Goal: Information Seeking & Learning: Learn about a topic

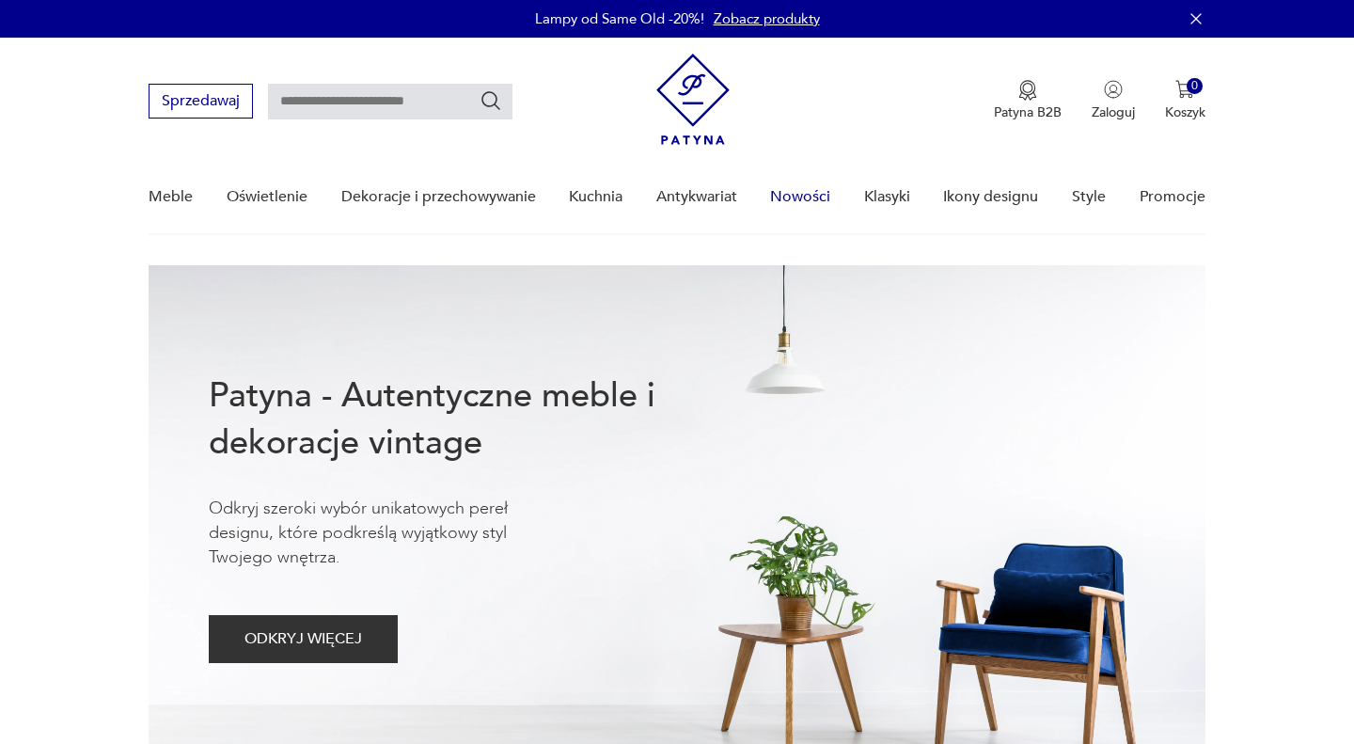
click at [809, 196] on link "Nowości" at bounding box center [800, 197] width 60 height 72
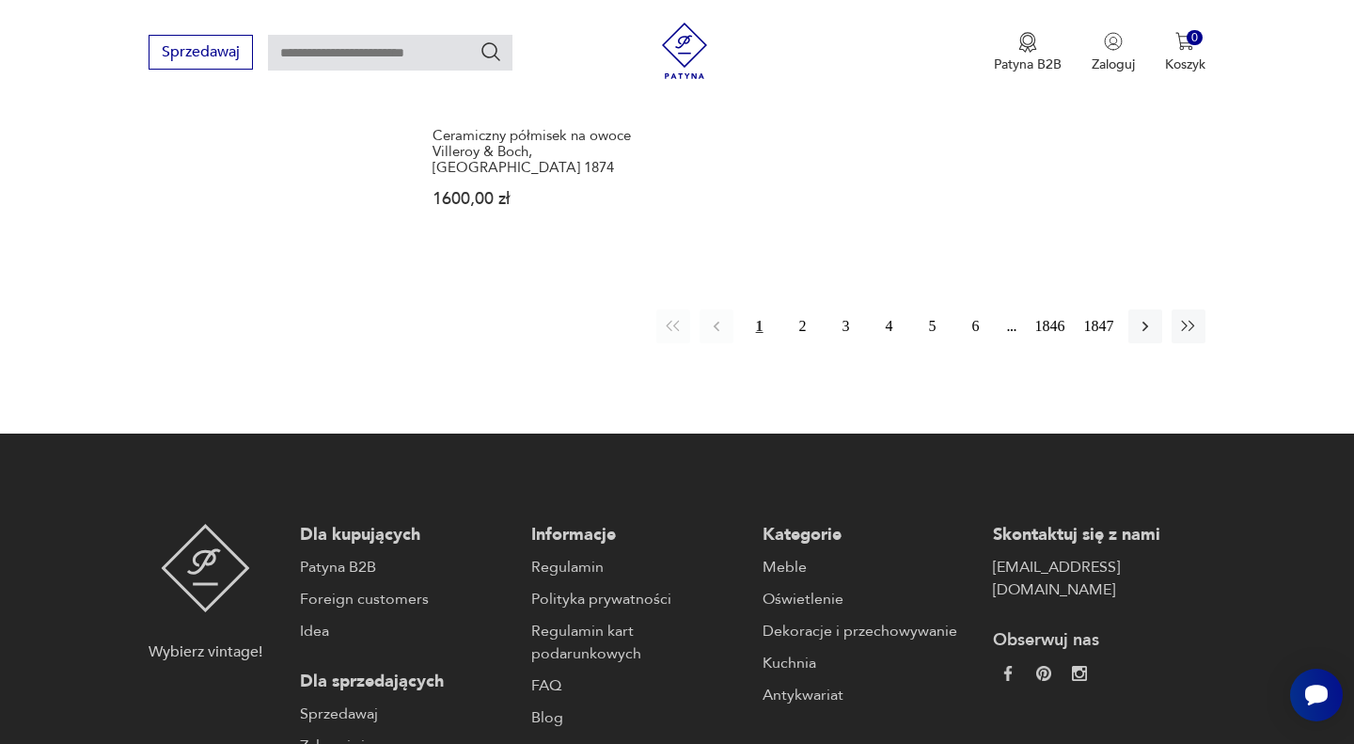
scroll to position [2782, 0]
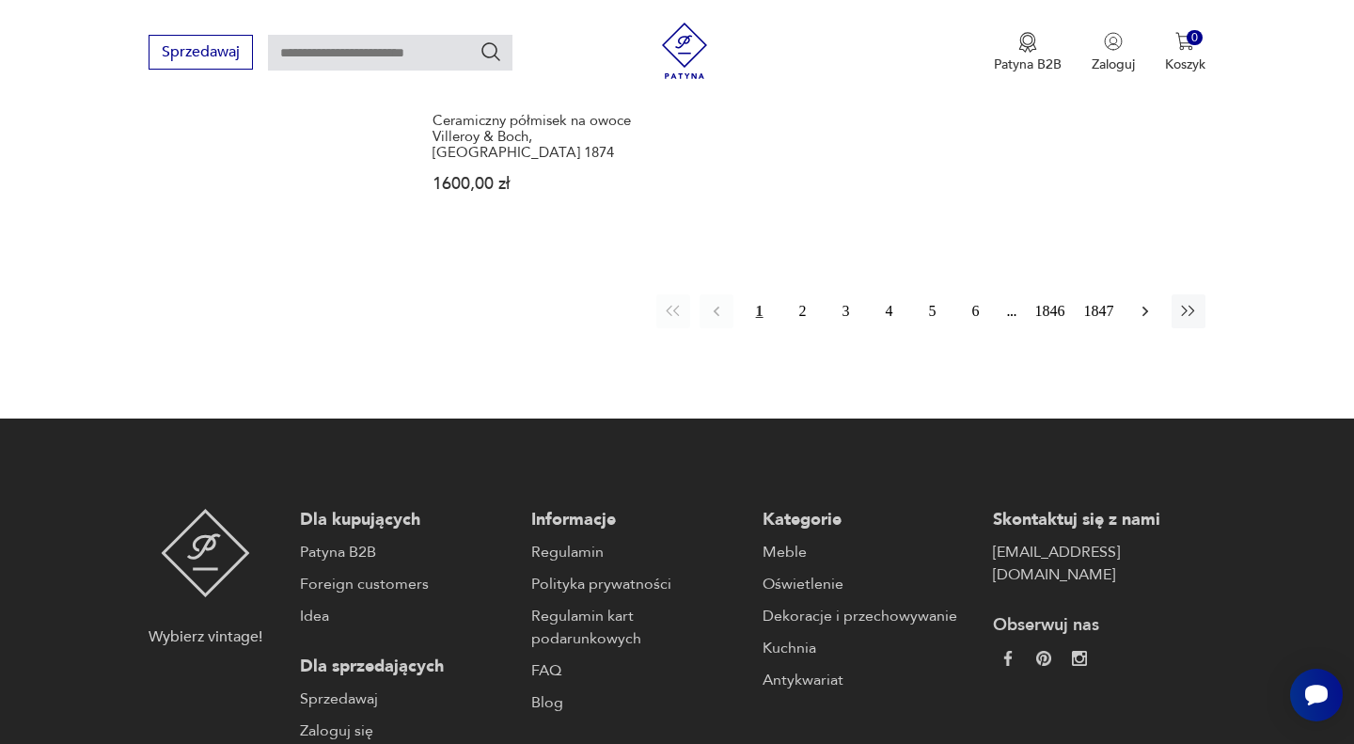
click at [1140, 302] on icon "button" at bounding box center [1145, 311] width 19 height 19
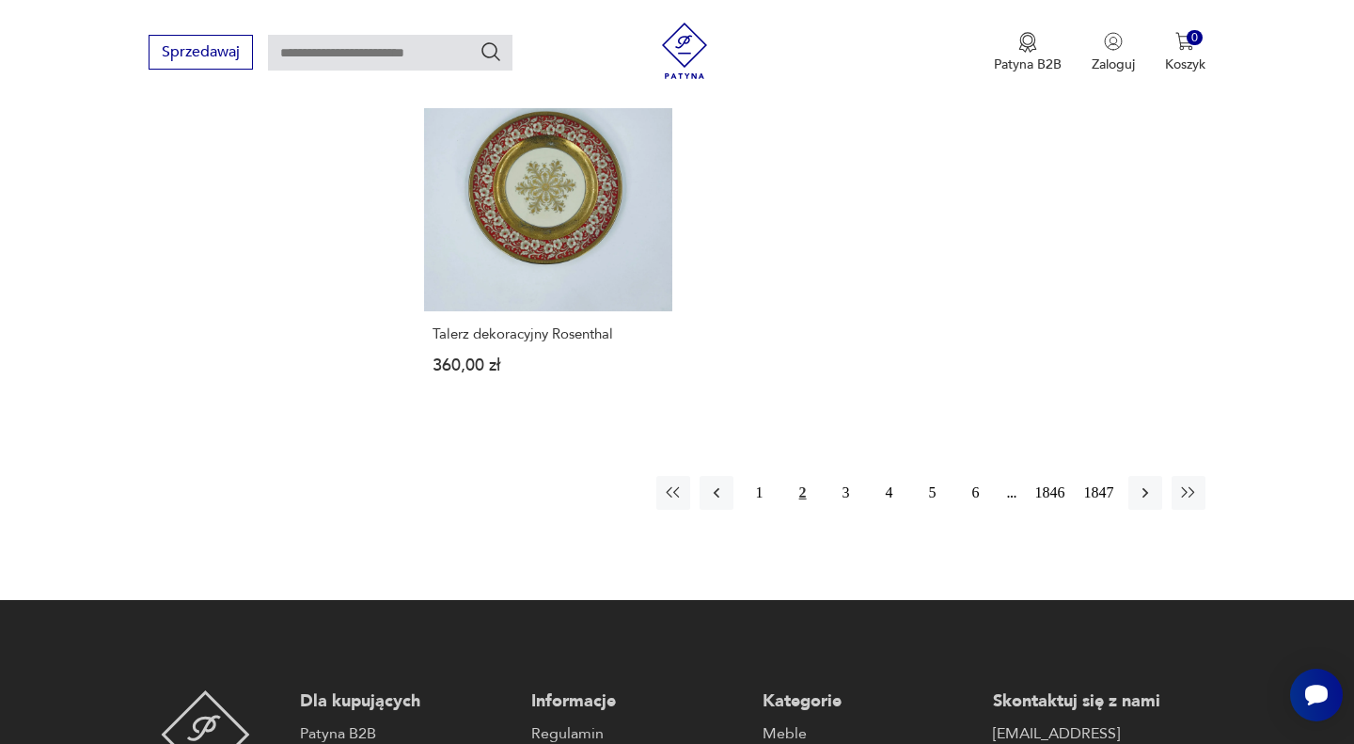
scroll to position [2492, 0]
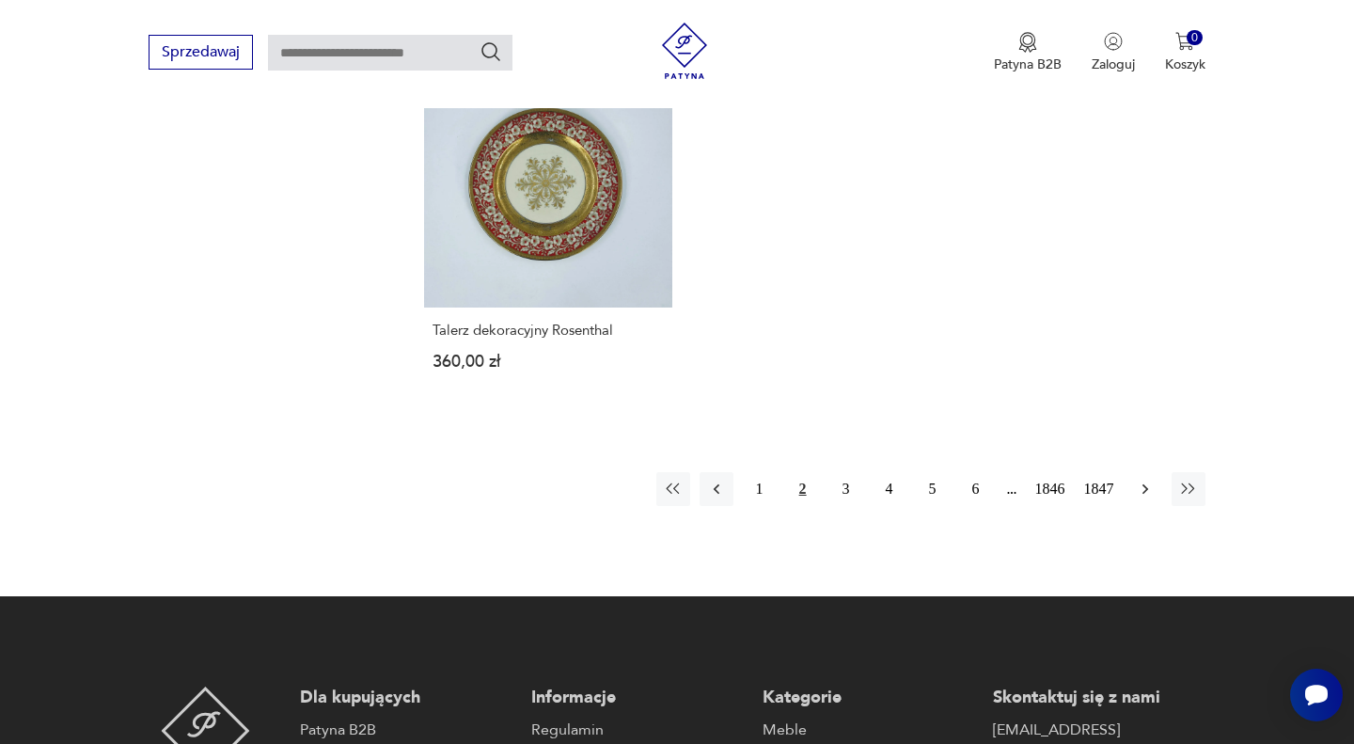
click at [1136, 488] on icon "button" at bounding box center [1145, 488] width 19 height 19
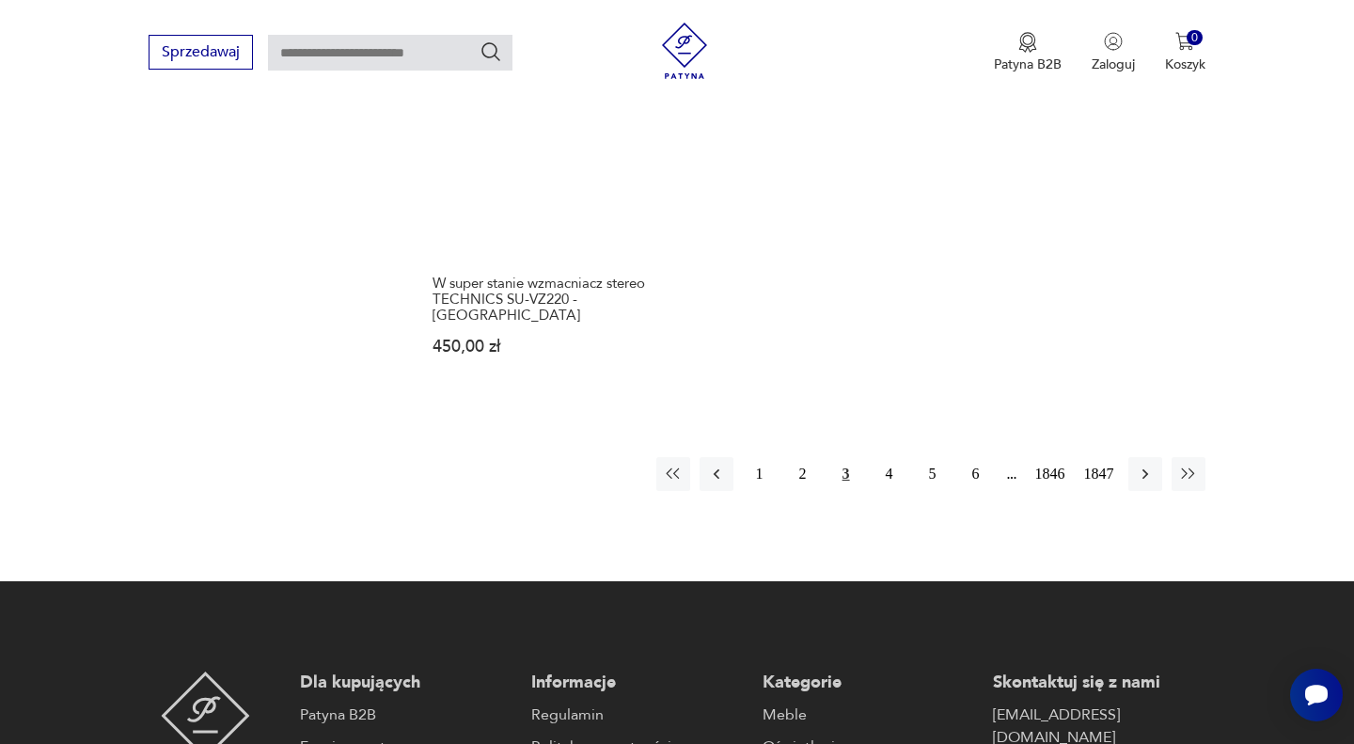
scroll to position [2559, 0]
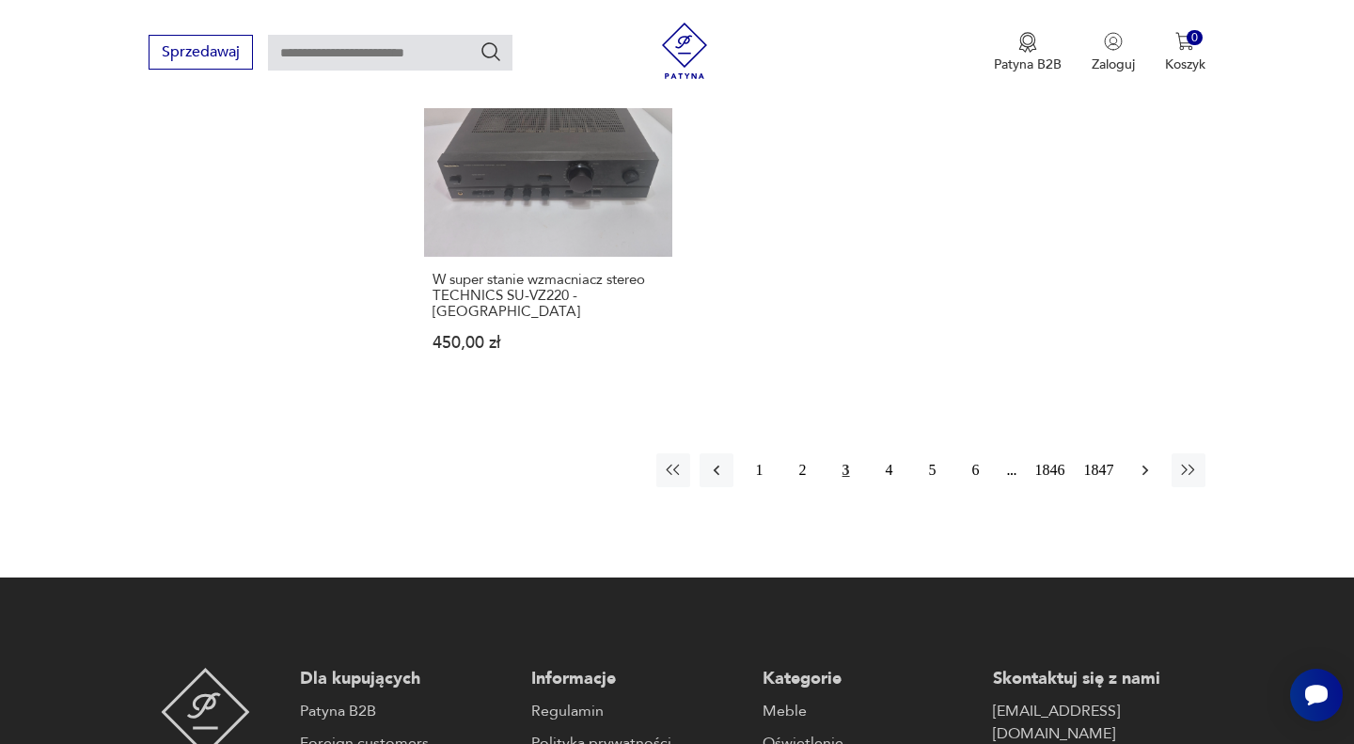
click at [1138, 461] on icon "button" at bounding box center [1145, 470] width 19 height 19
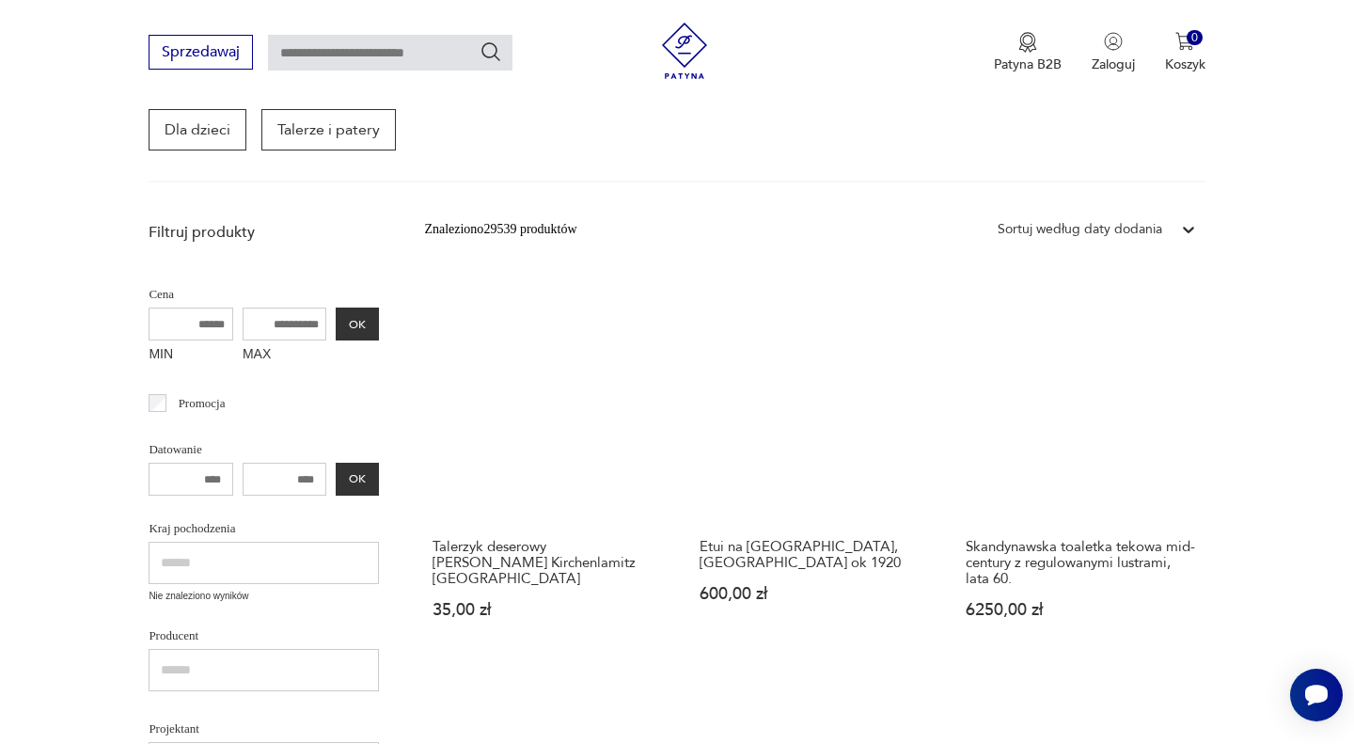
scroll to position [312, 0]
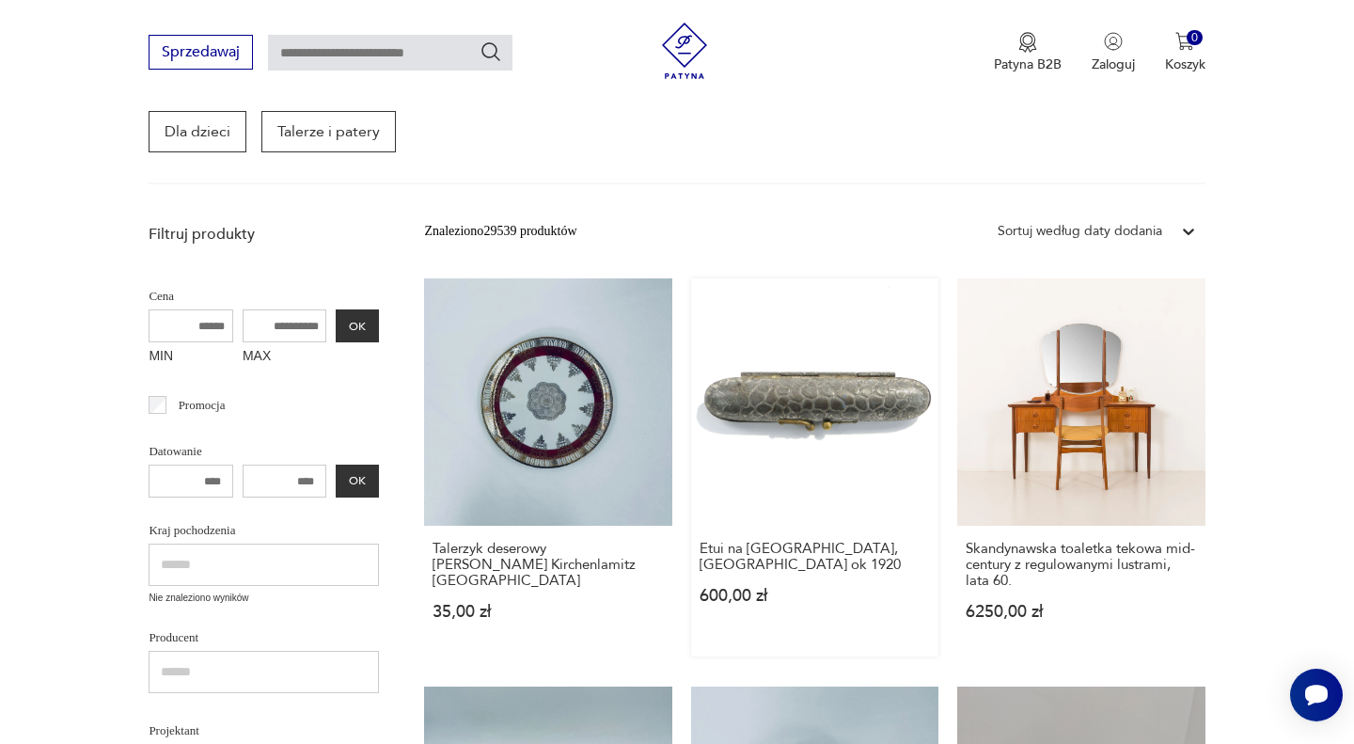
click at [850, 408] on link "Etui na cygaro, [GEOGRAPHIC_DATA] ok 1920 600,00 zł" at bounding box center [814, 467] width 247 height 378
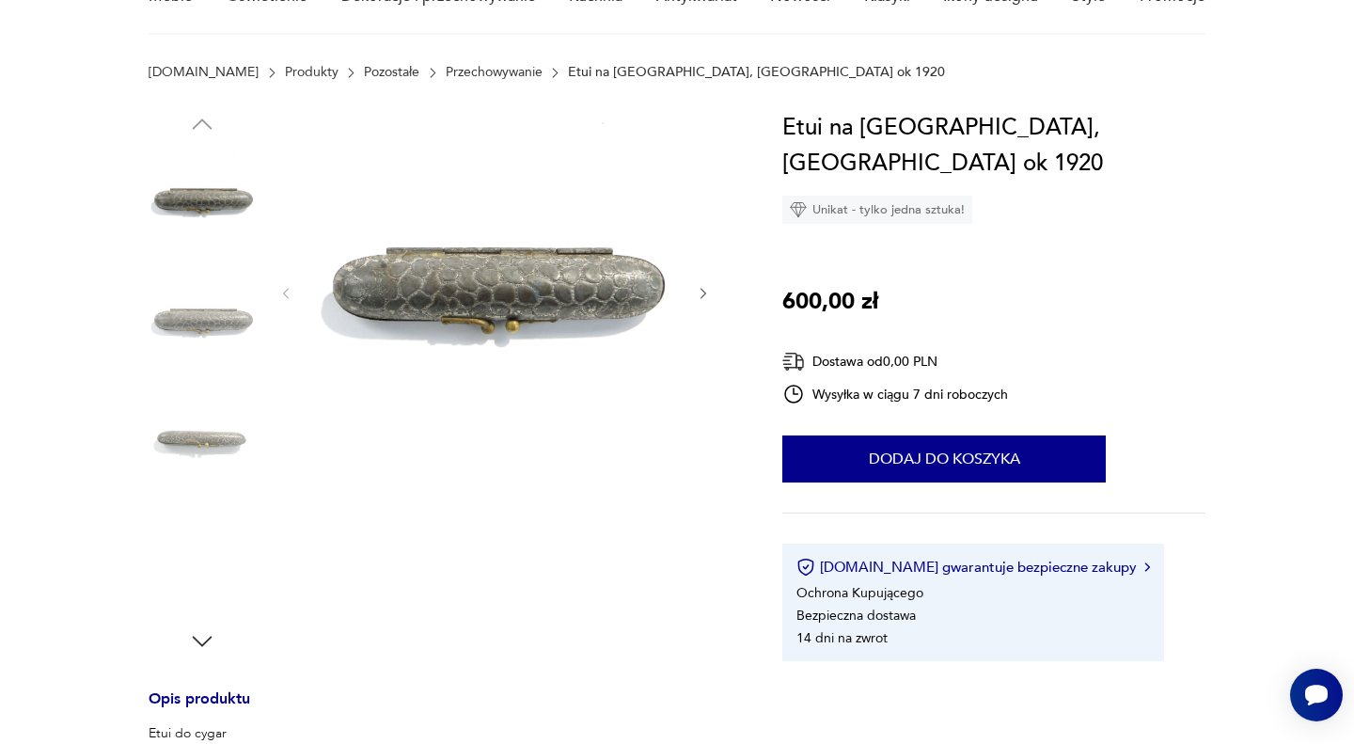
scroll to position [153, 0]
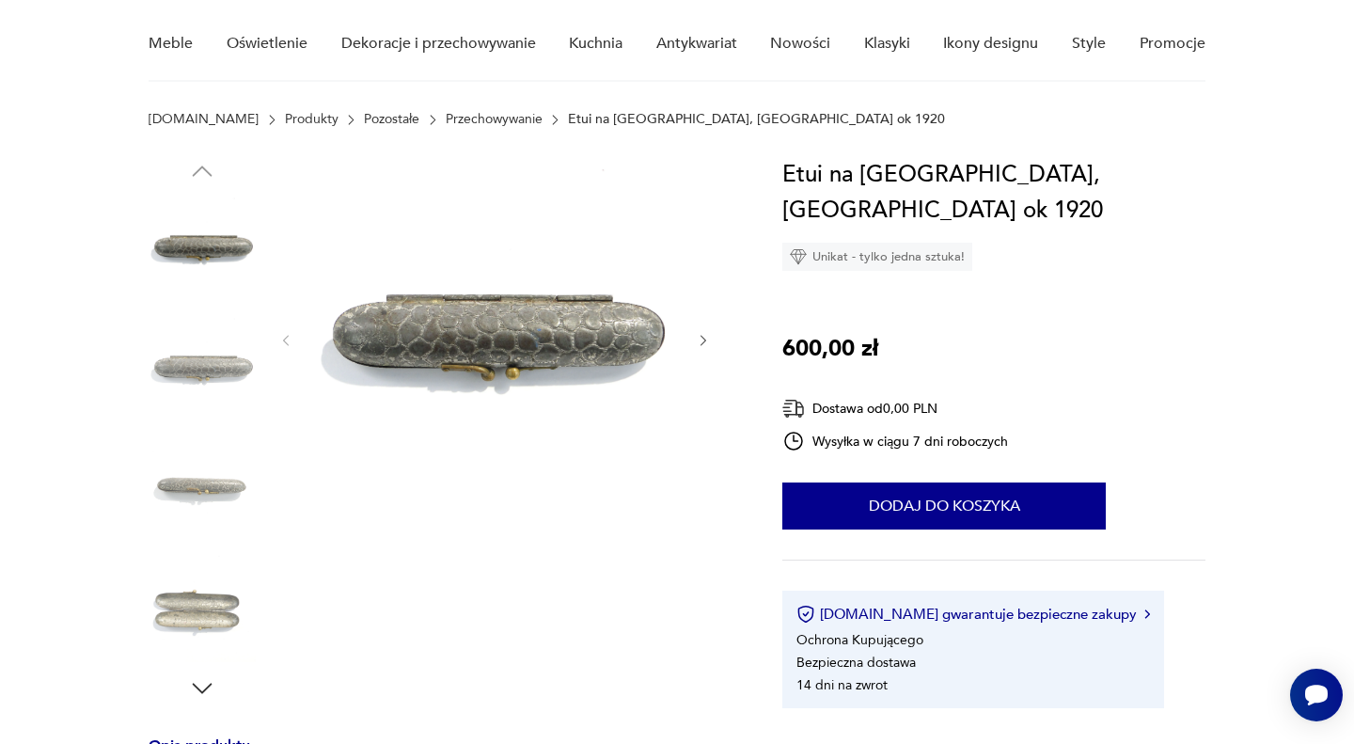
click at [192, 604] on img at bounding box center [202, 608] width 107 height 107
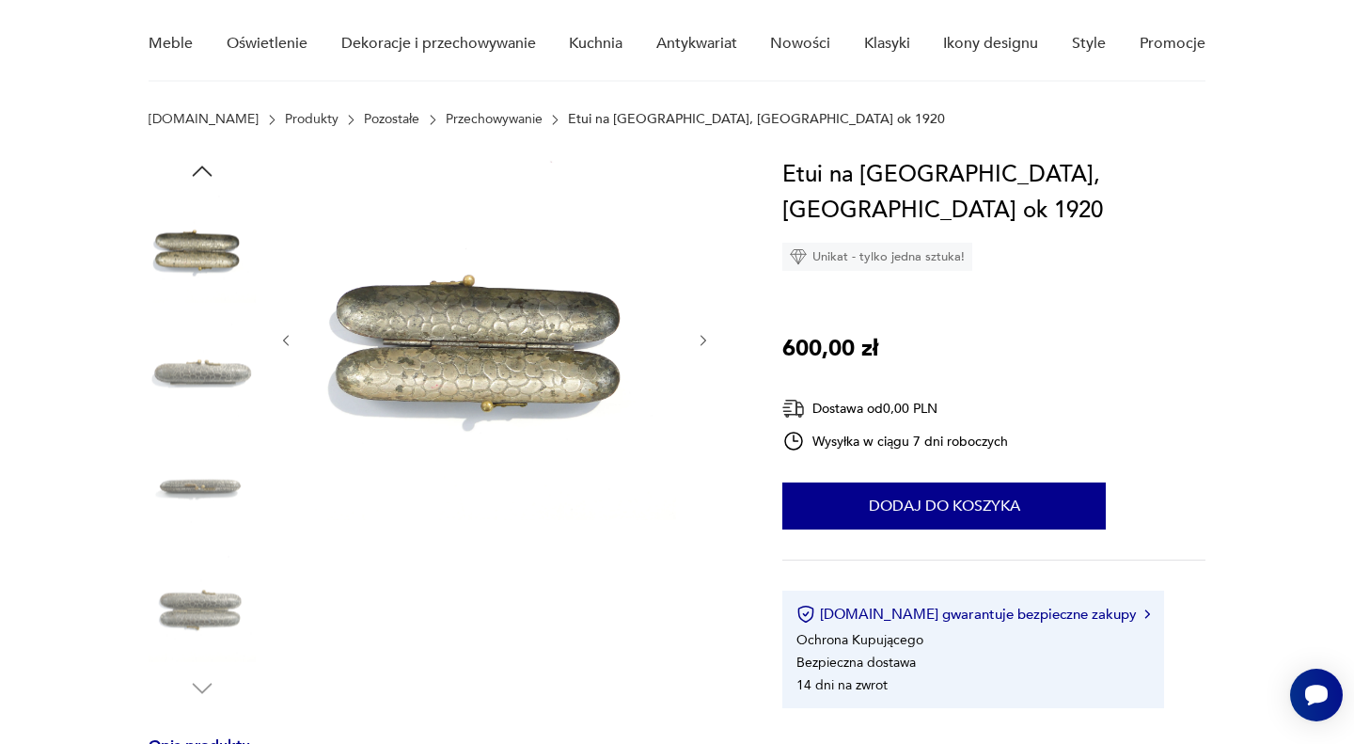
click at [200, 378] on img at bounding box center [202, 368] width 107 height 107
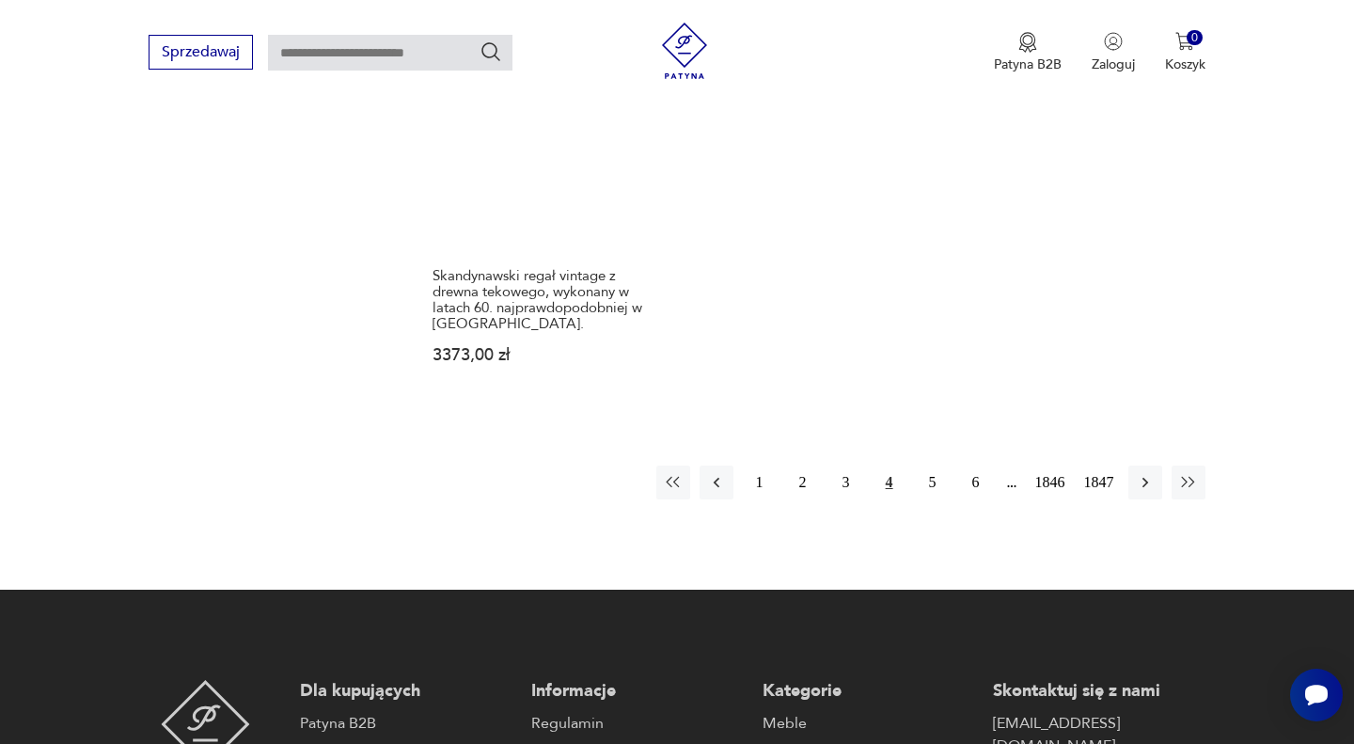
scroll to position [2701, 0]
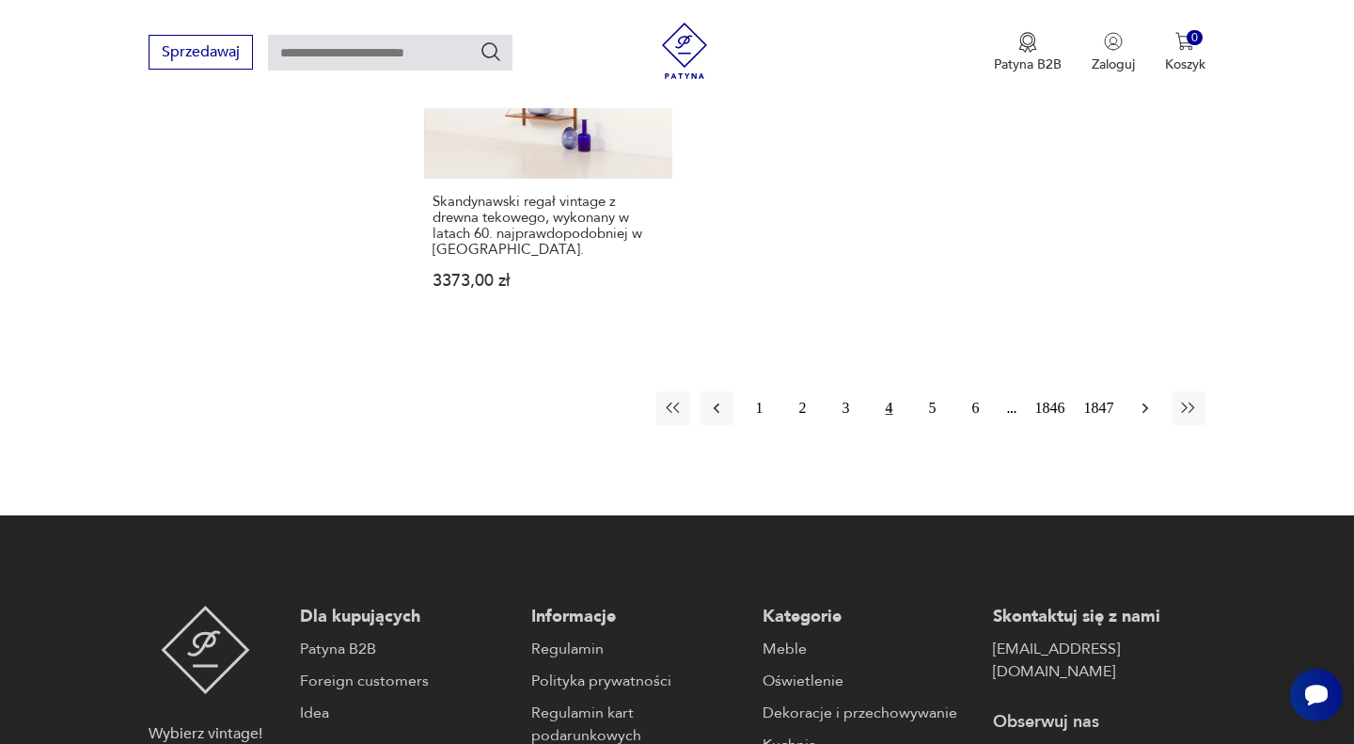
click at [1145, 399] on icon "button" at bounding box center [1145, 408] width 19 height 19
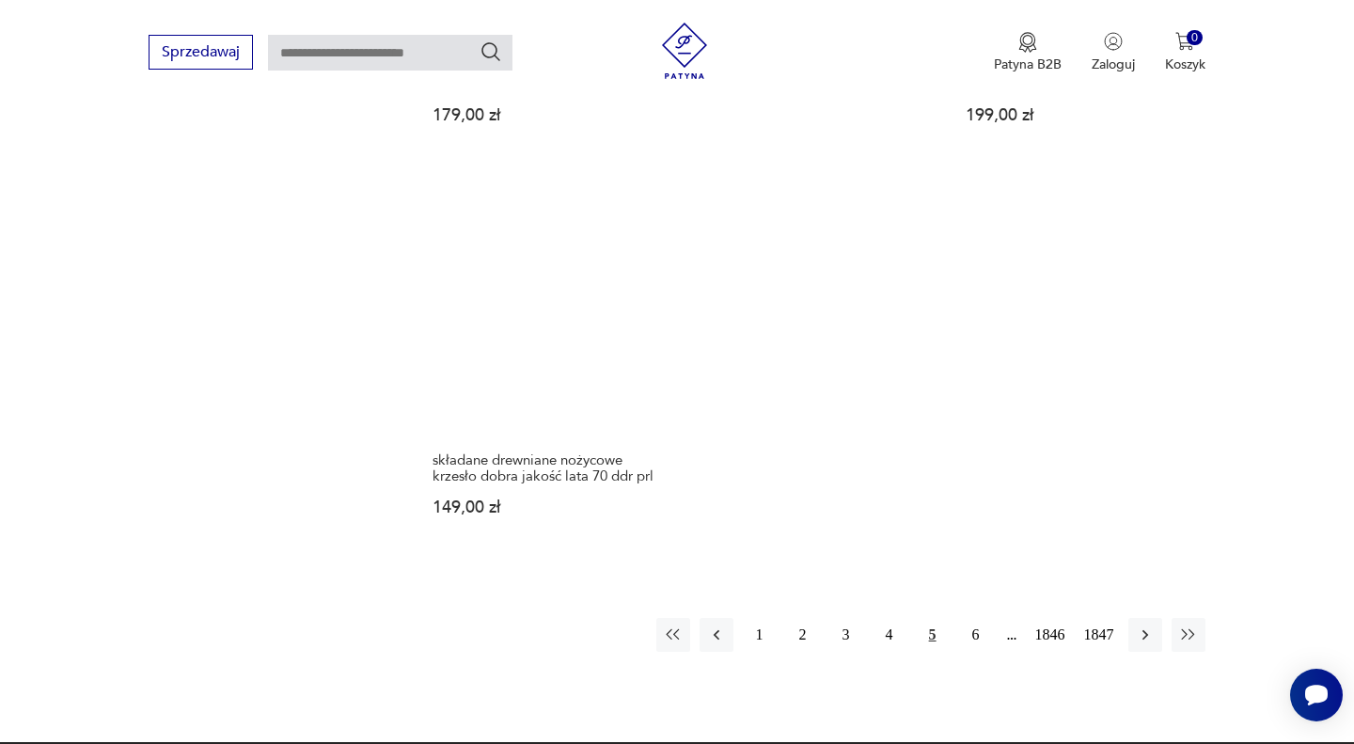
scroll to position [2504, 0]
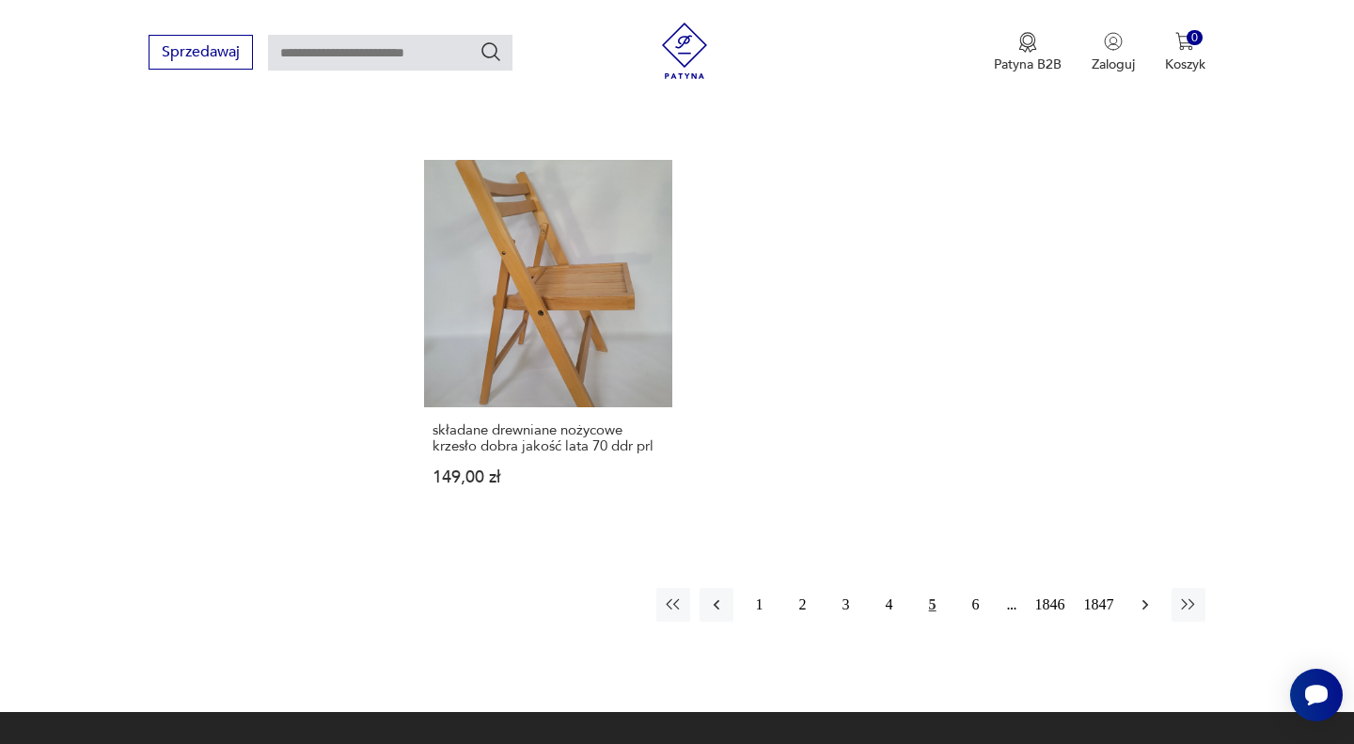
click at [1142, 597] on icon "button" at bounding box center [1145, 604] width 19 height 19
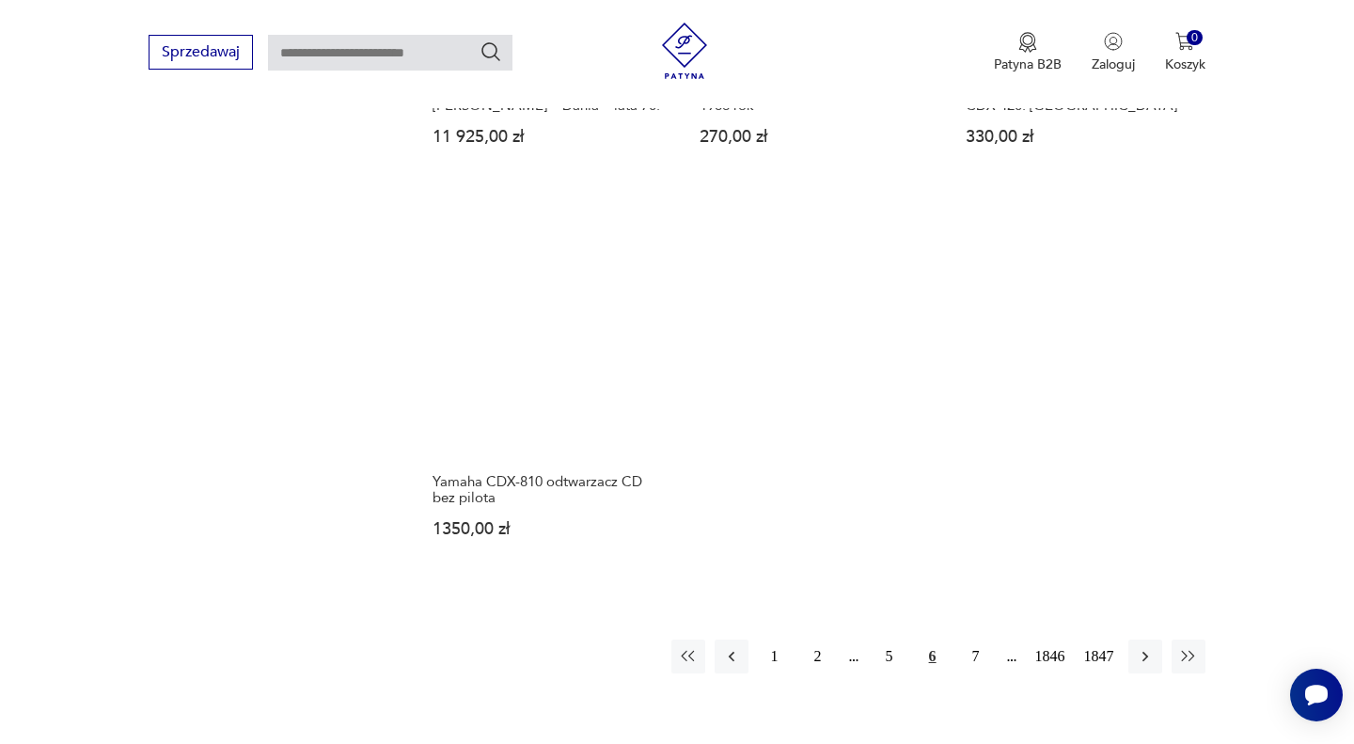
scroll to position [2390, 0]
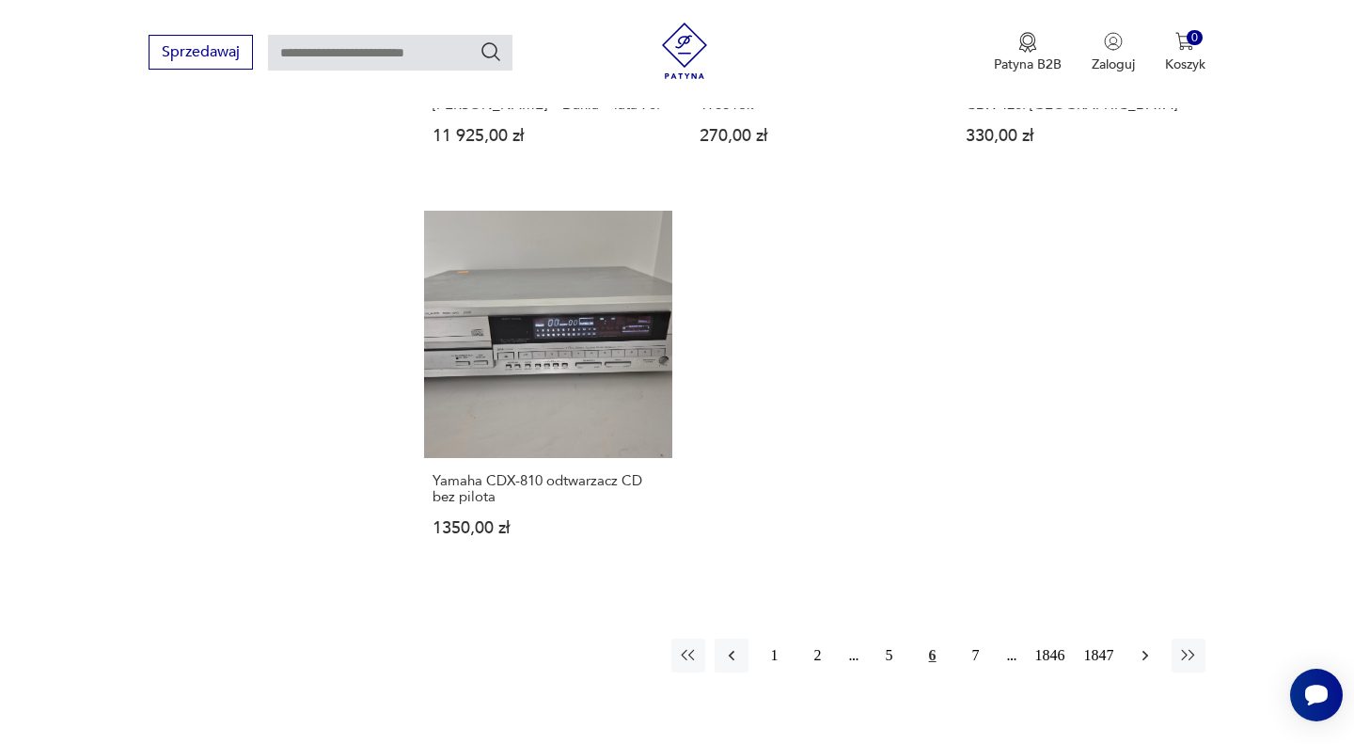
click at [1147, 646] on icon "button" at bounding box center [1145, 655] width 19 height 19
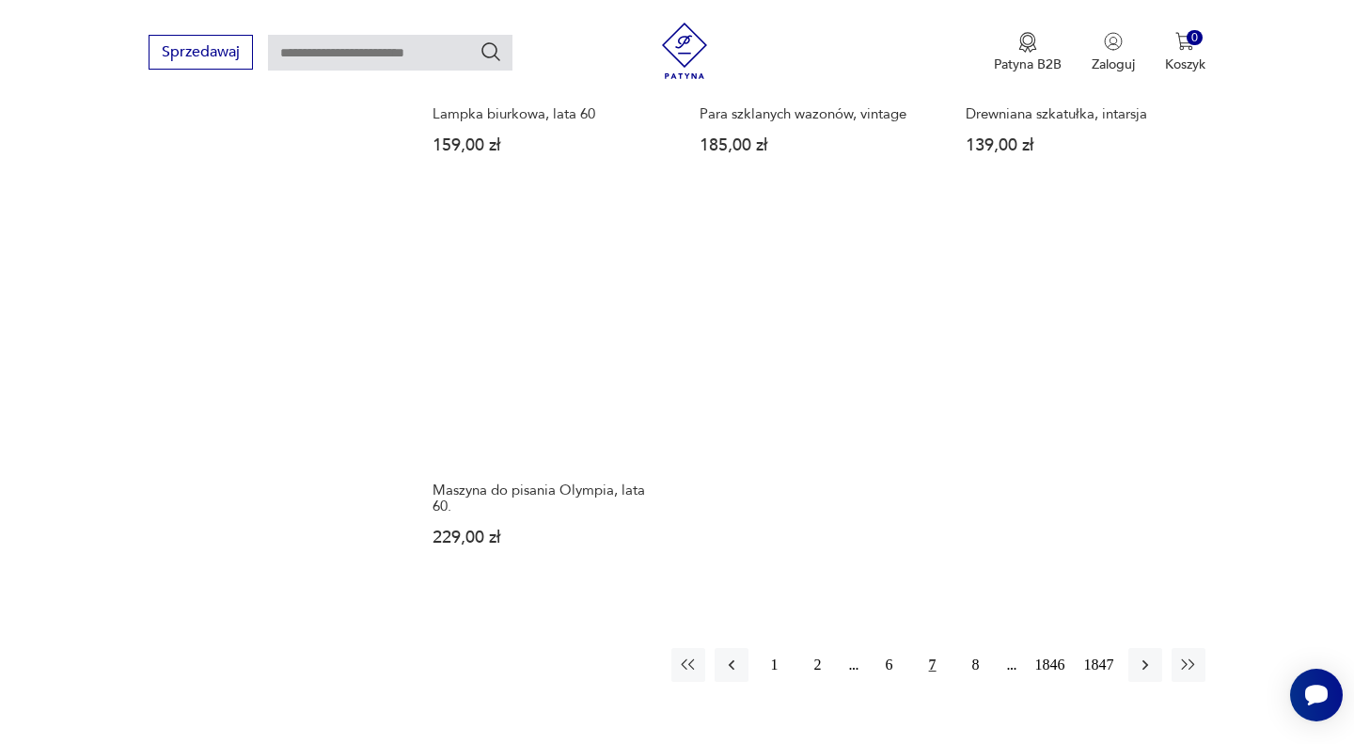
scroll to position [2544, 0]
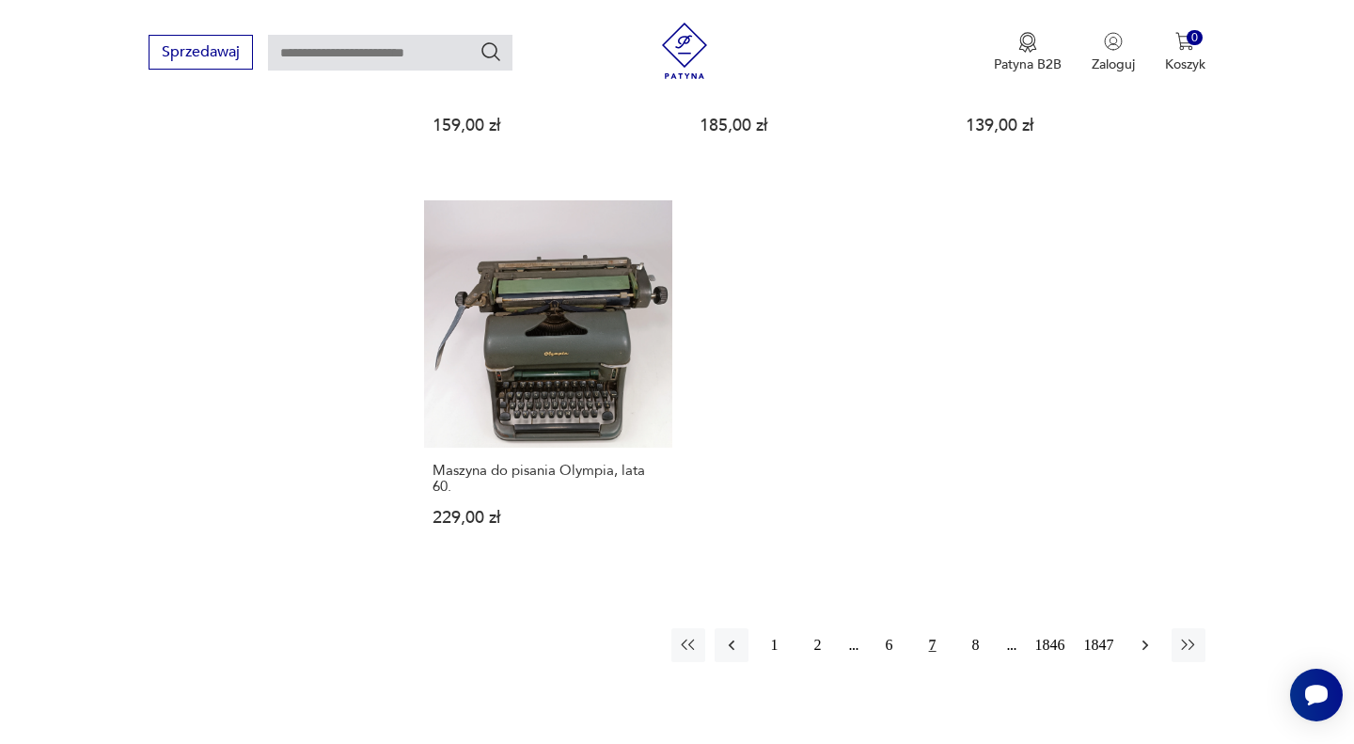
click at [1146, 635] on icon "button" at bounding box center [1145, 644] width 19 height 19
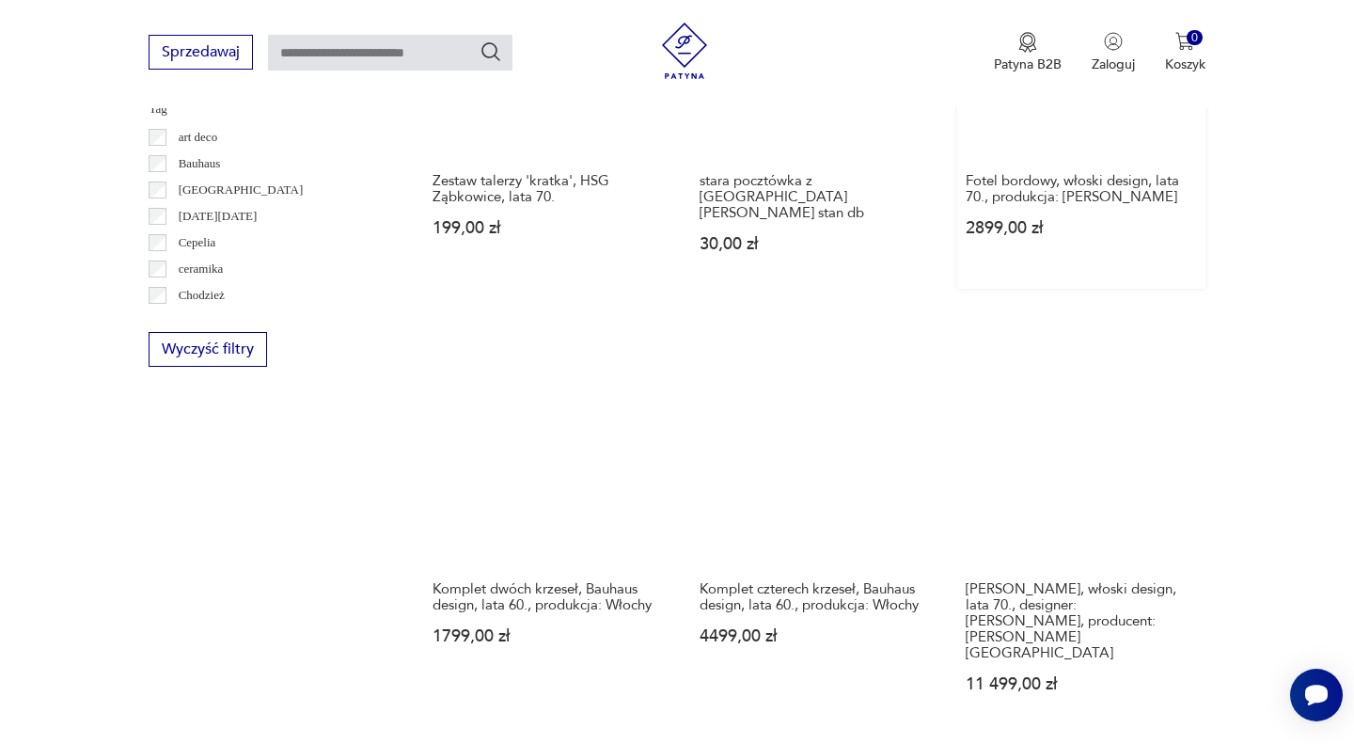
scroll to position [1076, 0]
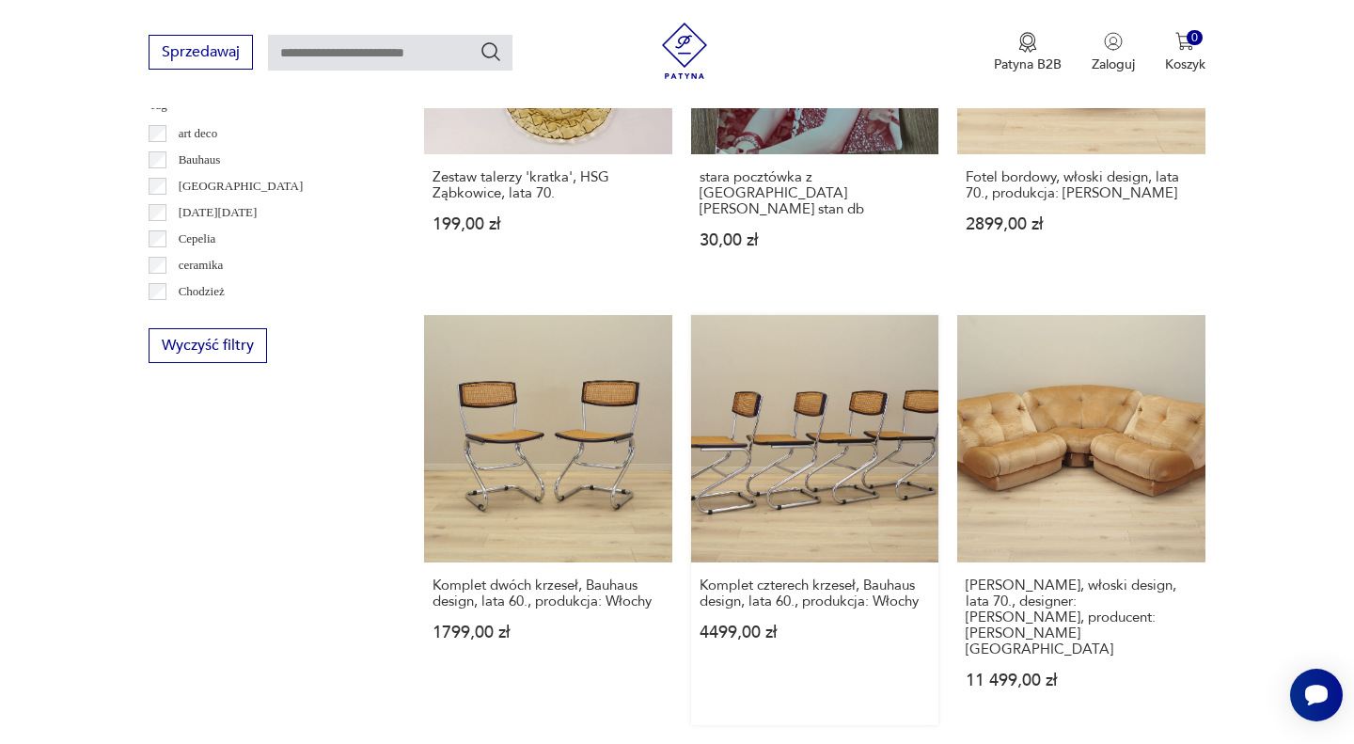
click at [827, 433] on link "Komplet czterech krzeseł, Bauhaus design, lata 60., produkcja: Włochy 4499,00 zł" at bounding box center [814, 520] width 247 height 410
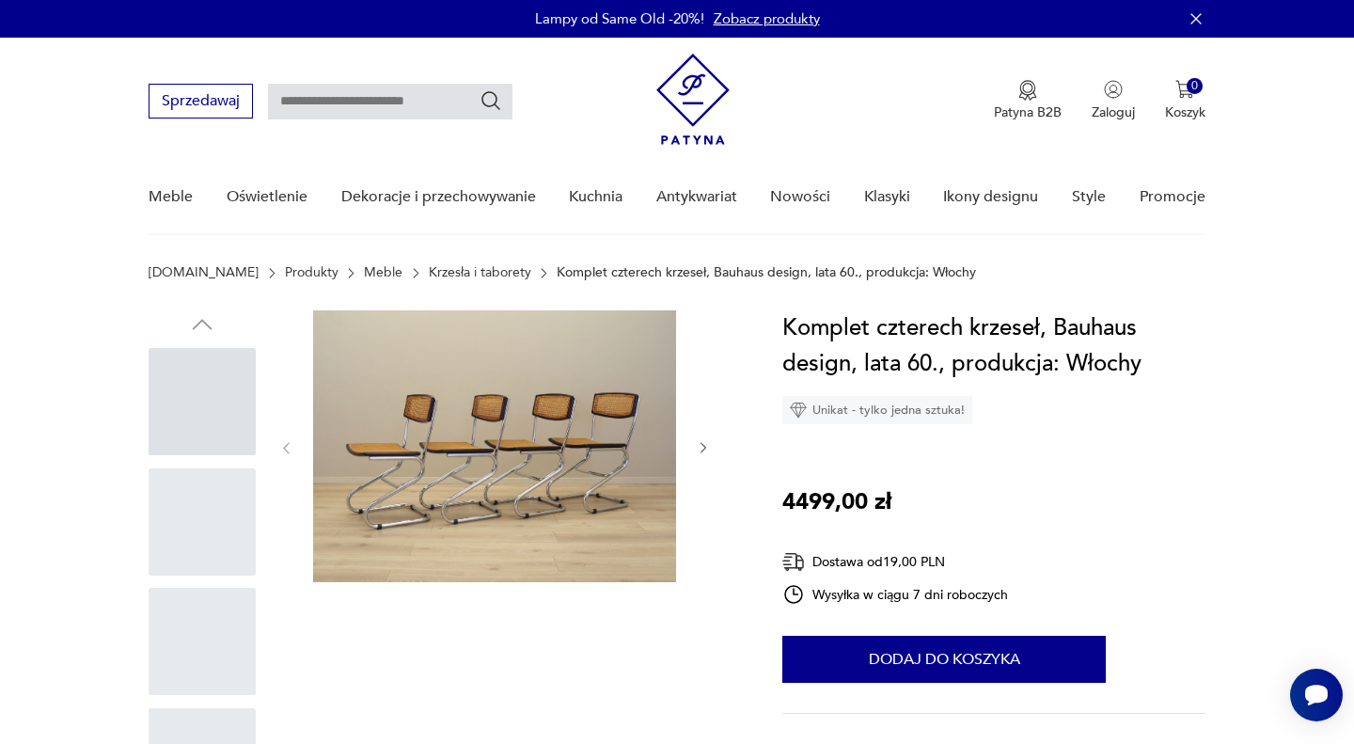
click at [701, 446] on icon "button" at bounding box center [704, 448] width 16 height 16
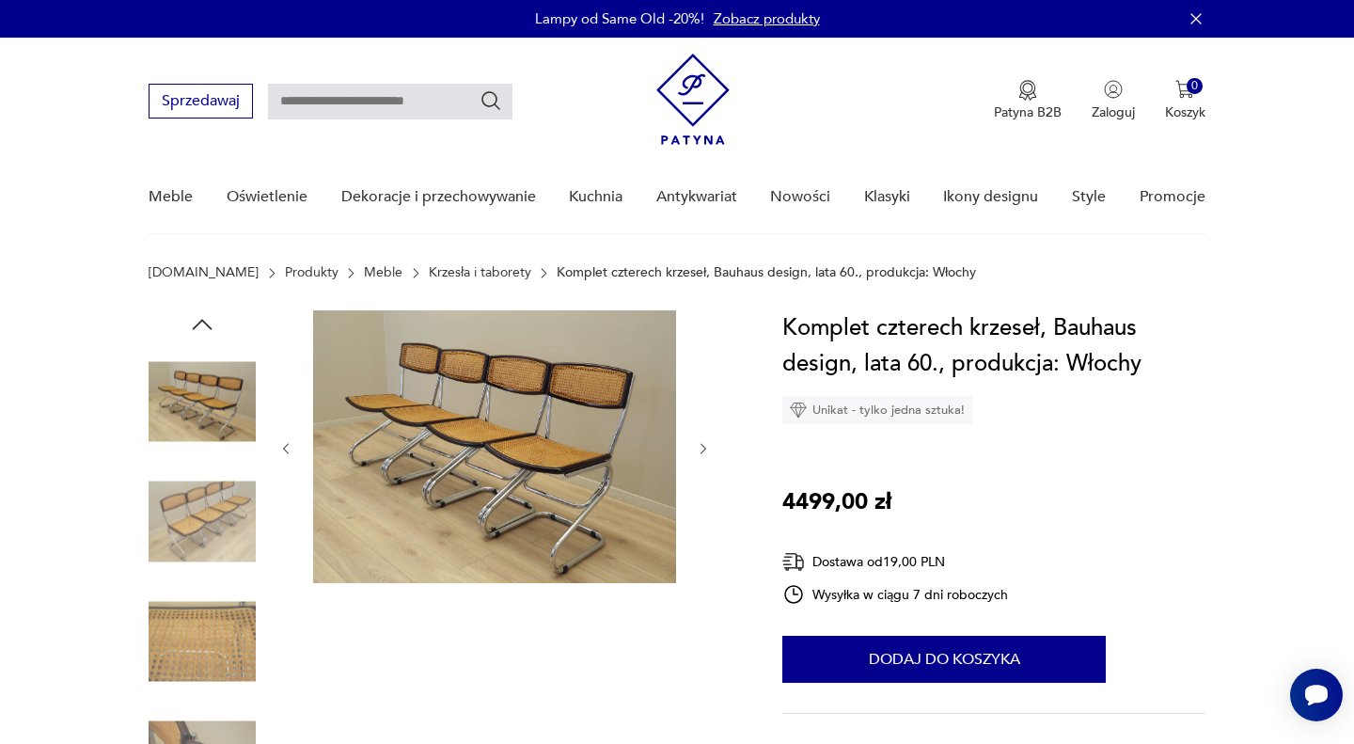
click at [701, 447] on icon "button" at bounding box center [704, 449] width 16 height 16
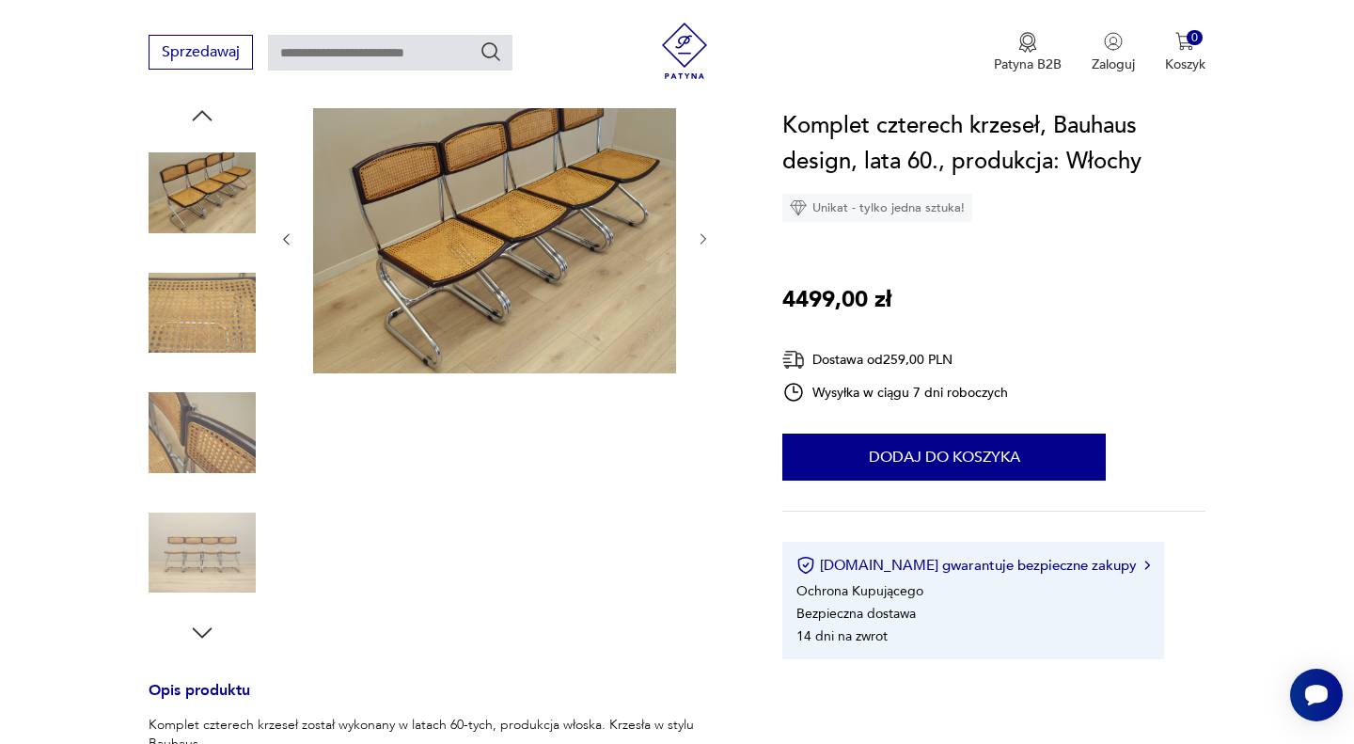
scroll to position [223, 0]
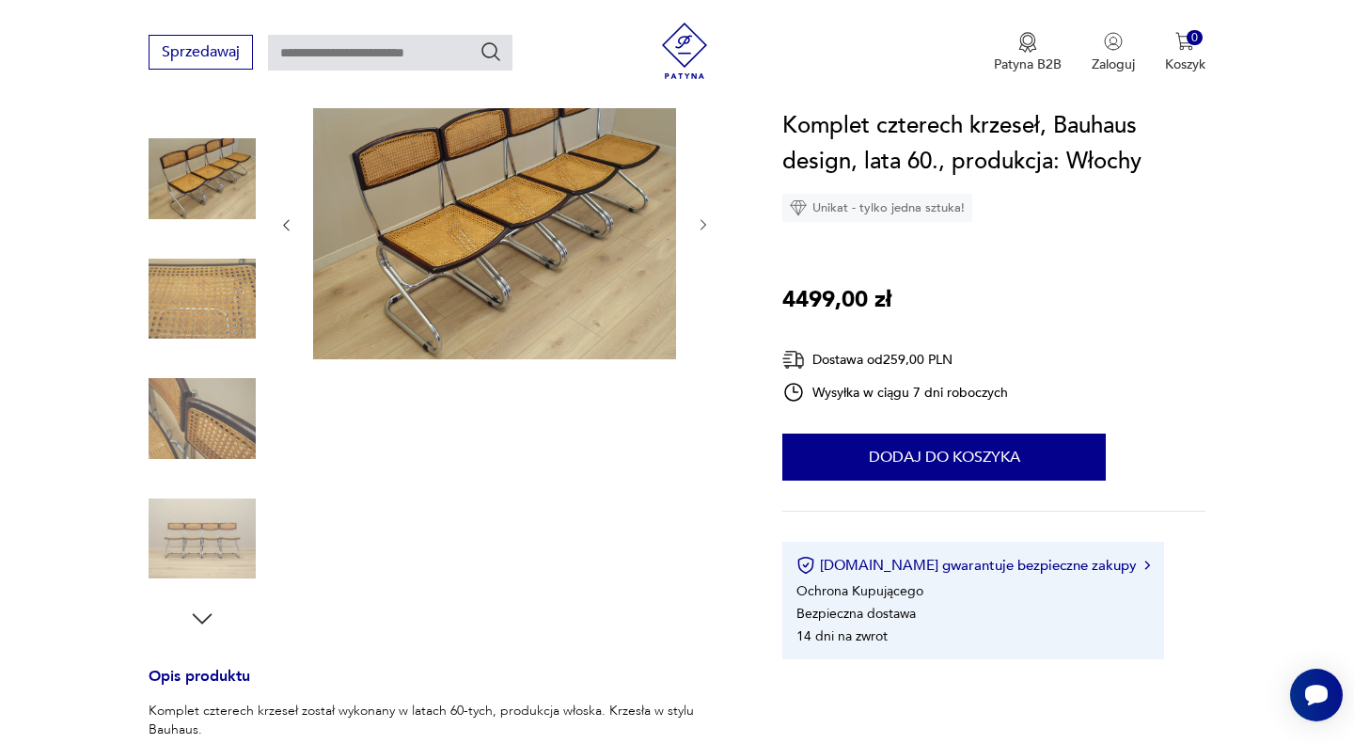
click at [194, 543] on img at bounding box center [202, 538] width 107 height 107
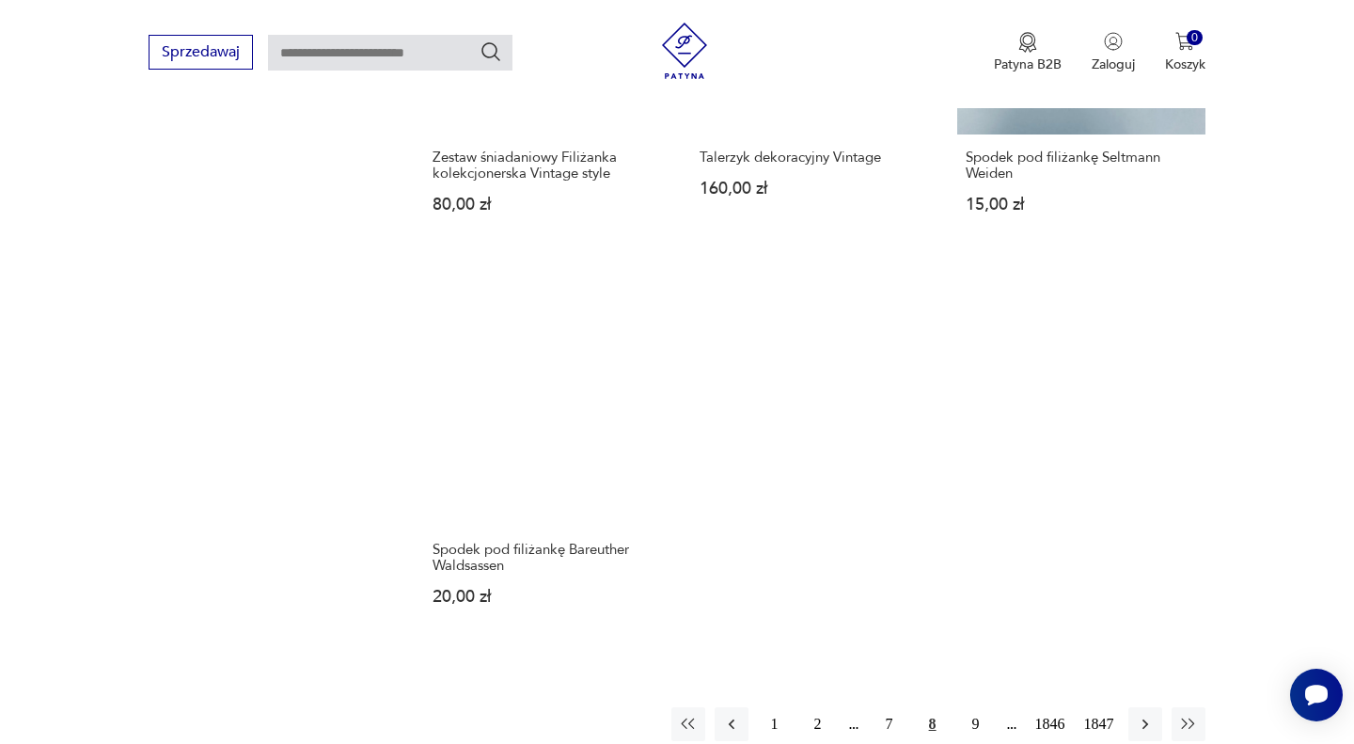
scroll to position [2386, 0]
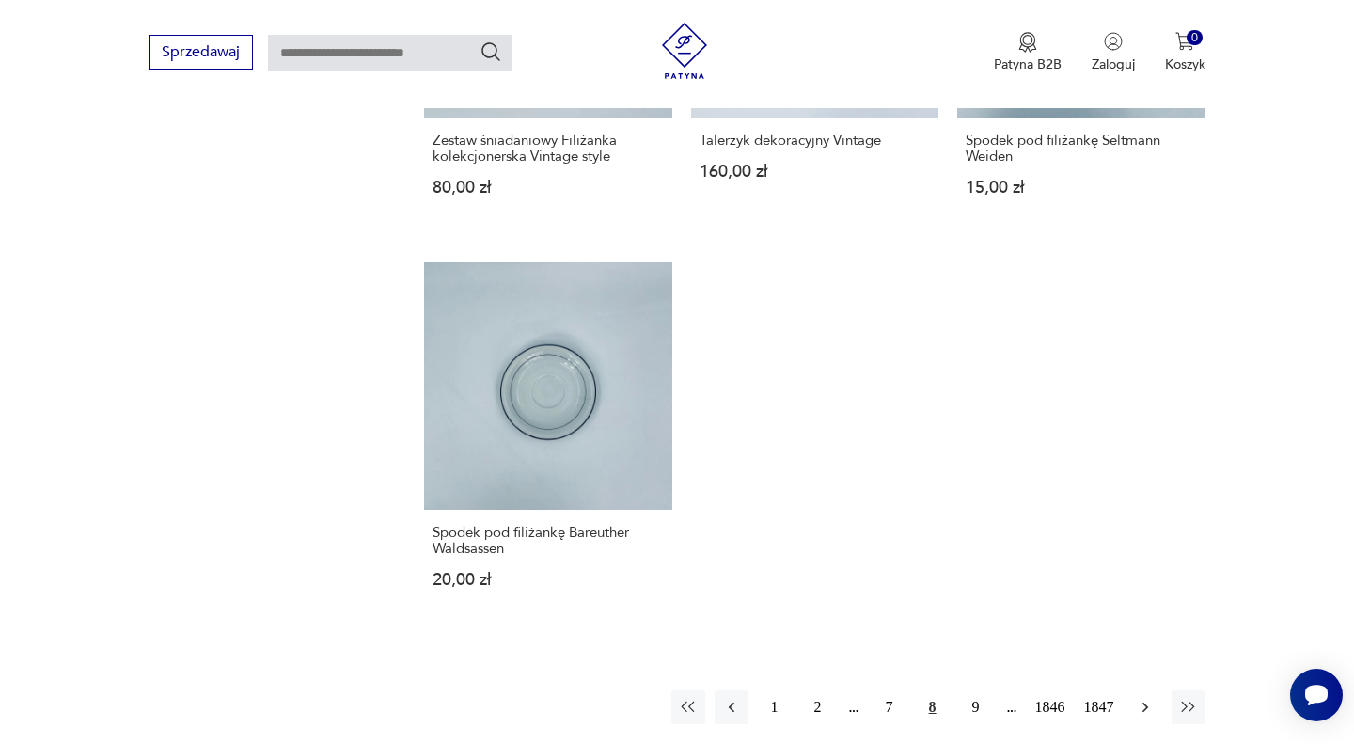
click at [1147, 698] on icon "button" at bounding box center [1145, 707] width 19 height 19
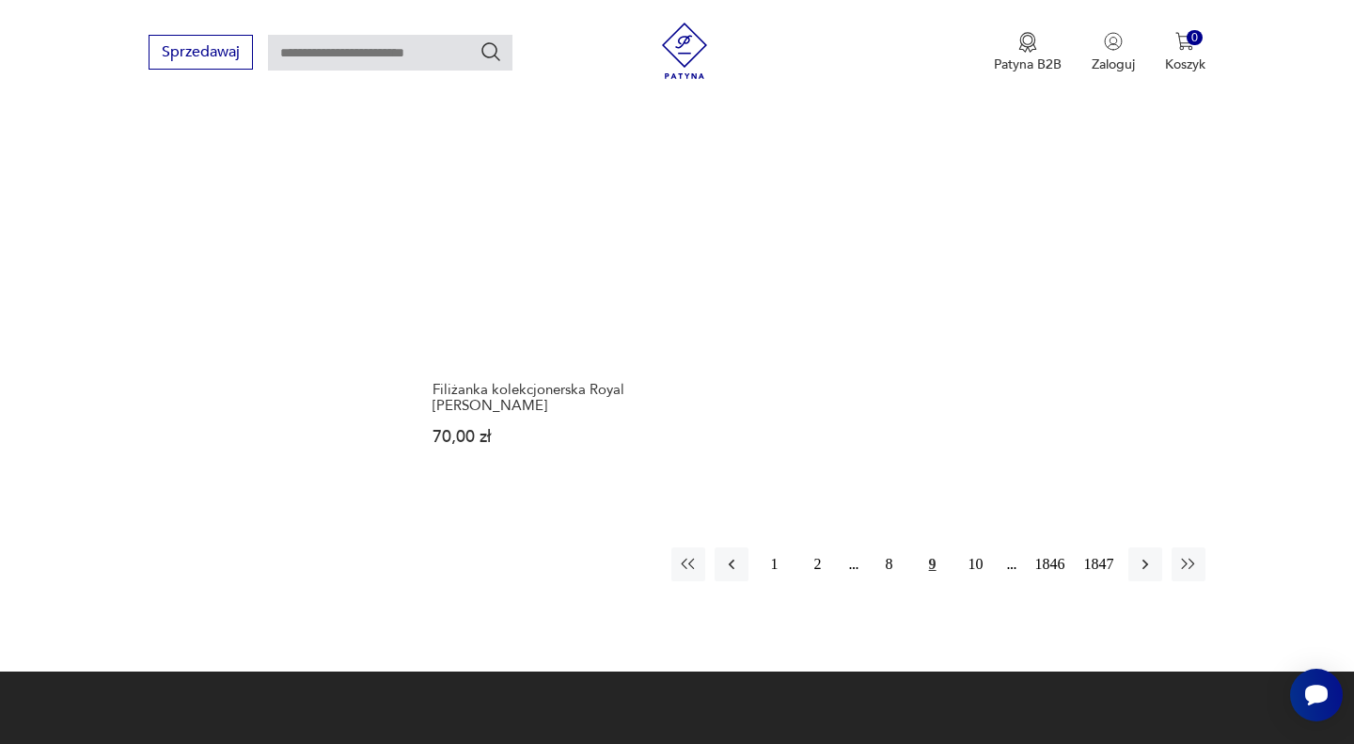
scroll to position [2531, 0]
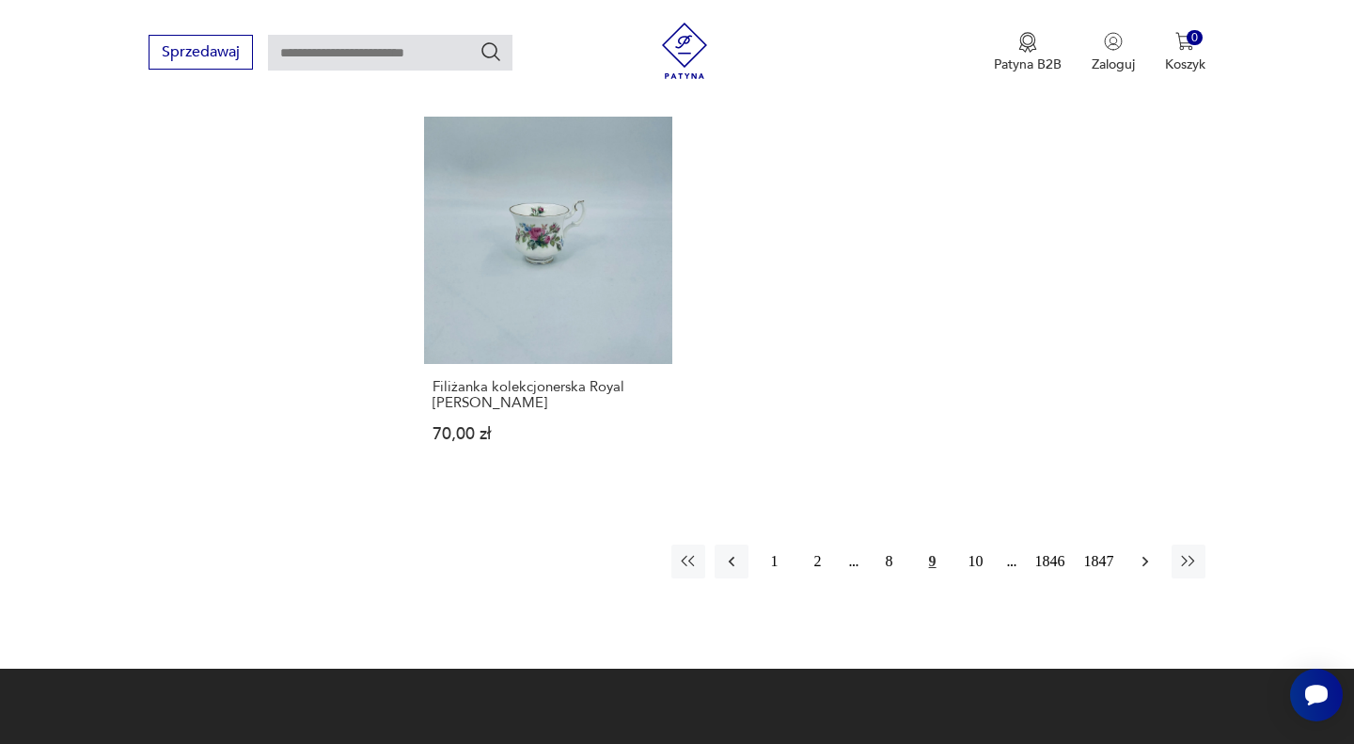
click at [1141, 552] on icon "button" at bounding box center [1145, 561] width 19 height 19
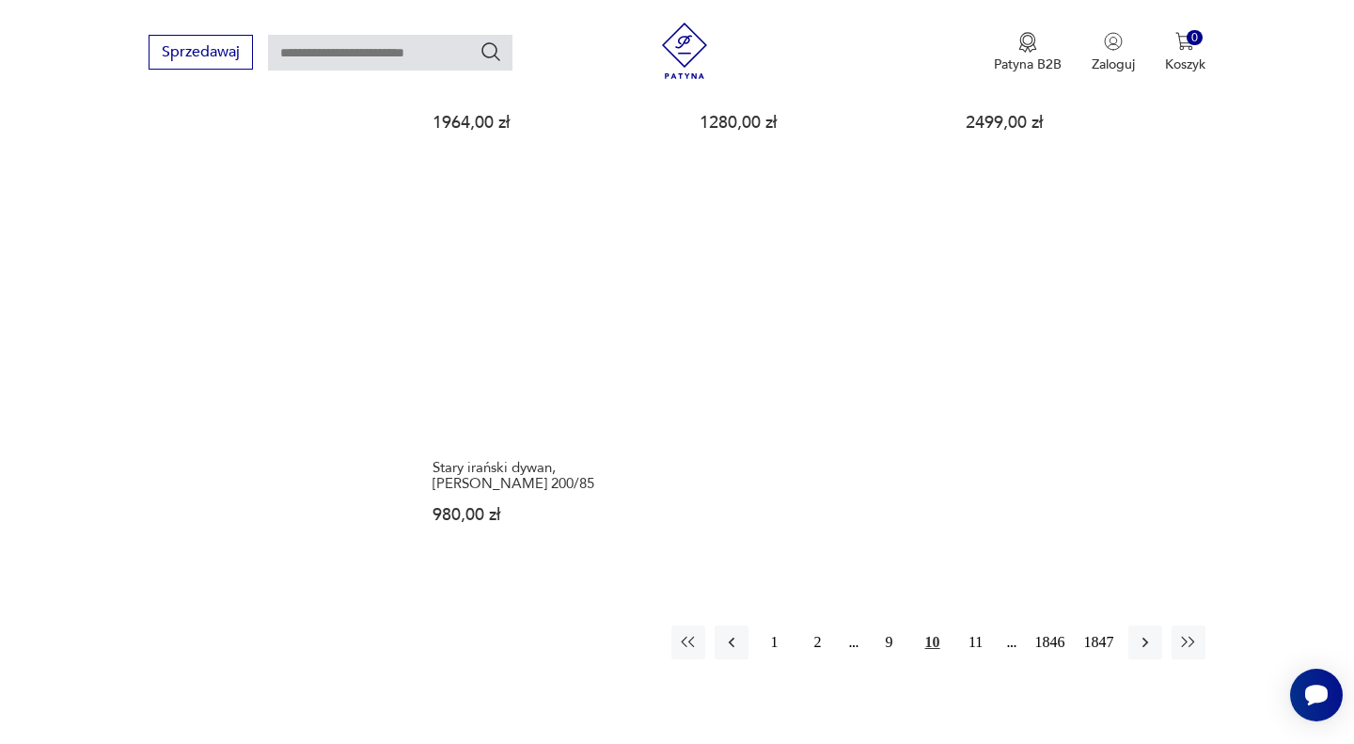
scroll to position [2444, 0]
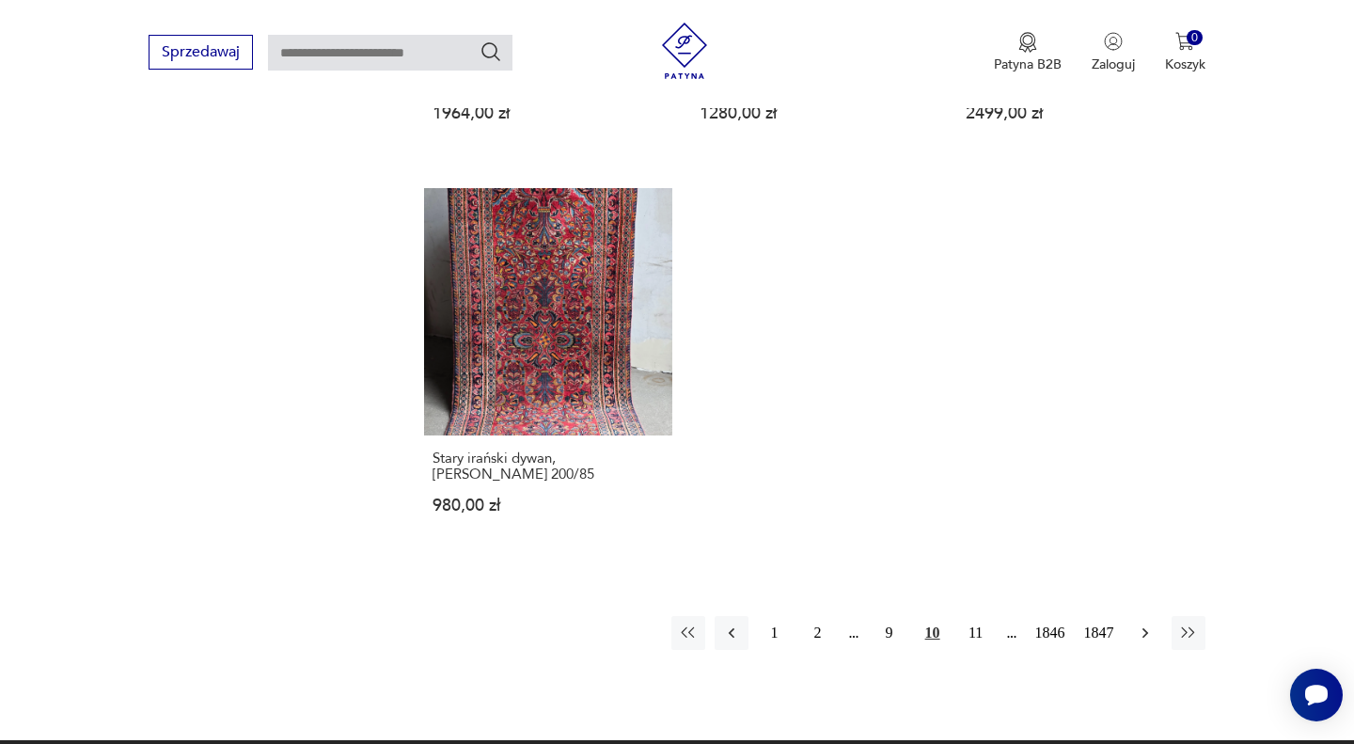
click at [1141, 623] on icon "button" at bounding box center [1145, 632] width 19 height 19
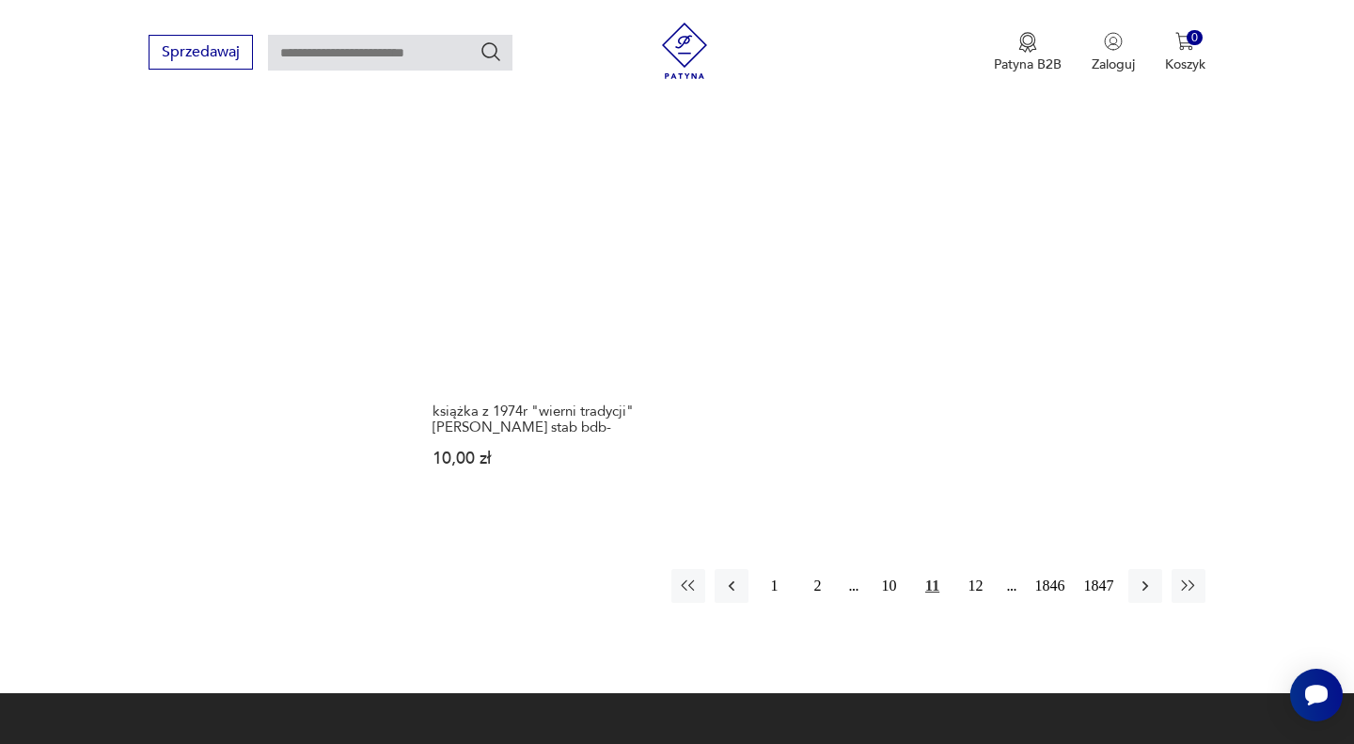
scroll to position [2466, 0]
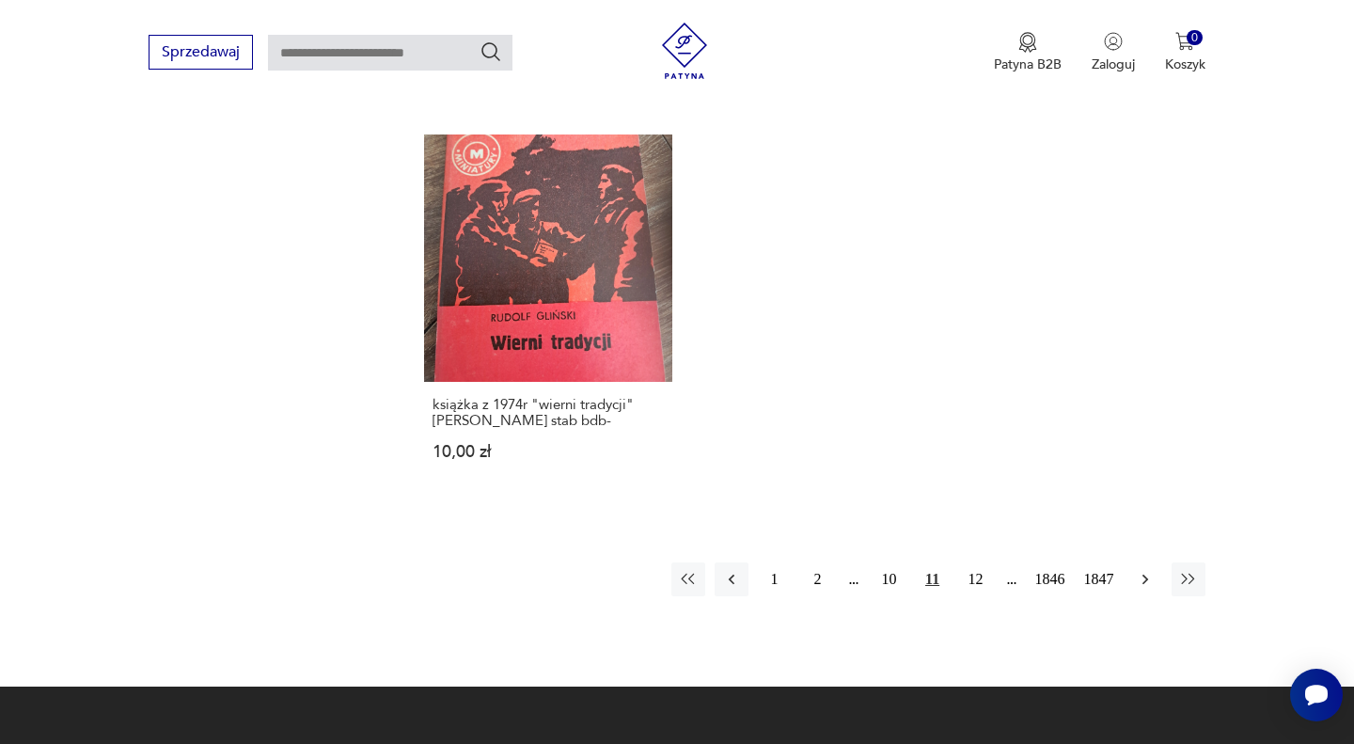
click at [1142, 574] on icon "button" at bounding box center [1144, 579] width 6 height 10
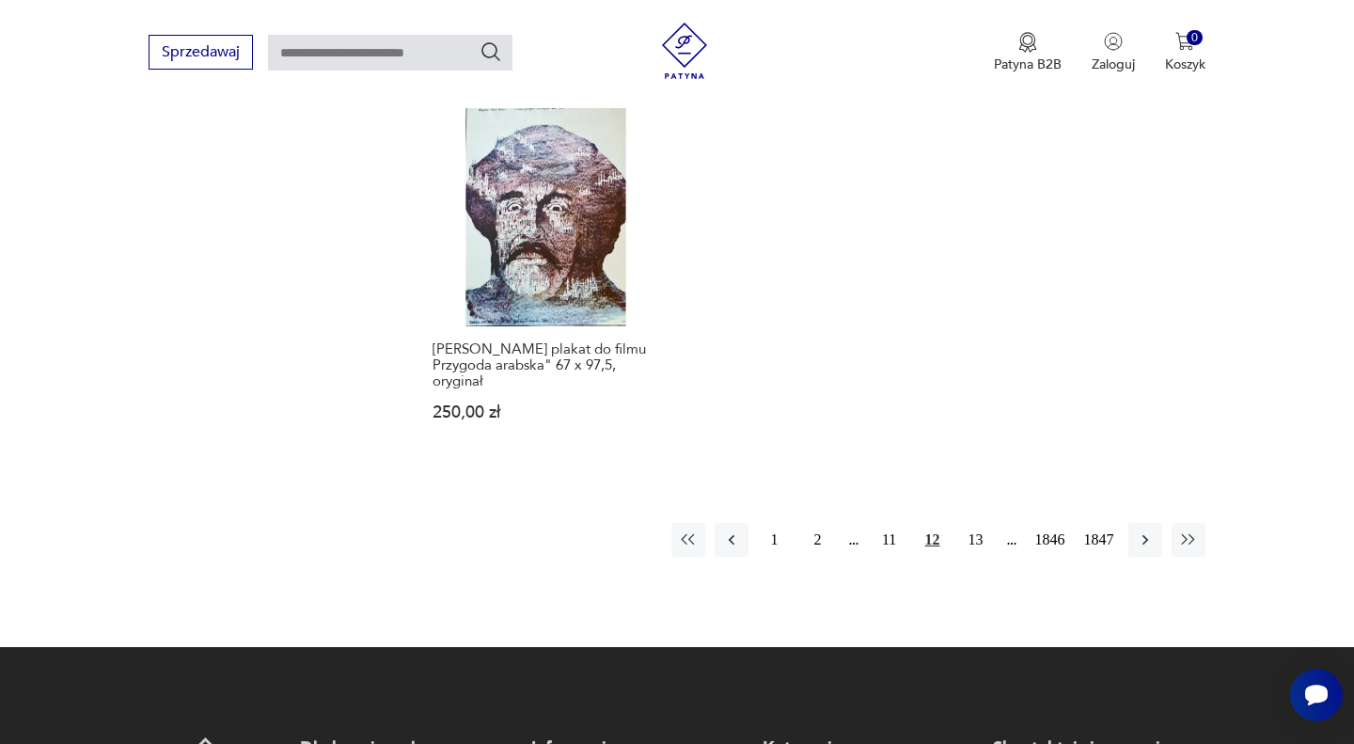
scroll to position [2558, 0]
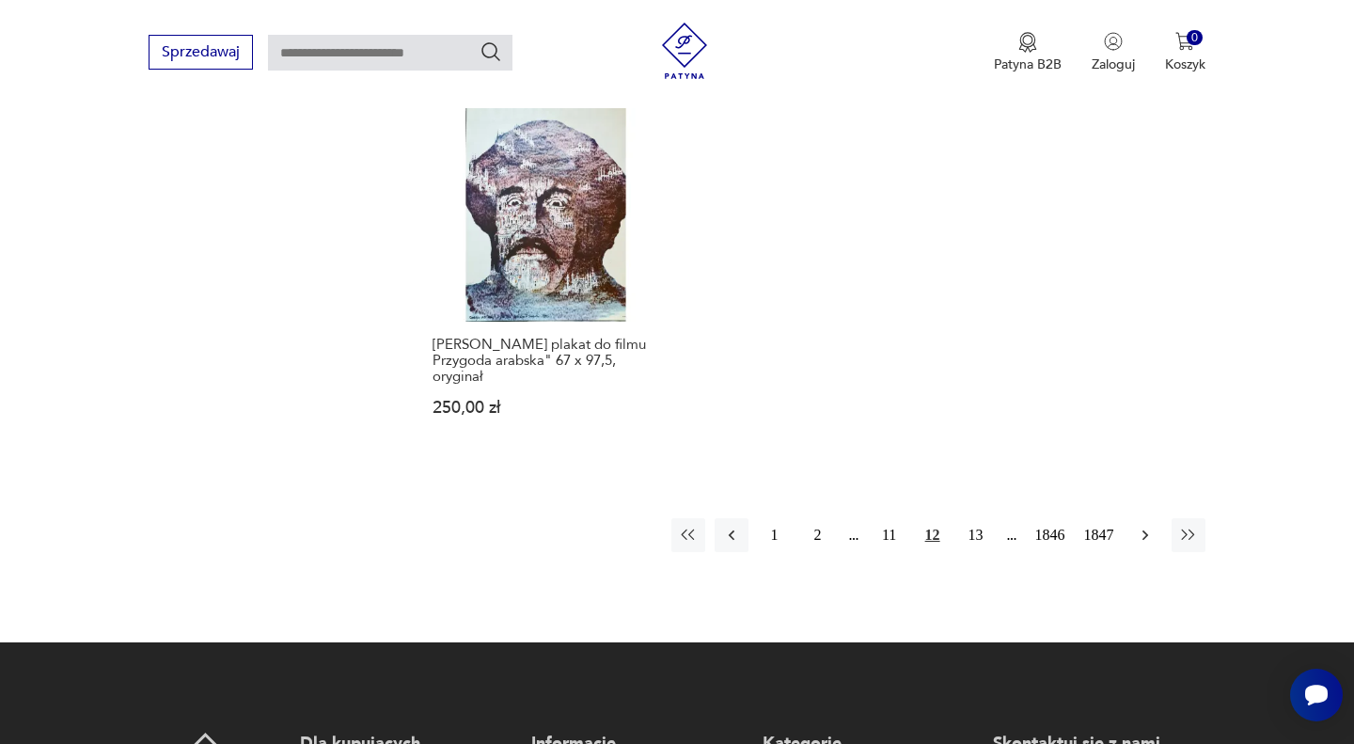
click at [1142, 525] on icon "button" at bounding box center [1145, 534] width 19 height 19
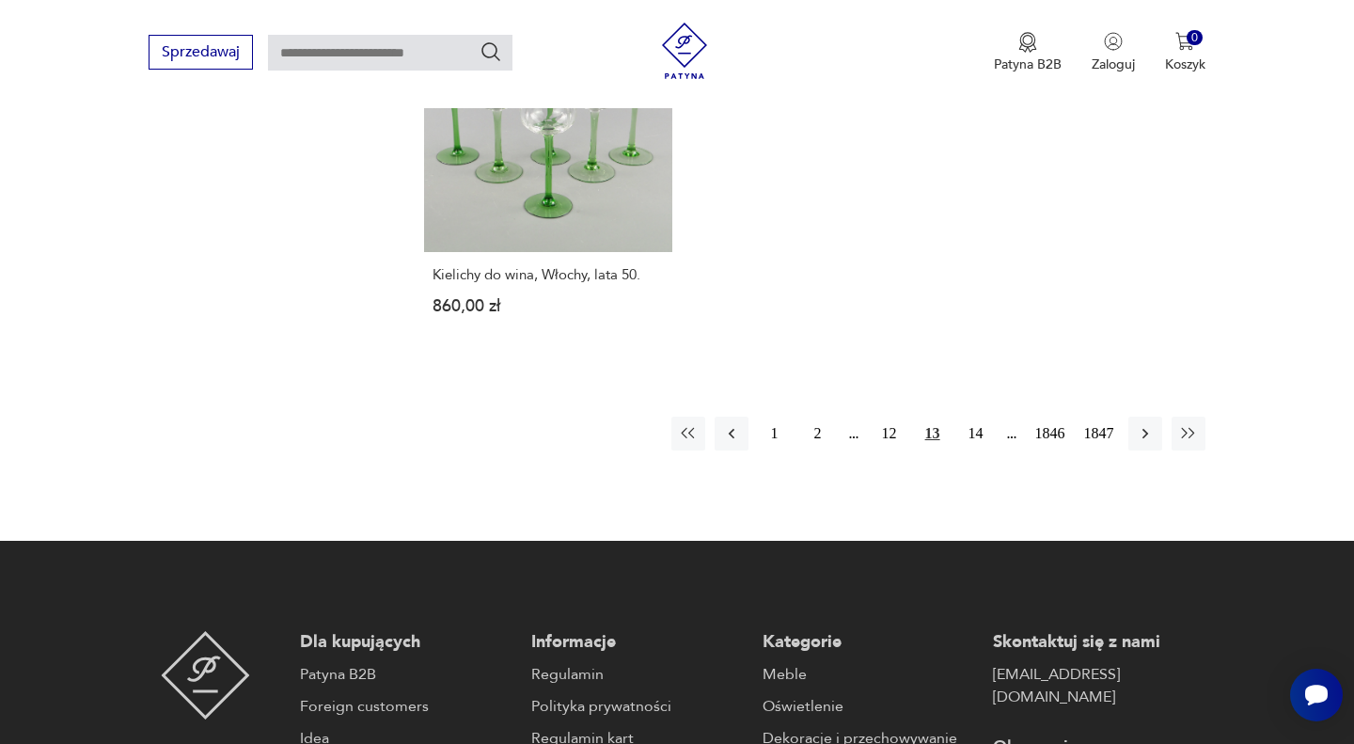
scroll to position [2661, 0]
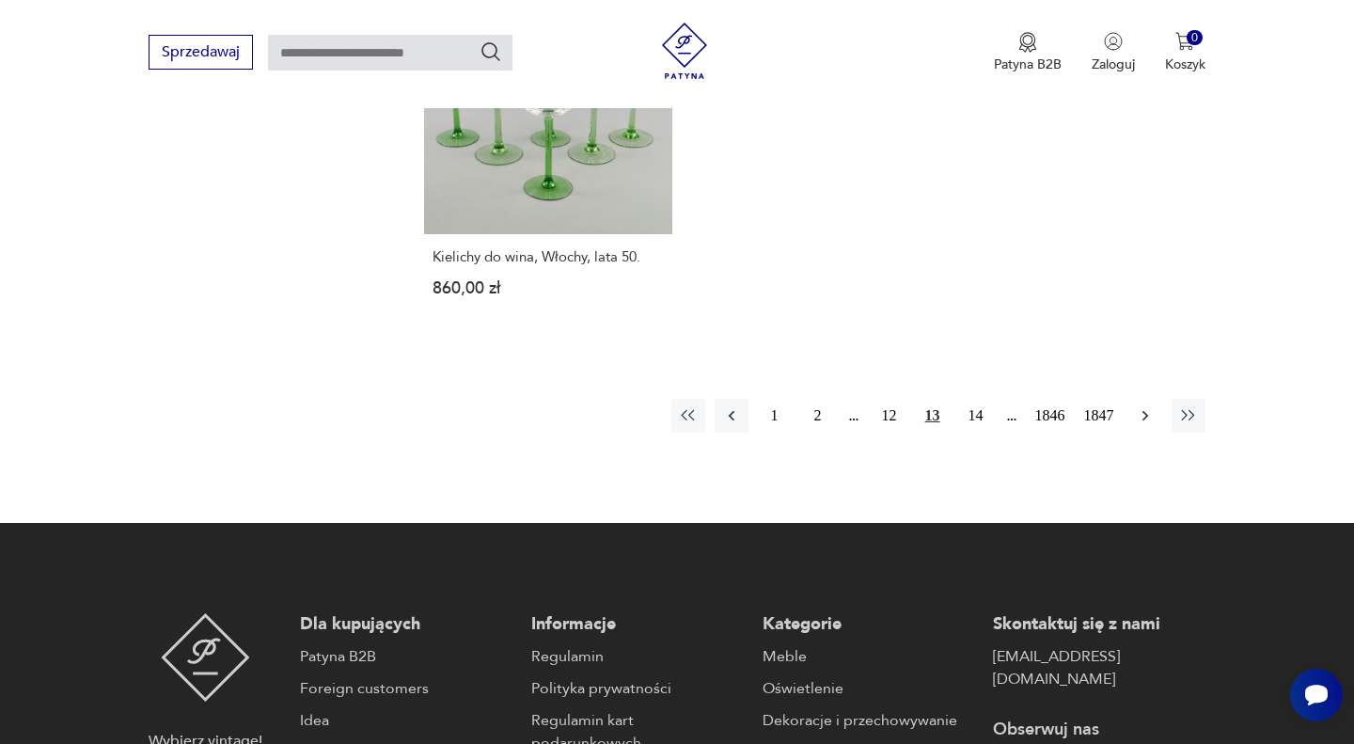
click at [1148, 406] on icon "button" at bounding box center [1145, 415] width 19 height 19
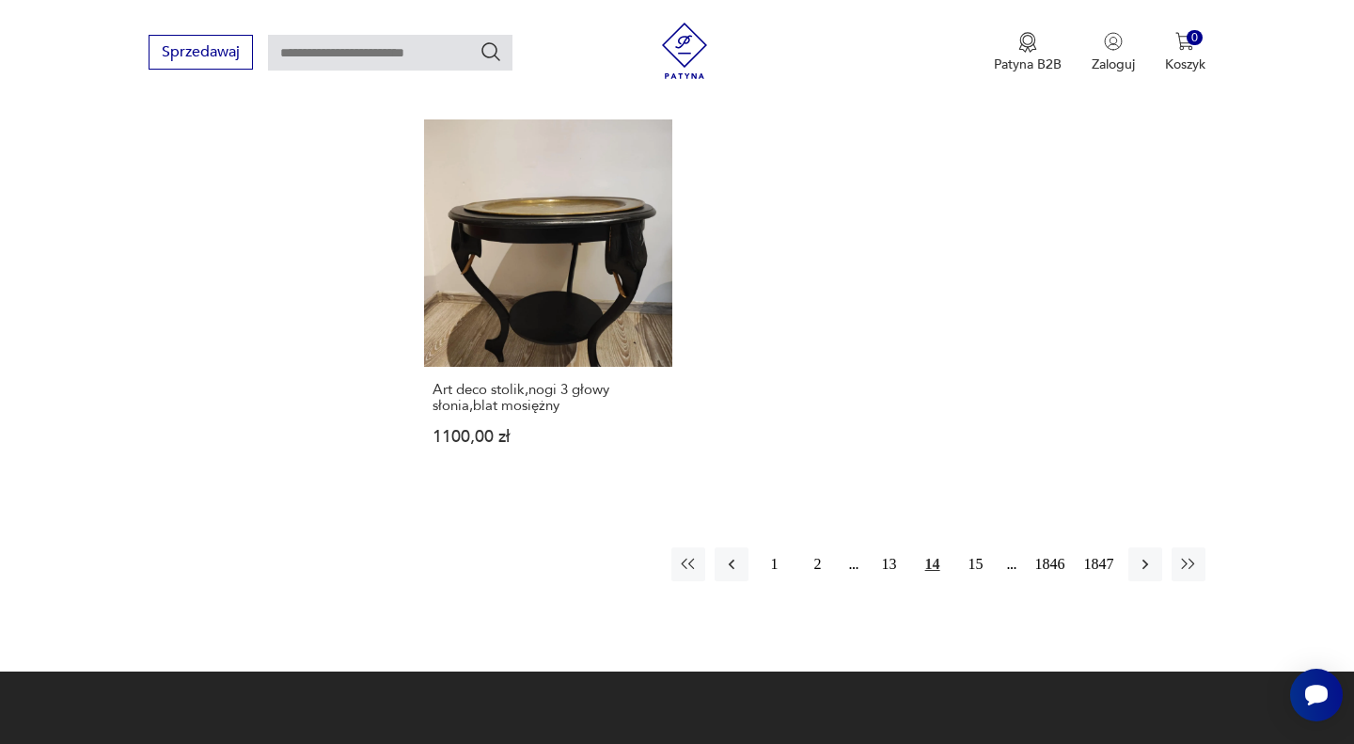
scroll to position [2478, 0]
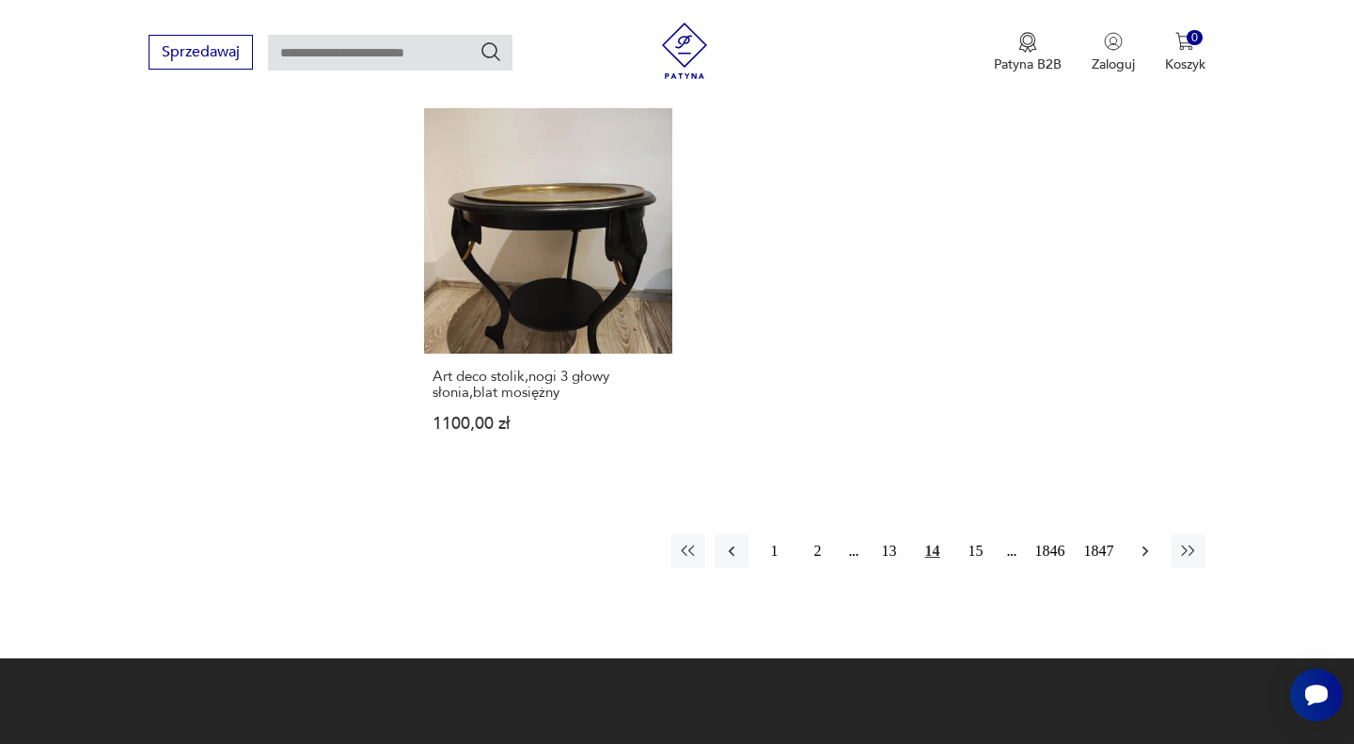
click at [1152, 541] on icon "button" at bounding box center [1145, 550] width 19 height 19
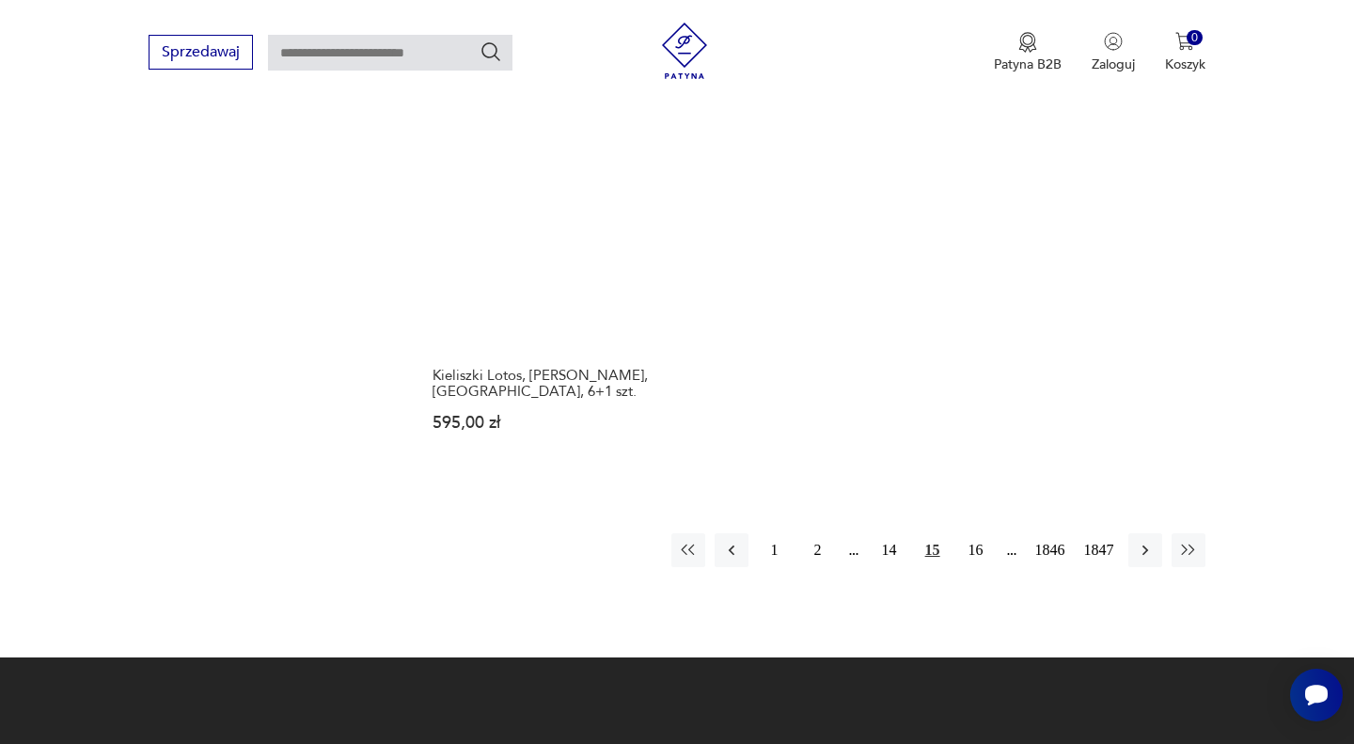
scroll to position [2566, 0]
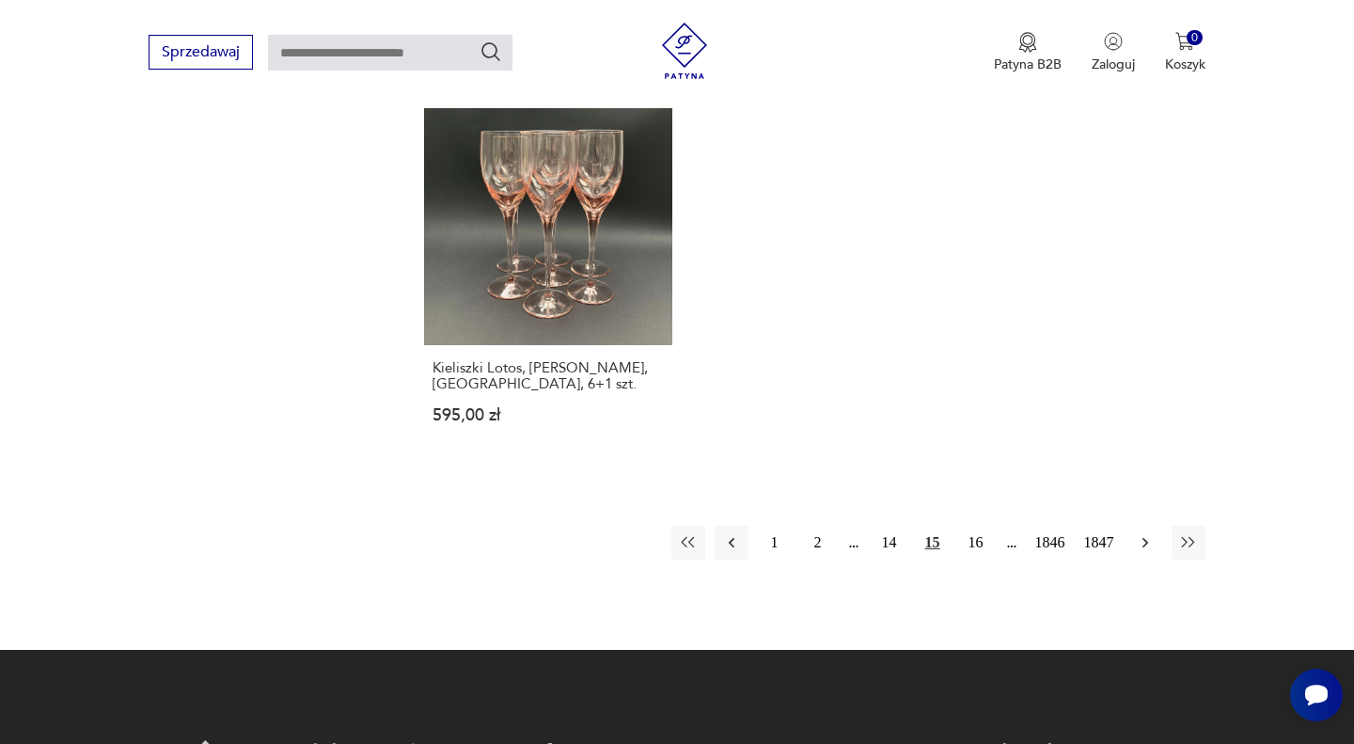
click at [1142, 538] on icon "button" at bounding box center [1144, 543] width 6 height 10
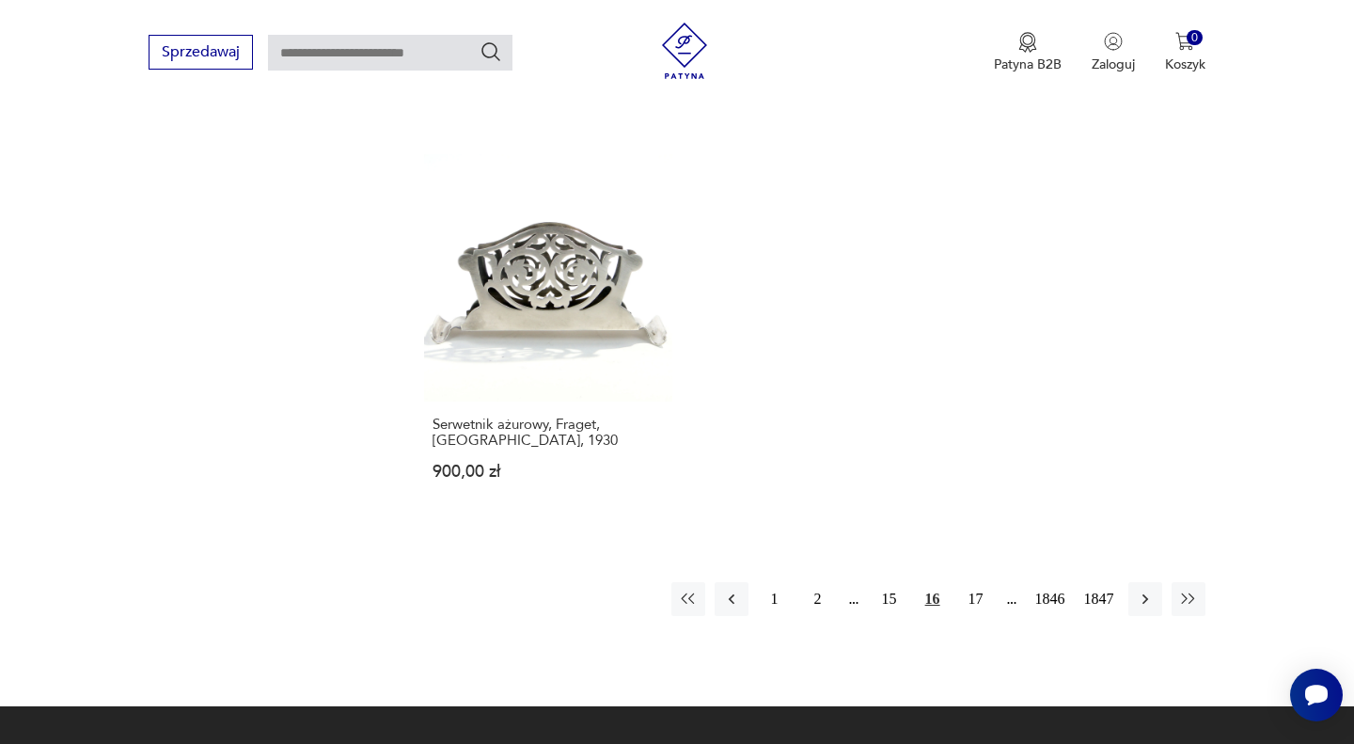
scroll to position [2463, 0]
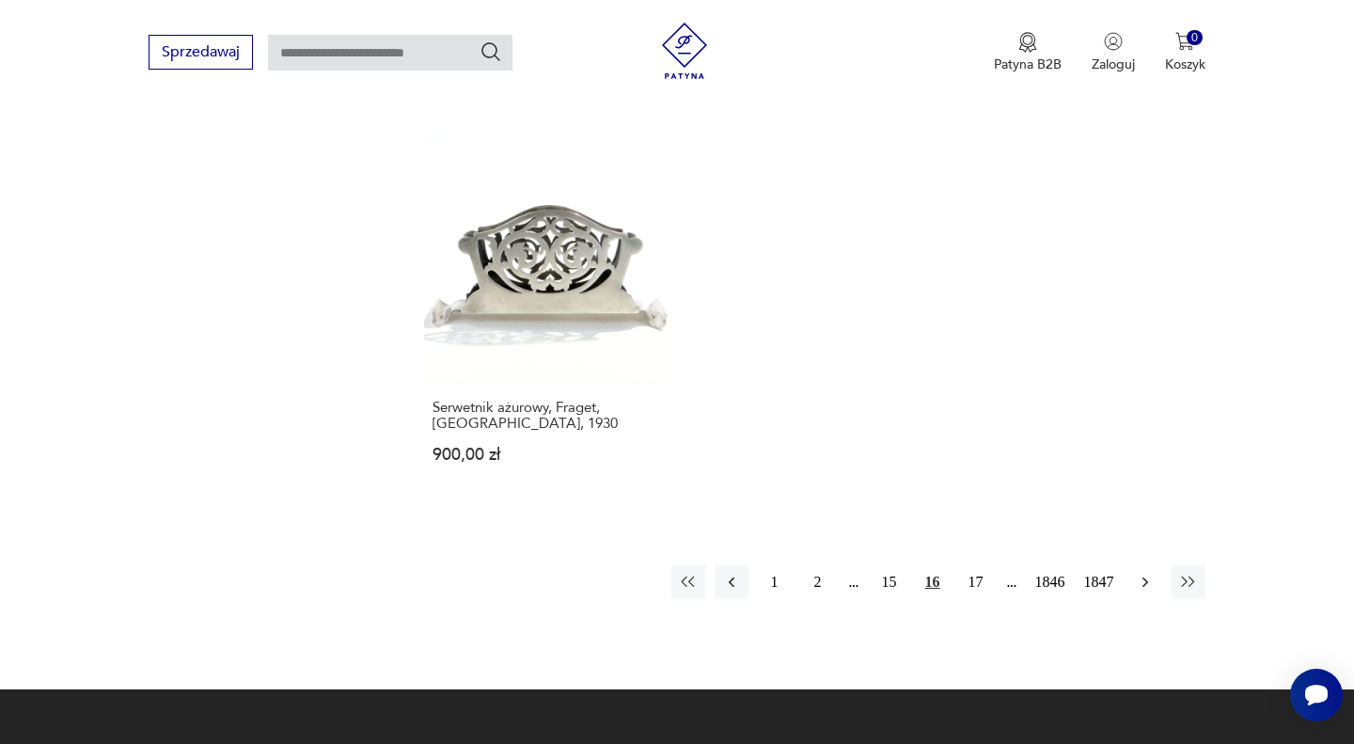
click at [1141, 572] on icon "button" at bounding box center [1145, 581] width 19 height 19
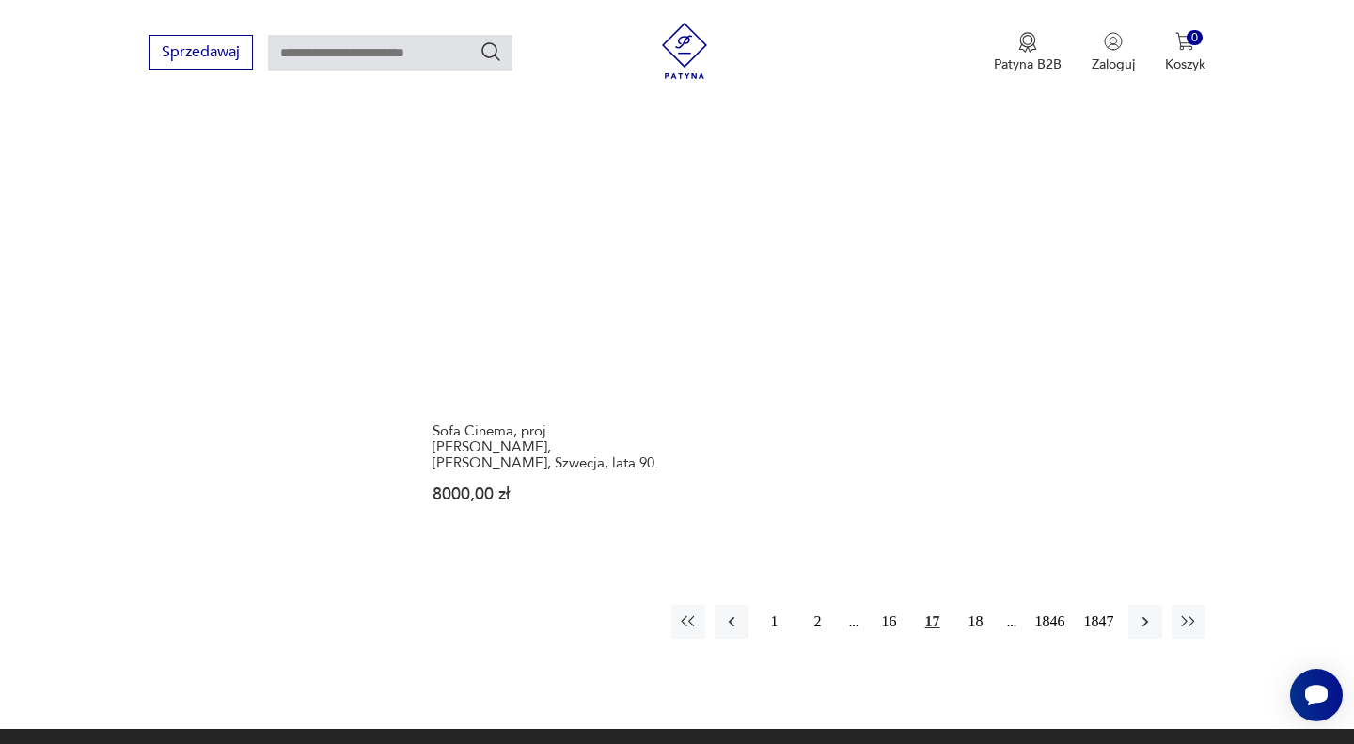
scroll to position [2519, 0]
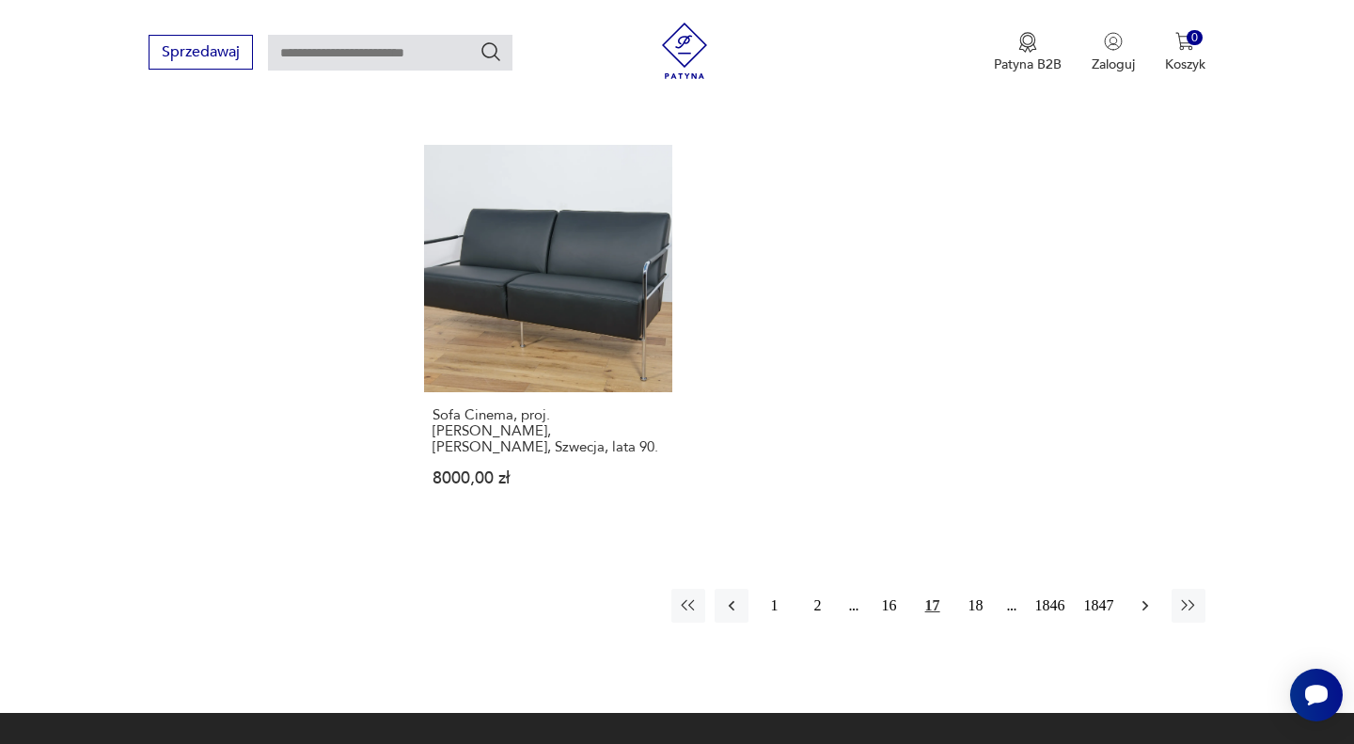
click at [1138, 596] on icon "button" at bounding box center [1145, 605] width 19 height 19
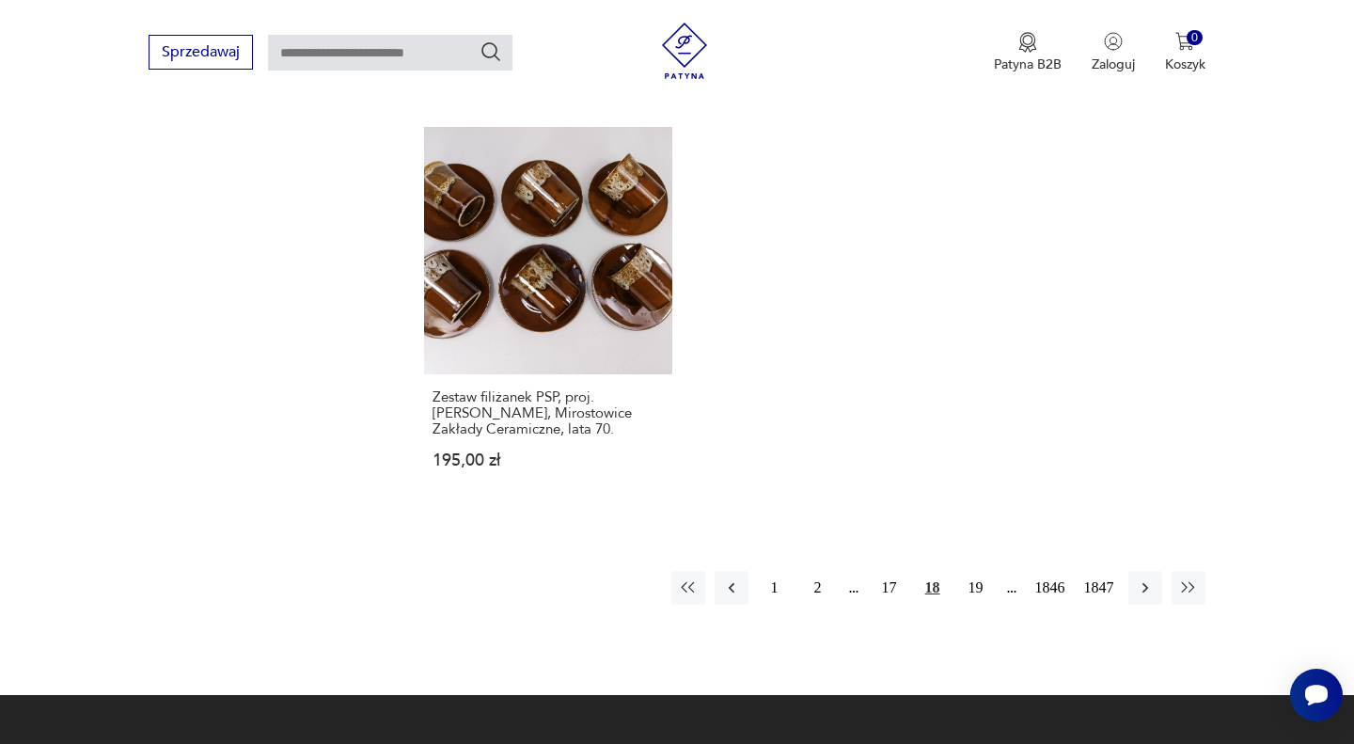
scroll to position [2543, 0]
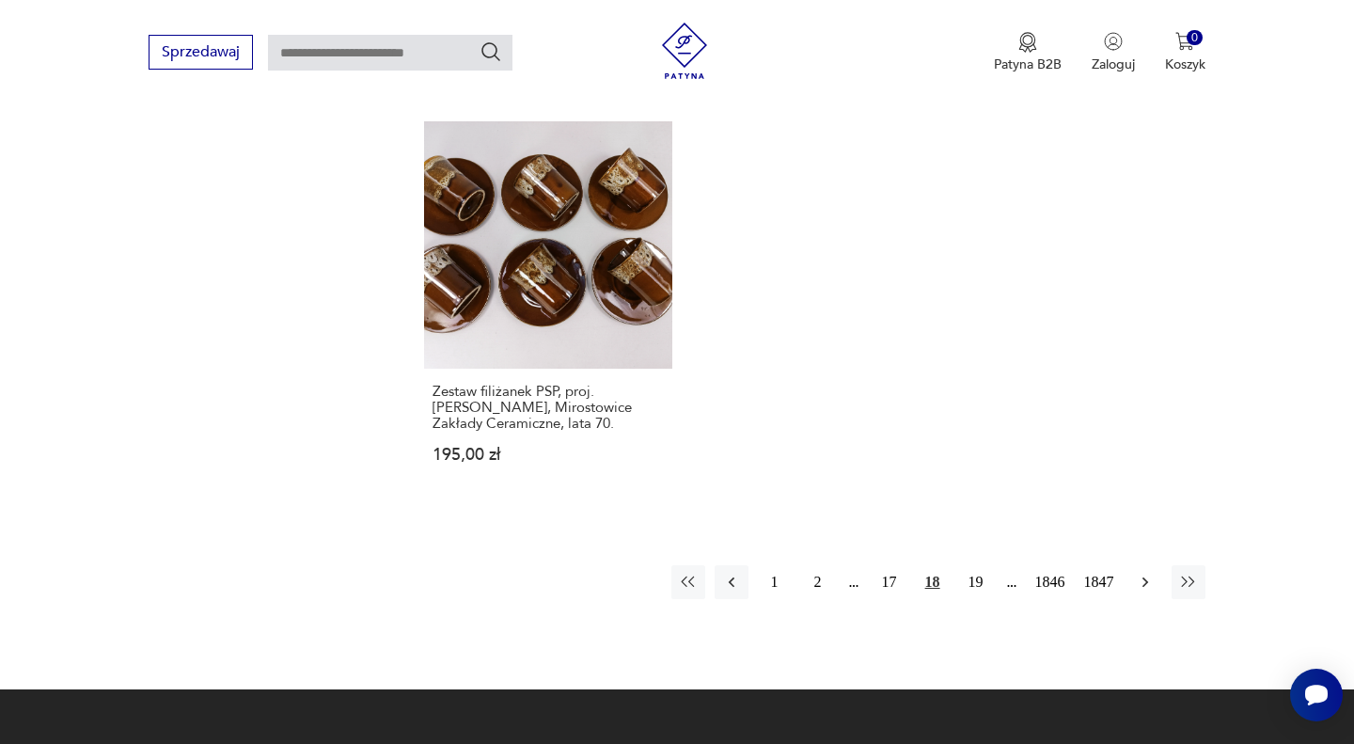
click at [1143, 572] on icon "button" at bounding box center [1145, 581] width 19 height 19
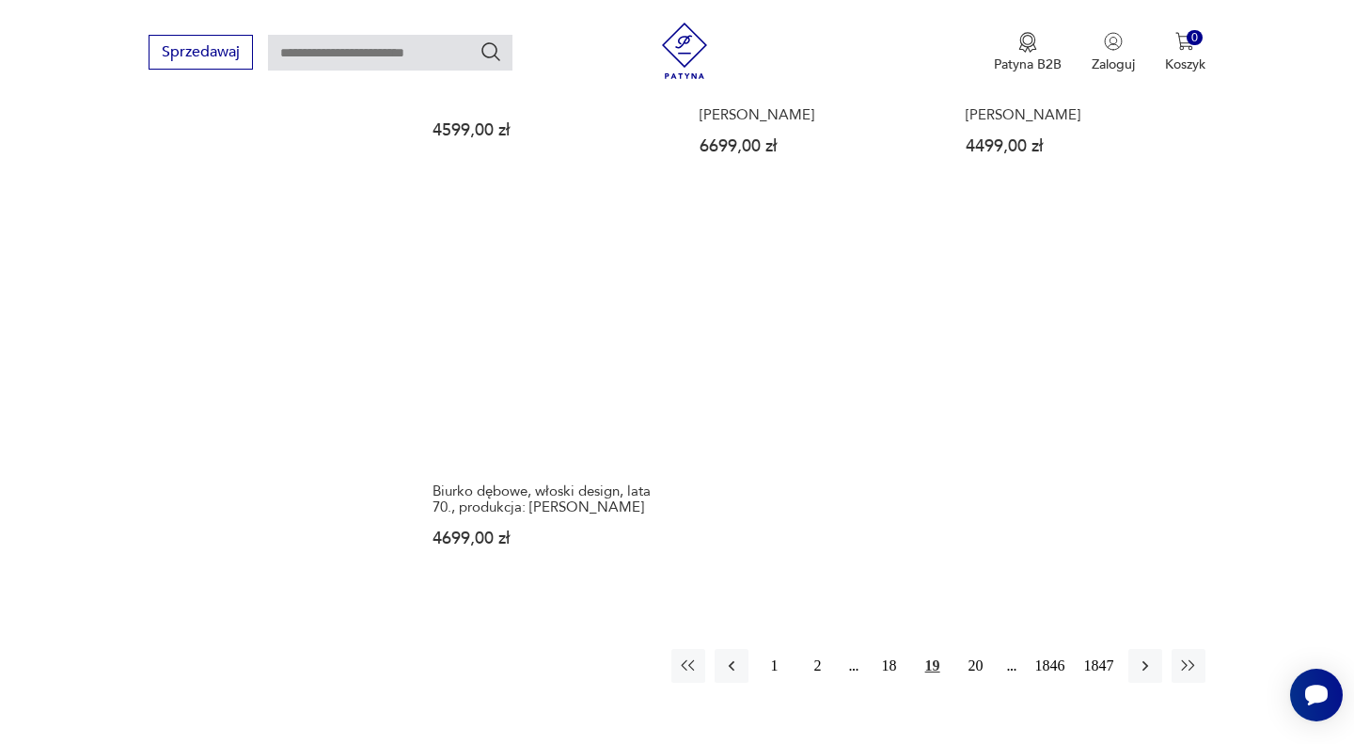
scroll to position [2402, 0]
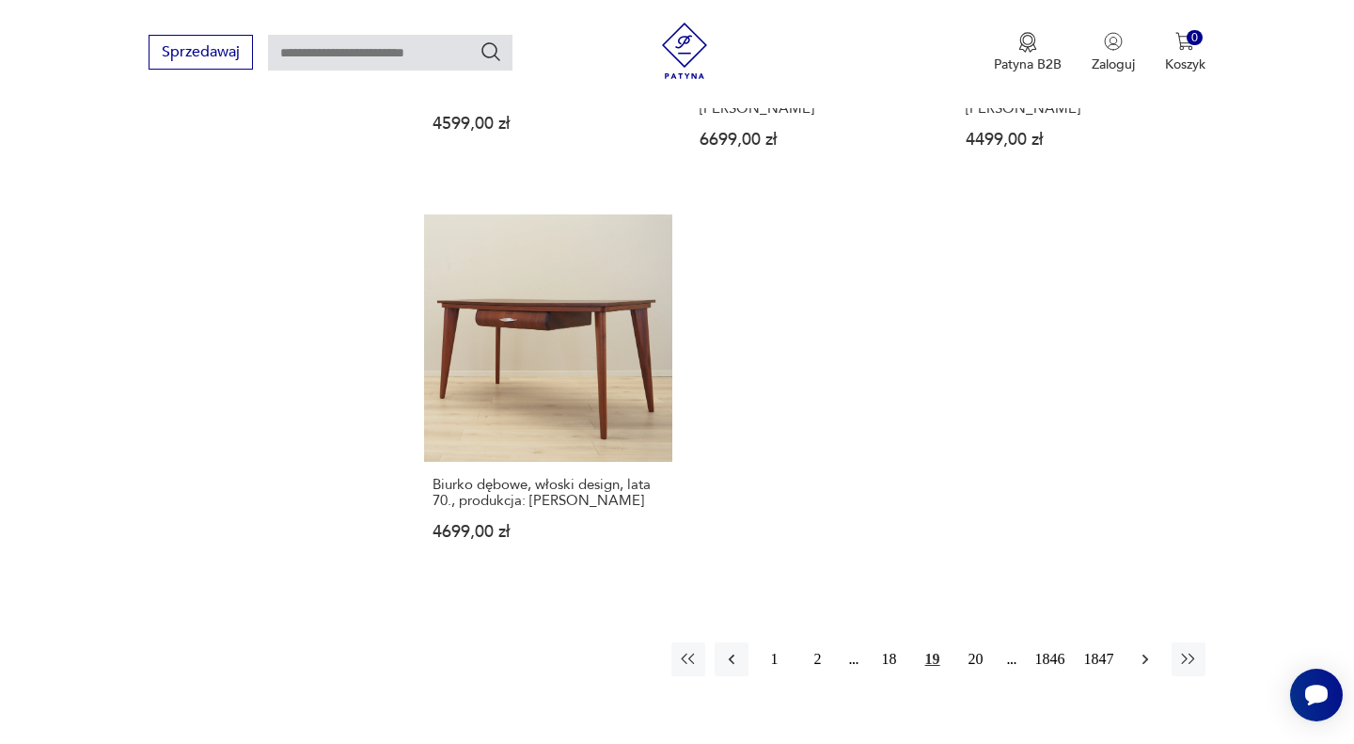
click at [1136, 650] on icon "button" at bounding box center [1145, 659] width 19 height 19
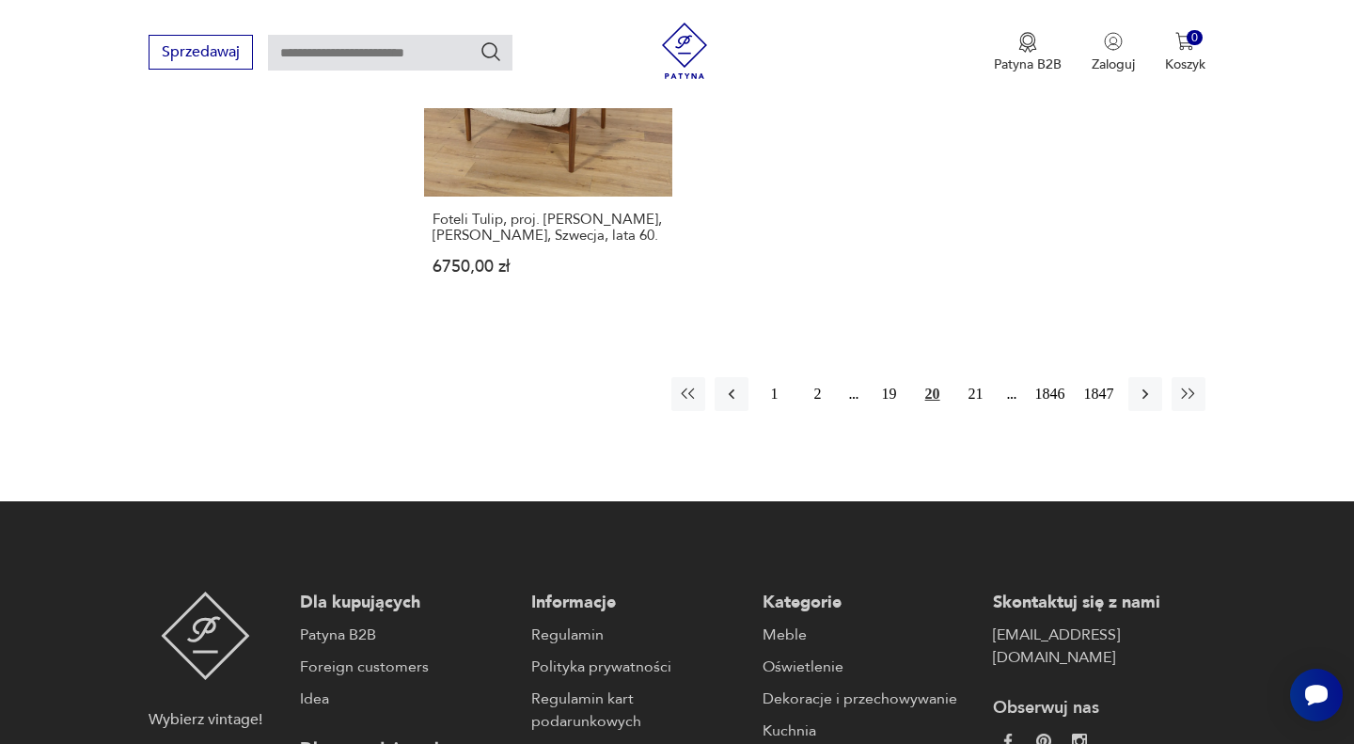
scroll to position [2730, 0]
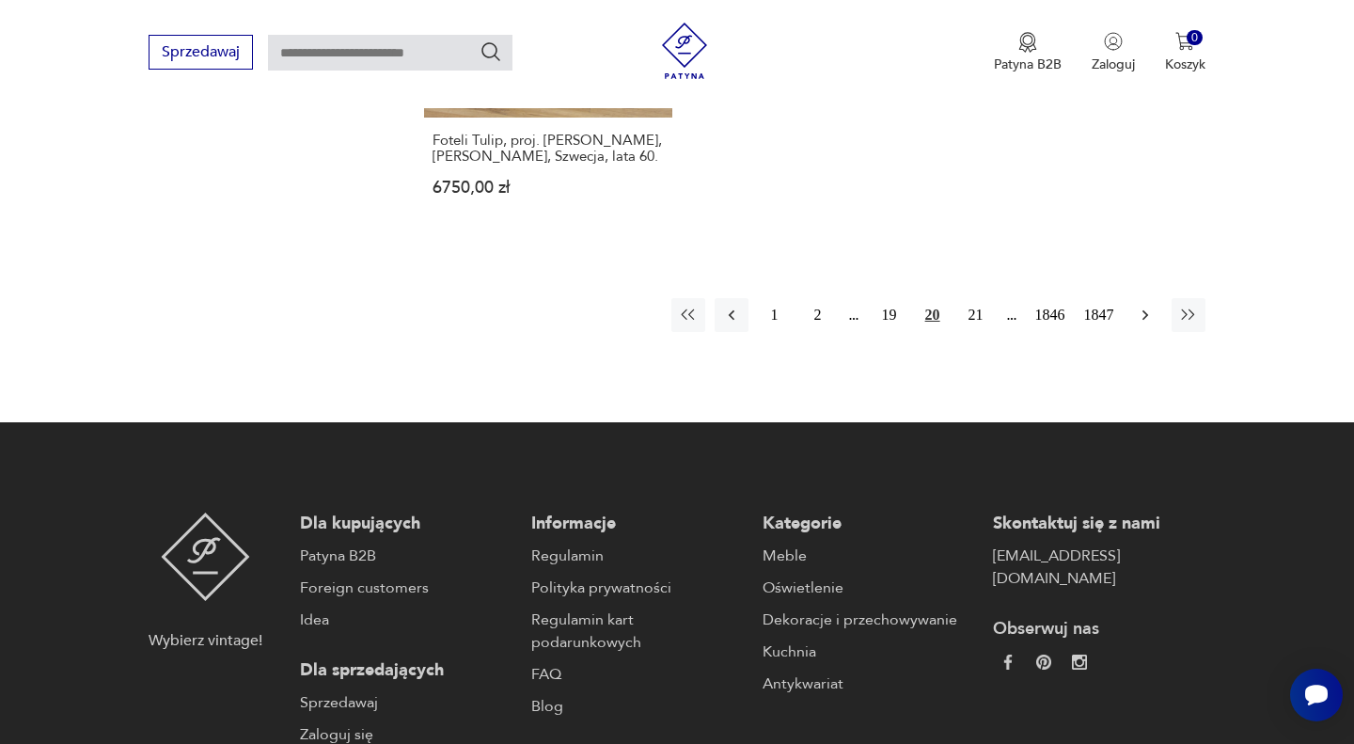
click at [1144, 310] on icon "button" at bounding box center [1144, 315] width 6 height 10
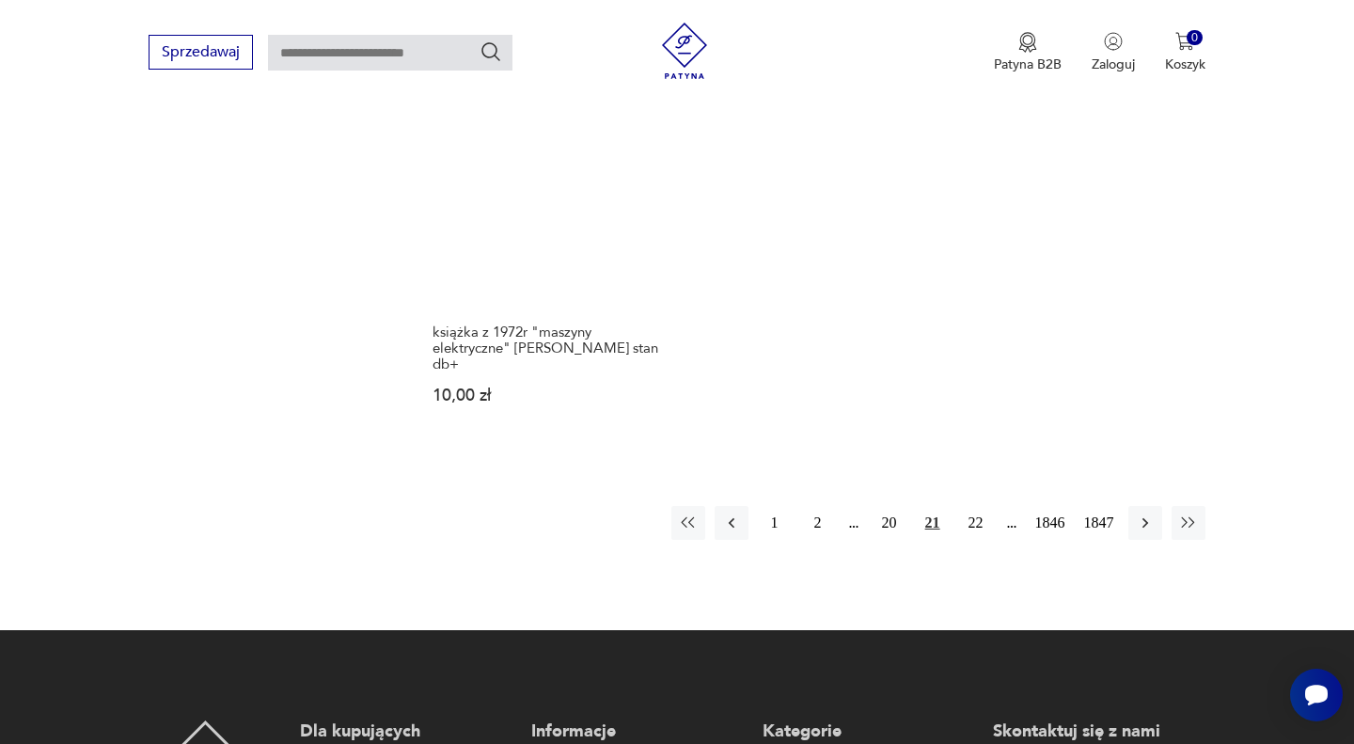
scroll to position [2595, 0]
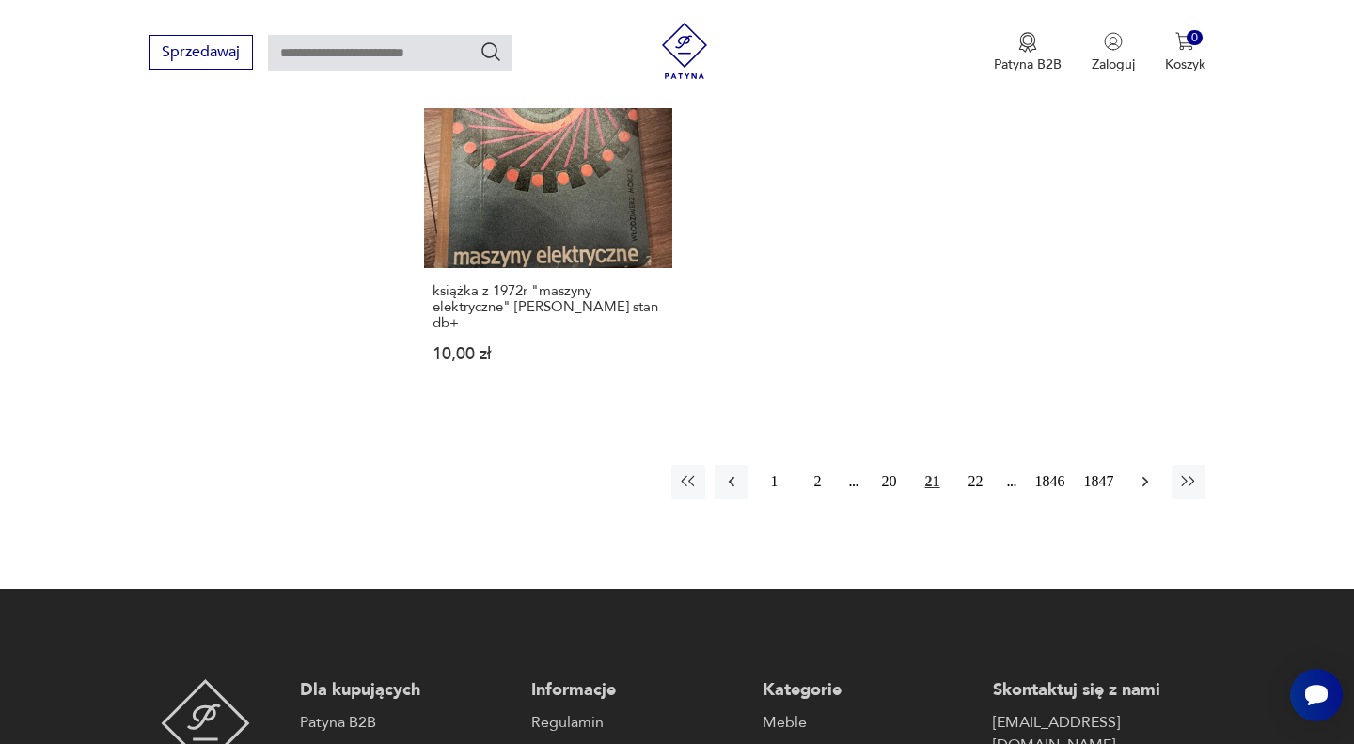
click at [1149, 472] on icon "button" at bounding box center [1145, 481] width 19 height 19
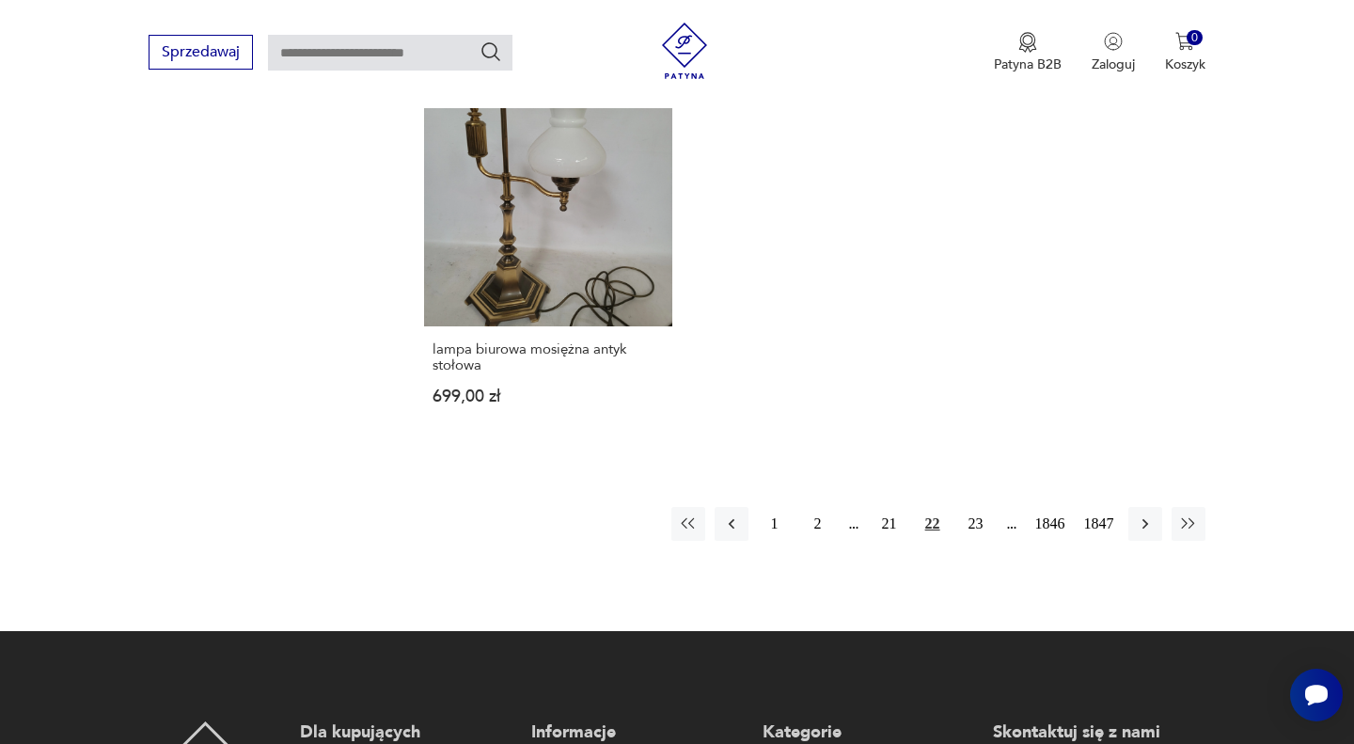
scroll to position [2506, 0]
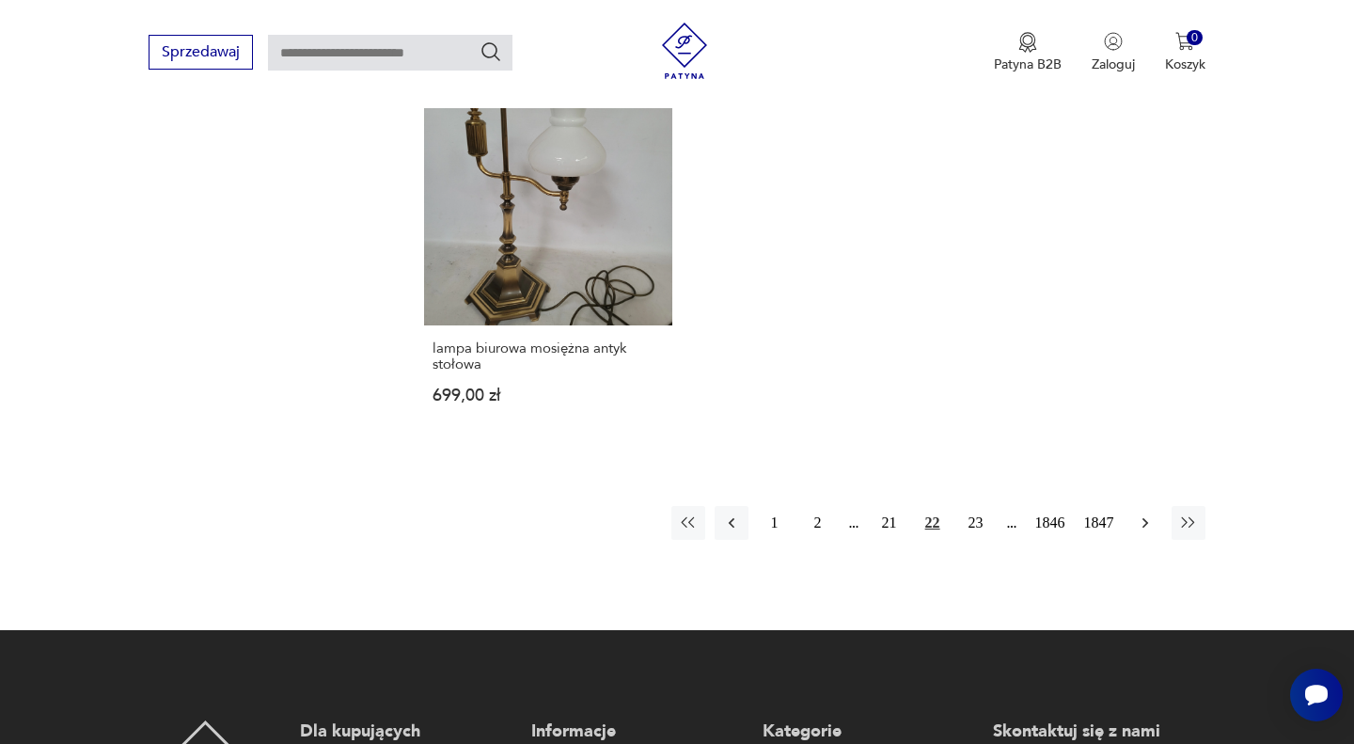
click at [1142, 514] on icon "button" at bounding box center [1145, 522] width 19 height 19
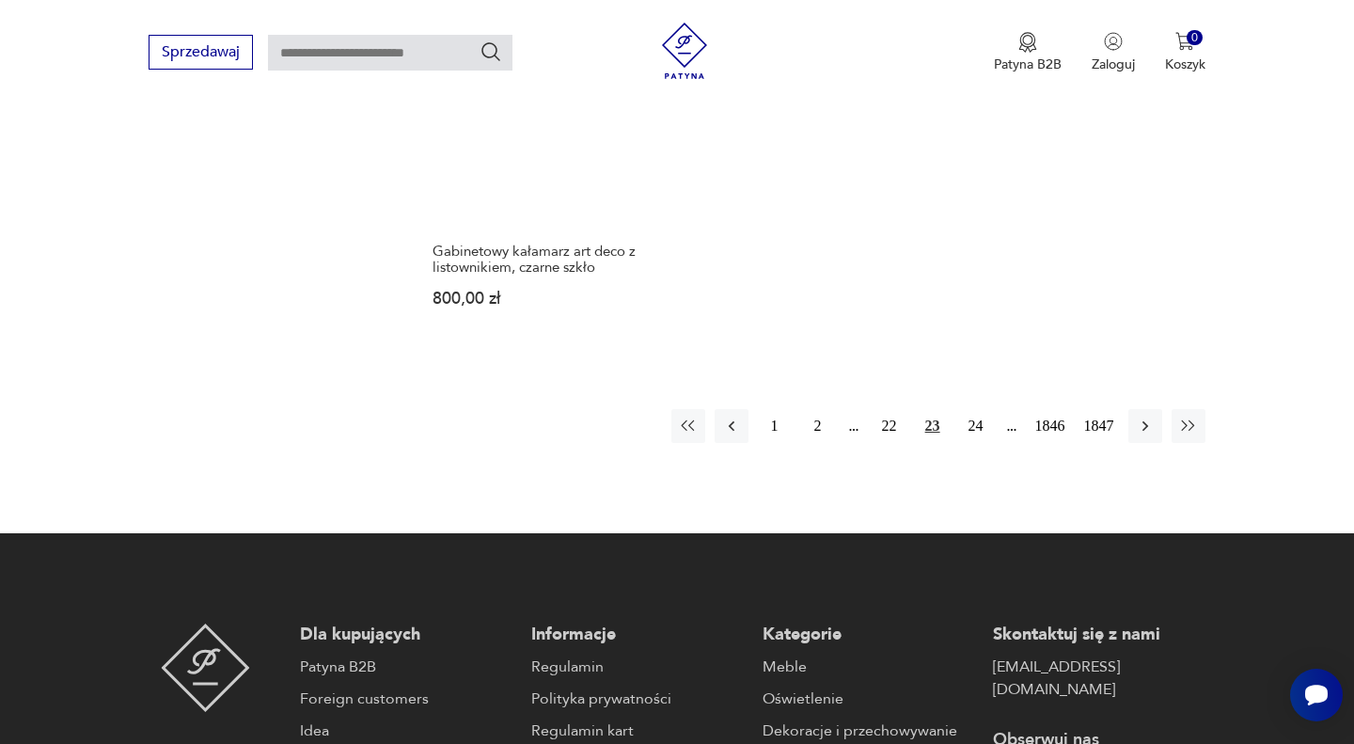
scroll to position [2623, 0]
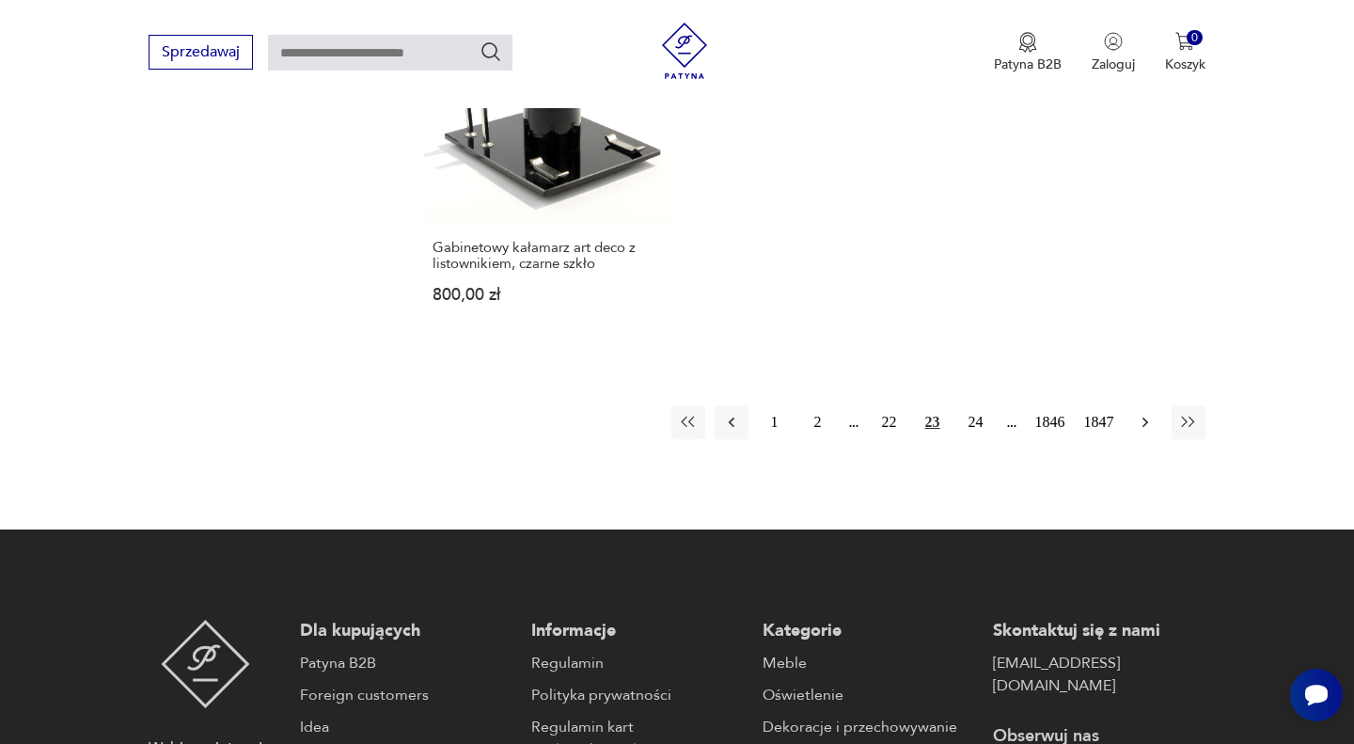
click at [1136, 421] on icon "button" at bounding box center [1145, 422] width 19 height 19
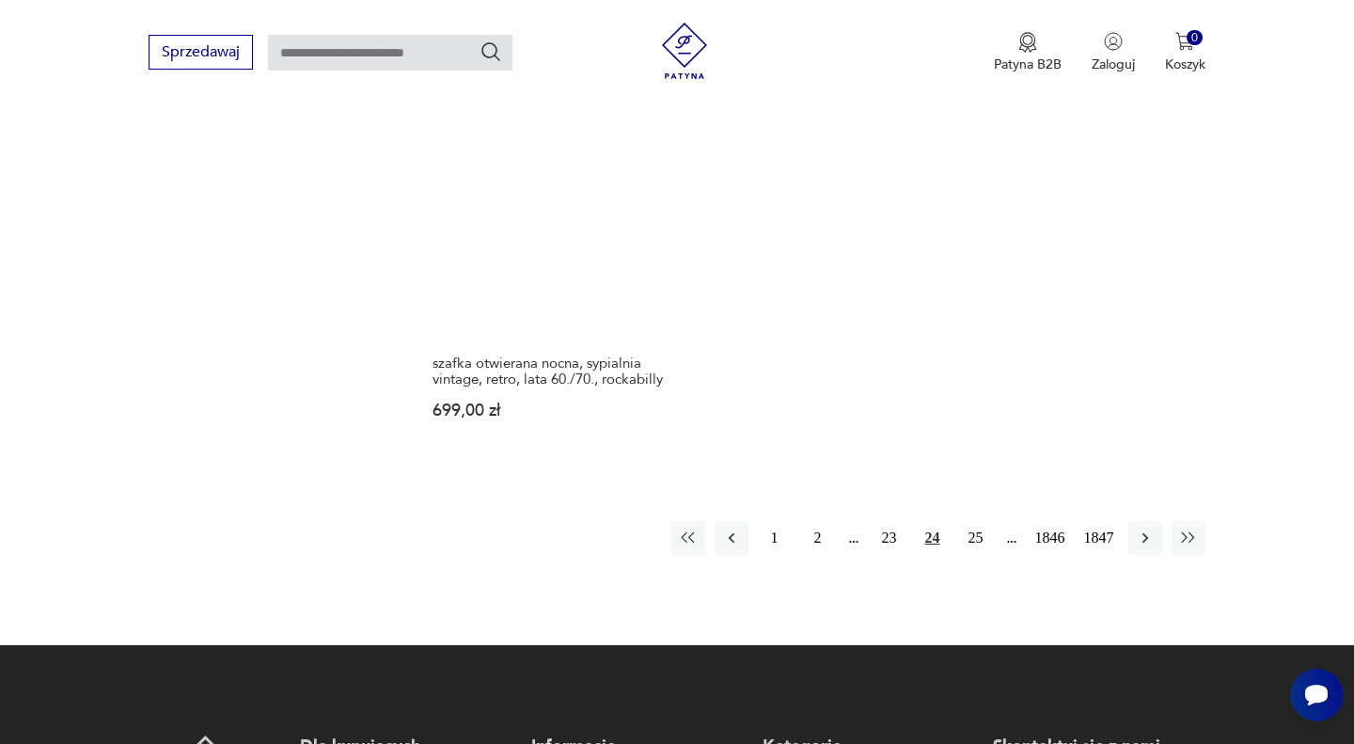
scroll to position [2584, 0]
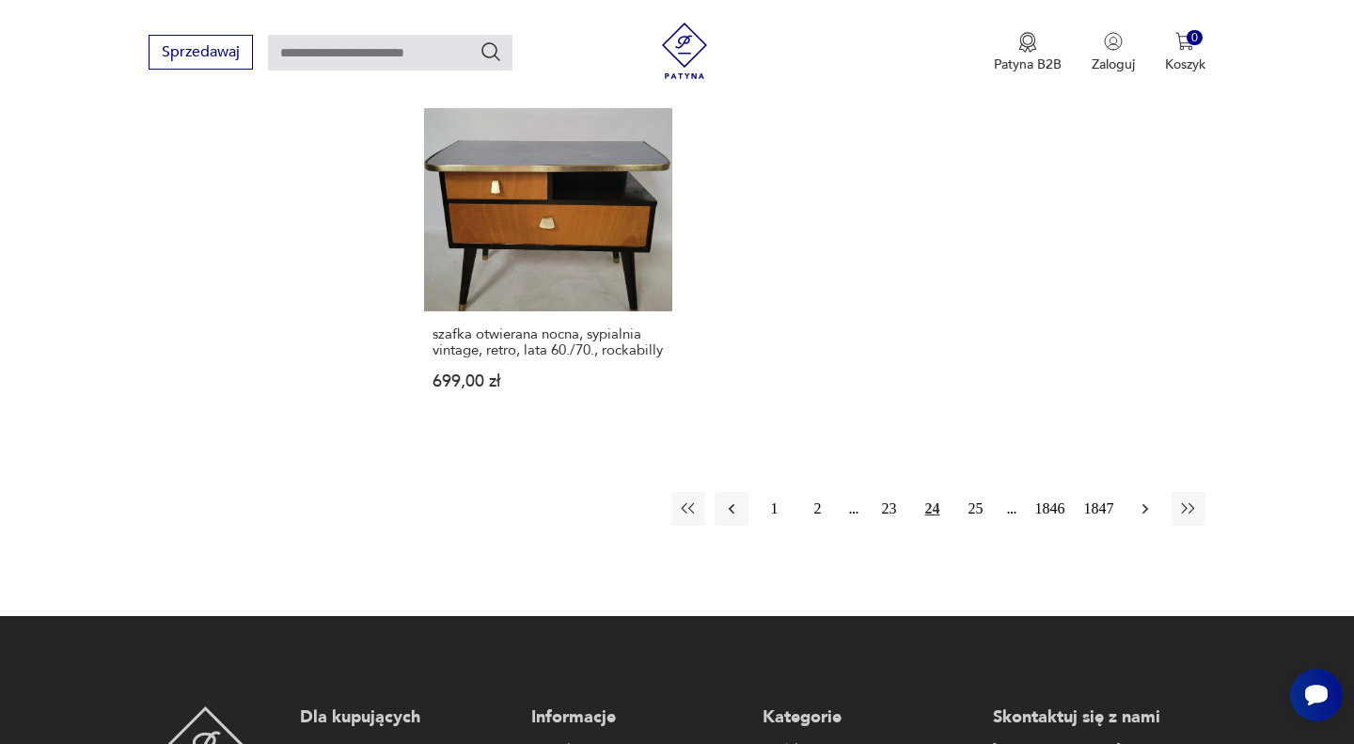
click at [1143, 499] on icon "button" at bounding box center [1145, 508] width 19 height 19
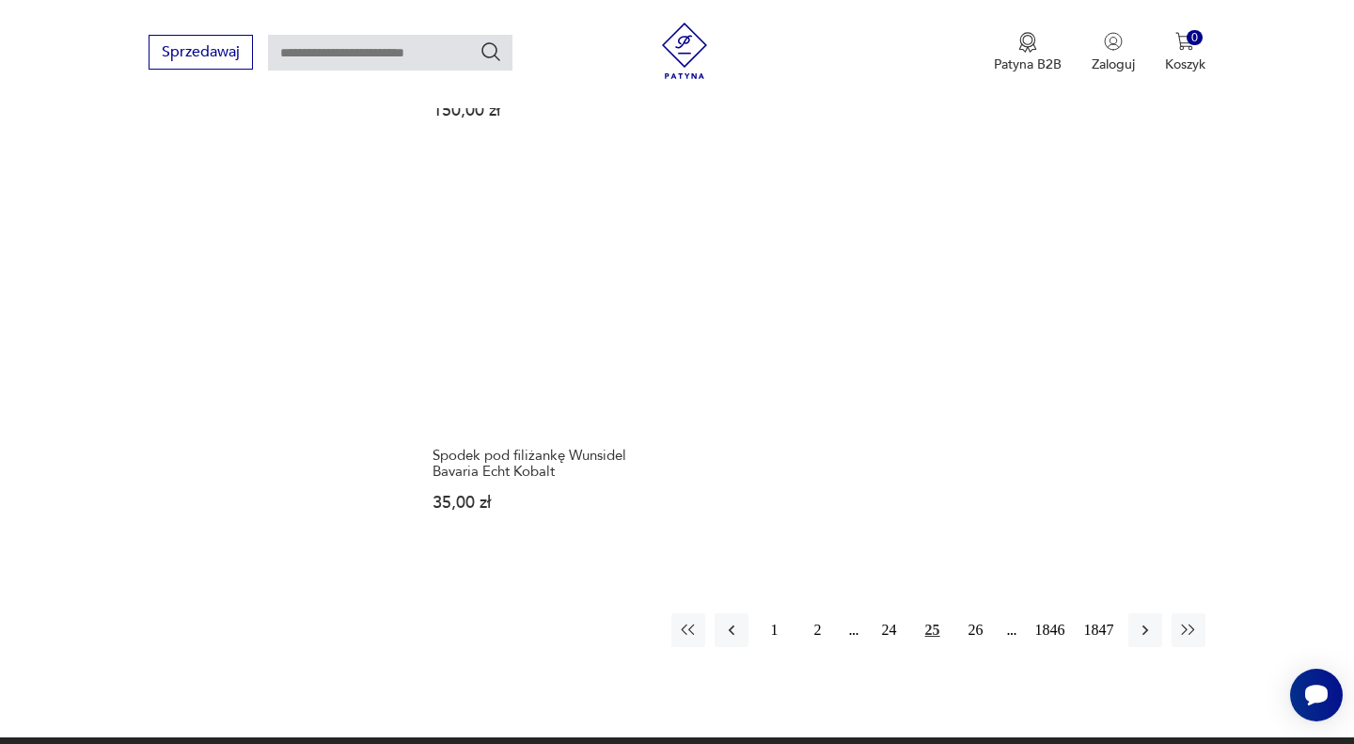
scroll to position [2464, 0]
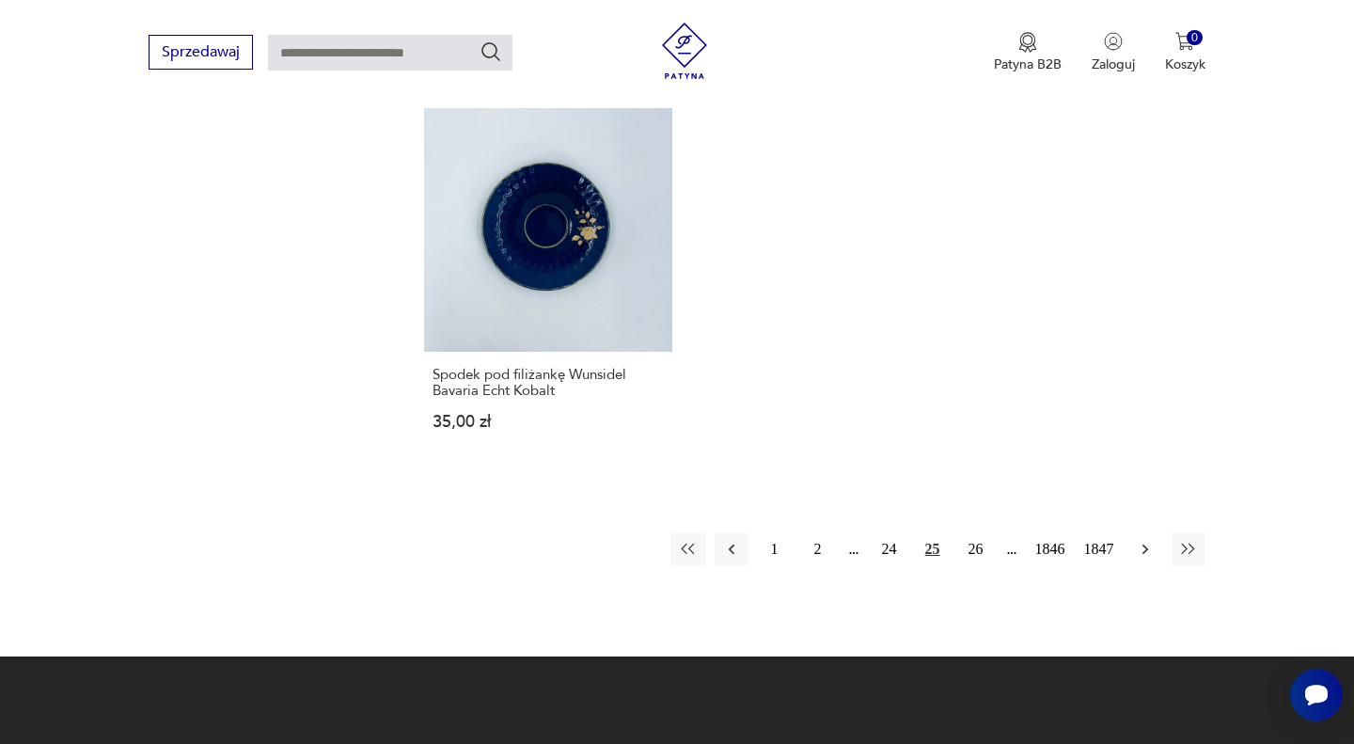
click at [1140, 558] on icon "button" at bounding box center [1145, 549] width 19 height 19
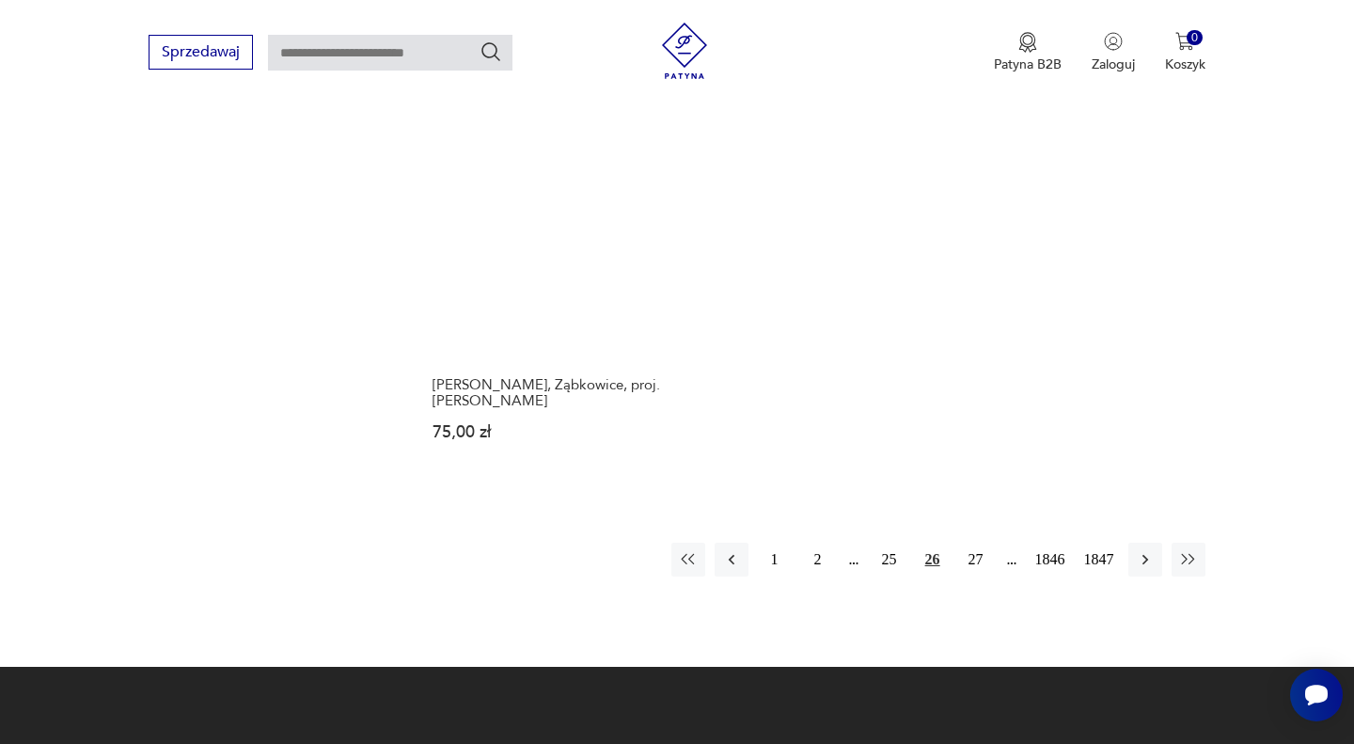
scroll to position [2470, 0]
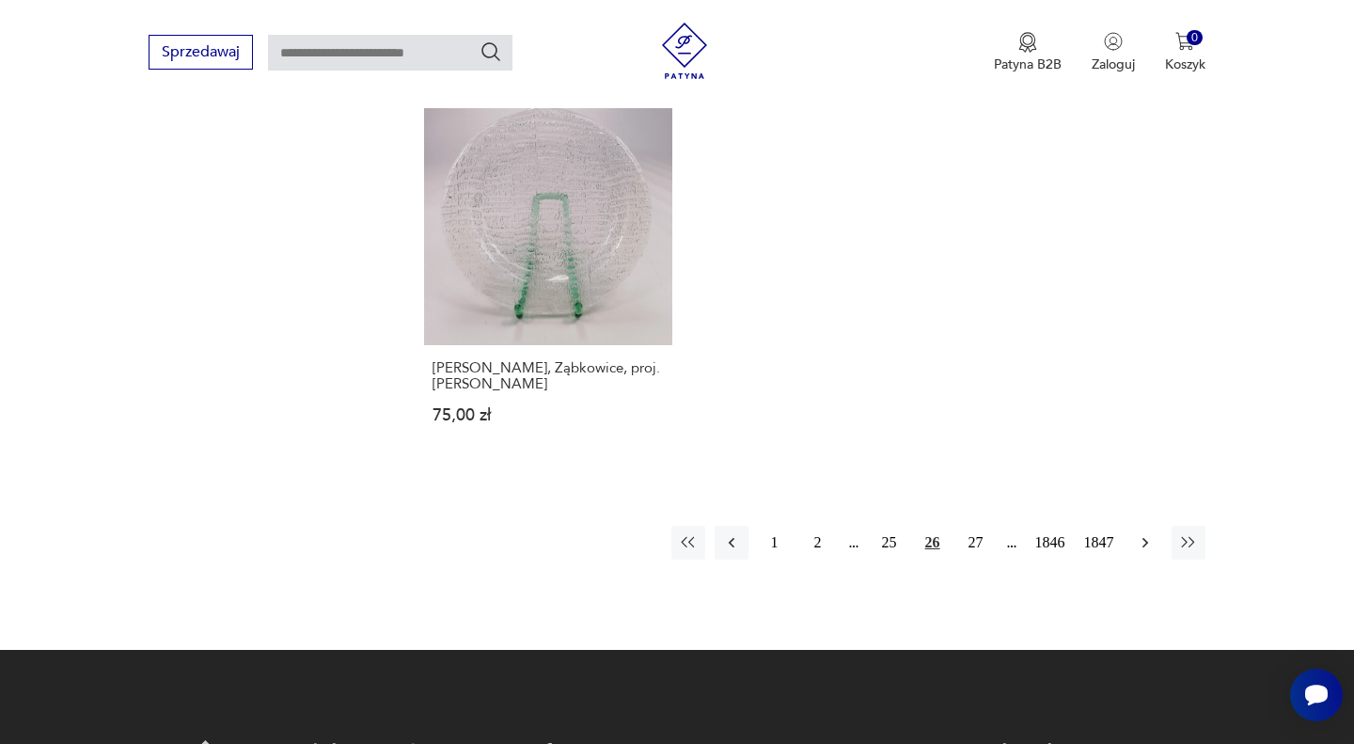
click at [1142, 551] on icon "button" at bounding box center [1145, 542] width 19 height 19
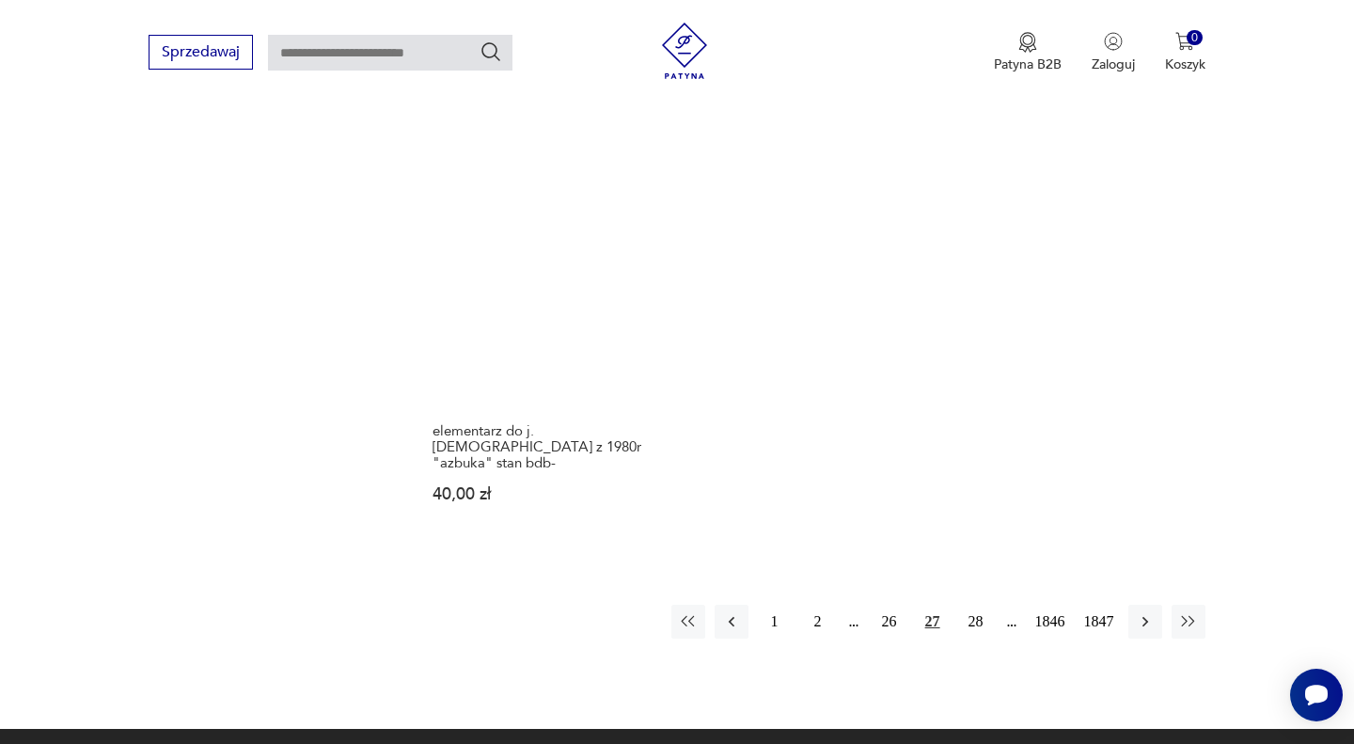
scroll to position [2442, 0]
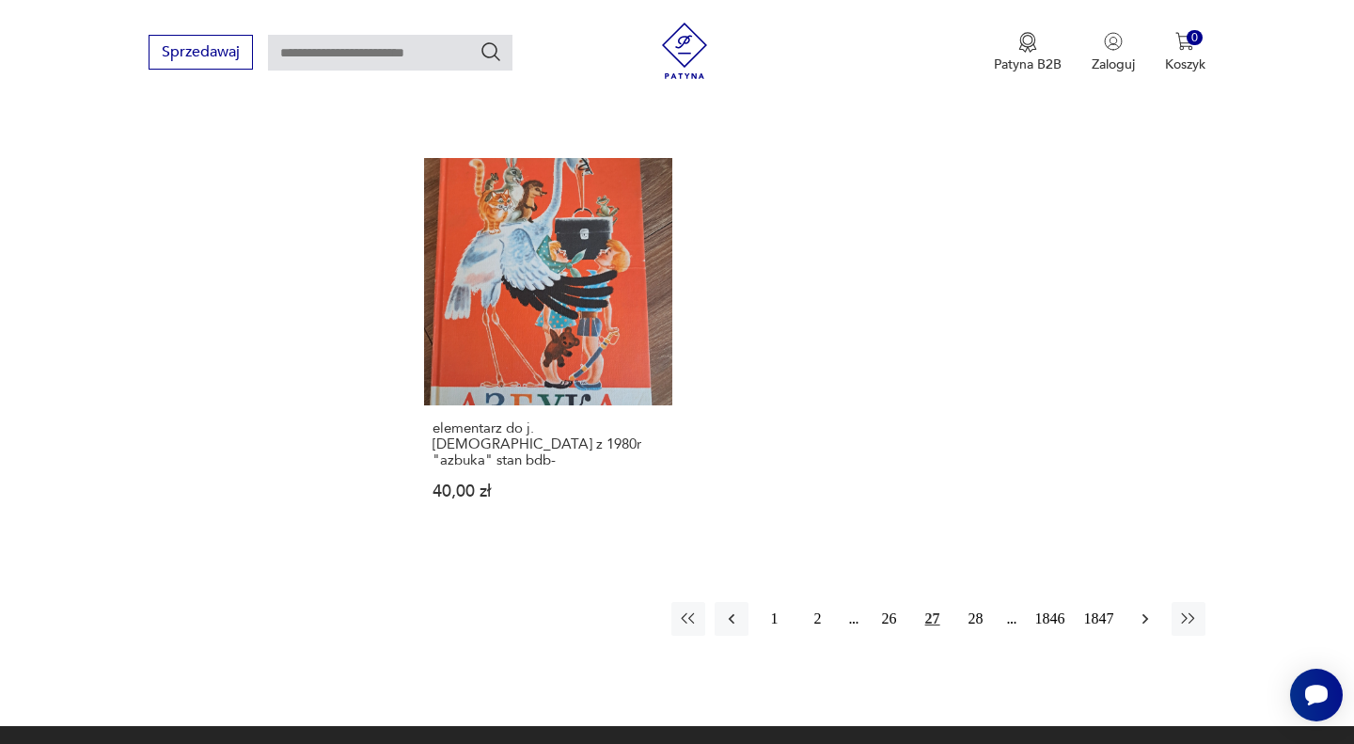
click at [1138, 609] on icon "button" at bounding box center [1145, 618] width 19 height 19
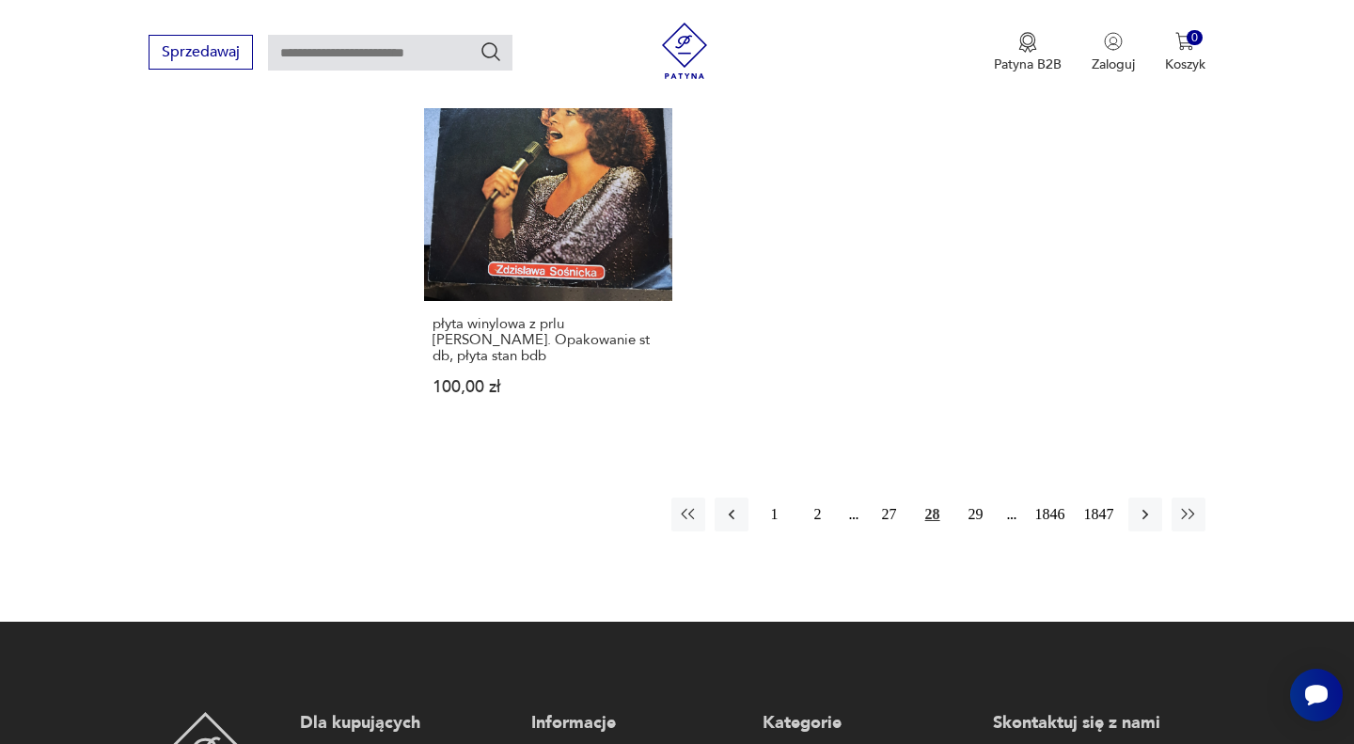
scroll to position [2567, 0]
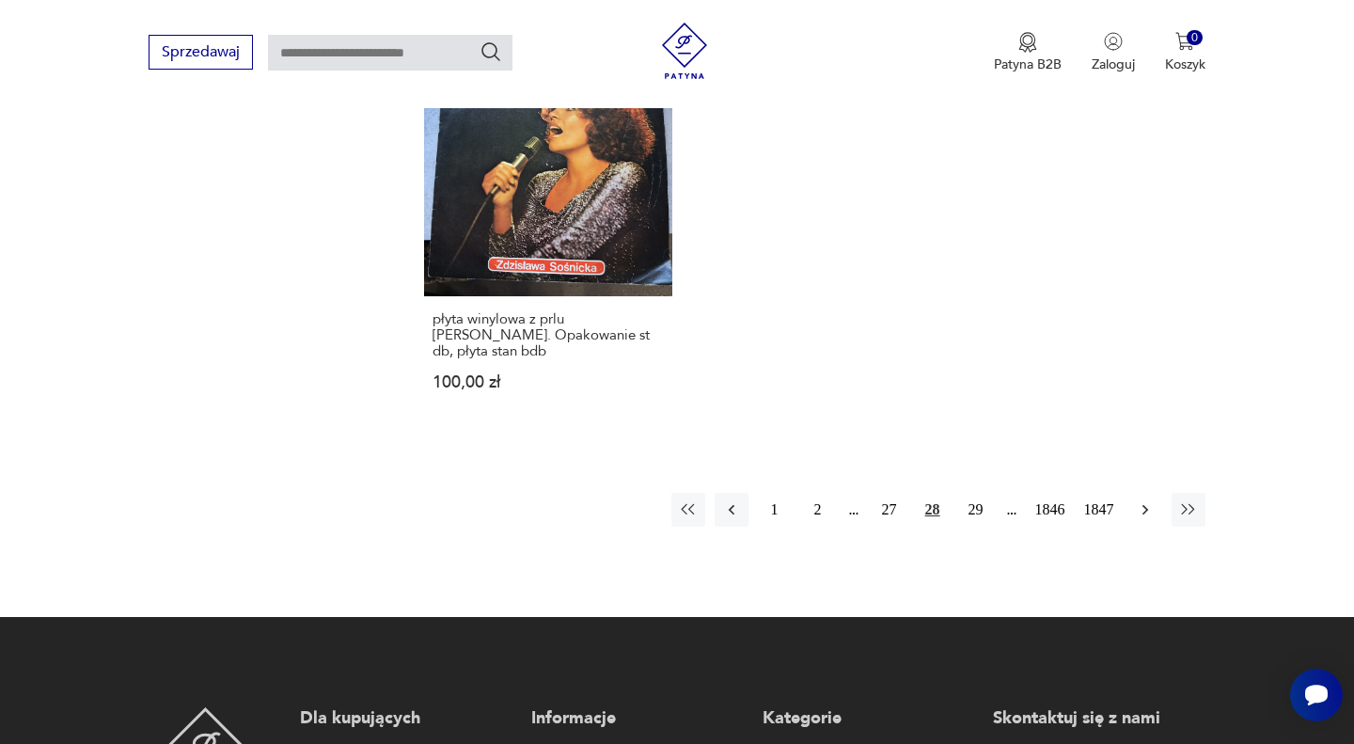
click at [1150, 500] on icon "button" at bounding box center [1145, 509] width 19 height 19
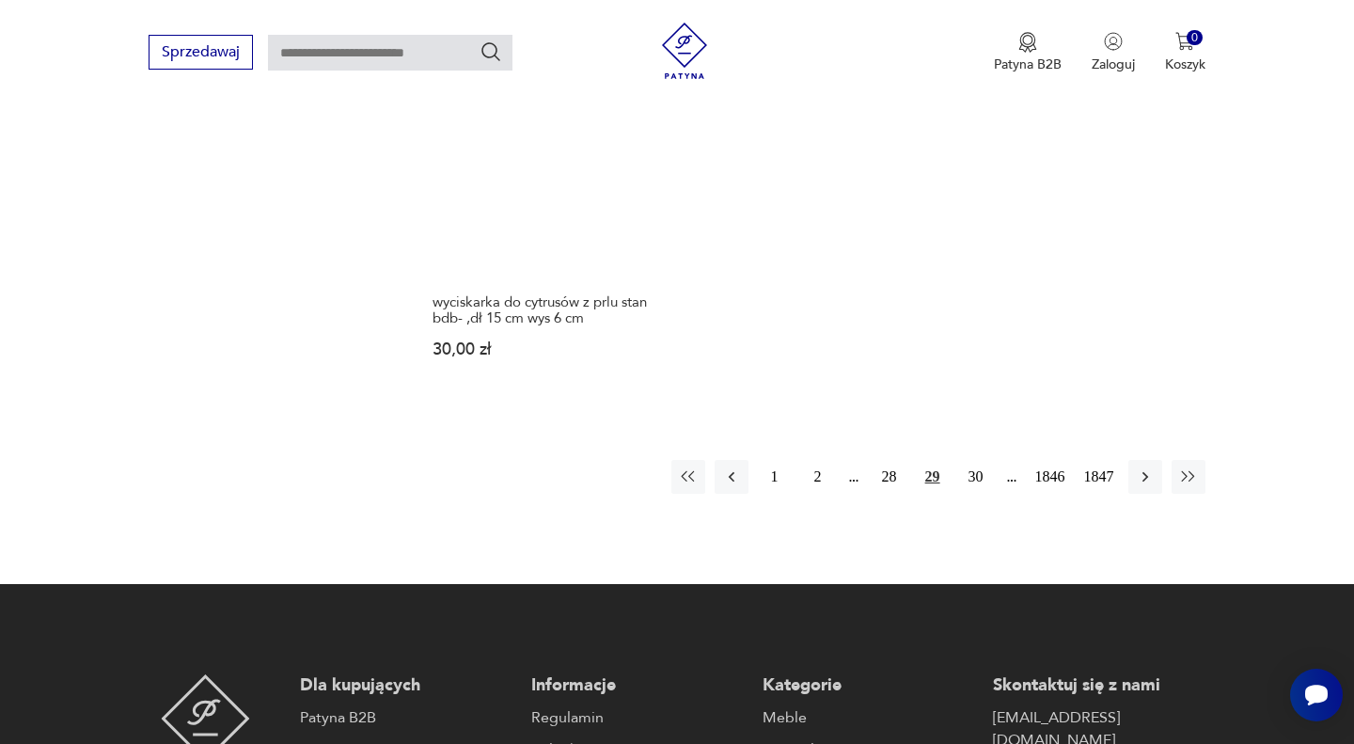
scroll to position [2594, 0]
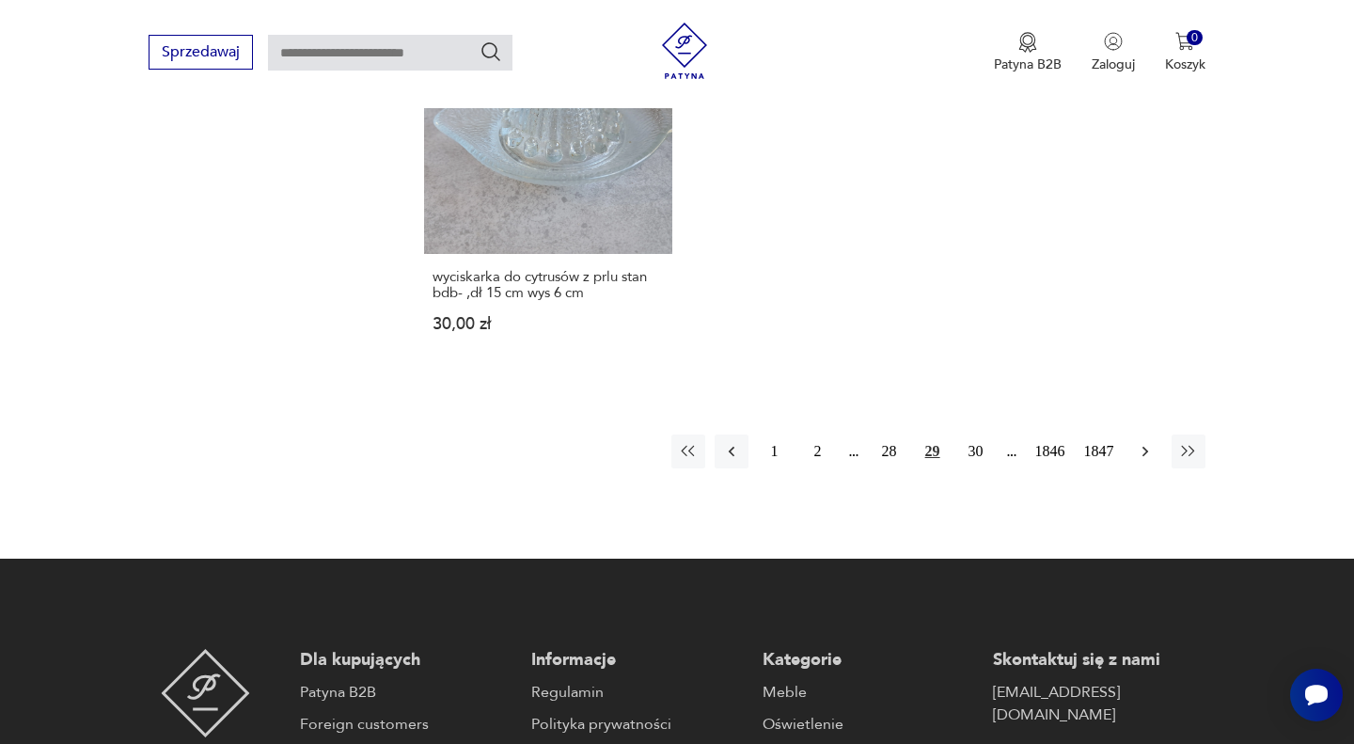
click at [1143, 442] on icon "button" at bounding box center [1145, 451] width 19 height 19
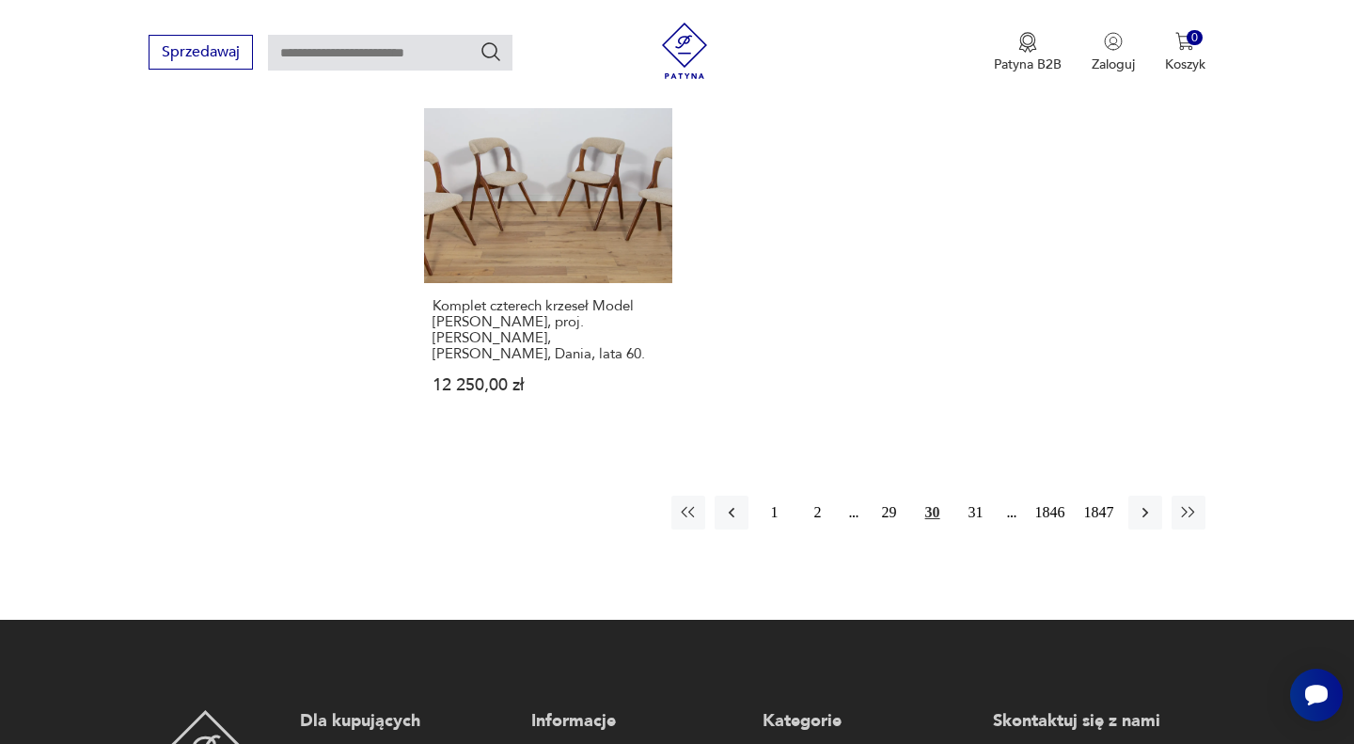
scroll to position [2590, 0]
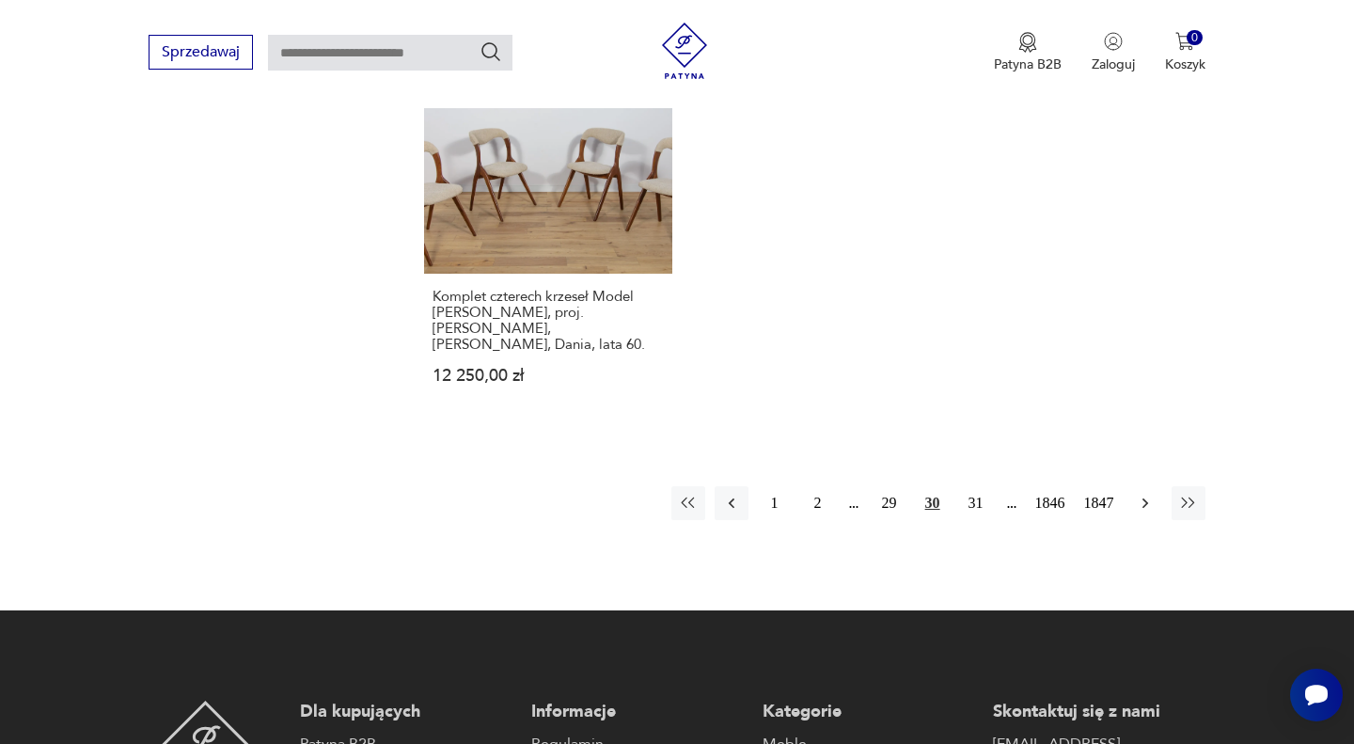
click at [1147, 494] on icon "button" at bounding box center [1145, 503] width 19 height 19
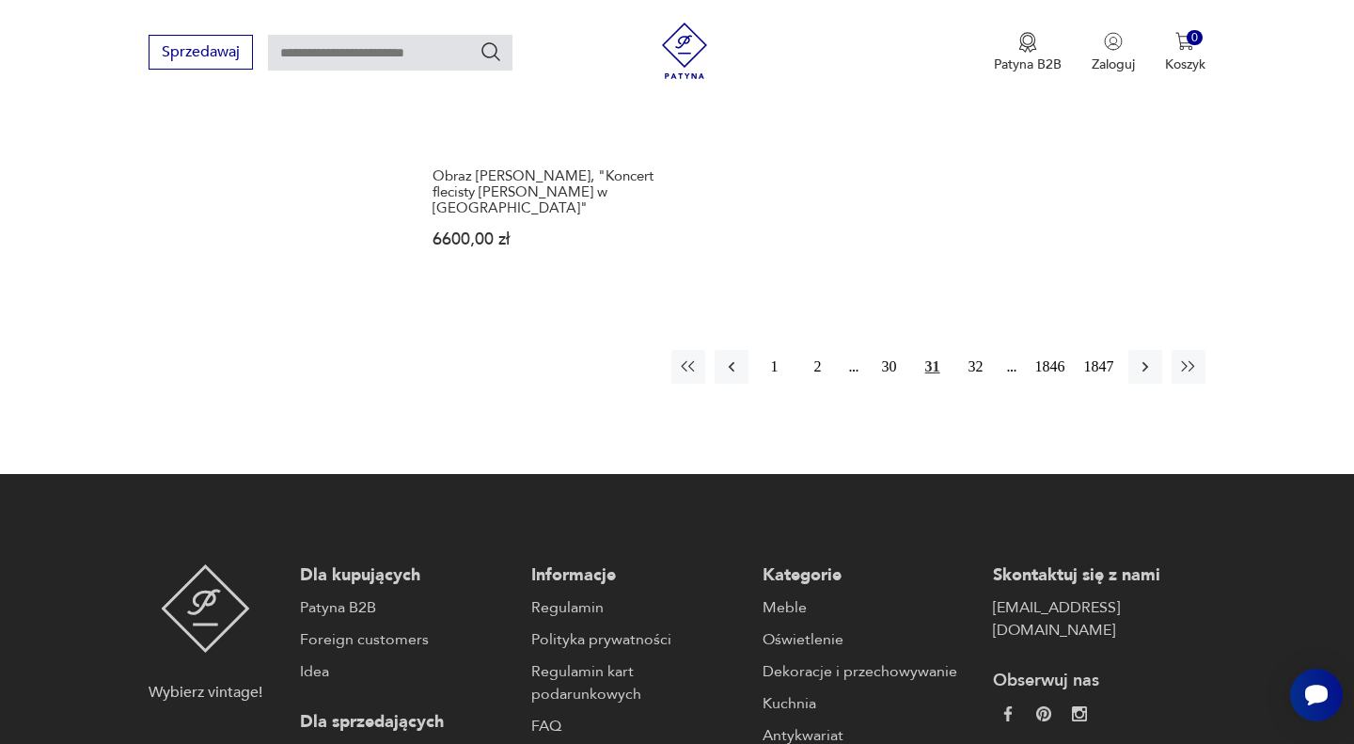
scroll to position [2764, 0]
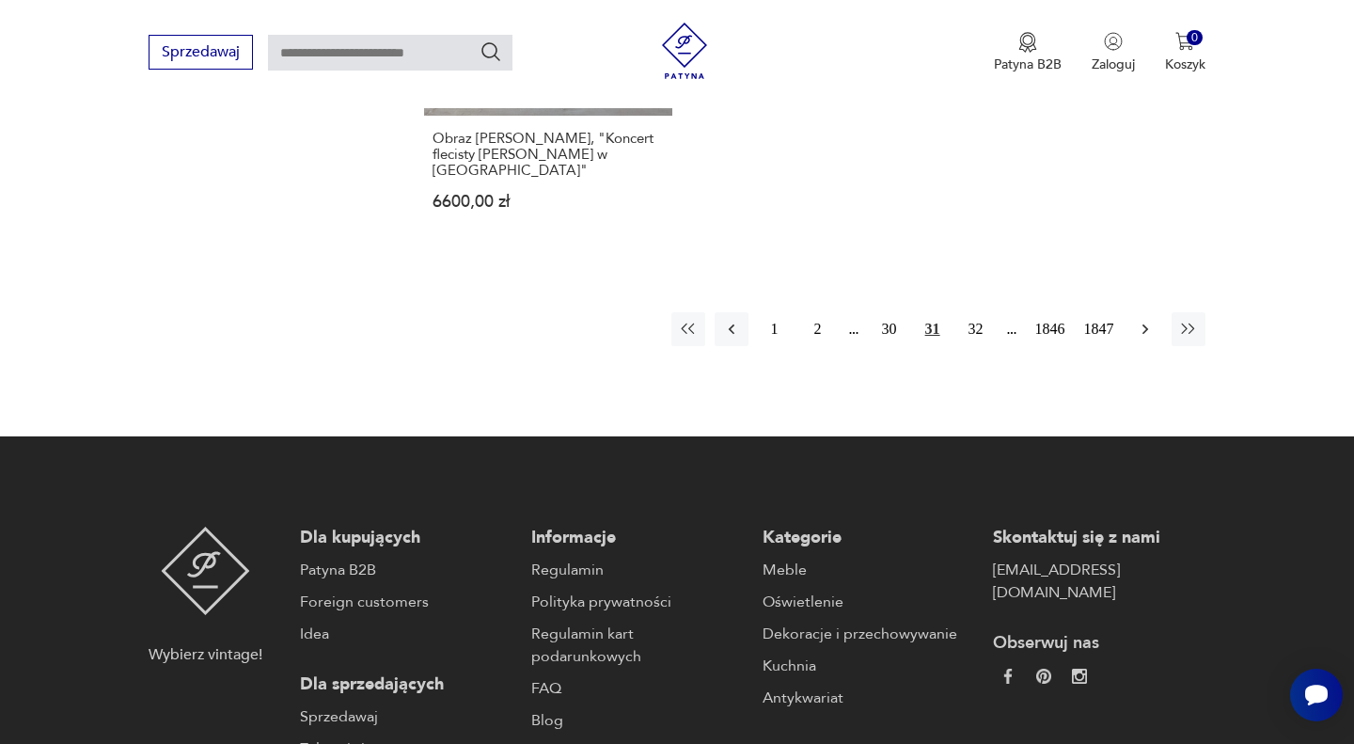
click at [1143, 320] on icon "button" at bounding box center [1145, 329] width 19 height 19
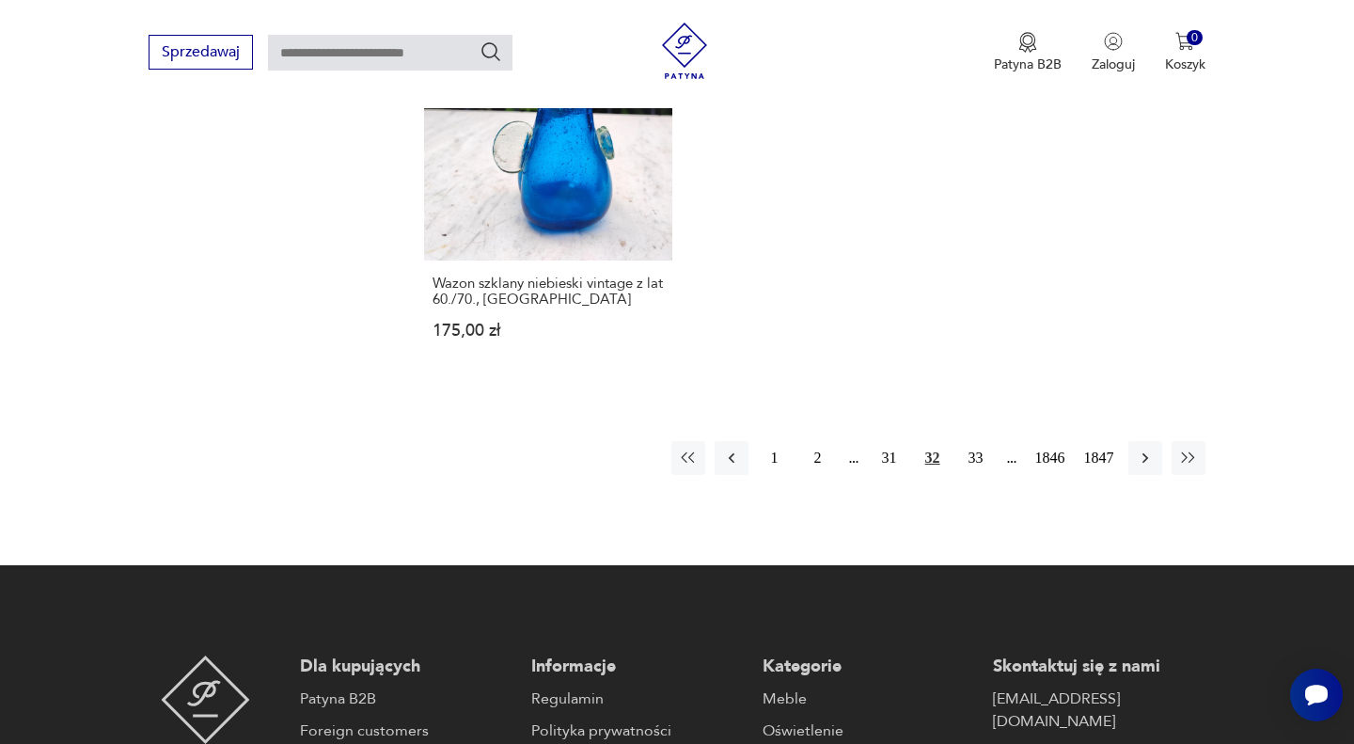
scroll to position [2614, 0]
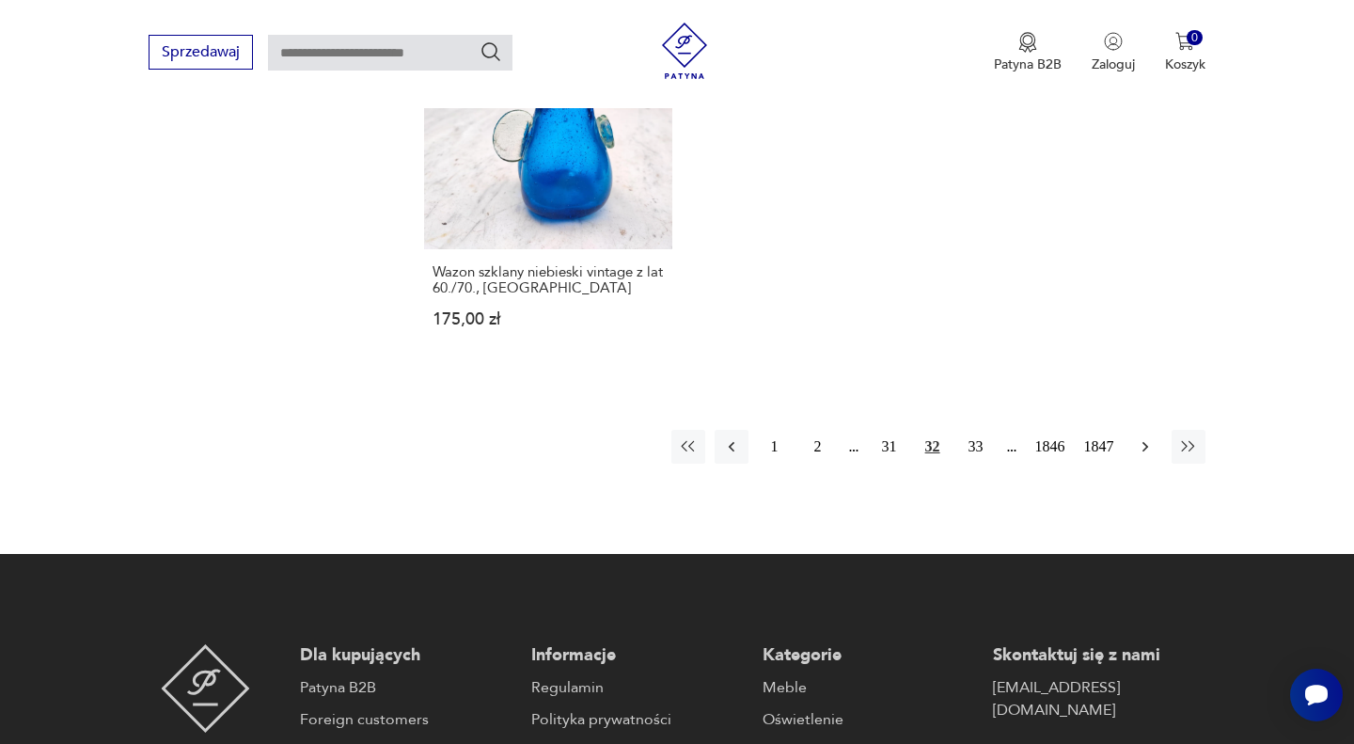
click at [1136, 437] on icon "button" at bounding box center [1145, 446] width 19 height 19
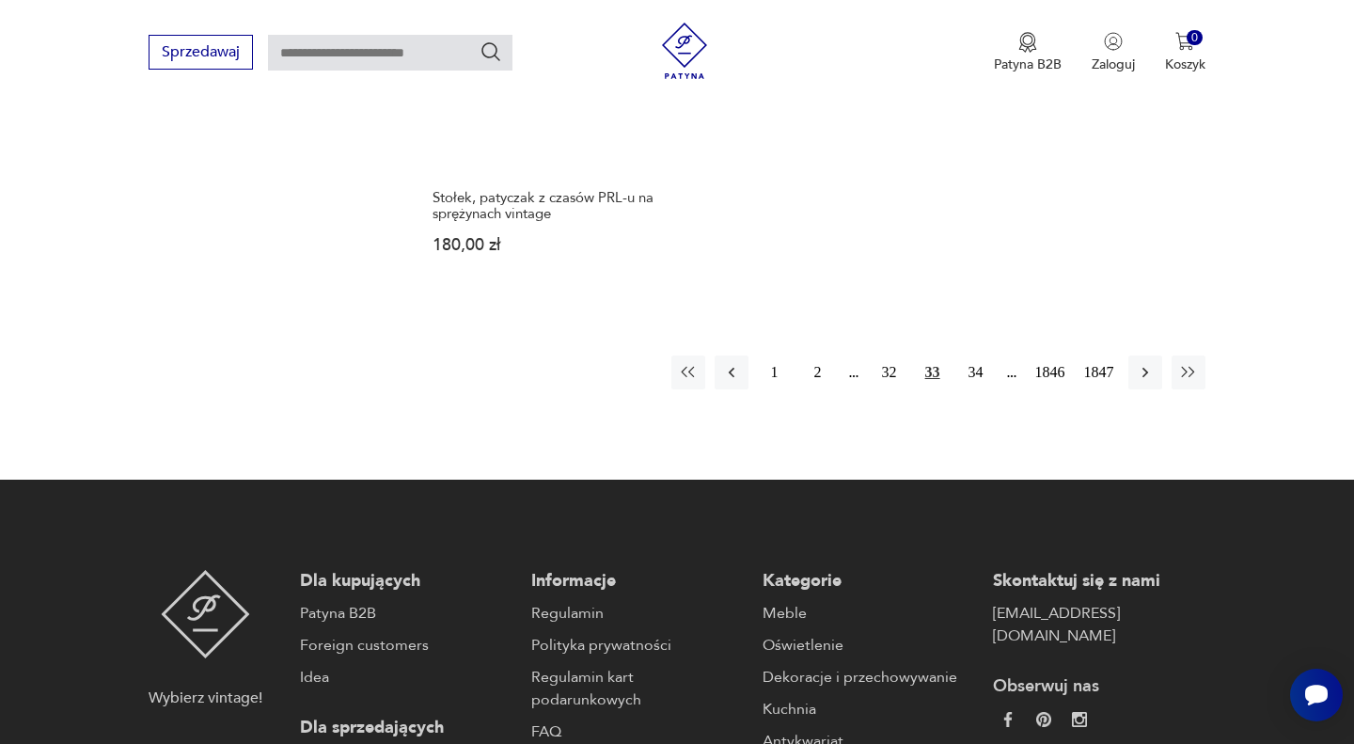
scroll to position [2666, 0]
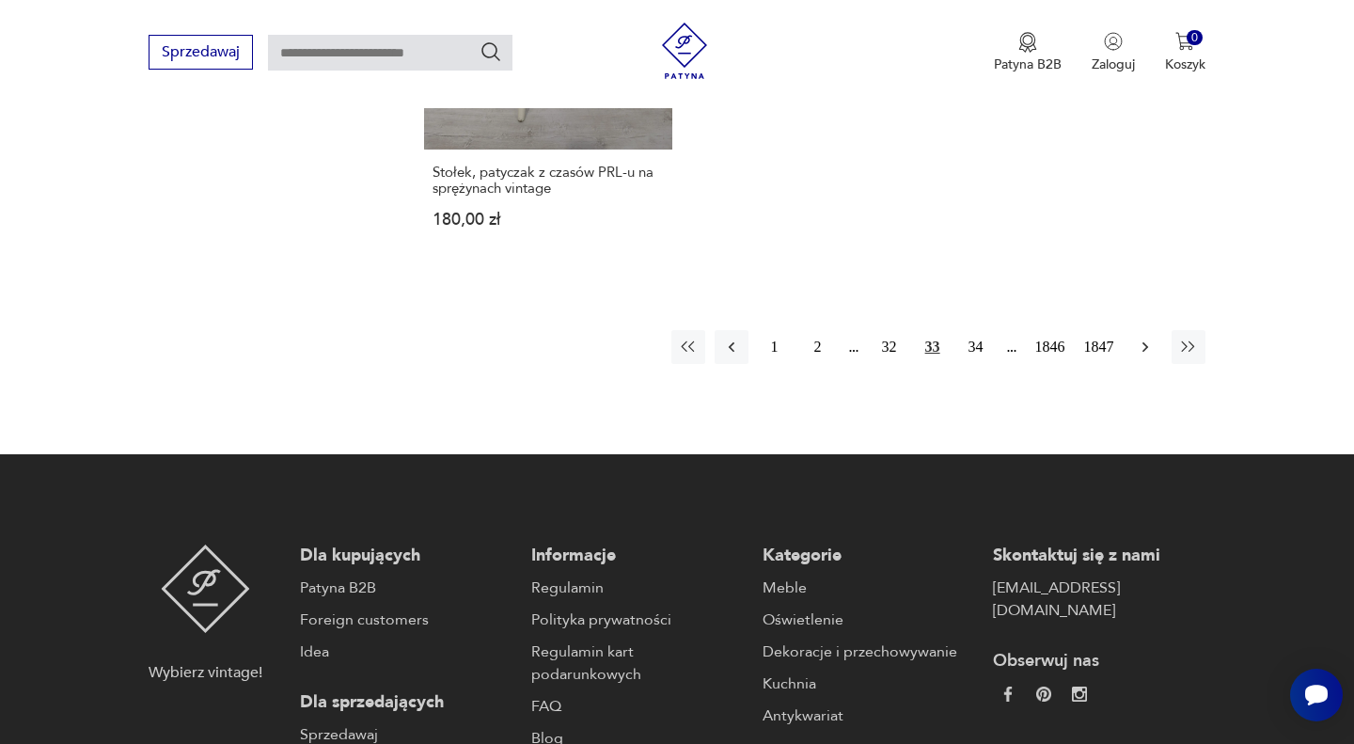
click at [1139, 342] on icon "button" at bounding box center [1145, 346] width 19 height 19
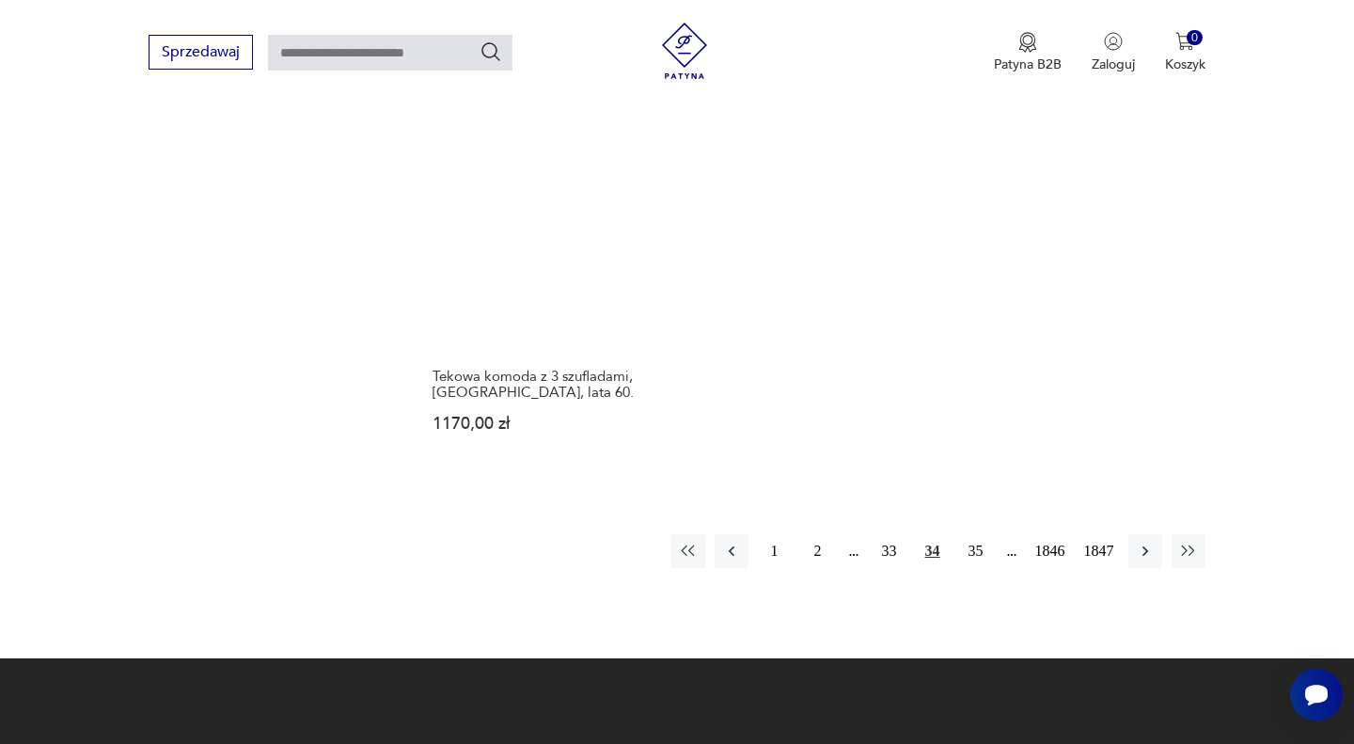
scroll to position [2488, 0]
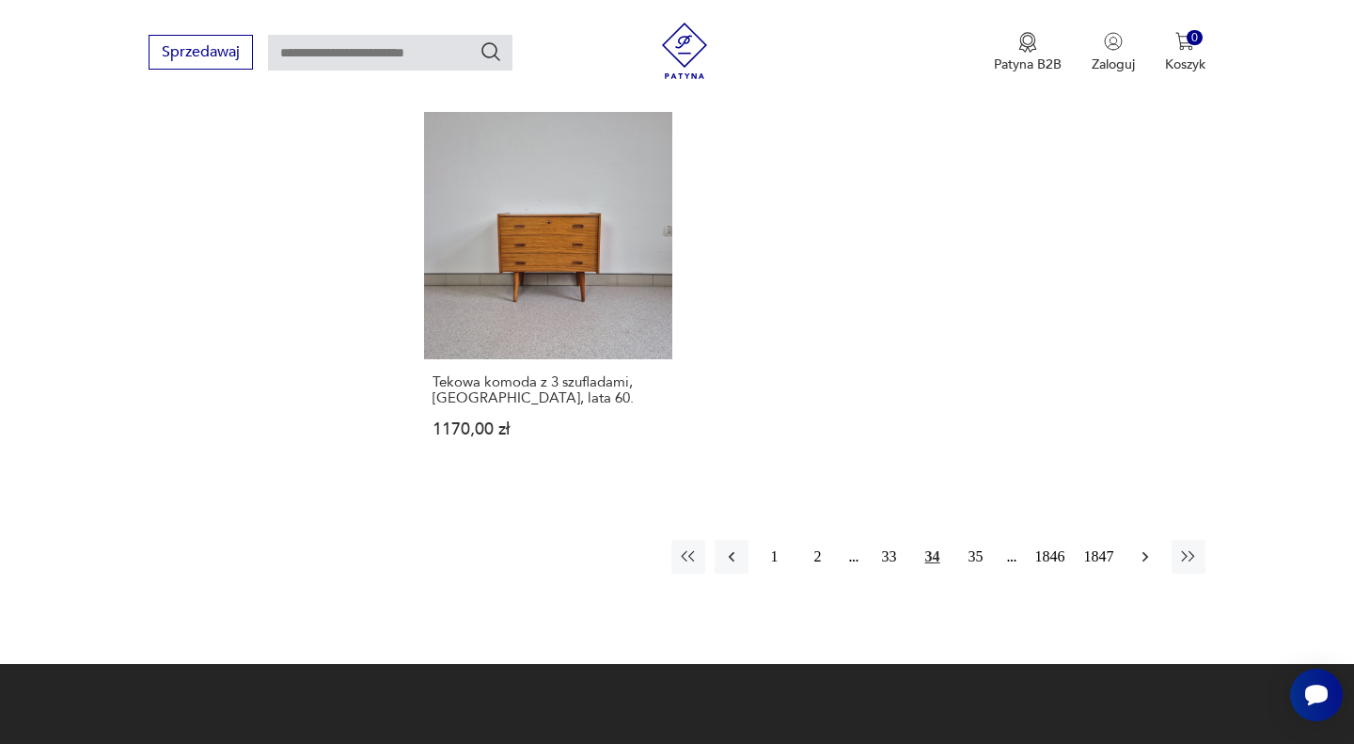
click at [1145, 547] on icon "button" at bounding box center [1145, 556] width 19 height 19
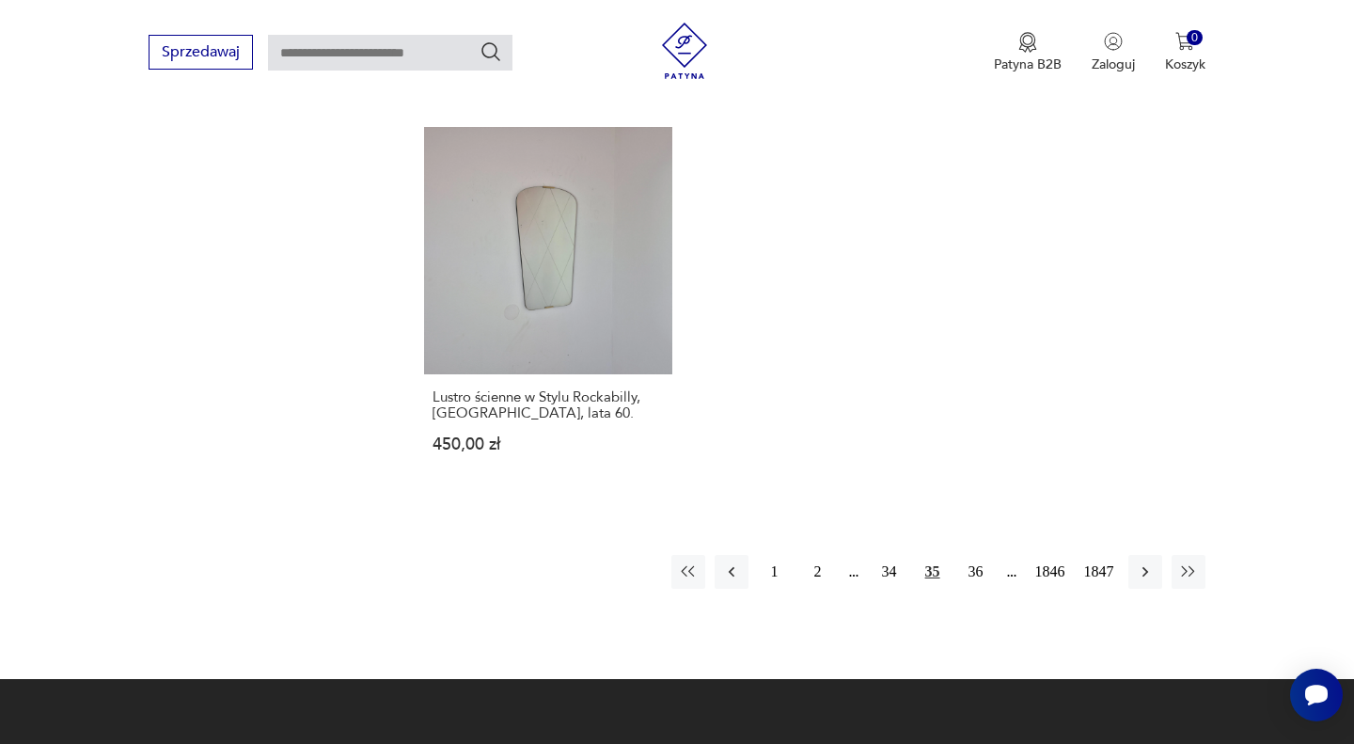
scroll to position [2482, 0]
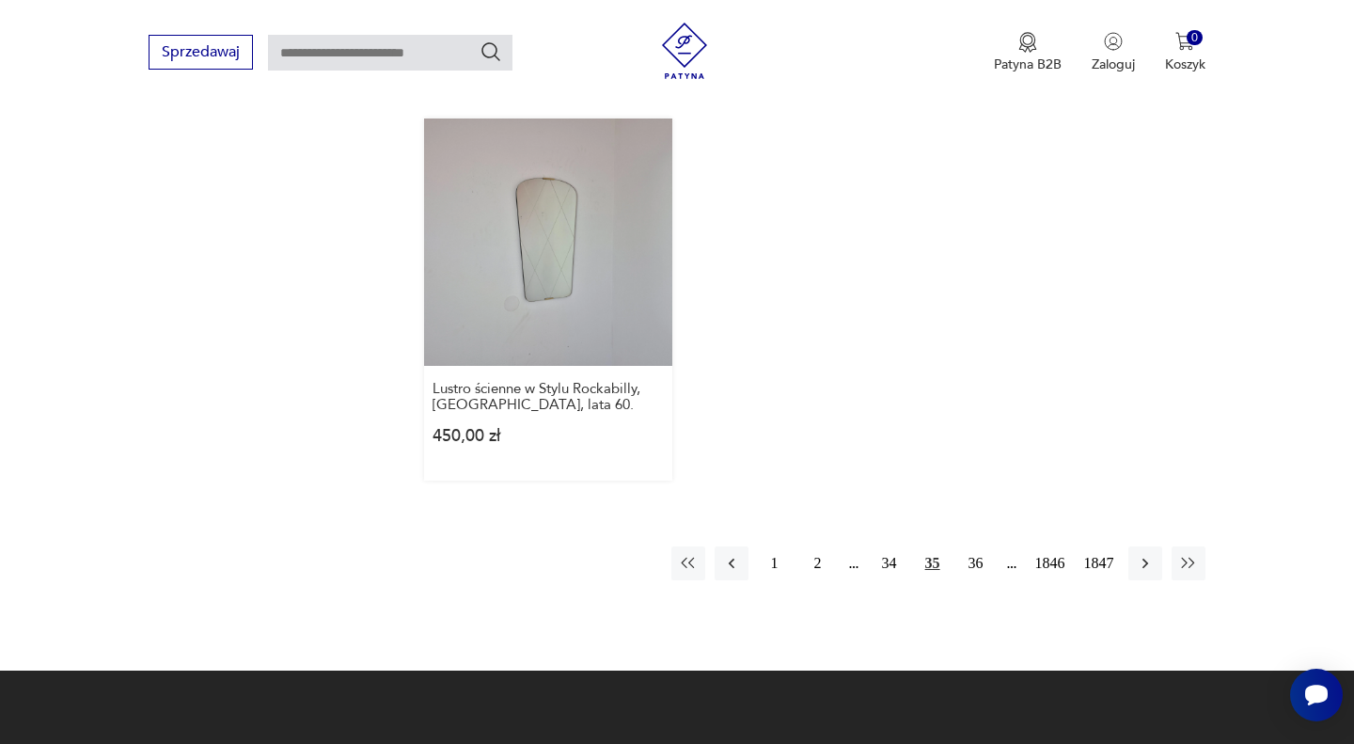
click at [619, 354] on link "Lustro ścienne w Stylu Rockabilly, [GEOGRAPHIC_DATA], lata 60. 450,00 zł" at bounding box center [547, 299] width 247 height 362
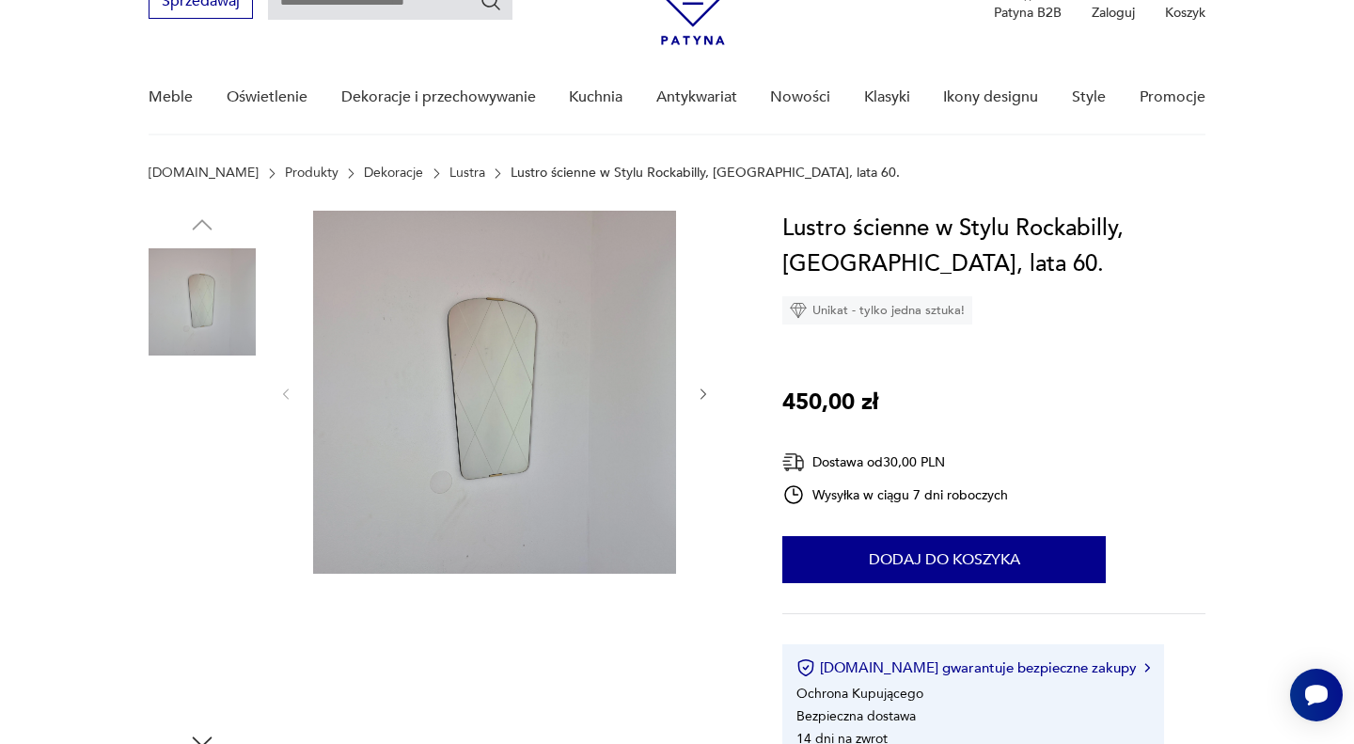
scroll to position [94, 0]
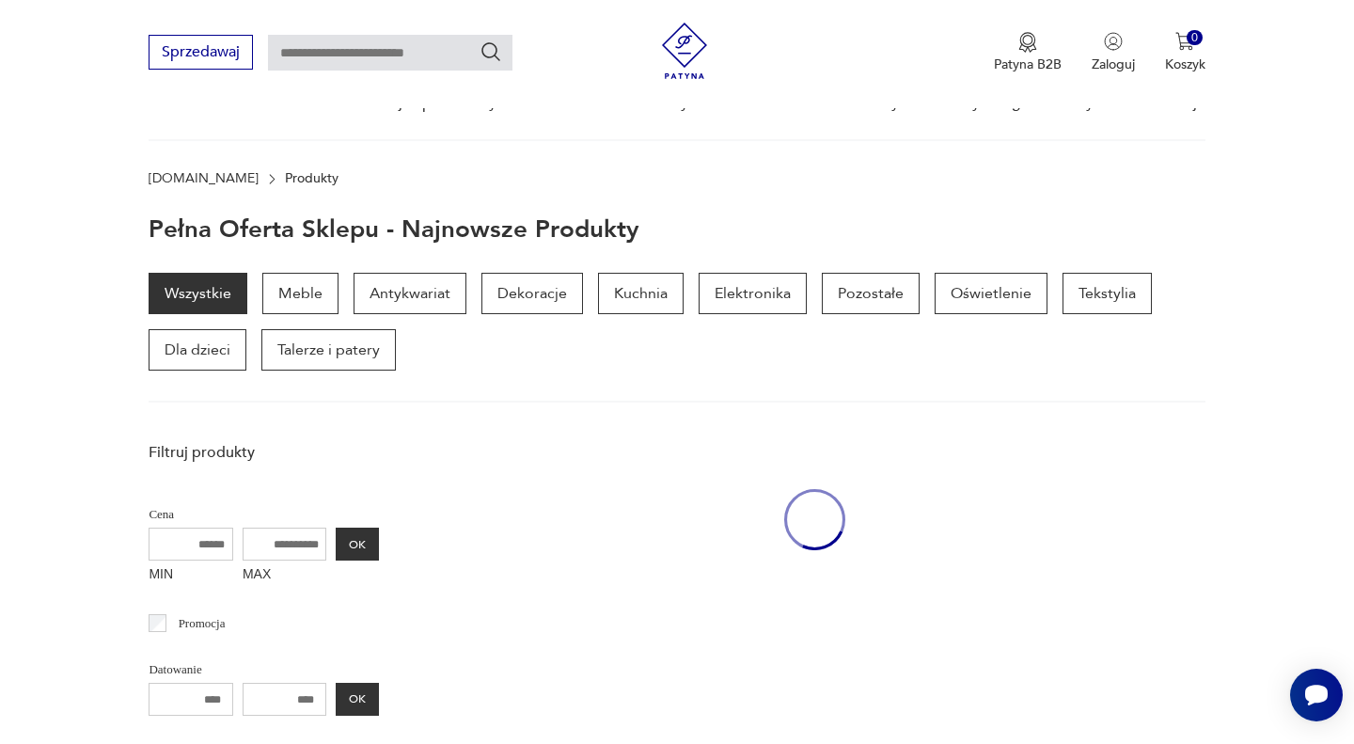
scroll to position [1335, 0]
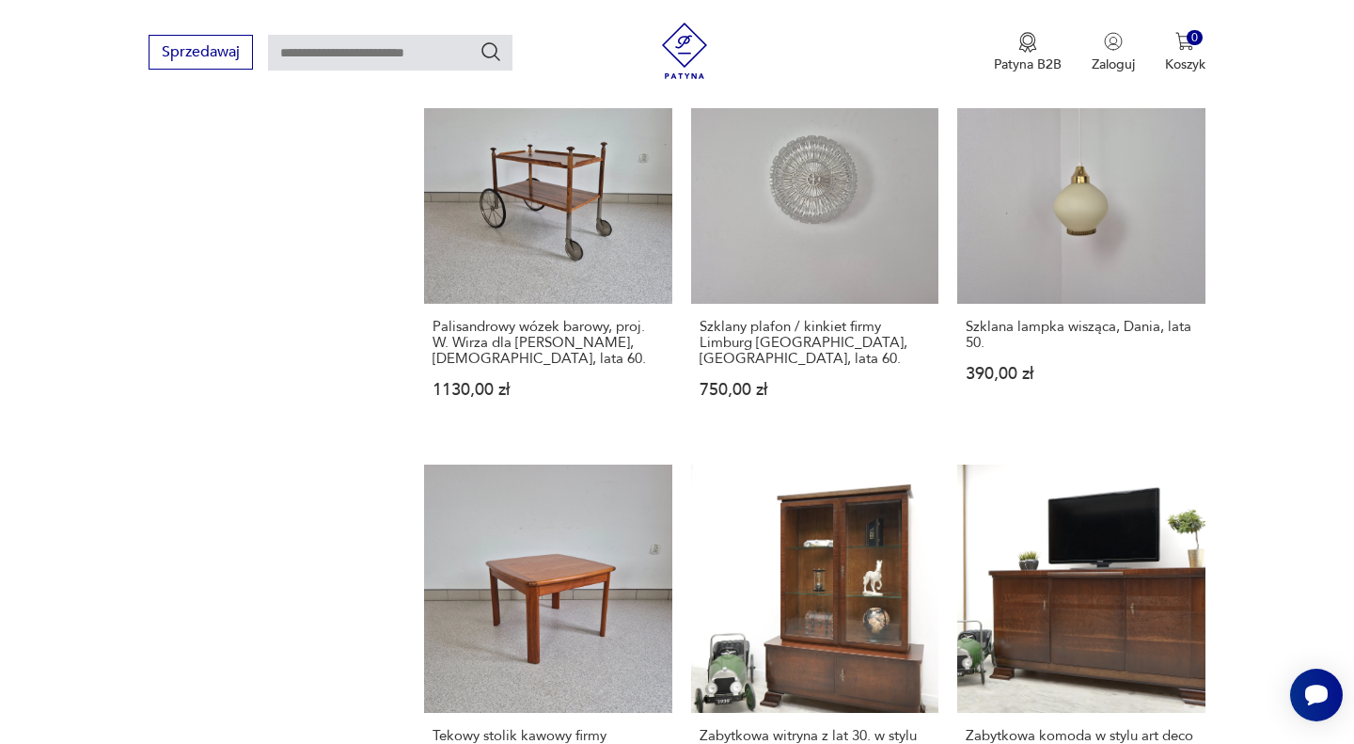
click at [619, 354] on h3 "Palisandrowy wózek barowy, proj. W. Wirza dla [PERSON_NAME], [DEMOGRAPHIC_DATA]…" at bounding box center [547, 343] width 230 height 48
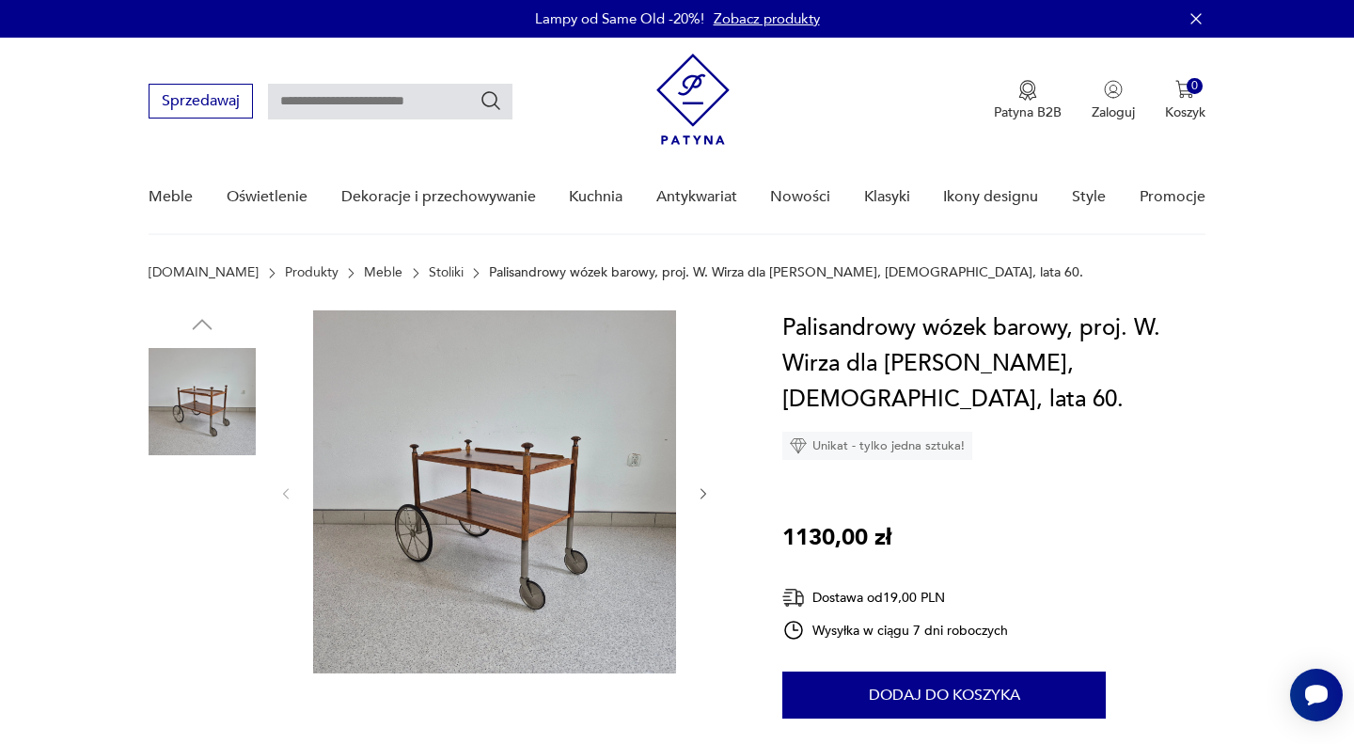
scroll to position [31, 0]
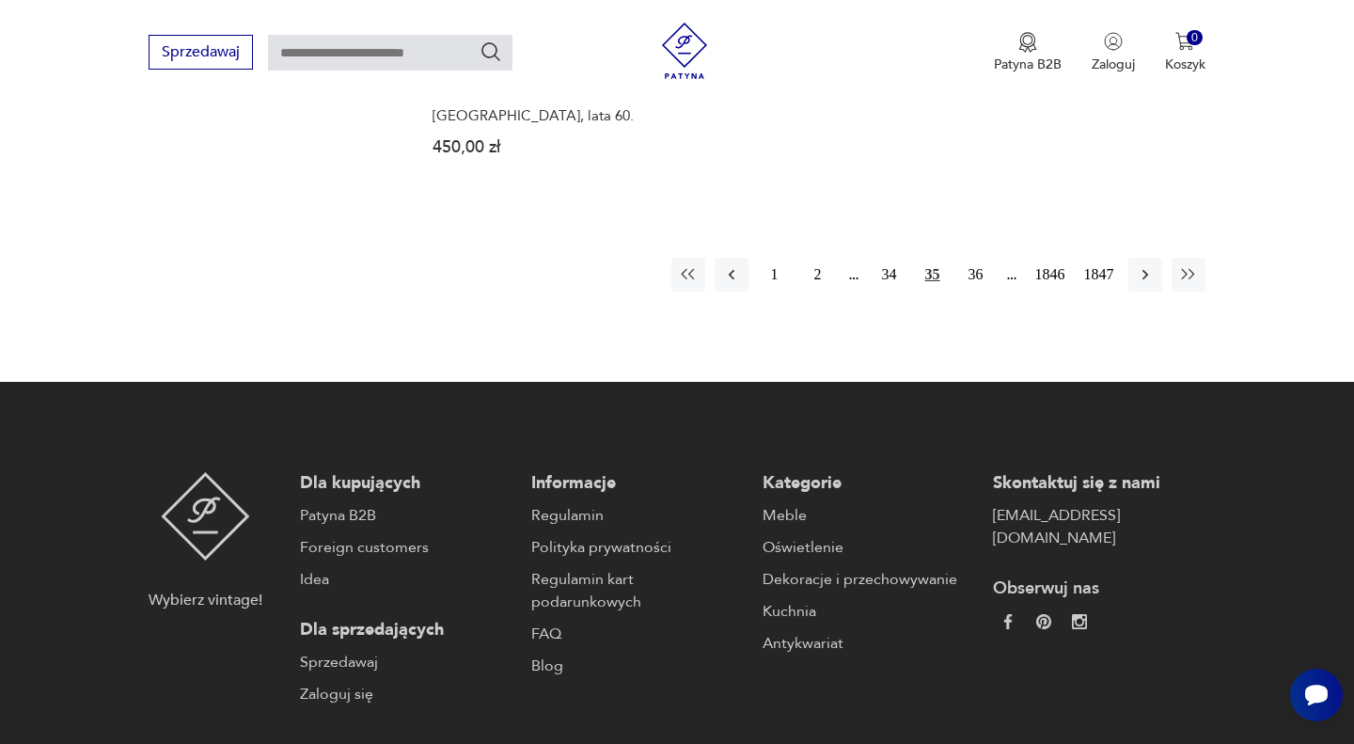
scroll to position [2783, 0]
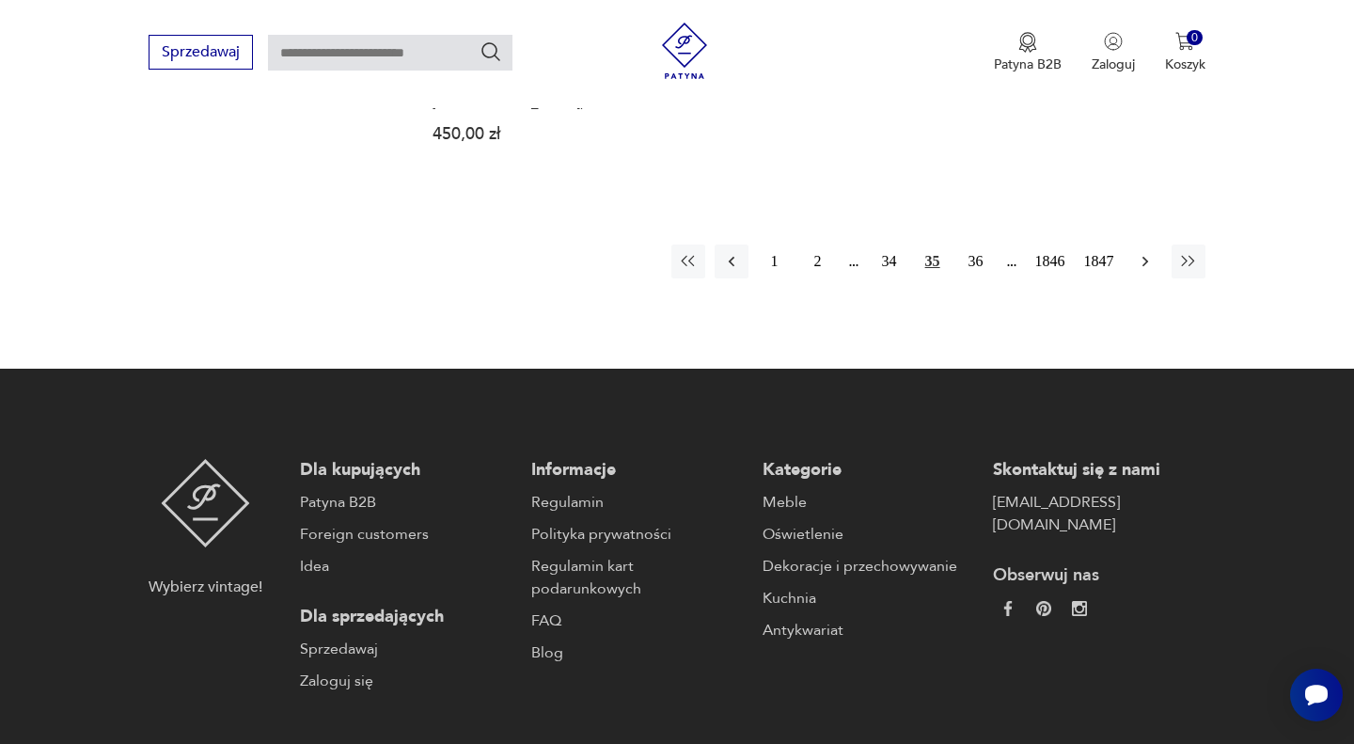
click at [1140, 259] on icon "button" at bounding box center [1145, 261] width 19 height 19
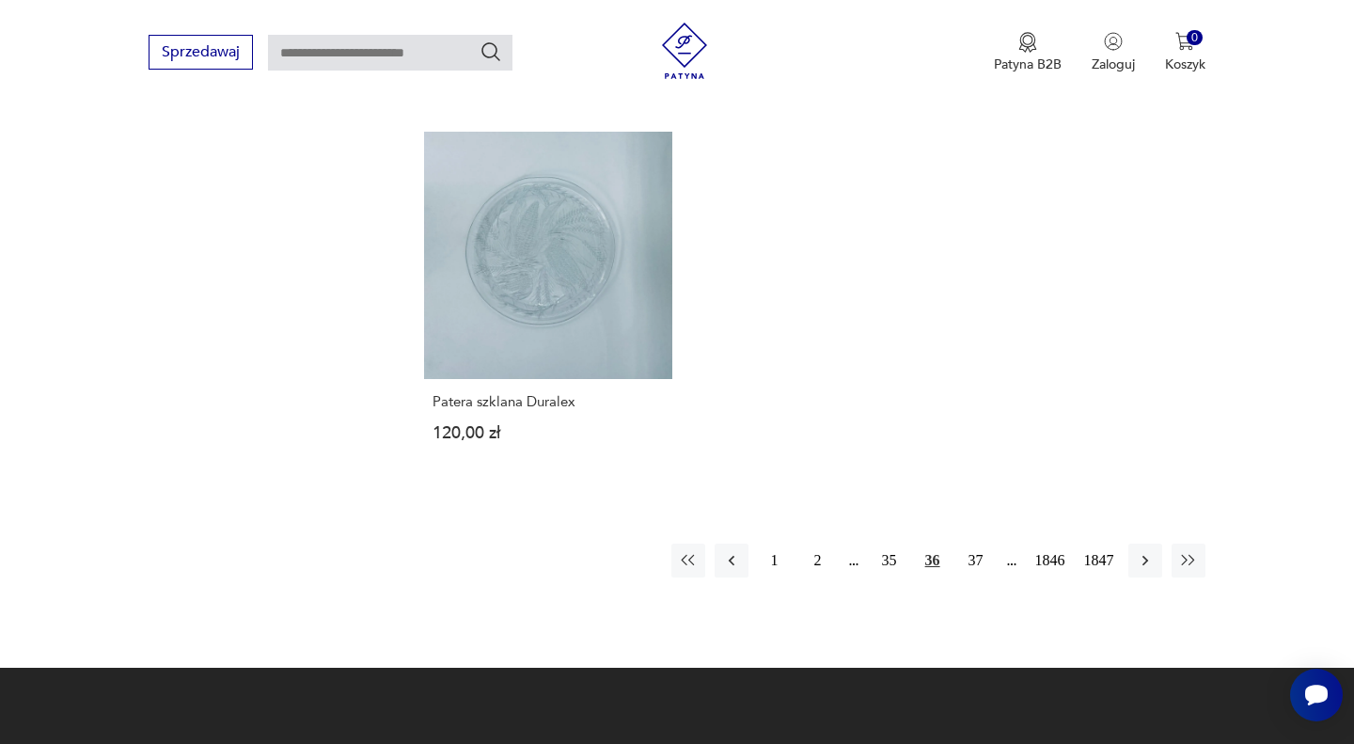
scroll to position [2499, 0]
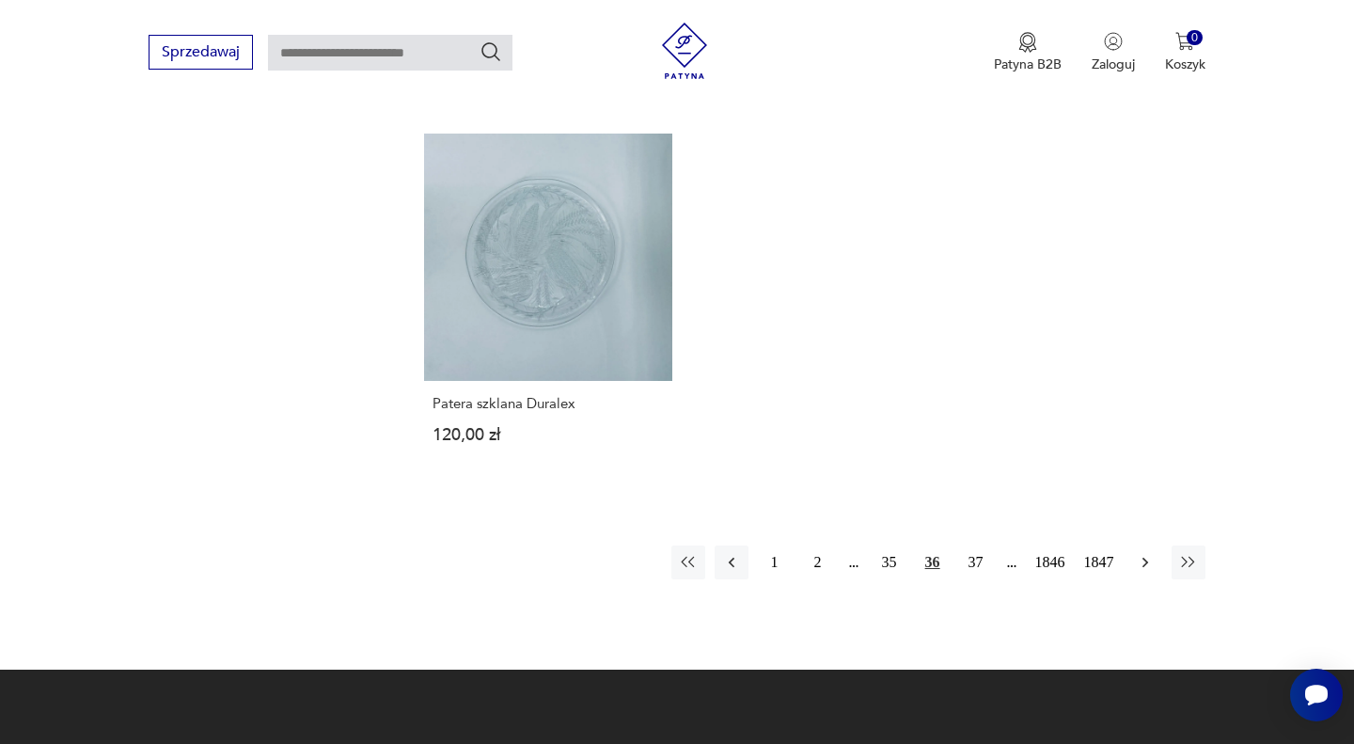
click at [1150, 553] on icon "button" at bounding box center [1145, 562] width 19 height 19
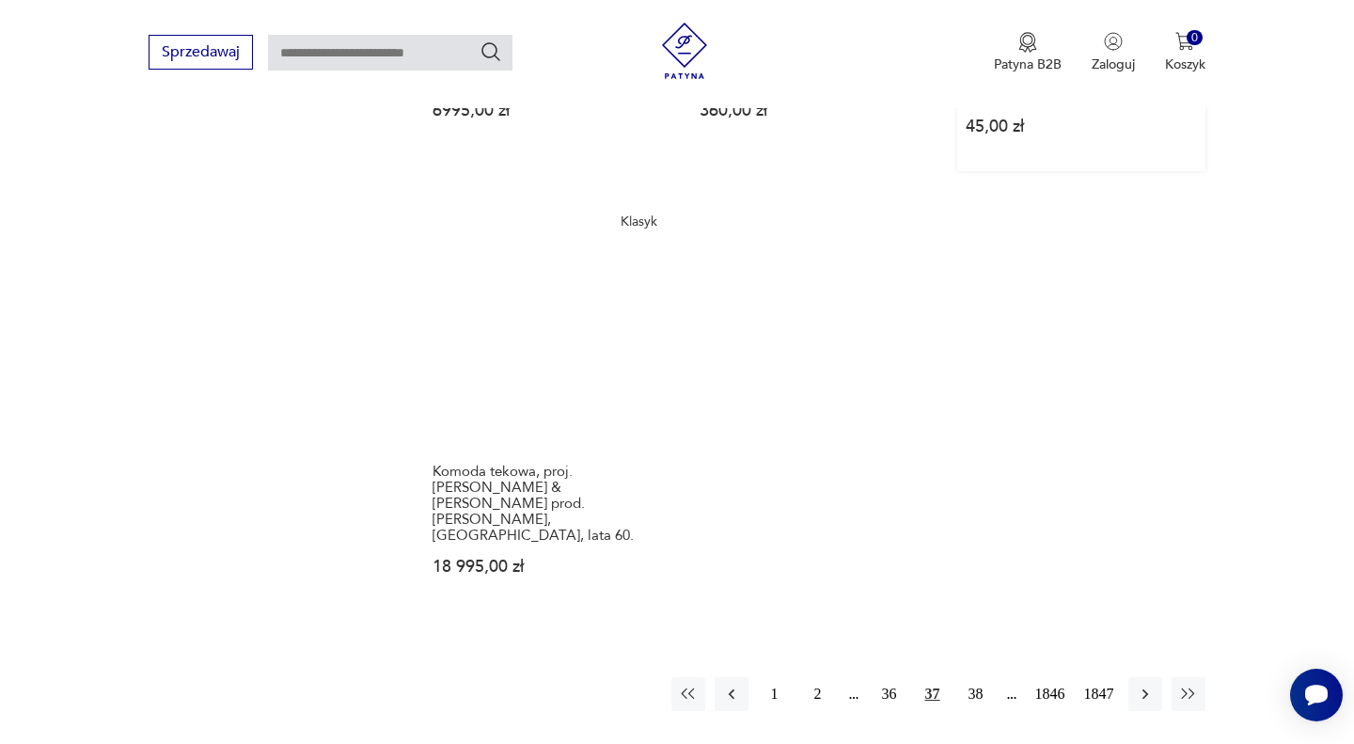
scroll to position [2407, 0]
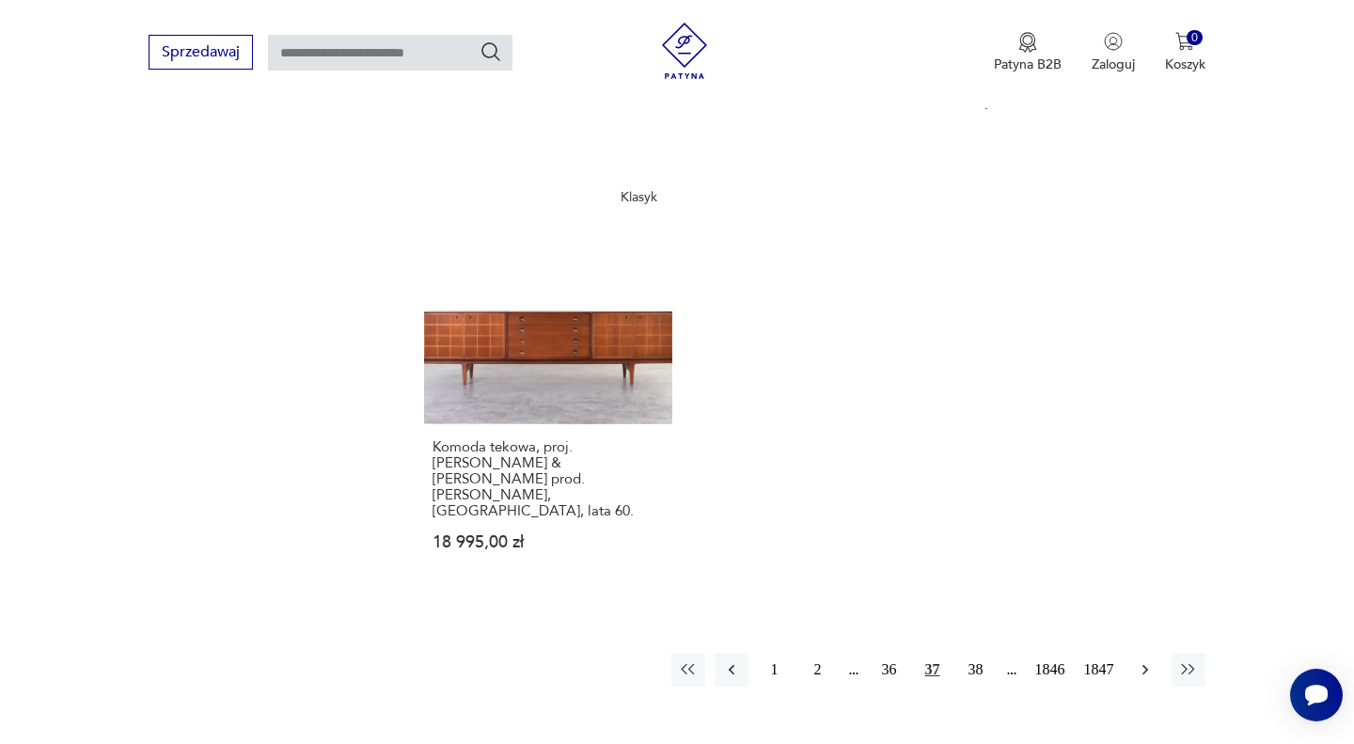
click at [1139, 660] on icon "button" at bounding box center [1145, 669] width 19 height 19
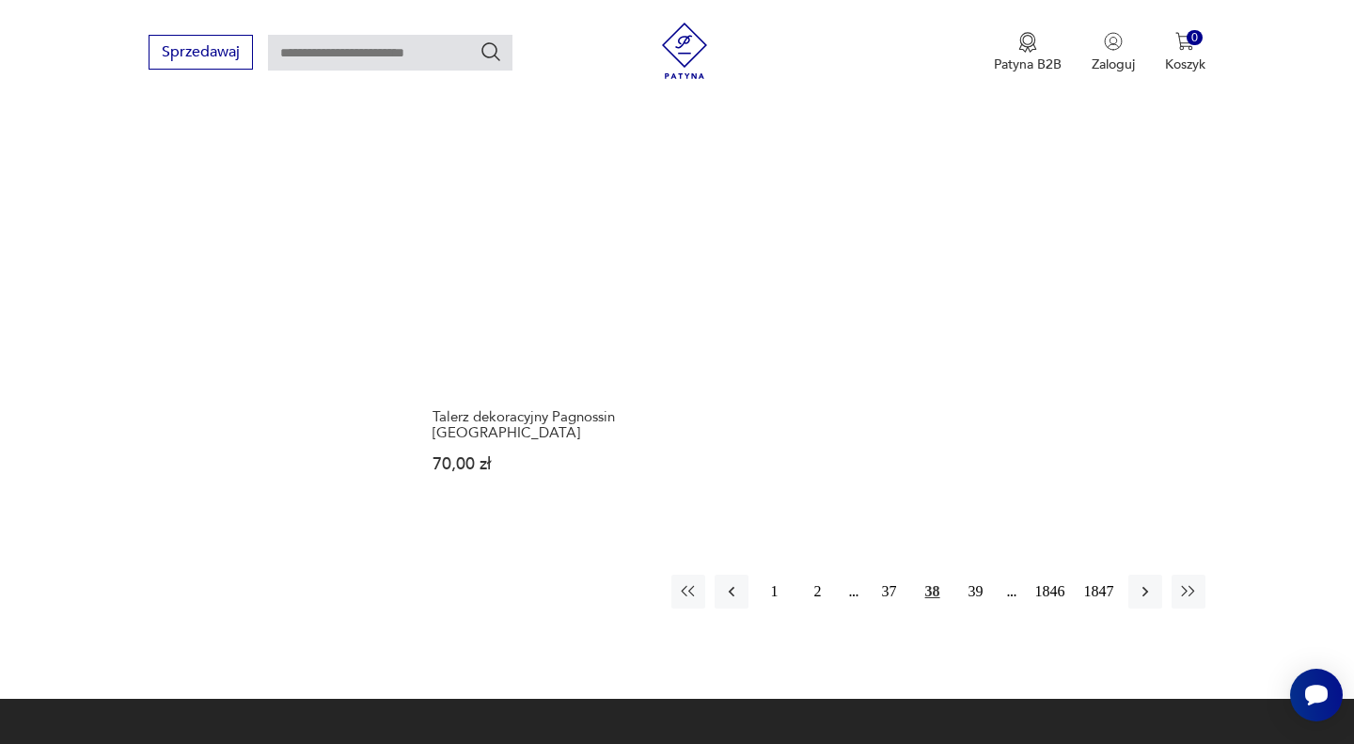
scroll to position [2542, 0]
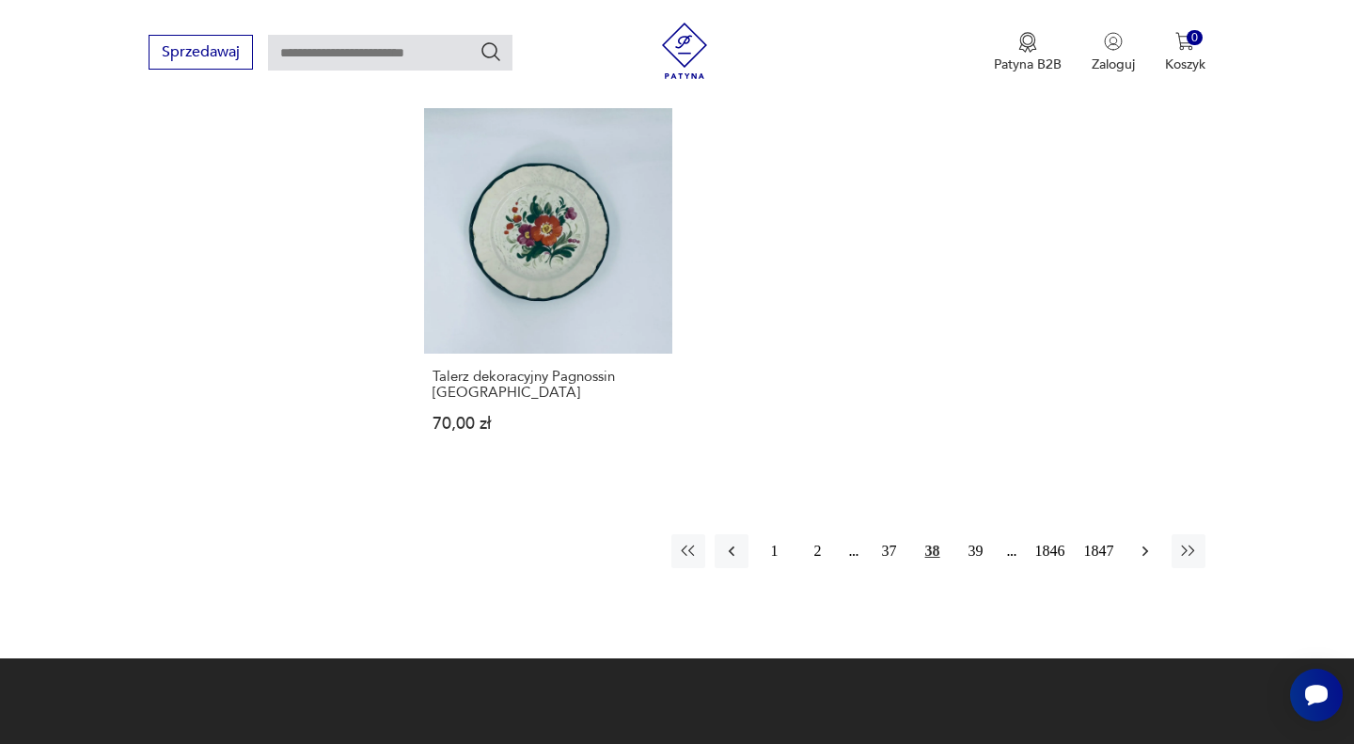
click at [1144, 541] on icon "button" at bounding box center [1145, 550] width 19 height 19
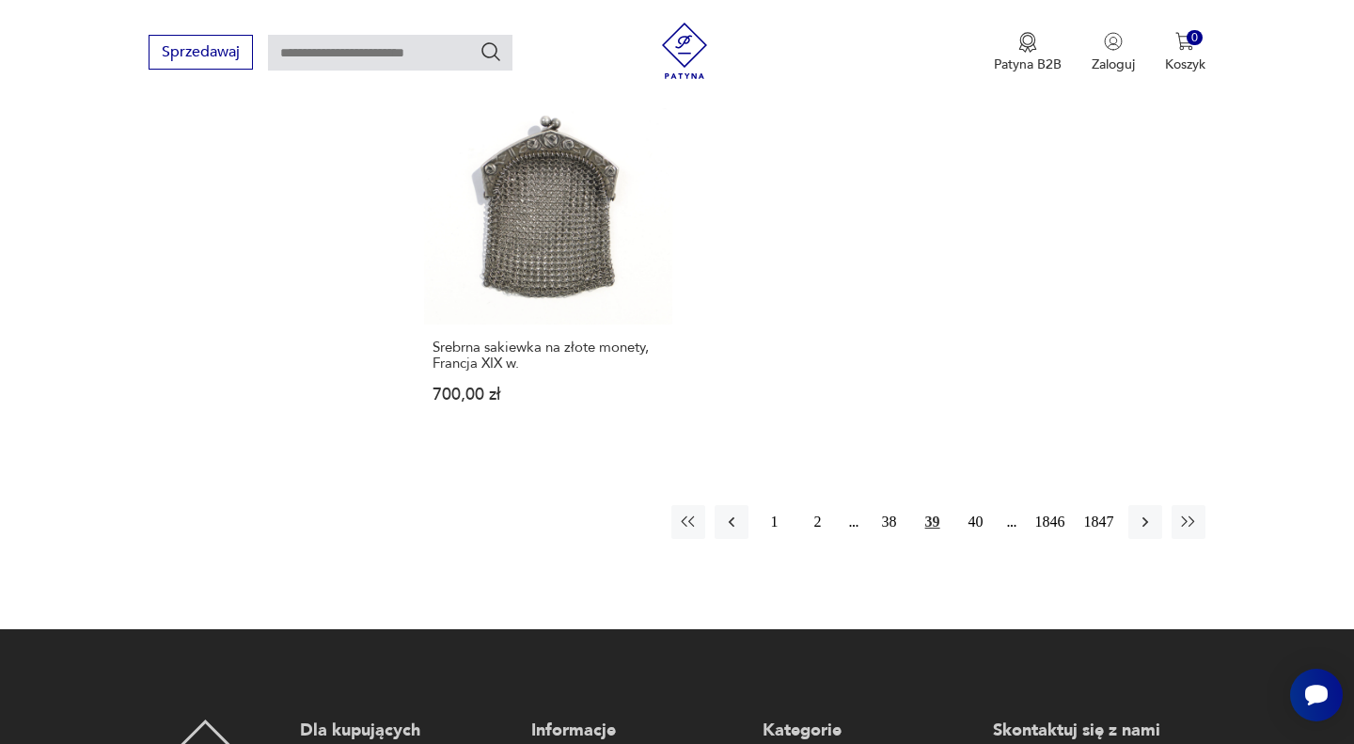
scroll to position [2486, 0]
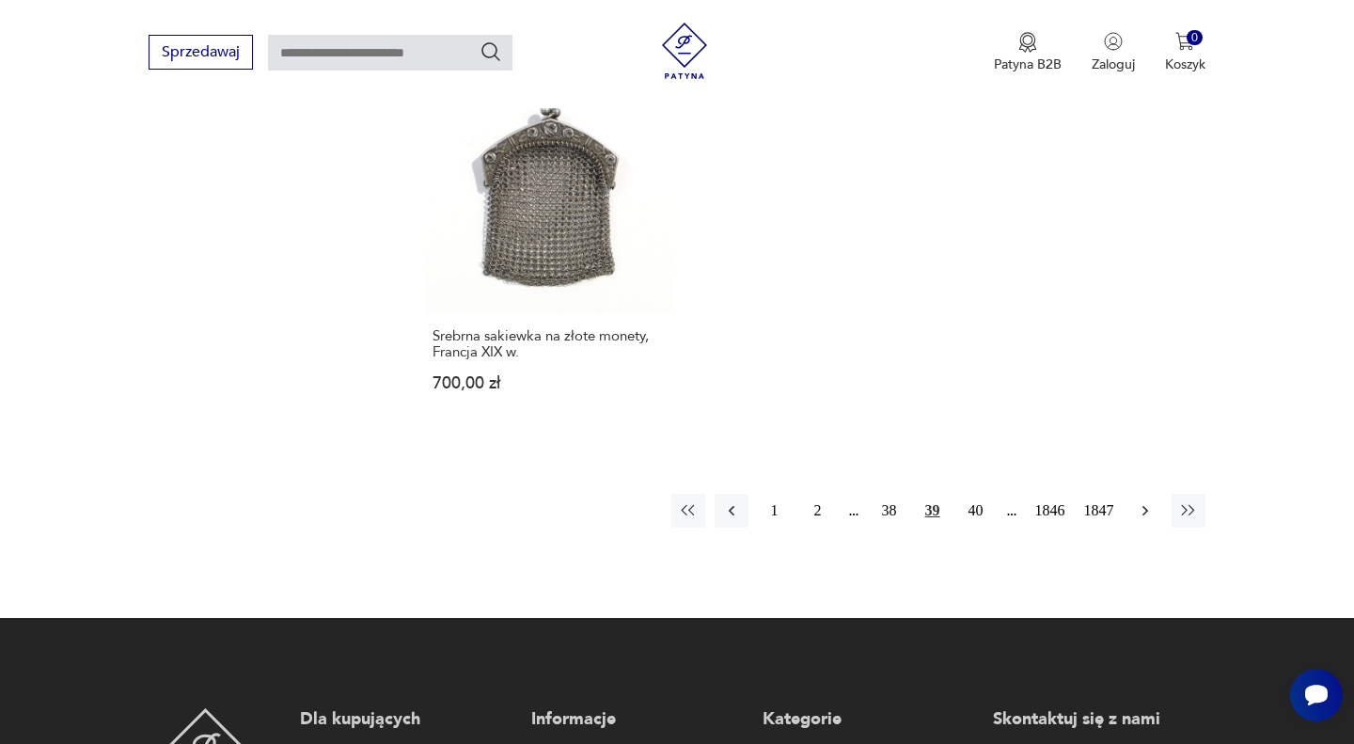
click at [1150, 498] on button "button" at bounding box center [1145, 511] width 34 height 34
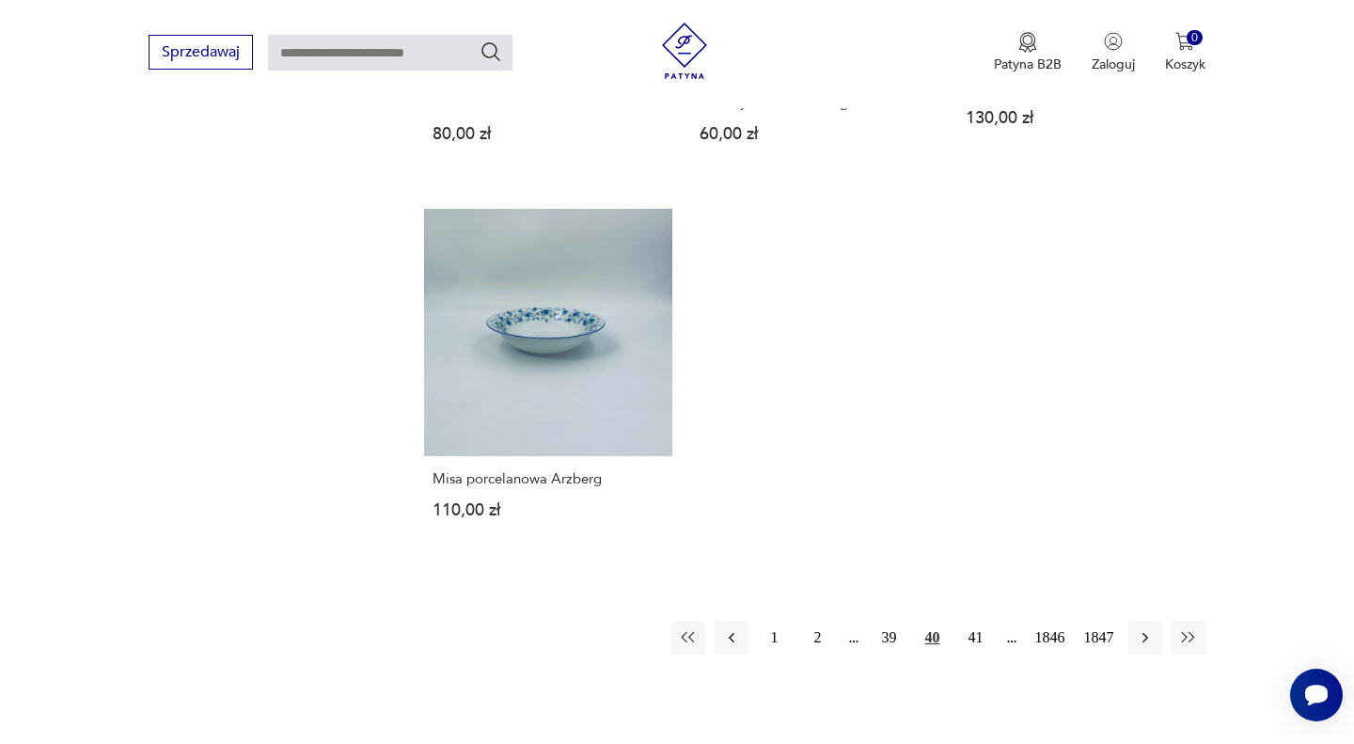
scroll to position [2397, 0]
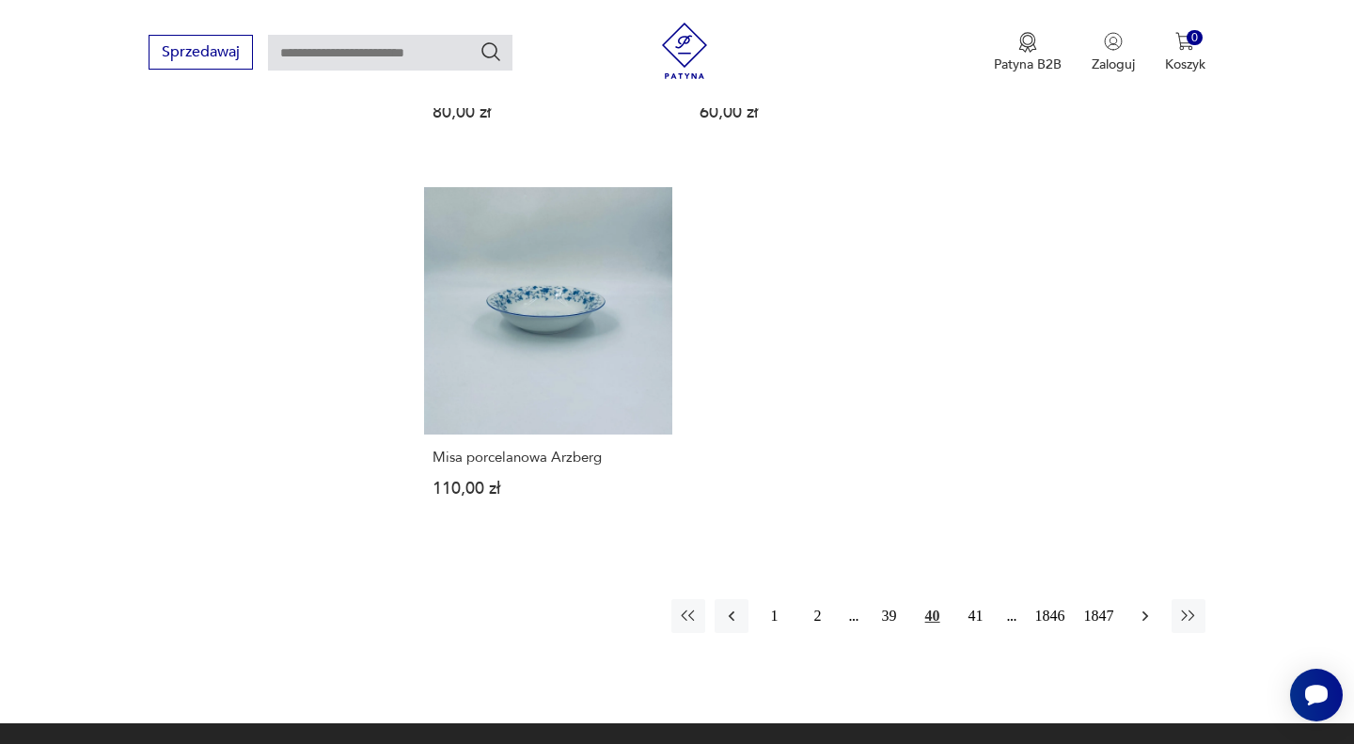
click at [1144, 606] on icon "button" at bounding box center [1145, 615] width 19 height 19
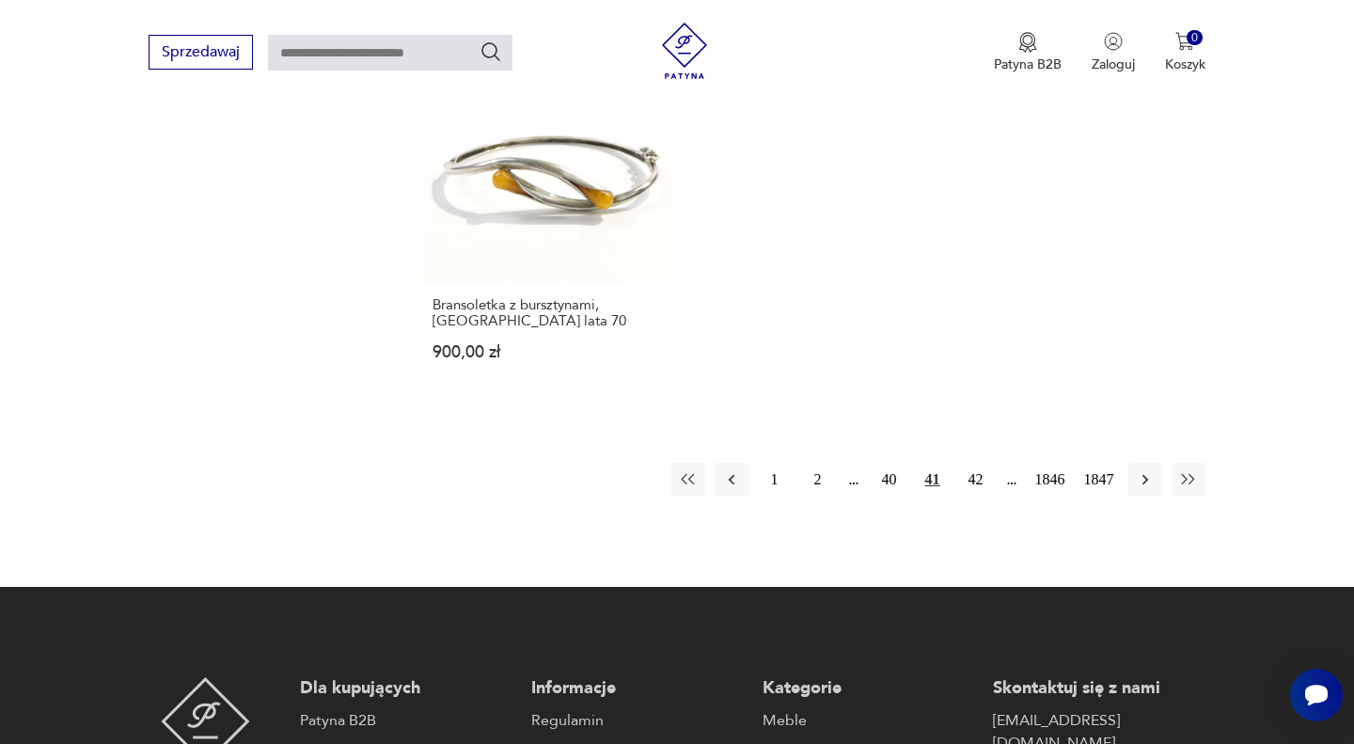
scroll to position [2534, 0]
click at [1136, 469] on icon "button" at bounding box center [1145, 478] width 19 height 19
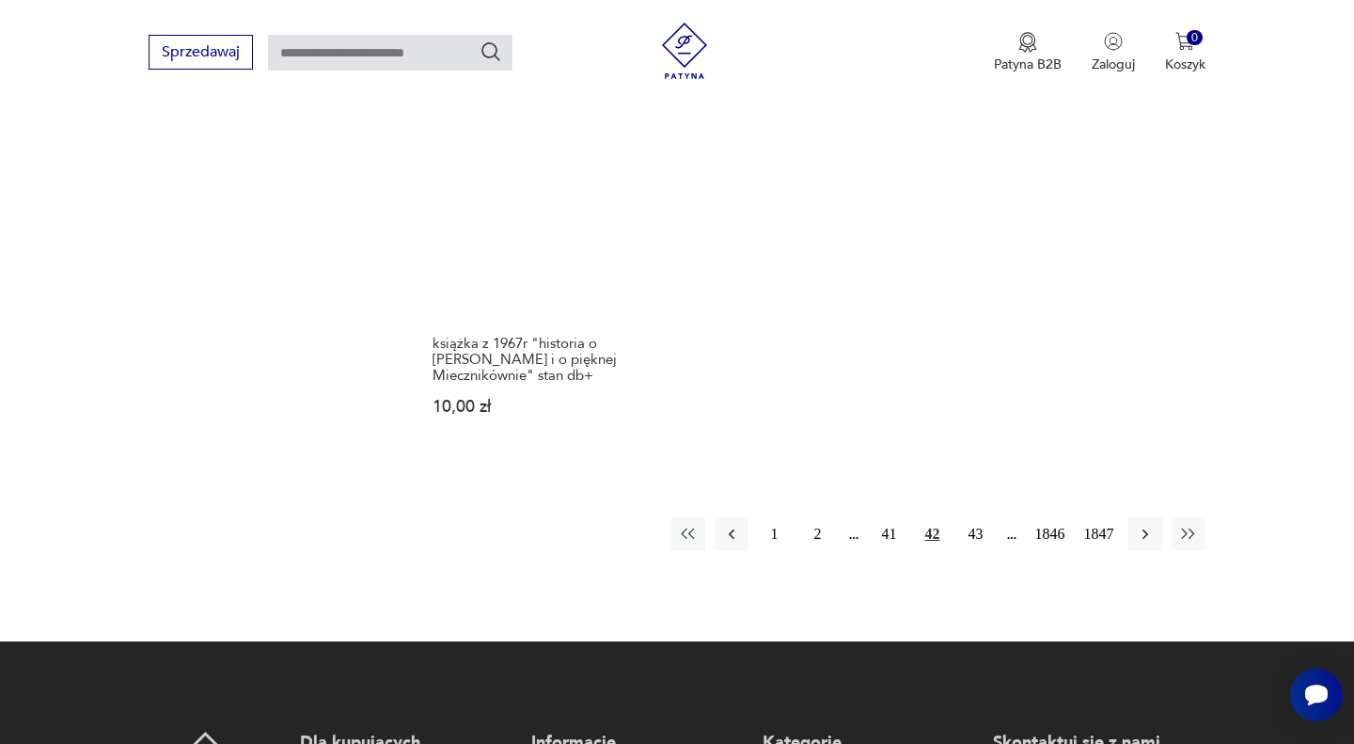
scroll to position [2513, 0]
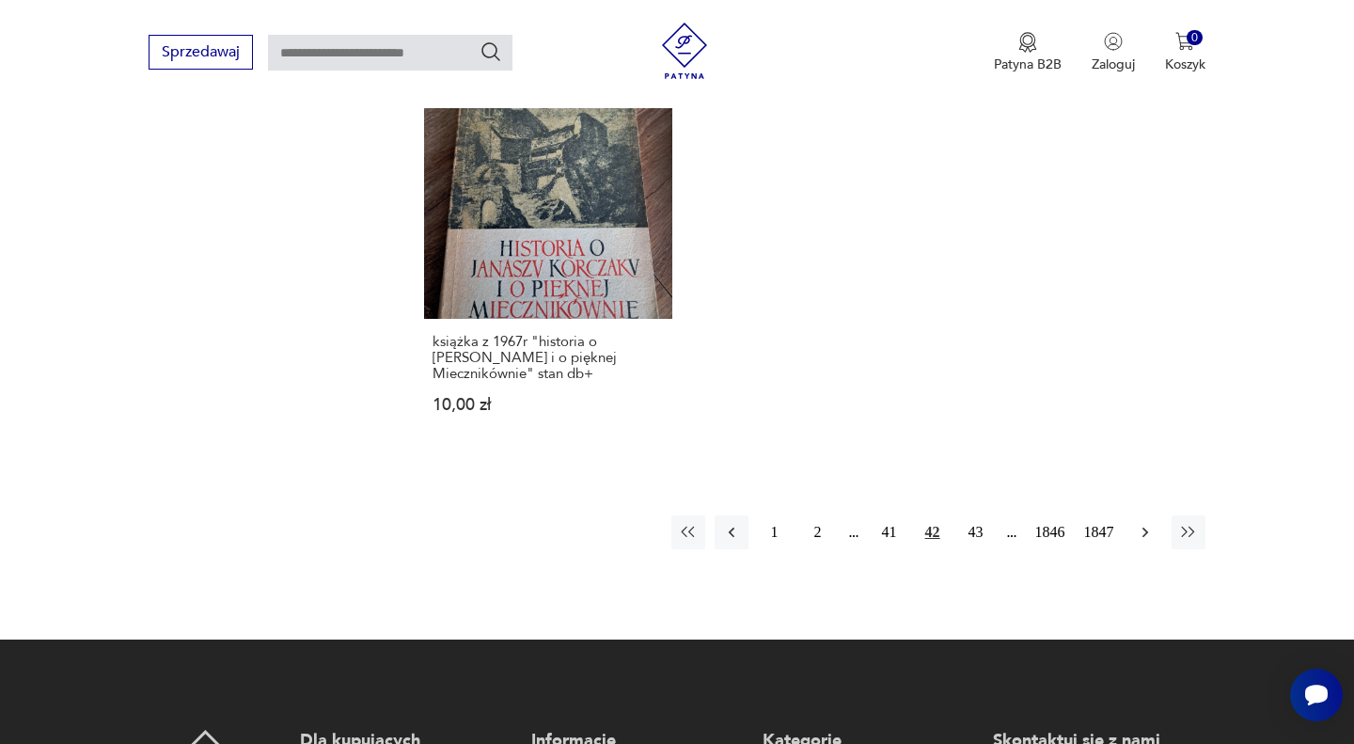
click at [1139, 536] on icon "button" at bounding box center [1145, 532] width 19 height 19
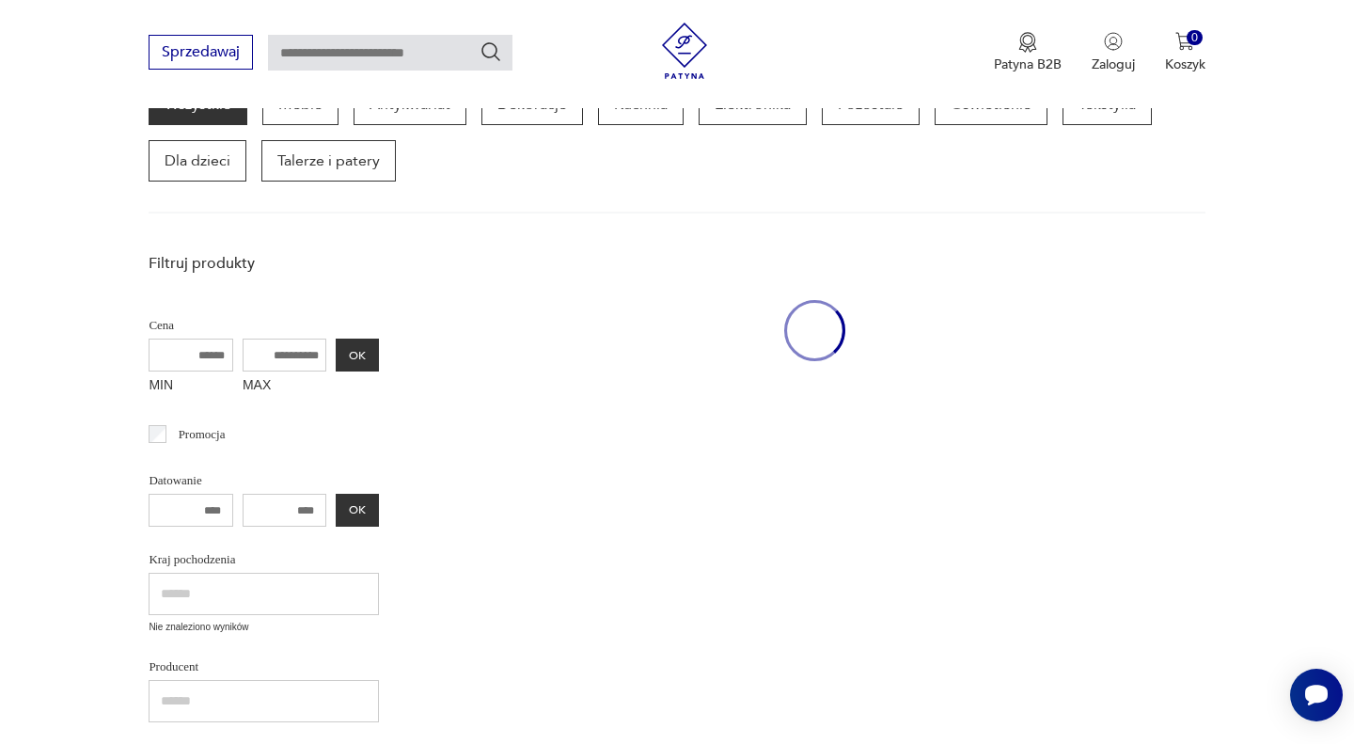
scroll to position [244, 0]
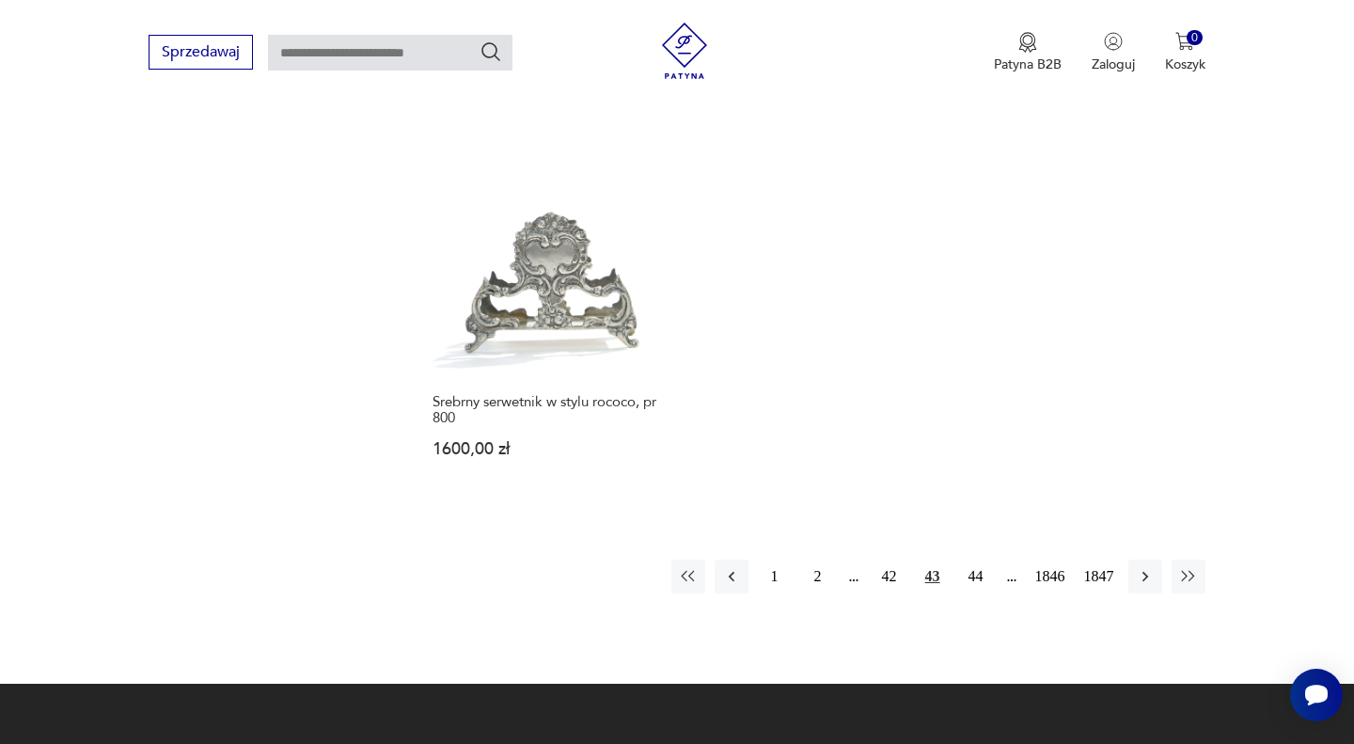
click at [1140, 567] on icon "button" at bounding box center [1145, 576] width 19 height 19
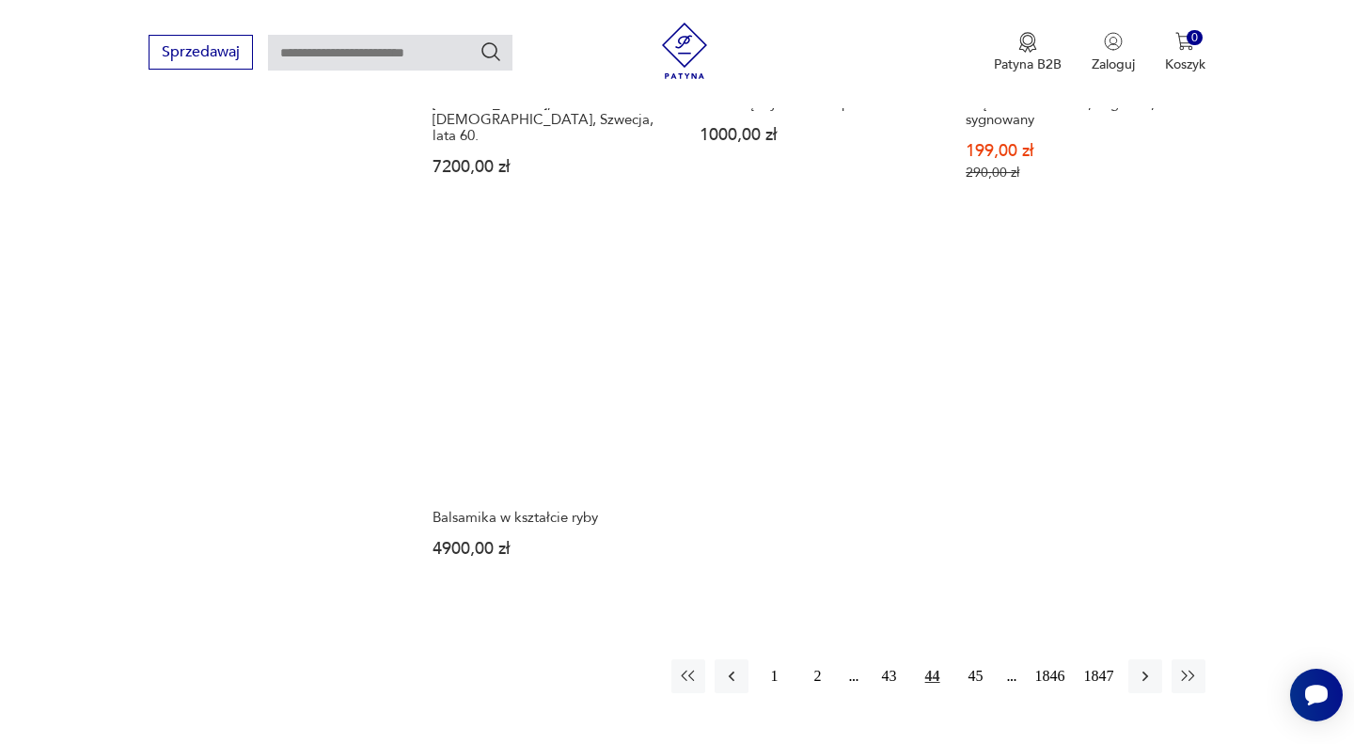
scroll to position [2536, 0]
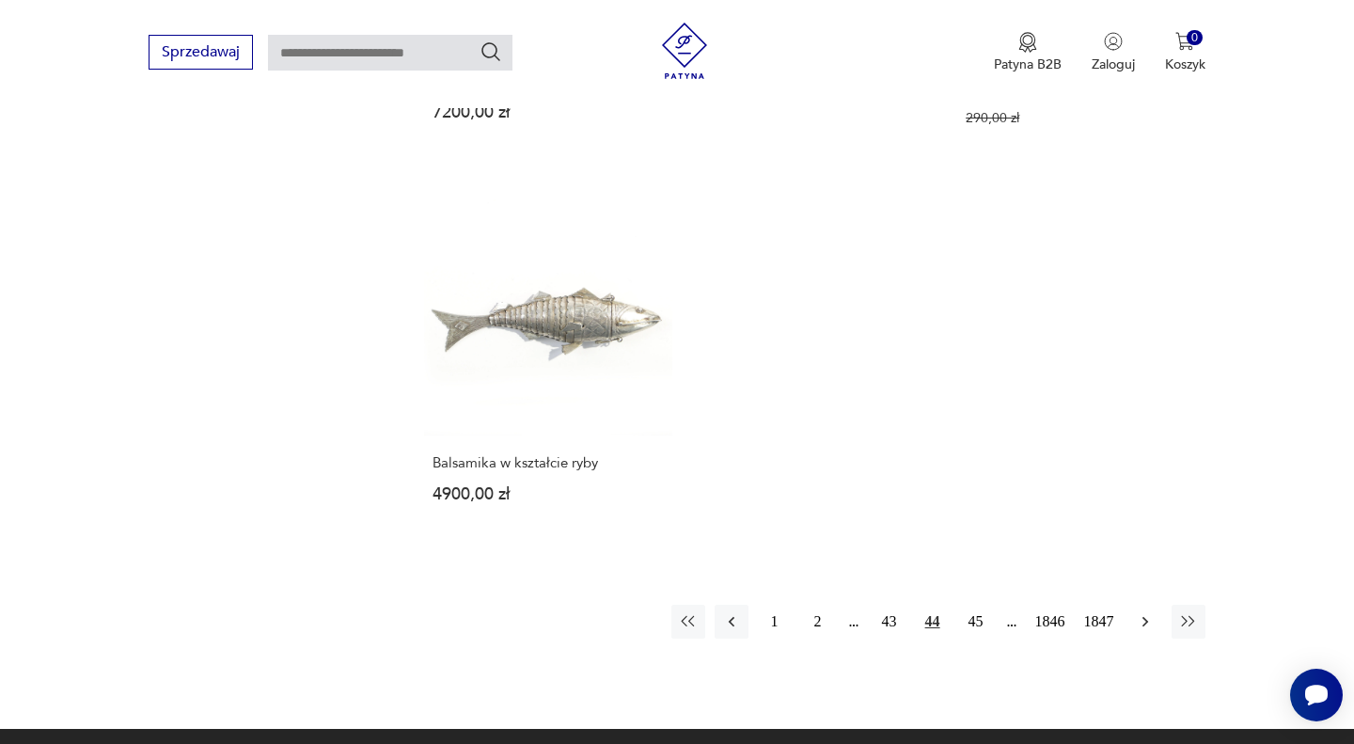
click at [1140, 612] on icon "button" at bounding box center [1145, 621] width 19 height 19
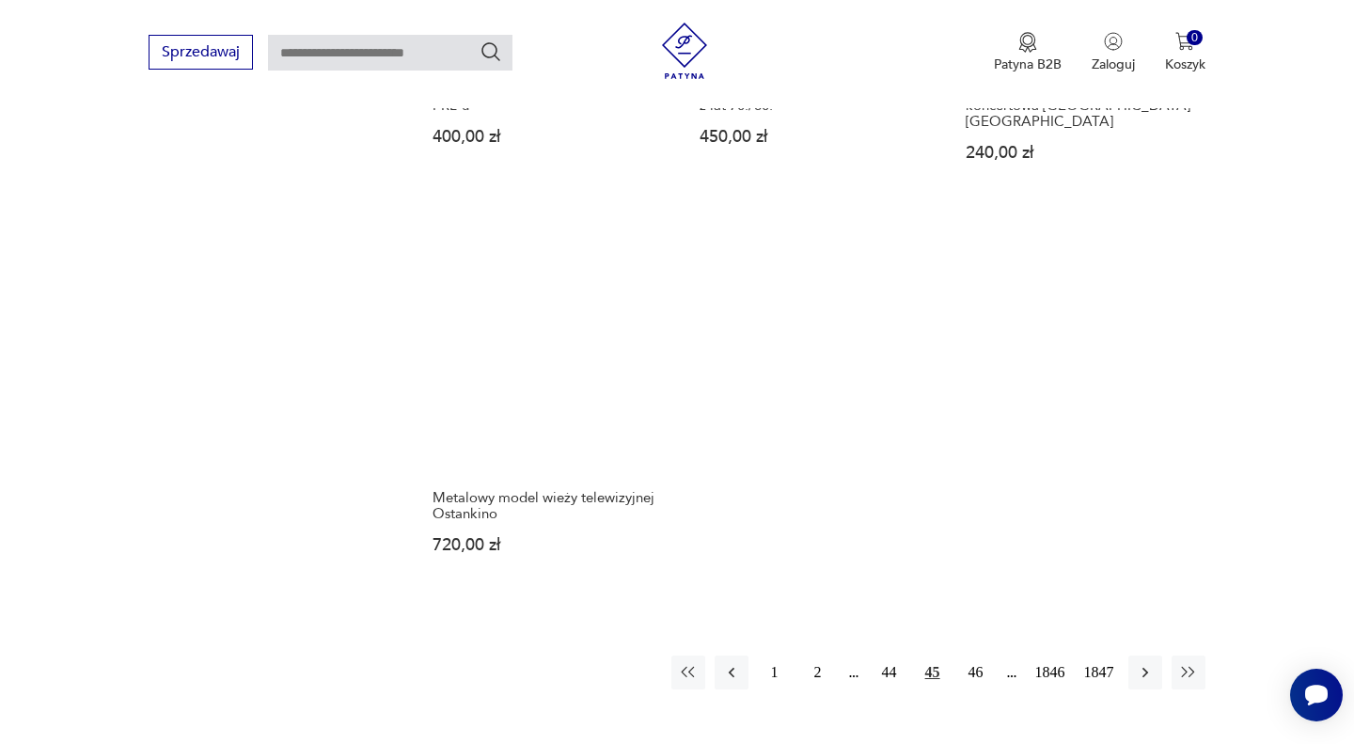
scroll to position [2377, 0]
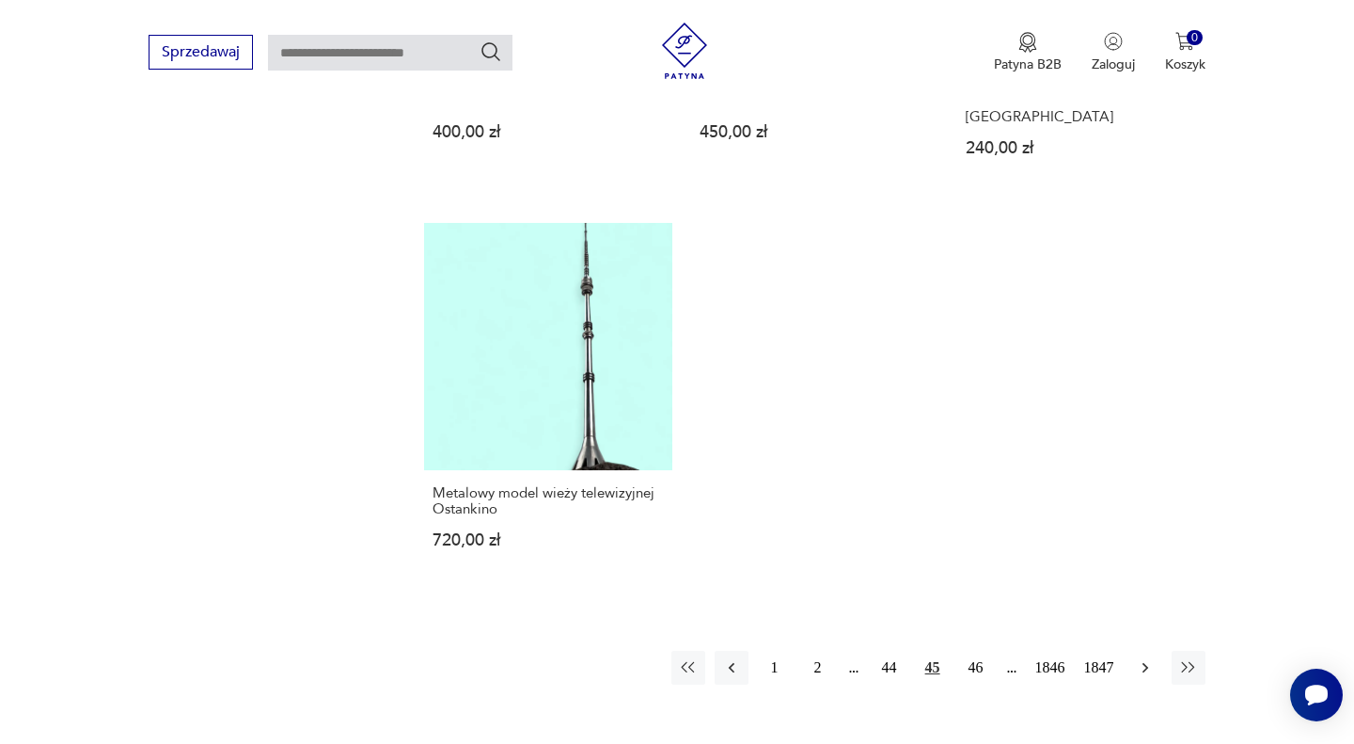
click at [1146, 658] on icon "button" at bounding box center [1145, 667] width 19 height 19
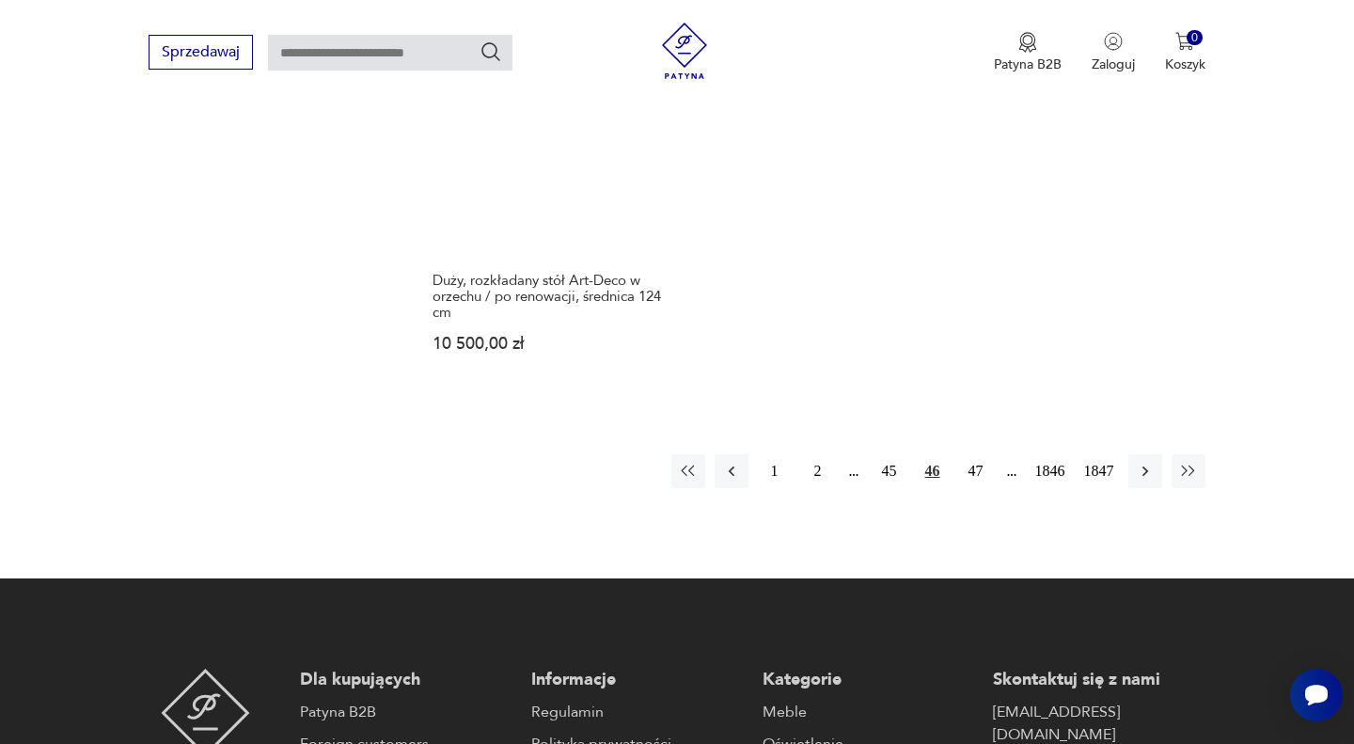
scroll to position [2691, 0]
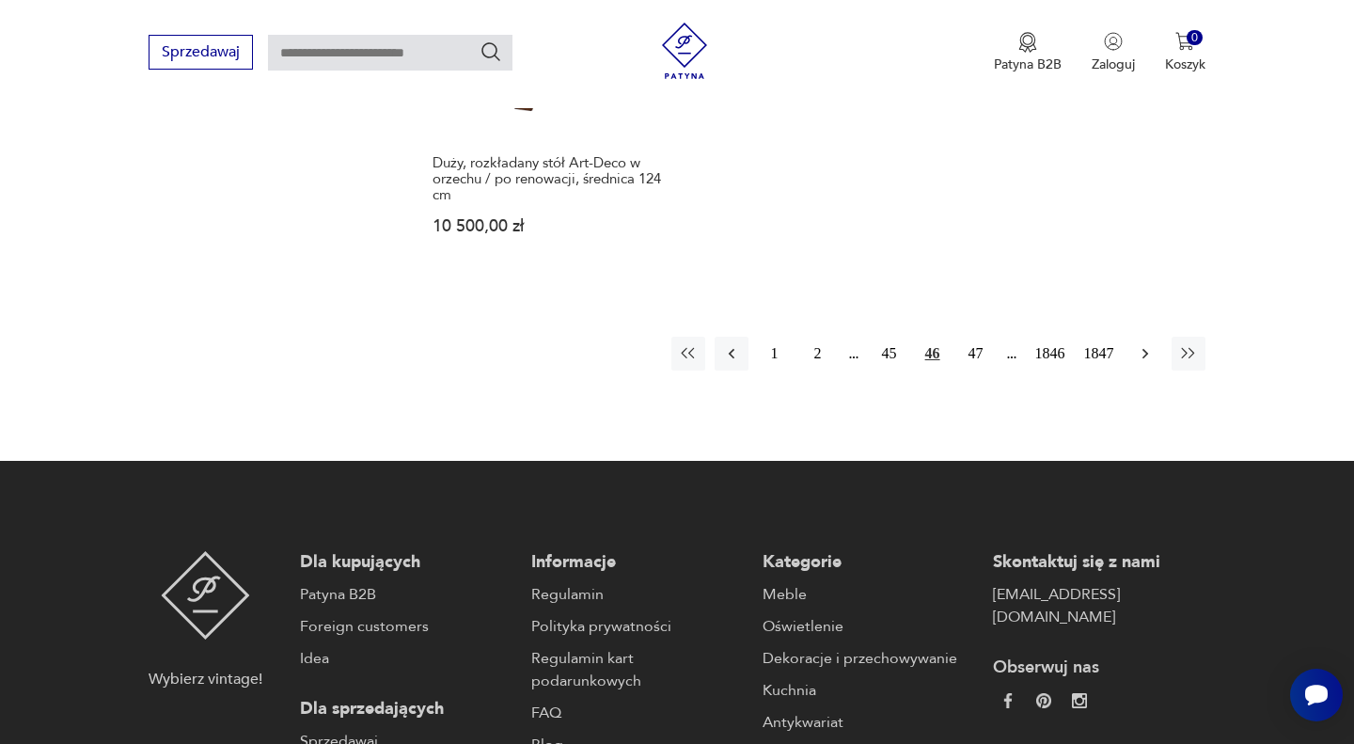
click at [1142, 353] on icon "button" at bounding box center [1145, 353] width 19 height 19
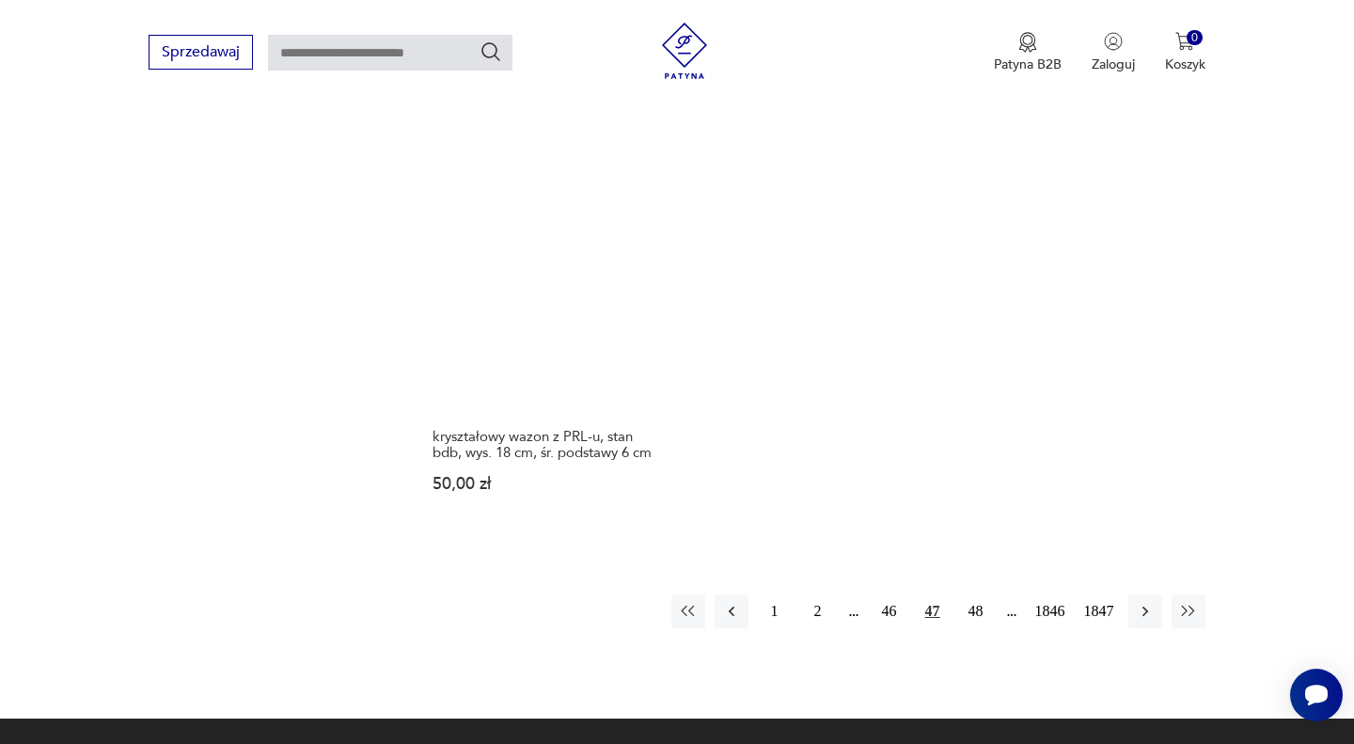
scroll to position [2484, 0]
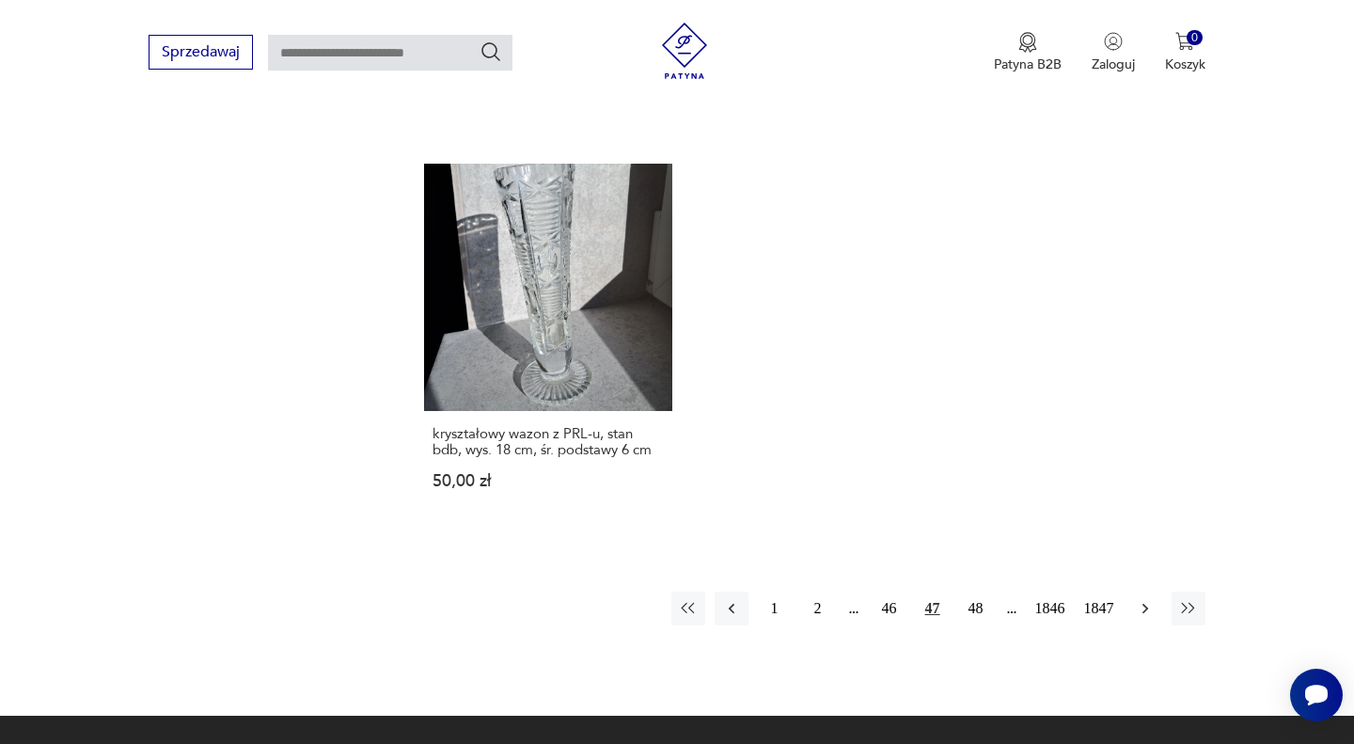
click at [1150, 599] on icon "button" at bounding box center [1145, 608] width 19 height 19
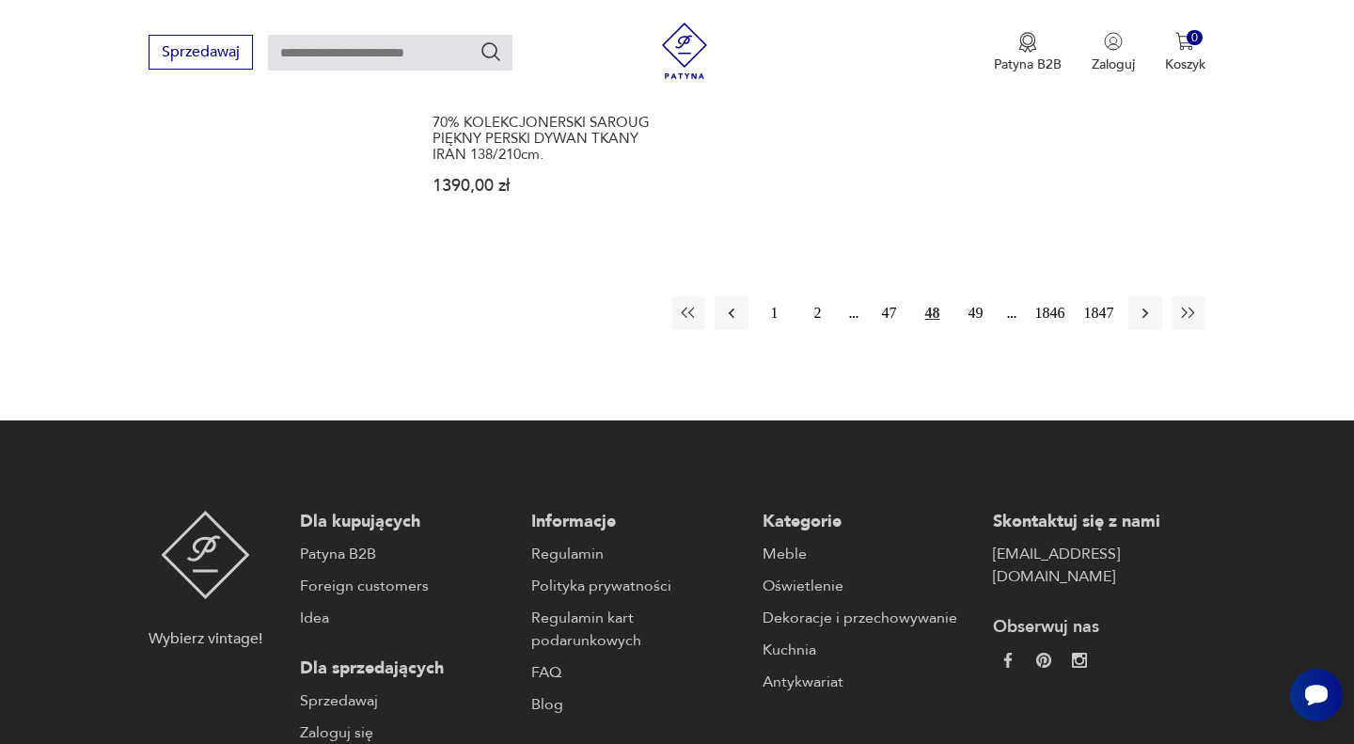
scroll to position [2804, 0]
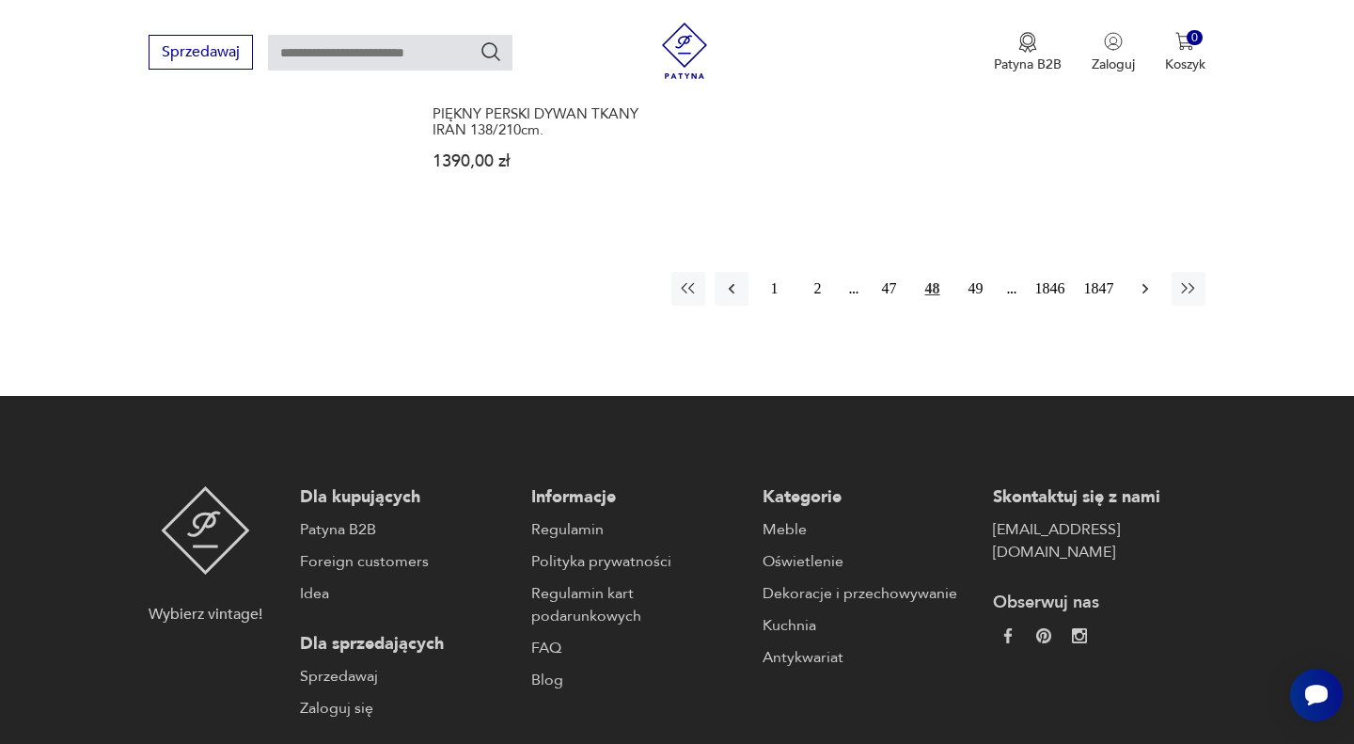
click at [1151, 282] on icon "button" at bounding box center [1145, 288] width 19 height 19
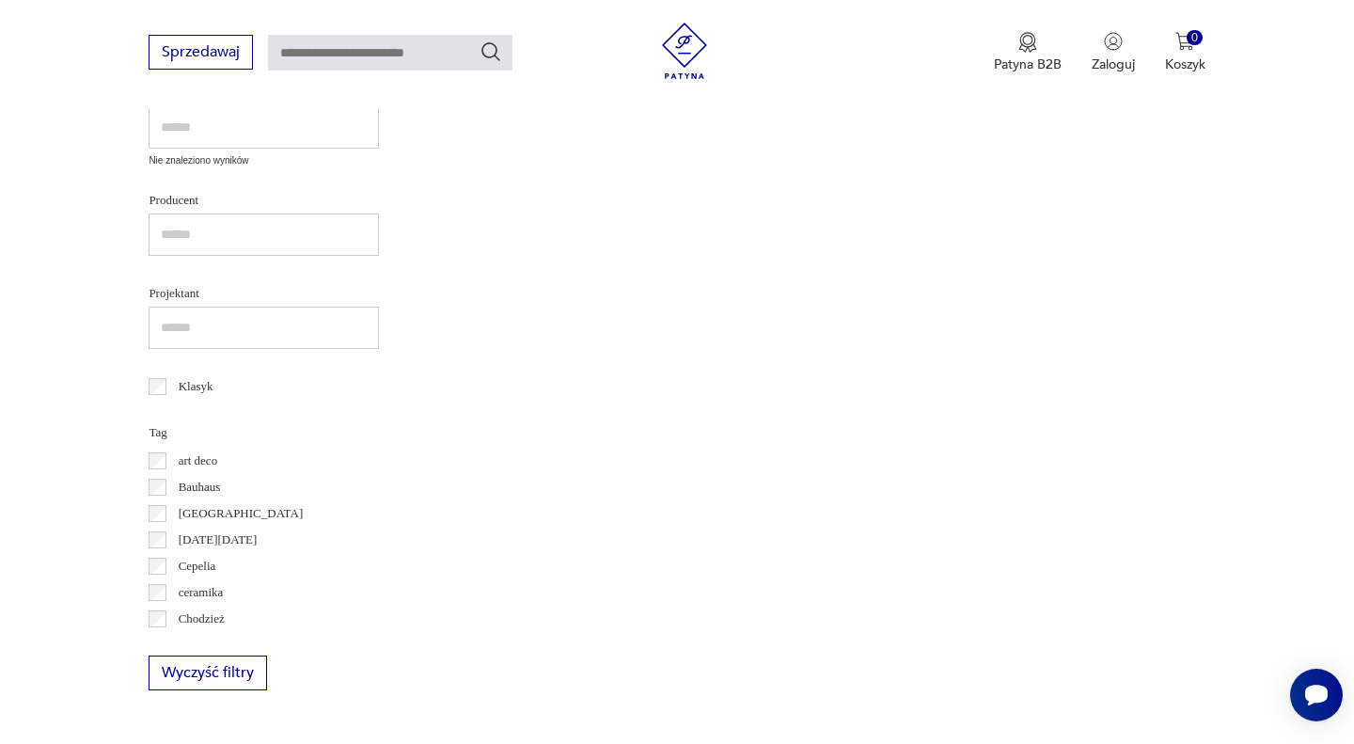
scroll to position [244, 0]
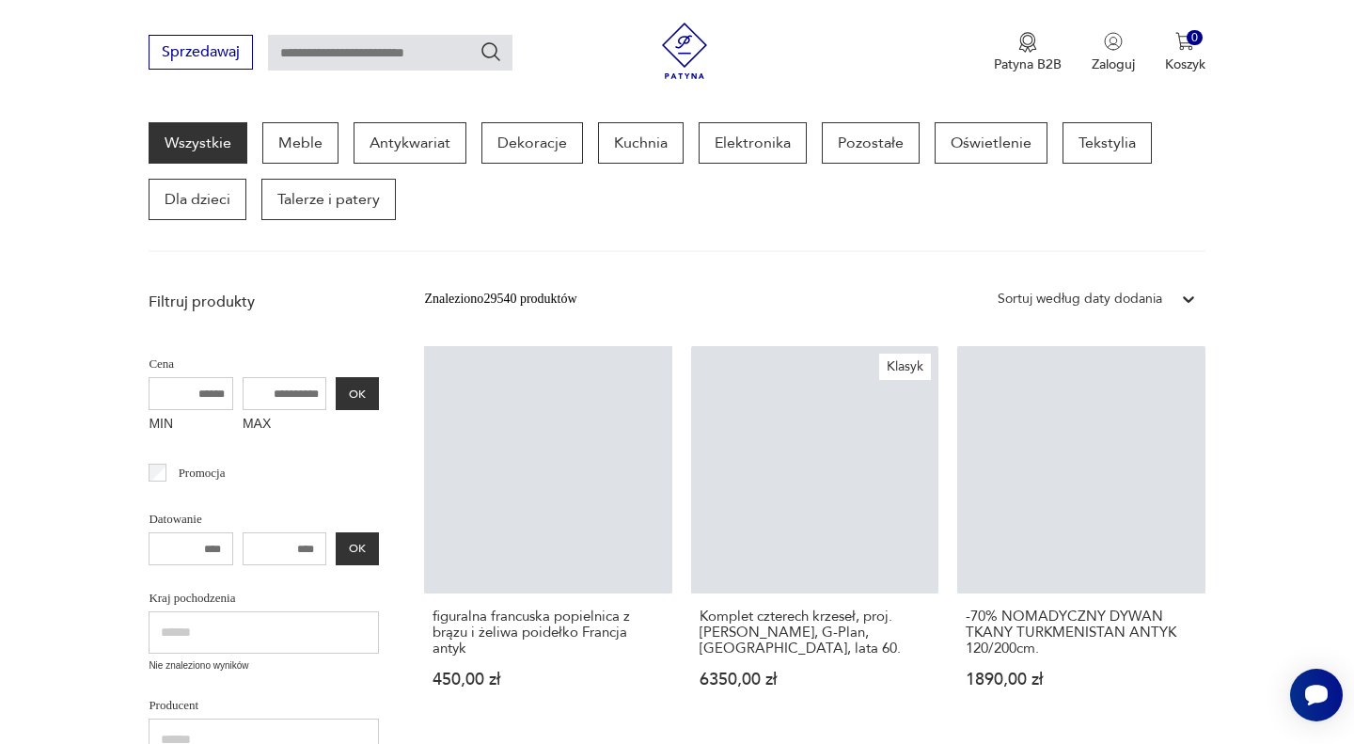
click at [1151, 282] on div "Sortuj według daty dodania" at bounding box center [1096, 299] width 217 height 34
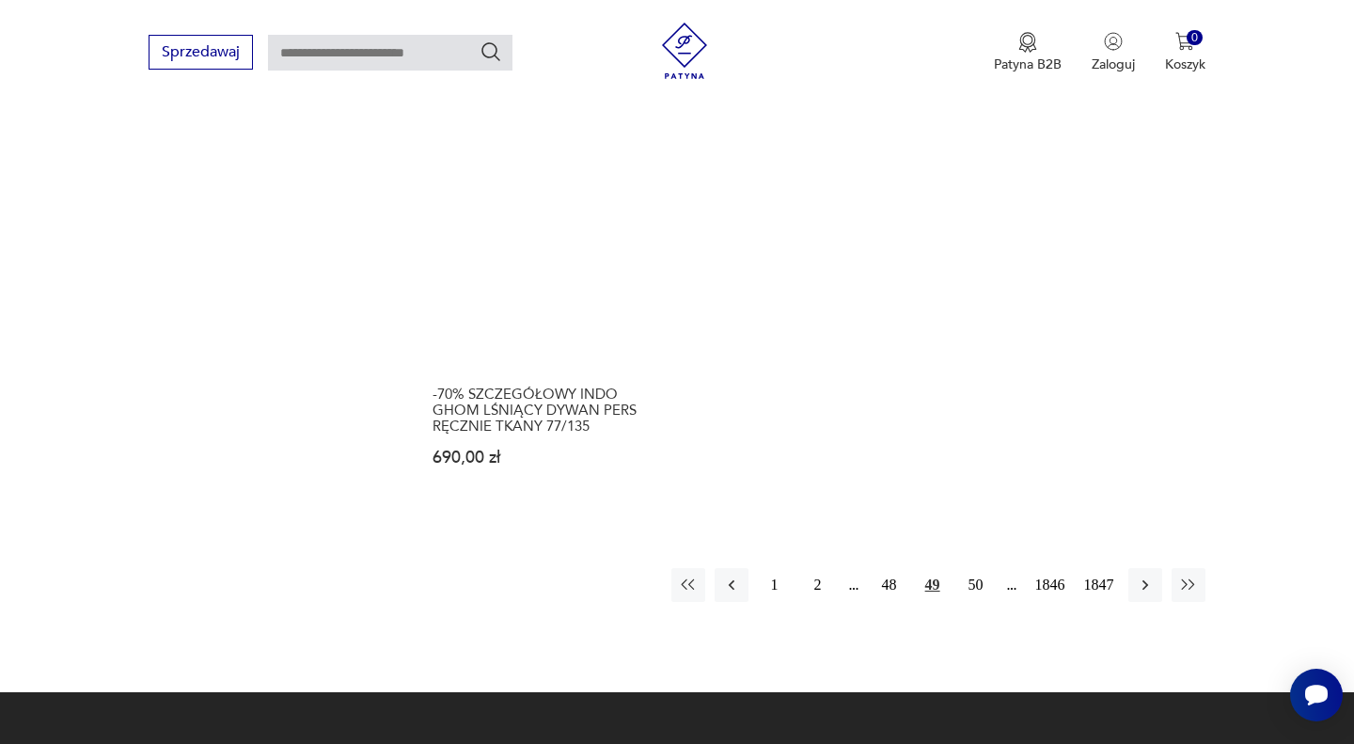
scroll to position [2523, 0]
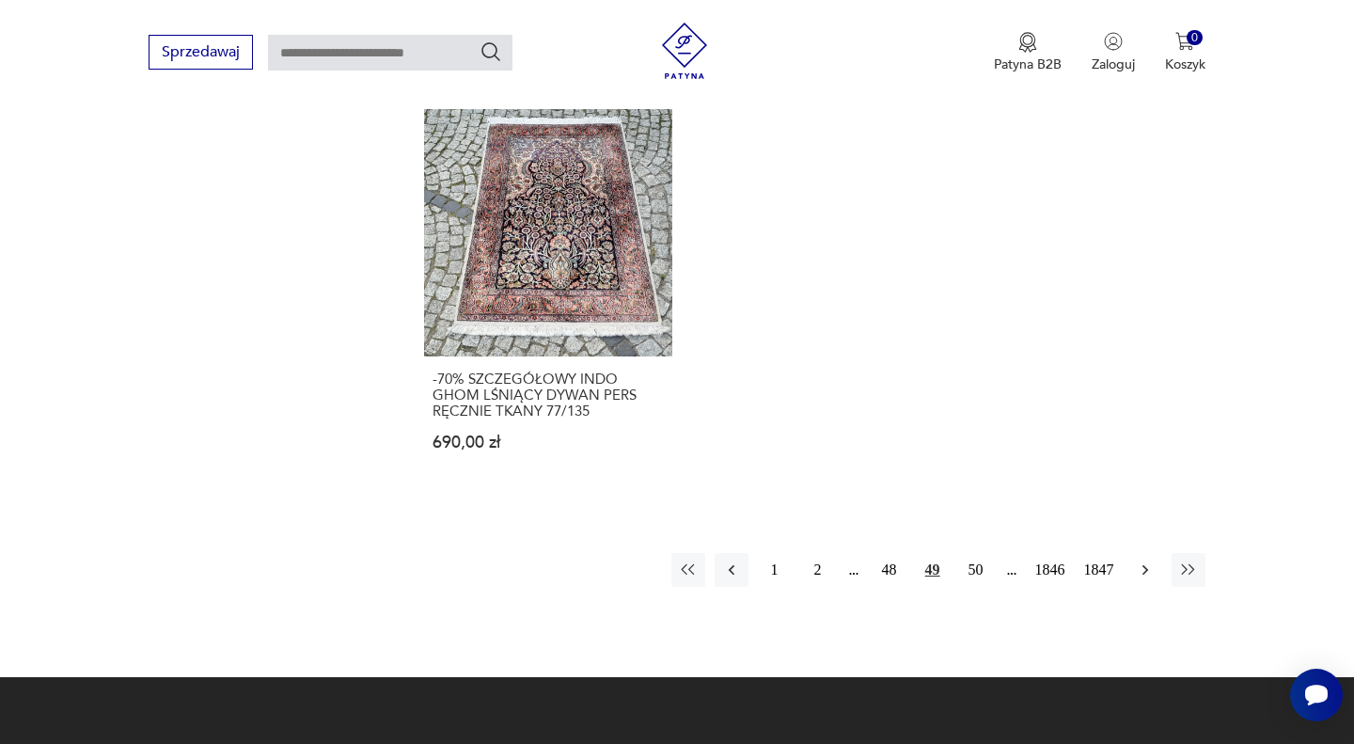
click at [1142, 567] on icon "button" at bounding box center [1144, 570] width 6 height 10
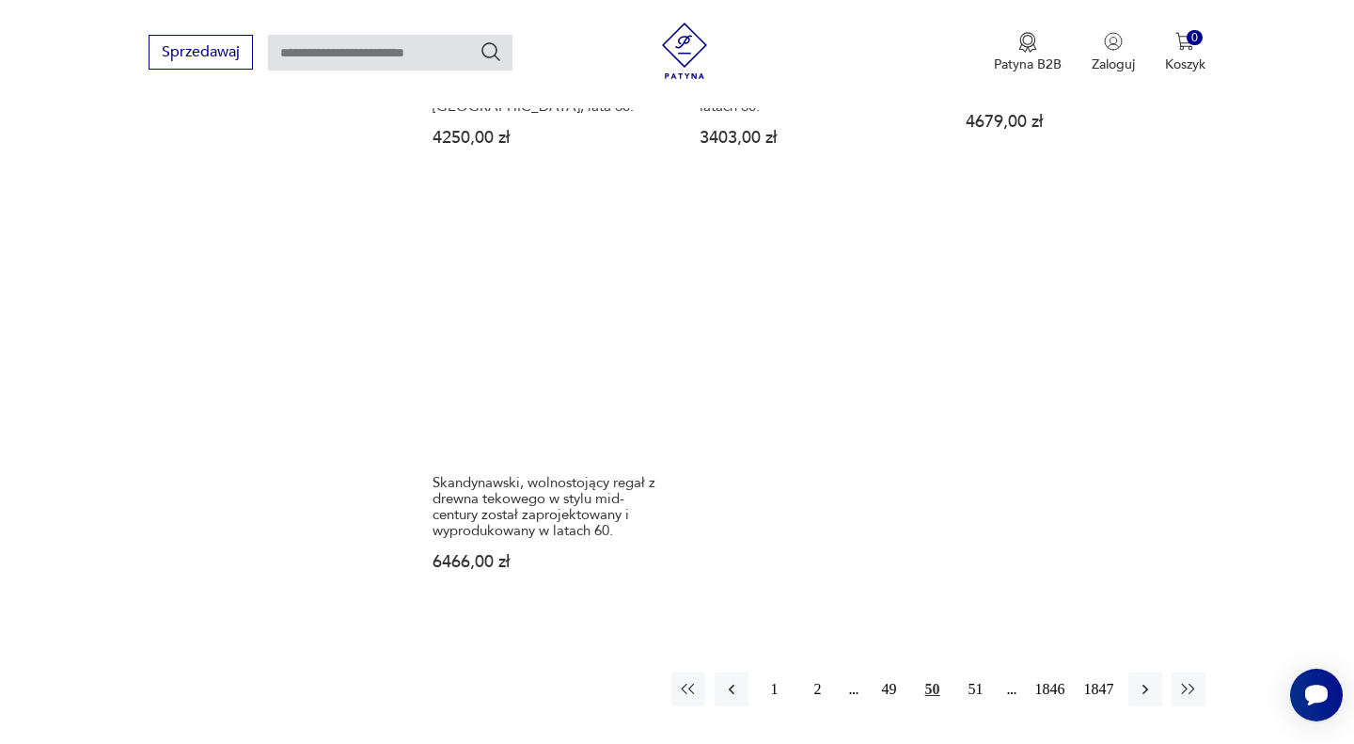
scroll to position [2500, 0]
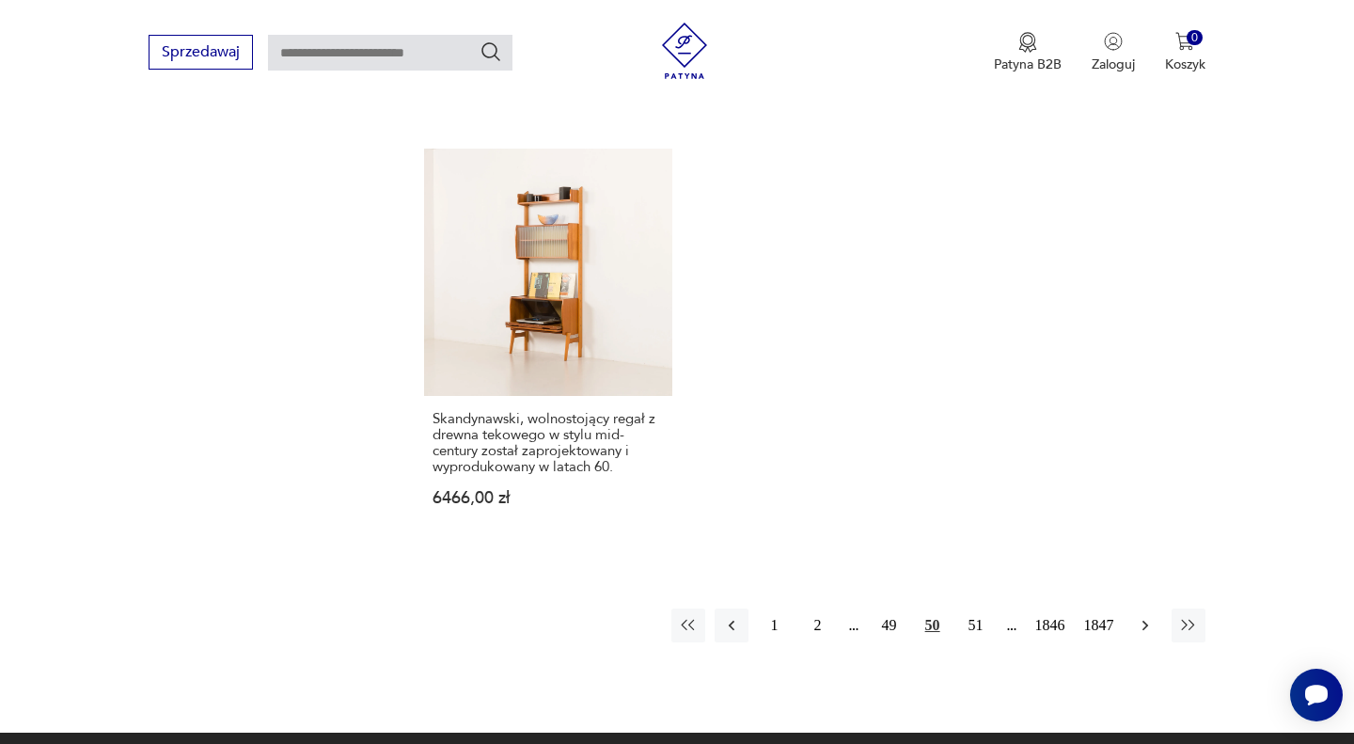
click at [1143, 616] on icon "button" at bounding box center [1145, 625] width 19 height 19
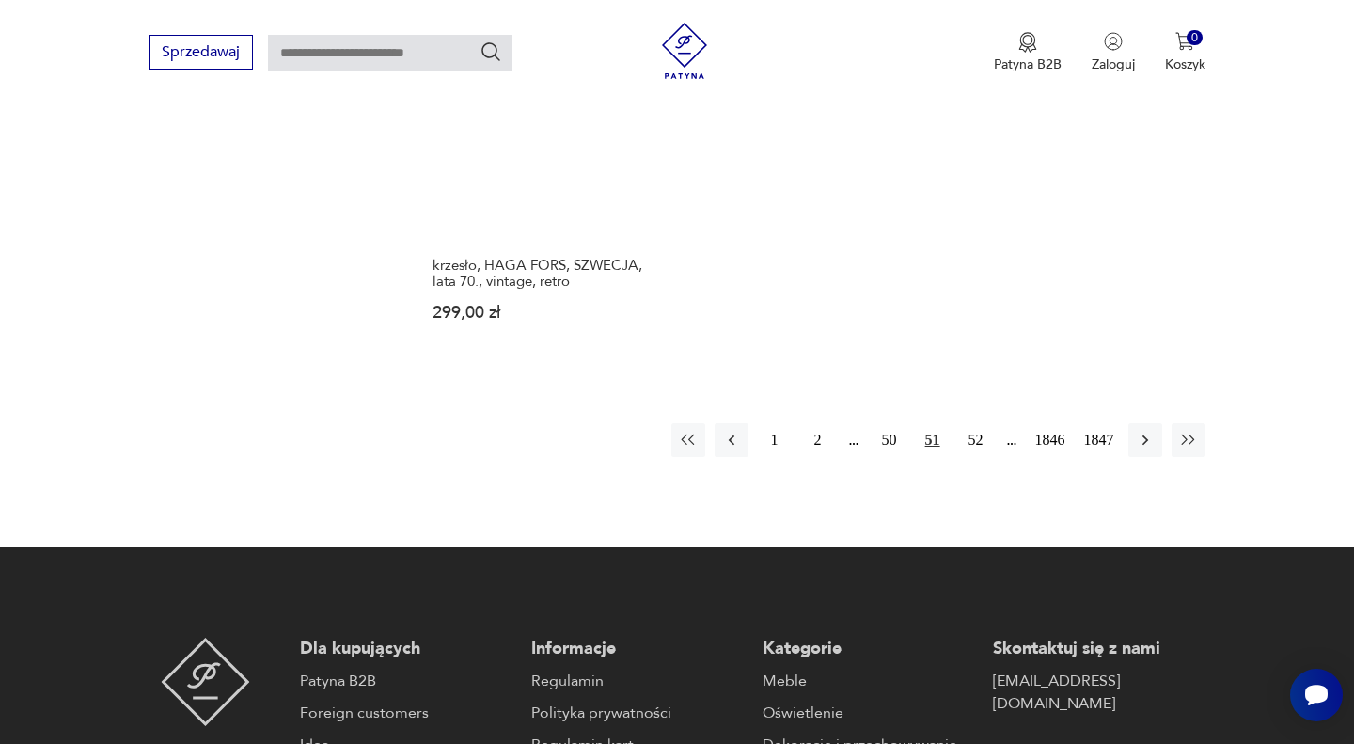
scroll to position [2673, 0]
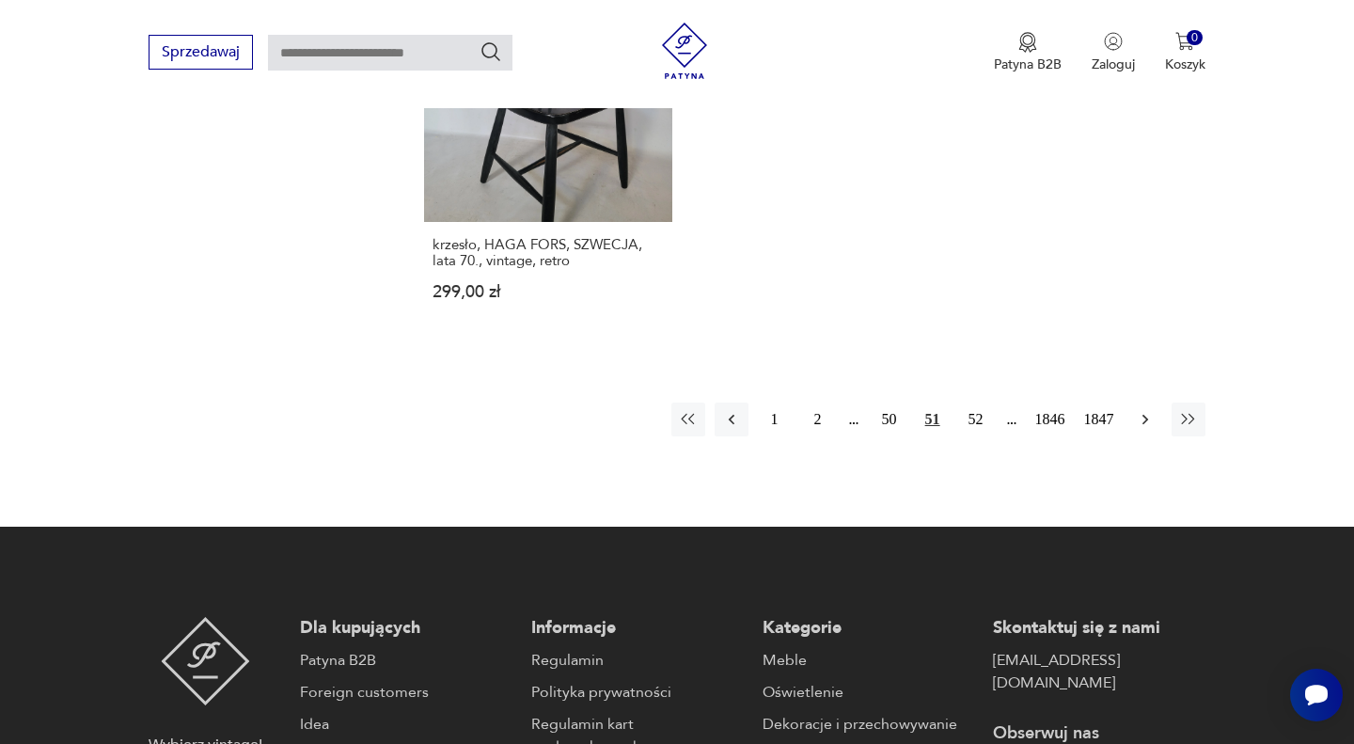
click at [1138, 410] on icon "button" at bounding box center [1145, 419] width 19 height 19
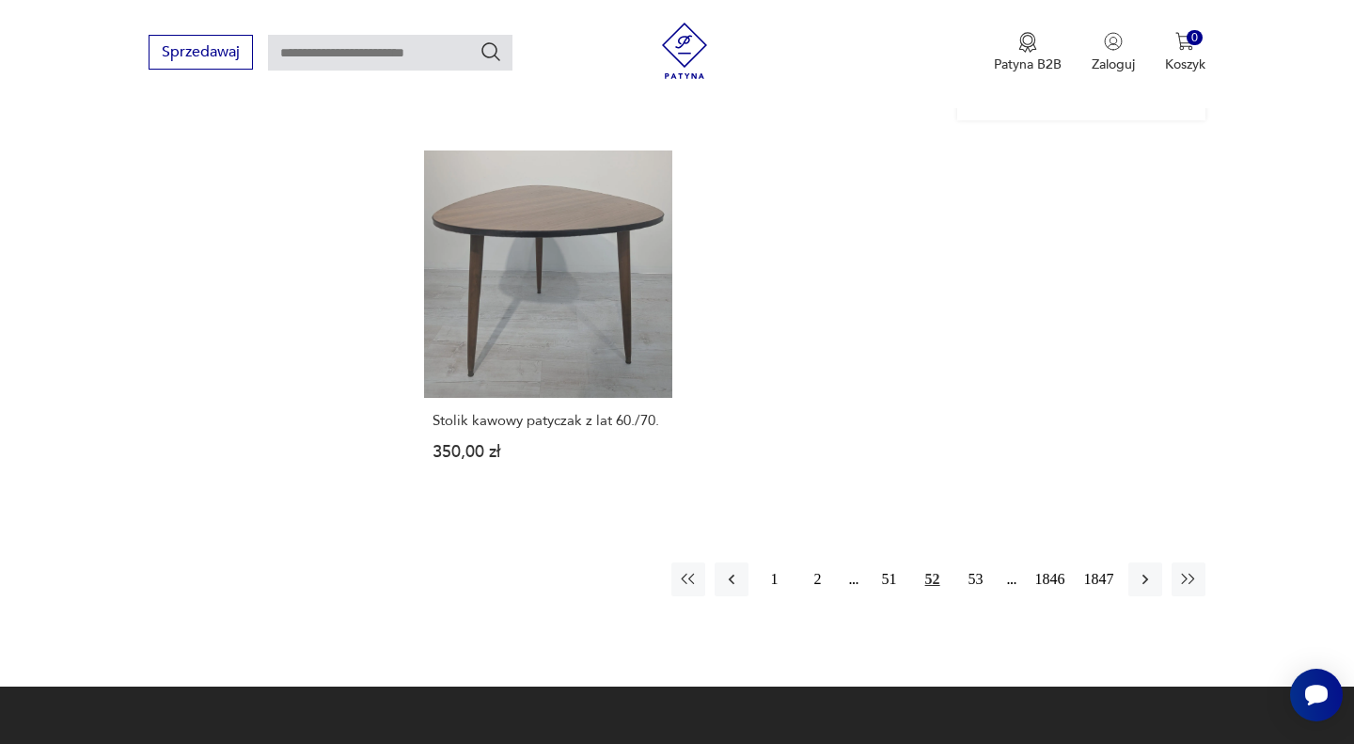
scroll to position [2514, 0]
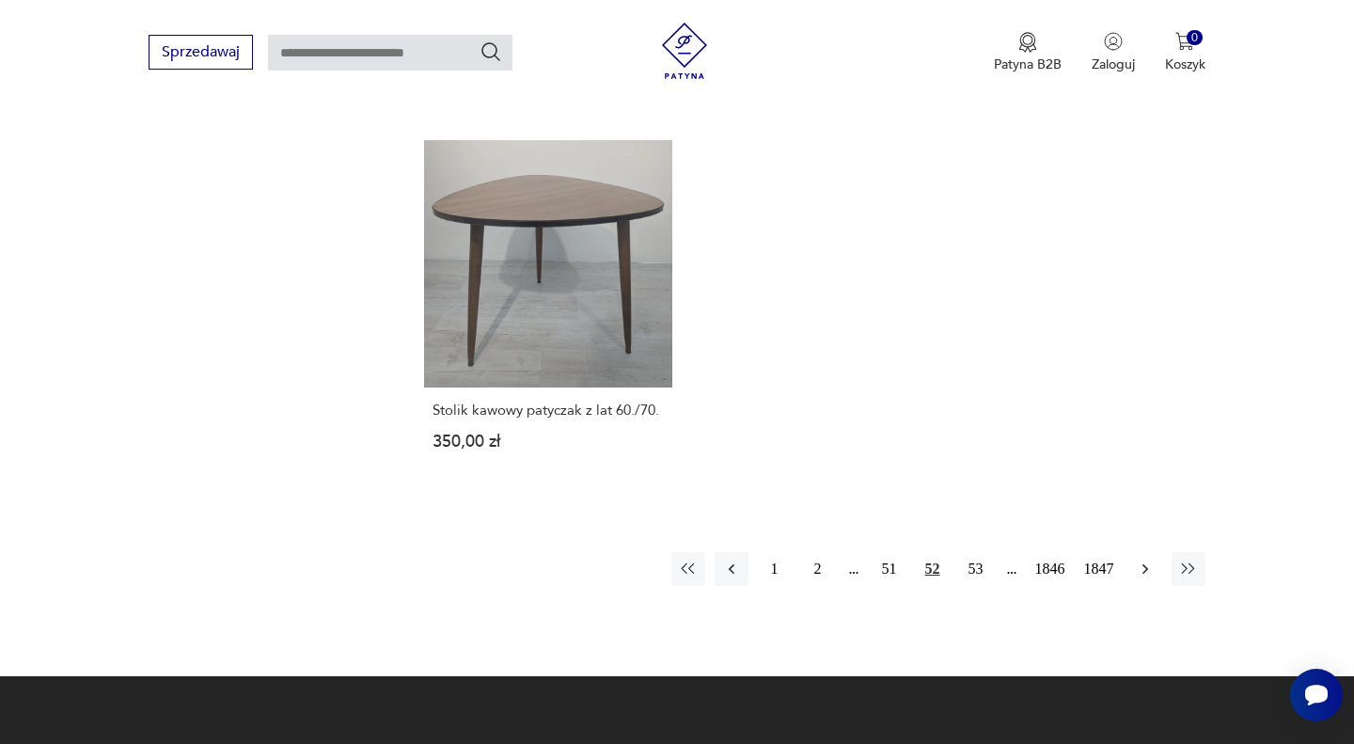
click at [1142, 559] on icon "button" at bounding box center [1145, 568] width 19 height 19
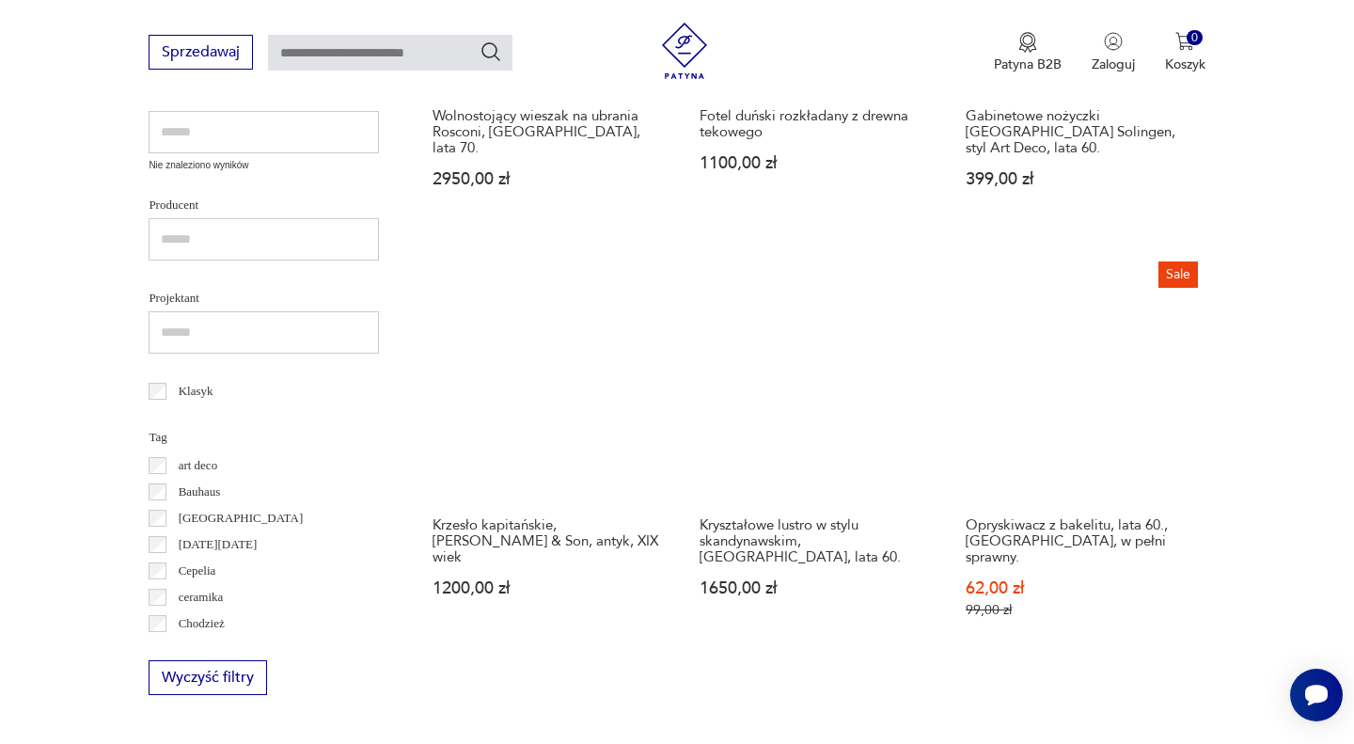
scroll to position [745, 0]
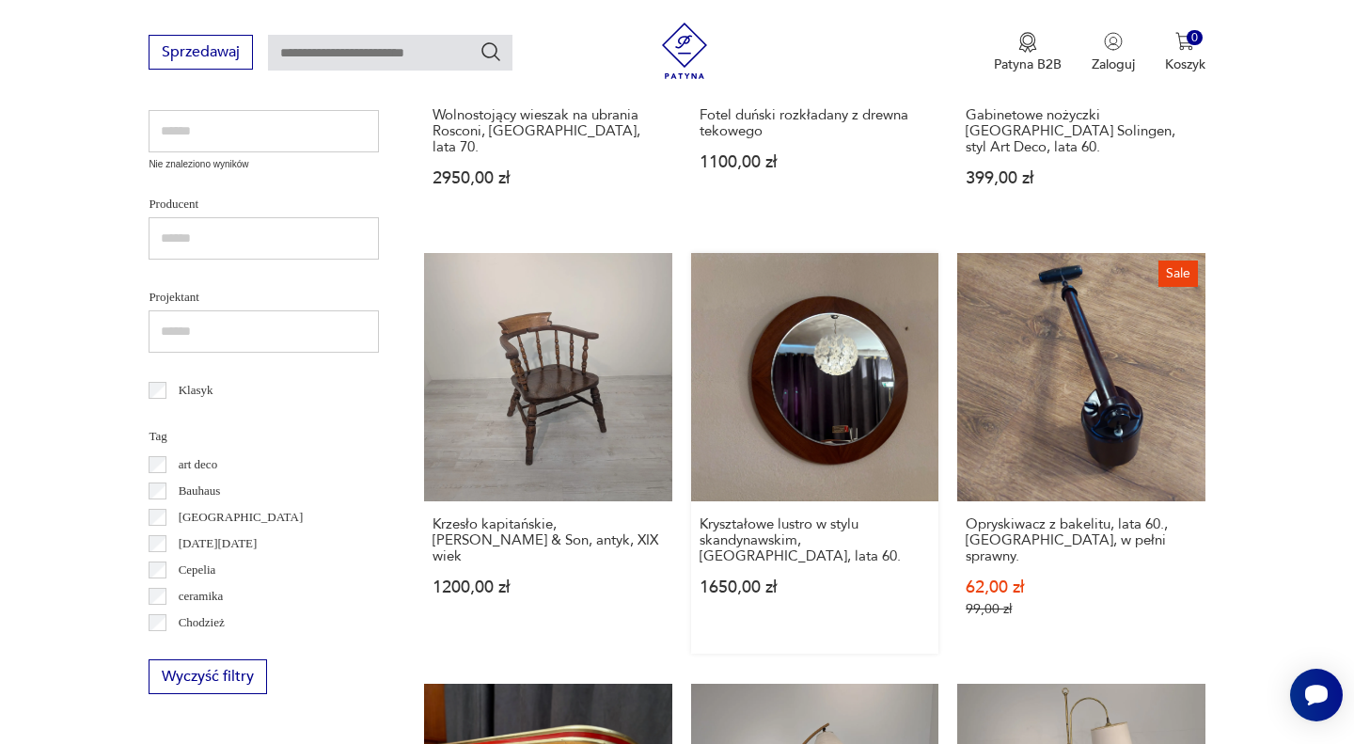
click at [879, 401] on link "Kryształowe lustro w stylu skandynawskim, [GEOGRAPHIC_DATA], lata 60. 1650,00 zł" at bounding box center [814, 453] width 247 height 400
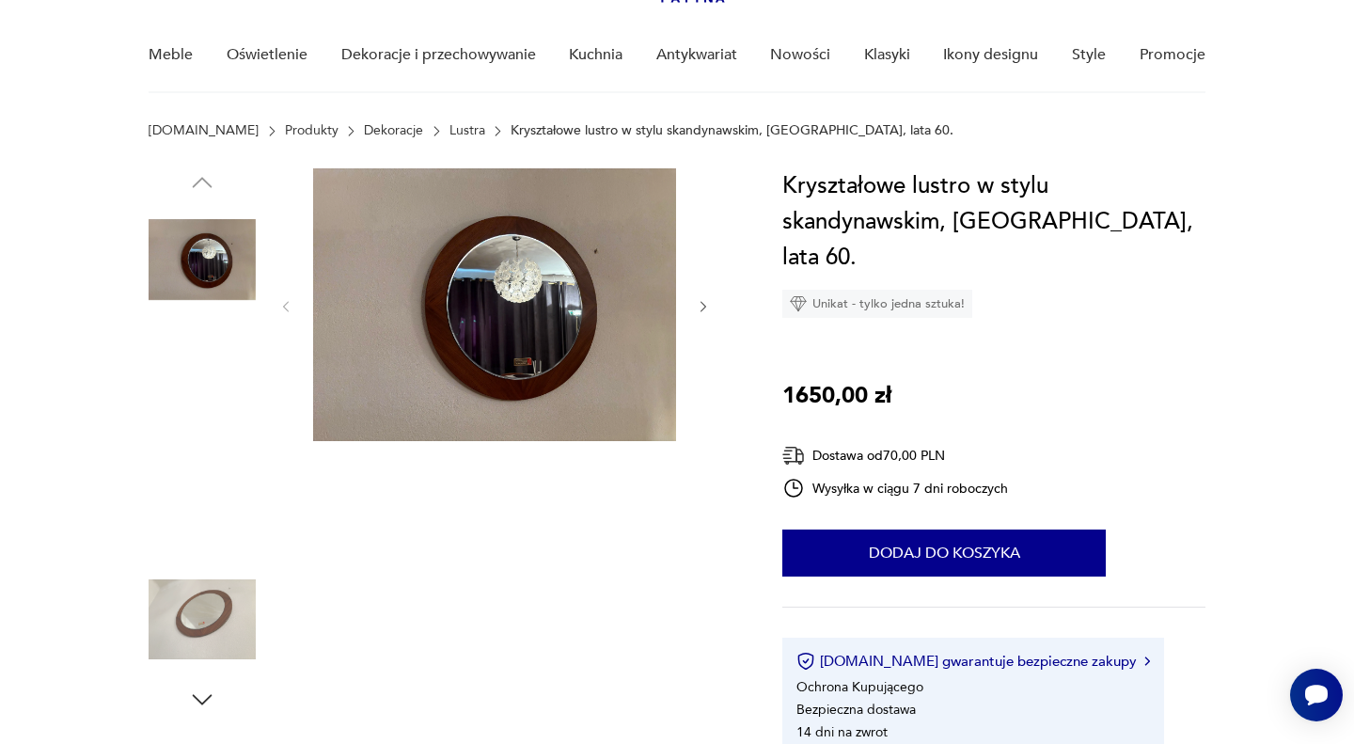
scroll to position [132, 0]
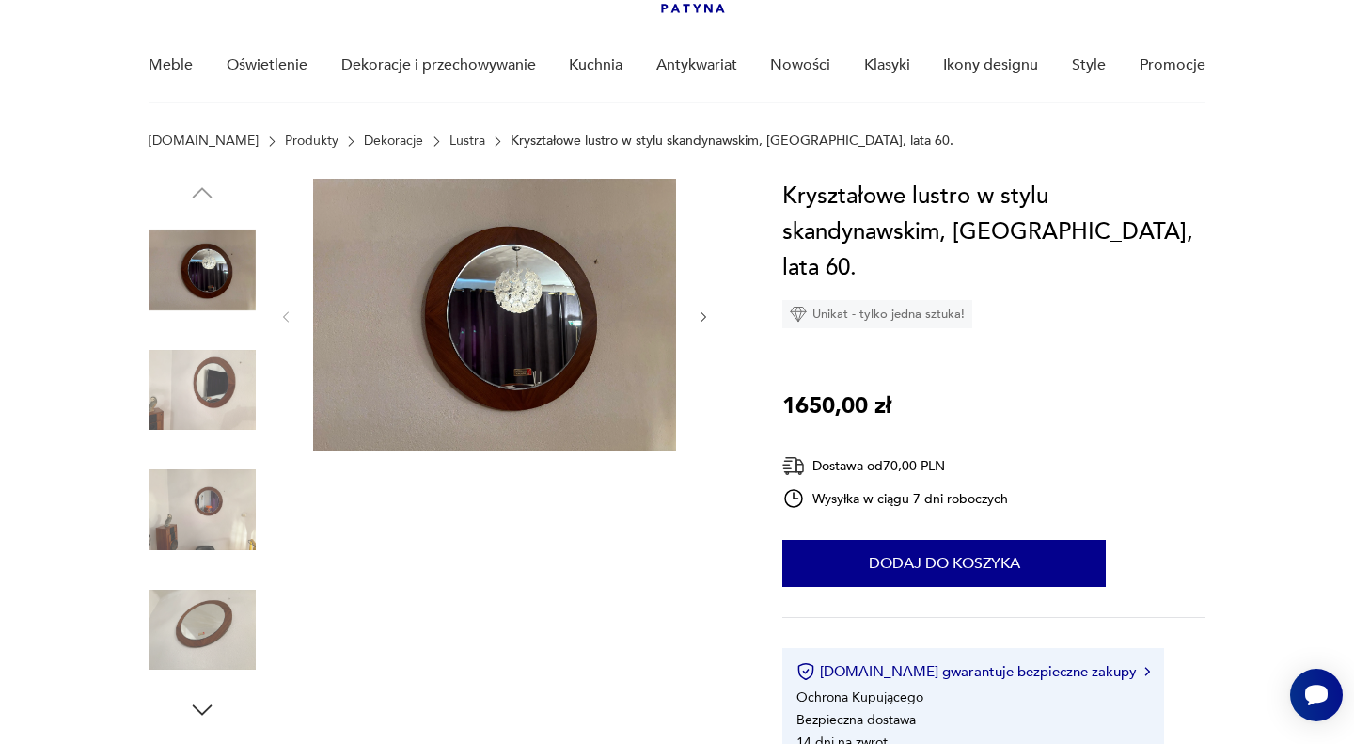
click at [218, 384] on img at bounding box center [202, 390] width 107 height 107
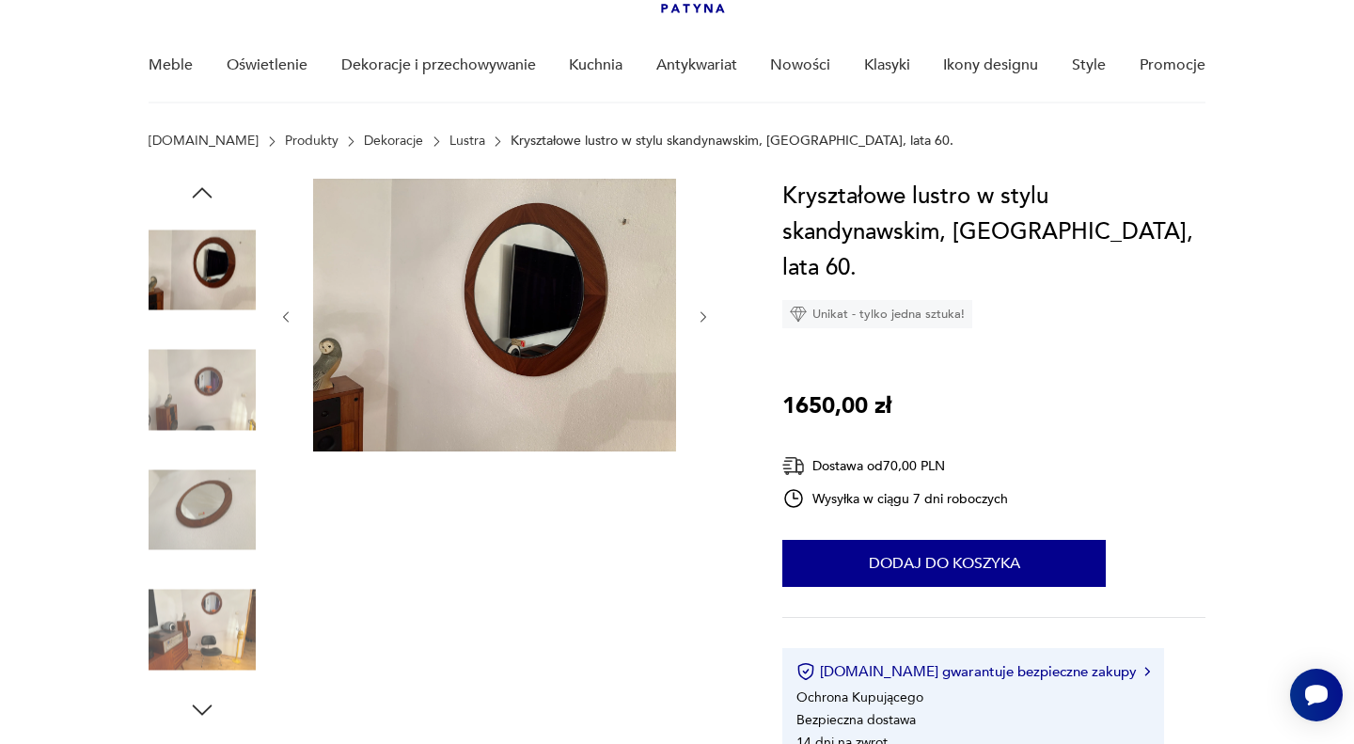
click at [216, 491] on img at bounding box center [202, 509] width 107 height 107
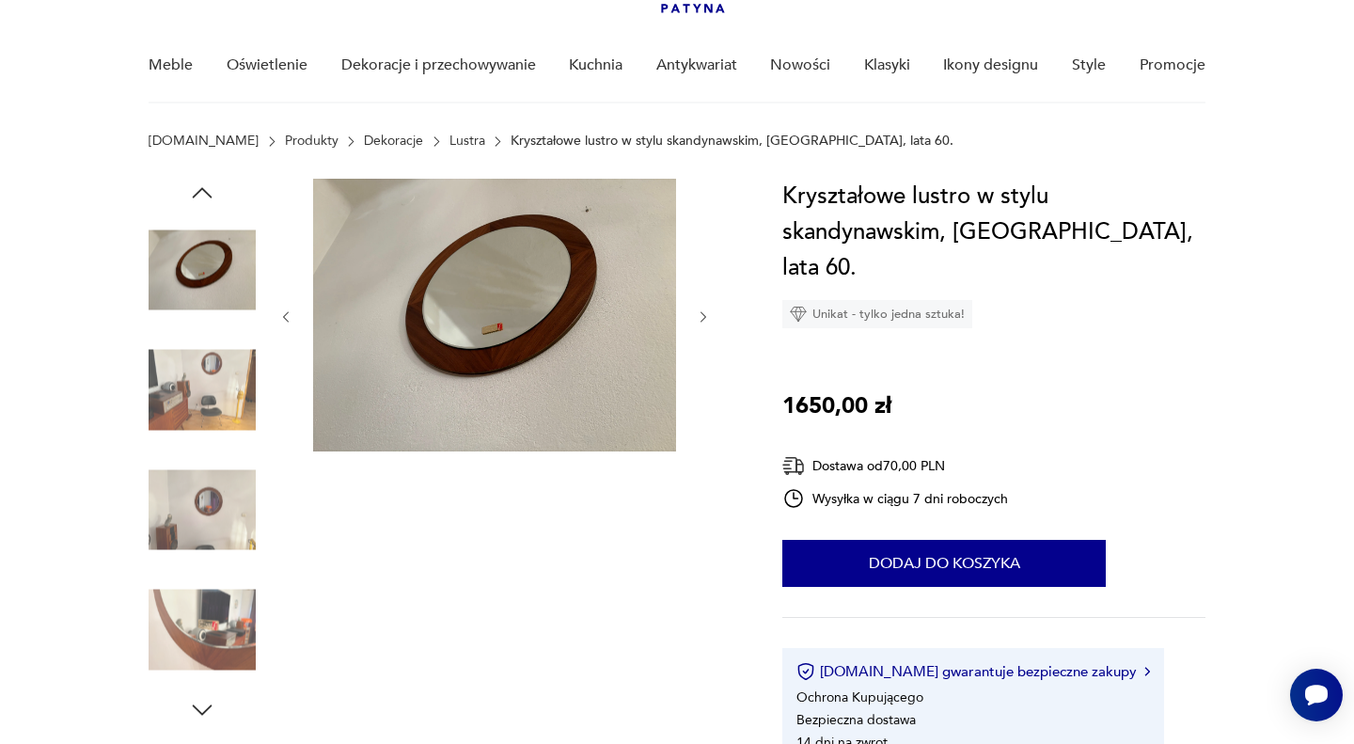
click at [214, 576] on img at bounding box center [202, 629] width 107 height 107
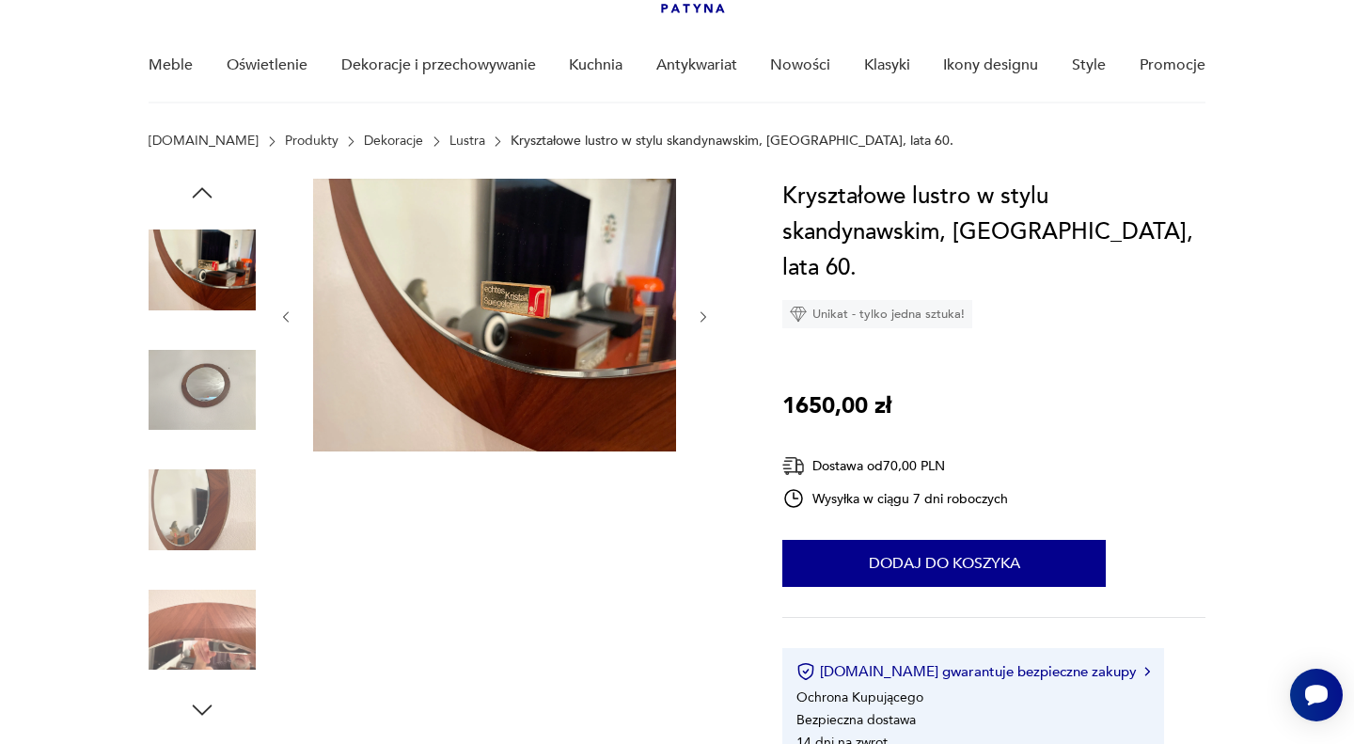
click at [214, 594] on img at bounding box center [202, 629] width 107 height 107
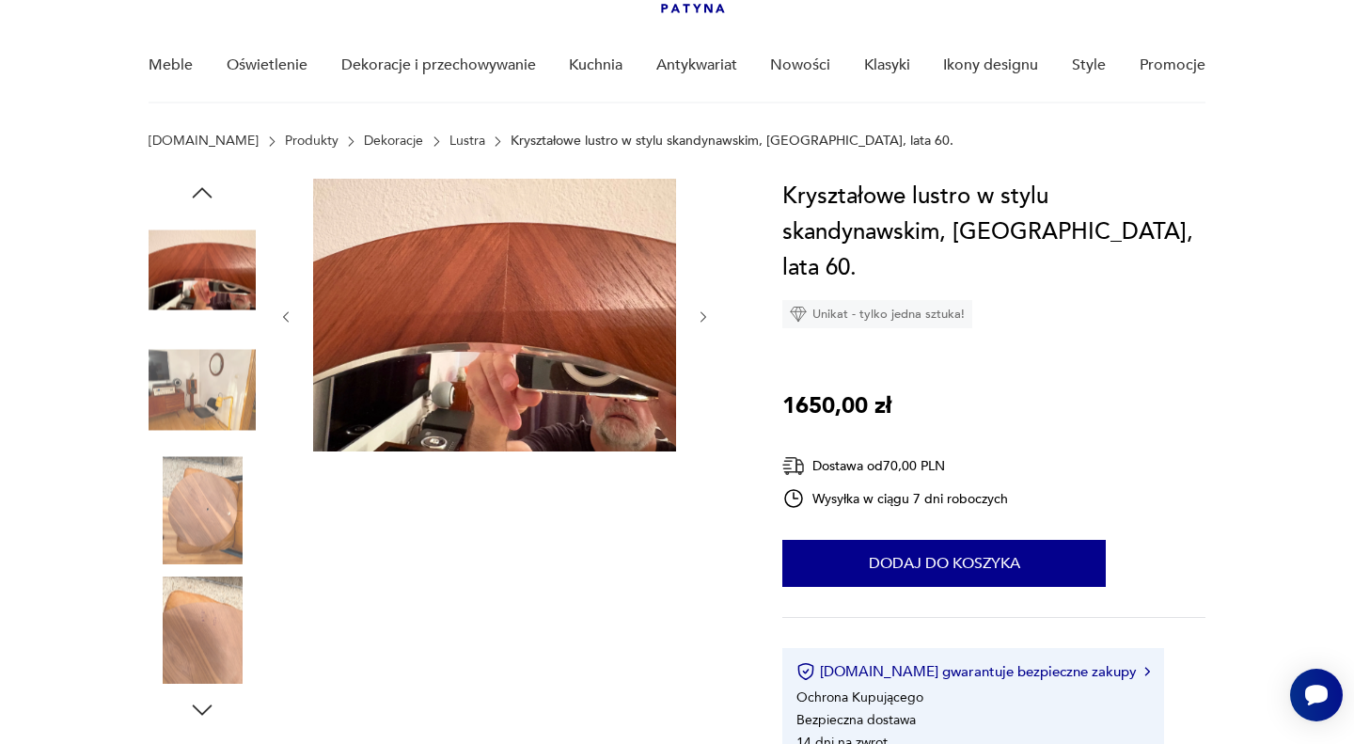
click at [212, 635] on img at bounding box center [202, 629] width 107 height 107
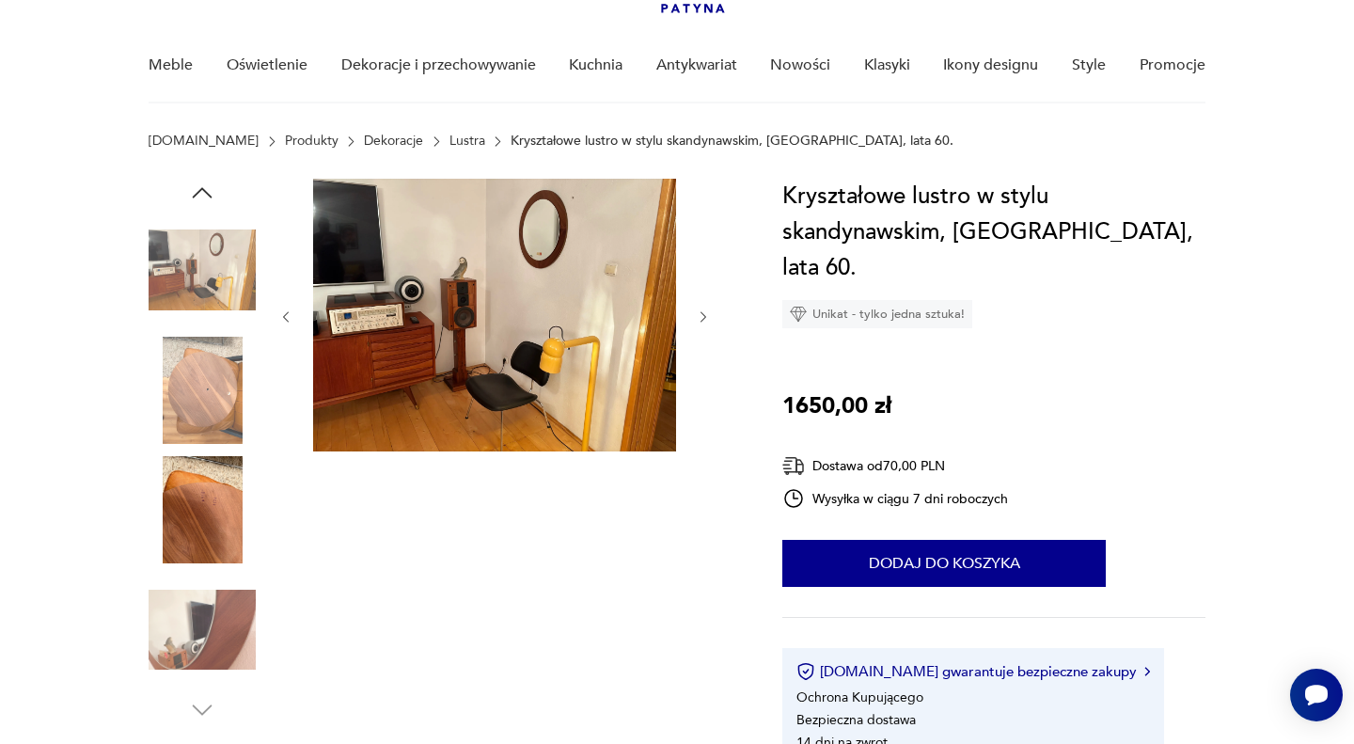
click at [222, 400] on img at bounding box center [202, 390] width 107 height 107
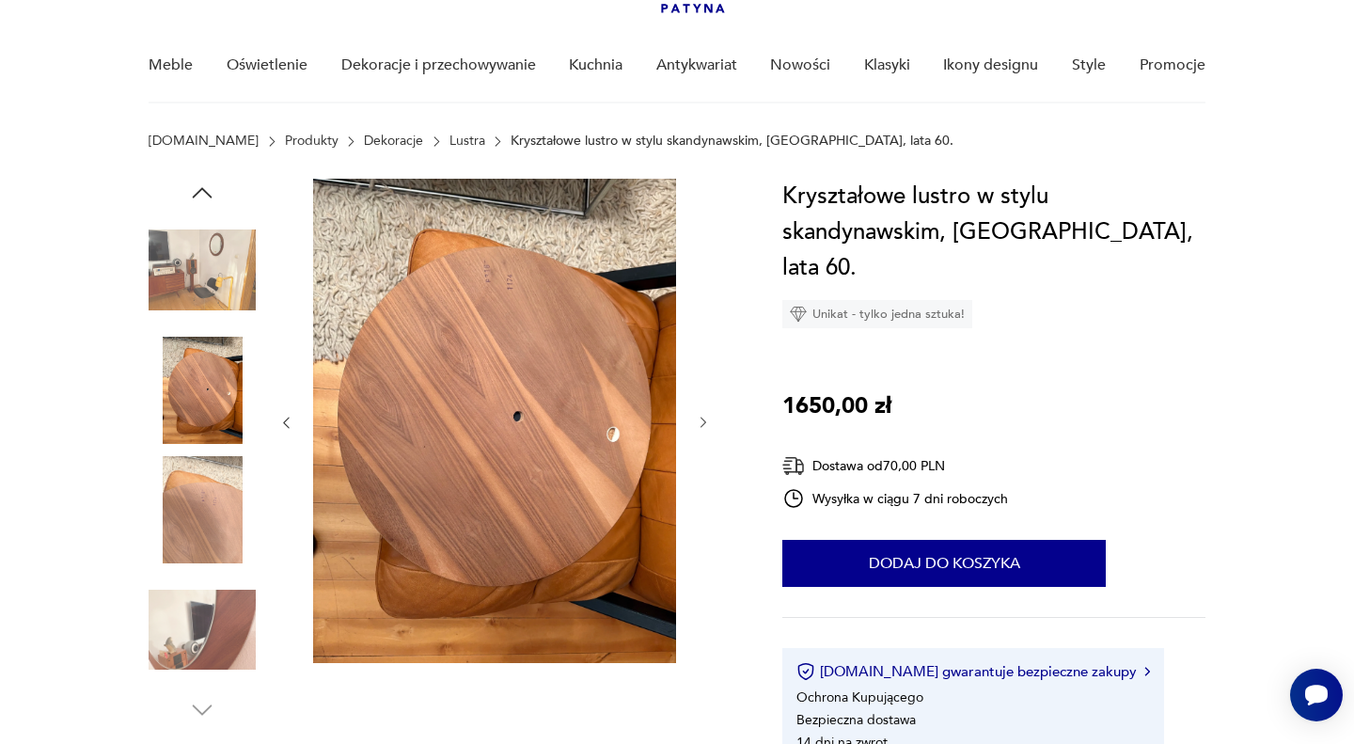
click at [201, 540] on img at bounding box center [202, 509] width 107 height 107
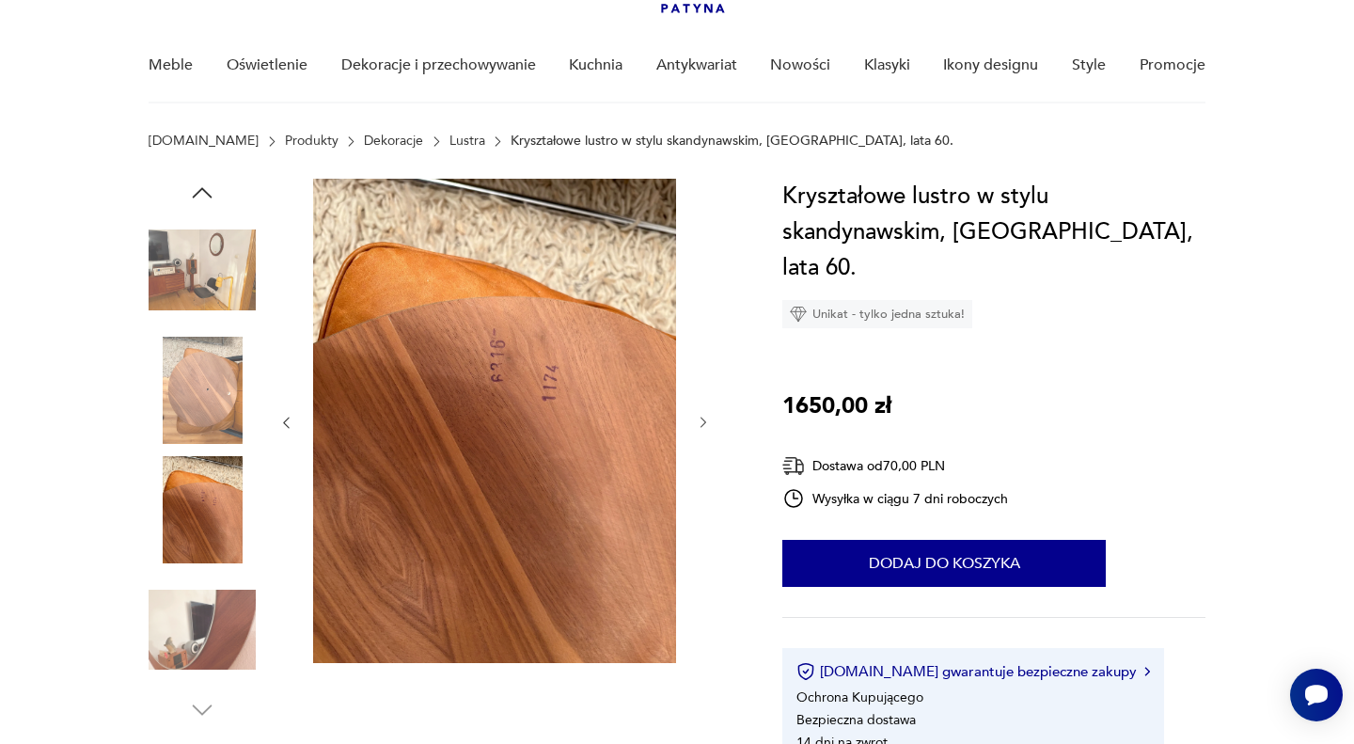
click at [204, 625] on img at bounding box center [202, 629] width 107 height 107
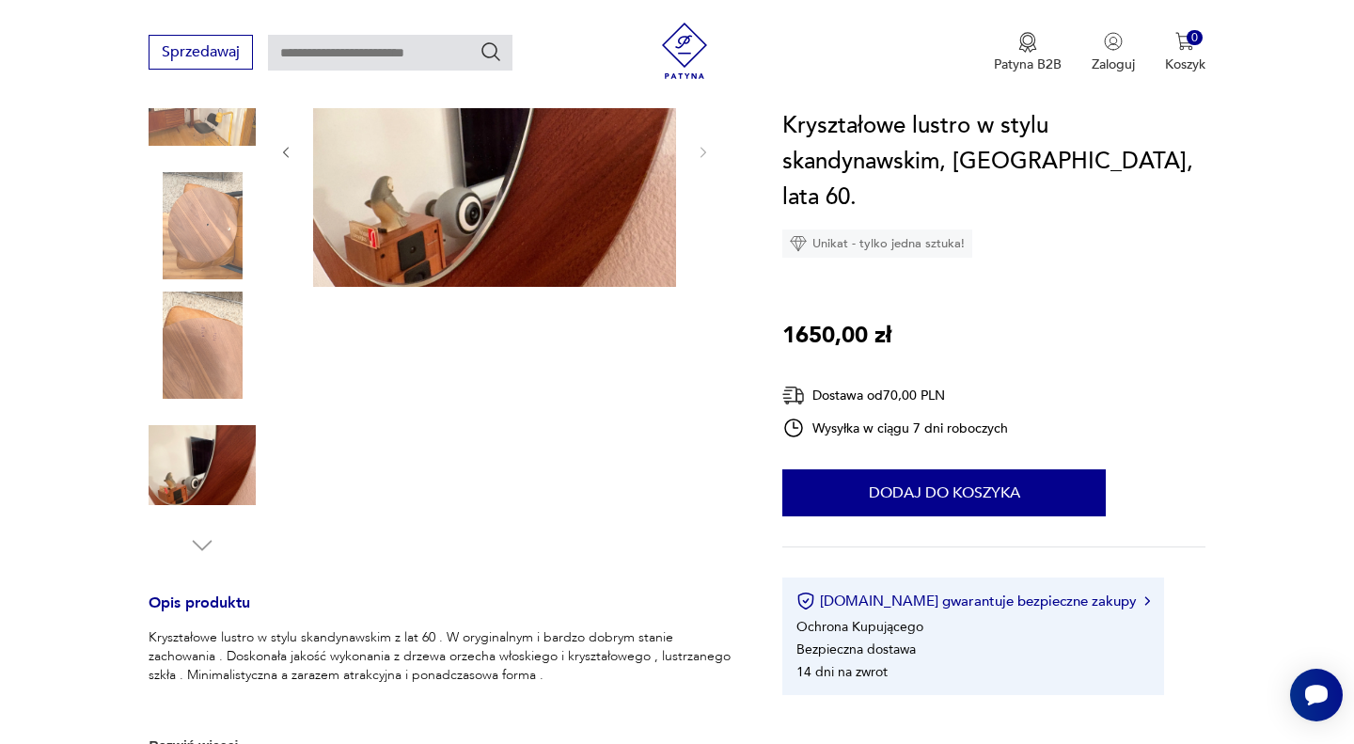
scroll to position [301, 0]
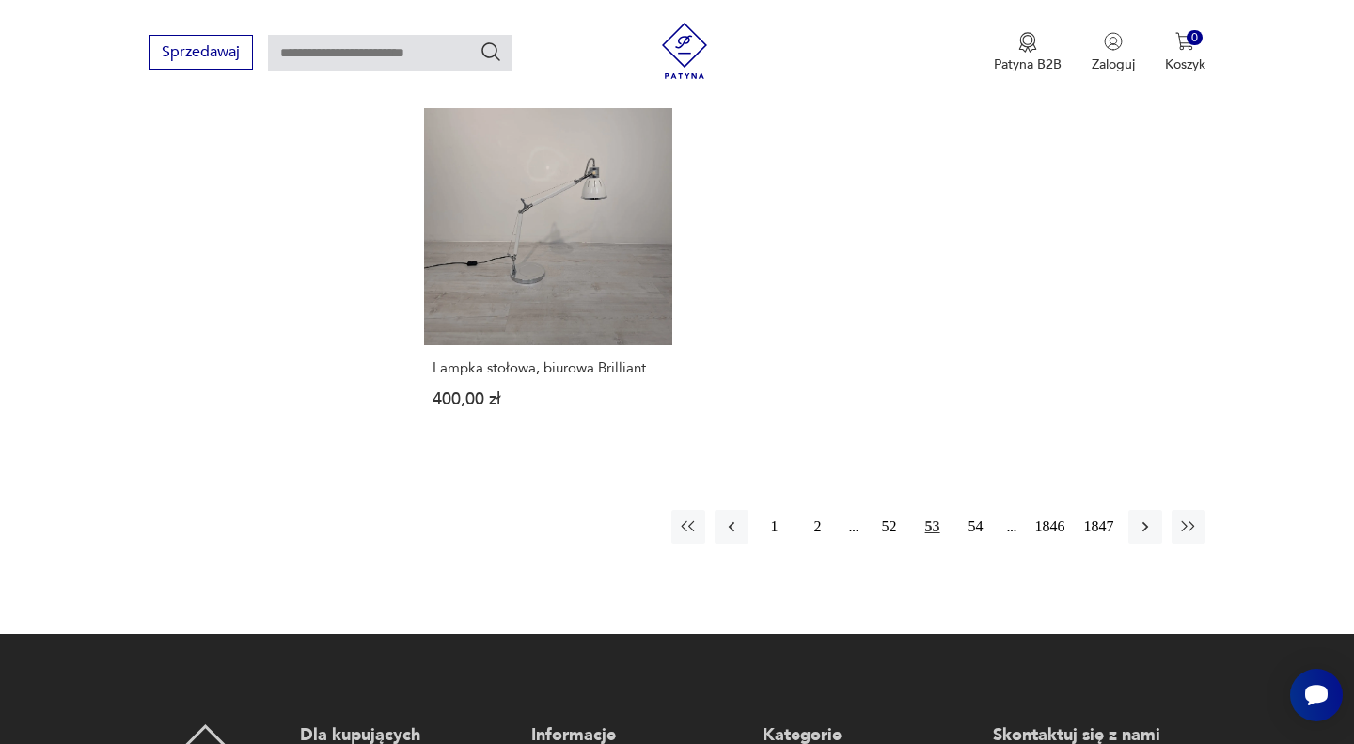
scroll to position [2543, 0]
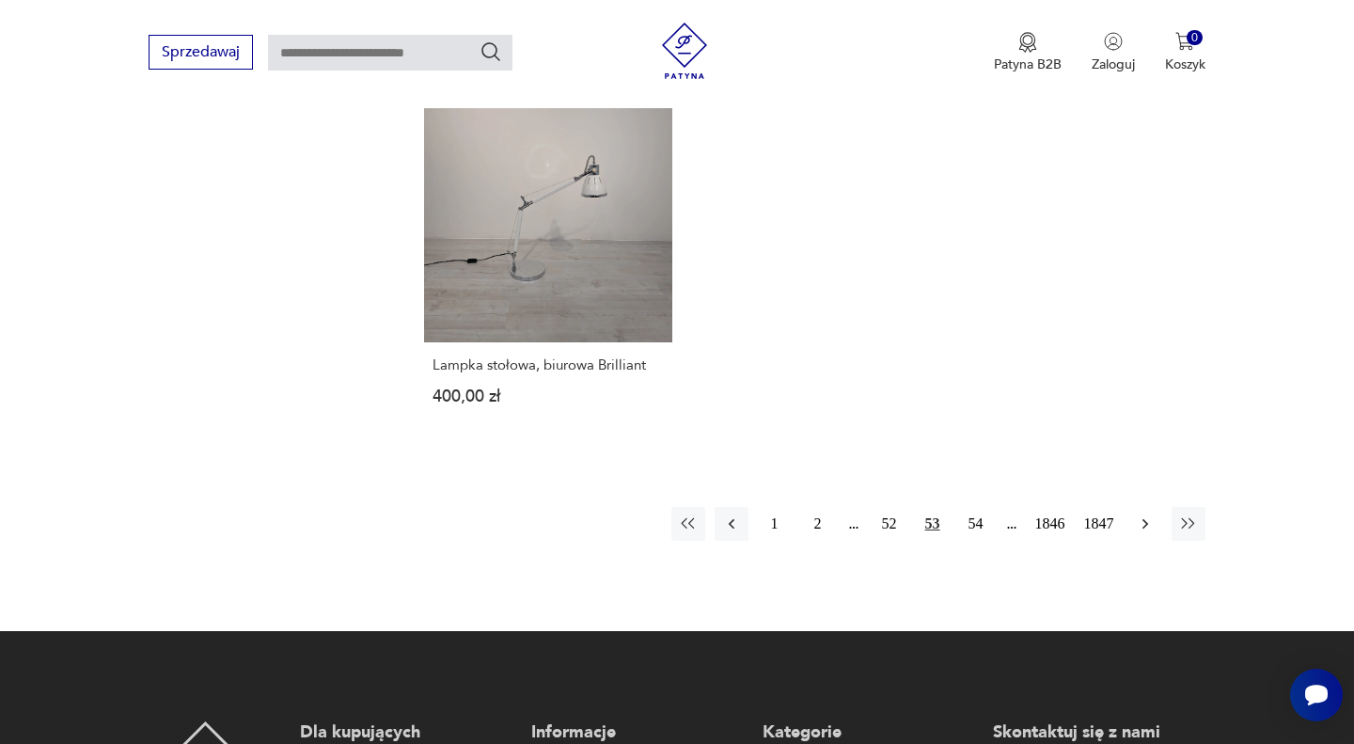
click at [1141, 514] on icon "button" at bounding box center [1145, 523] width 19 height 19
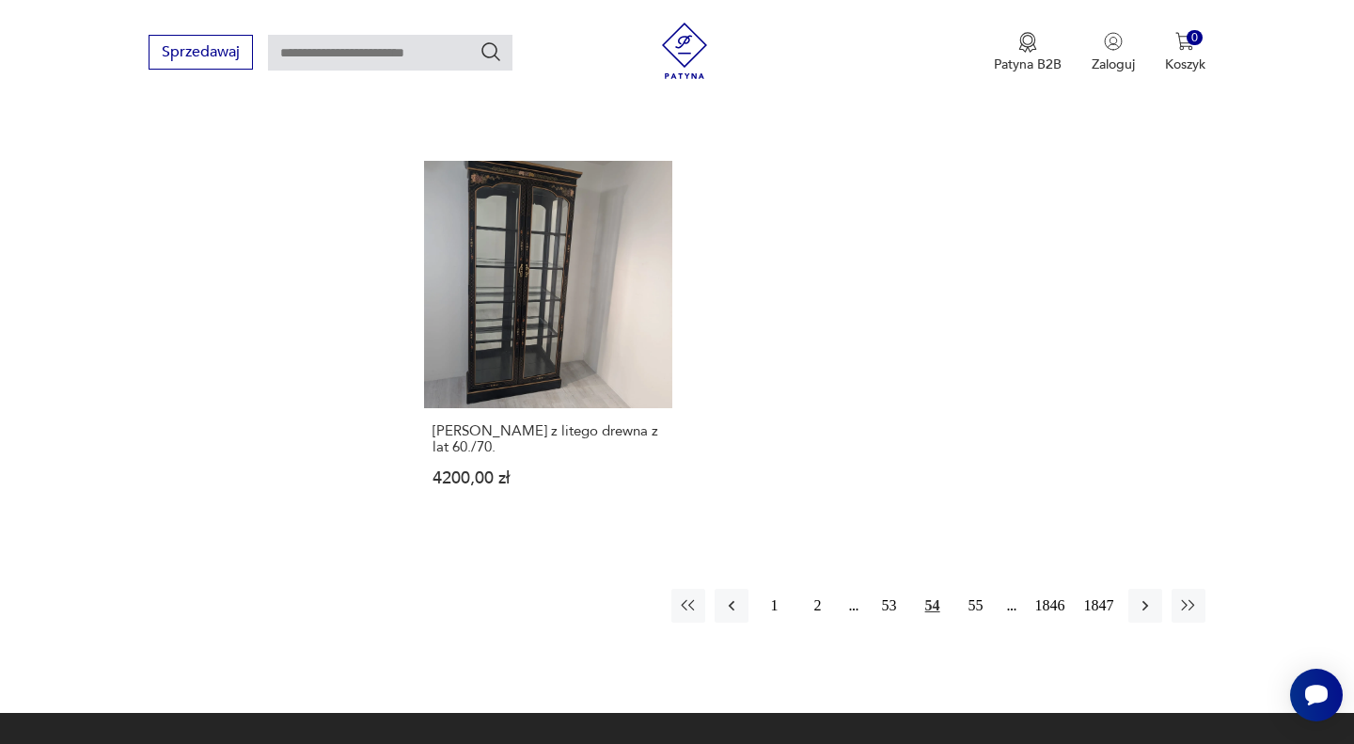
scroll to position [2488, 0]
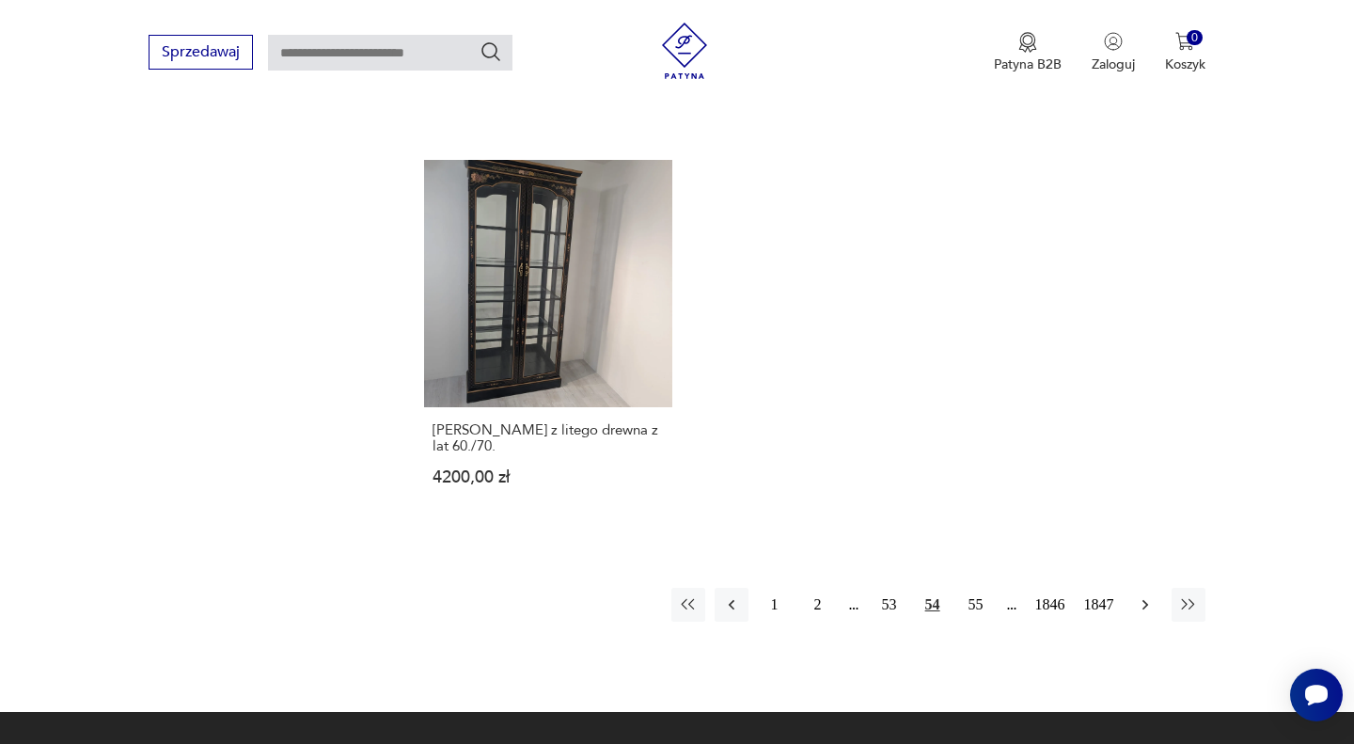
click at [1137, 595] on icon "button" at bounding box center [1145, 604] width 19 height 19
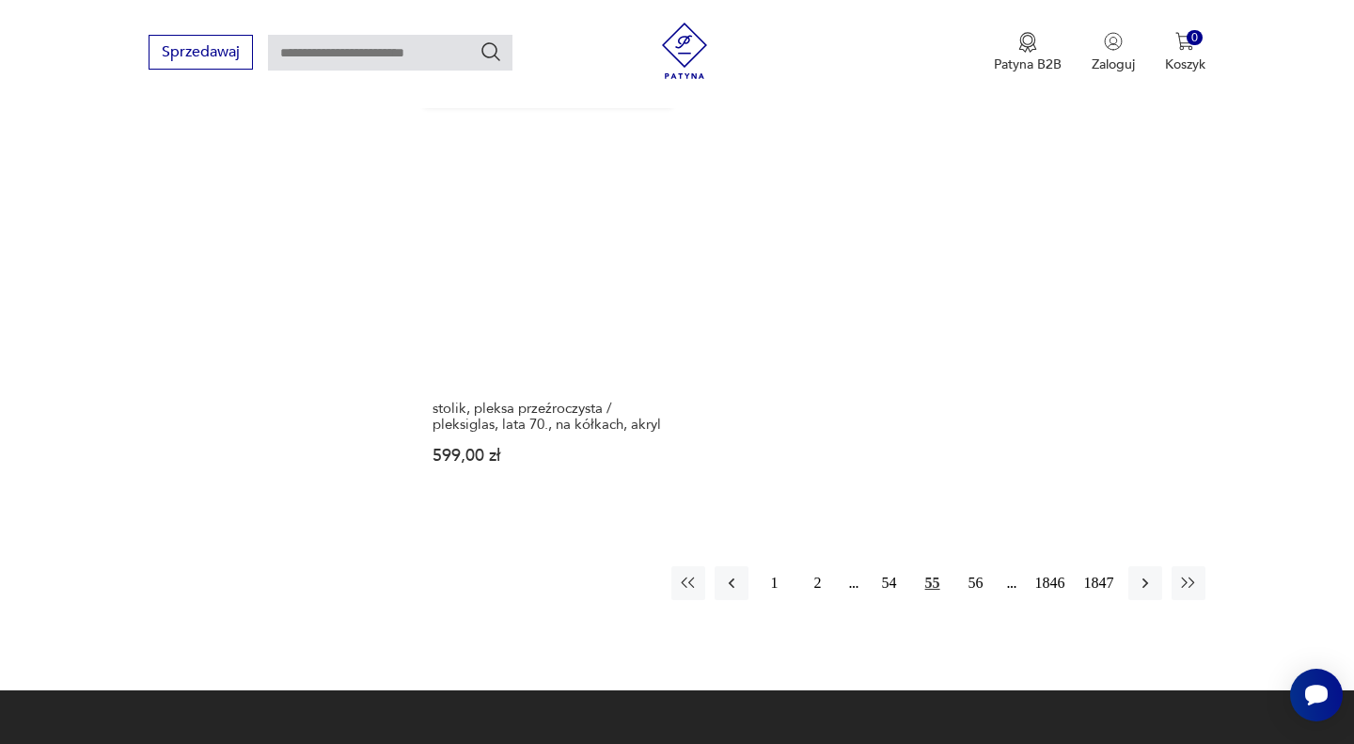
scroll to position [2483, 0]
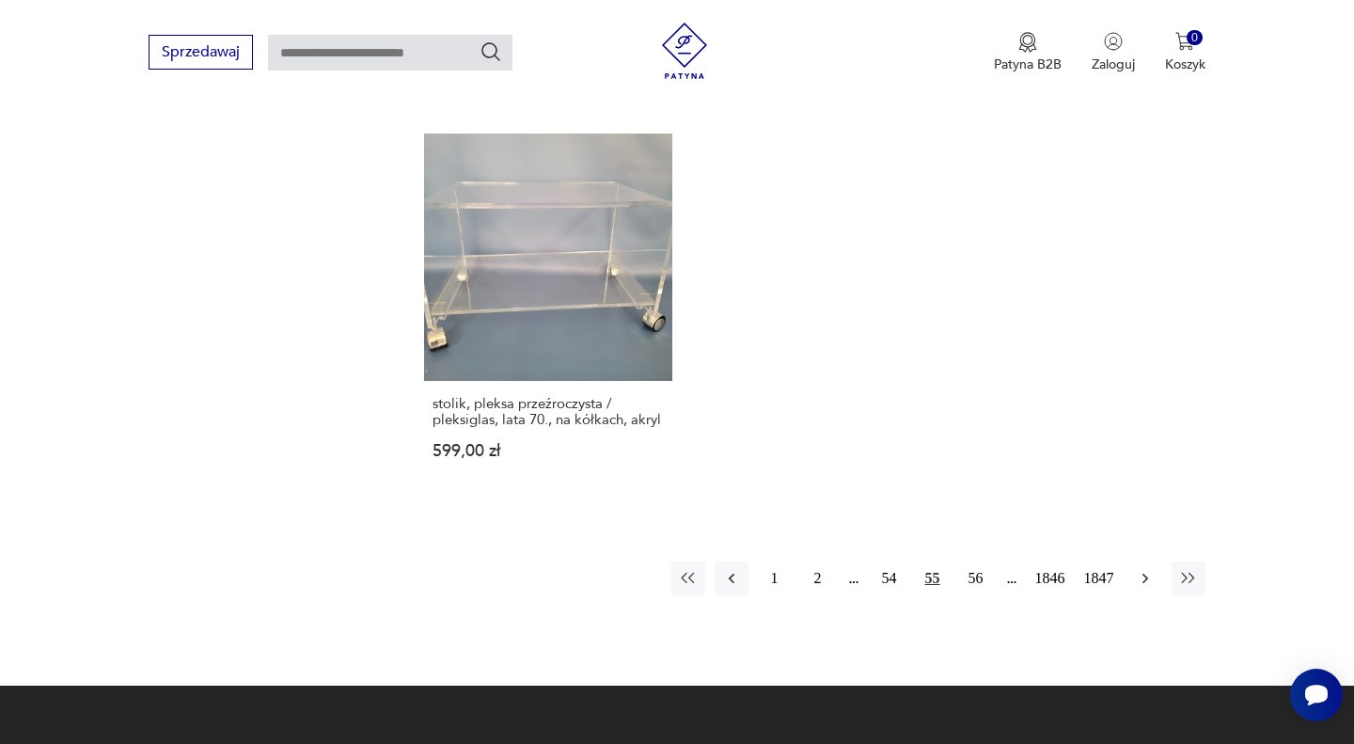
click at [1144, 569] on icon "button" at bounding box center [1145, 578] width 19 height 19
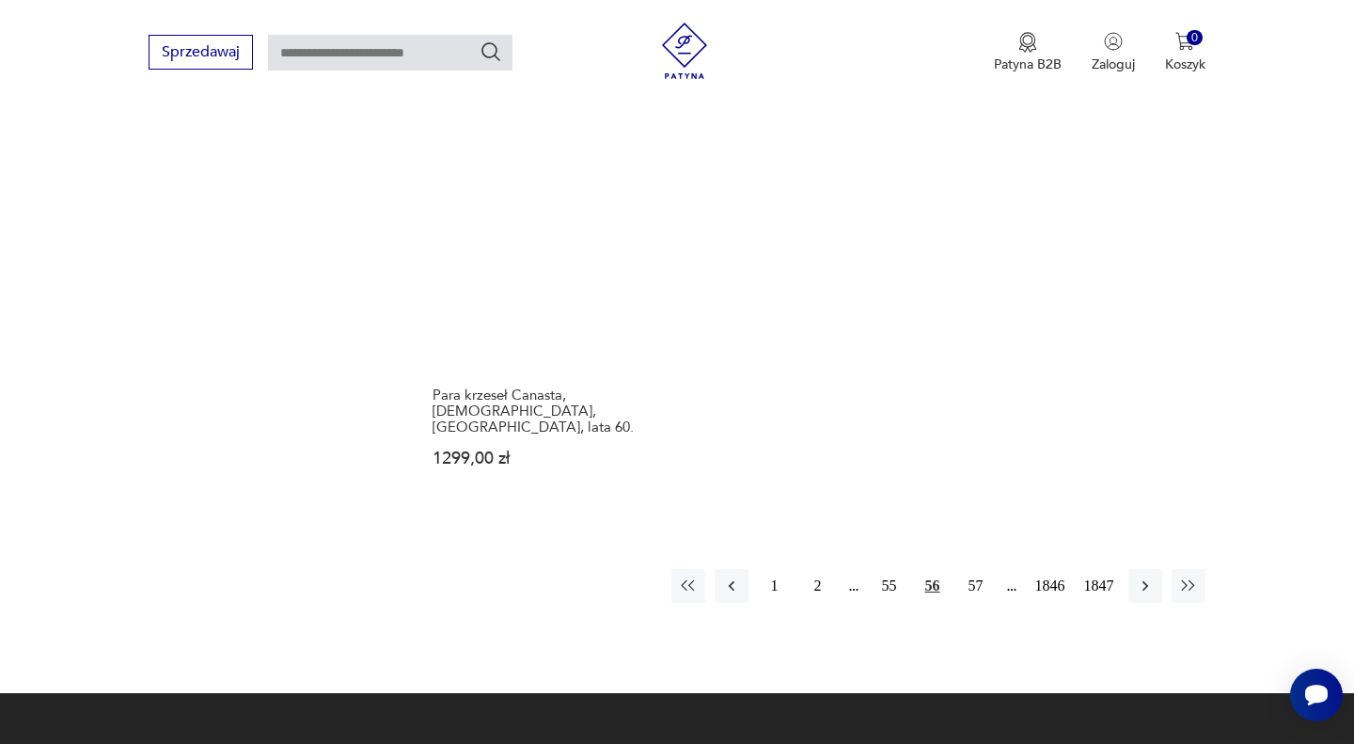
scroll to position [2494, 0]
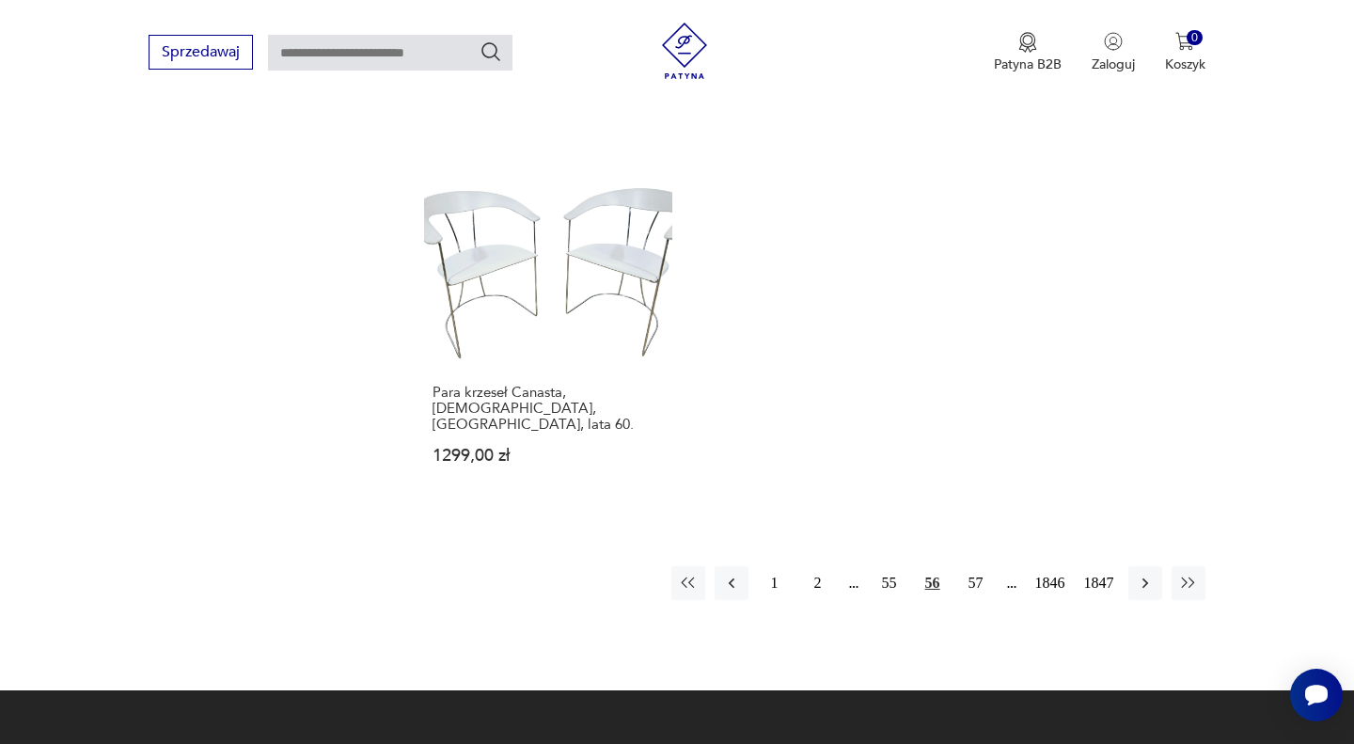
click at [1144, 573] on icon "button" at bounding box center [1145, 582] width 19 height 19
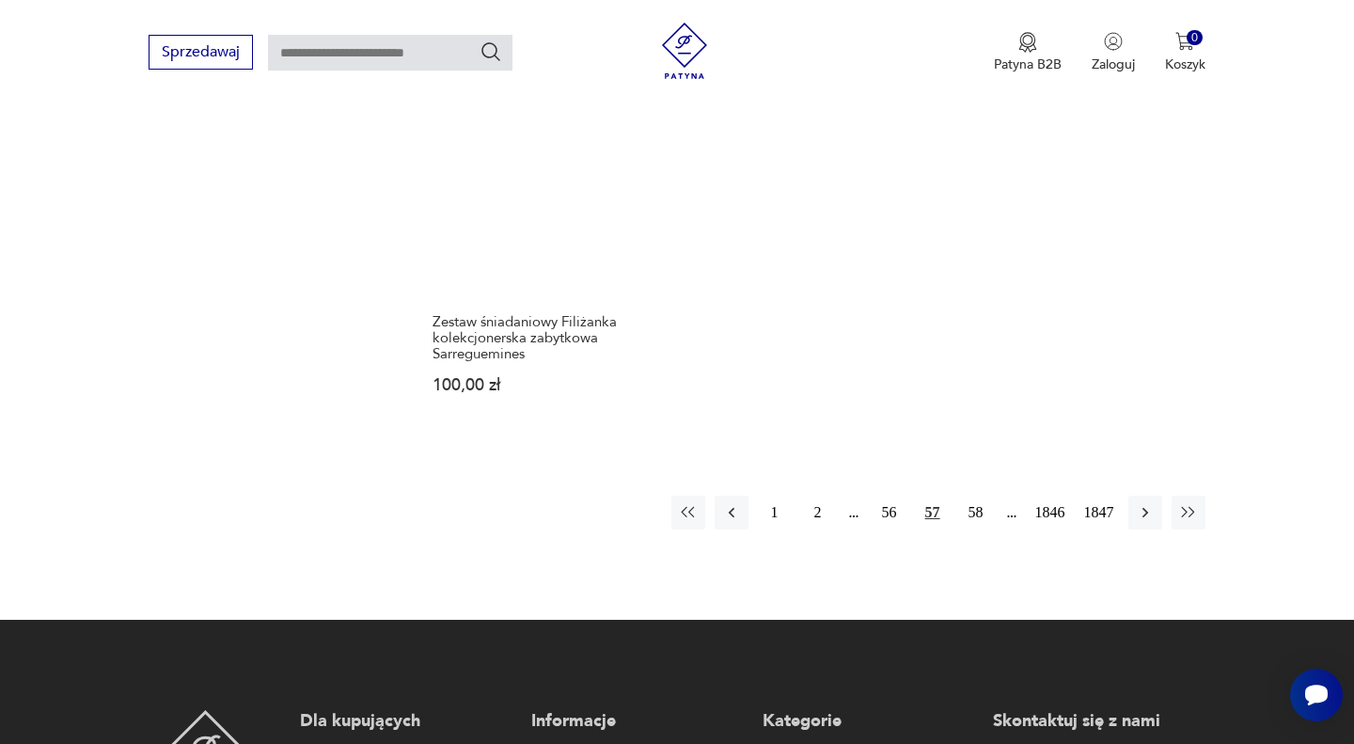
scroll to position [2635, 0]
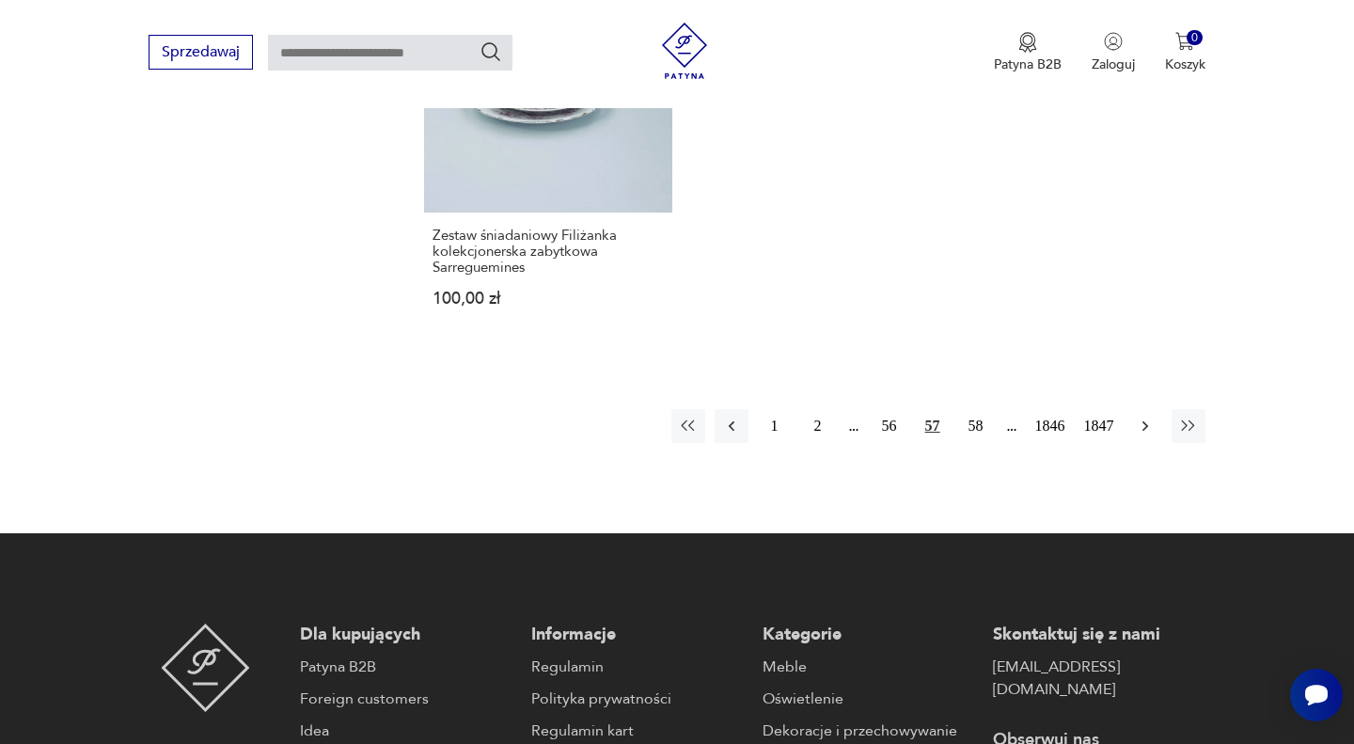
click at [1139, 416] on icon "button" at bounding box center [1145, 425] width 19 height 19
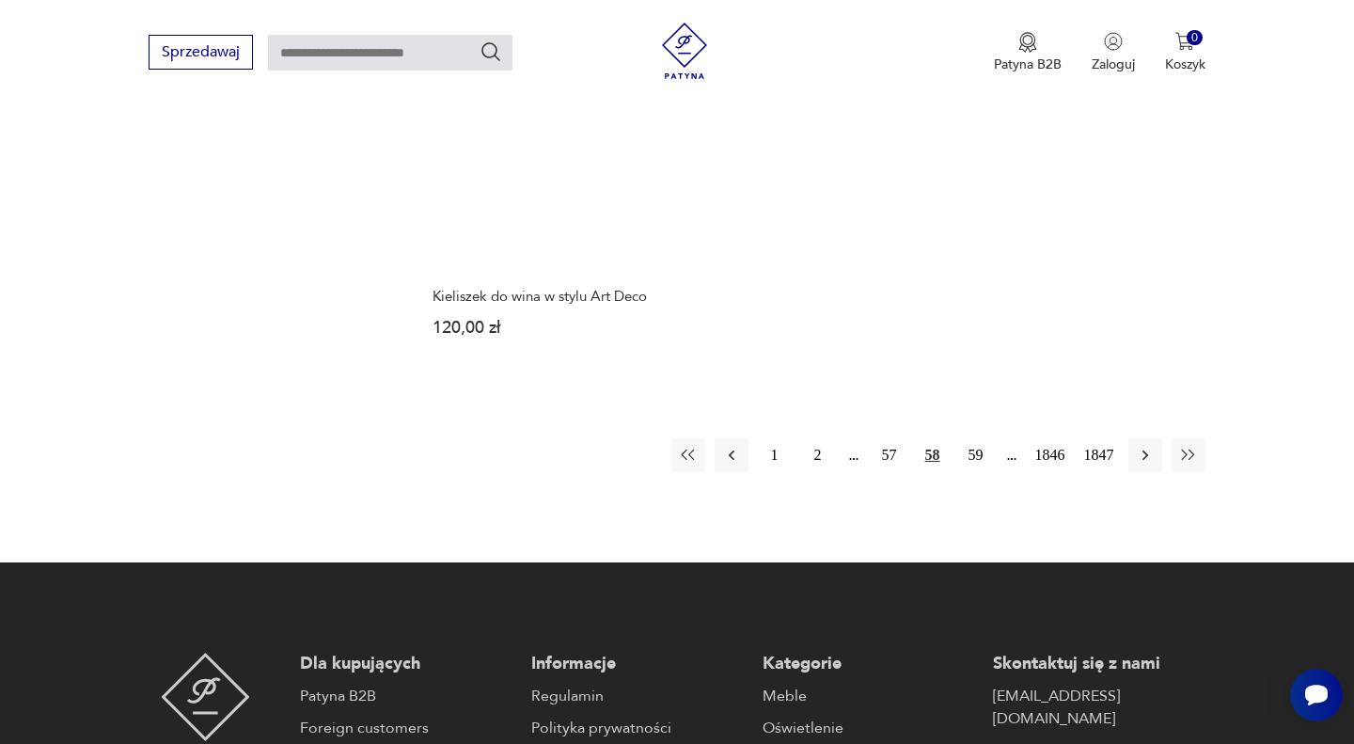
scroll to position [2591, 0]
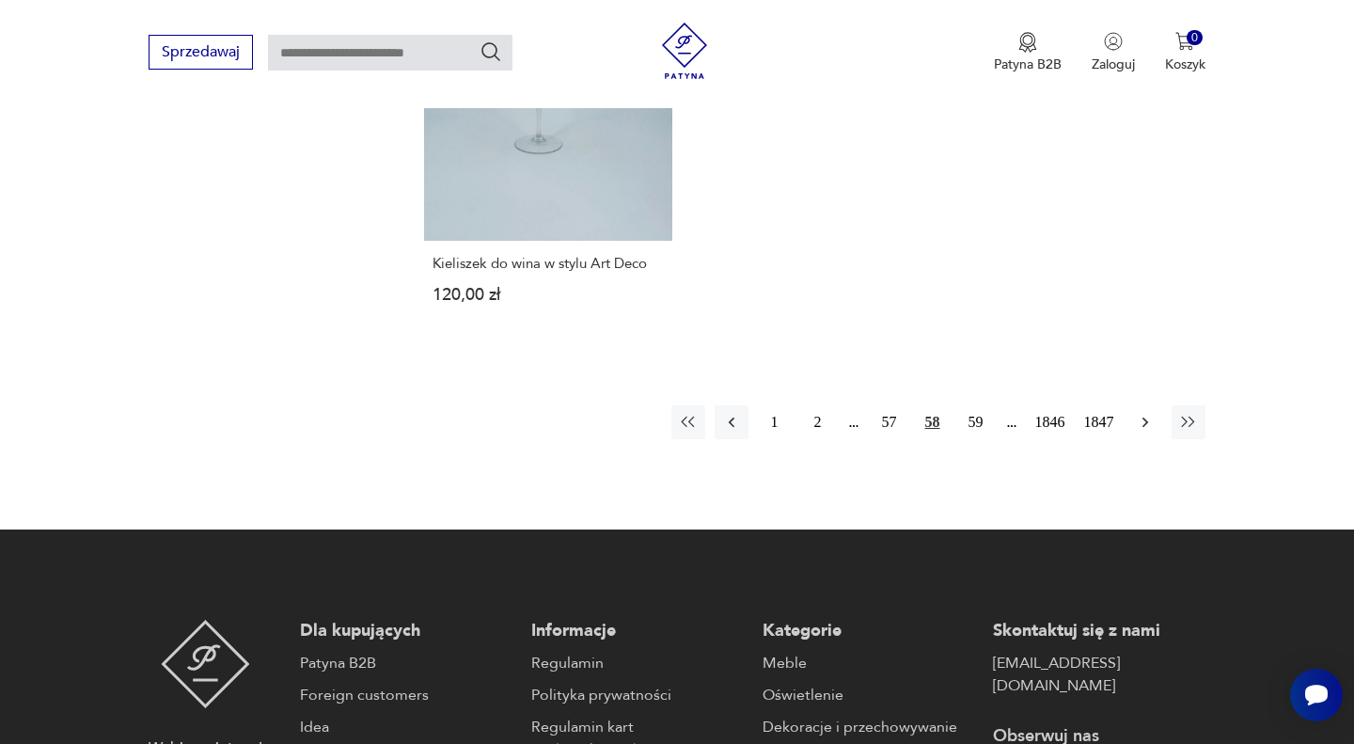
click at [1142, 413] on icon "button" at bounding box center [1145, 422] width 19 height 19
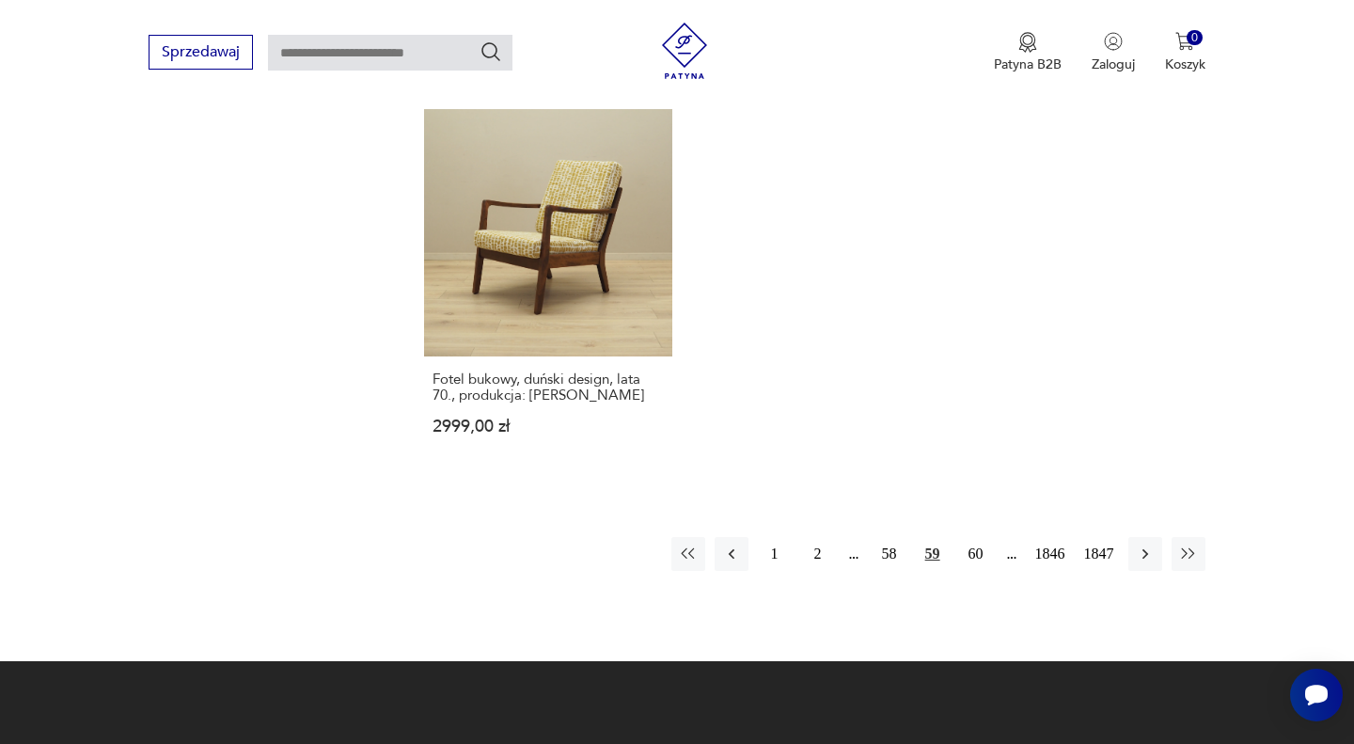
scroll to position [2504, 0]
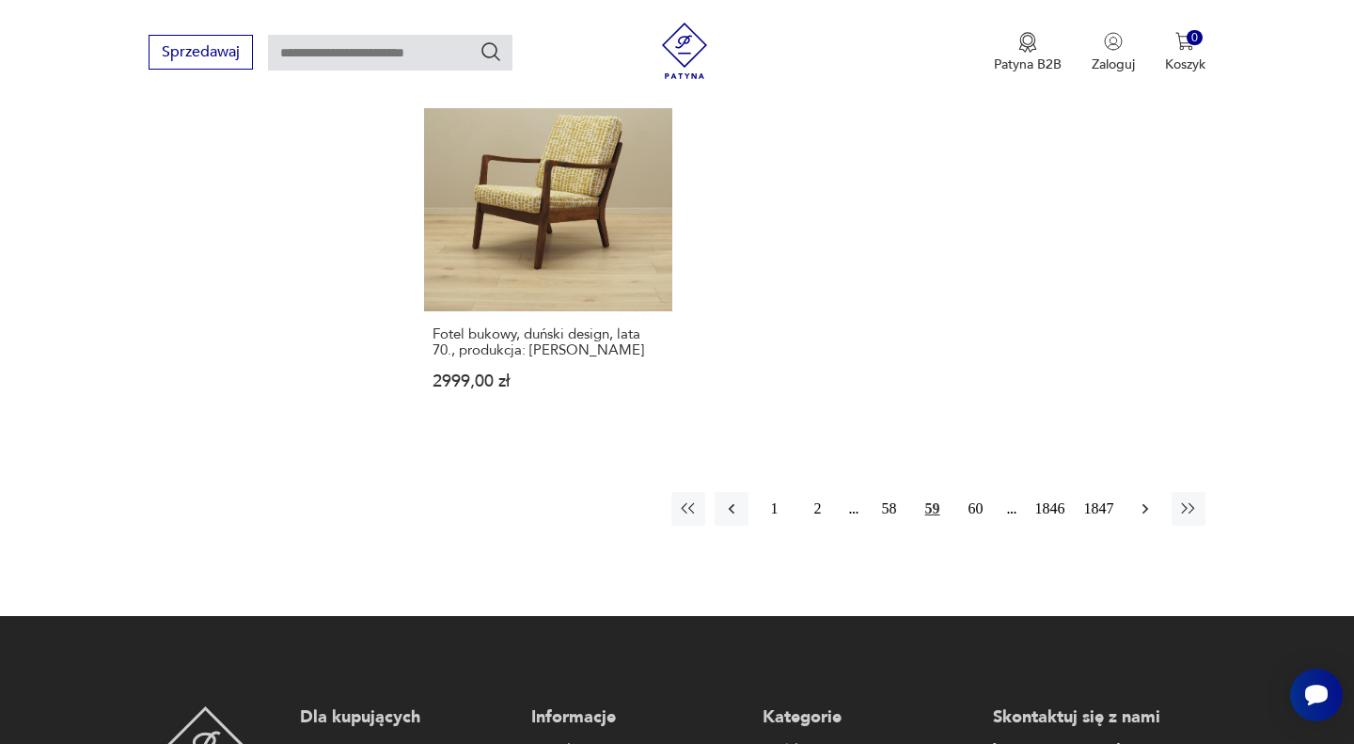
click at [1142, 505] on icon "button" at bounding box center [1144, 509] width 6 height 10
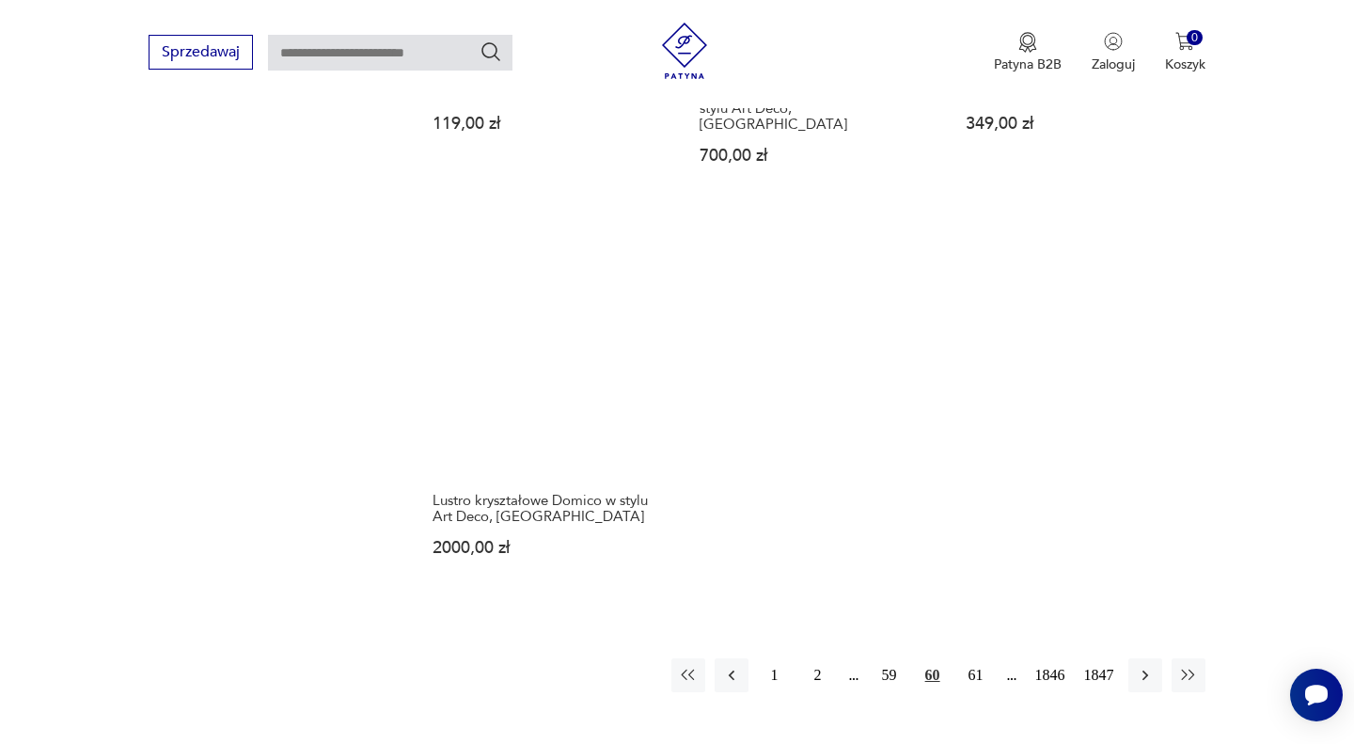
scroll to position [2387, 0]
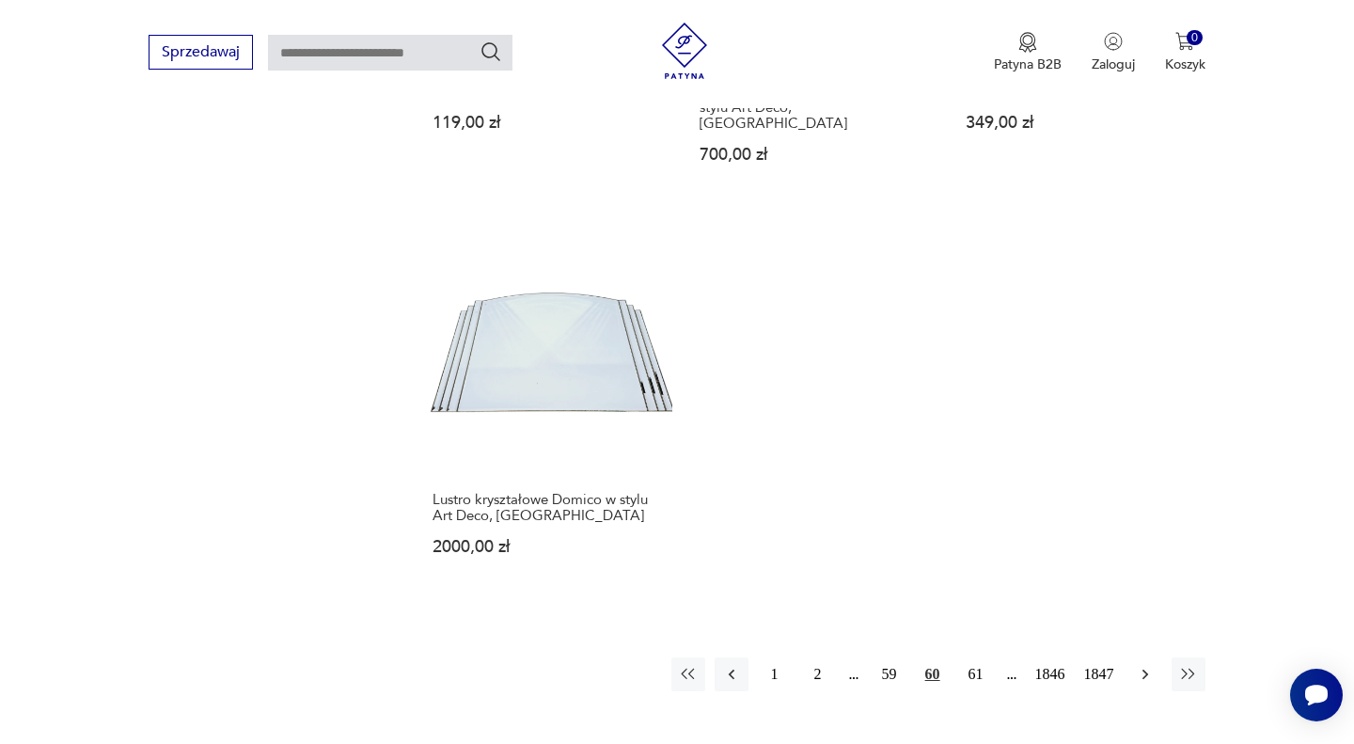
click at [1137, 665] on icon "button" at bounding box center [1145, 674] width 19 height 19
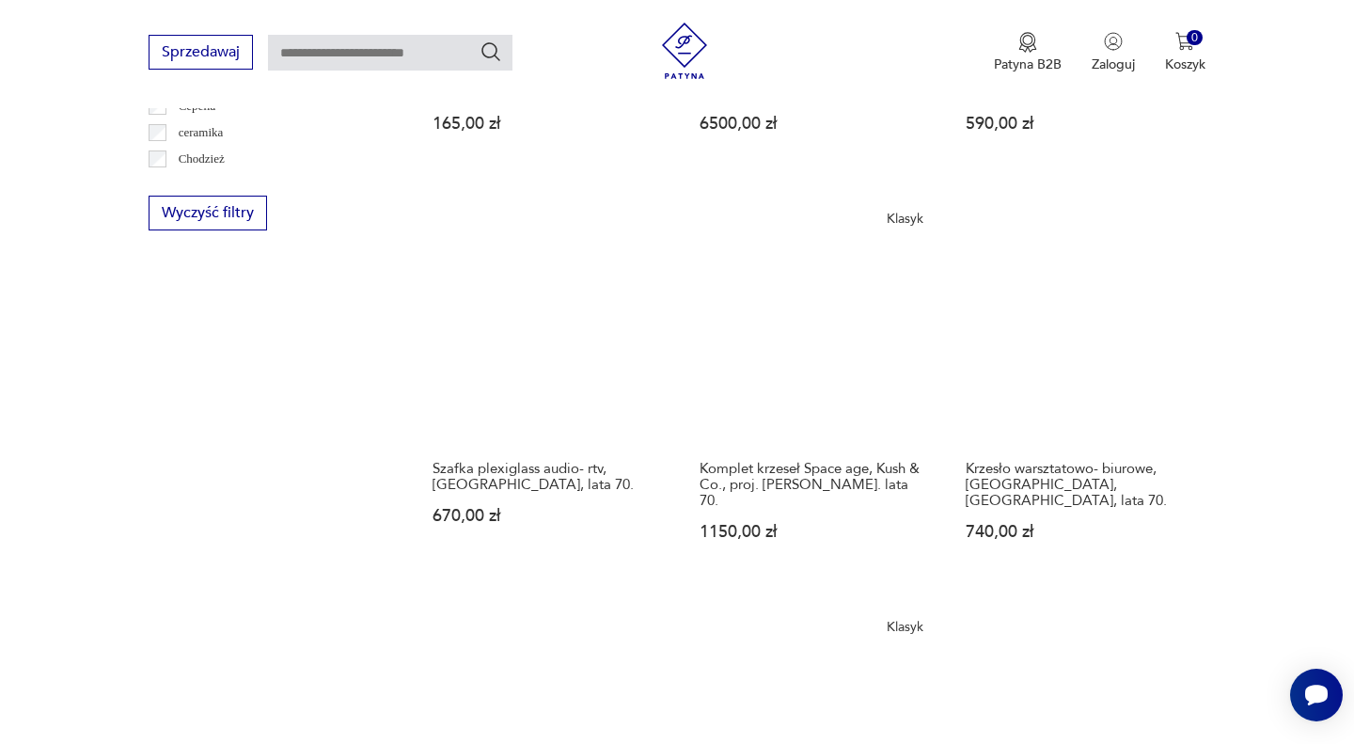
scroll to position [1208, 0]
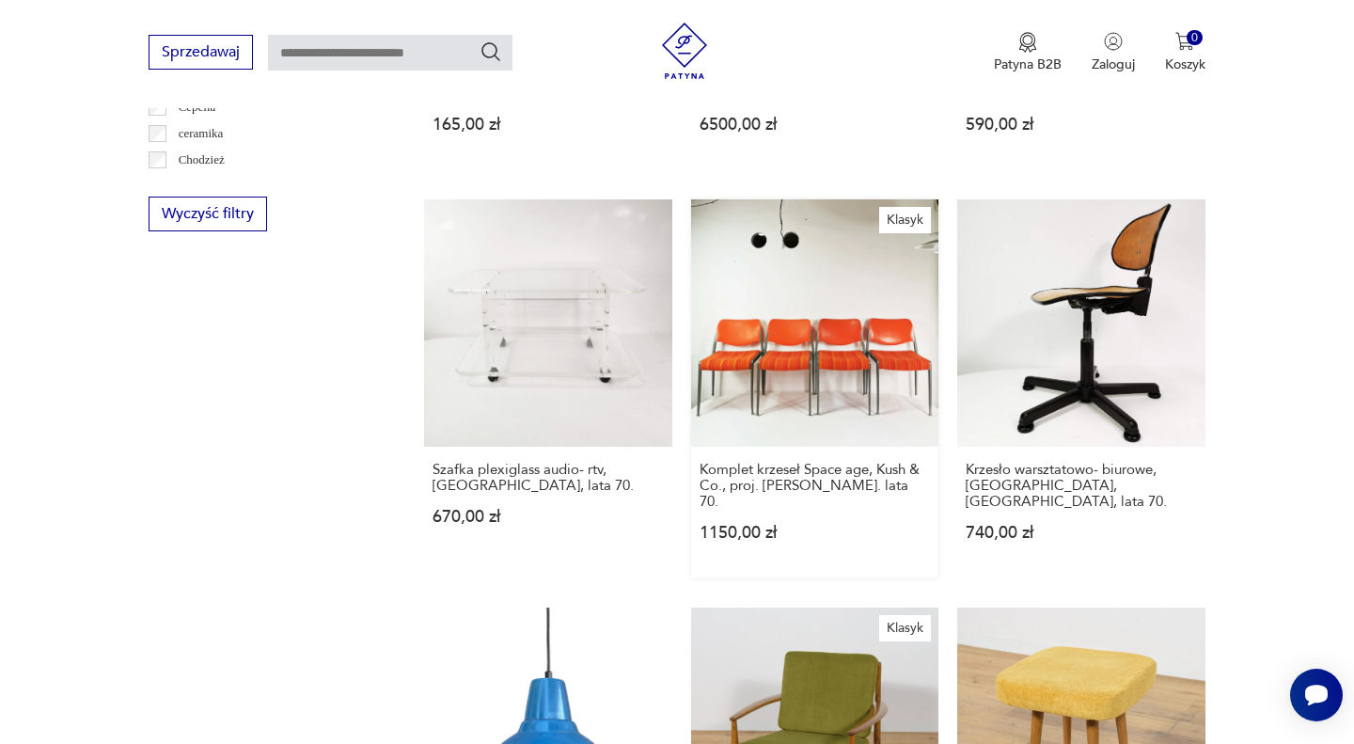
click at [865, 359] on link "Klasyk Komplet krzeseł Space age, Kush & Co., proj. [PERSON_NAME]. lata 70. 115…" at bounding box center [814, 388] width 247 height 378
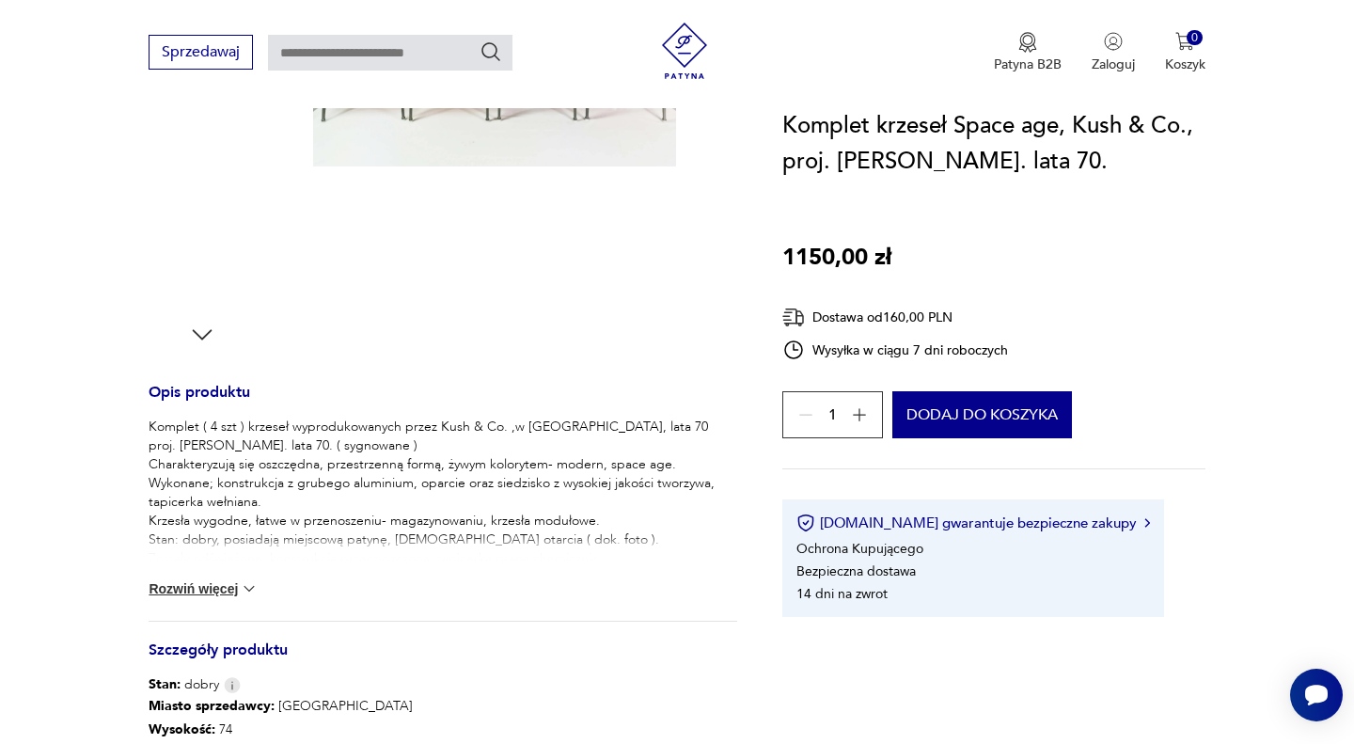
scroll to position [509, 0]
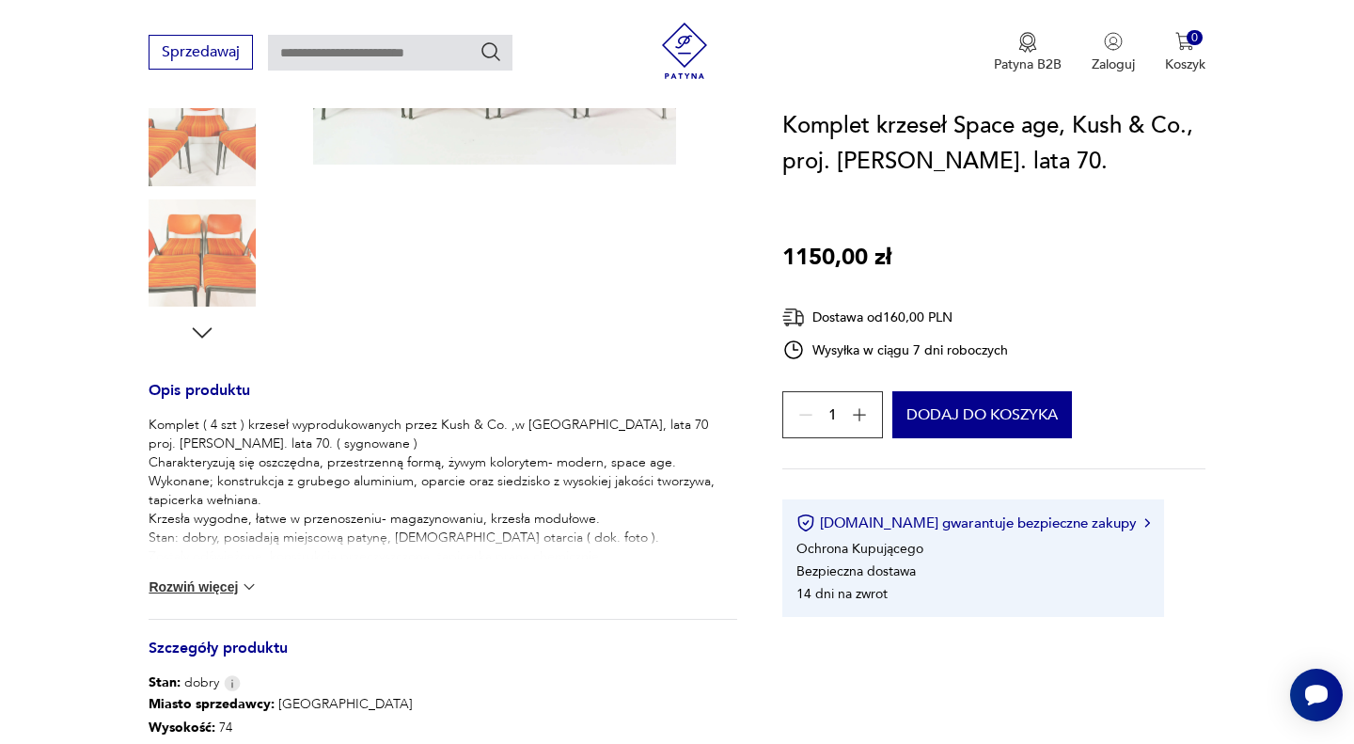
click at [193, 587] on button "Rozwiń więcej" at bounding box center [203, 586] width 109 height 19
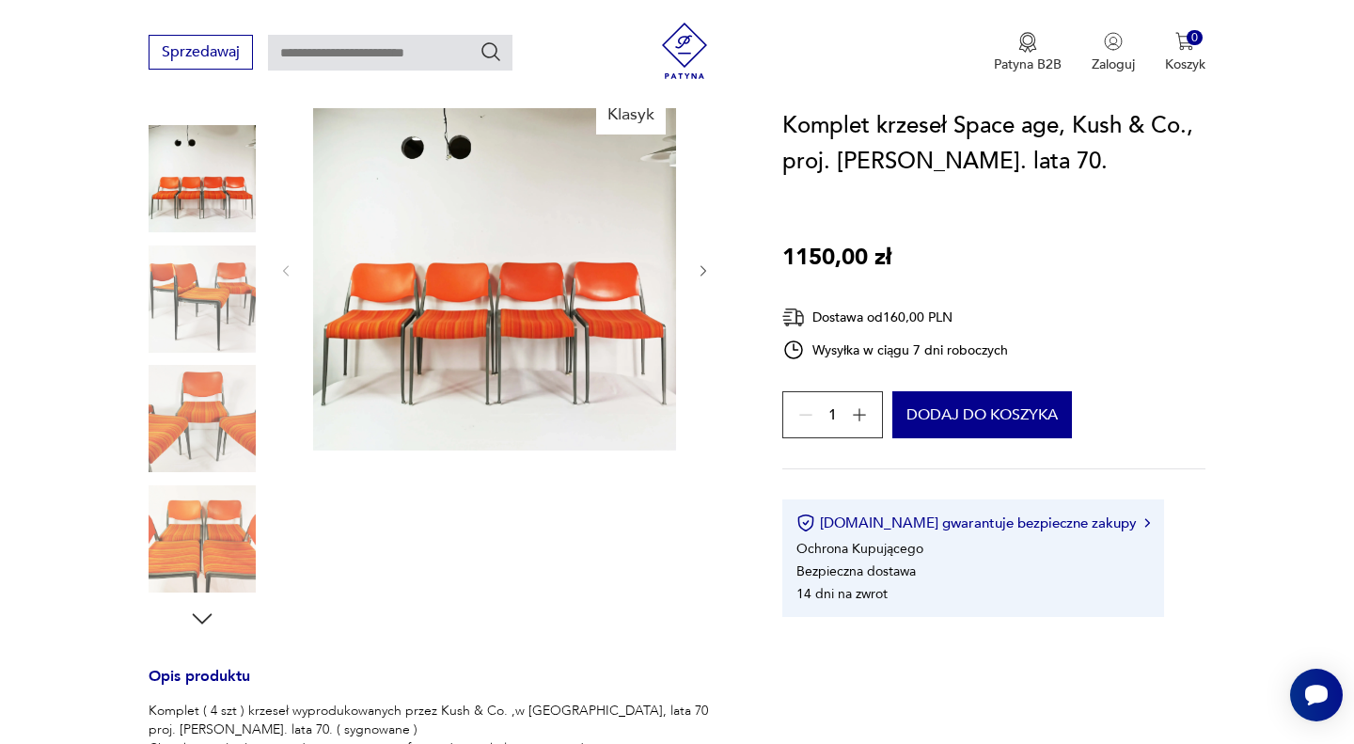
scroll to position [0, 0]
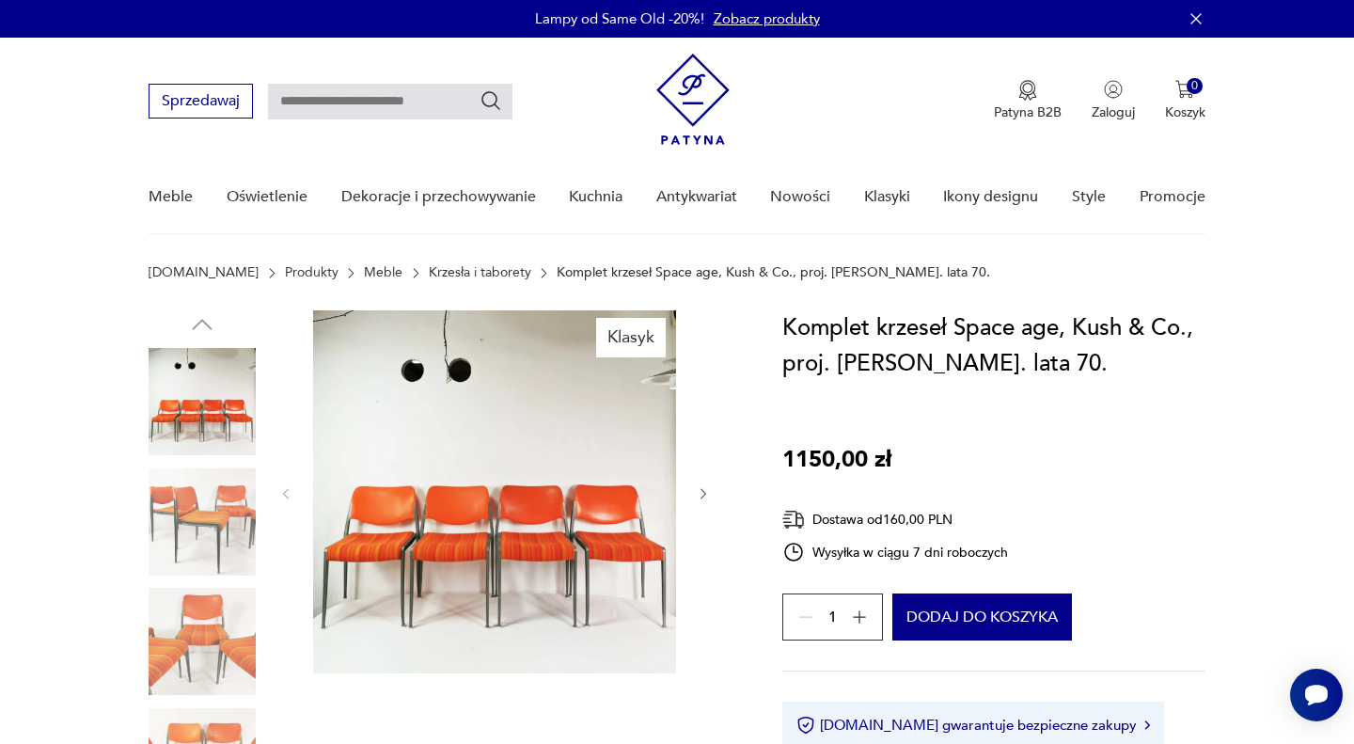
click at [202, 508] on img at bounding box center [202, 521] width 107 height 107
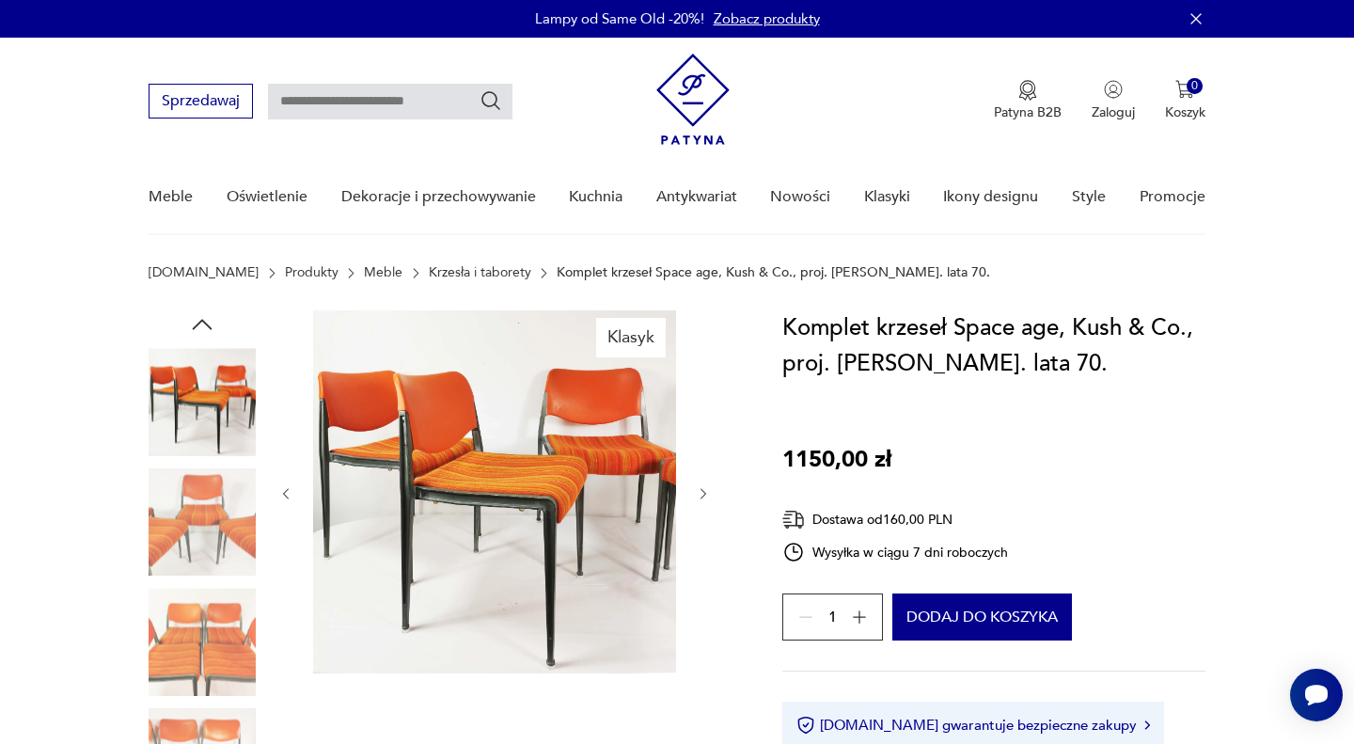
click at [201, 556] on img at bounding box center [202, 521] width 107 height 107
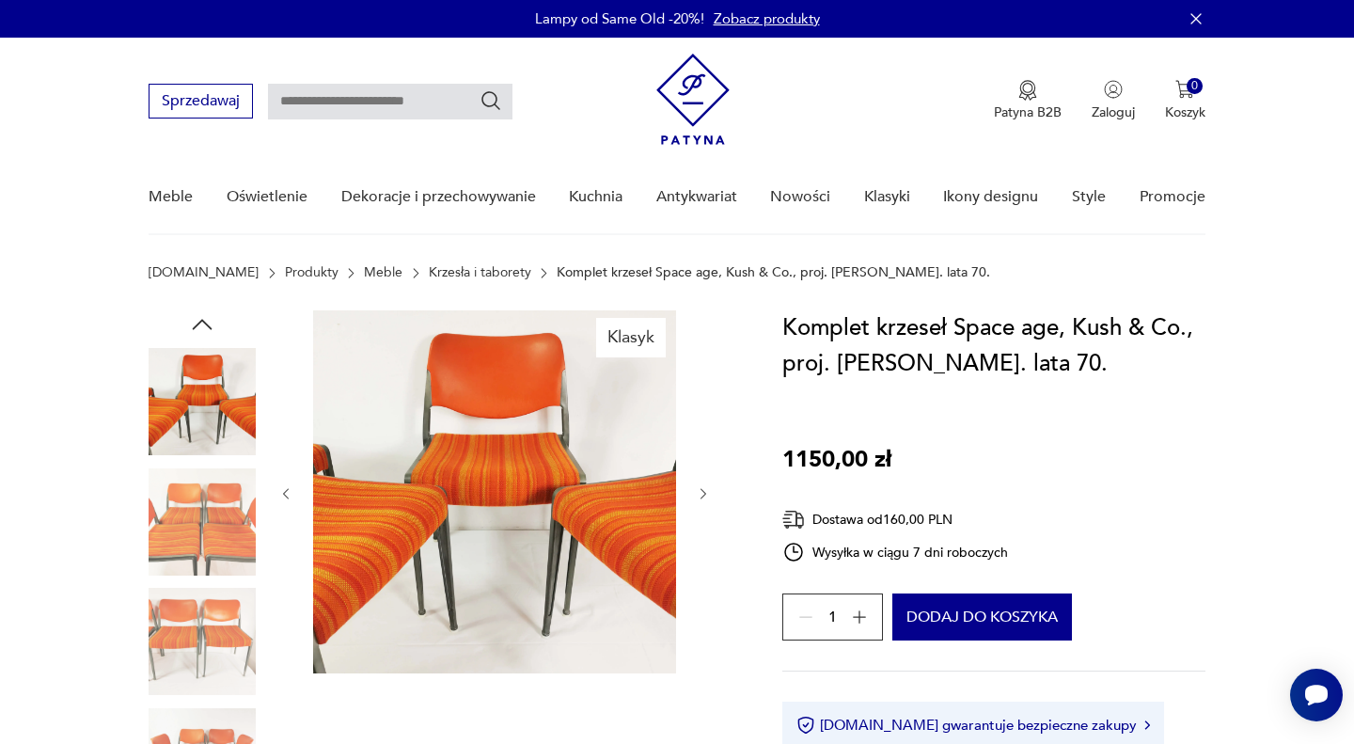
click at [200, 589] on img at bounding box center [202, 641] width 107 height 107
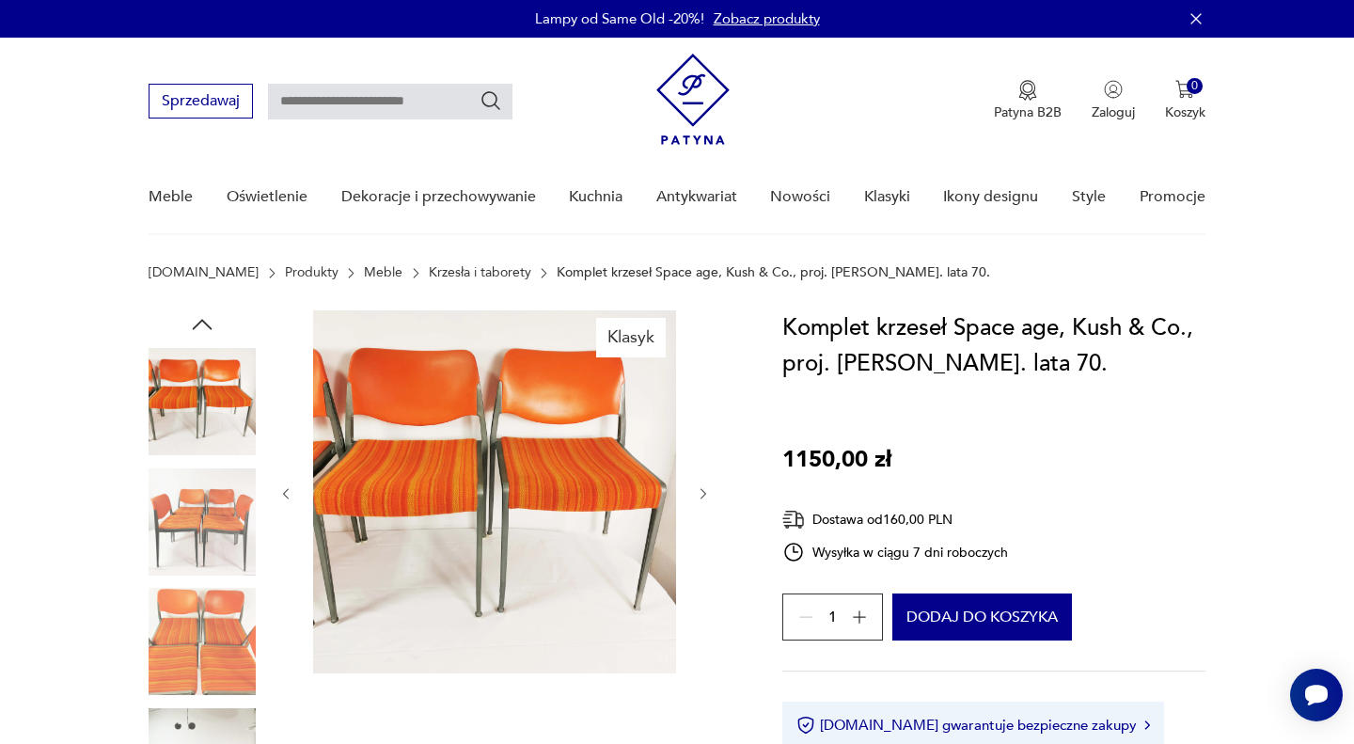
click at [201, 635] on img at bounding box center [202, 641] width 107 height 107
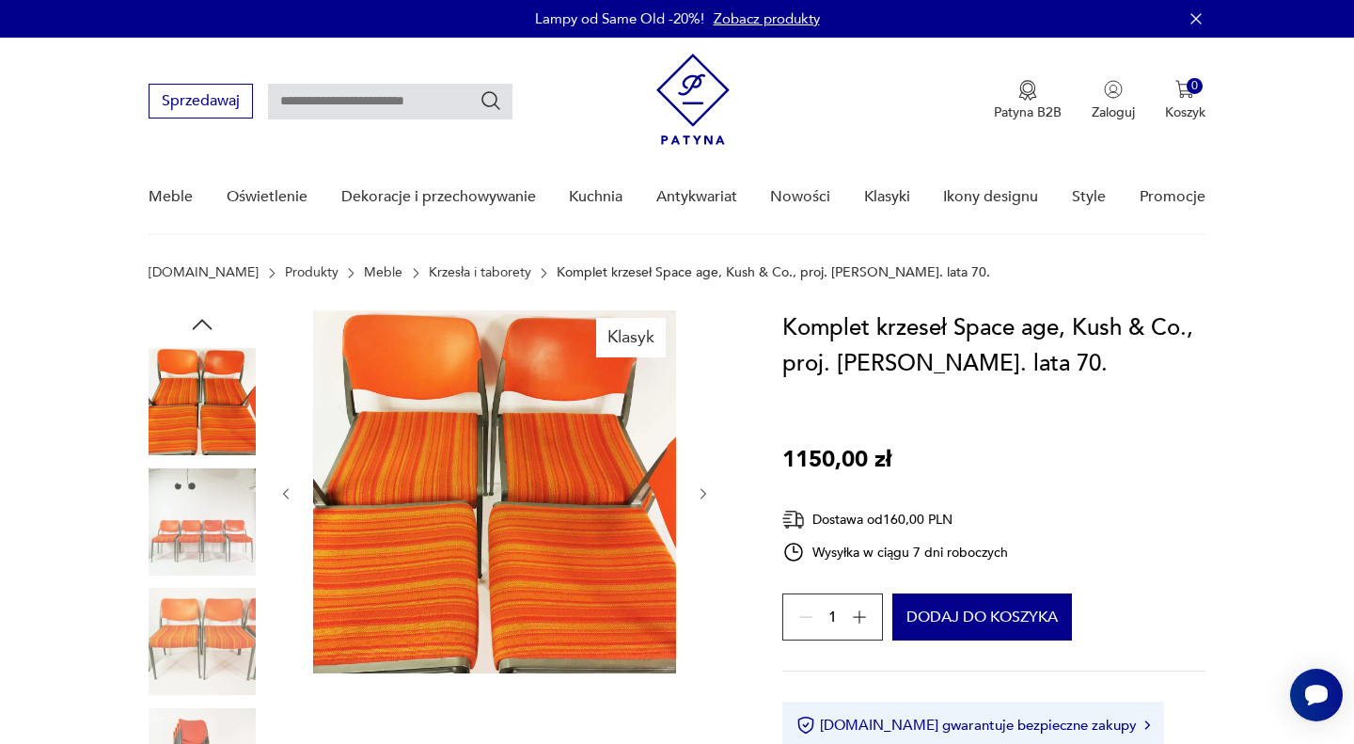
click at [202, 671] on img at bounding box center [202, 641] width 107 height 107
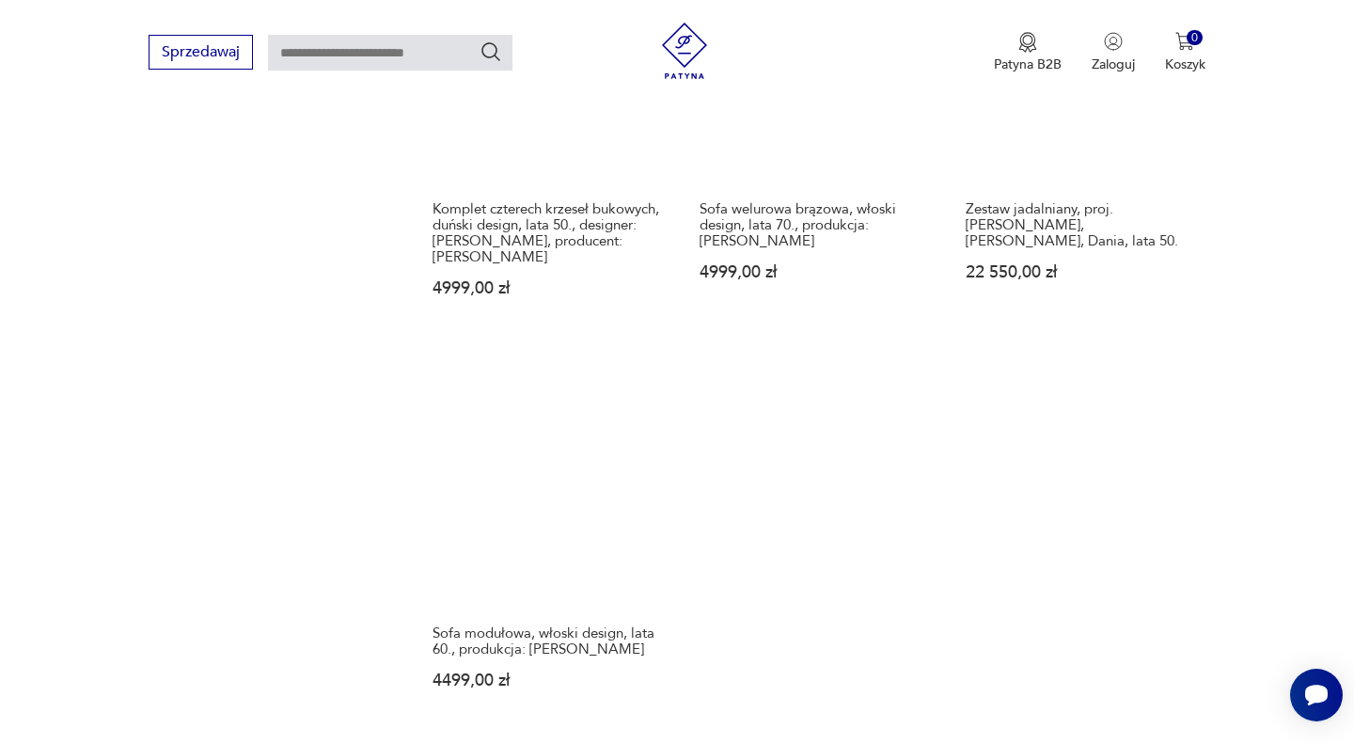
scroll to position [2431, 0]
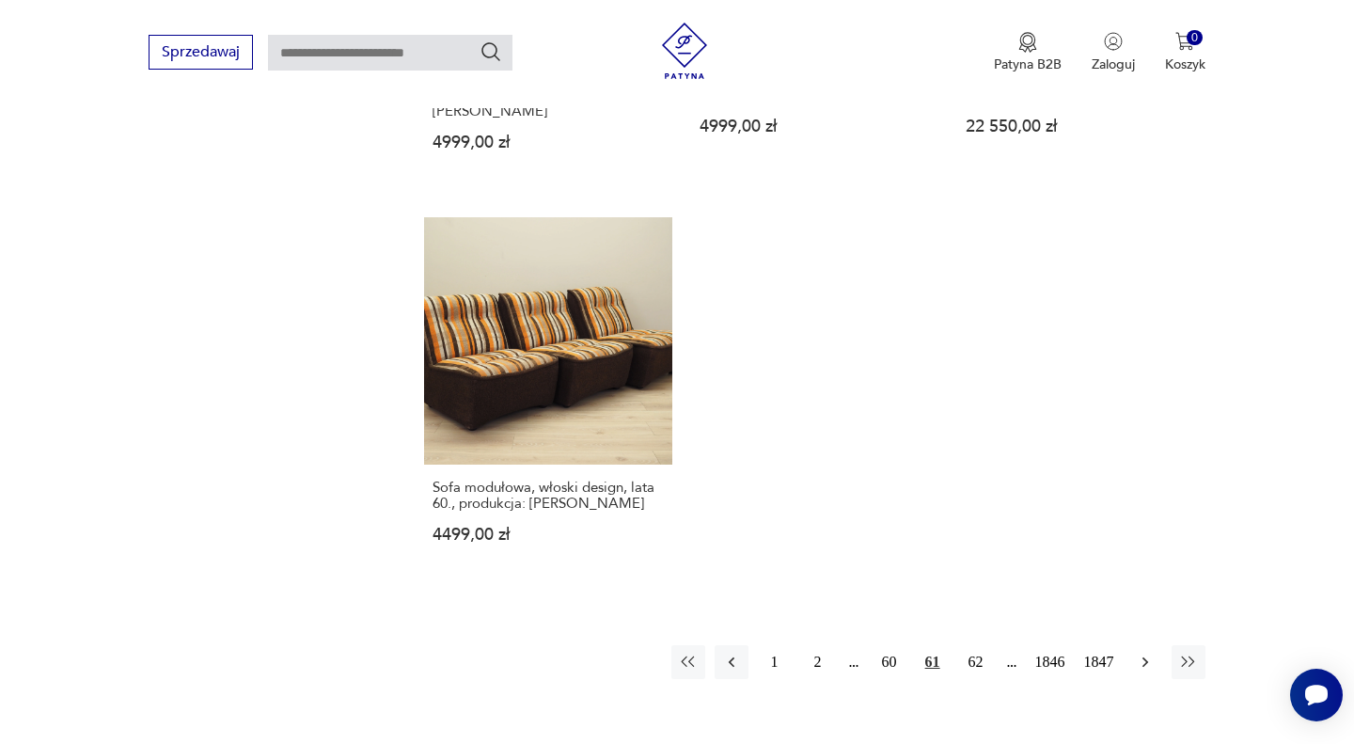
click at [1151, 652] on icon "button" at bounding box center [1145, 661] width 19 height 19
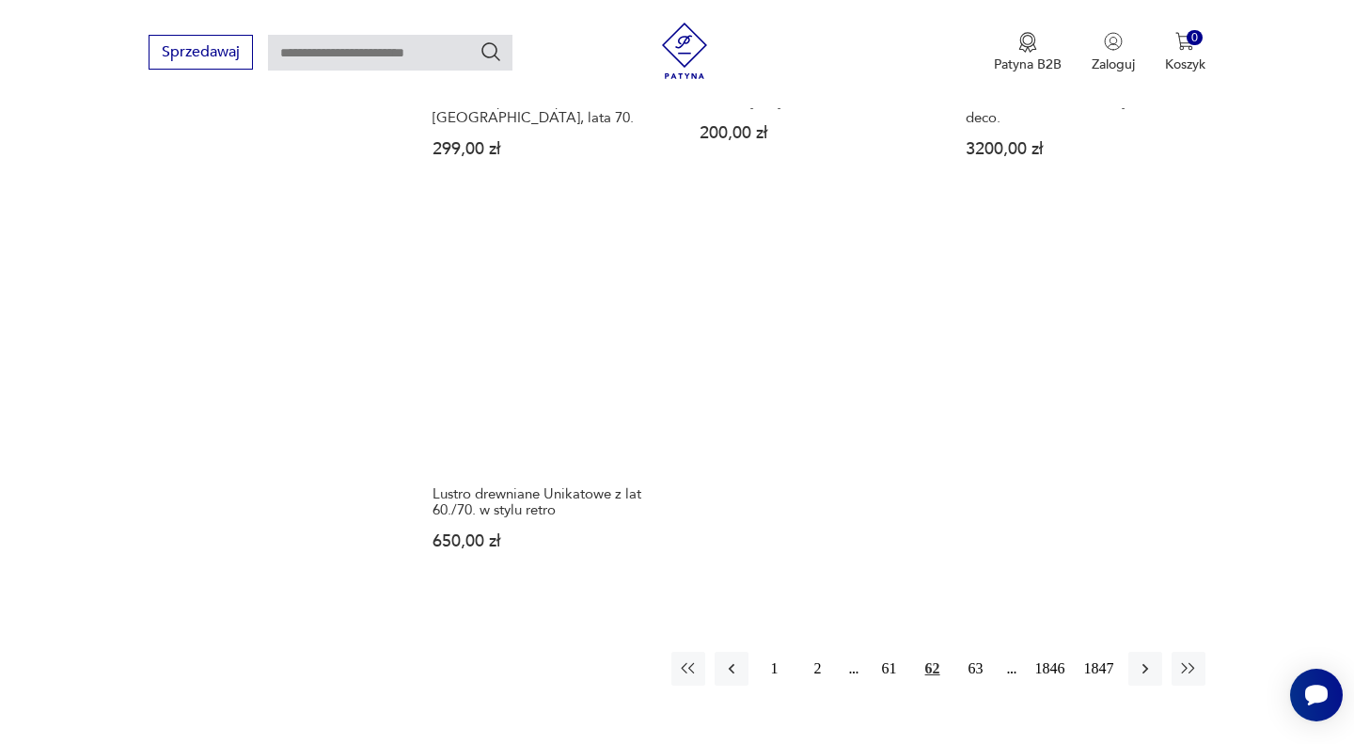
scroll to position [2416, 0]
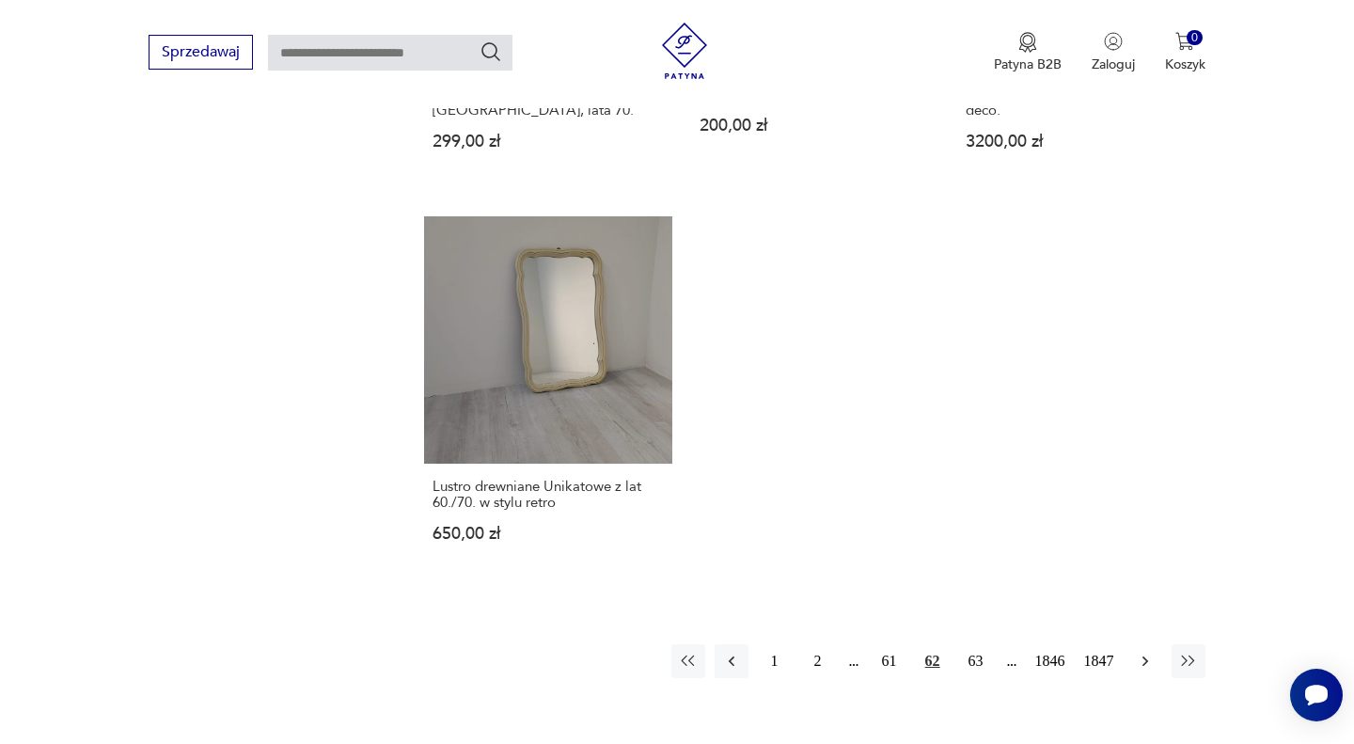
click at [1151, 651] on icon "button" at bounding box center [1145, 660] width 19 height 19
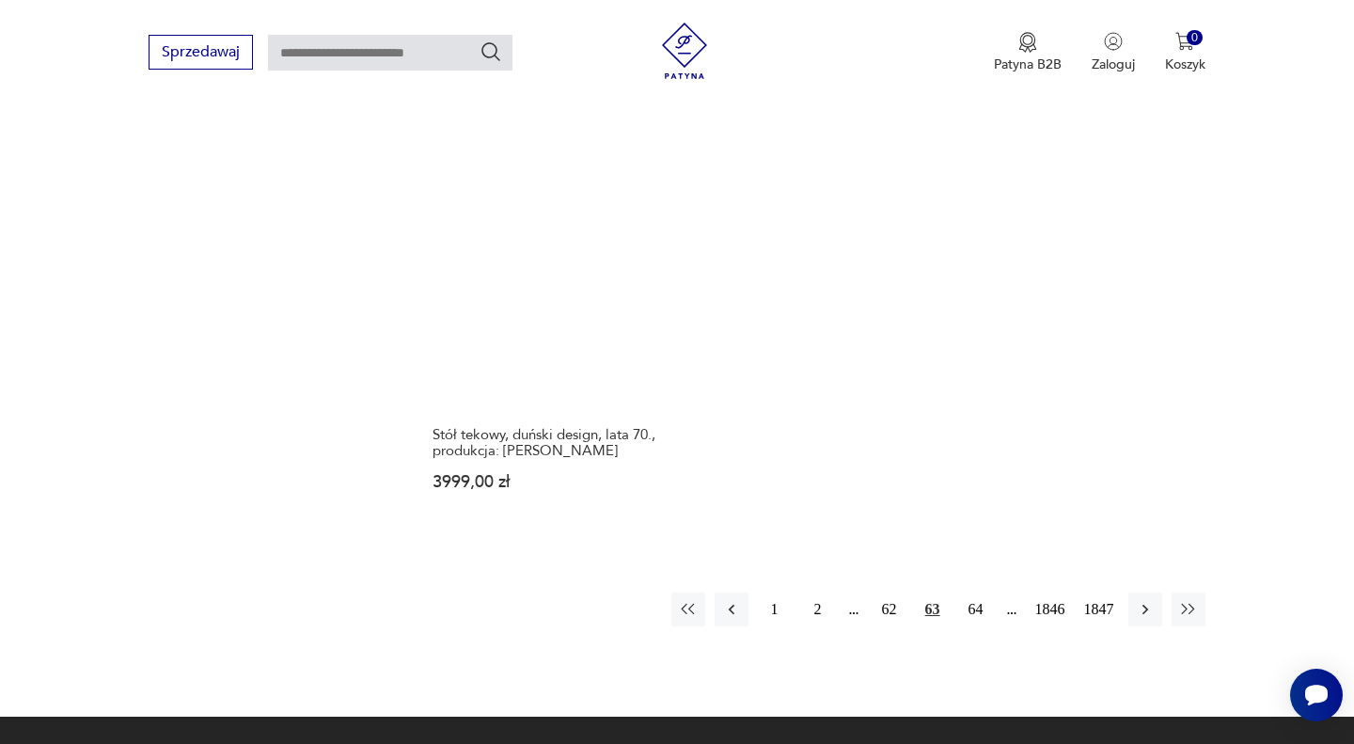
scroll to position [2437, 0]
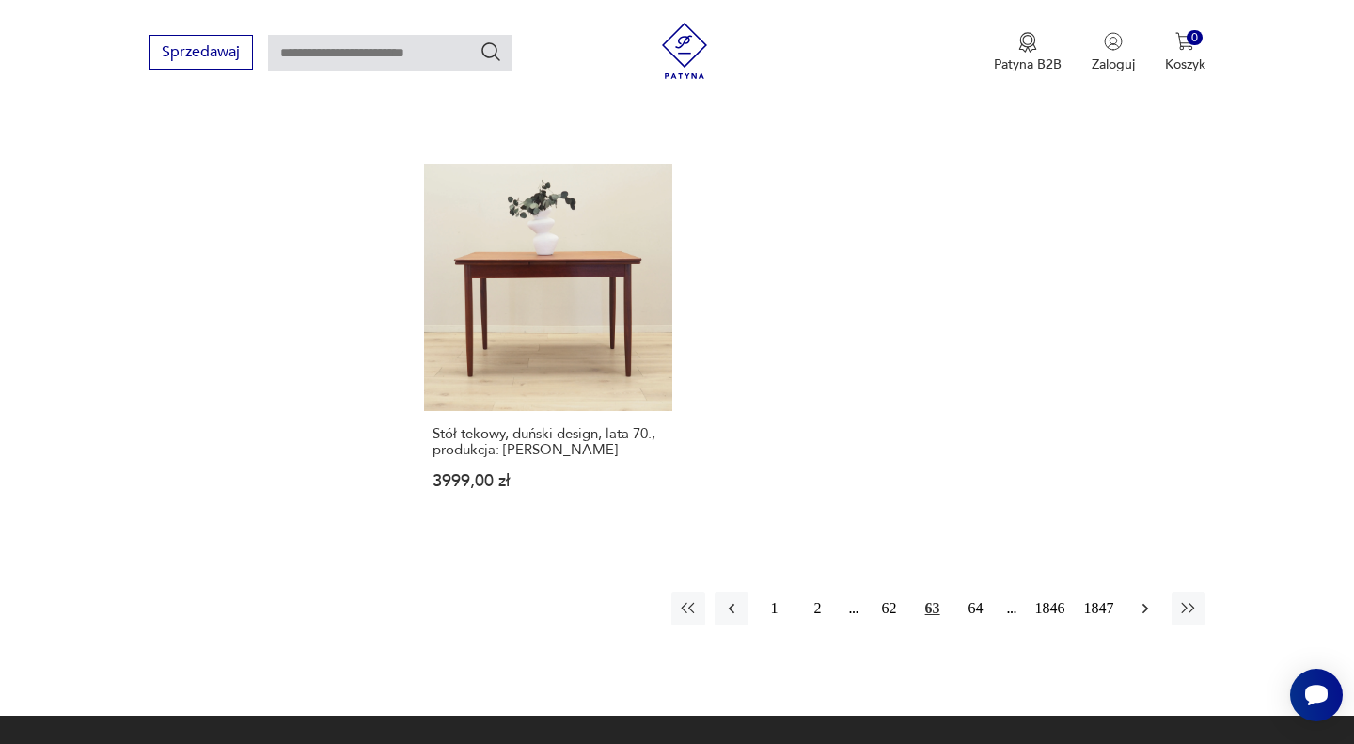
click at [1151, 599] on icon "button" at bounding box center [1145, 608] width 19 height 19
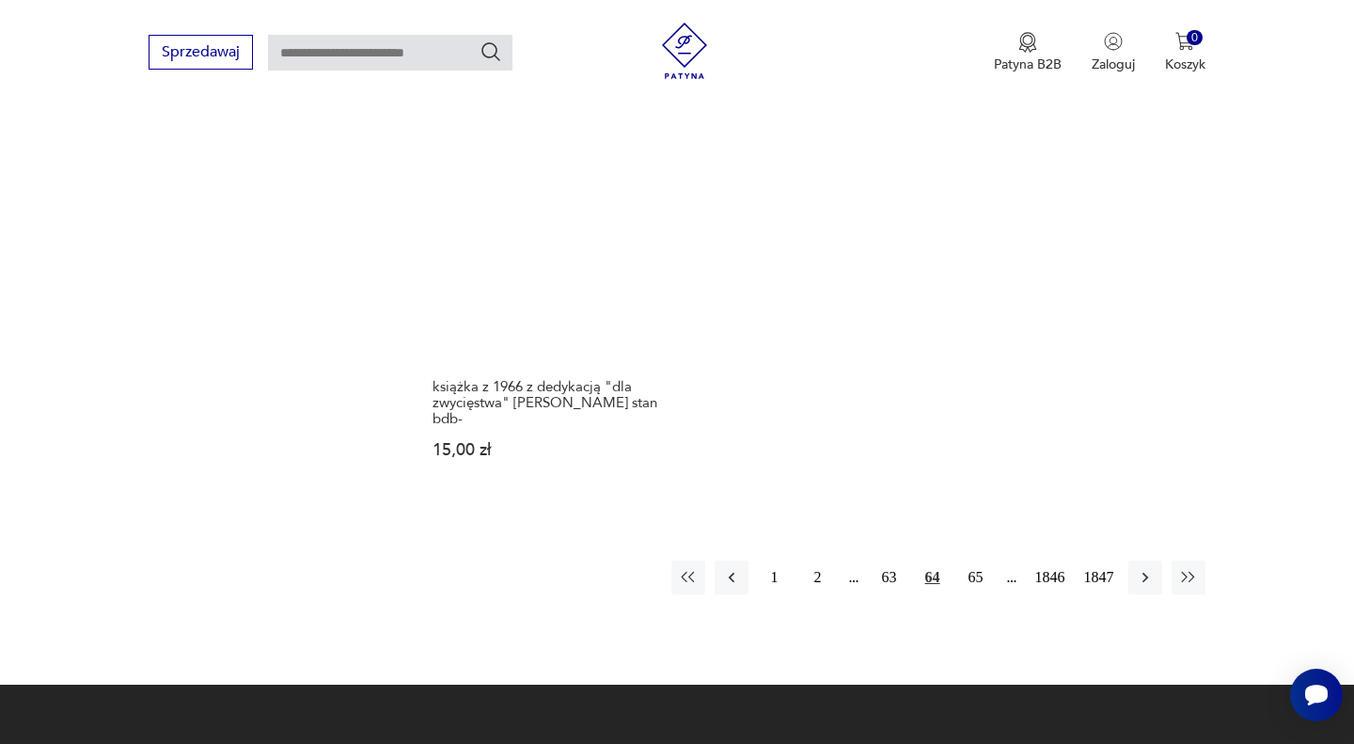
scroll to position [2486, 0]
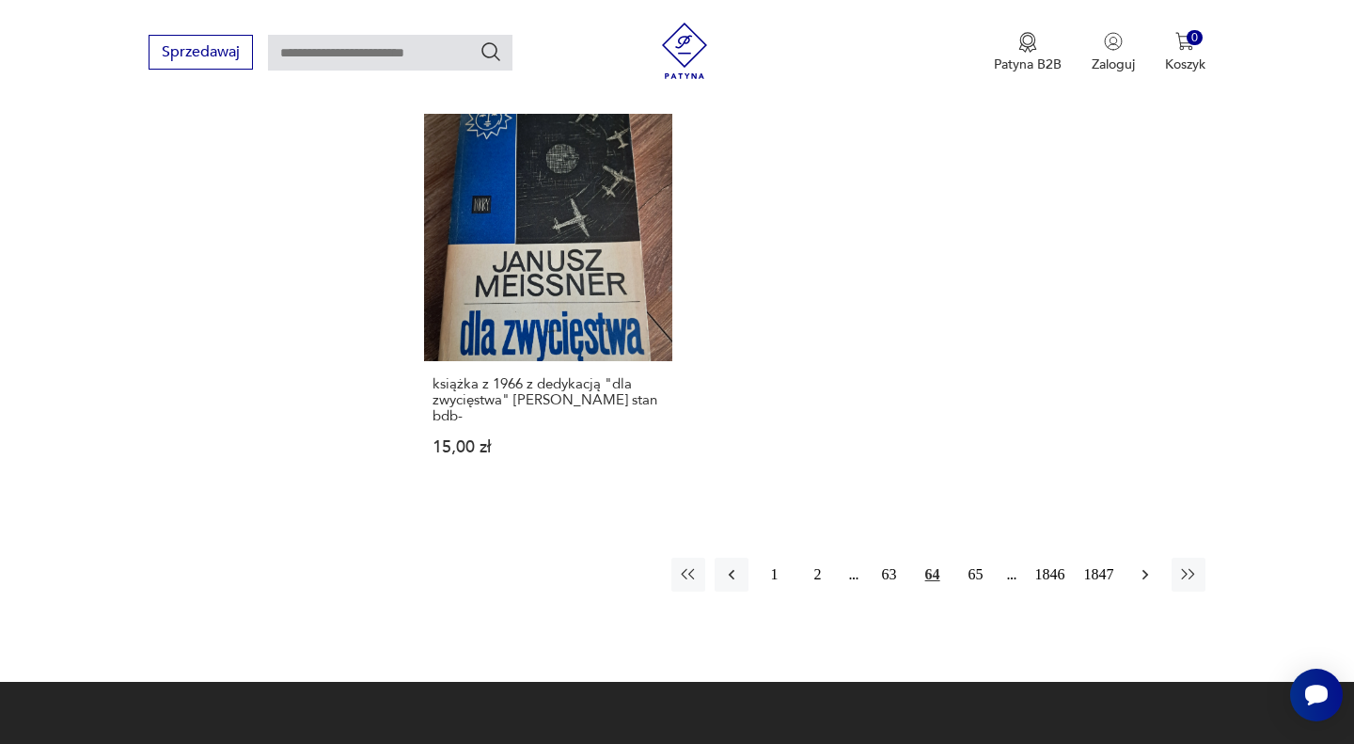
click at [1144, 565] on icon "button" at bounding box center [1145, 574] width 19 height 19
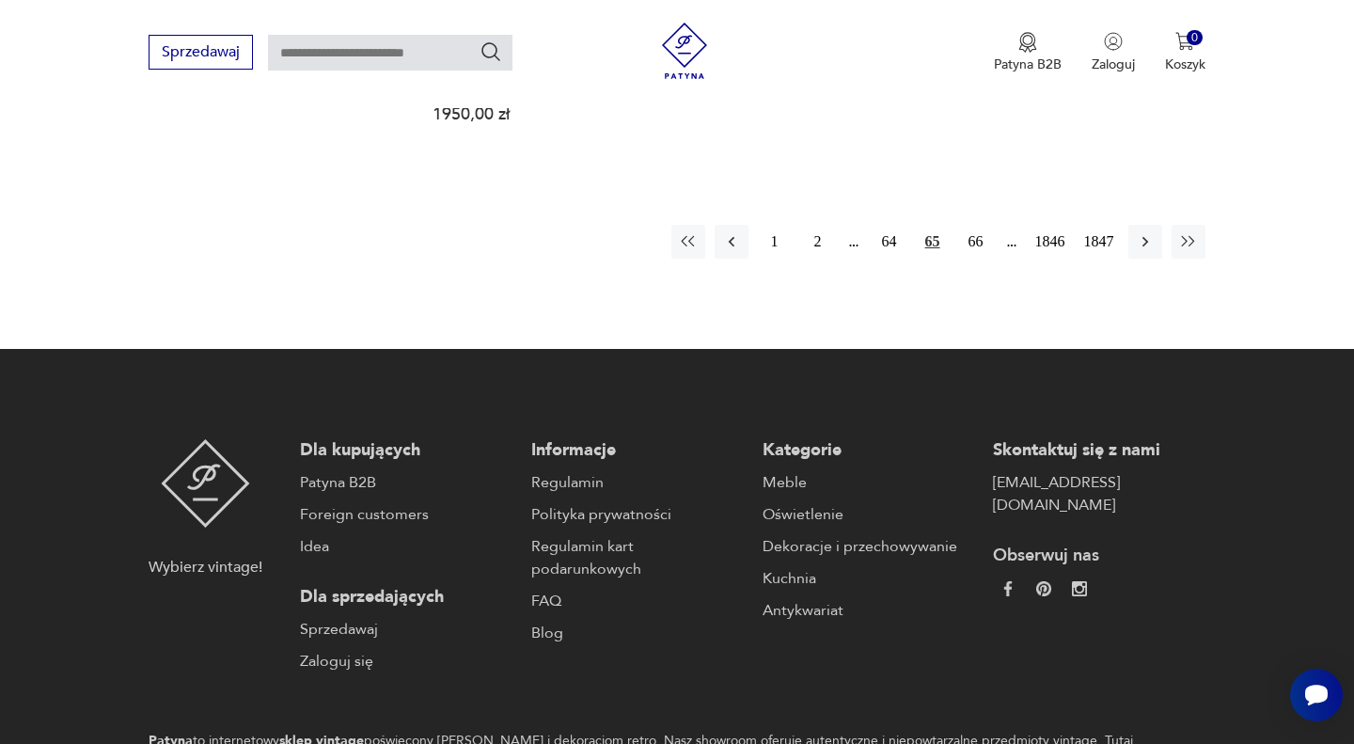
scroll to position [2829, 0]
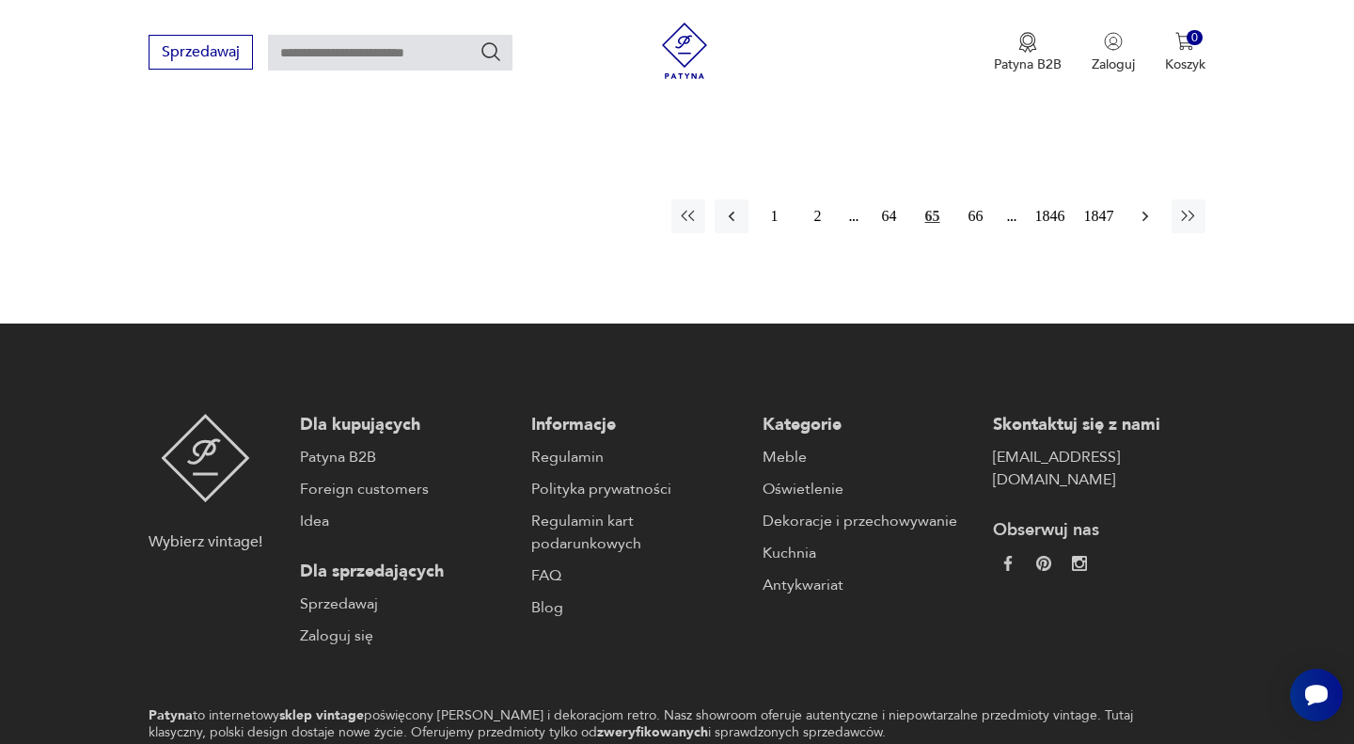
click at [1136, 207] on icon "button" at bounding box center [1145, 216] width 19 height 19
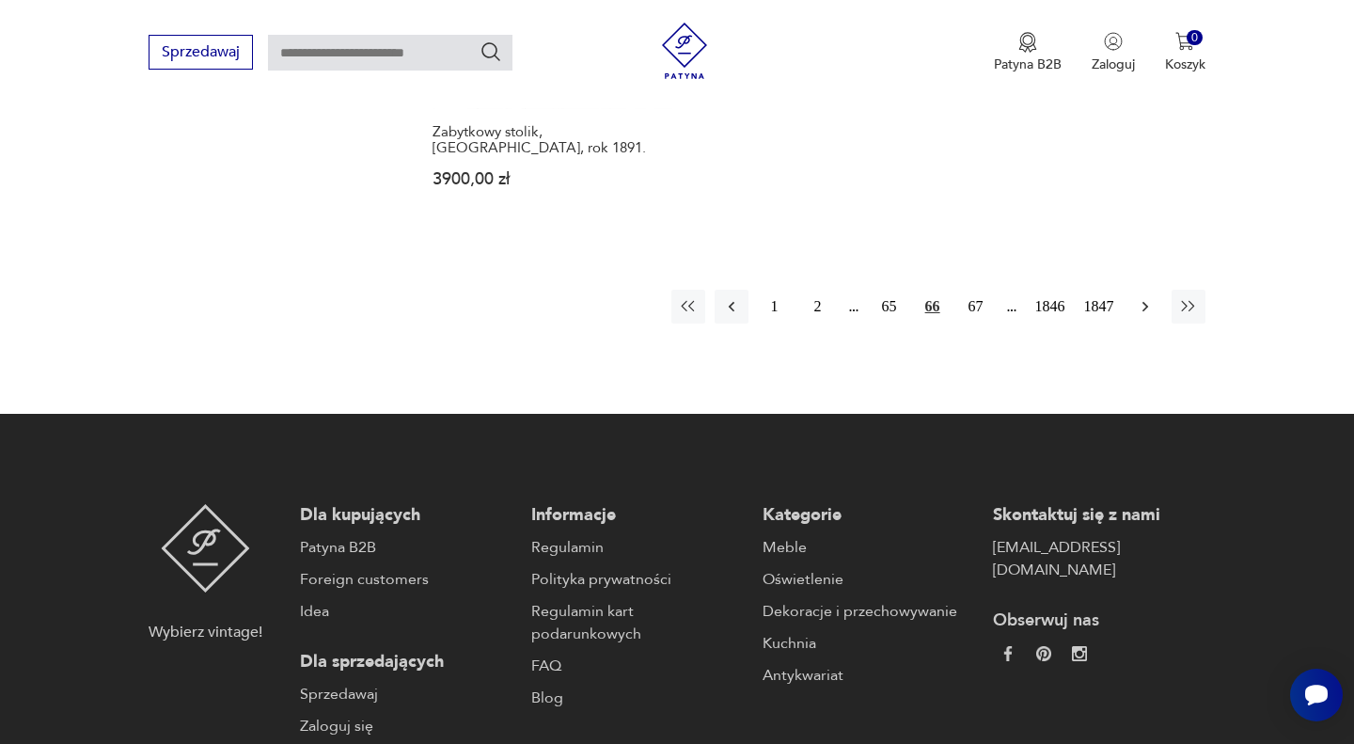
scroll to position [2768, 0]
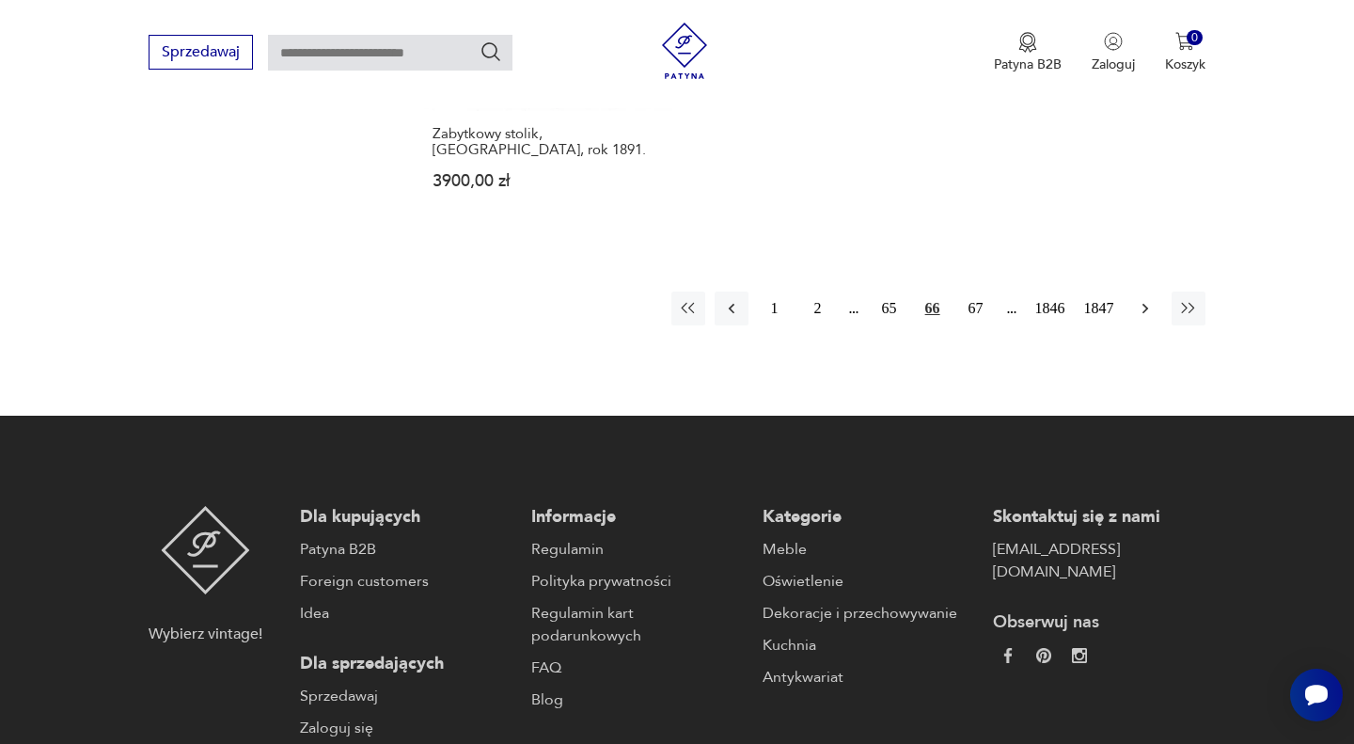
click at [1147, 299] on icon "button" at bounding box center [1145, 308] width 19 height 19
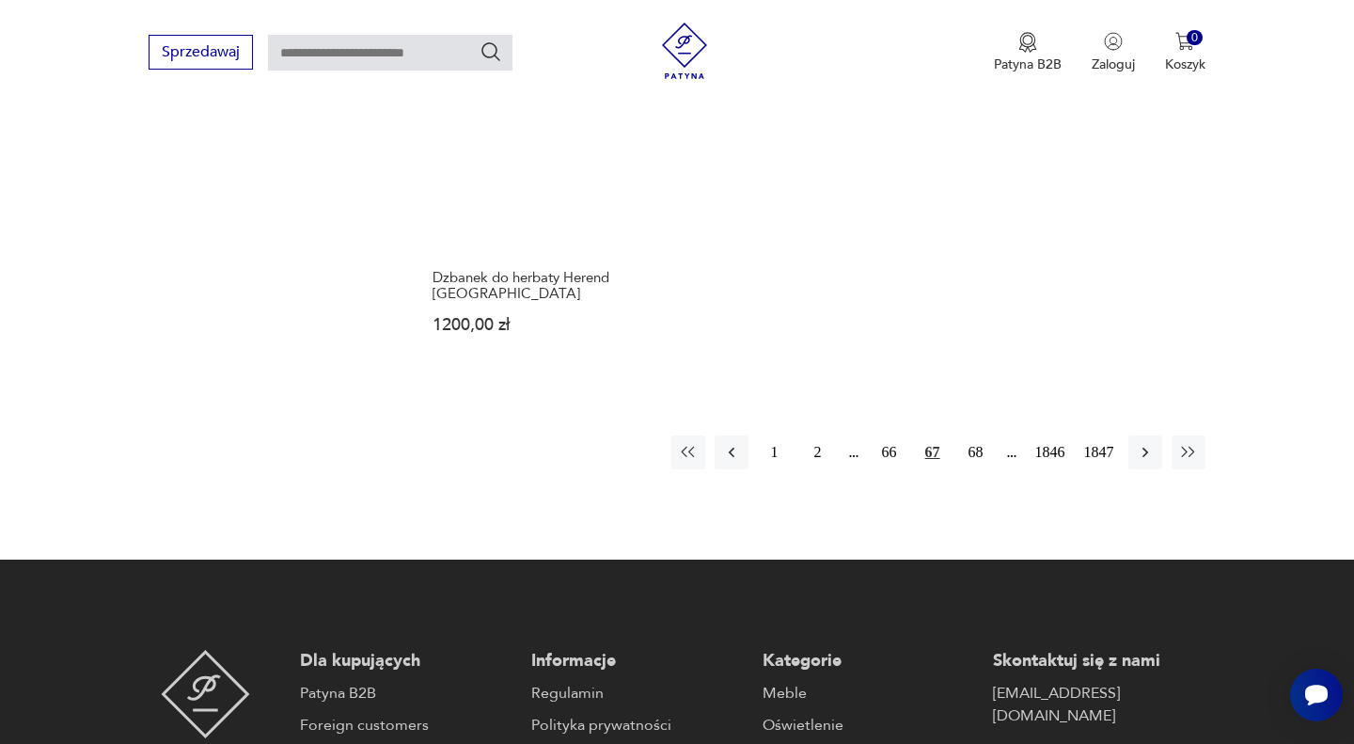
scroll to position [2681, 0]
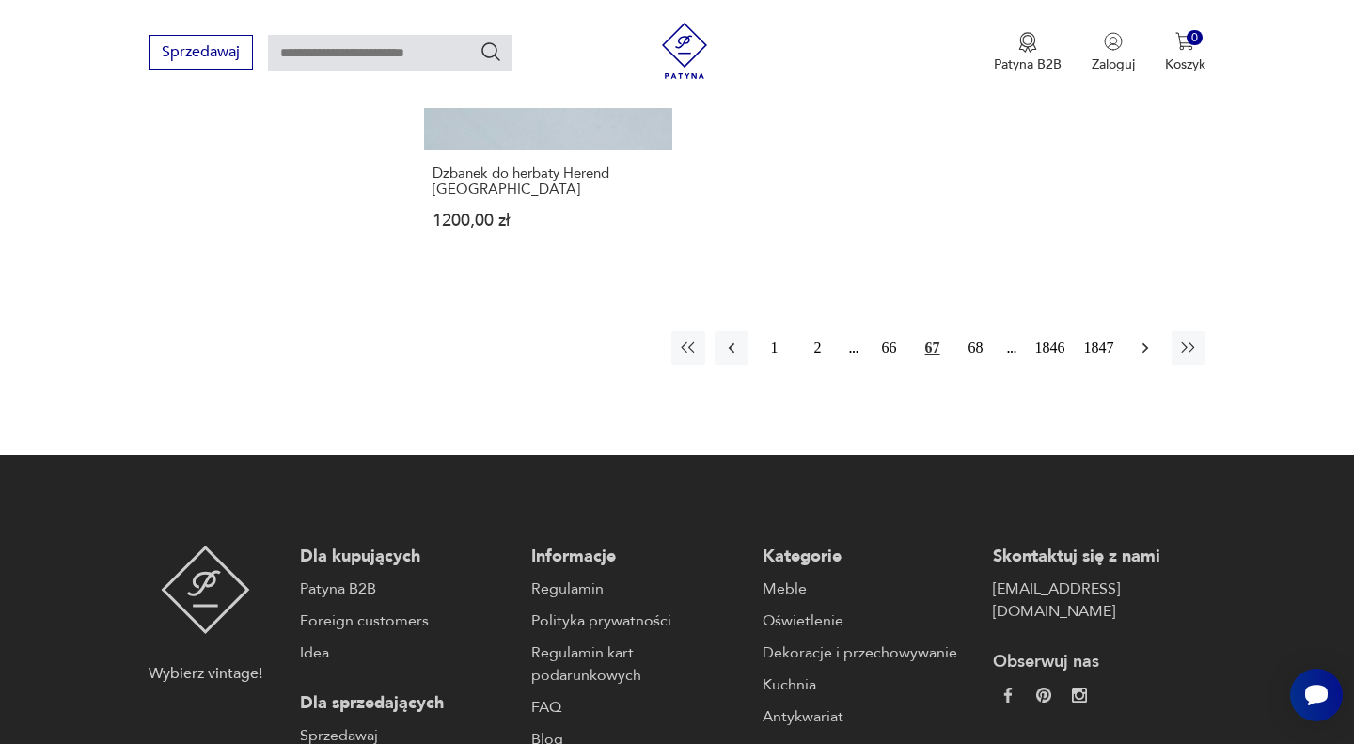
click at [1147, 338] on icon "button" at bounding box center [1145, 347] width 19 height 19
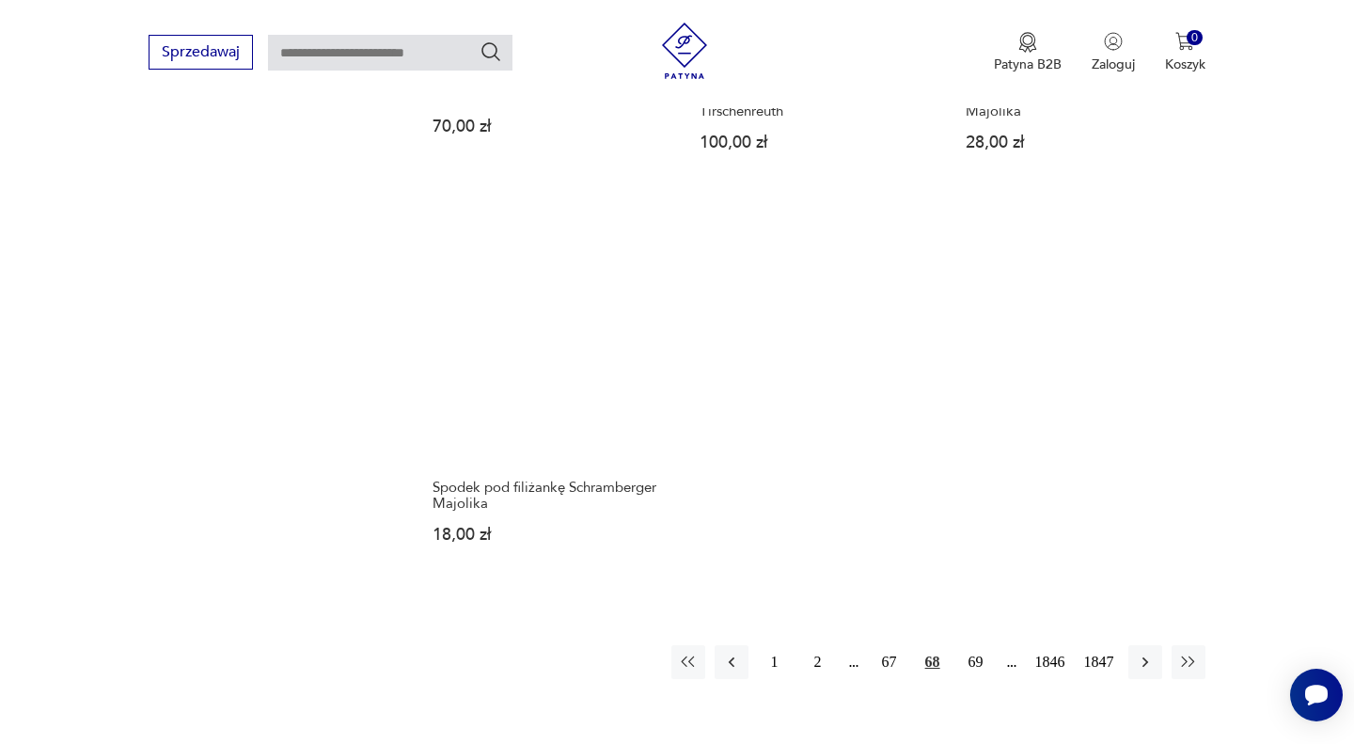
scroll to position [2340, 0]
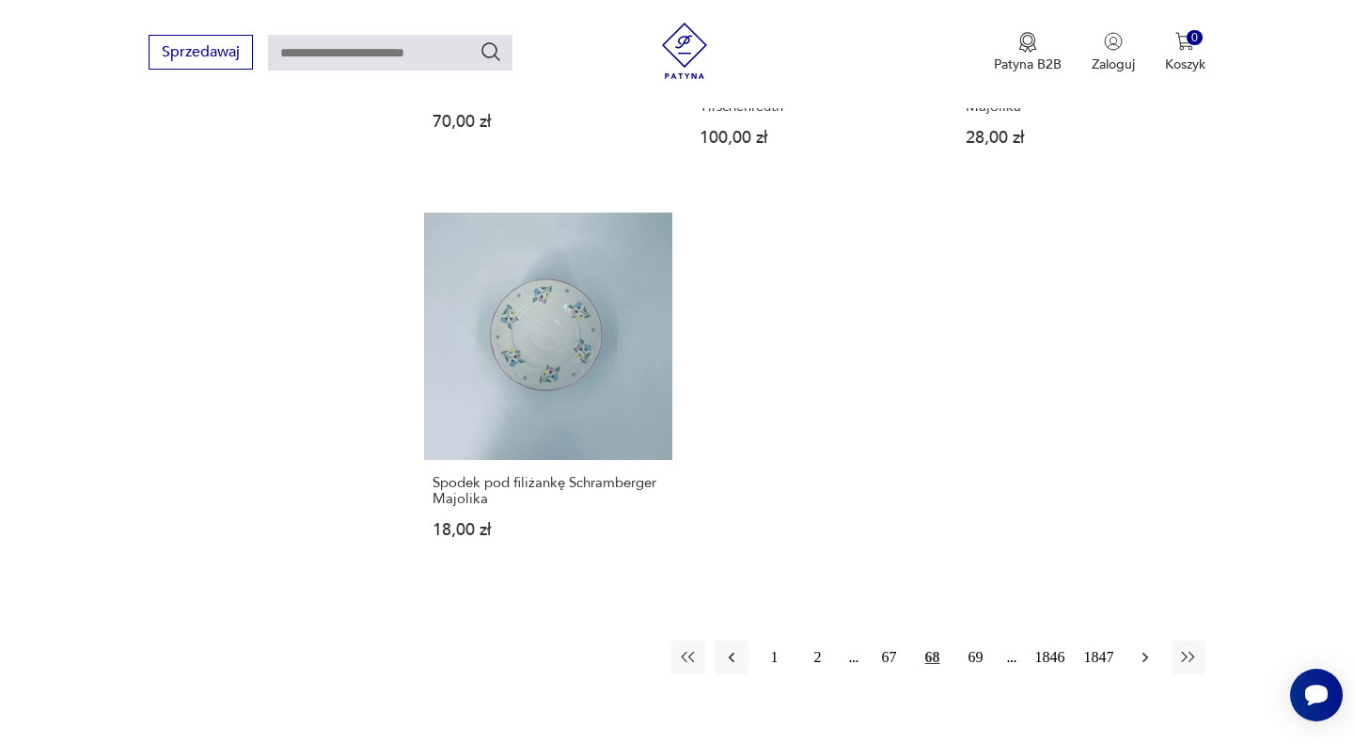
click at [1145, 657] on icon "button" at bounding box center [1144, 657] width 6 height 10
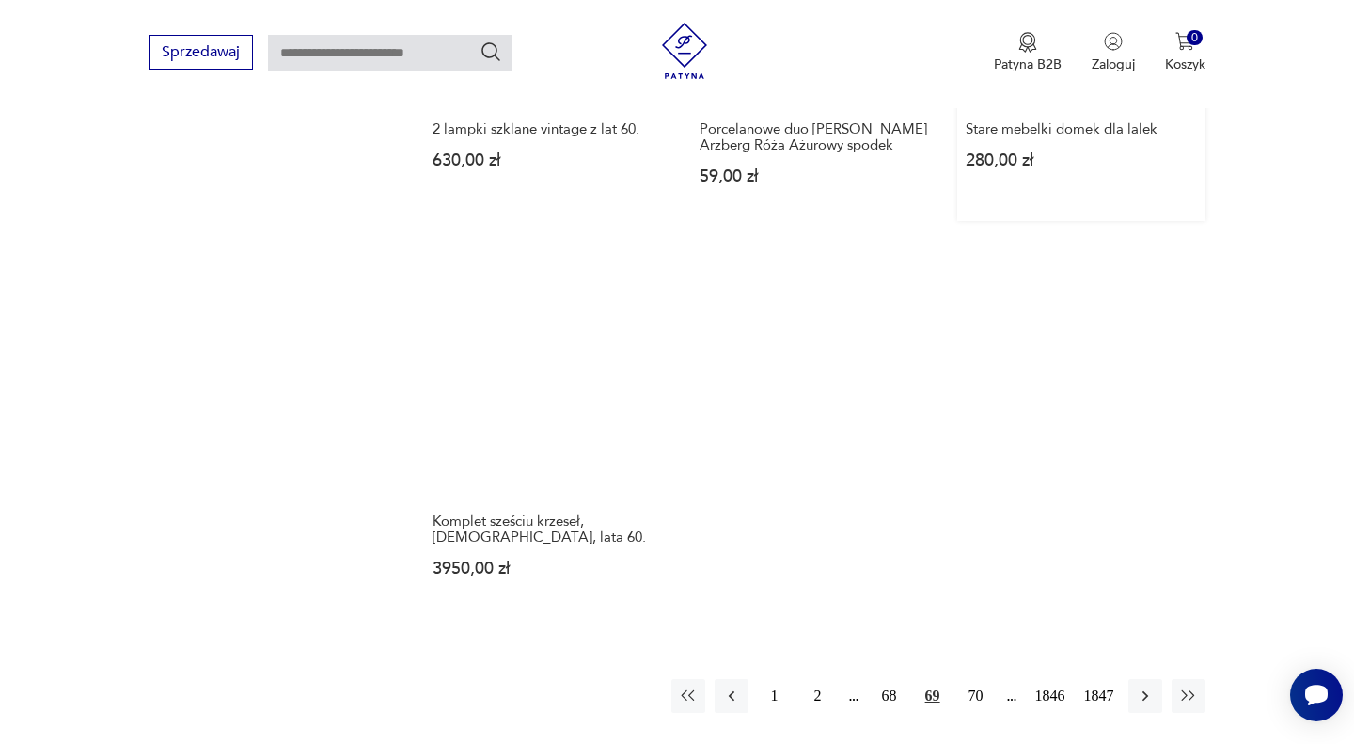
scroll to position [2321, 0]
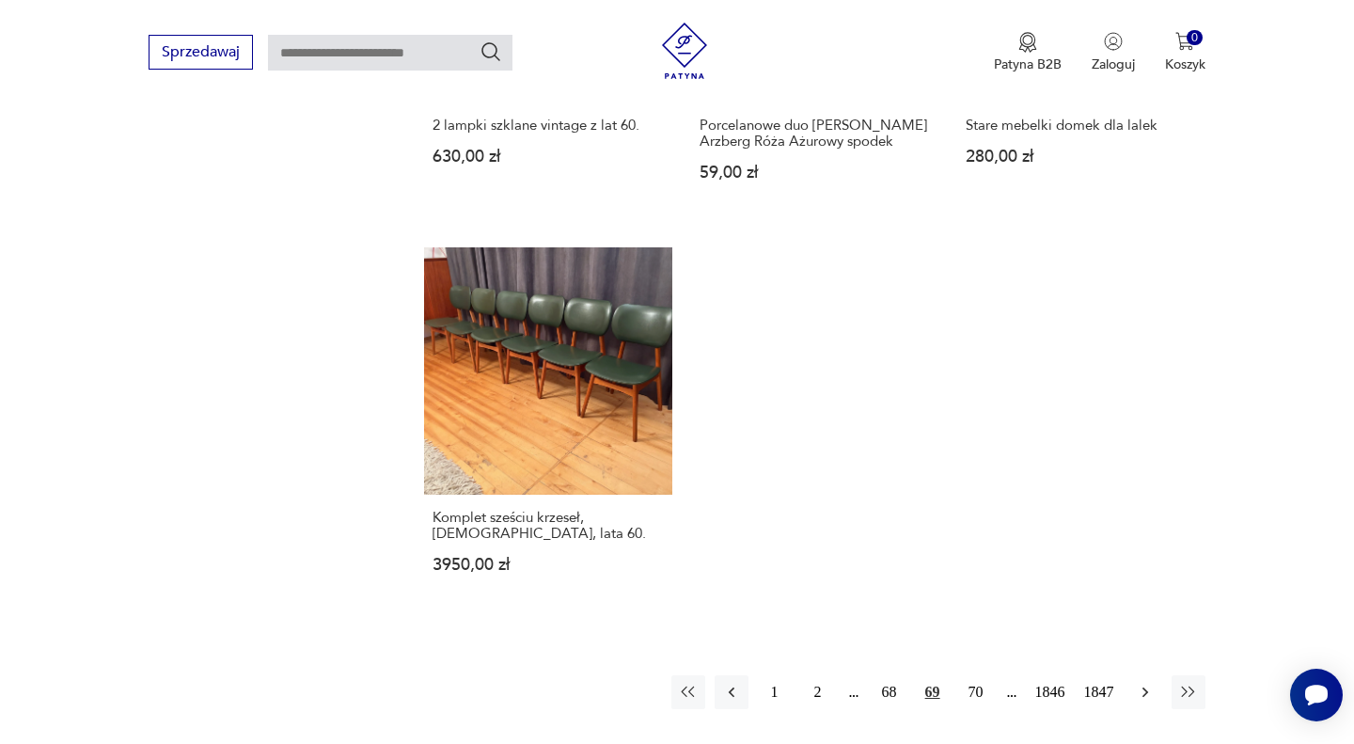
click at [1143, 687] on icon "button" at bounding box center [1144, 692] width 6 height 10
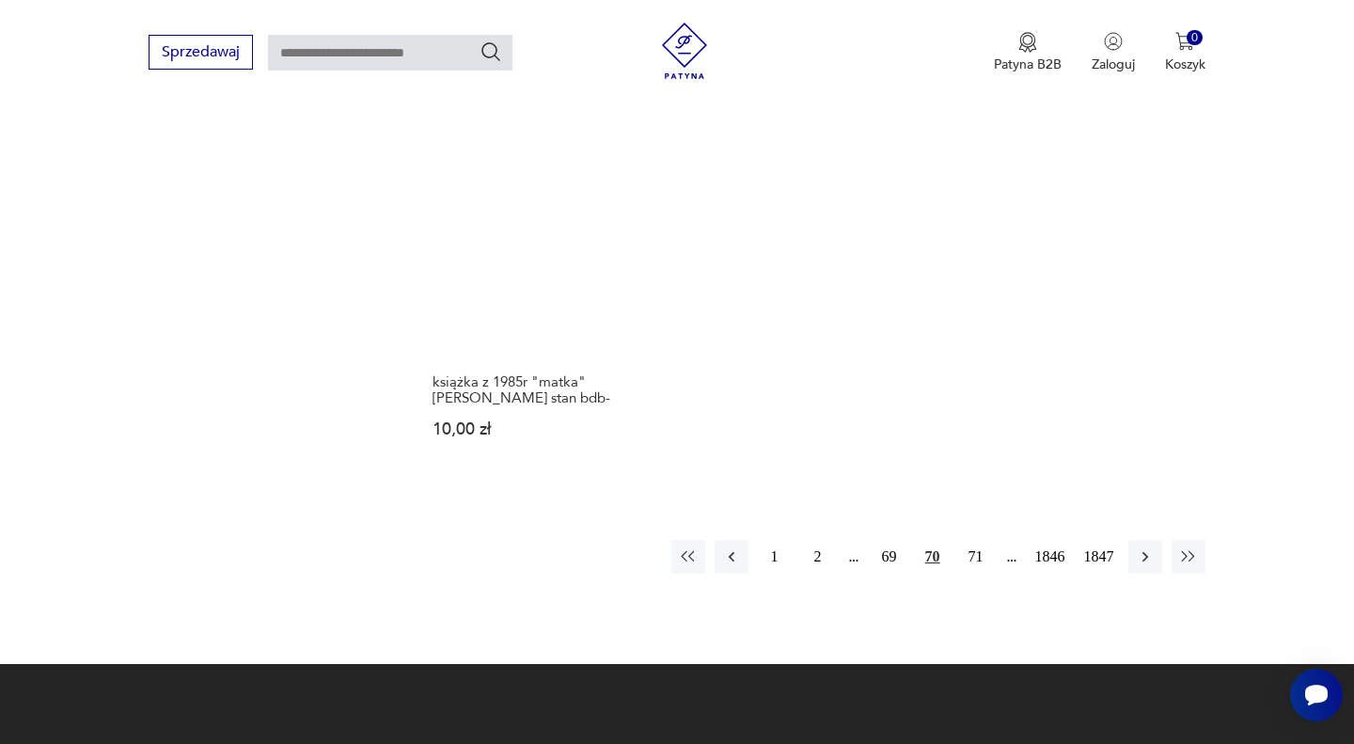
scroll to position [2577, 0]
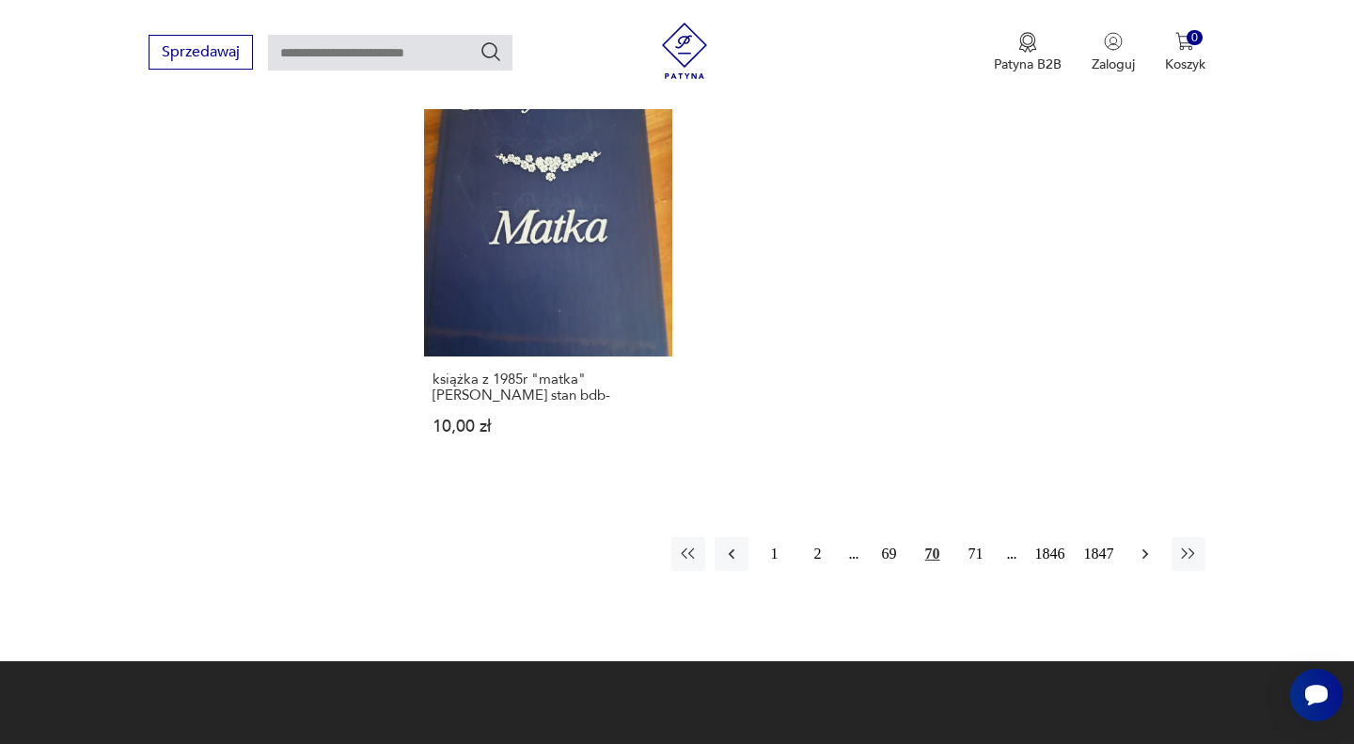
click at [1149, 544] on icon "button" at bounding box center [1145, 553] width 19 height 19
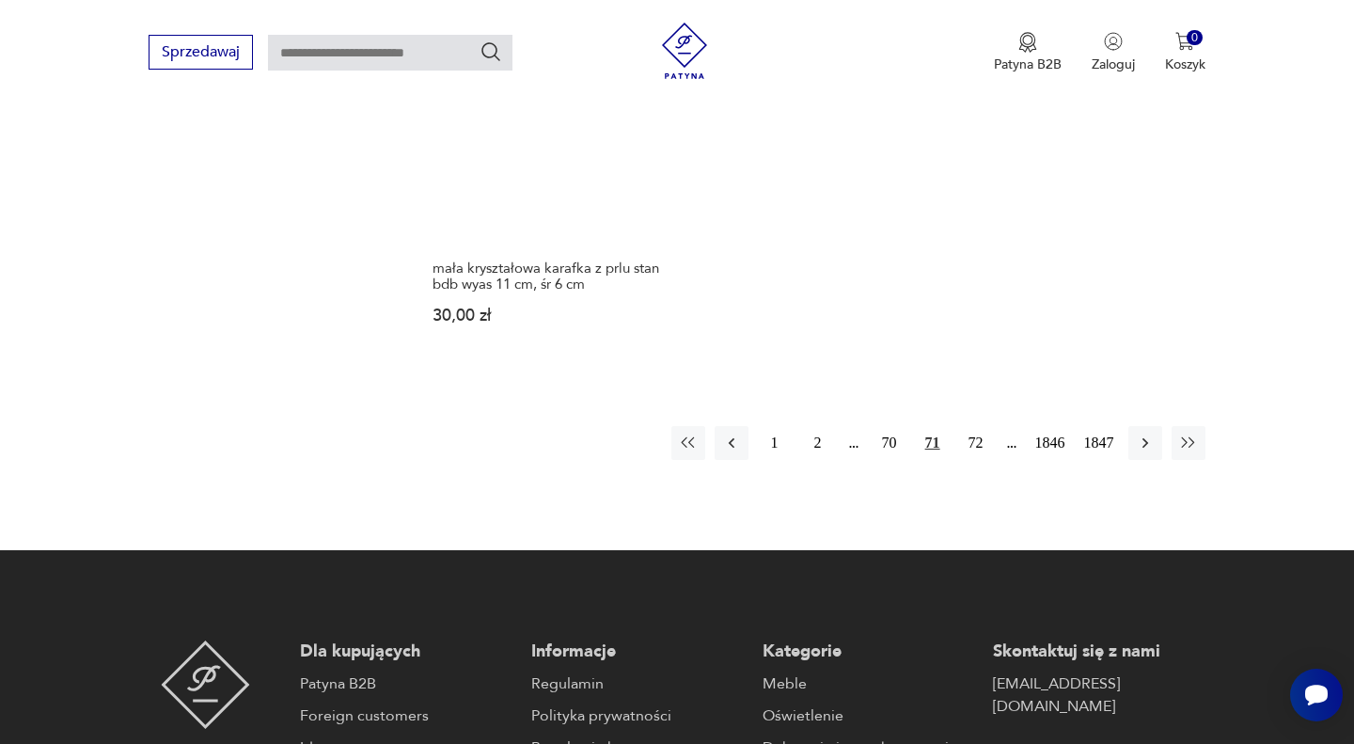
scroll to position [2601, 0]
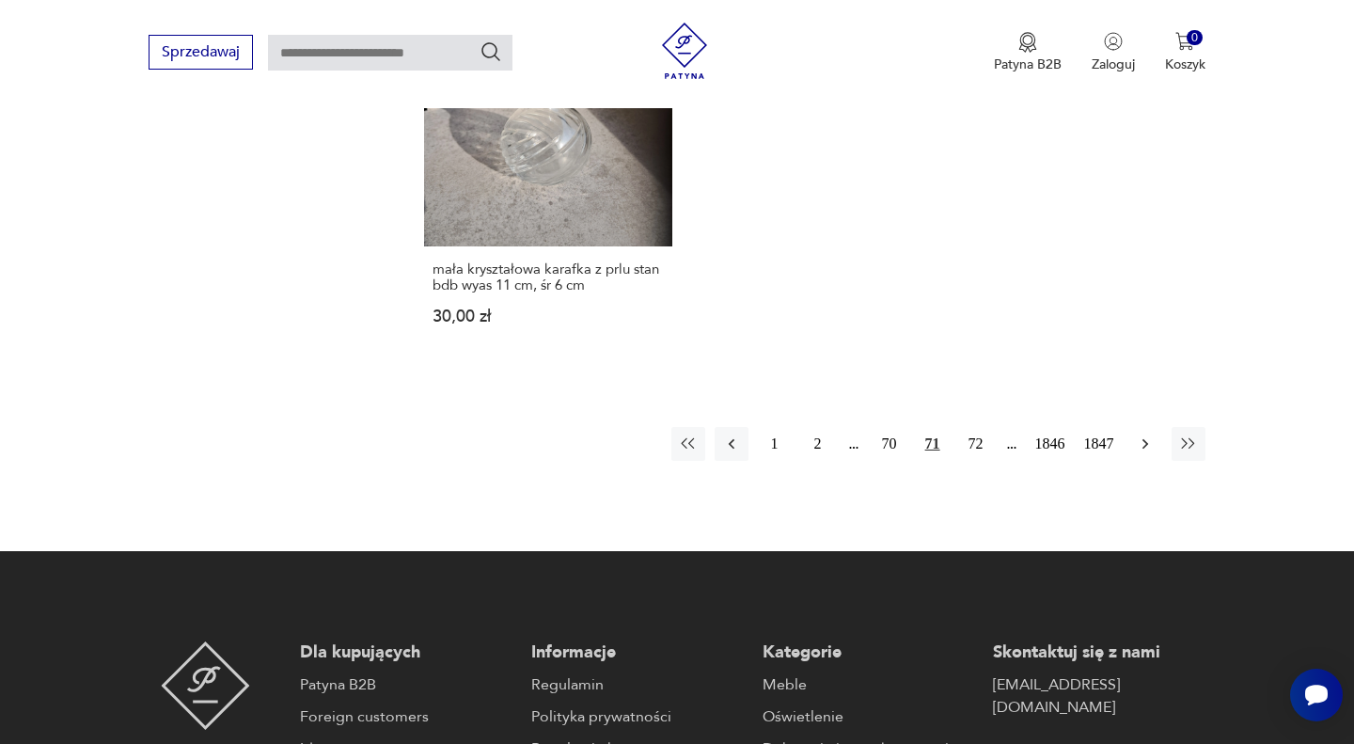
click at [1145, 434] on icon "button" at bounding box center [1145, 443] width 19 height 19
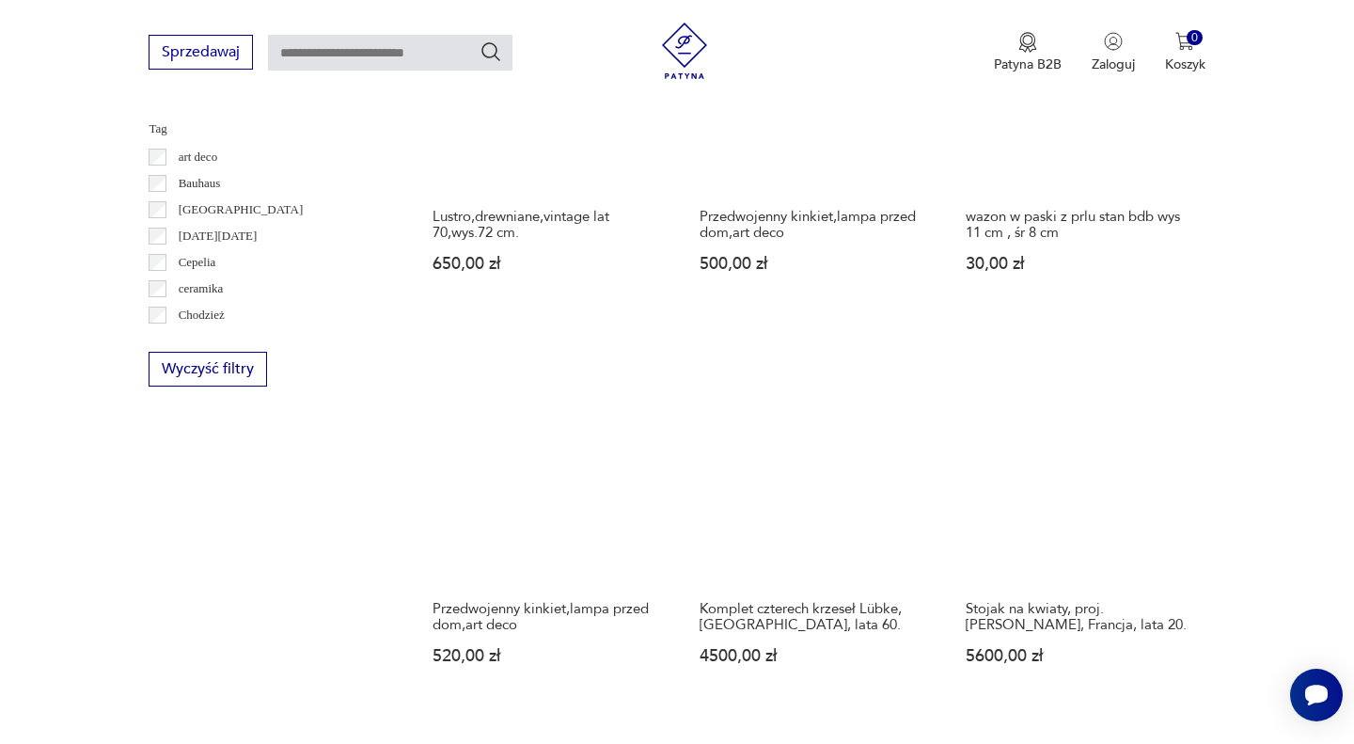
scroll to position [1062, 0]
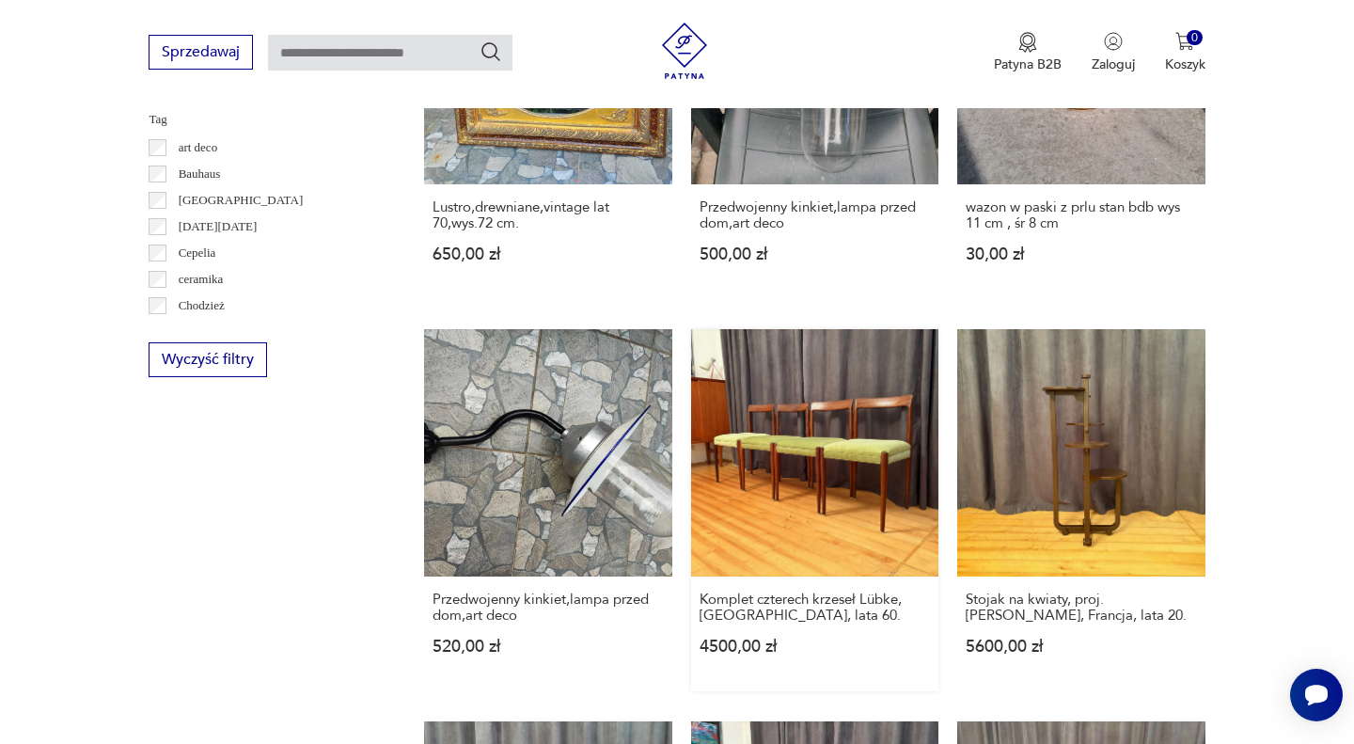
click at [867, 446] on link "Komplet czterech krzeseł Lübke, [GEOGRAPHIC_DATA], lata 60. 4500,00 zł" at bounding box center [814, 510] width 247 height 362
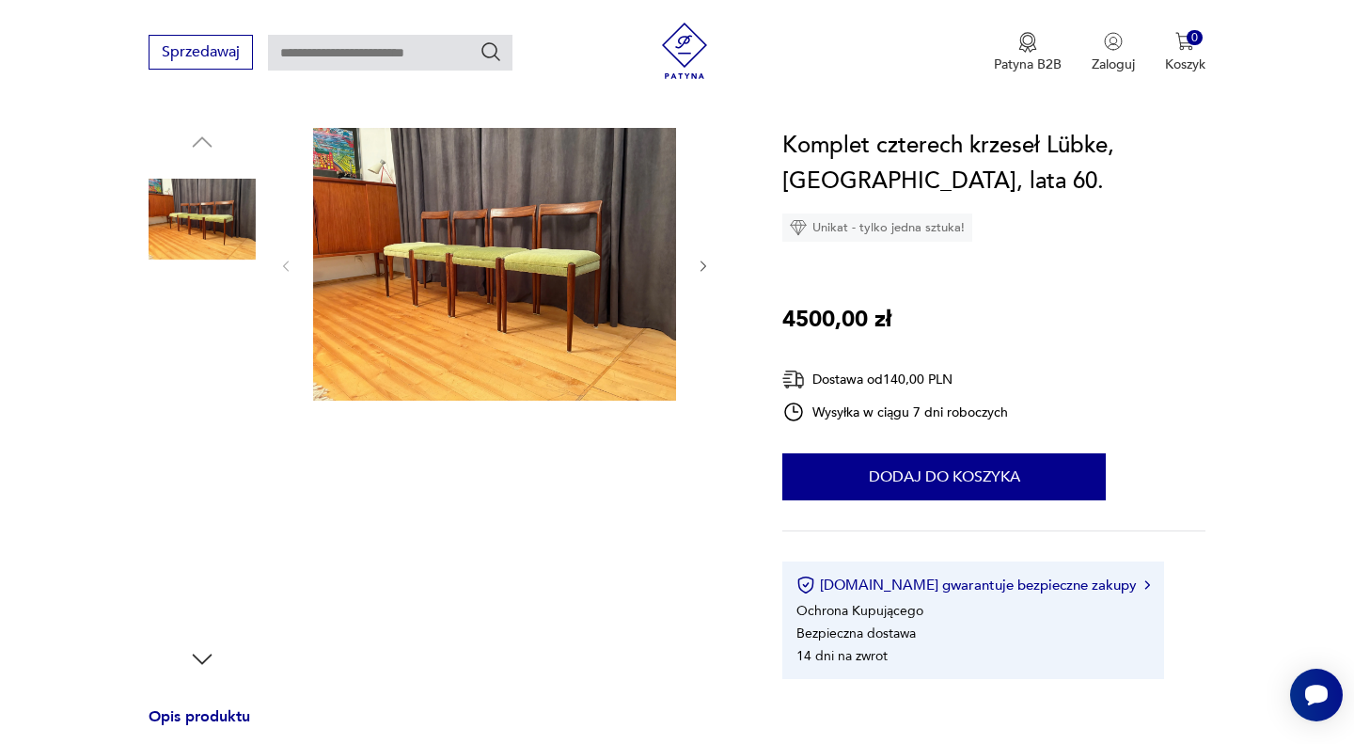
scroll to position [252, 0]
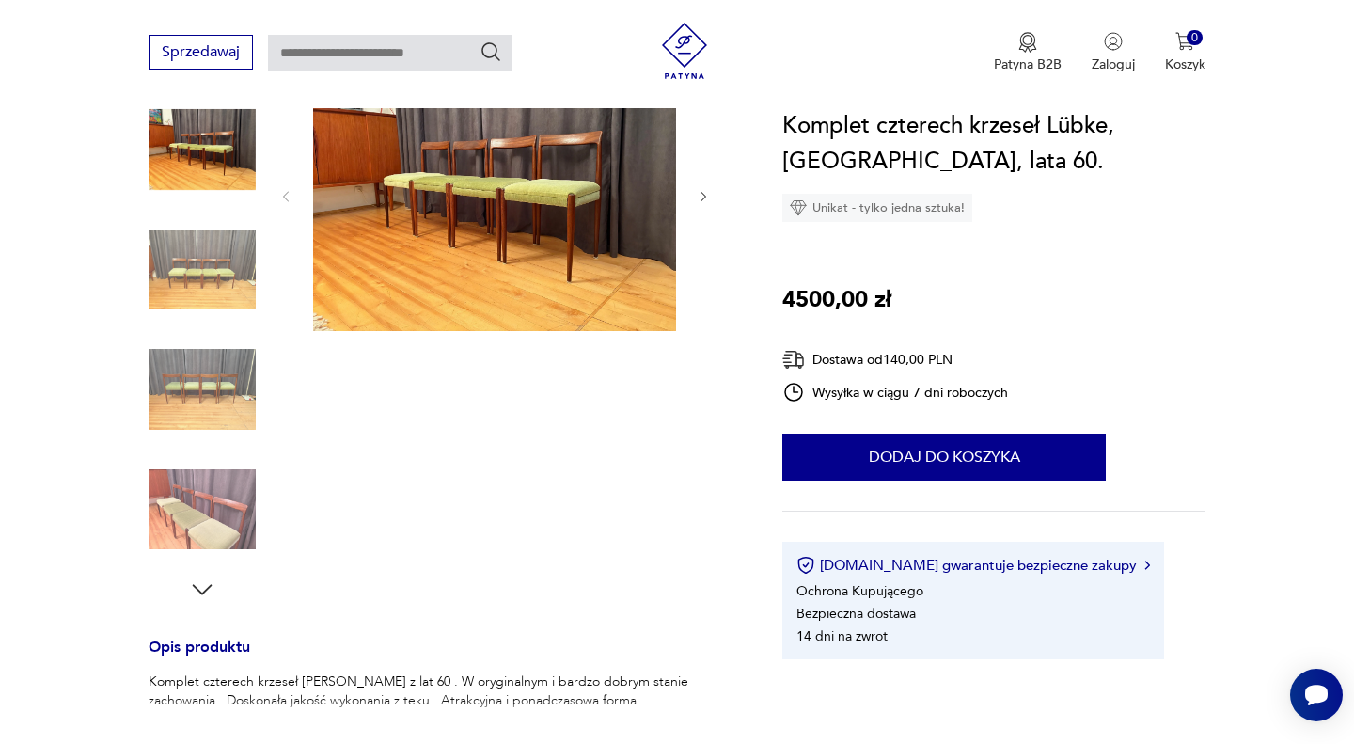
click at [199, 585] on icon "button" at bounding box center [202, 589] width 28 height 28
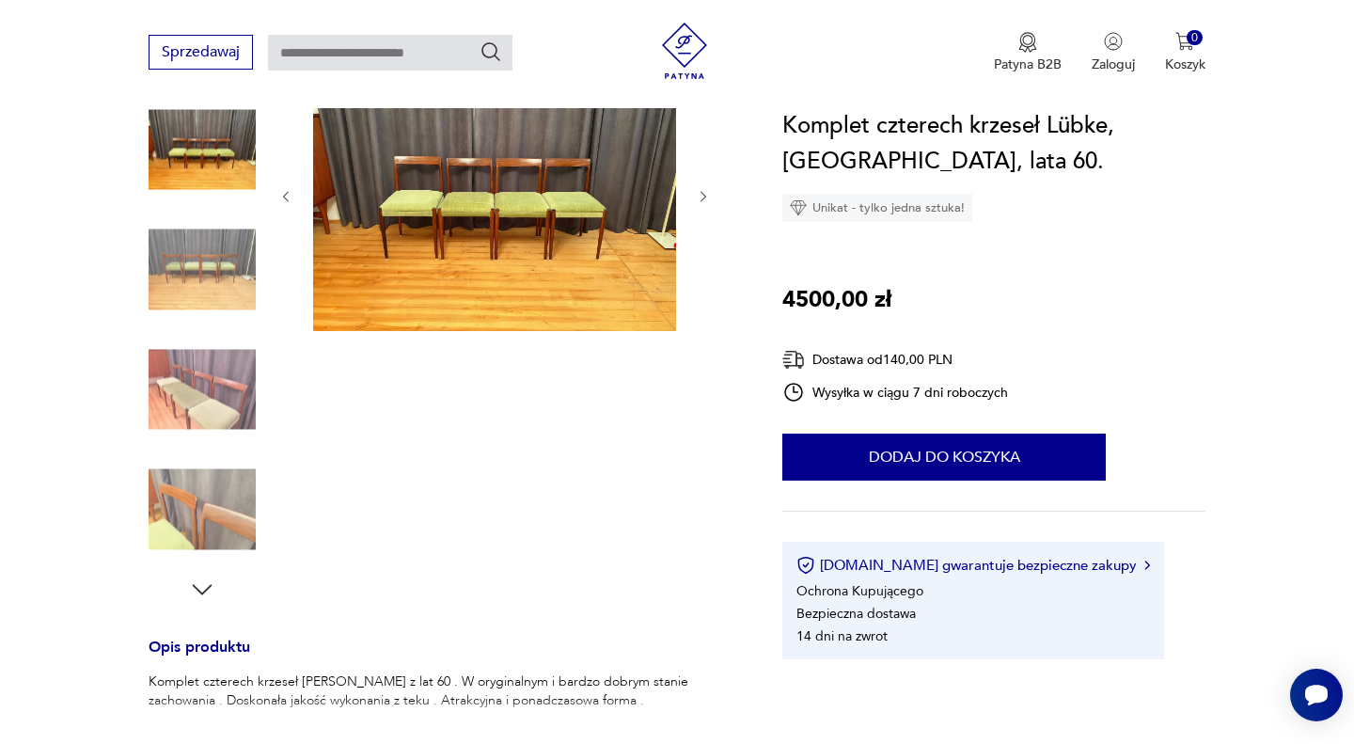
click at [199, 585] on icon "button" at bounding box center [202, 589] width 28 height 28
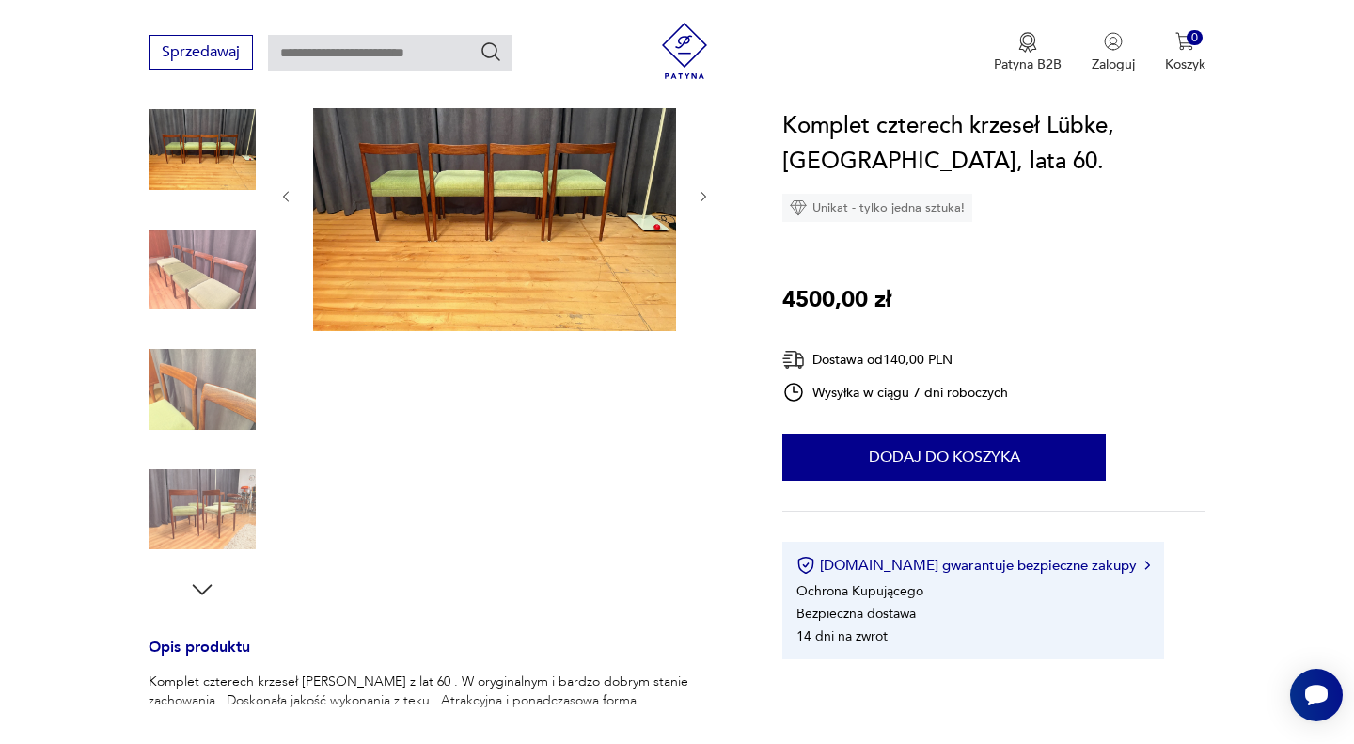
click at [193, 384] on img at bounding box center [202, 389] width 107 height 107
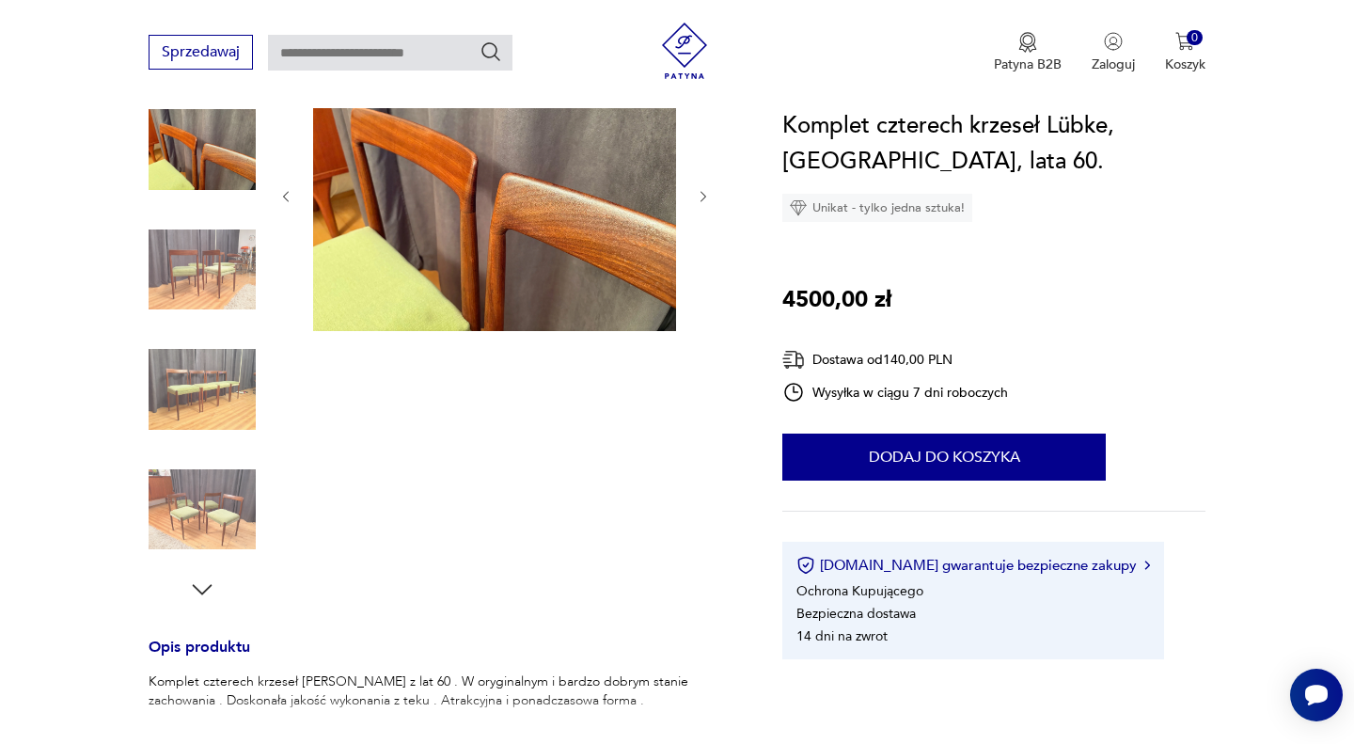
click at [205, 517] on img at bounding box center [202, 509] width 107 height 107
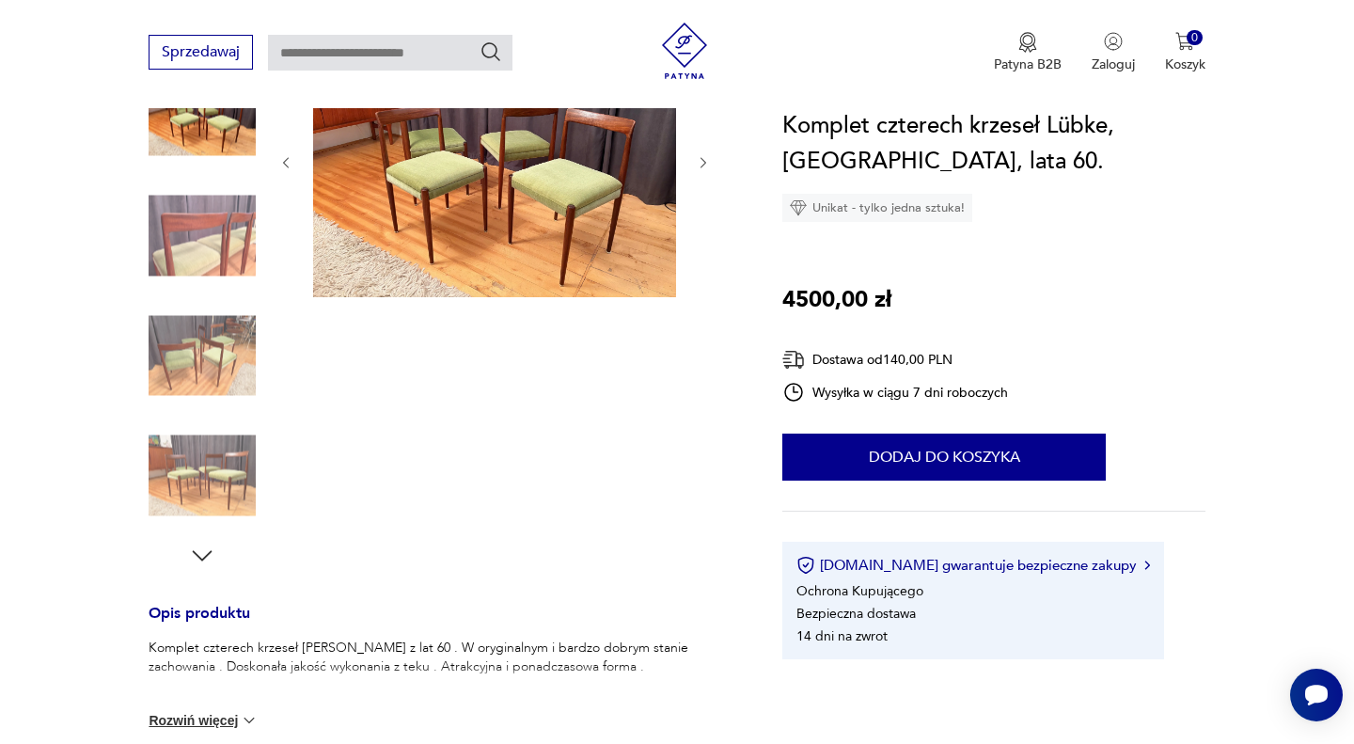
scroll to position [295, 0]
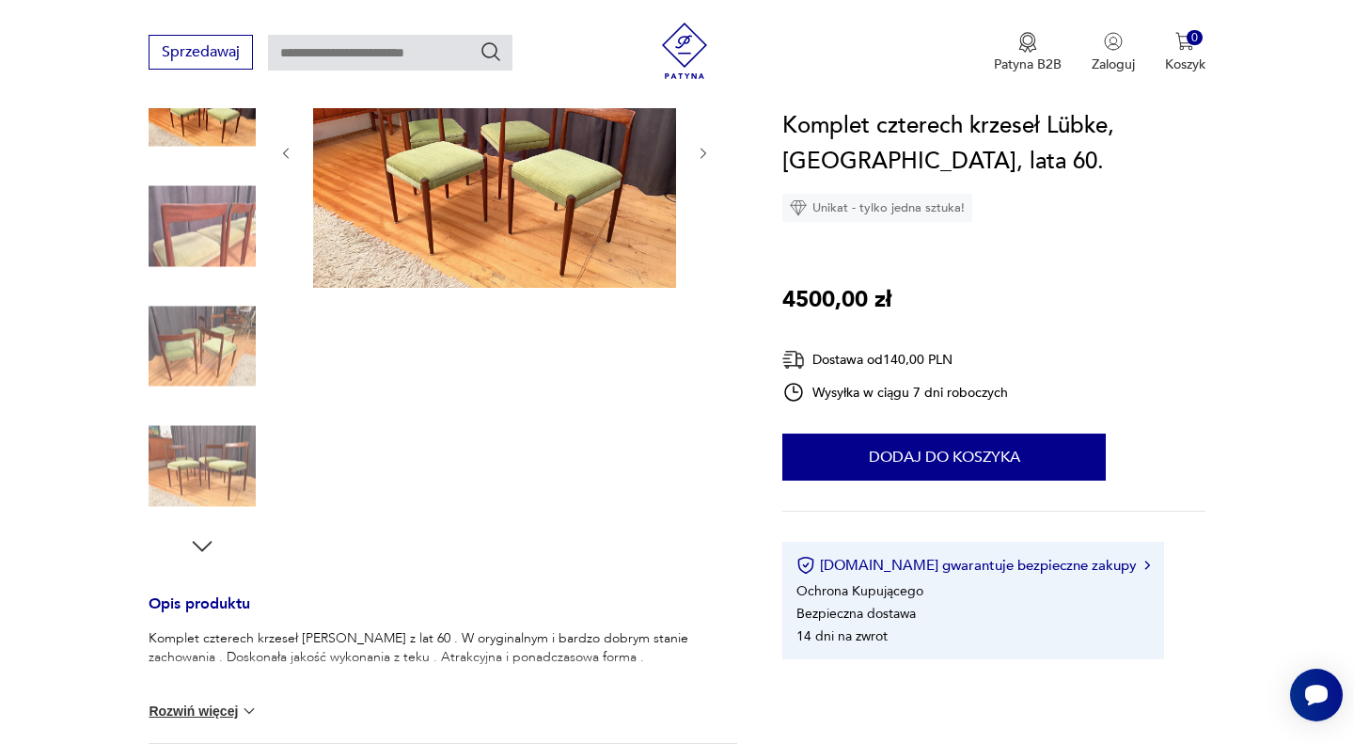
click at [203, 541] on icon "button" at bounding box center [202, 546] width 28 height 28
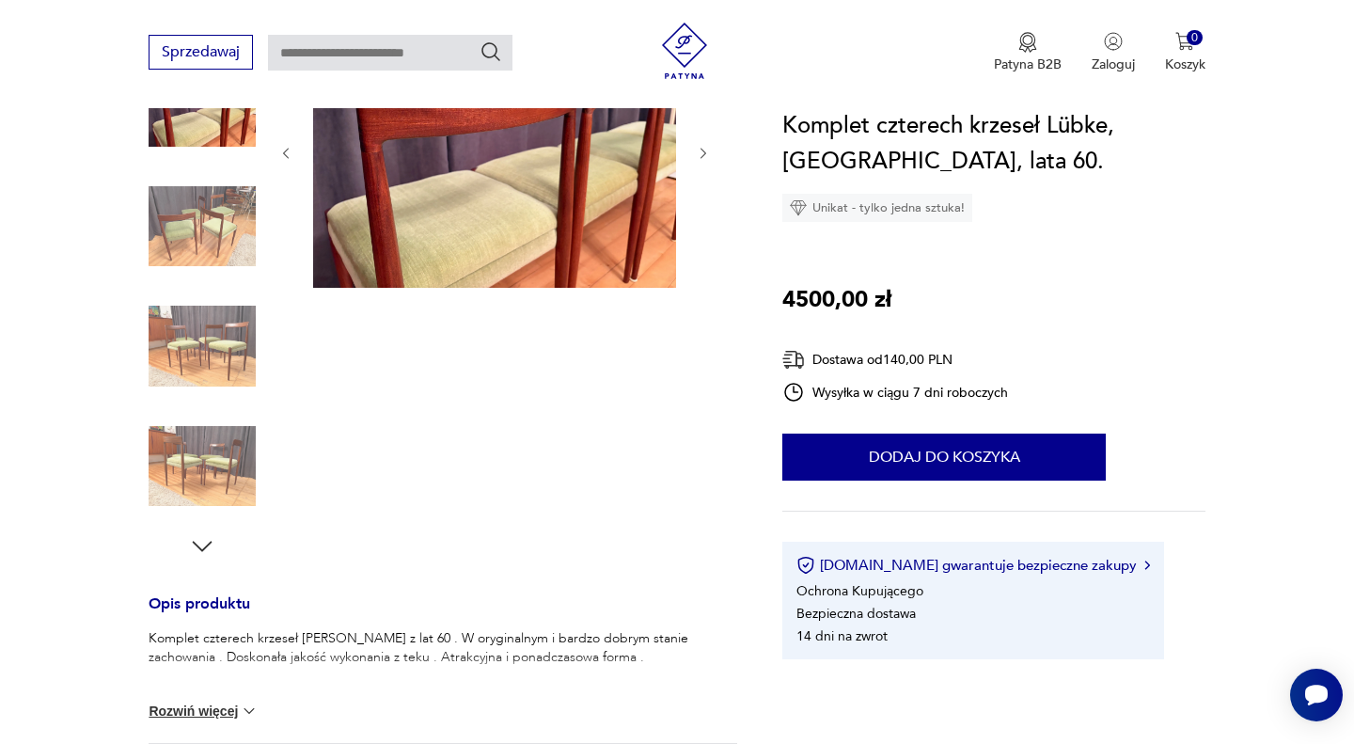
click at [203, 541] on icon "button" at bounding box center [202, 546] width 28 height 28
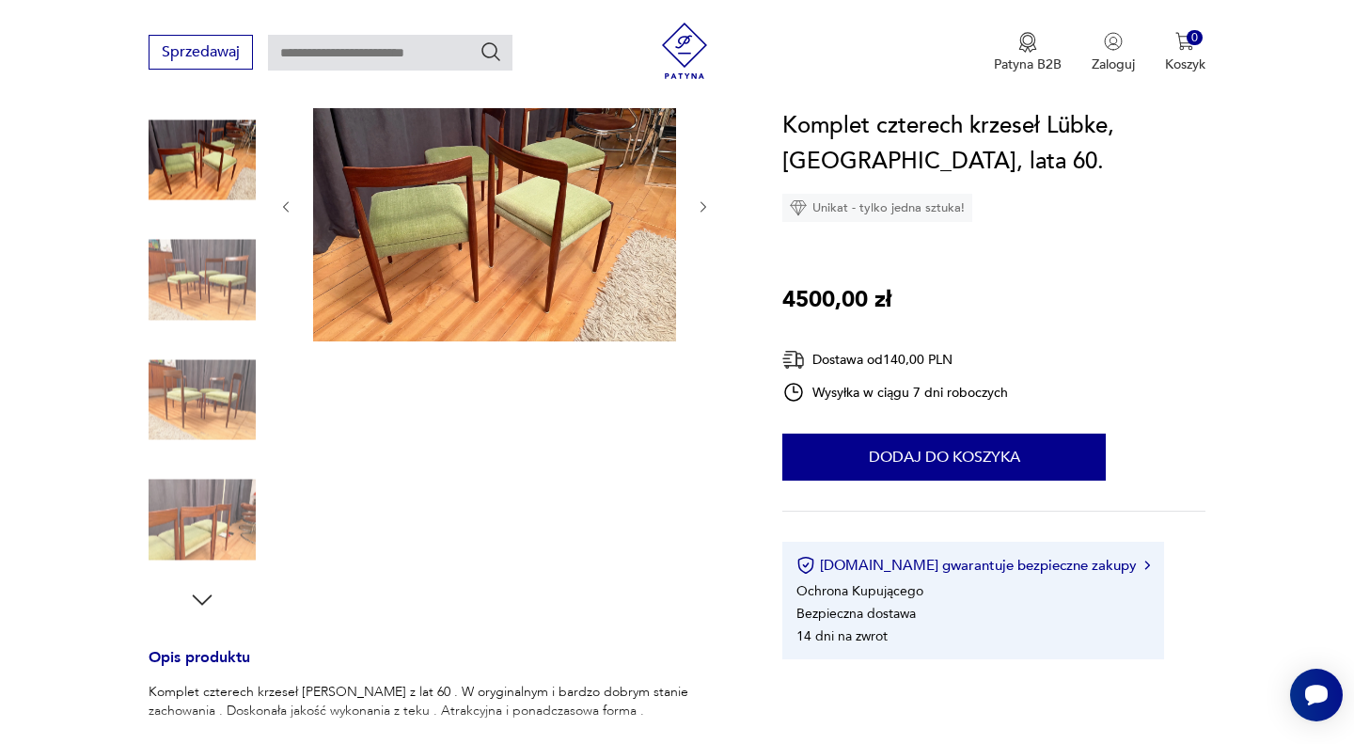
scroll to position [238, 0]
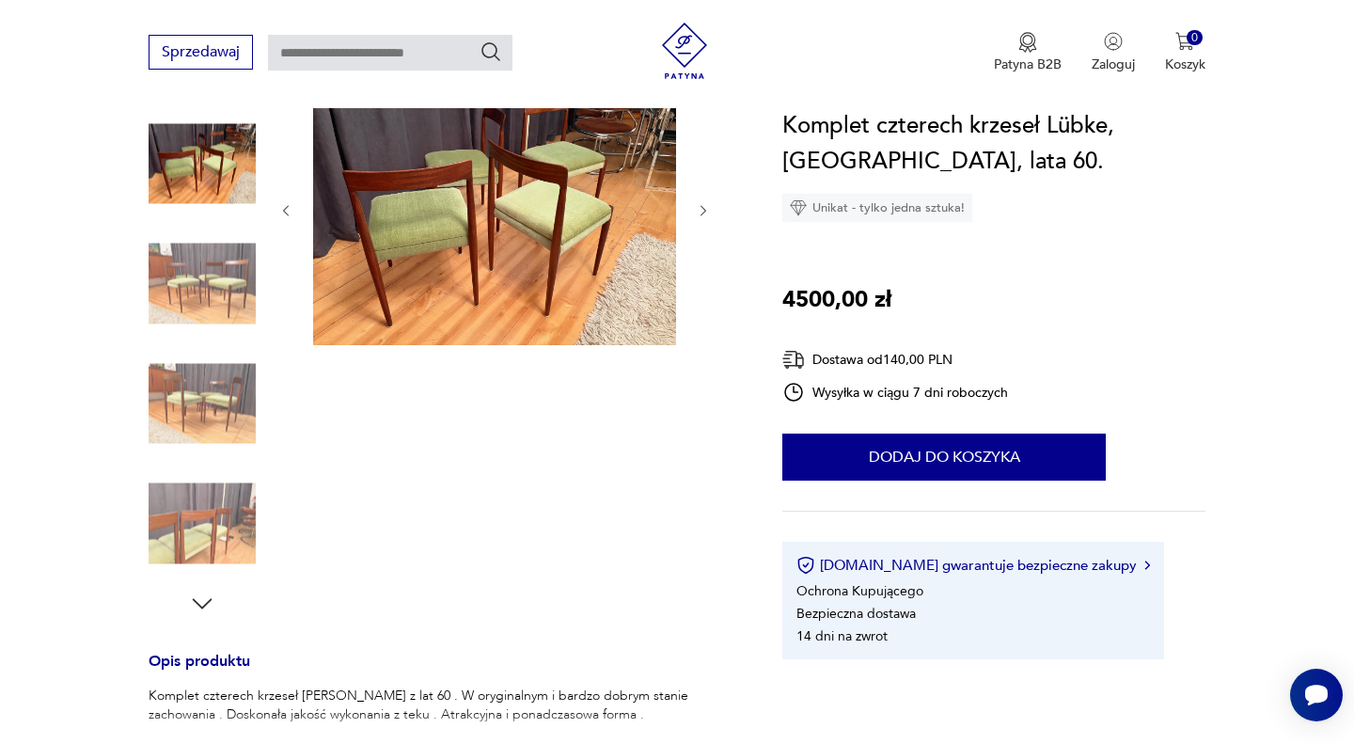
click at [197, 604] on icon "button" at bounding box center [203, 603] width 20 height 10
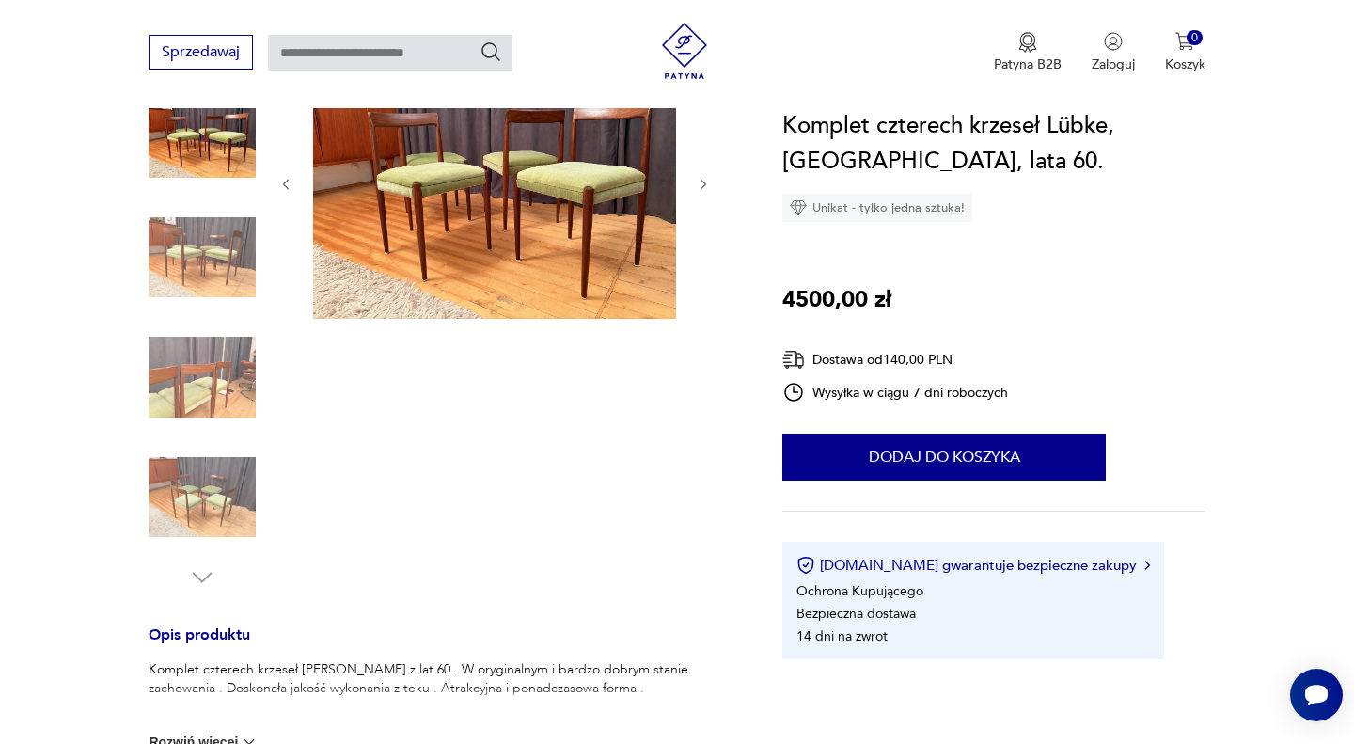
scroll to position [0, 0]
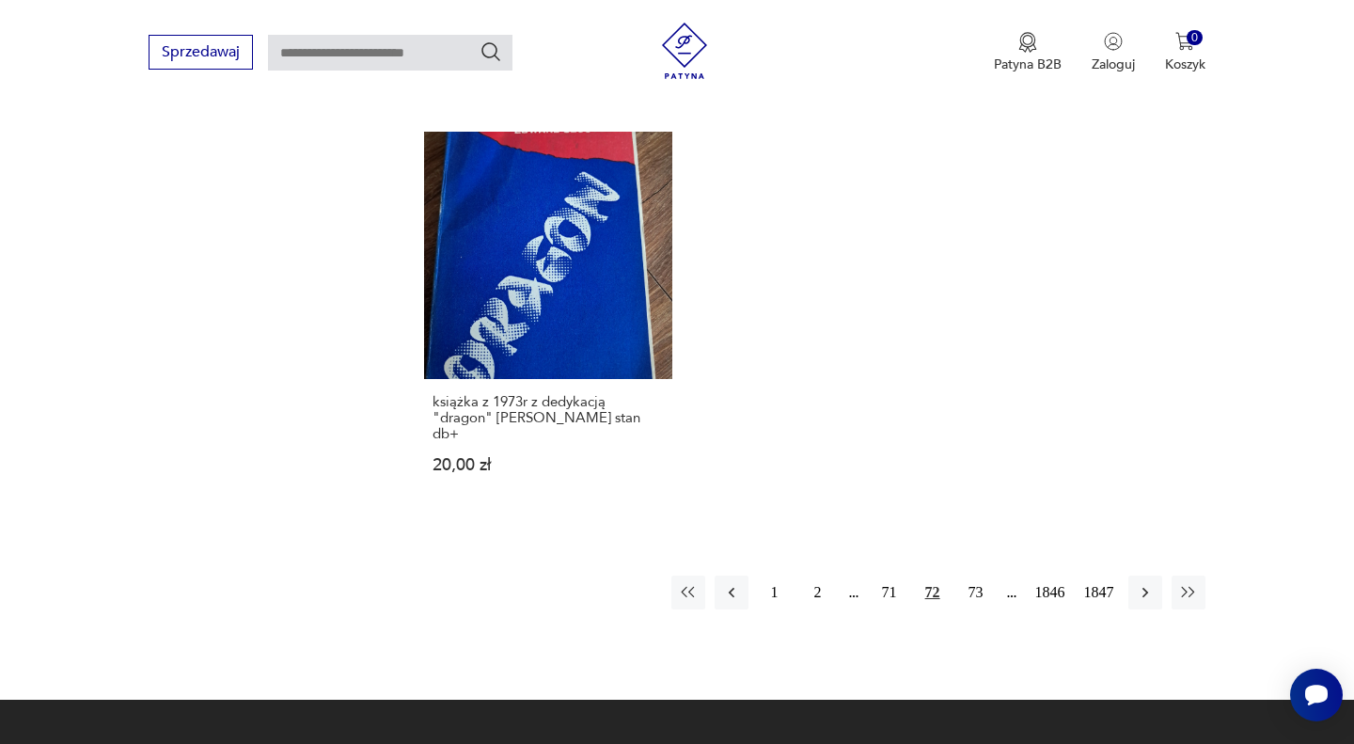
scroll to position [2662, 0]
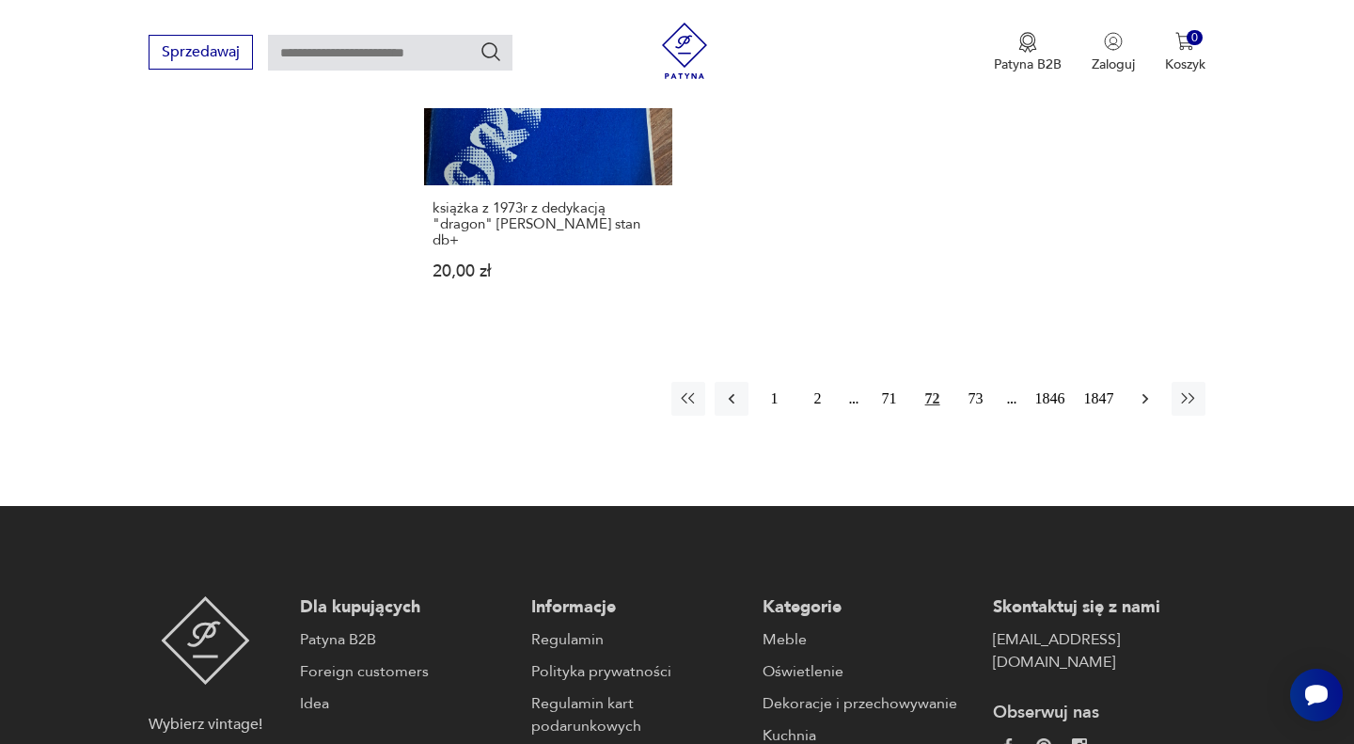
click at [1138, 389] on icon "button" at bounding box center [1145, 398] width 19 height 19
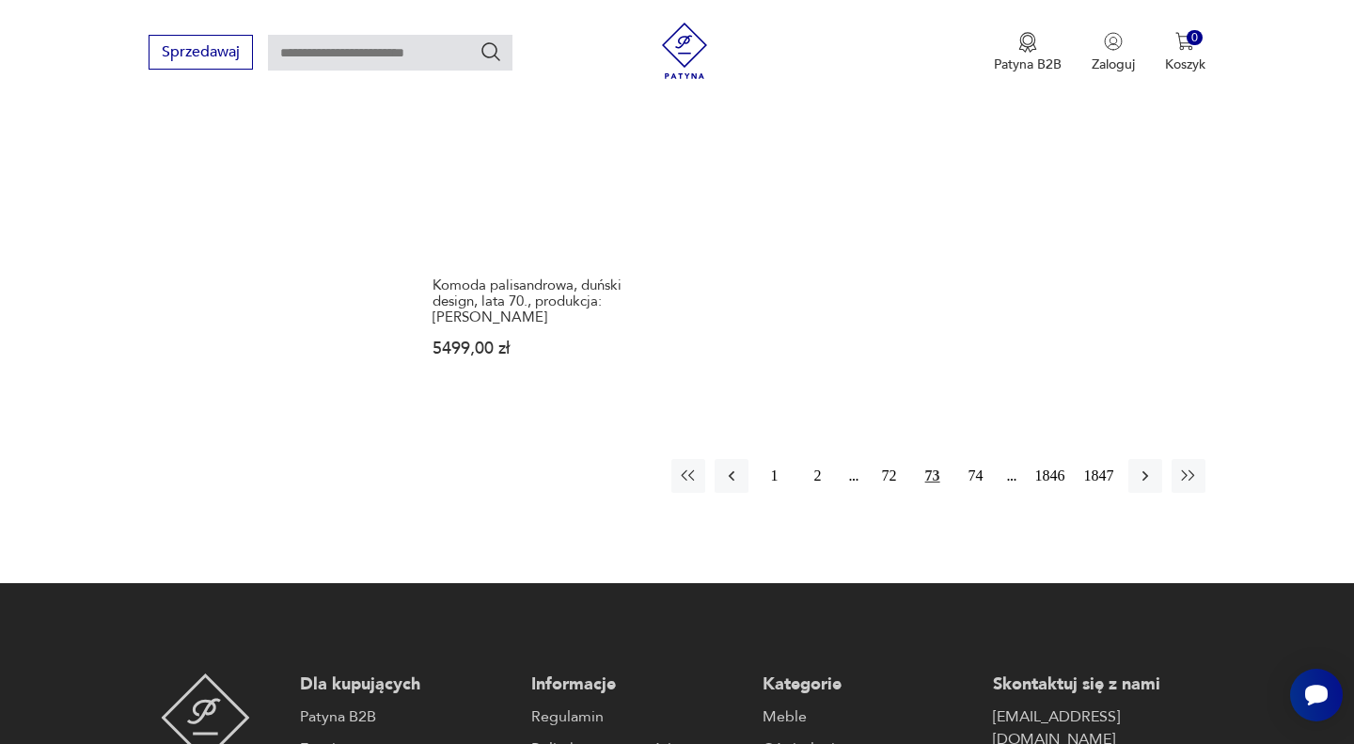
scroll to position [2572, 0]
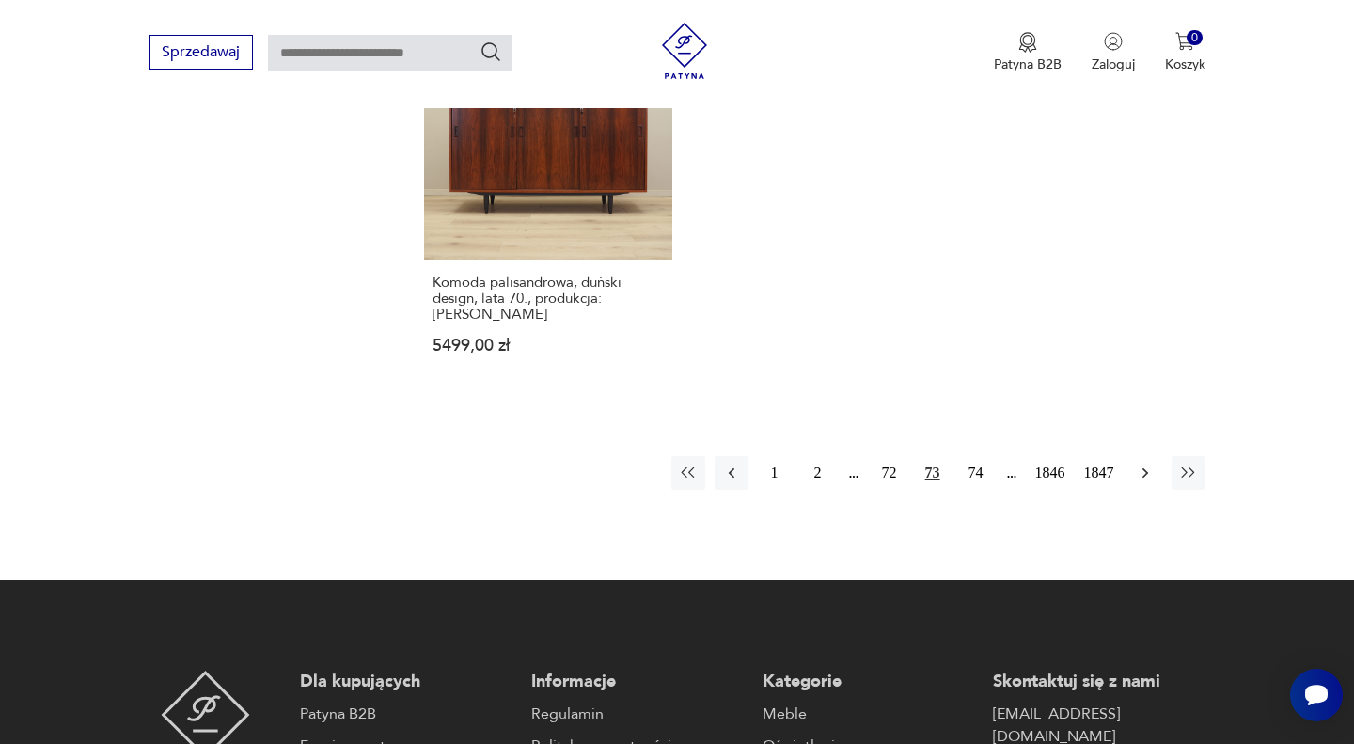
click at [1140, 463] on icon "button" at bounding box center [1145, 472] width 19 height 19
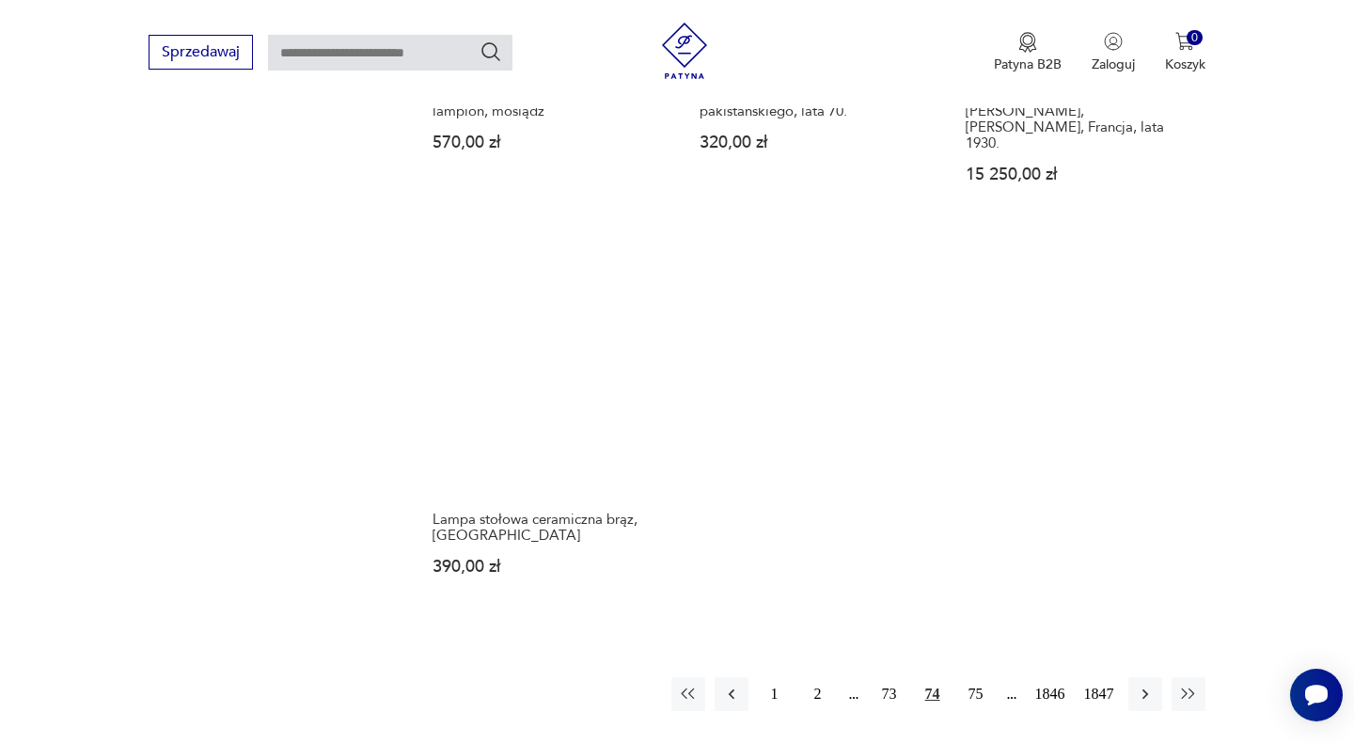
scroll to position [2384, 0]
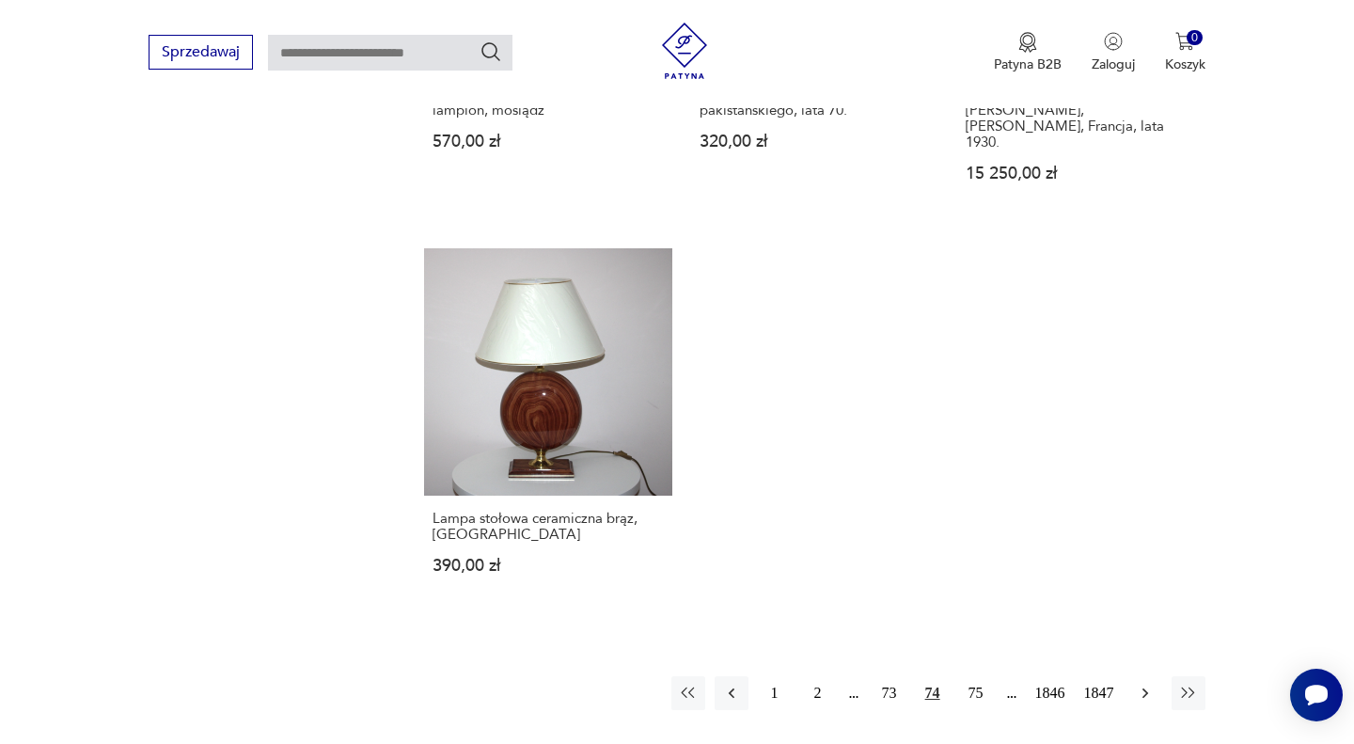
click at [1144, 688] on icon "button" at bounding box center [1144, 693] width 6 height 10
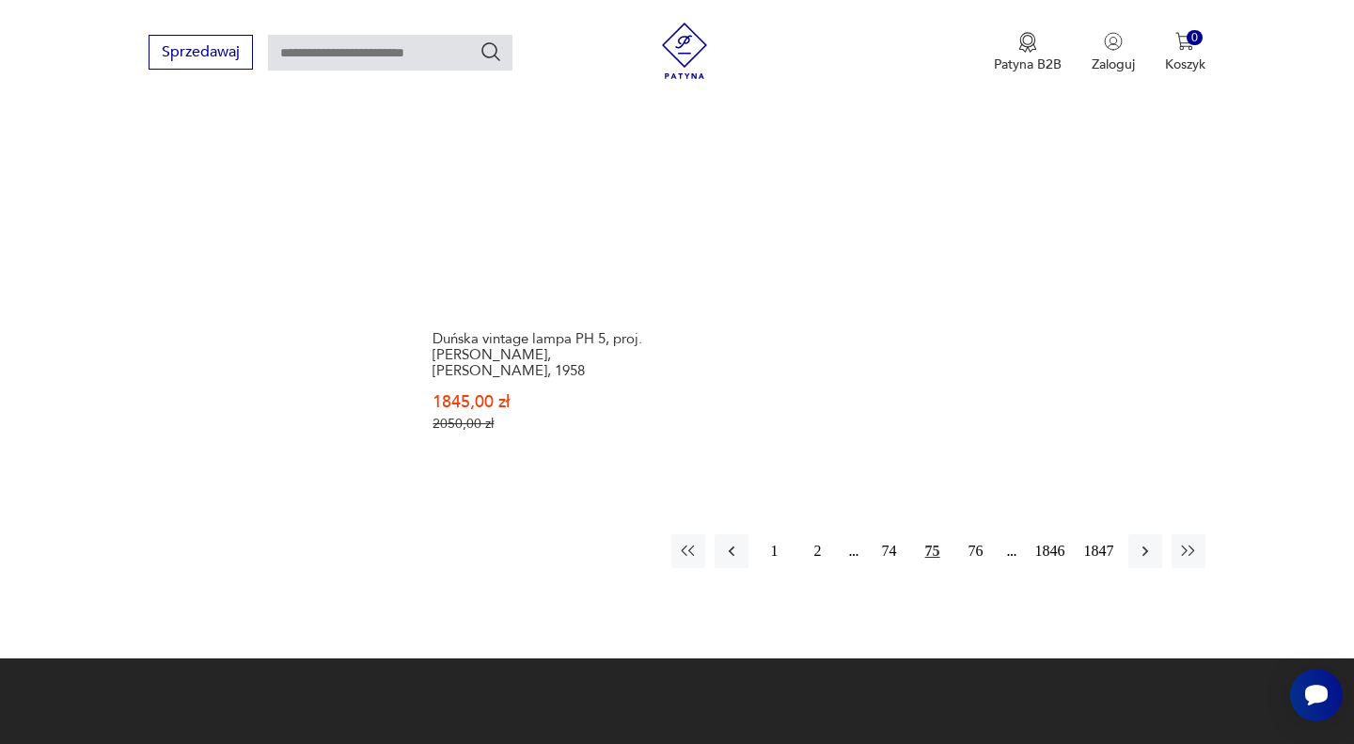
scroll to position [2604, 0]
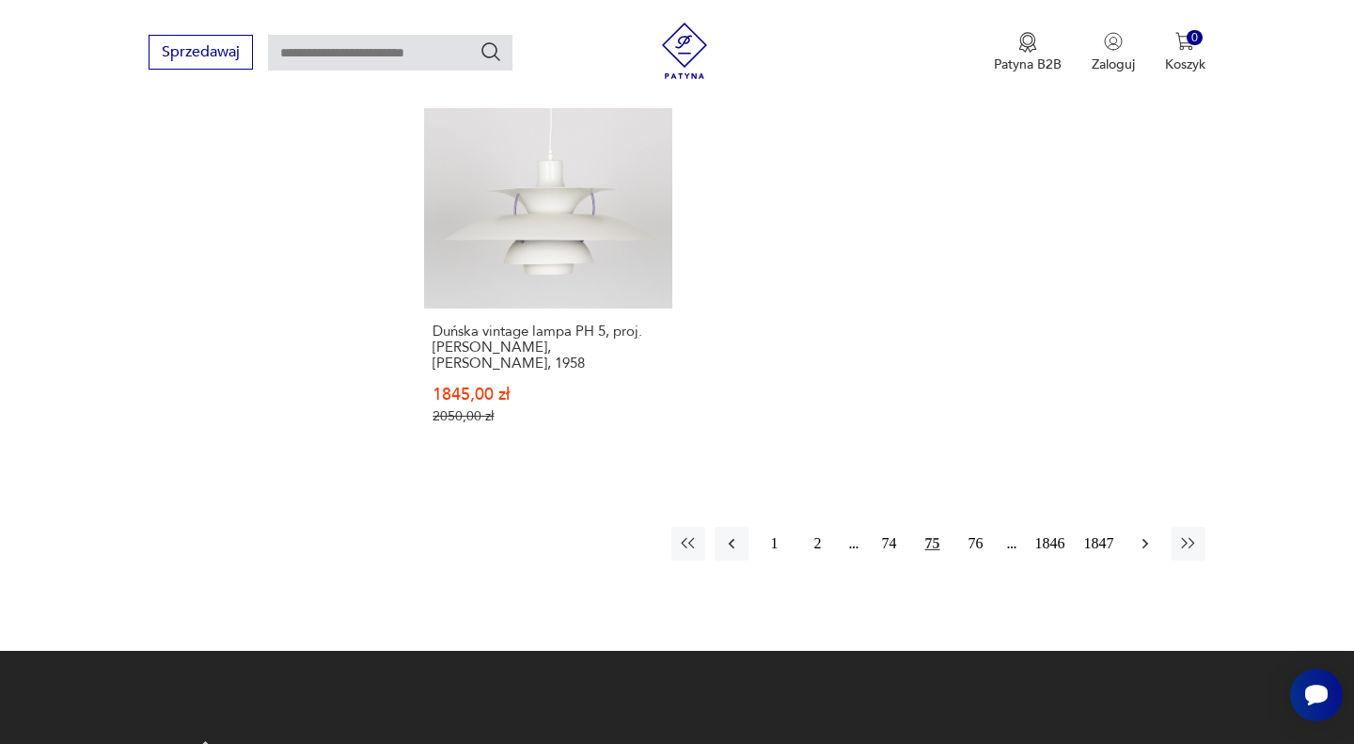
click at [1133, 526] on button "button" at bounding box center [1145, 543] width 34 height 34
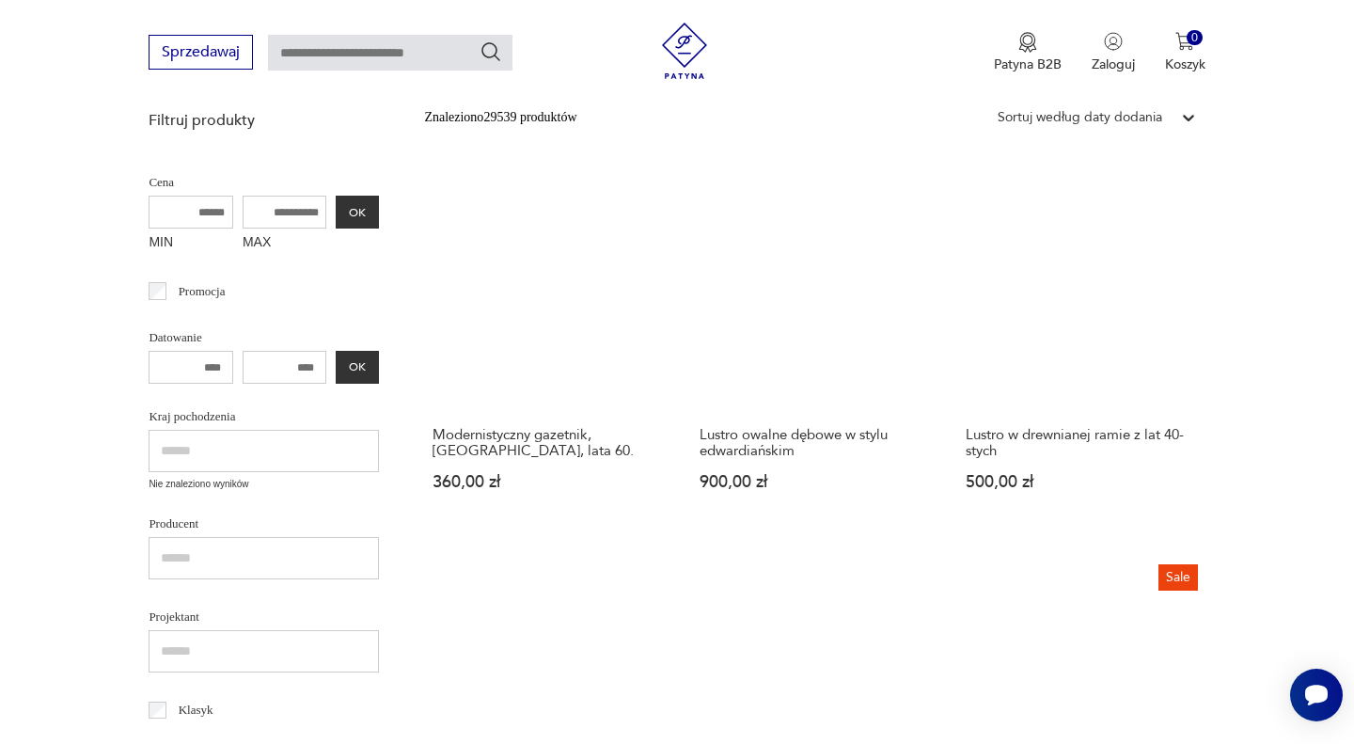
scroll to position [427, 0]
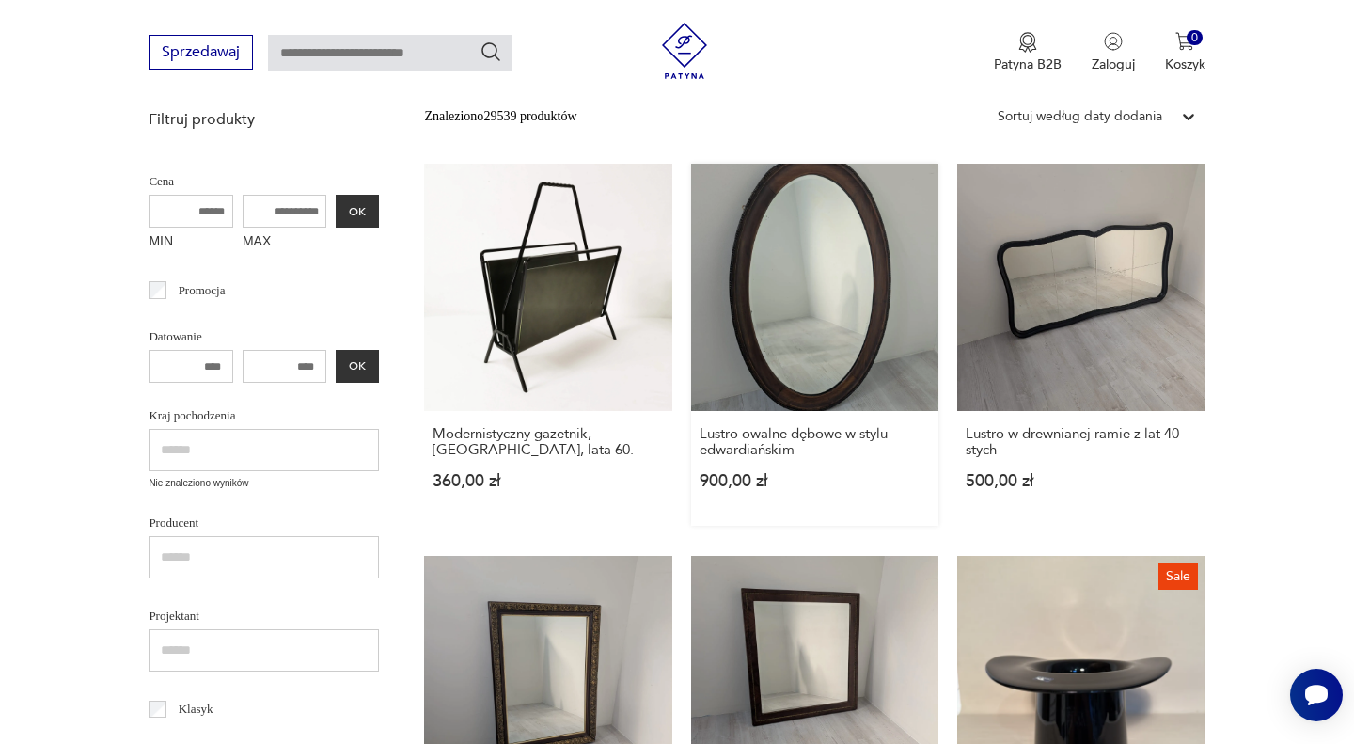
click at [819, 312] on link "Lustro owalne dębowe w stylu edwardiańskim 900,00 zł" at bounding box center [814, 345] width 247 height 362
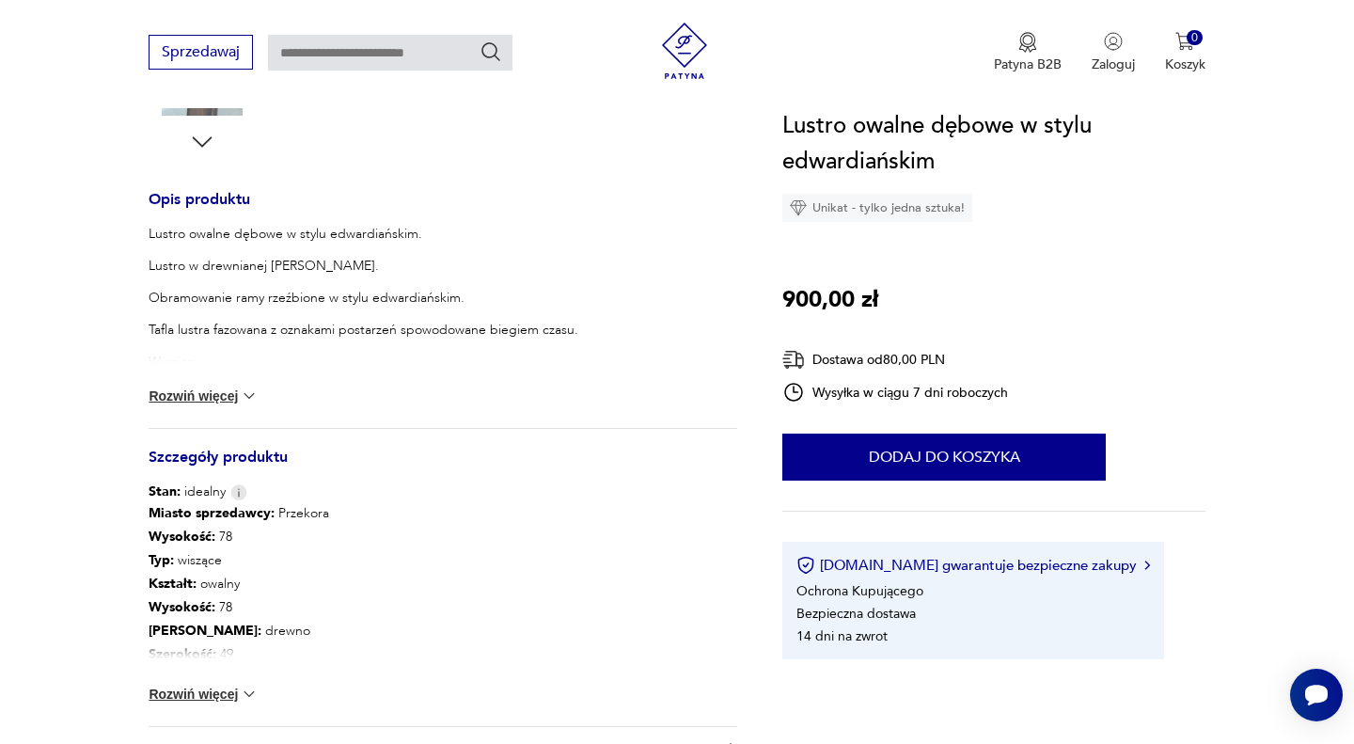
scroll to position [712, 0]
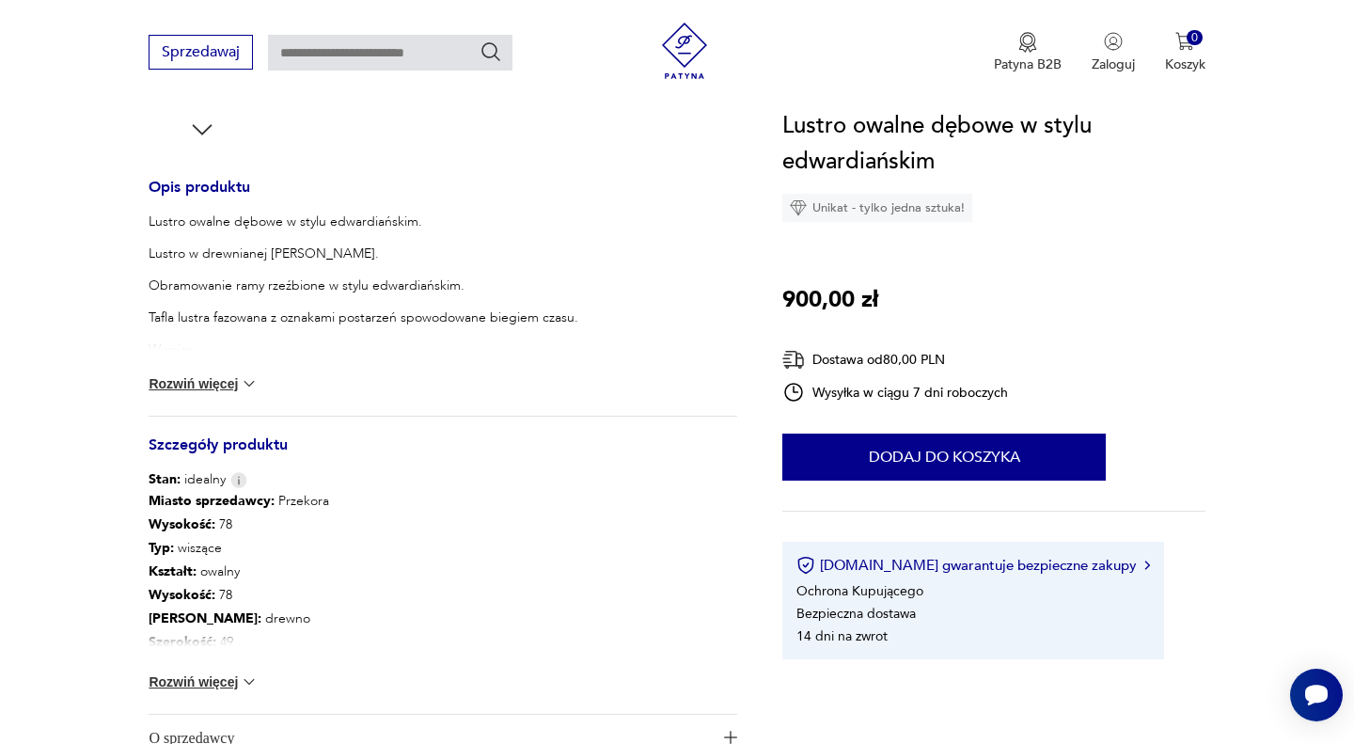
click at [229, 672] on button "Rozwiń więcej" at bounding box center [203, 681] width 109 height 19
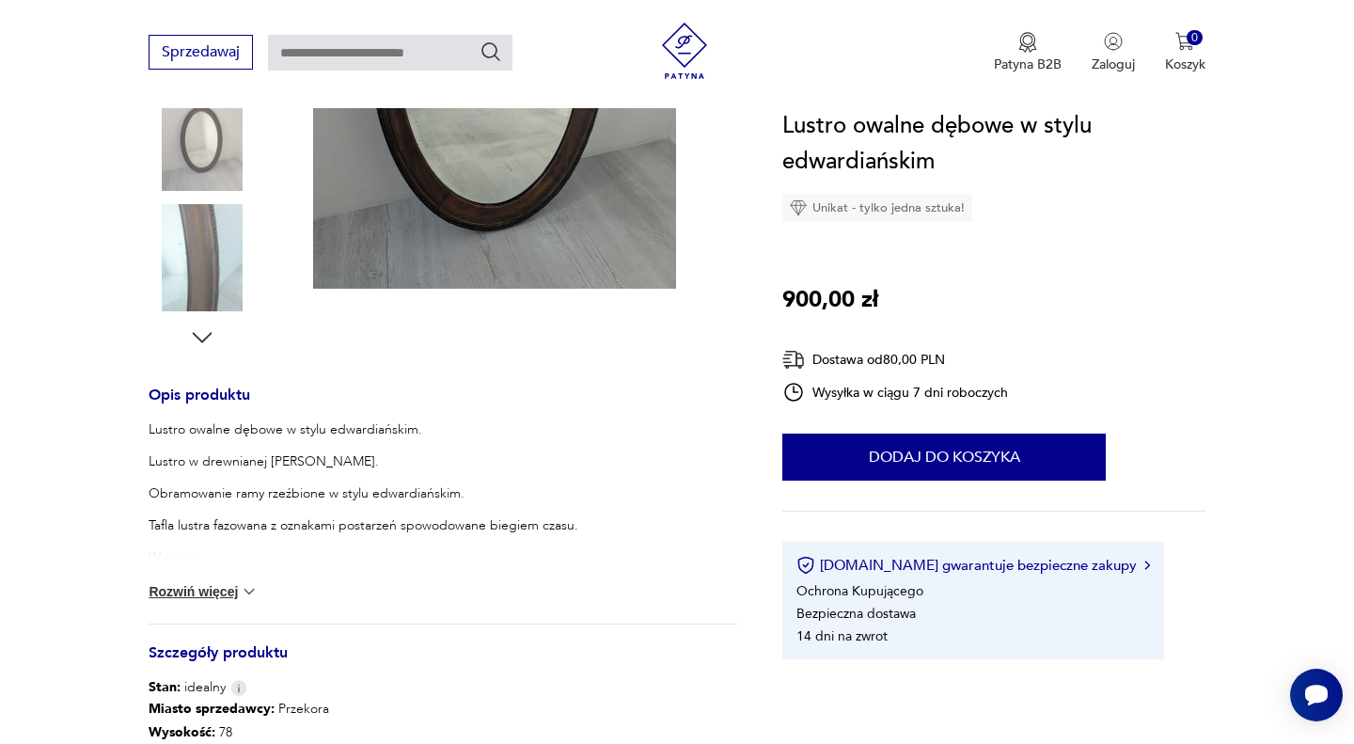
scroll to position [503, 0]
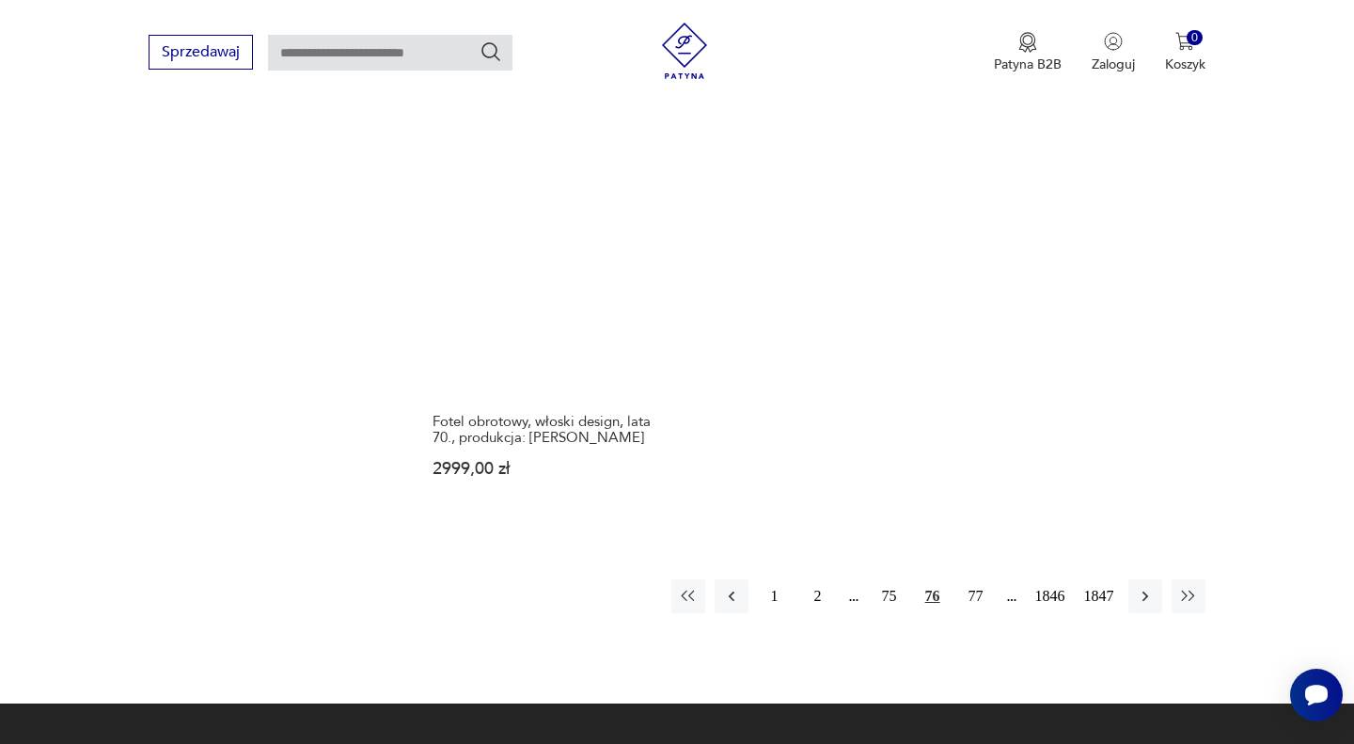
scroll to position [2429, 0]
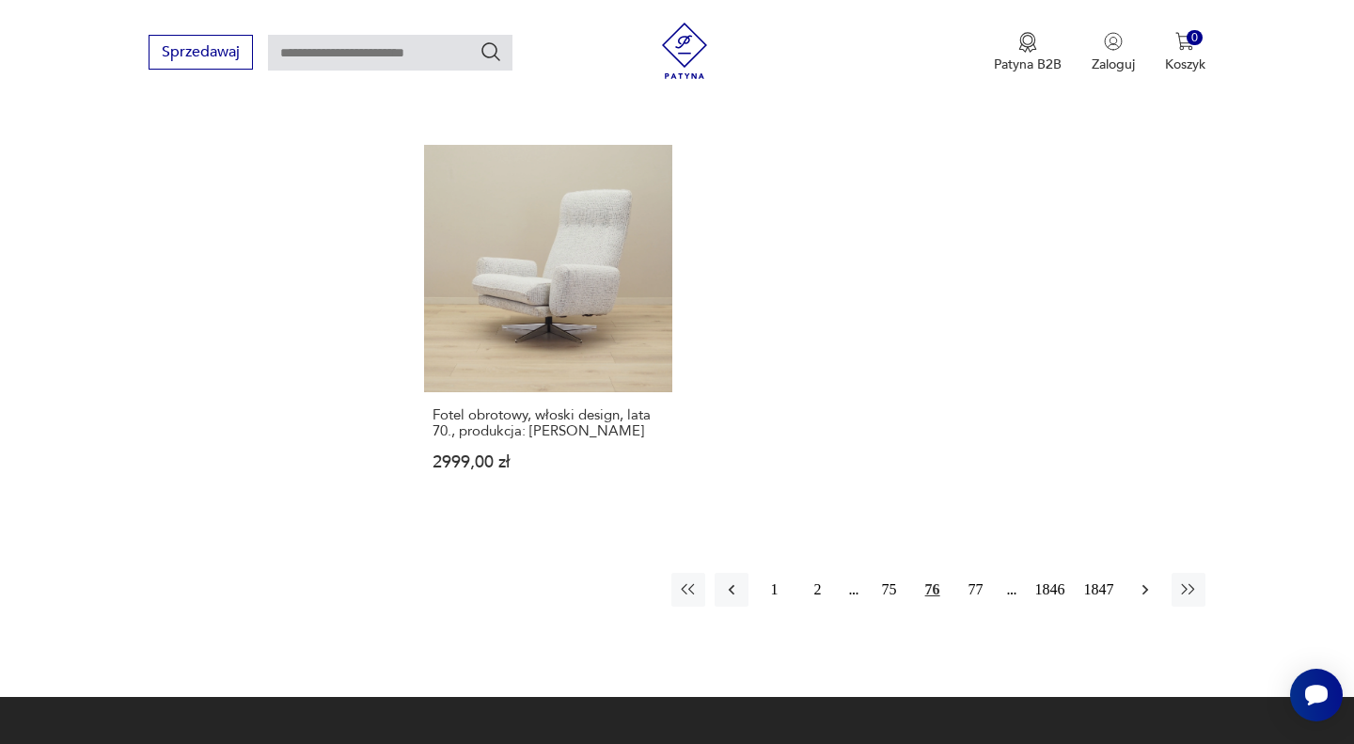
click at [1139, 580] on icon "button" at bounding box center [1145, 589] width 19 height 19
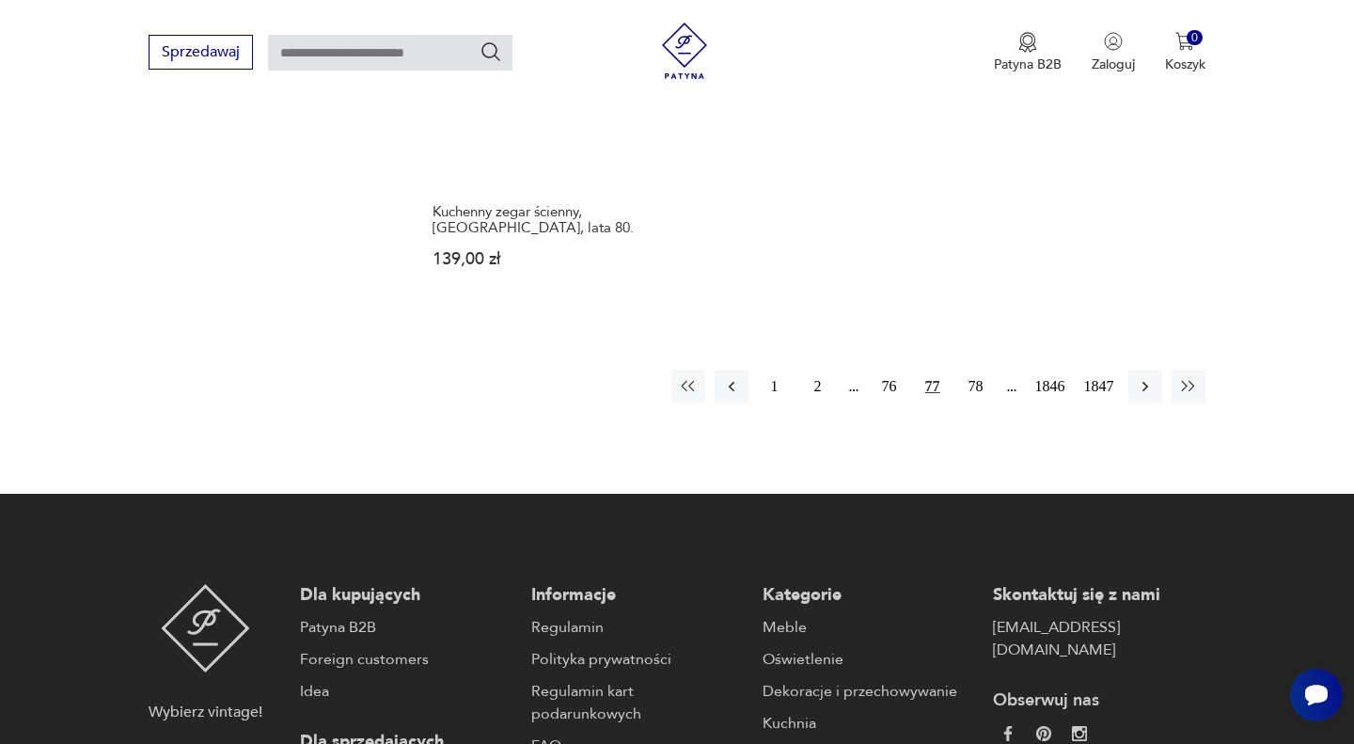
scroll to position [2633, 0]
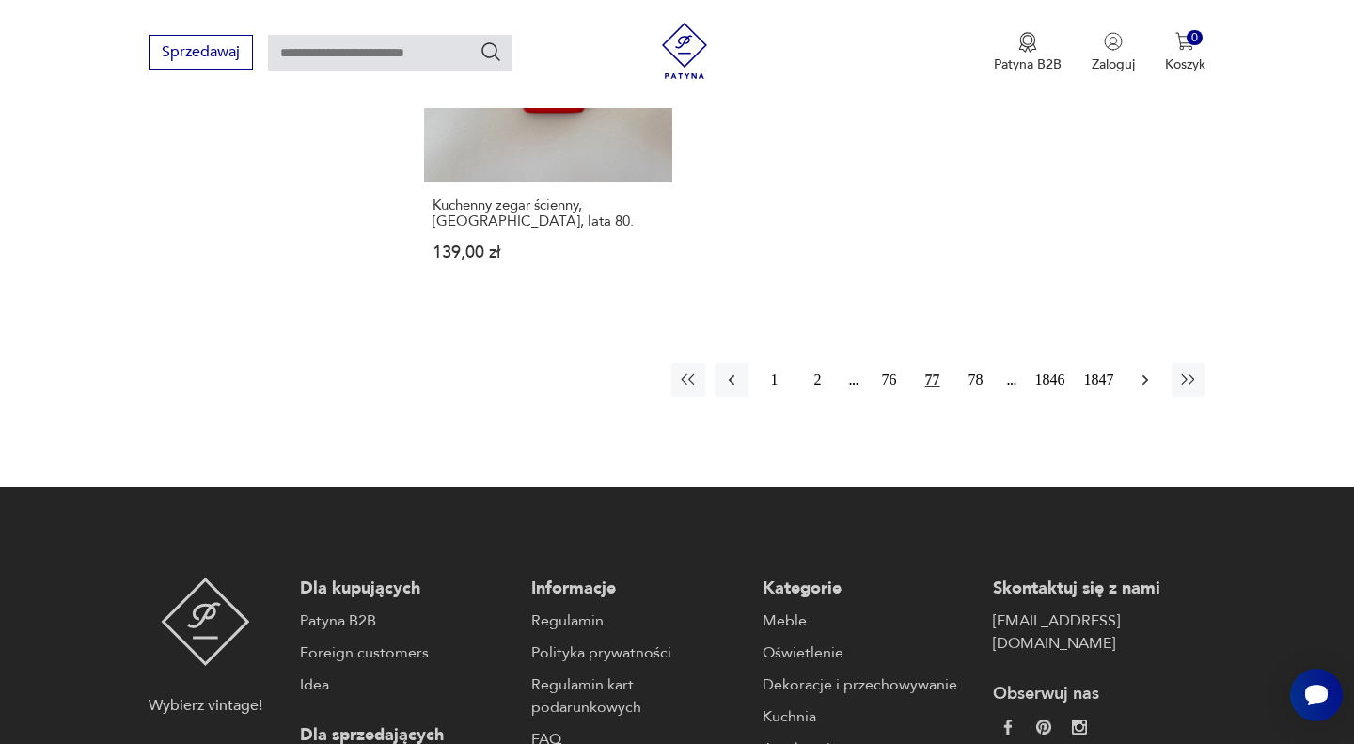
click at [1143, 388] on icon "button" at bounding box center [1145, 379] width 19 height 19
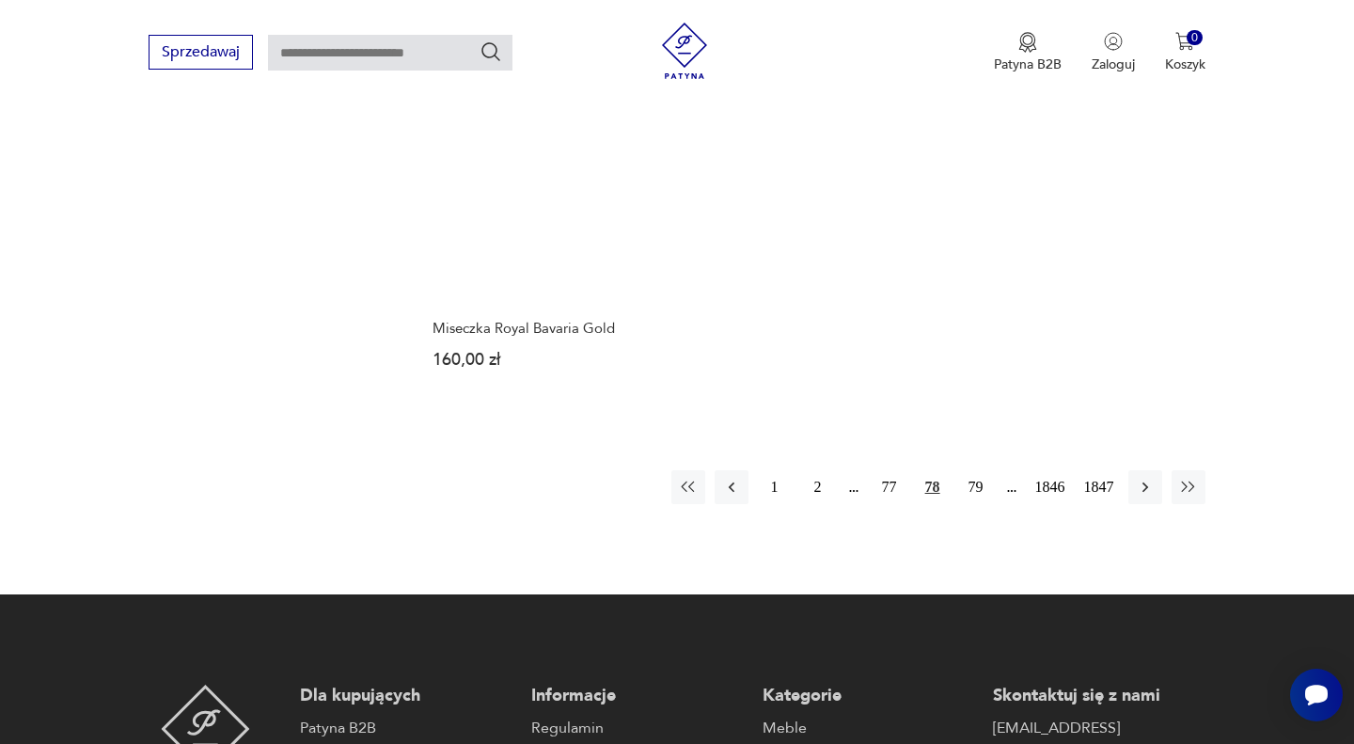
scroll to position [2490, 0]
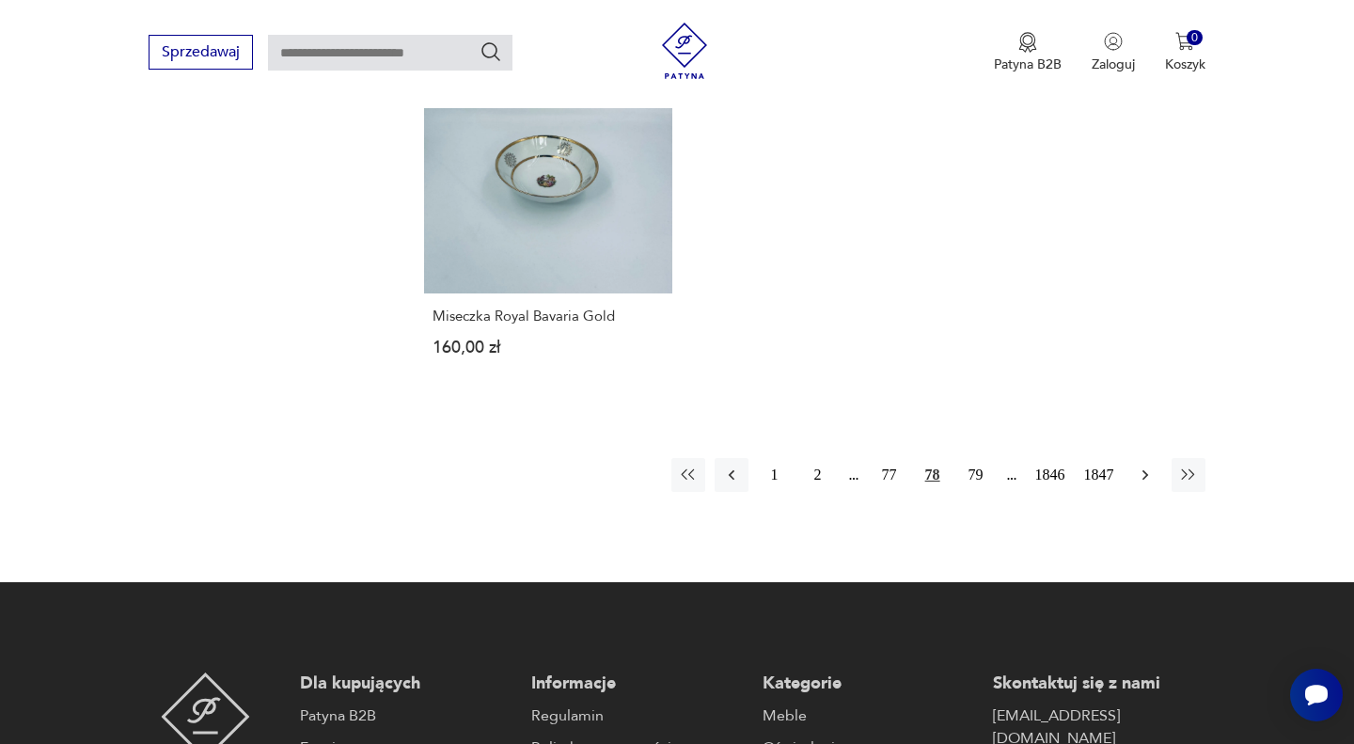
click at [1153, 475] on icon "button" at bounding box center [1145, 474] width 19 height 19
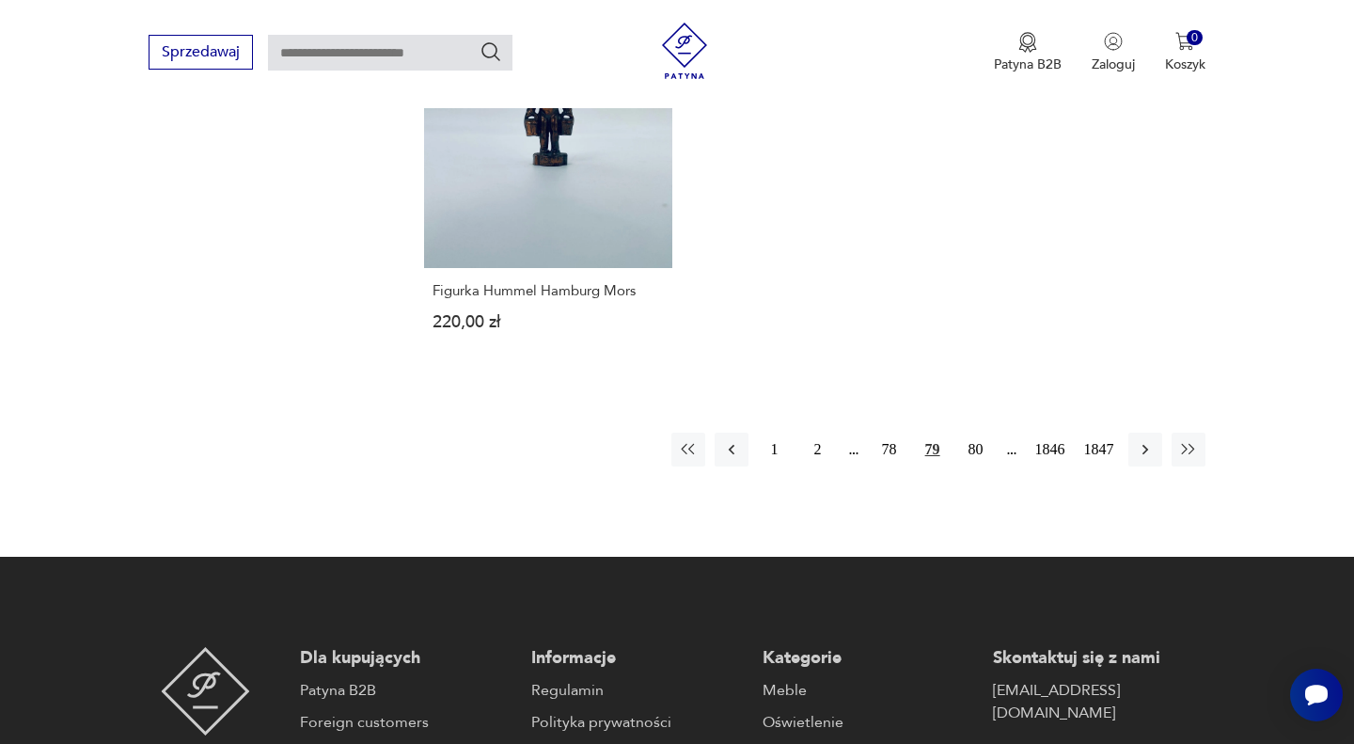
scroll to position [2588, 0]
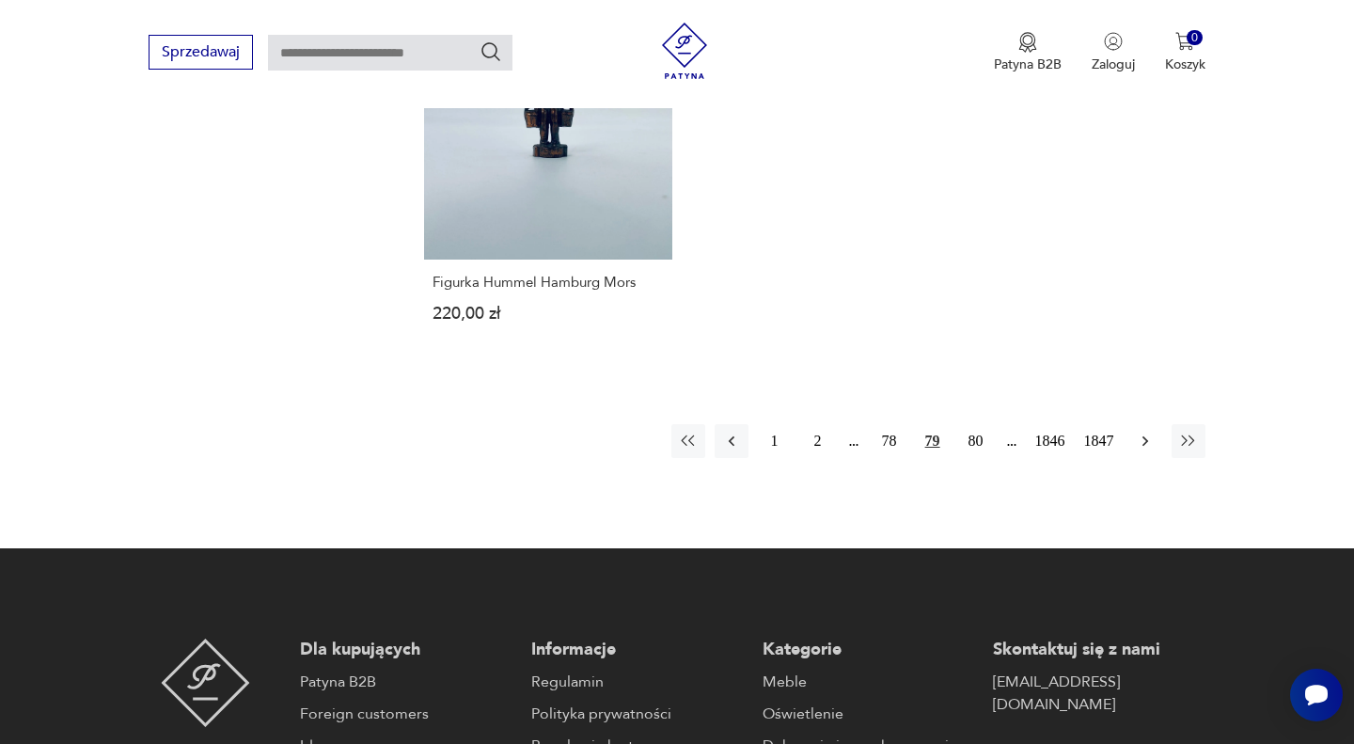
click at [1140, 431] on icon "button" at bounding box center [1145, 440] width 19 height 19
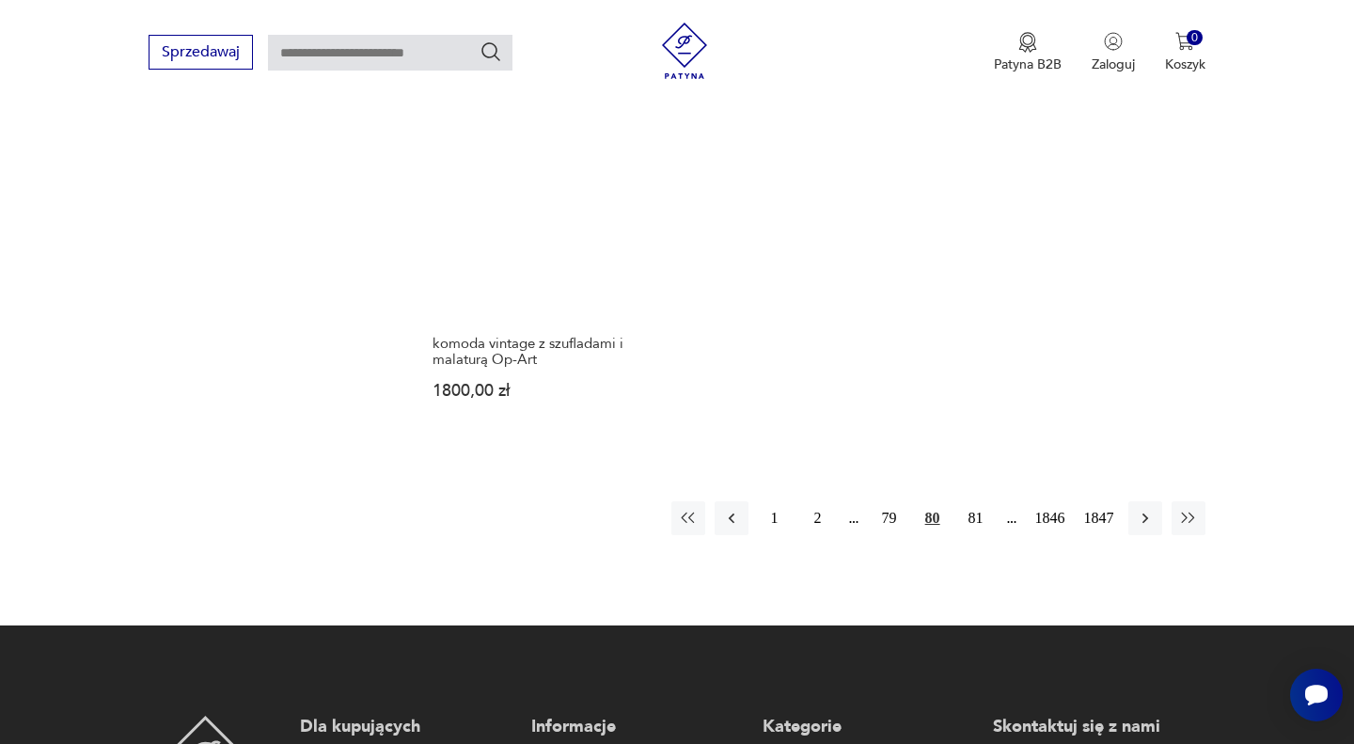
scroll to position [2545, 0]
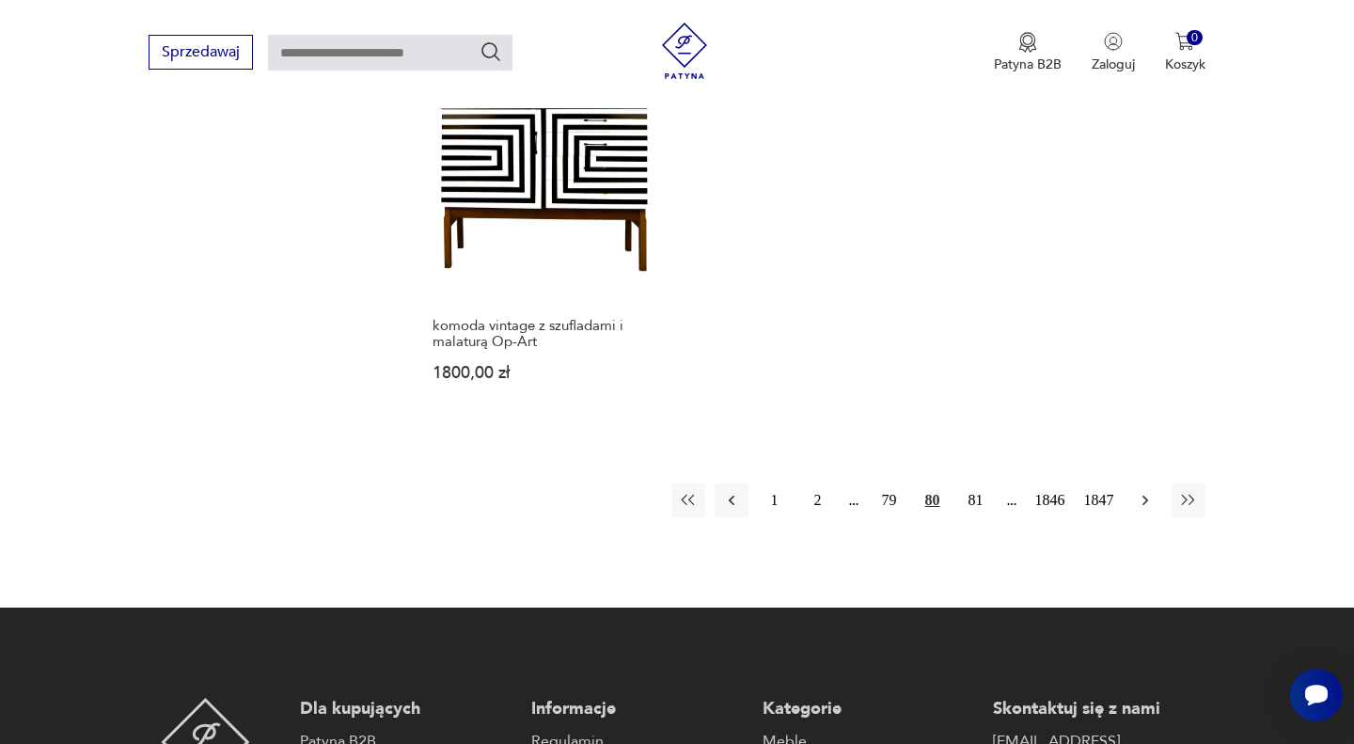
click at [1153, 483] on button "button" at bounding box center [1145, 500] width 34 height 34
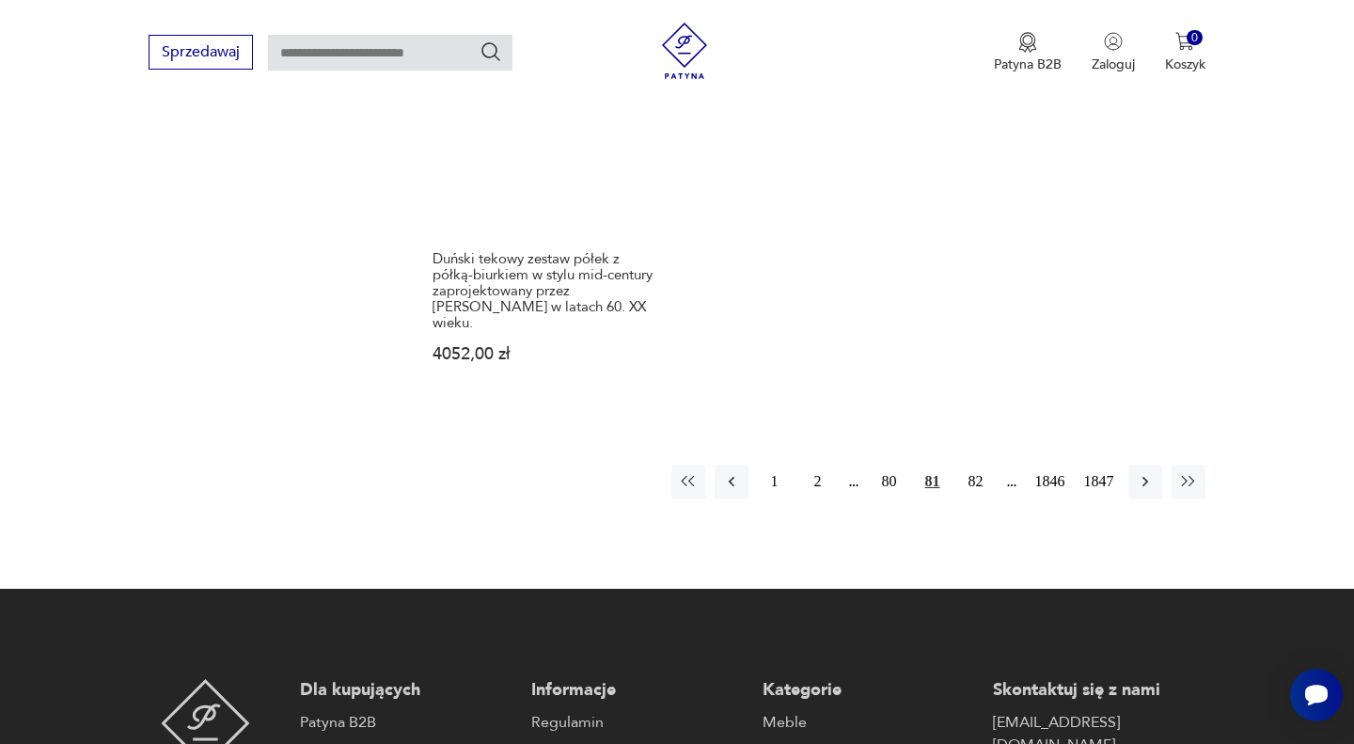
scroll to position [2689, 0]
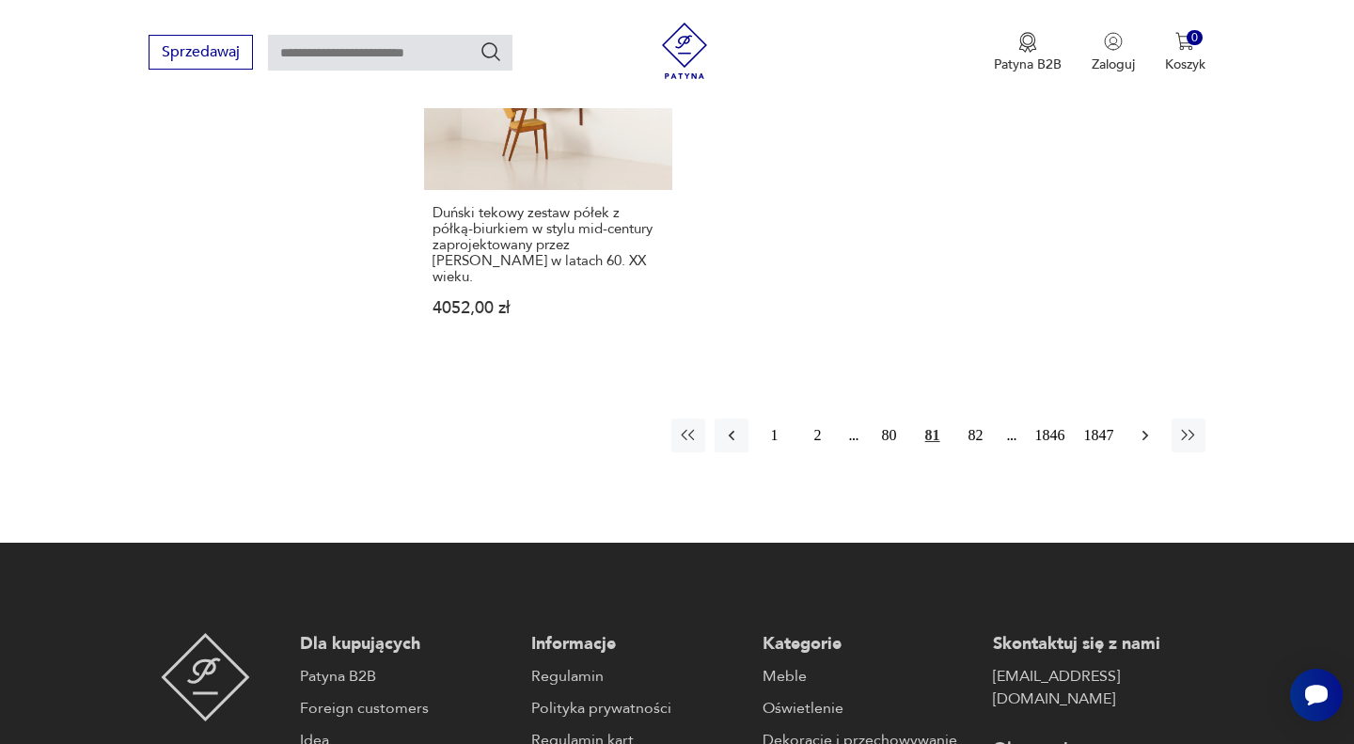
click at [1149, 426] on icon "button" at bounding box center [1145, 435] width 19 height 19
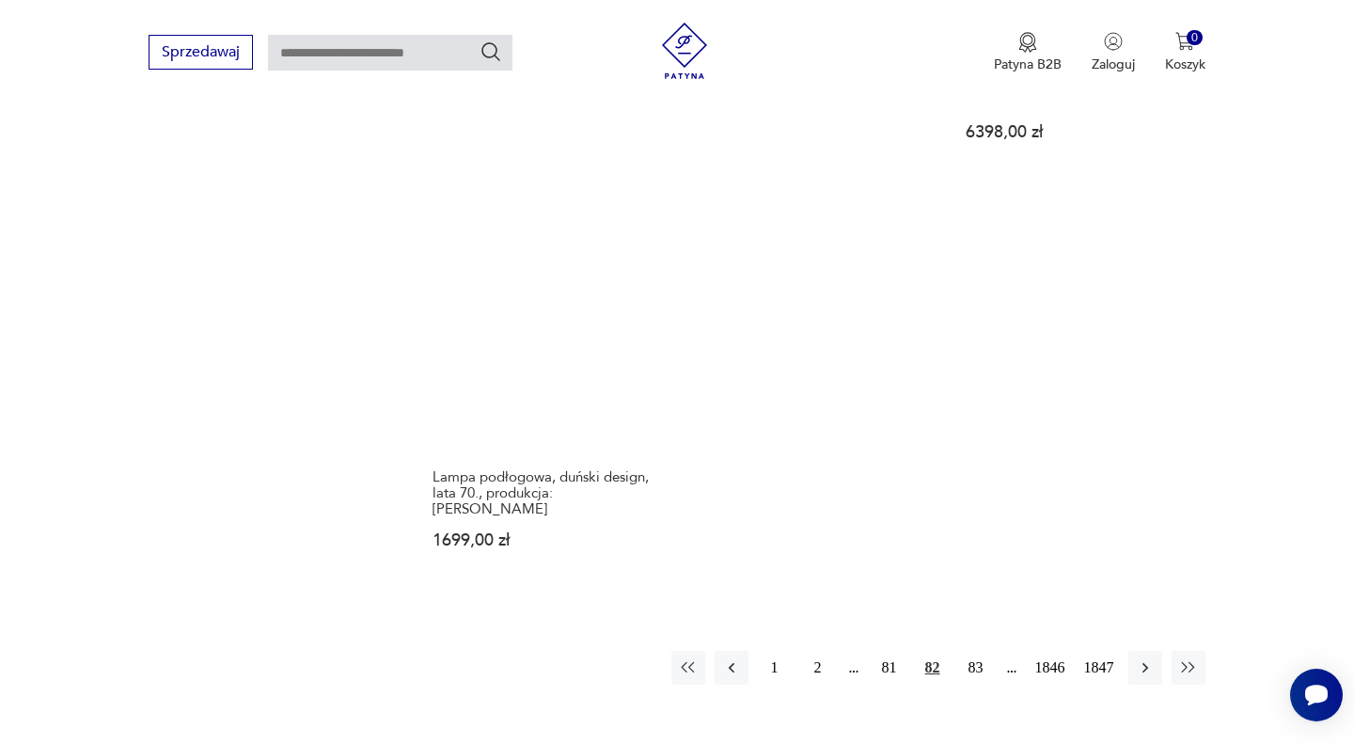
scroll to position [2544, 0]
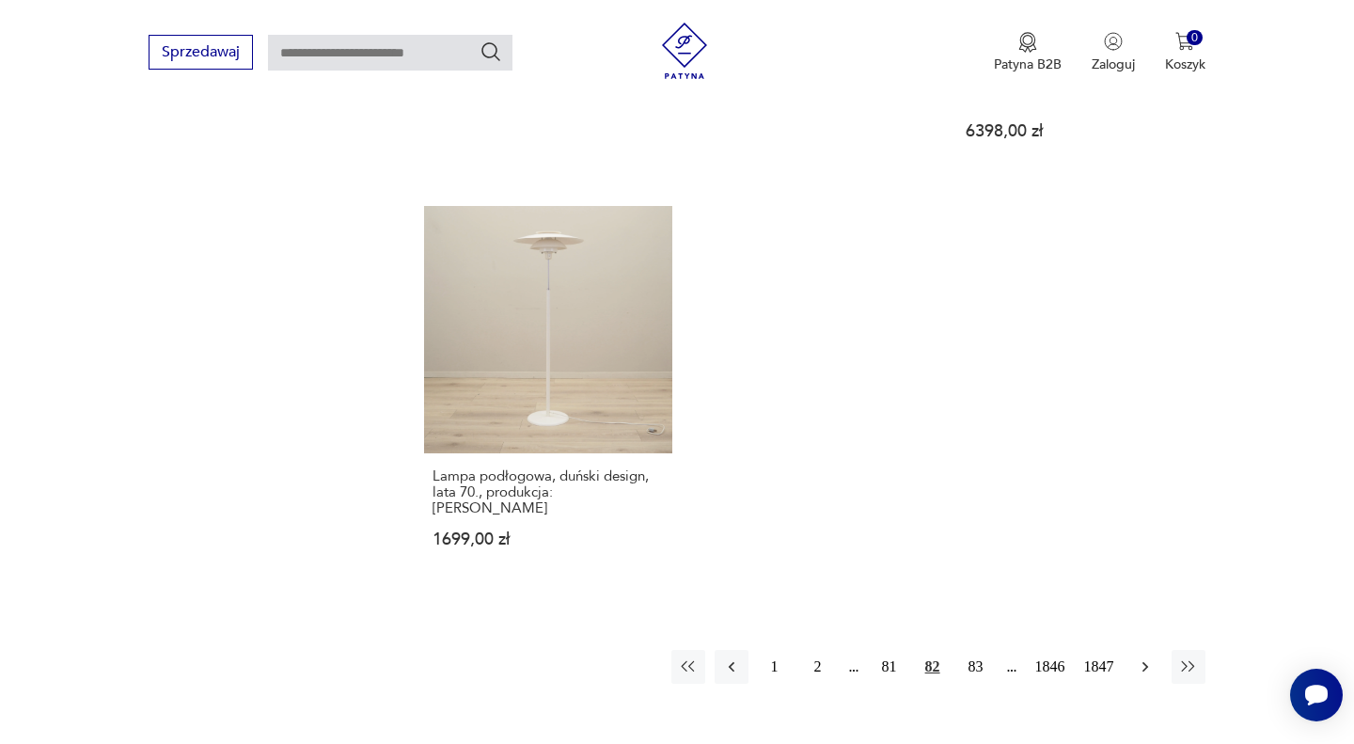
click at [1140, 657] on icon "button" at bounding box center [1145, 666] width 19 height 19
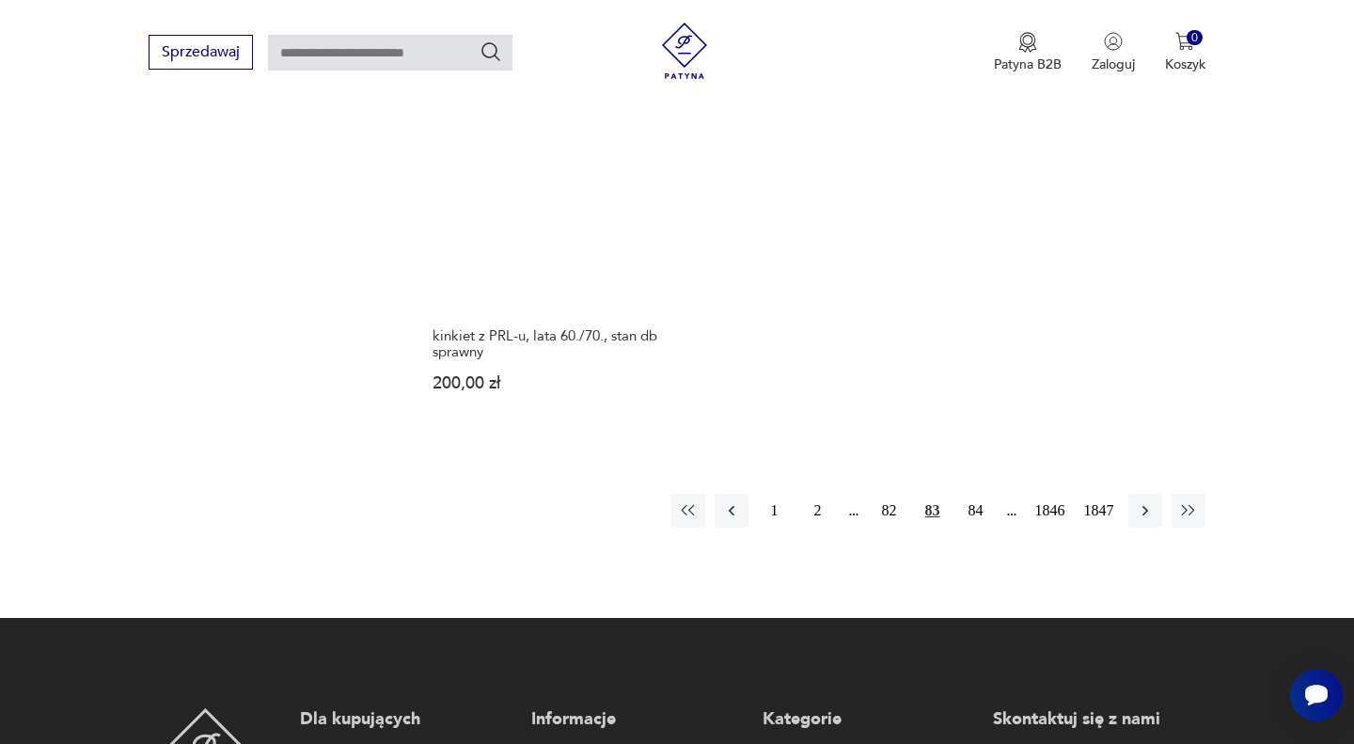
scroll to position [2729, 0]
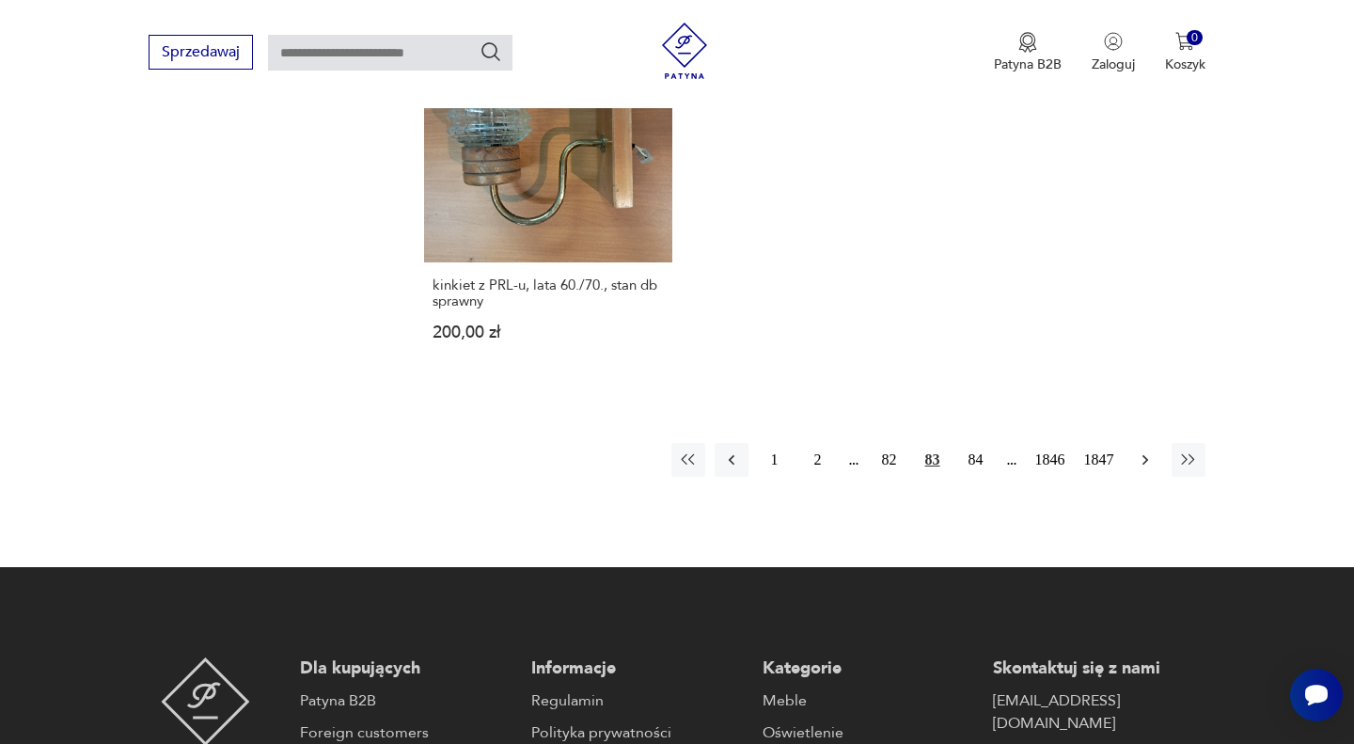
click at [1139, 450] on icon "button" at bounding box center [1145, 459] width 19 height 19
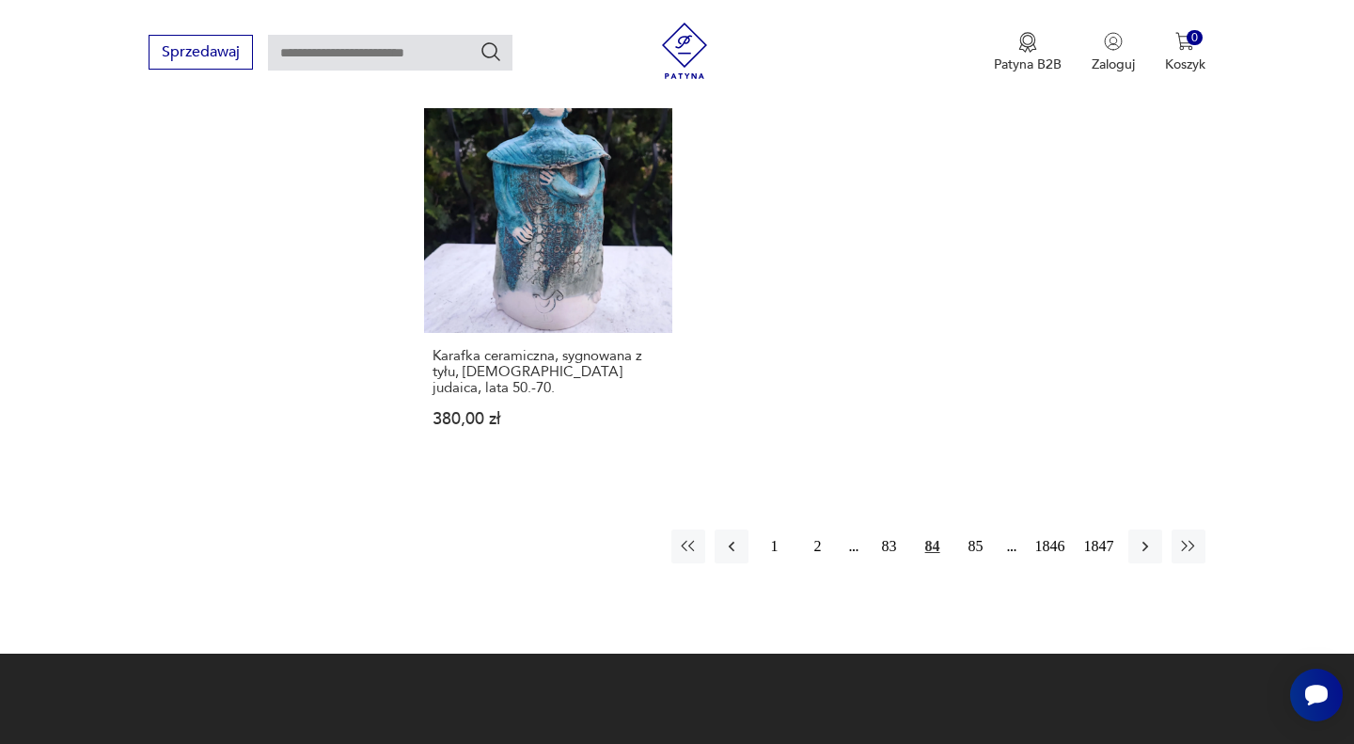
scroll to position [2578, 0]
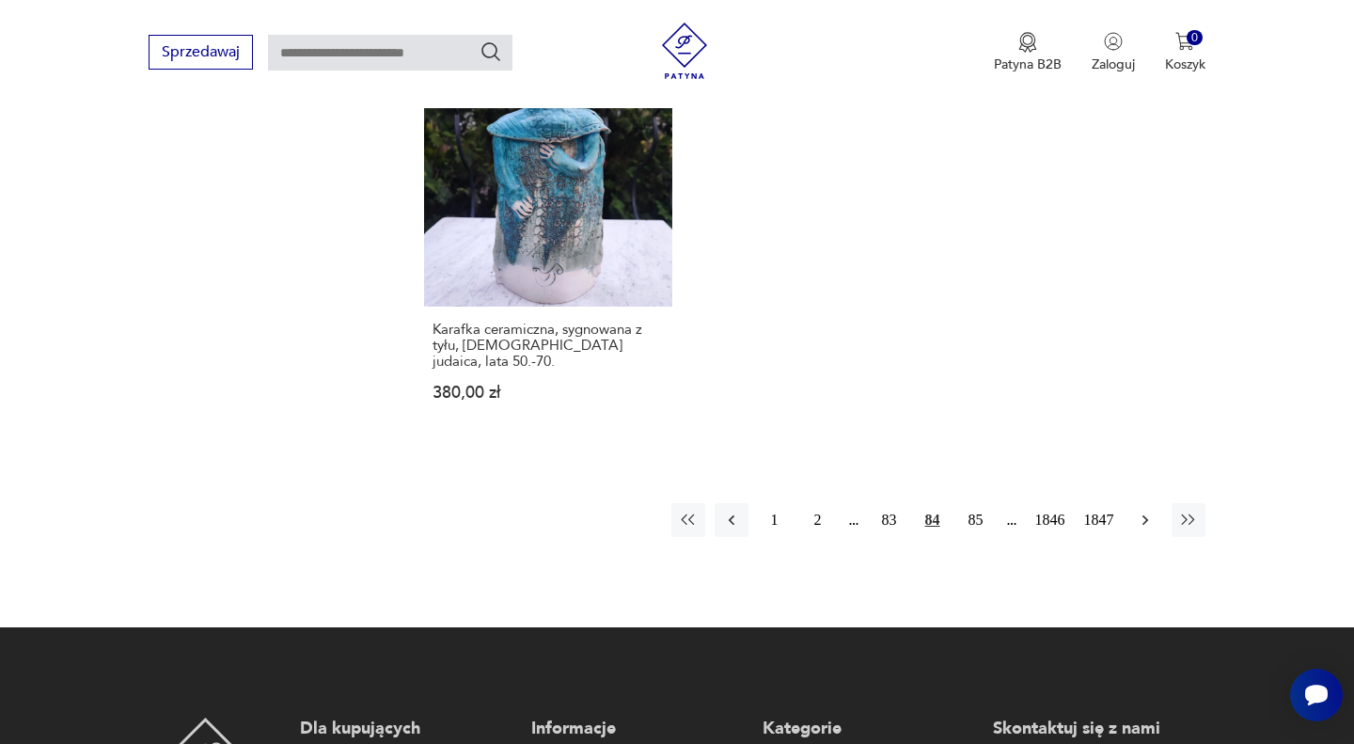
click at [1142, 510] on icon "button" at bounding box center [1145, 519] width 19 height 19
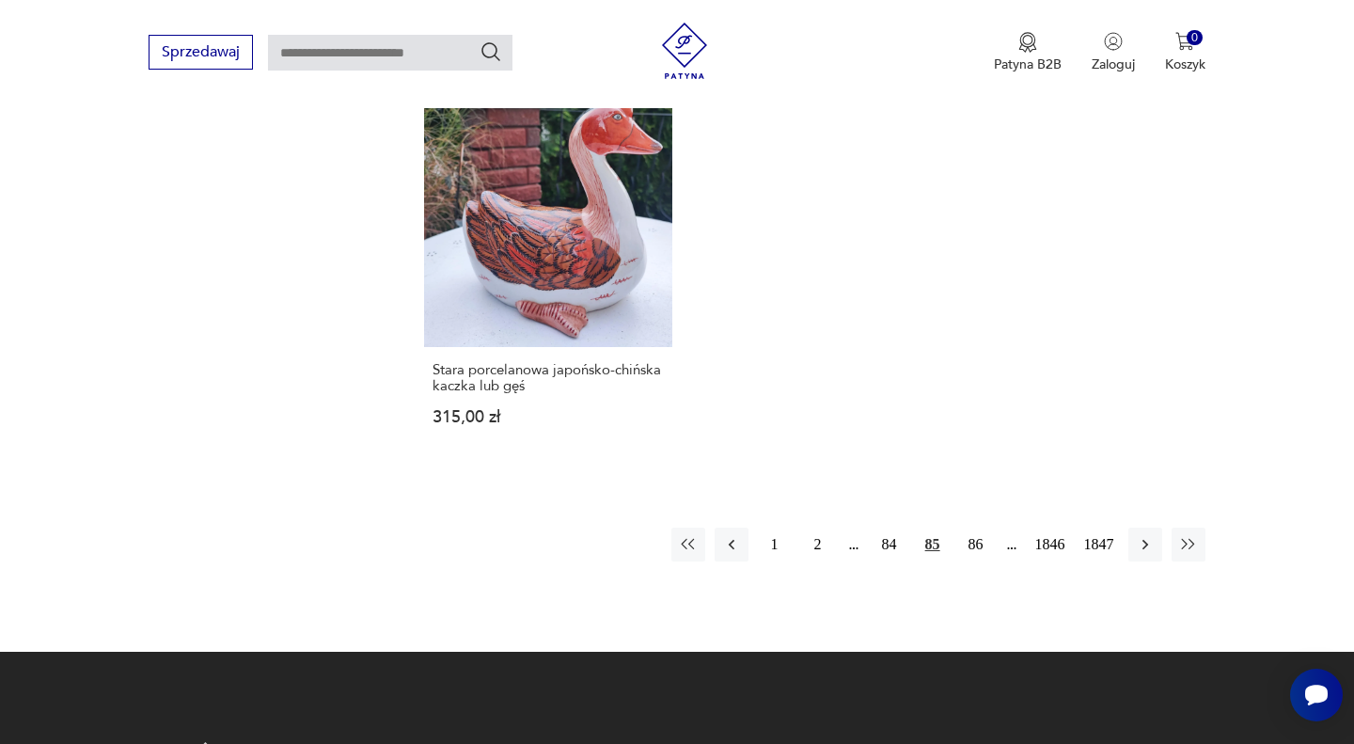
scroll to position [2510, 0]
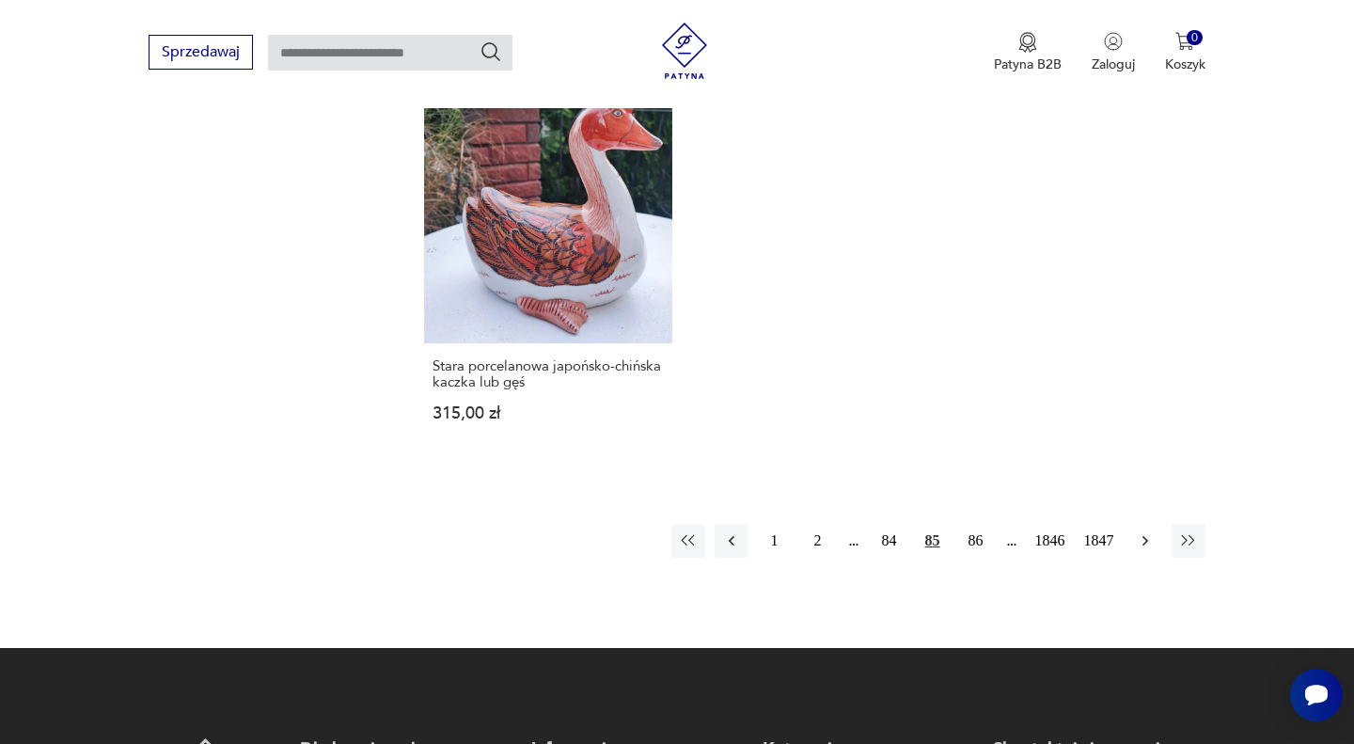
click at [1149, 541] on icon "button" at bounding box center [1145, 540] width 19 height 19
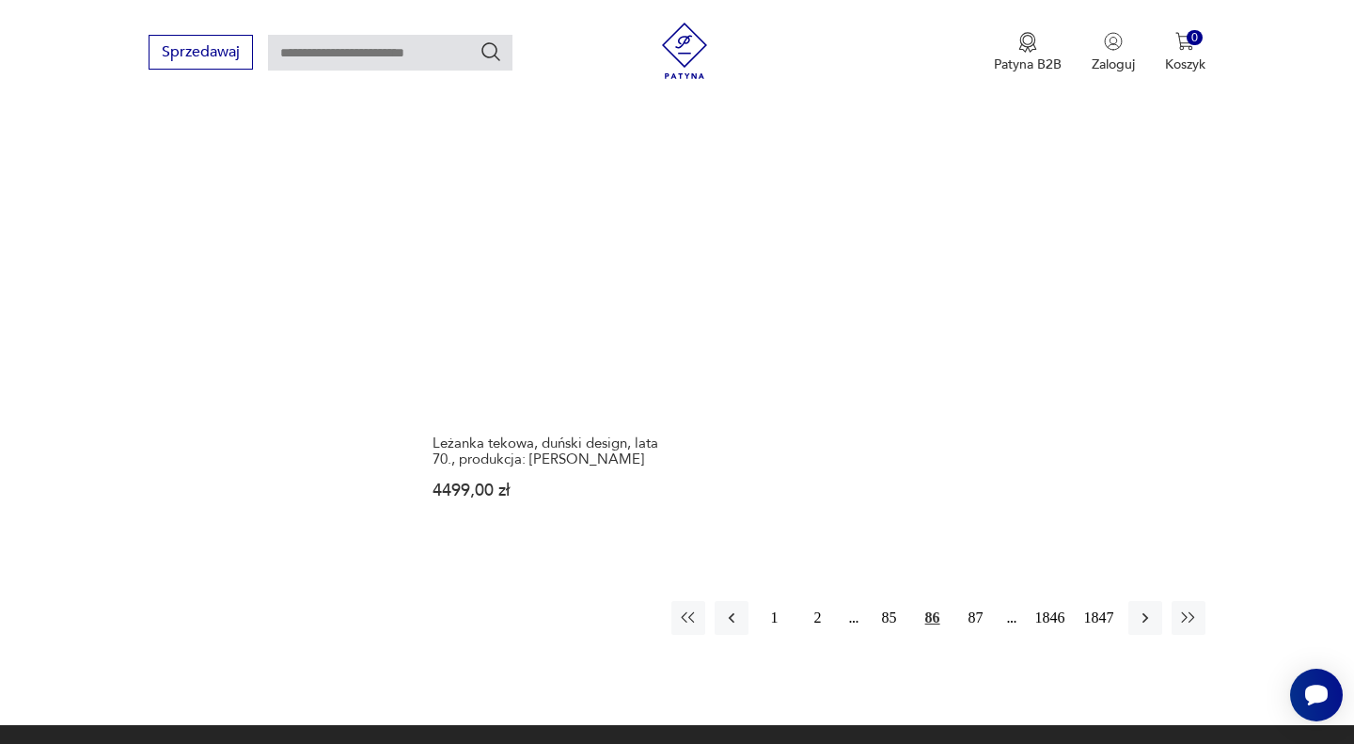
scroll to position [2484, 0]
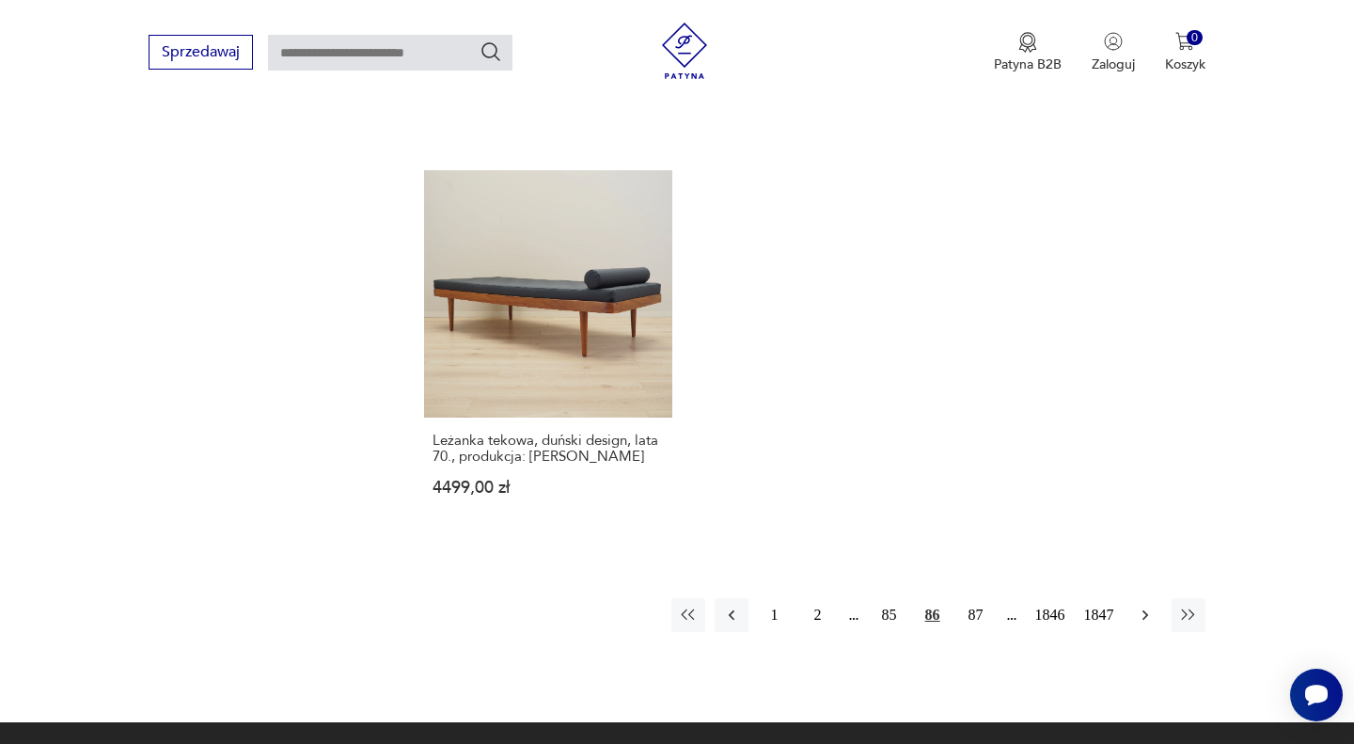
click at [1147, 605] on icon "button" at bounding box center [1145, 614] width 19 height 19
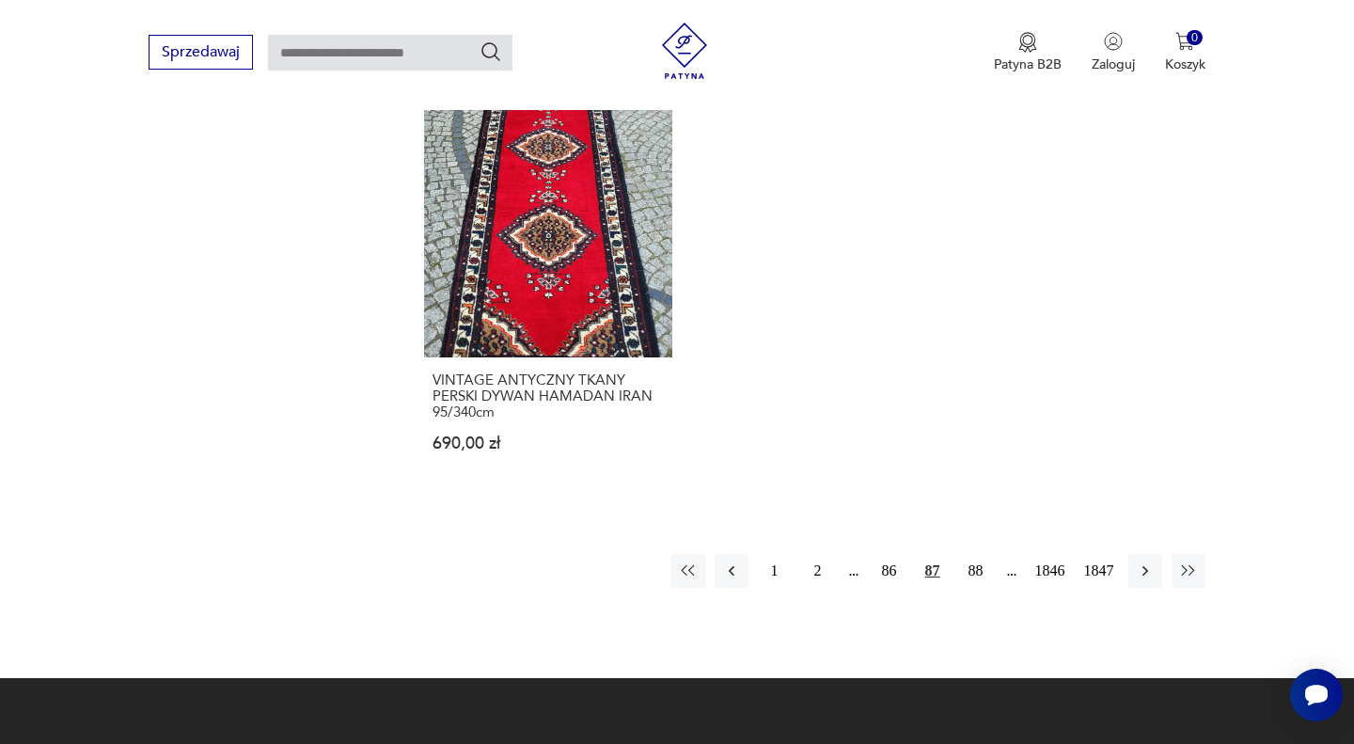
scroll to position [2510, 0]
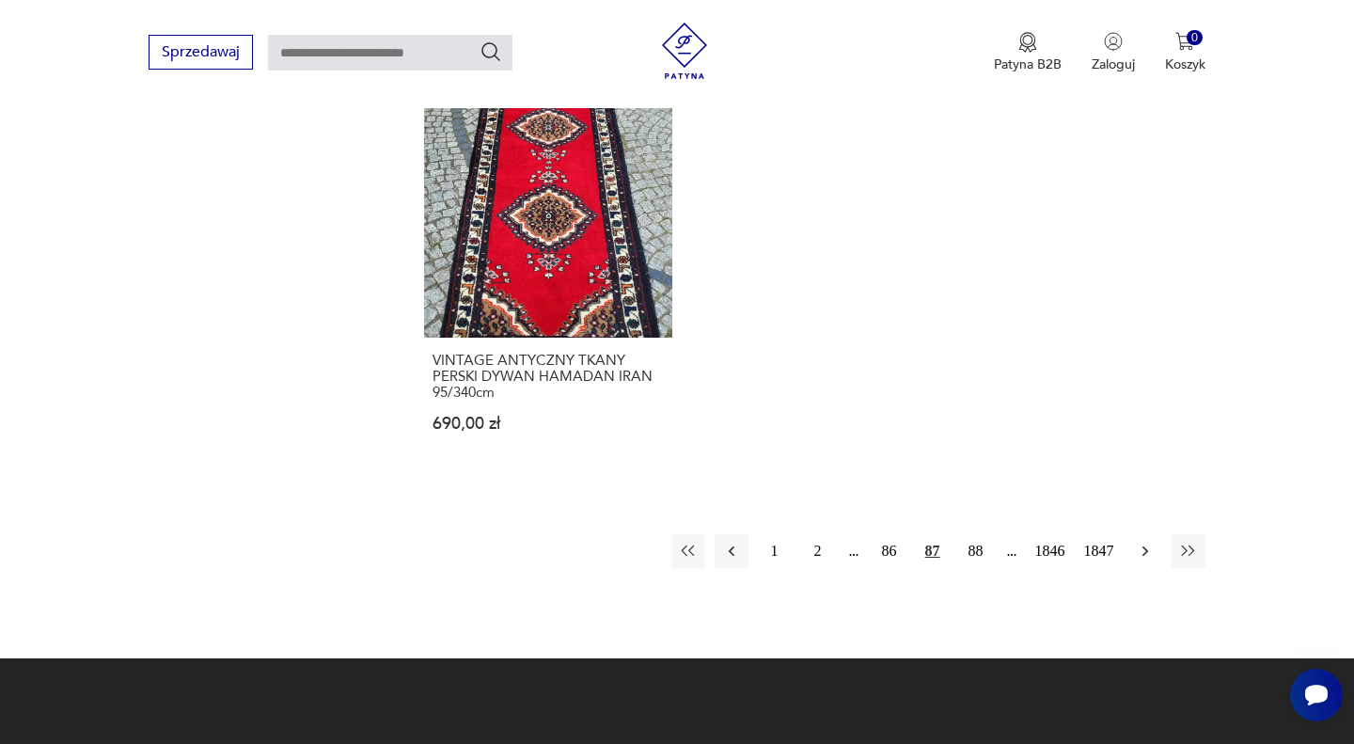
click at [1143, 546] on icon "button" at bounding box center [1144, 551] width 6 height 10
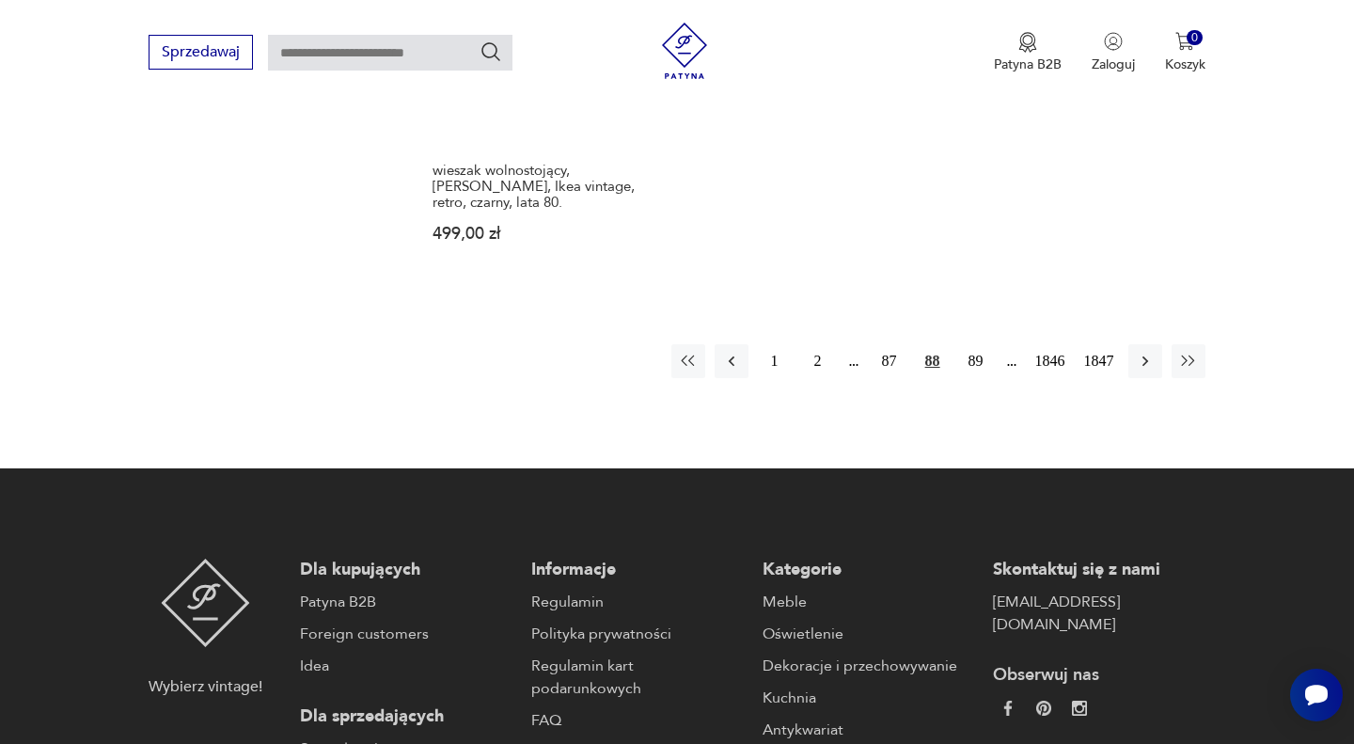
scroll to position [2783, 0]
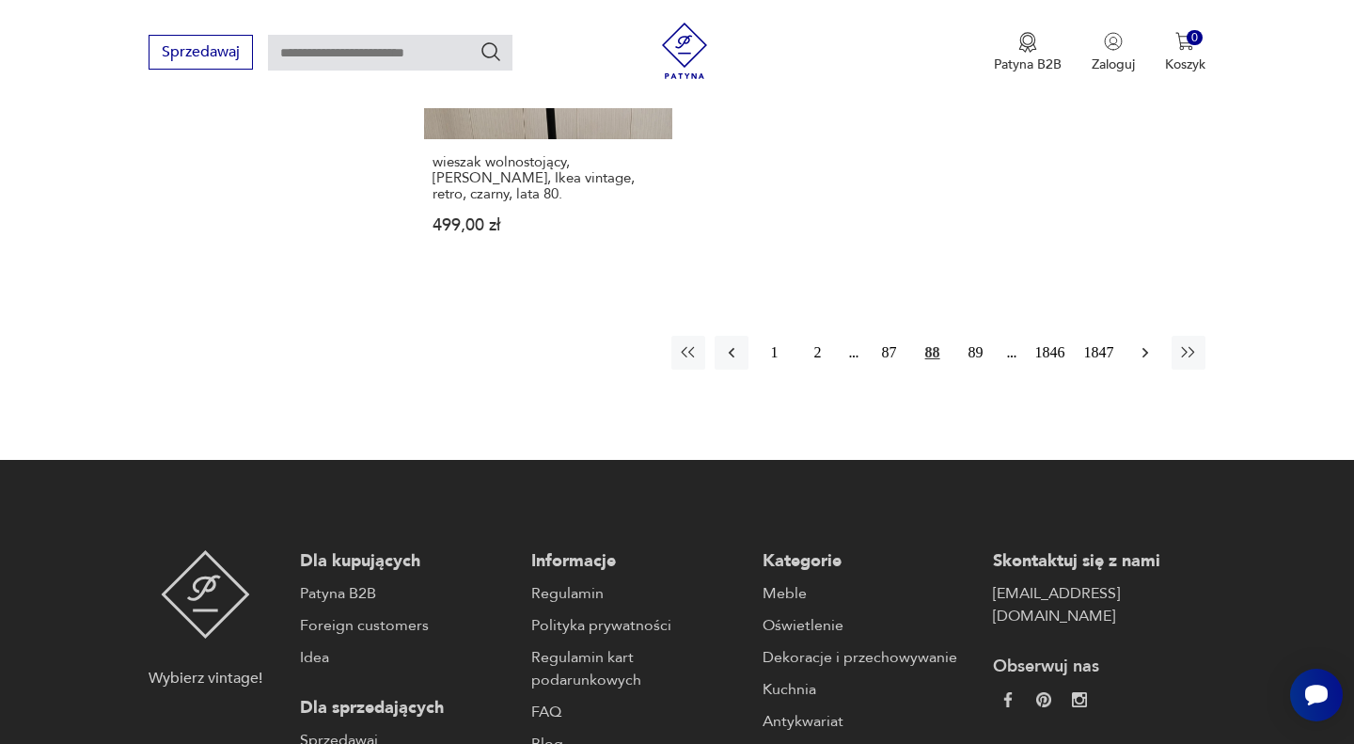
click at [1138, 343] on icon "button" at bounding box center [1145, 352] width 19 height 19
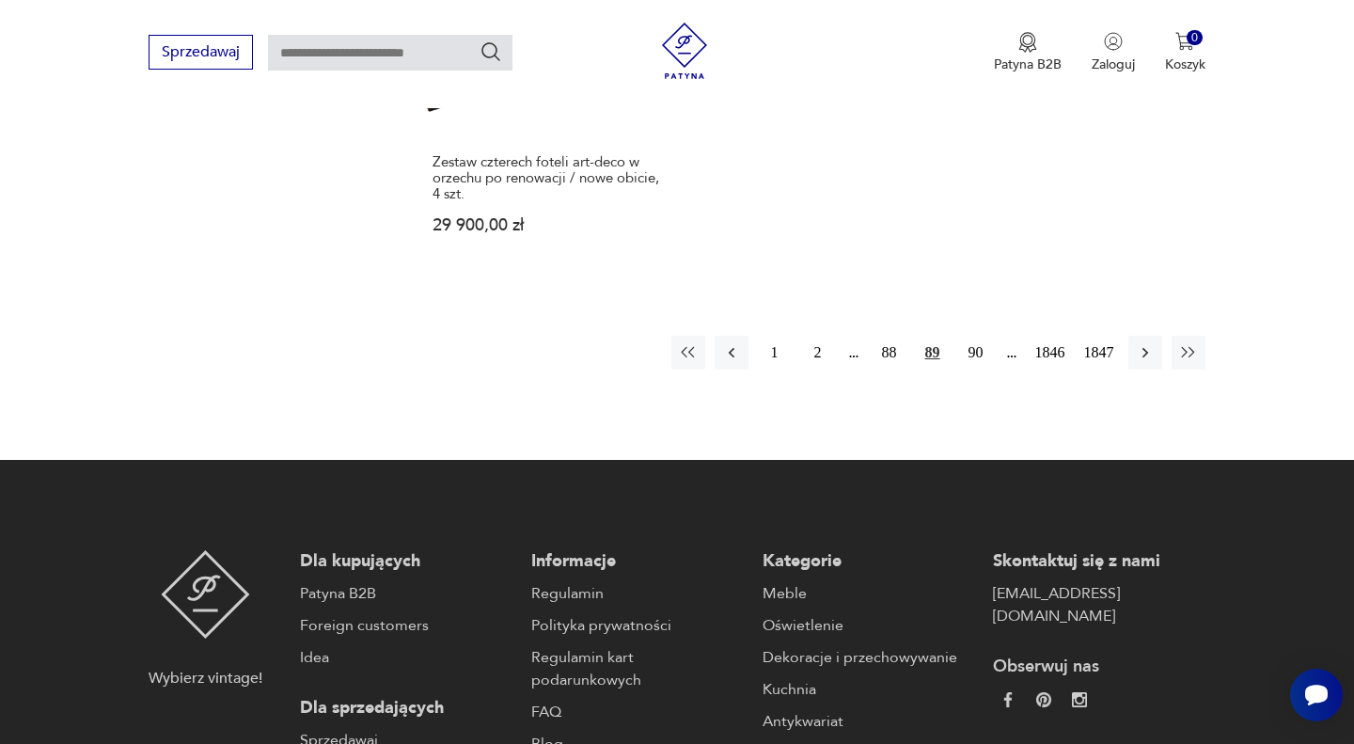
scroll to position [2926, 0]
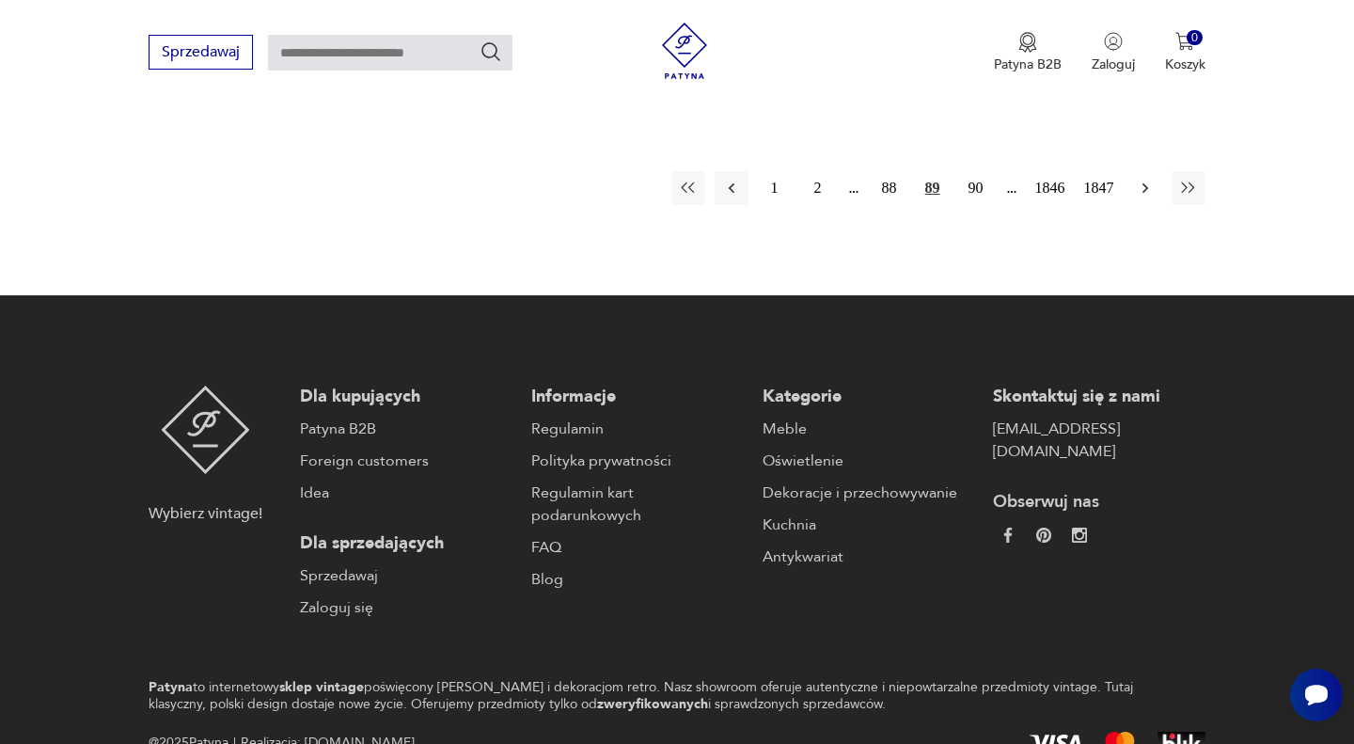
click at [1140, 179] on icon "button" at bounding box center [1145, 188] width 19 height 19
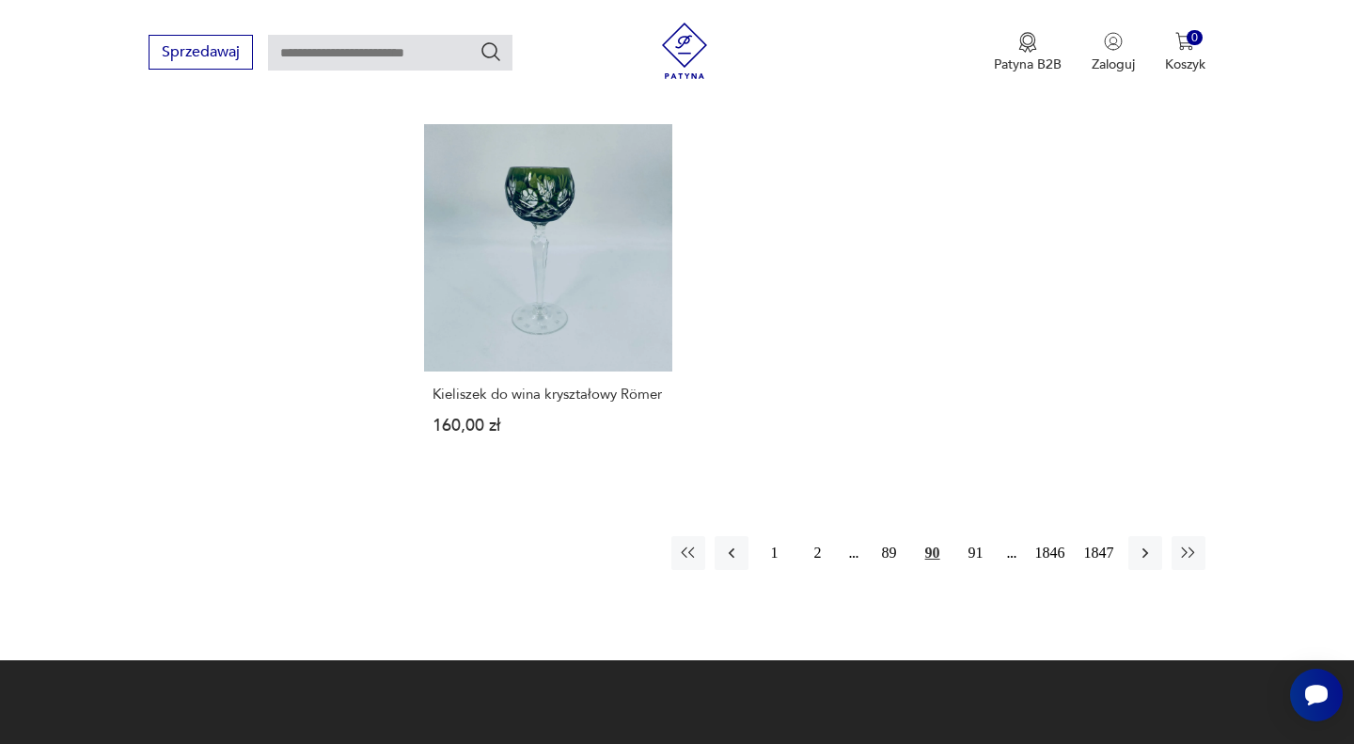
scroll to position [2486, 0]
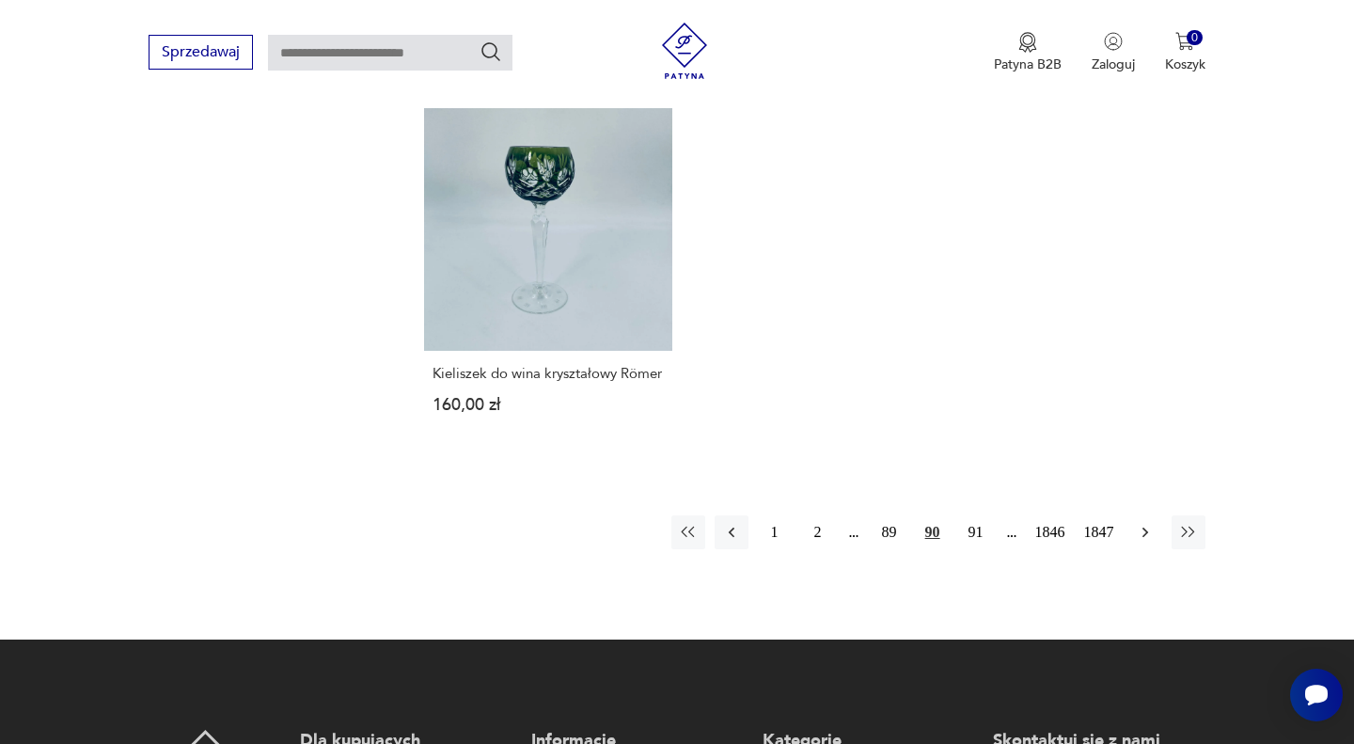
click at [1141, 524] on icon "button" at bounding box center [1145, 532] width 19 height 19
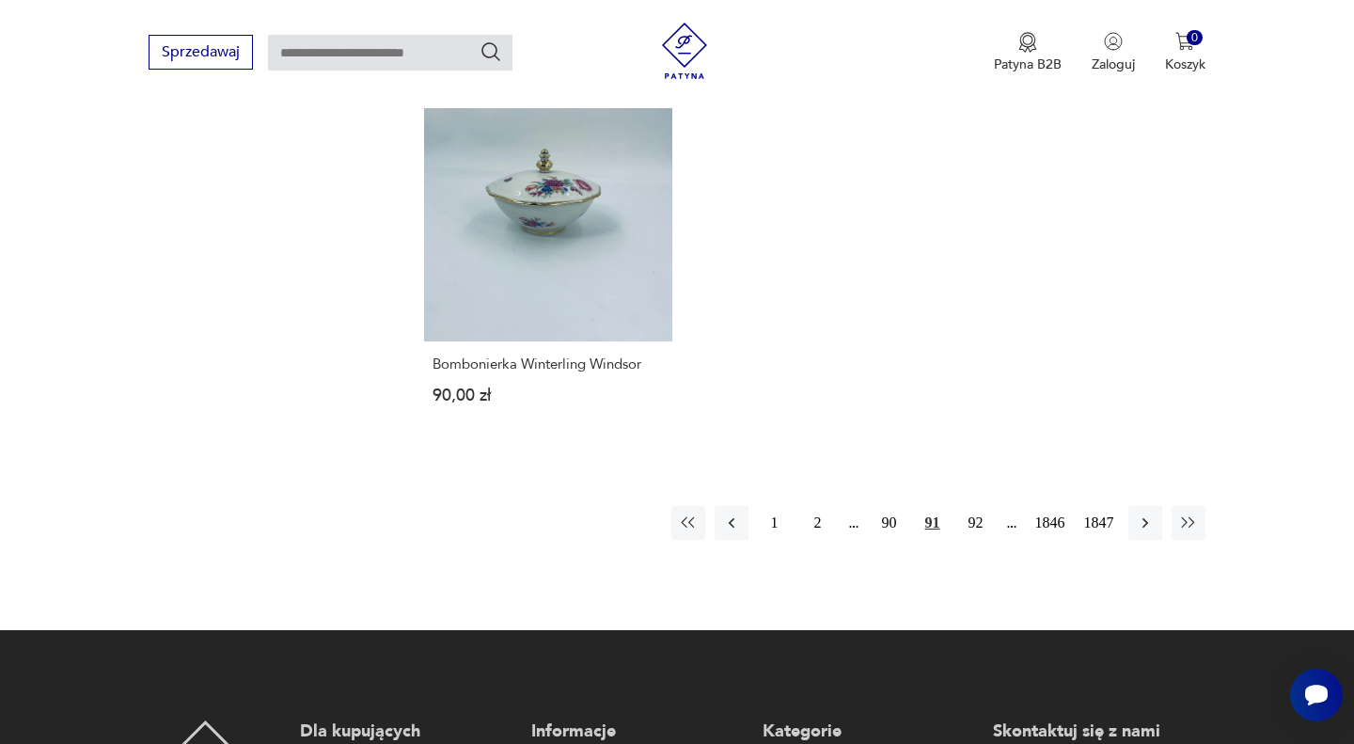
scroll to position [2463, 0]
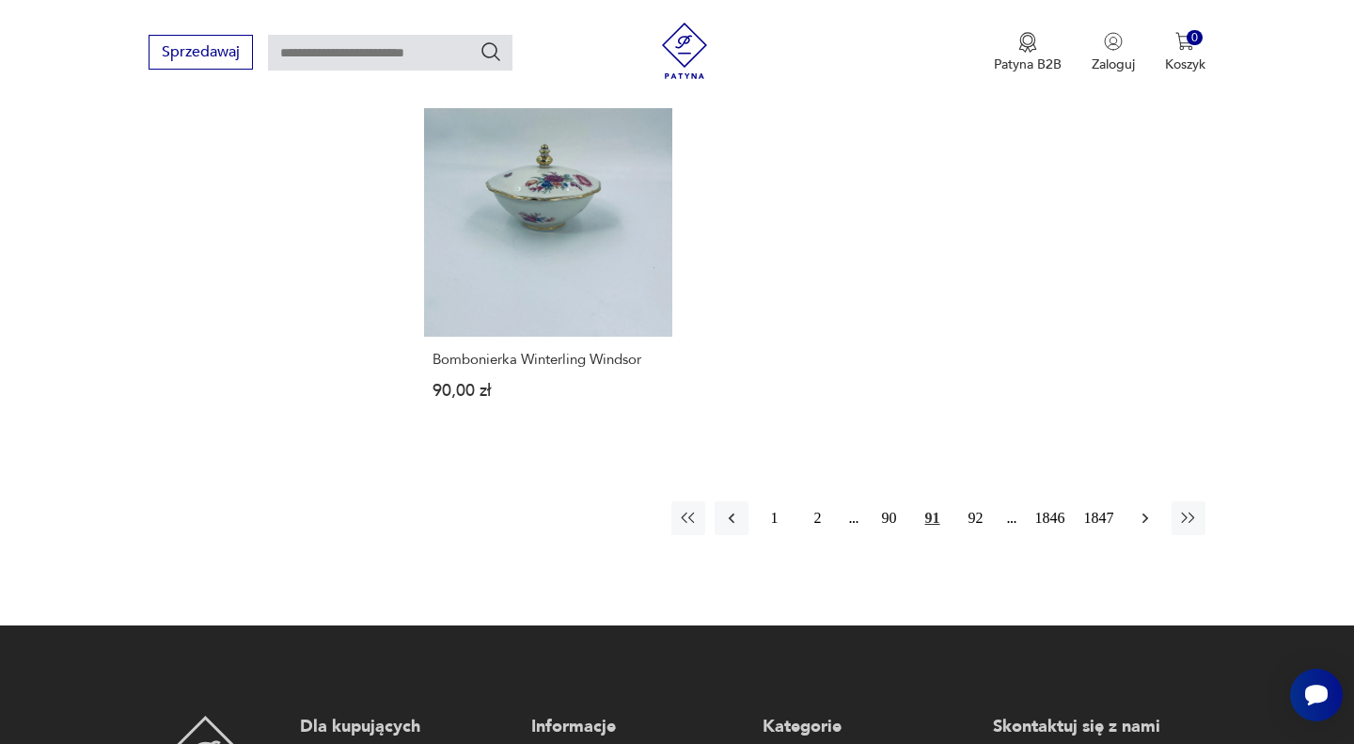
click at [1145, 516] on icon "button" at bounding box center [1144, 518] width 6 height 10
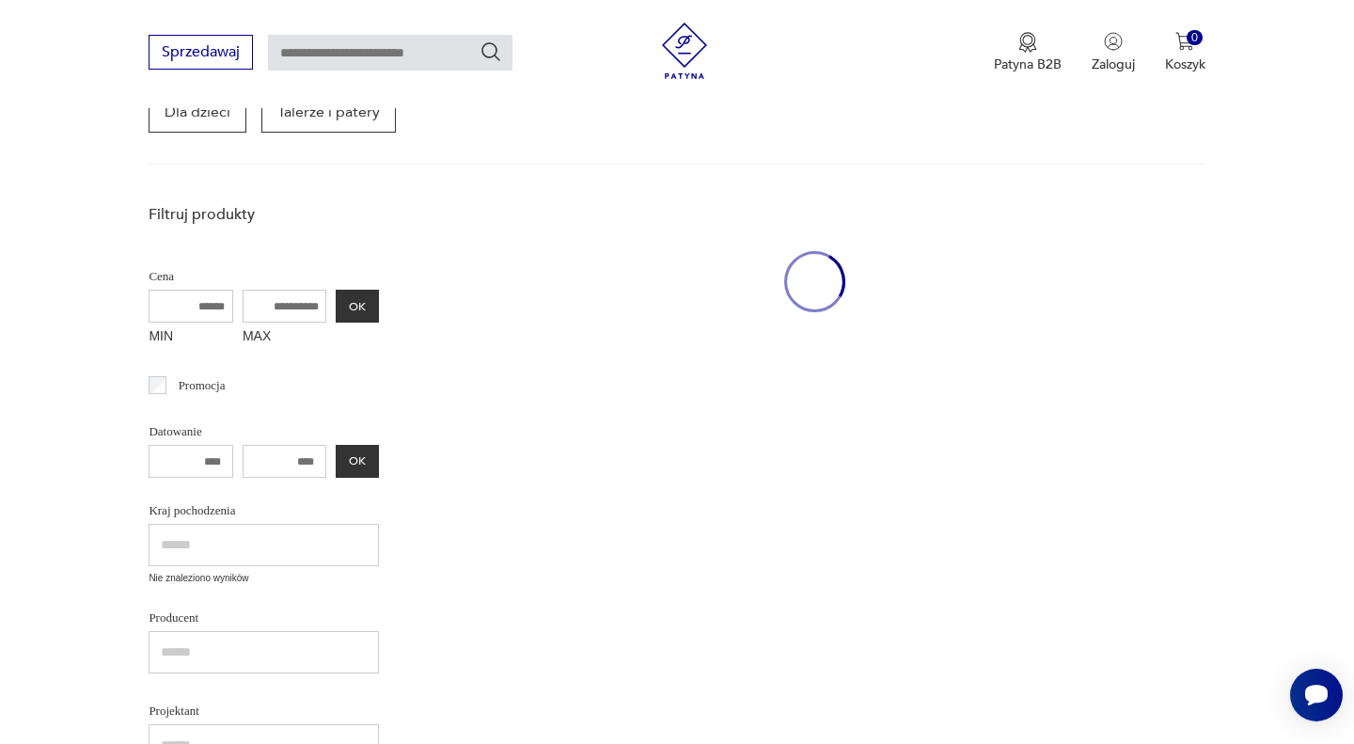
scroll to position [244, 0]
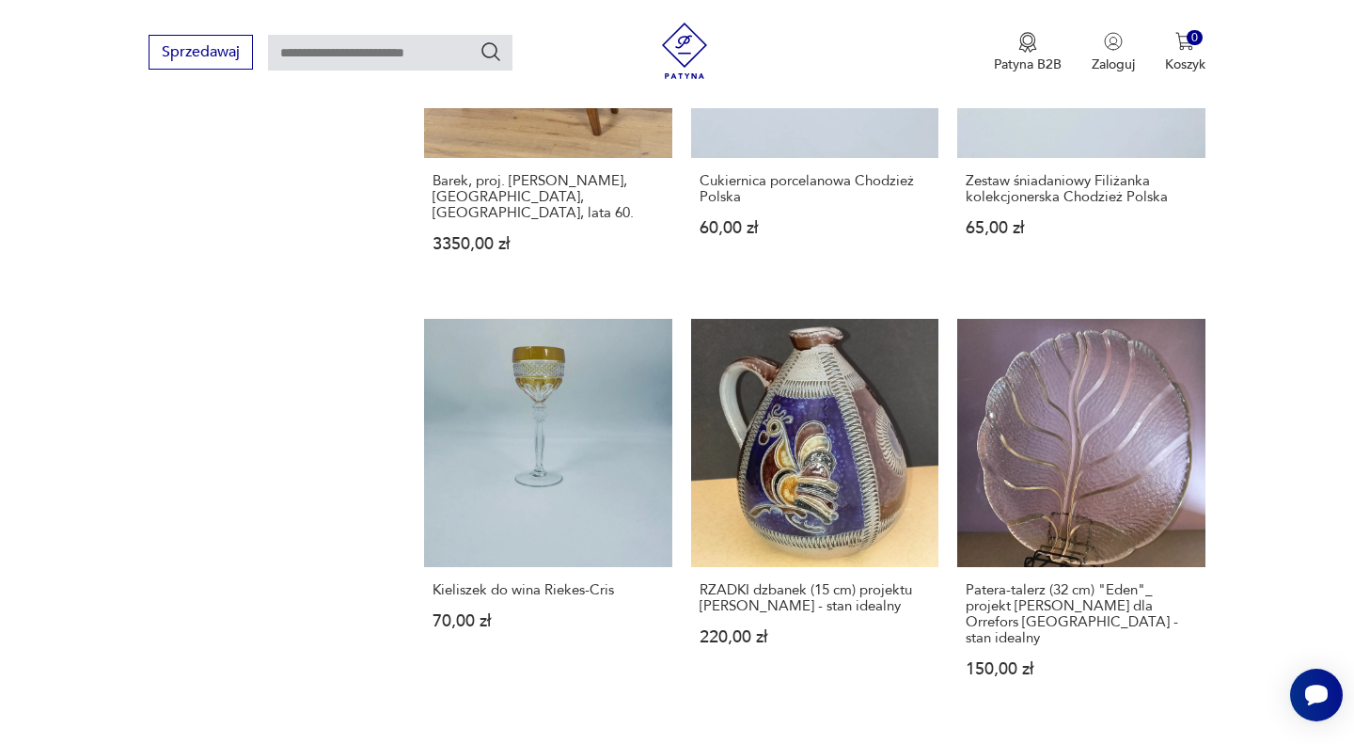
click at [1145, 516] on link "Patera-talerz (32 cm) "Eden"_ projekt [PERSON_NAME] dla Orrefors Sweden - stan …" at bounding box center [1080, 516] width 247 height 394
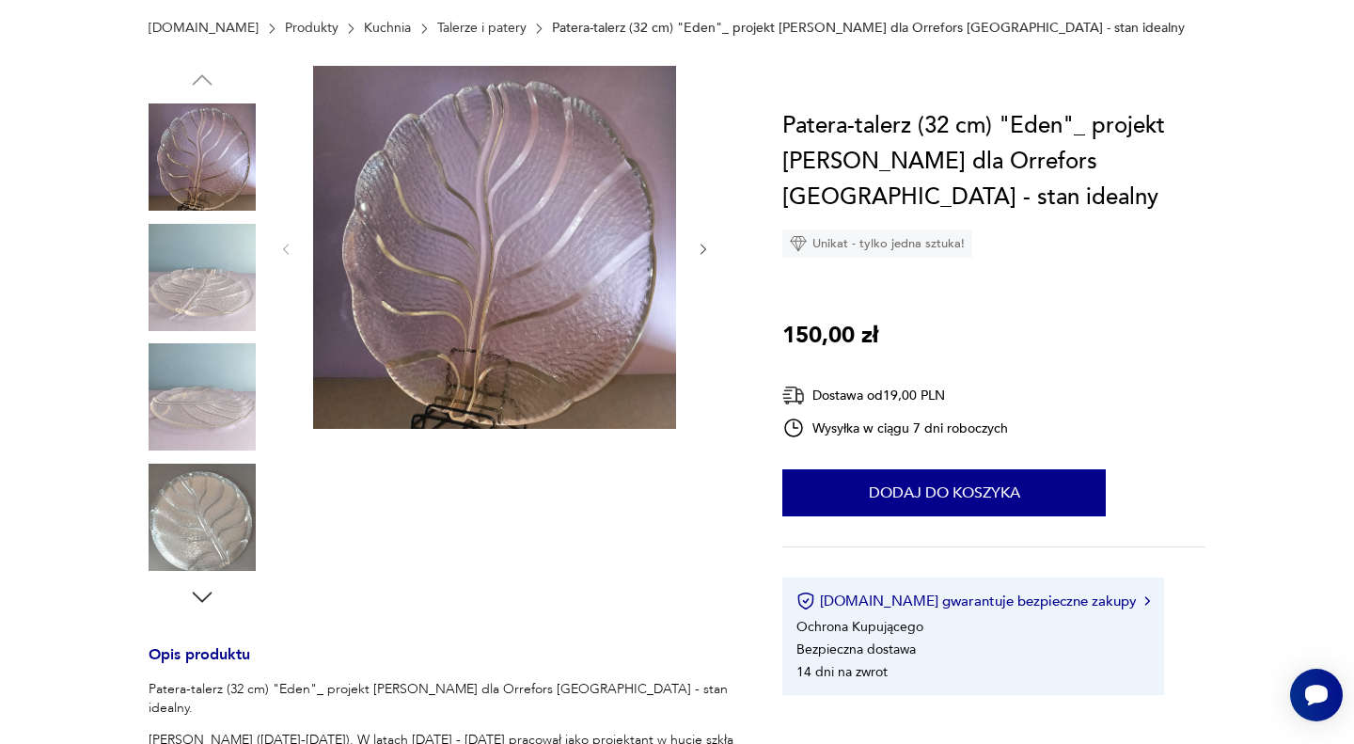
scroll to position [37, 0]
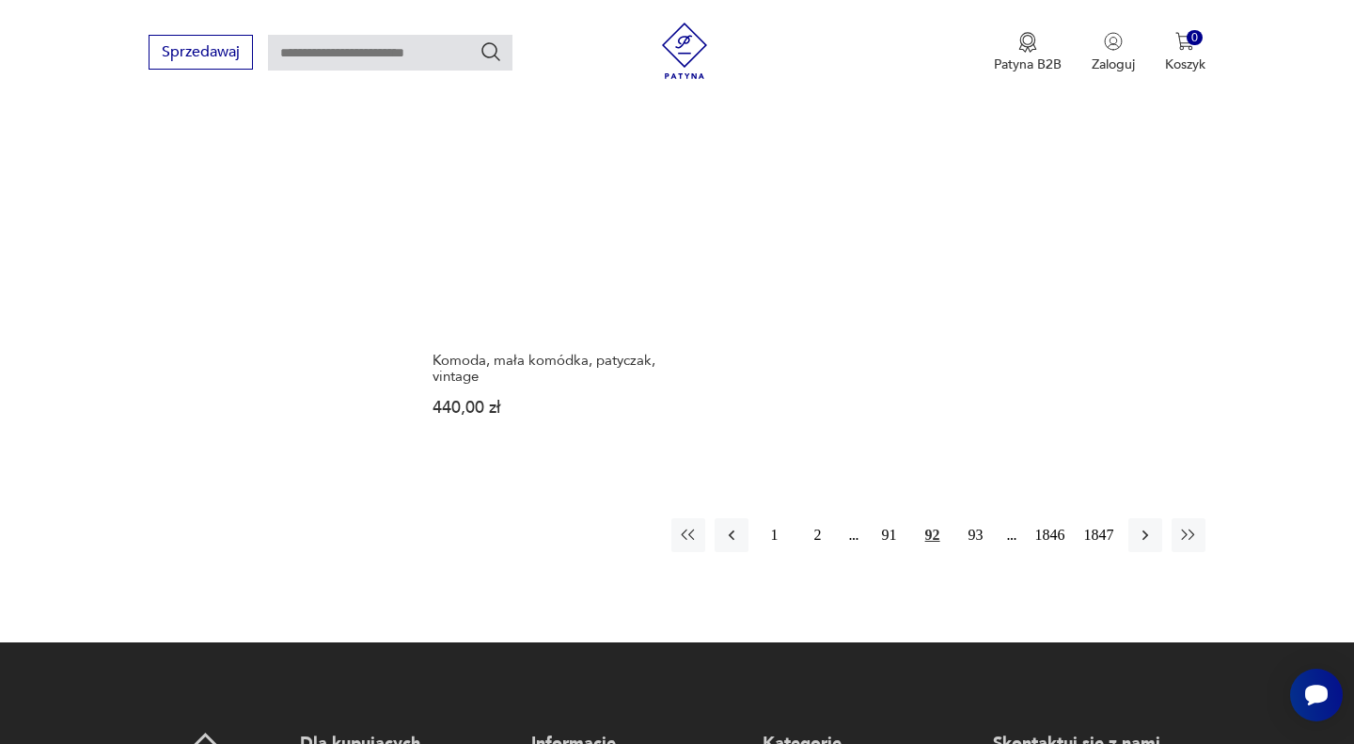
scroll to position [2544, 0]
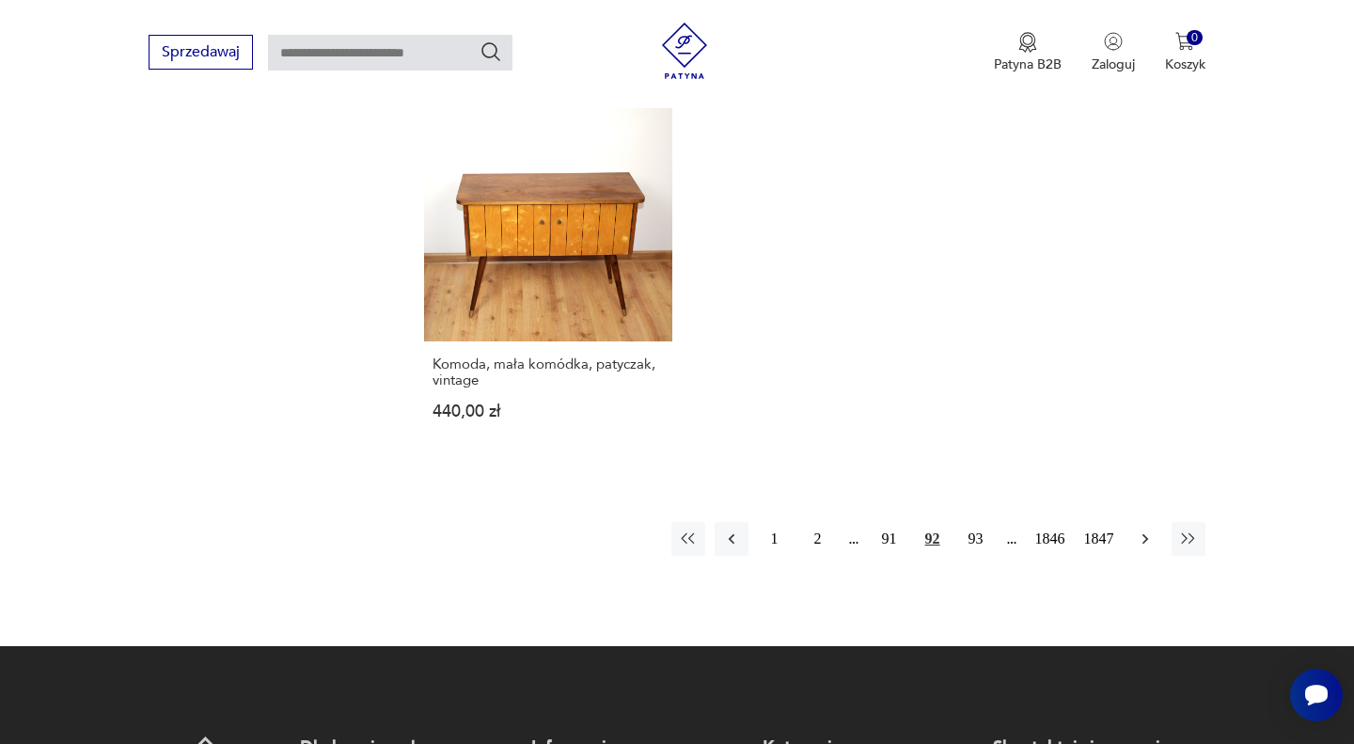
click at [1147, 529] on icon "button" at bounding box center [1145, 538] width 19 height 19
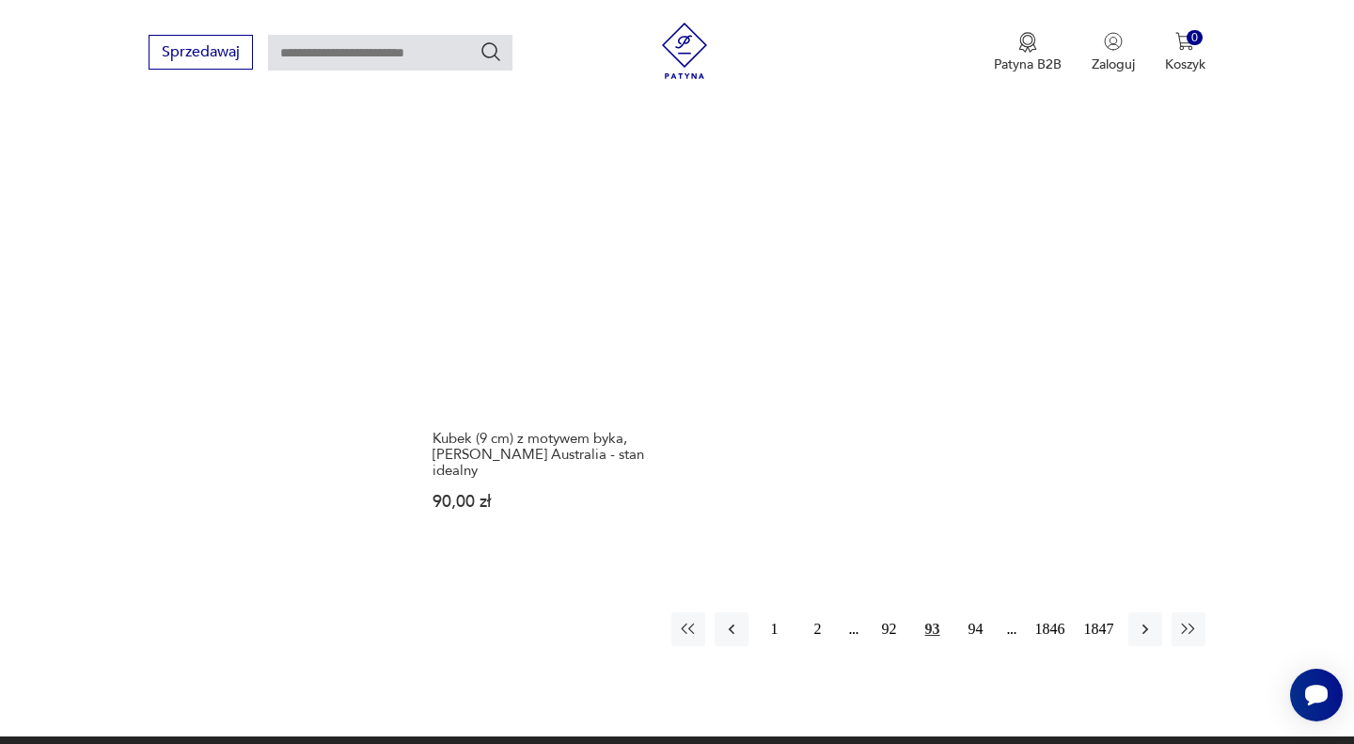
scroll to position [2532, 0]
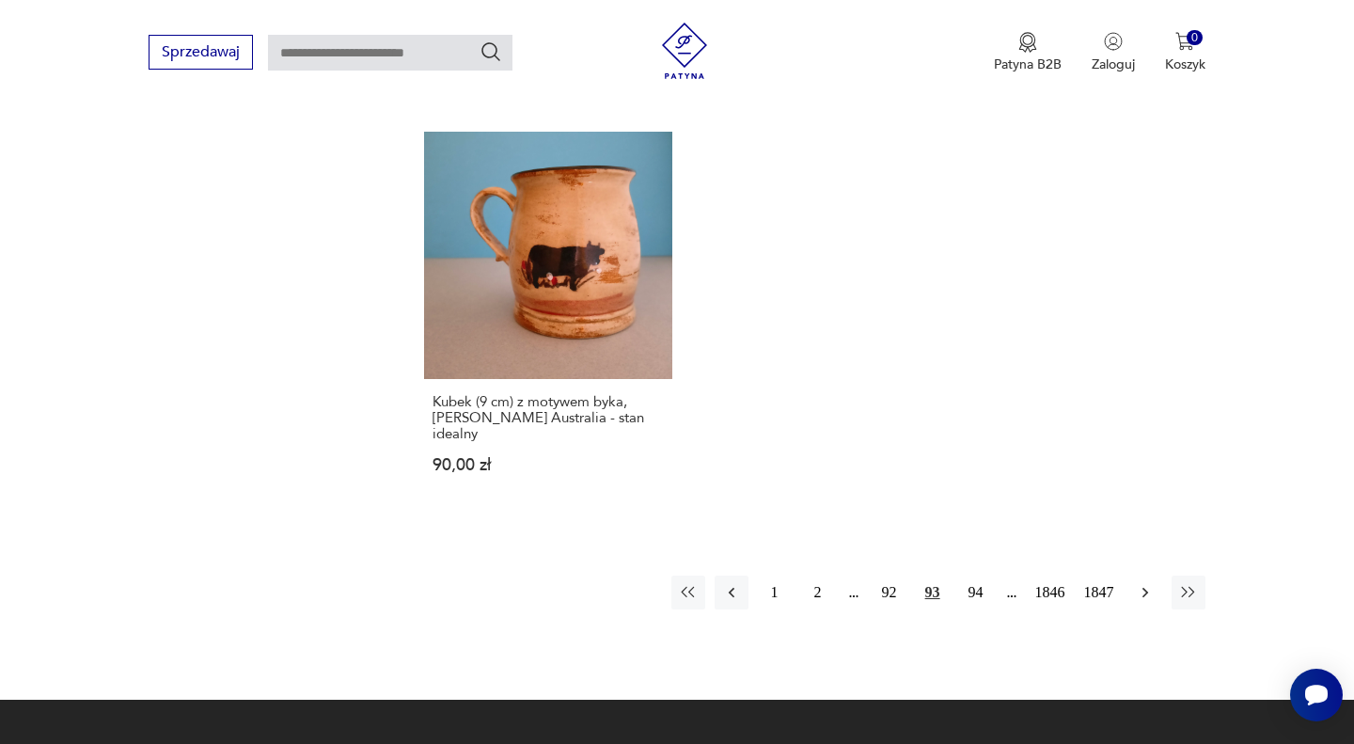
click at [1146, 588] on icon "button" at bounding box center [1144, 593] width 6 height 10
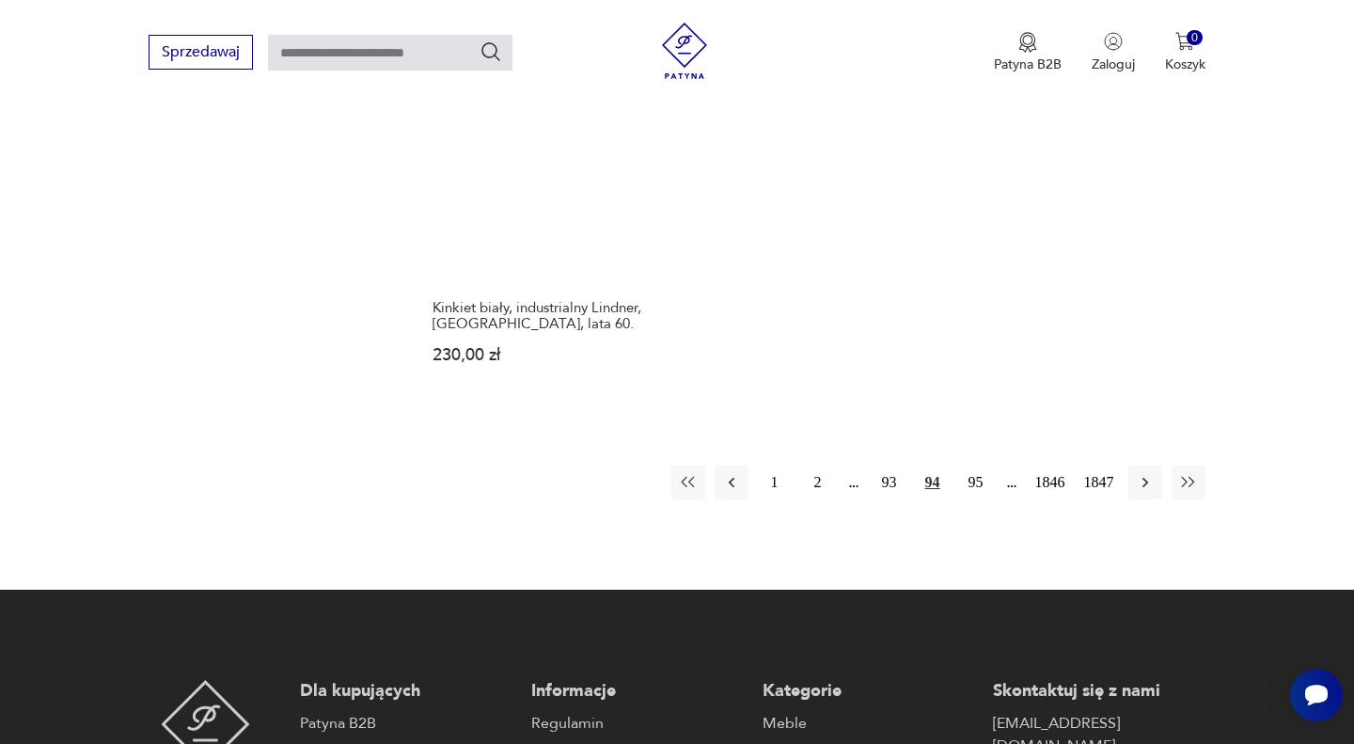
scroll to position [2636, 0]
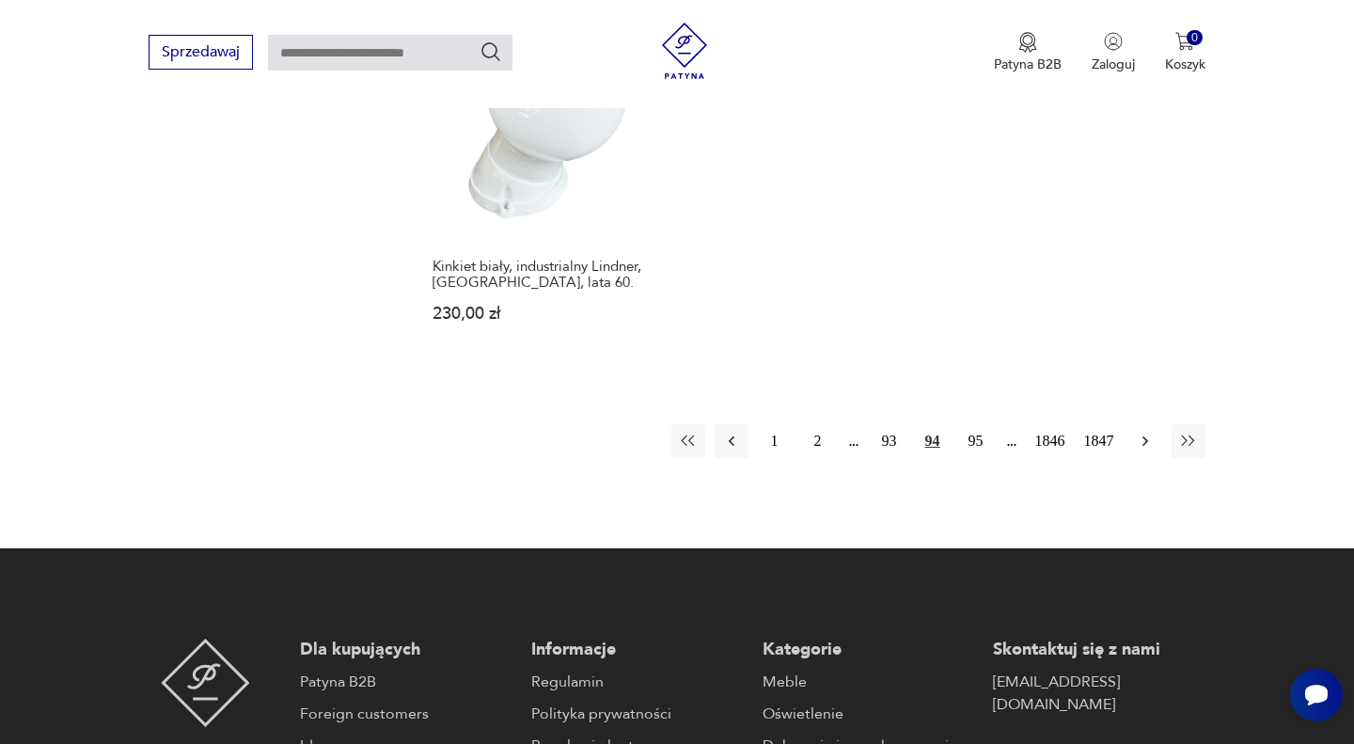
click at [1139, 431] on icon "button" at bounding box center [1145, 440] width 19 height 19
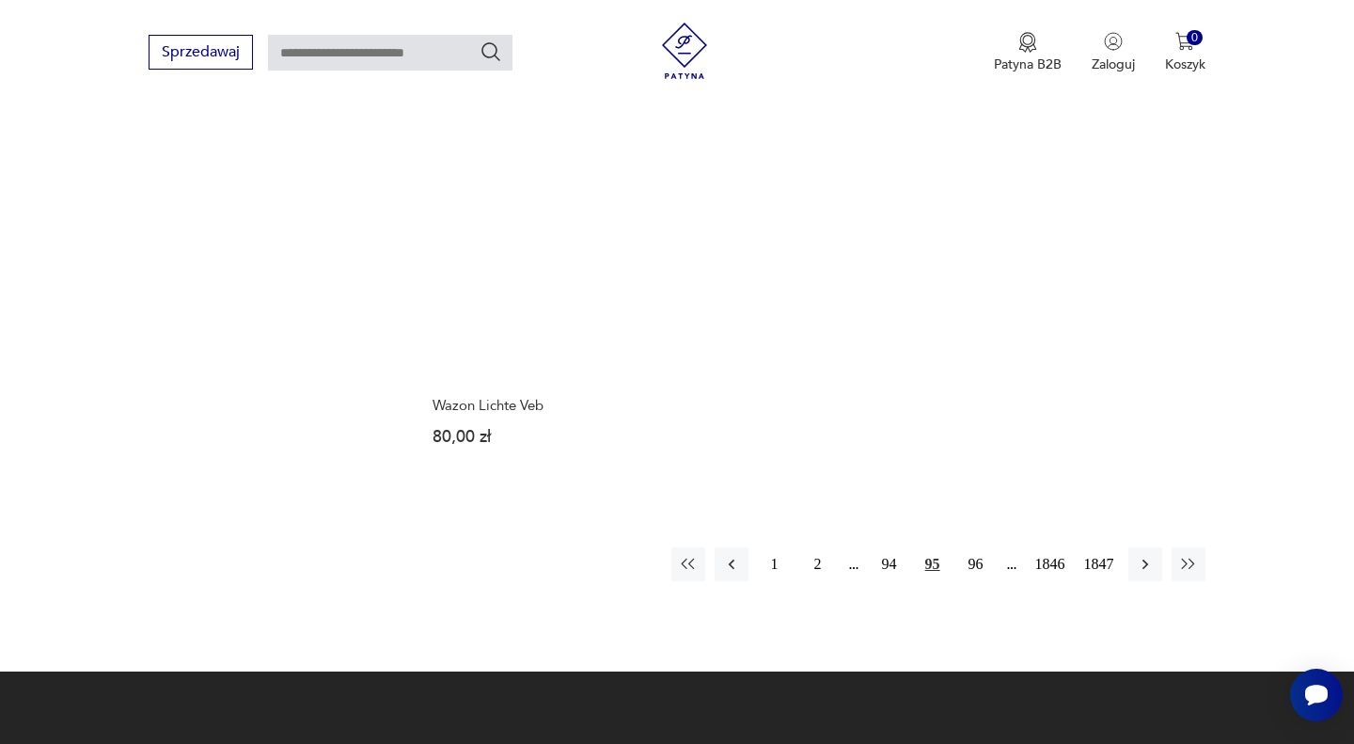
scroll to position [2466, 0]
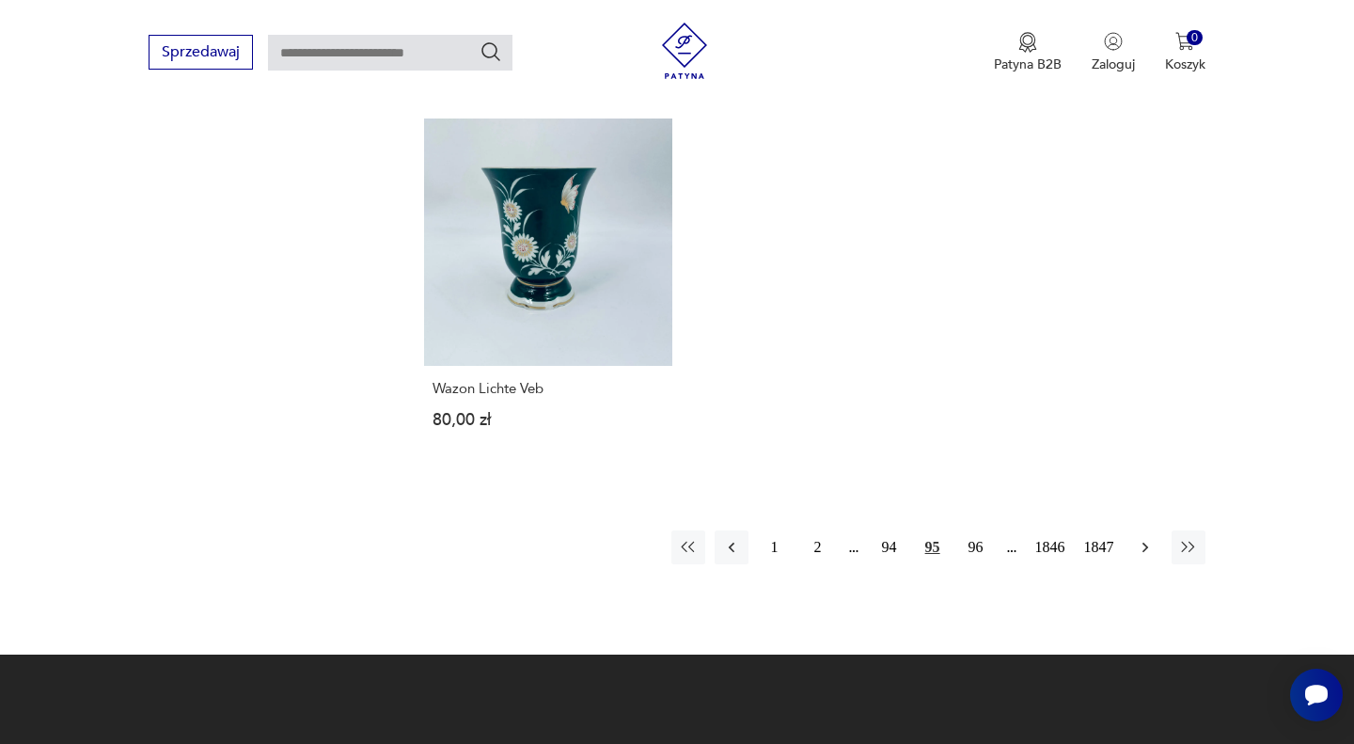
click at [1136, 538] on icon "button" at bounding box center [1145, 547] width 19 height 19
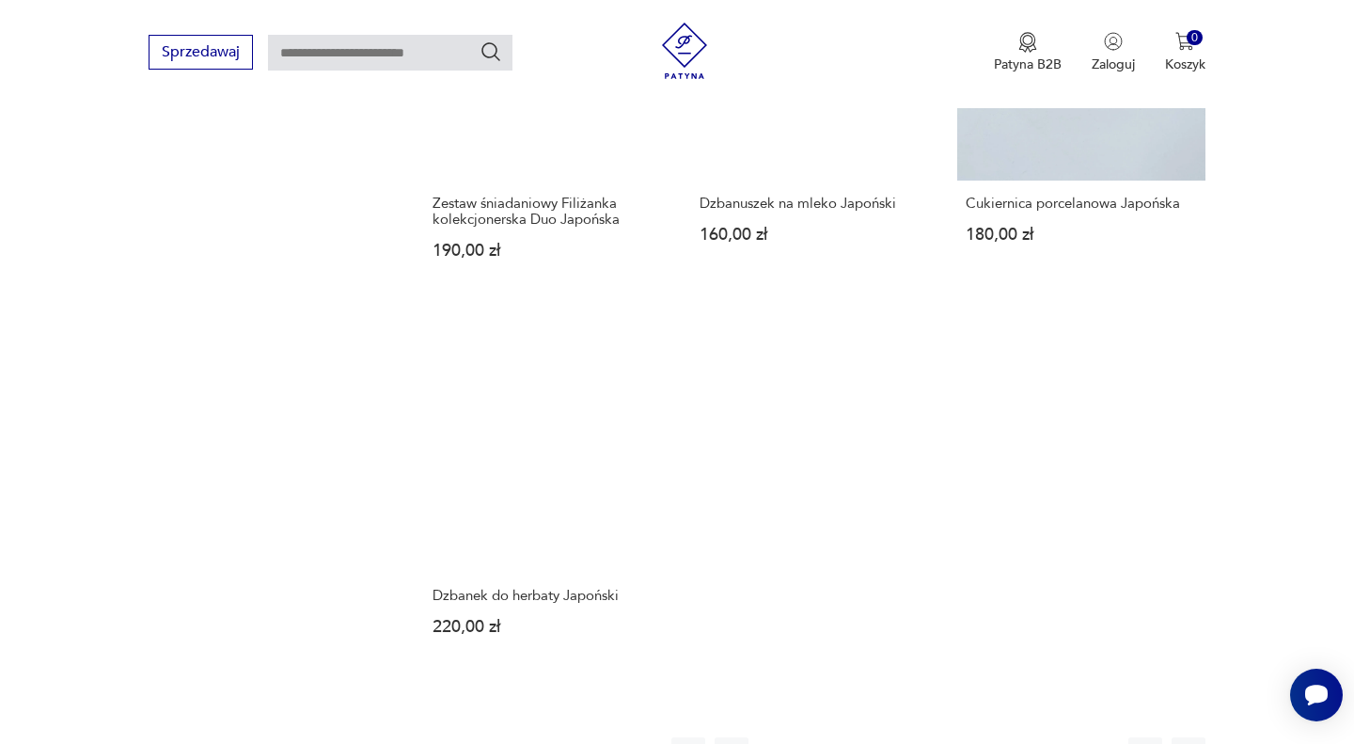
scroll to position [2257, 0]
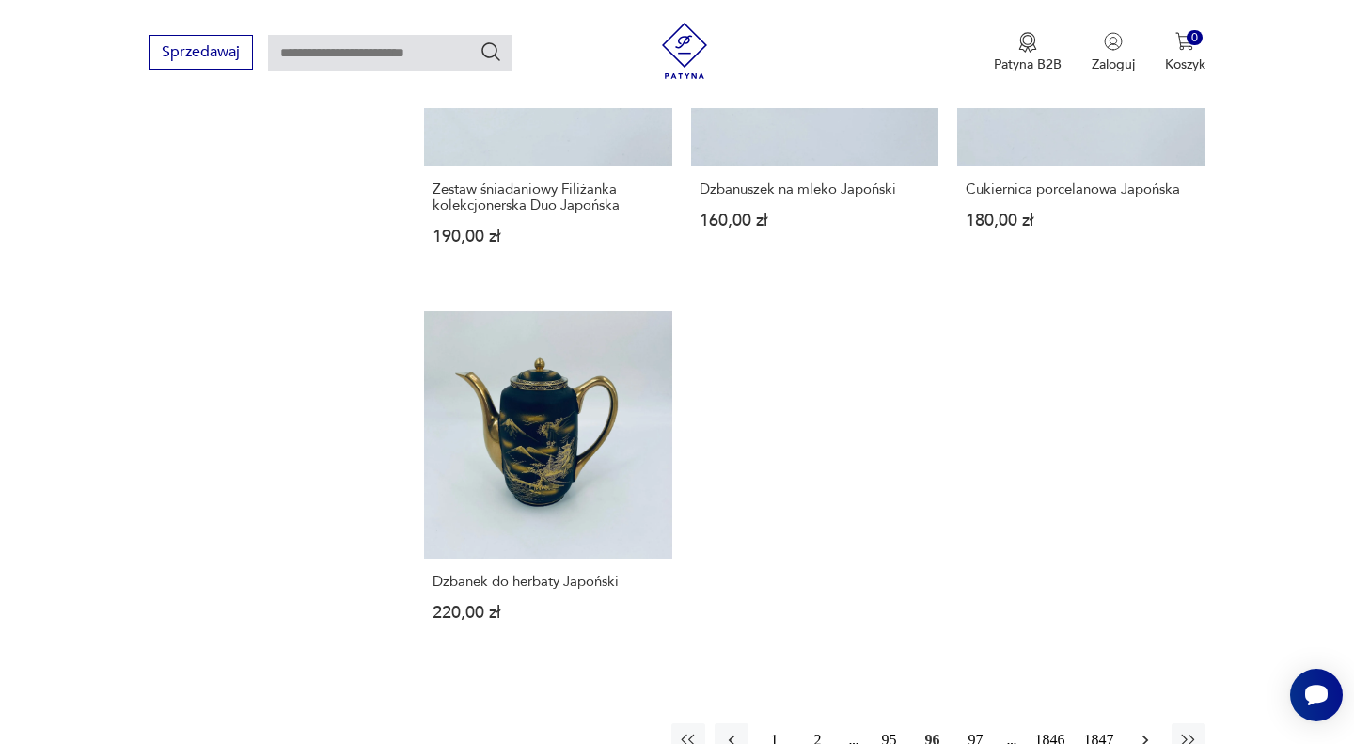
click at [1142, 730] on icon "button" at bounding box center [1145, 739] width 19 height 19
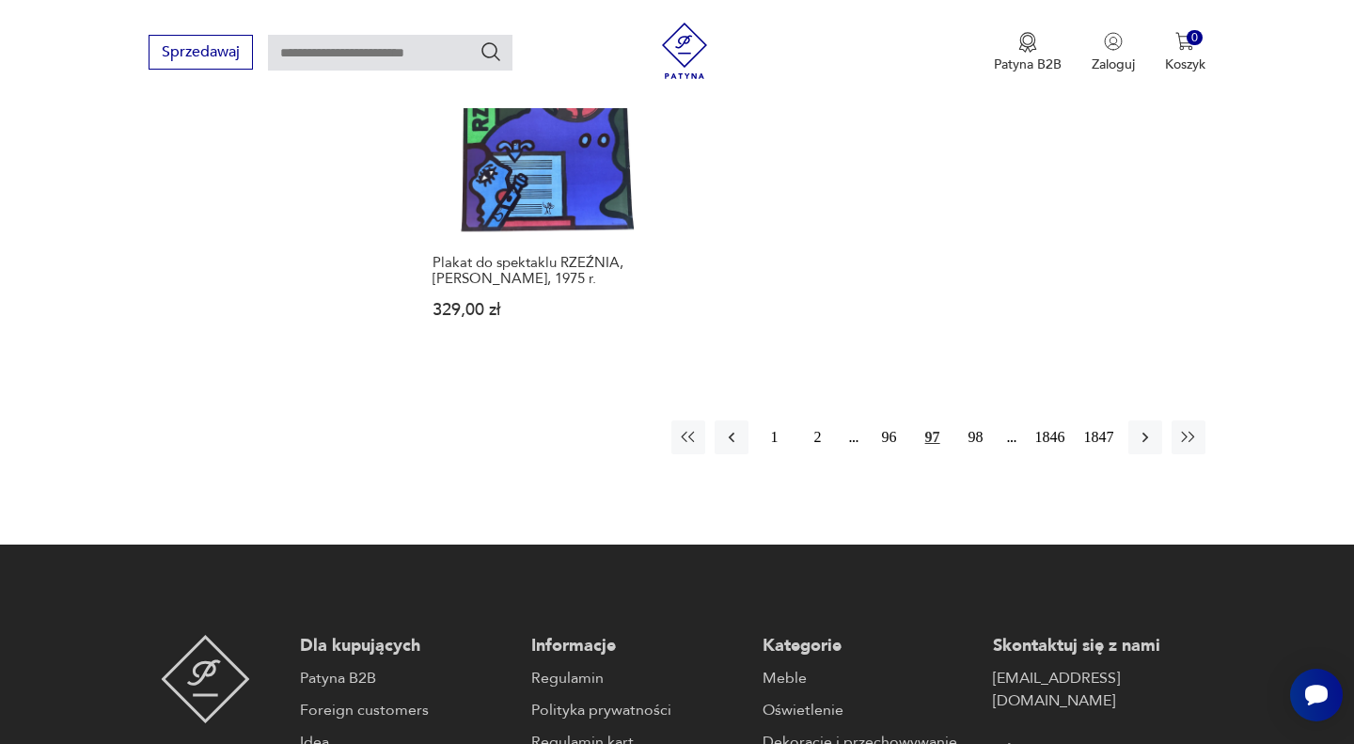
scroll to position [2687, 0]
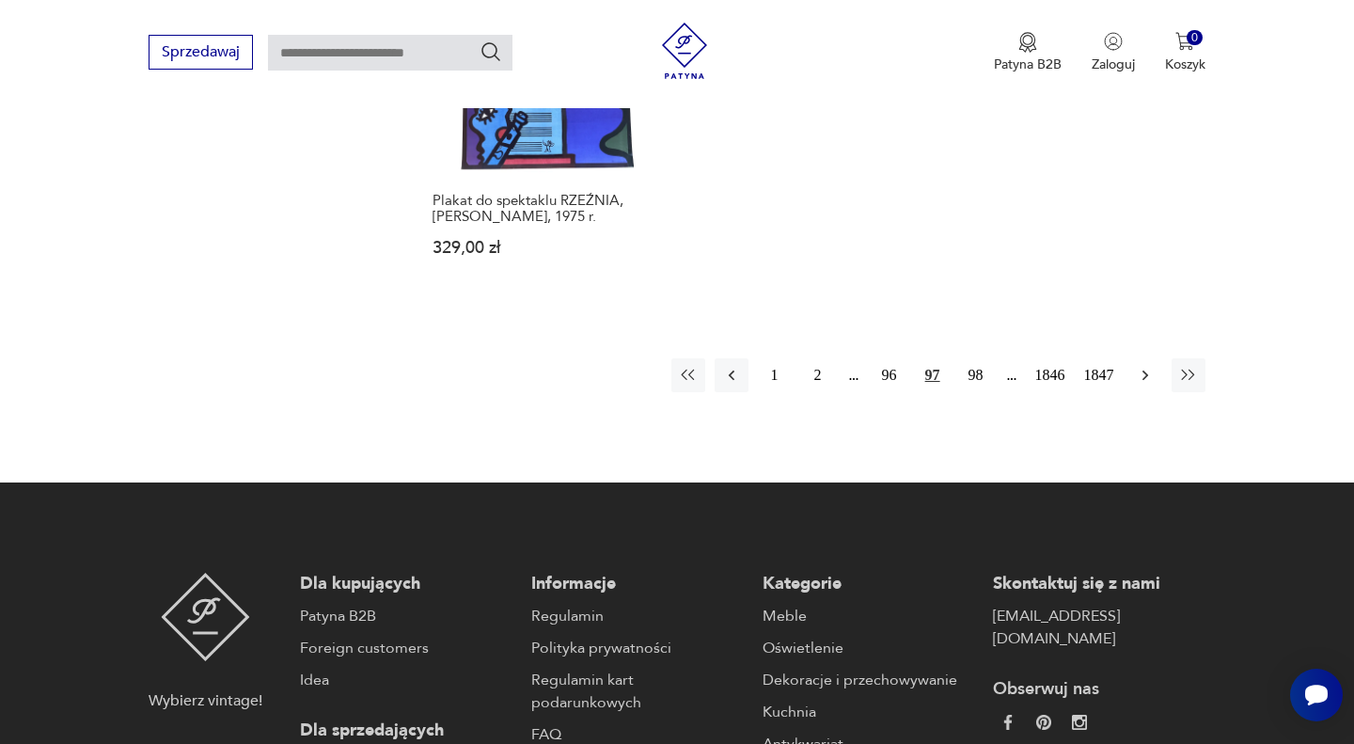
click at [1136, 367] on icon "button" at bounding box center [1145, 375] width 19 height 19
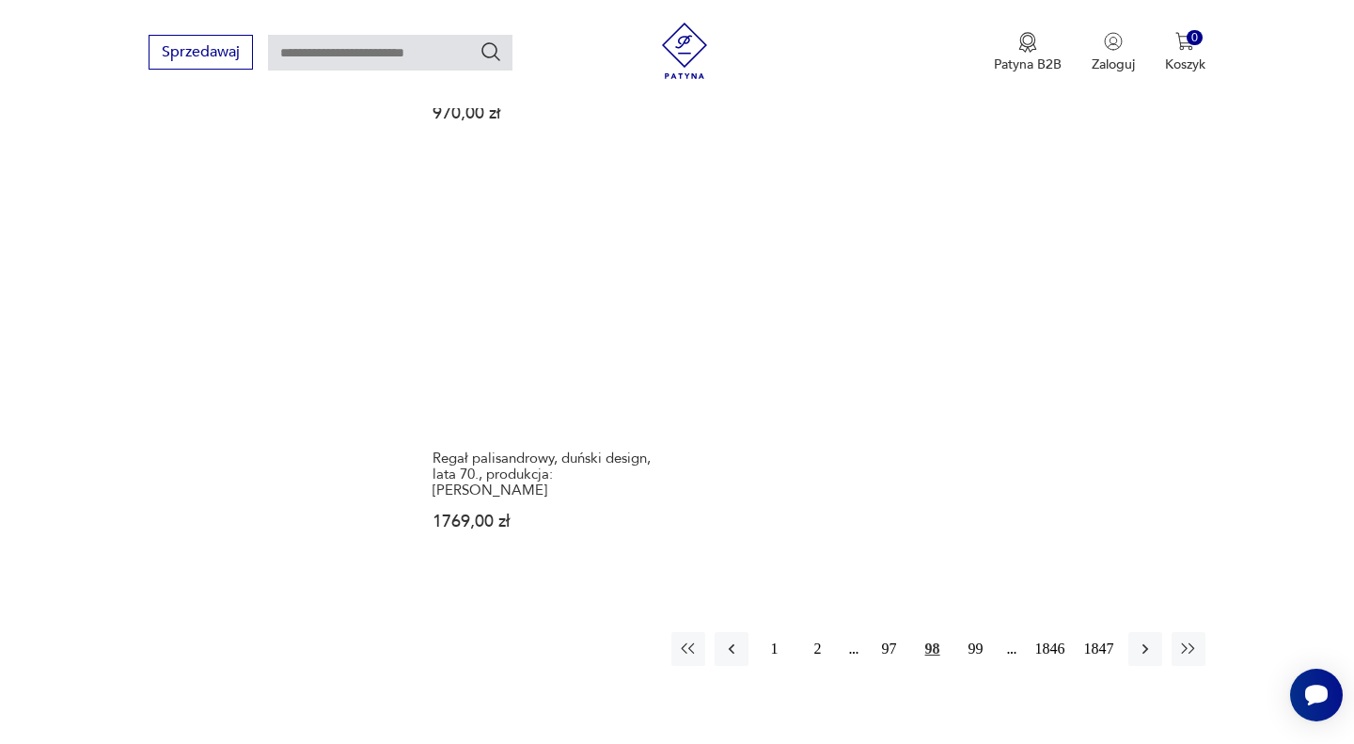
scroll to position [2700, 0]
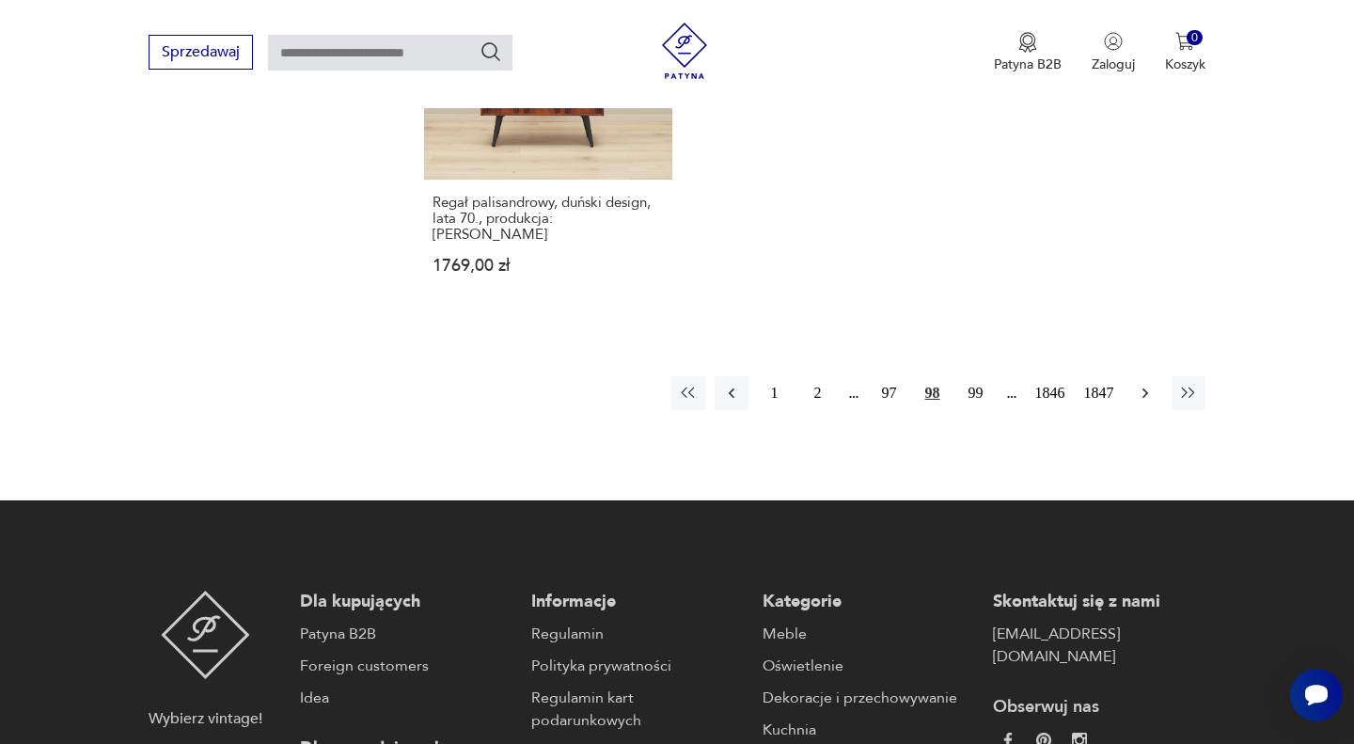
click at [1144, 388] on icon "button" at bounding box center [1144, 393] width 6 height 10
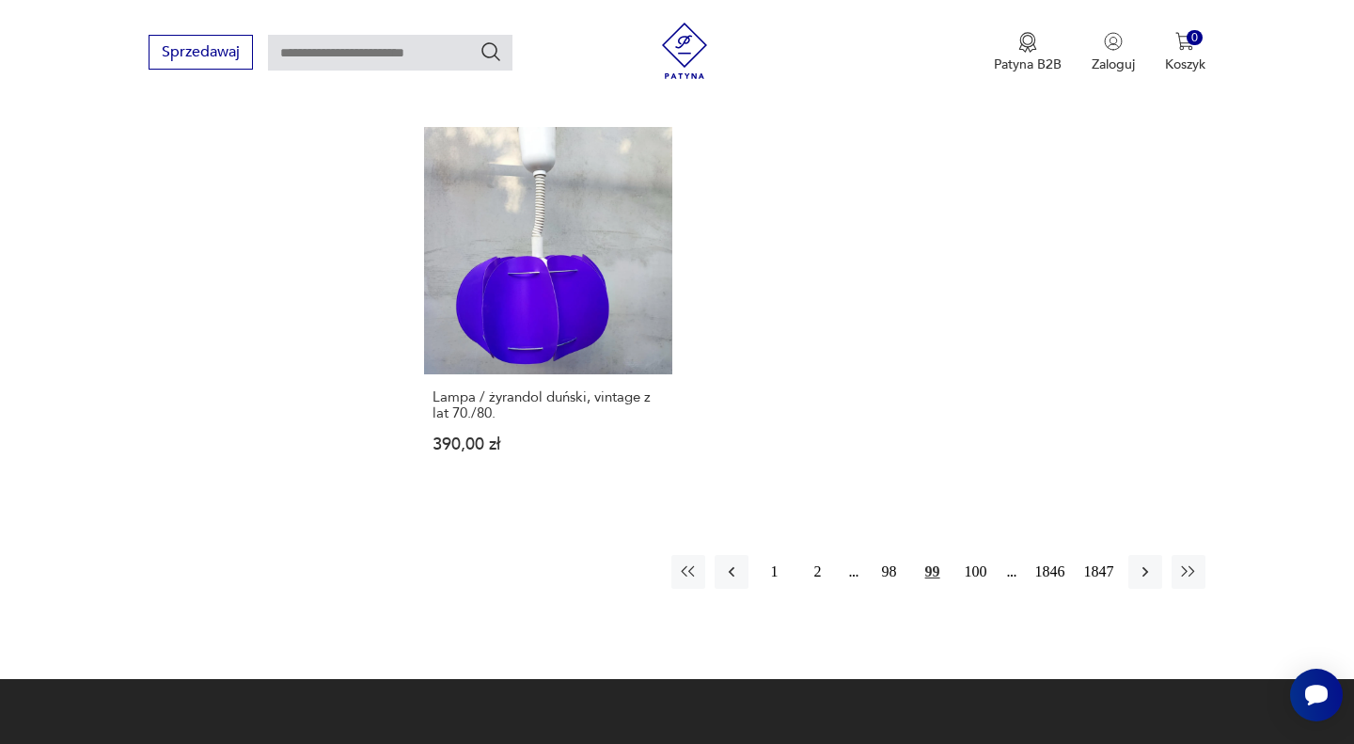
scroll to position [2541, 0]
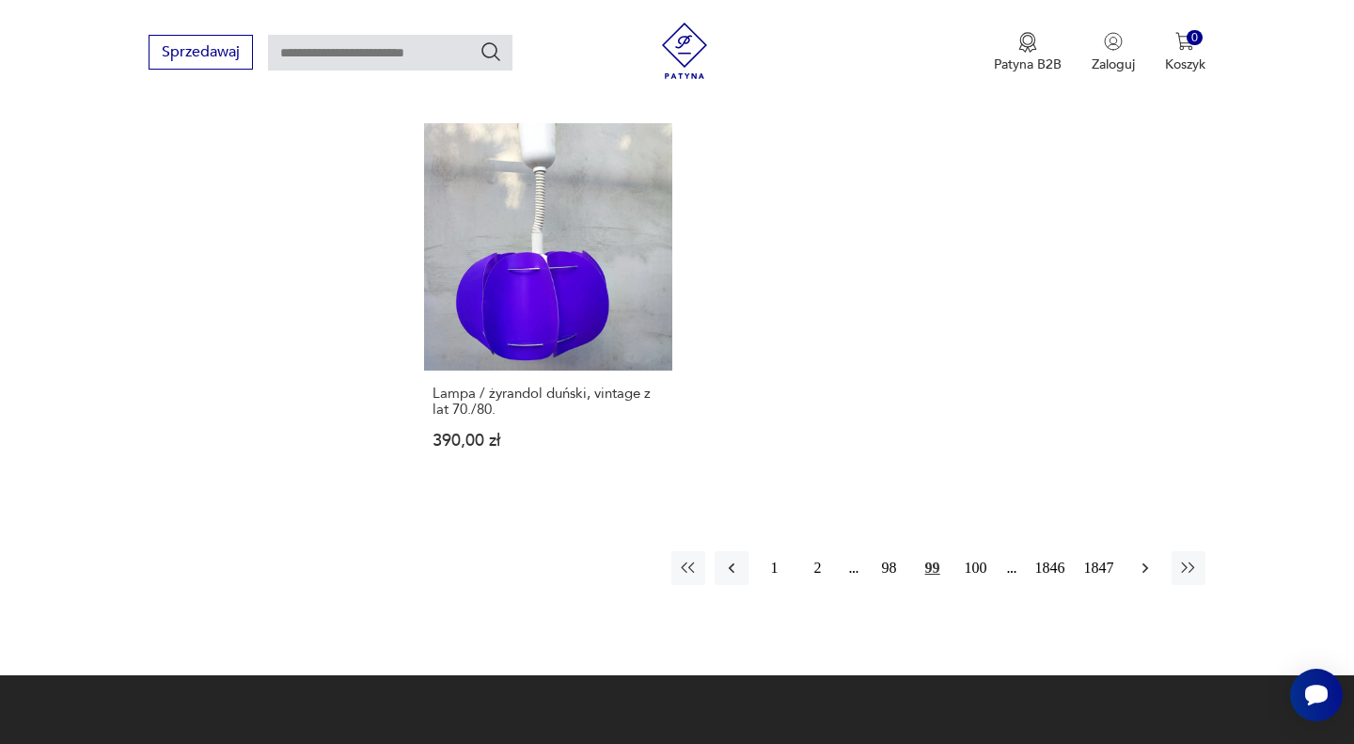
click at [1137, 558] on icon "button" at bounding box center [1145, 567] width 19 height 19
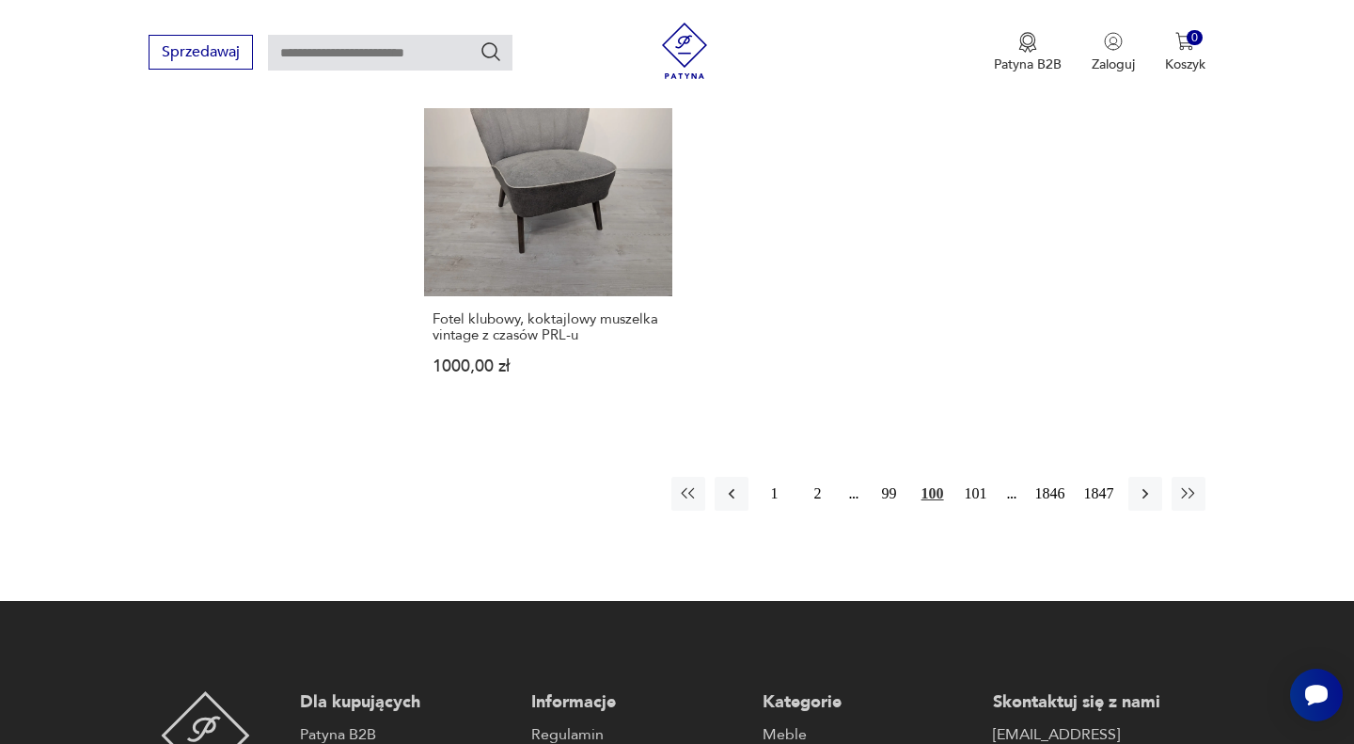
scroll to position [2524, 0]
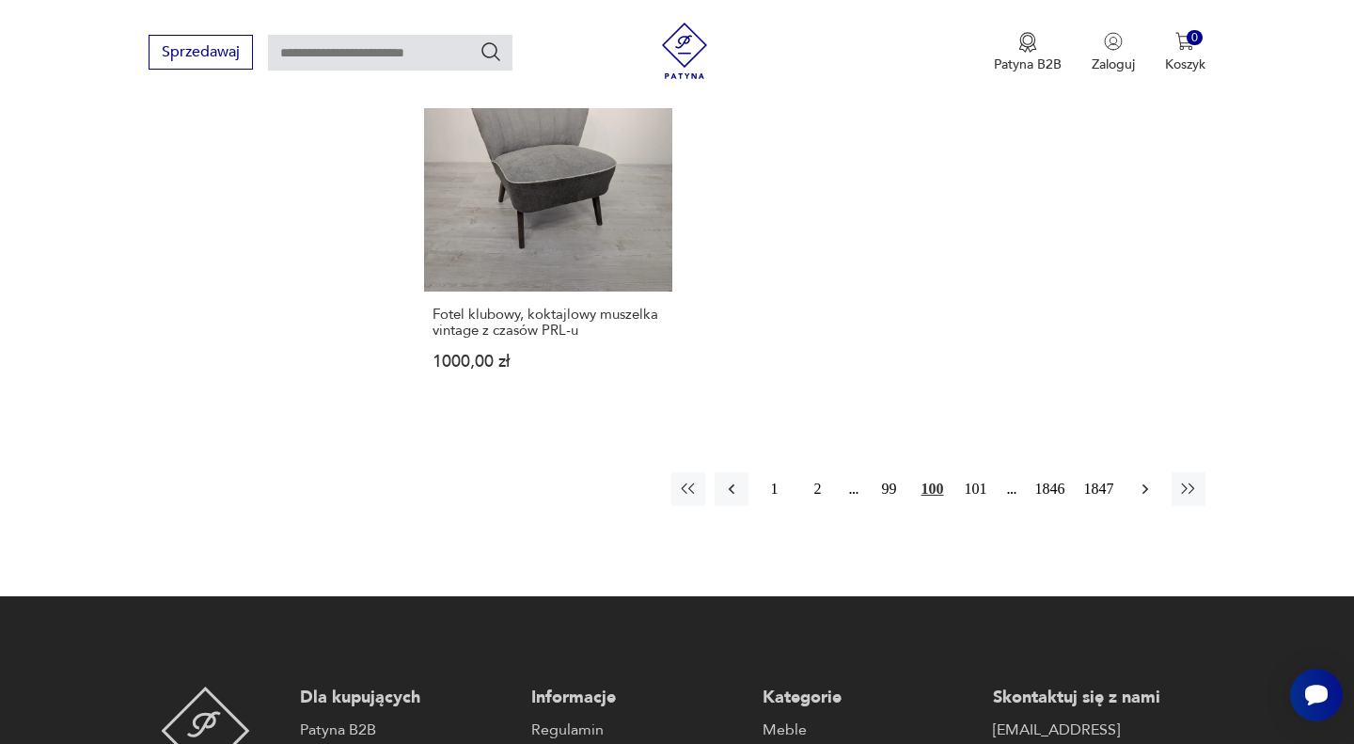
click at [1140, 498] on icon "button" at bounding box center [1145, 488] width 19 height 19
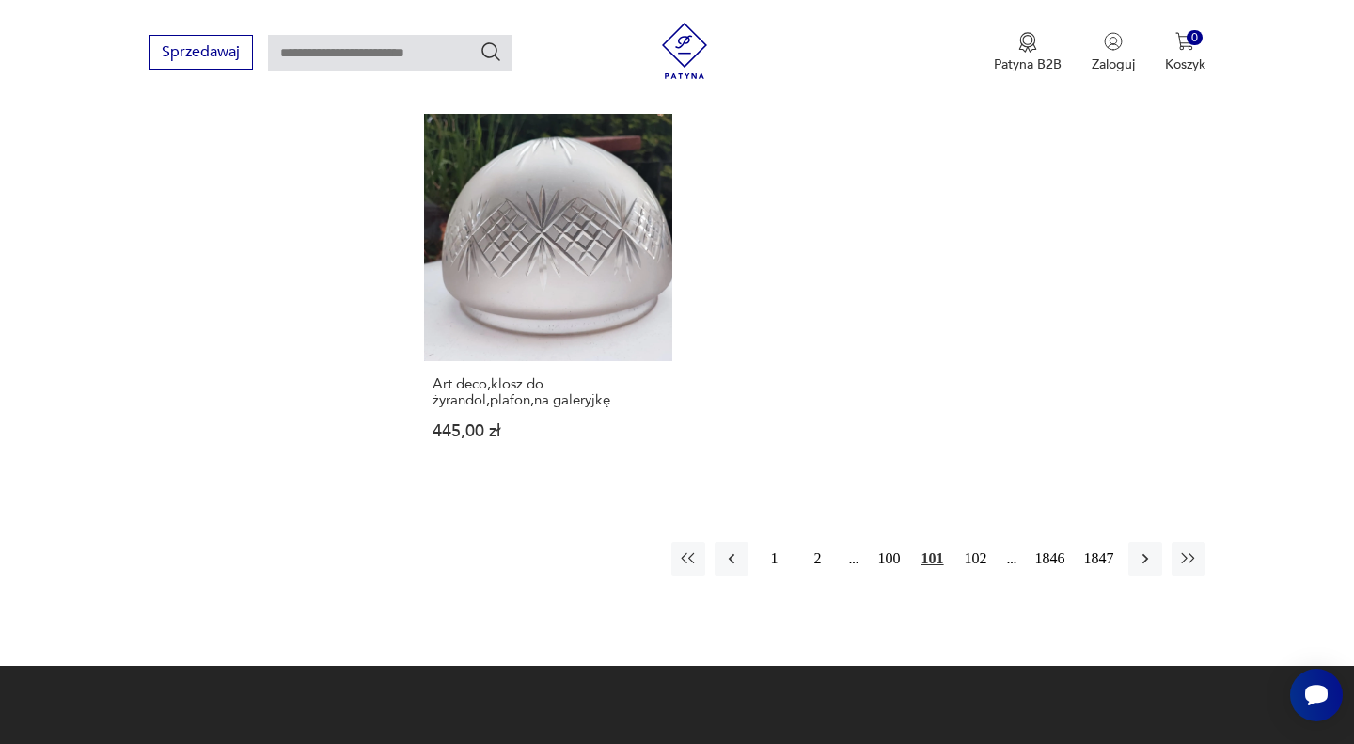
scroll to position [2456, 0]
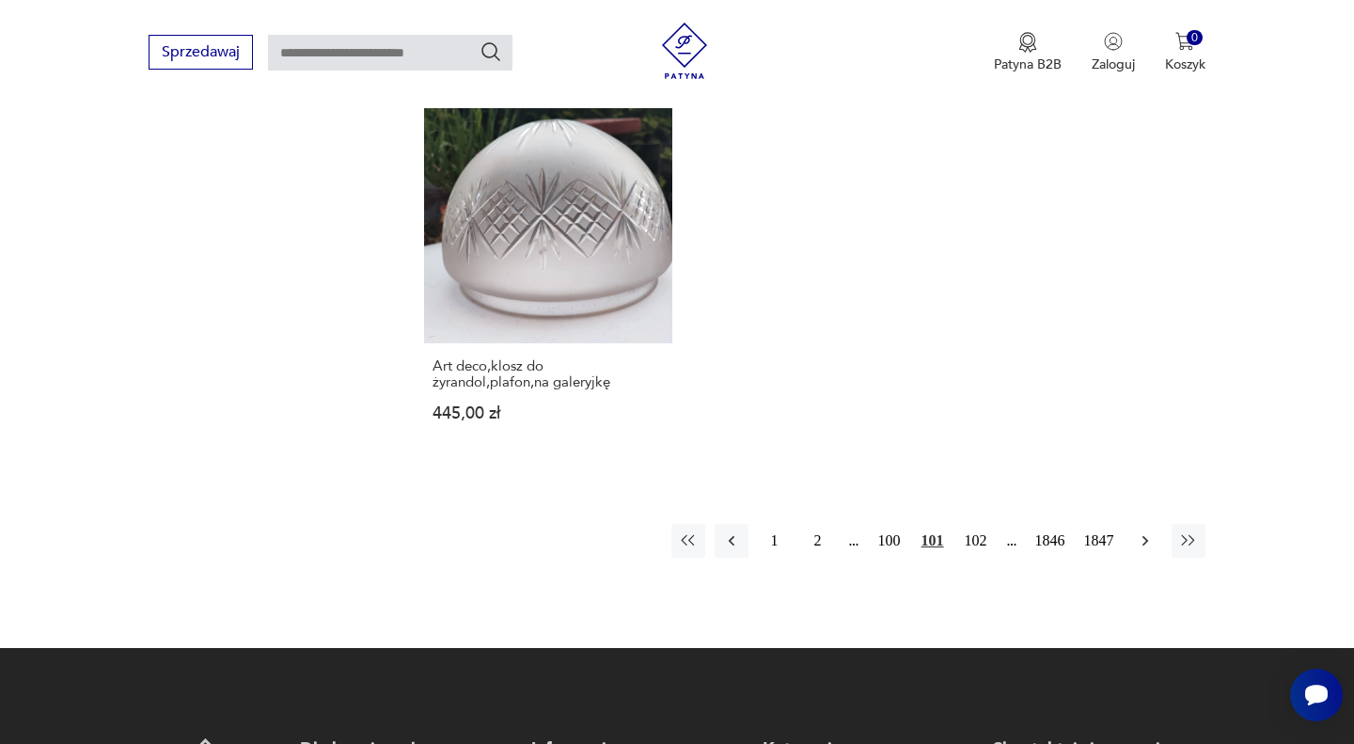
click at [1140, 534] on icon "button" at bounding box center [1145, 540] width 19 height 19
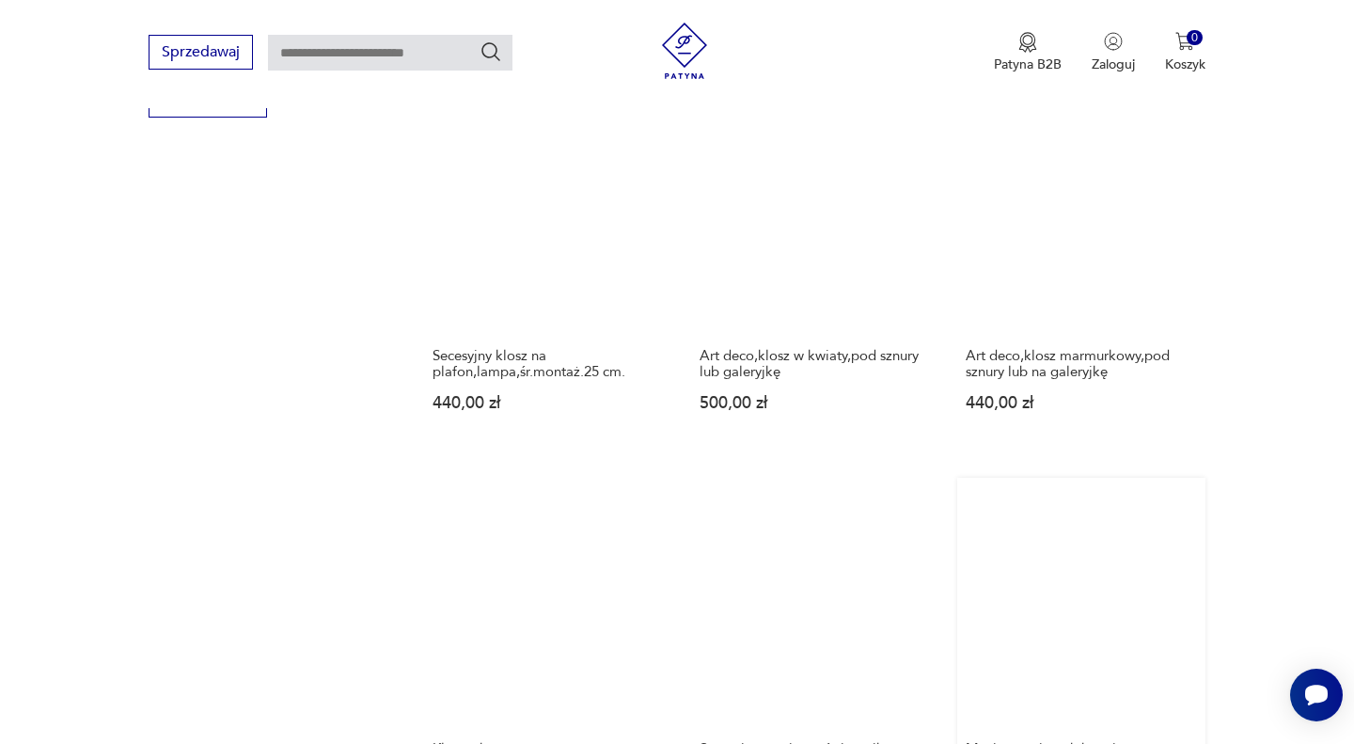
scroll to position [1321, 0]
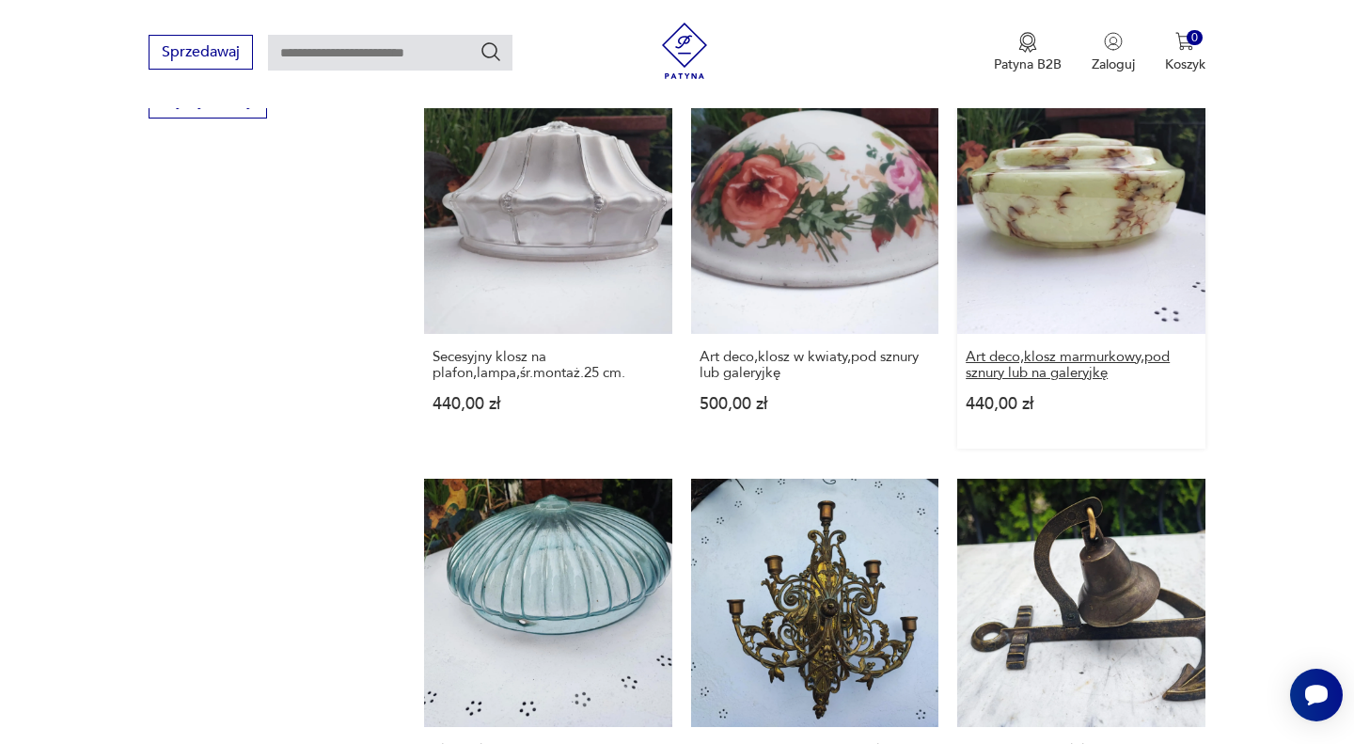
click at [1005, 363] on h3 "Art deco,klosz marmurkowy,pod sznury lub na galeryjkę" at bounding box center [1080, 365] width 230 height 32
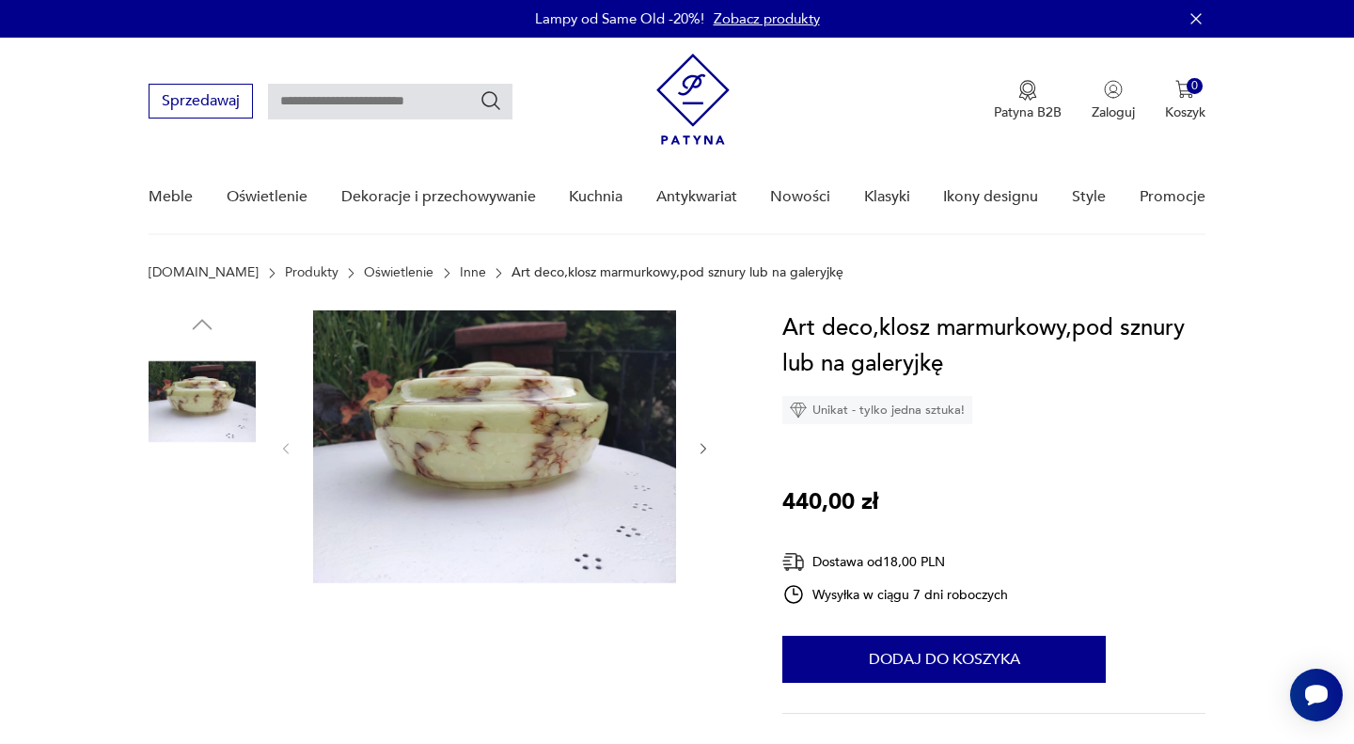
scroll to position [42, 0]
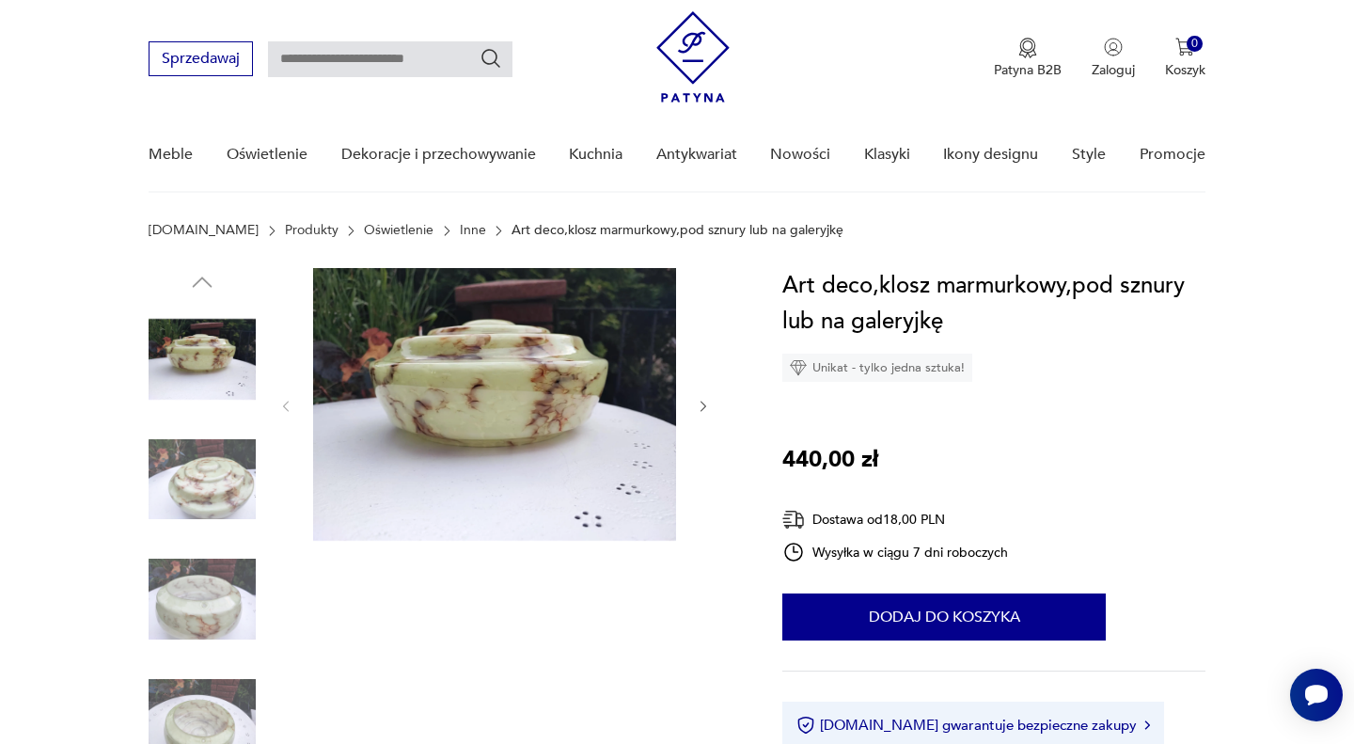
click at [226, 474] on img at bounding box center [202, 479] width 107 height 107
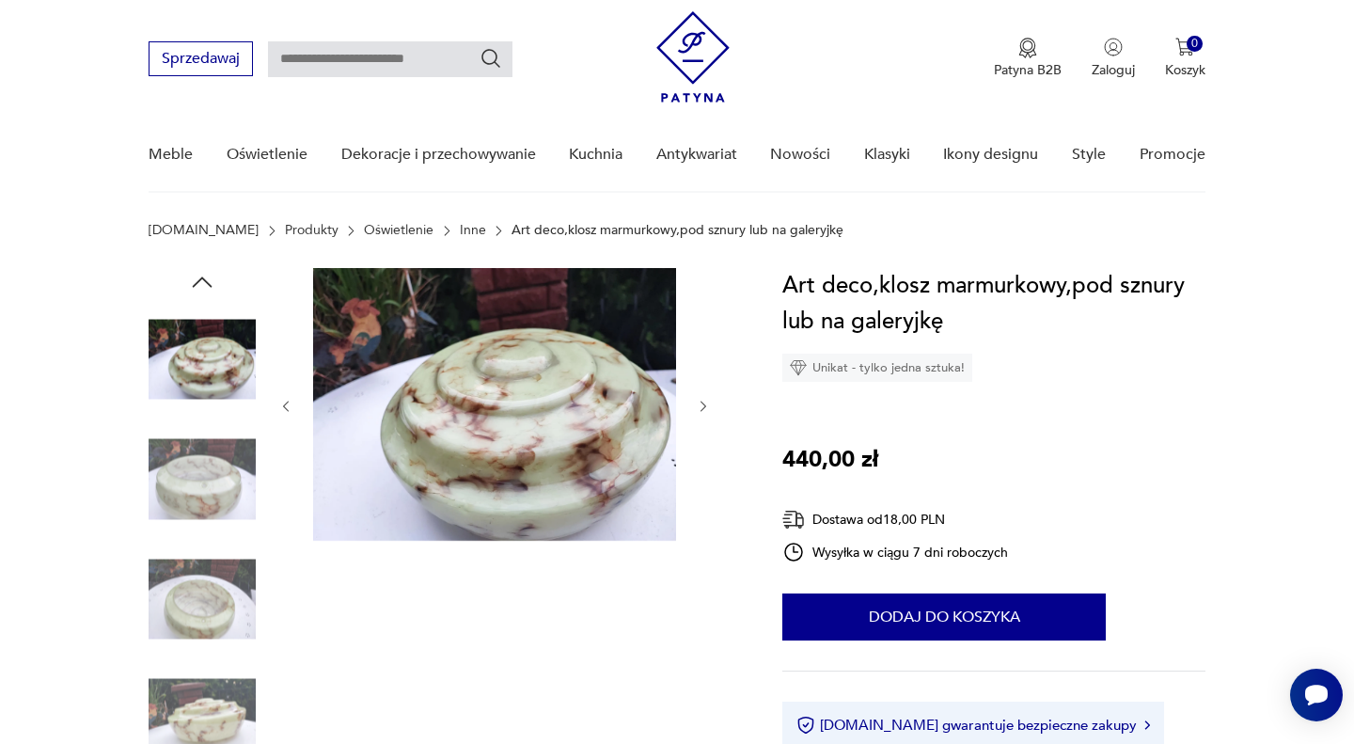
click at [206, 582] on img at bounding box center [202, 598] width 107 height 107
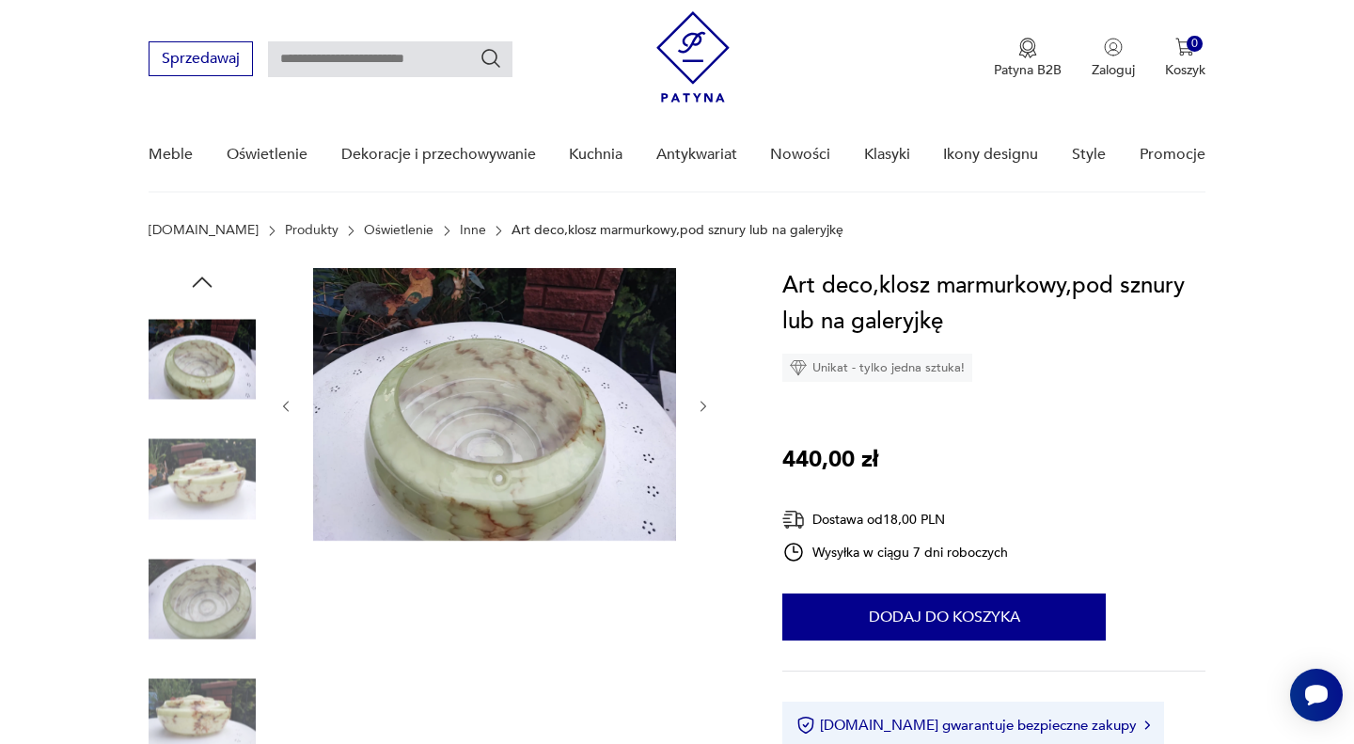
click at [216, 611] on img at bounding box center [202, 598] width 107 height 107
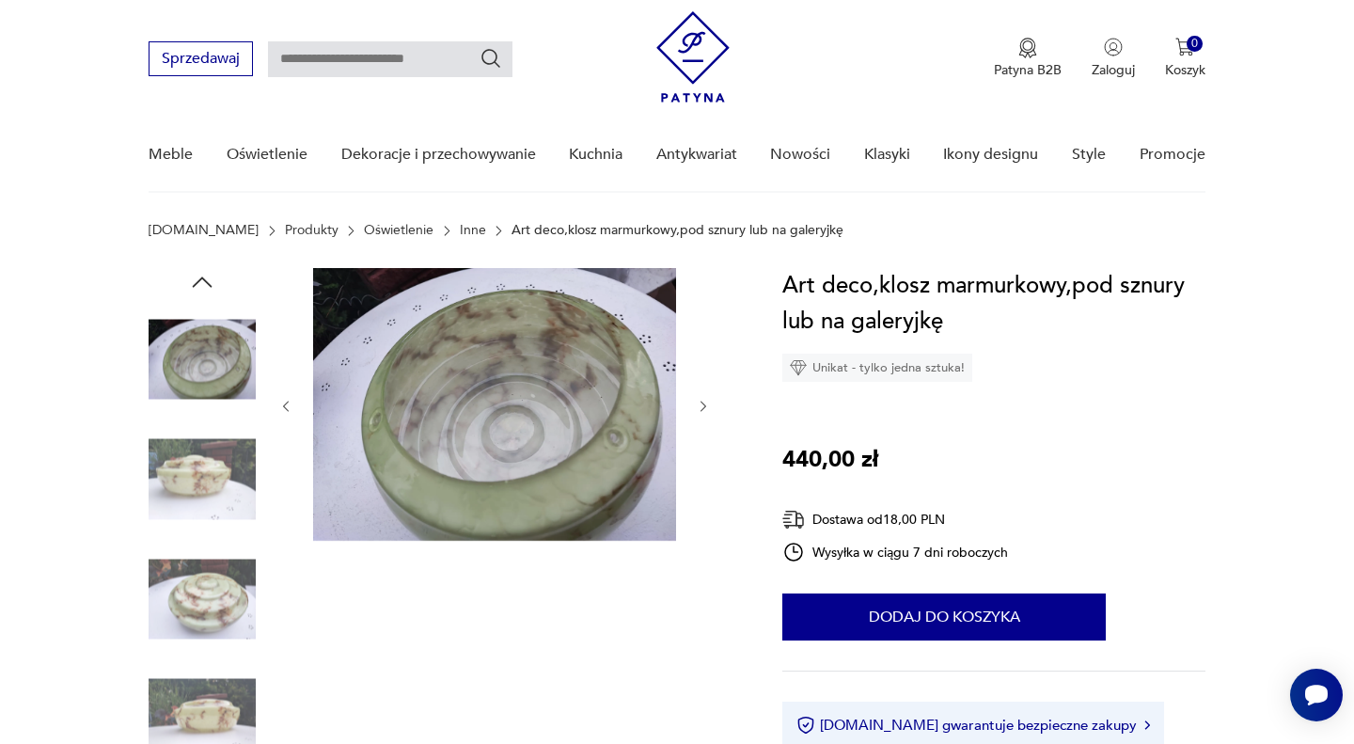
click at [215, 599] on img at bounding box center [202, 598] width 107 height 107
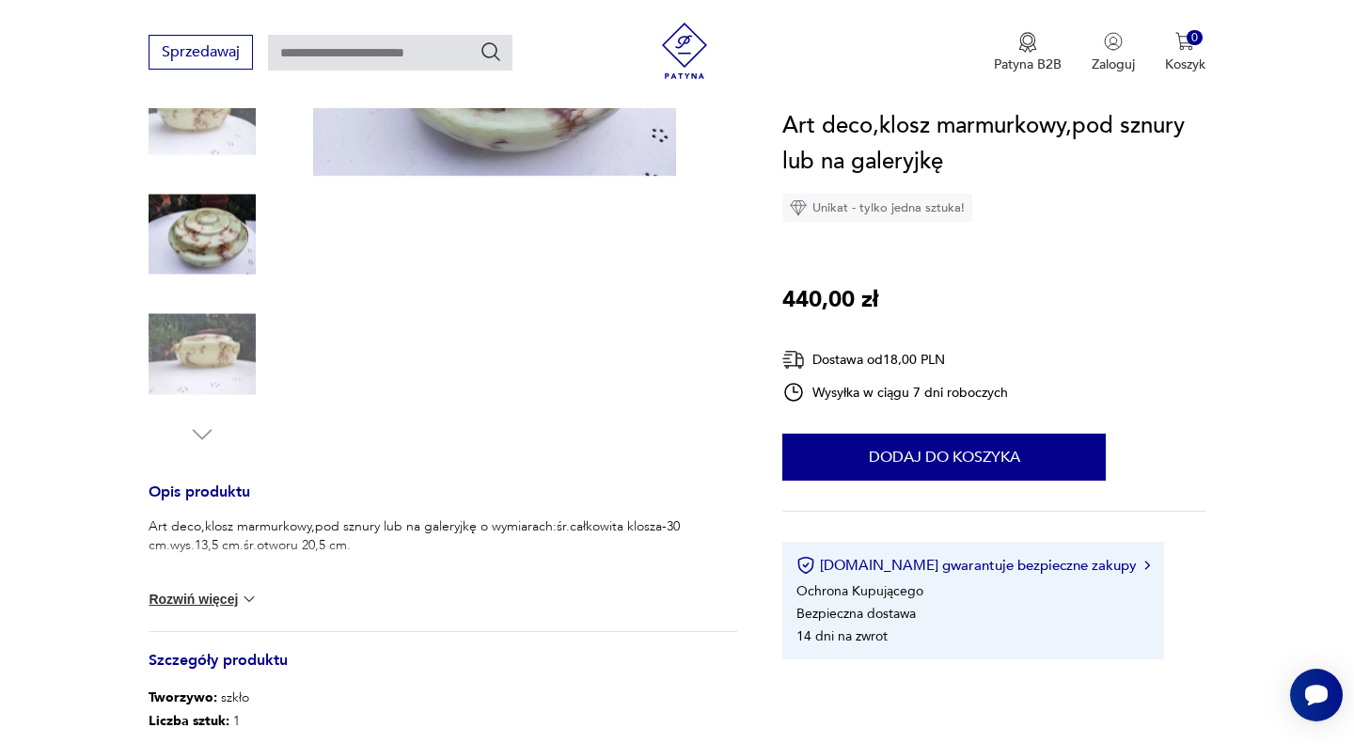
scroll to position [578, 0]
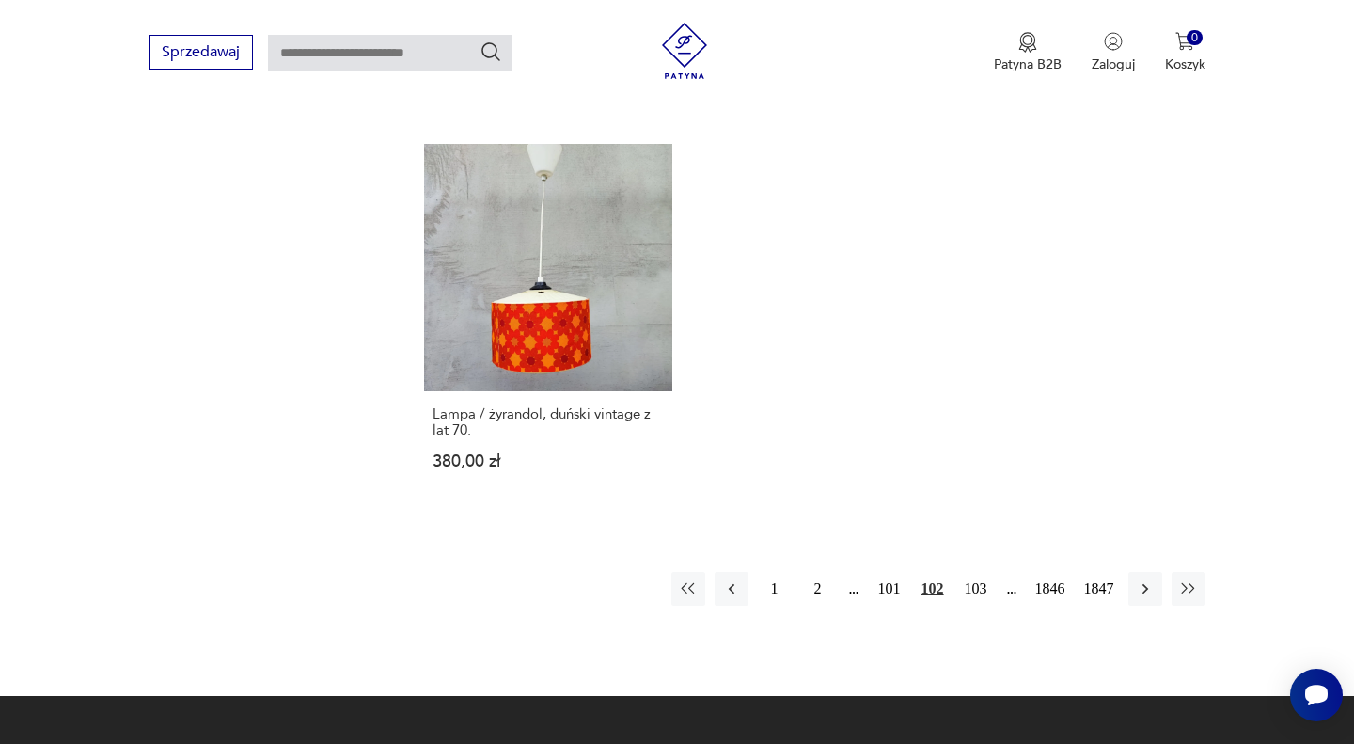
scroll to position [2476, 0]
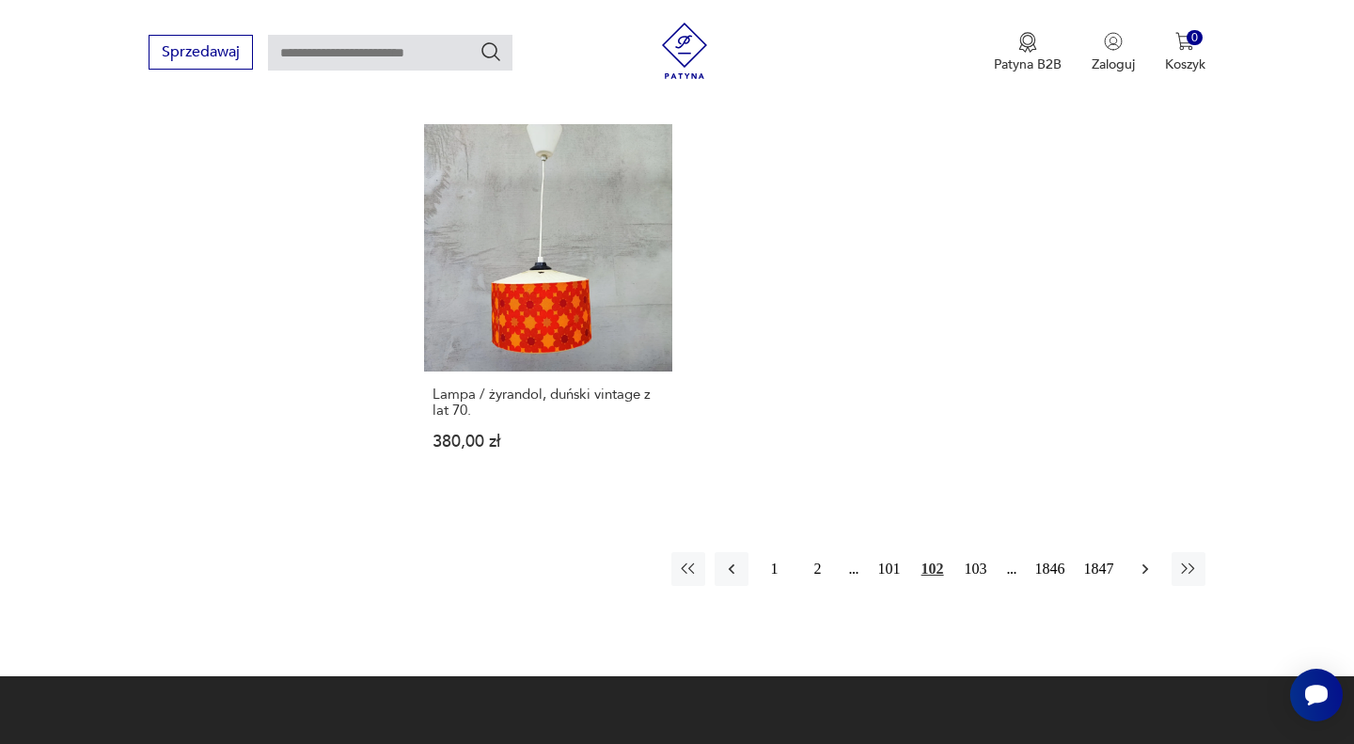
click at [1136, 559] on icon "button" at bounding box center [1145, 568] width 19 height 19
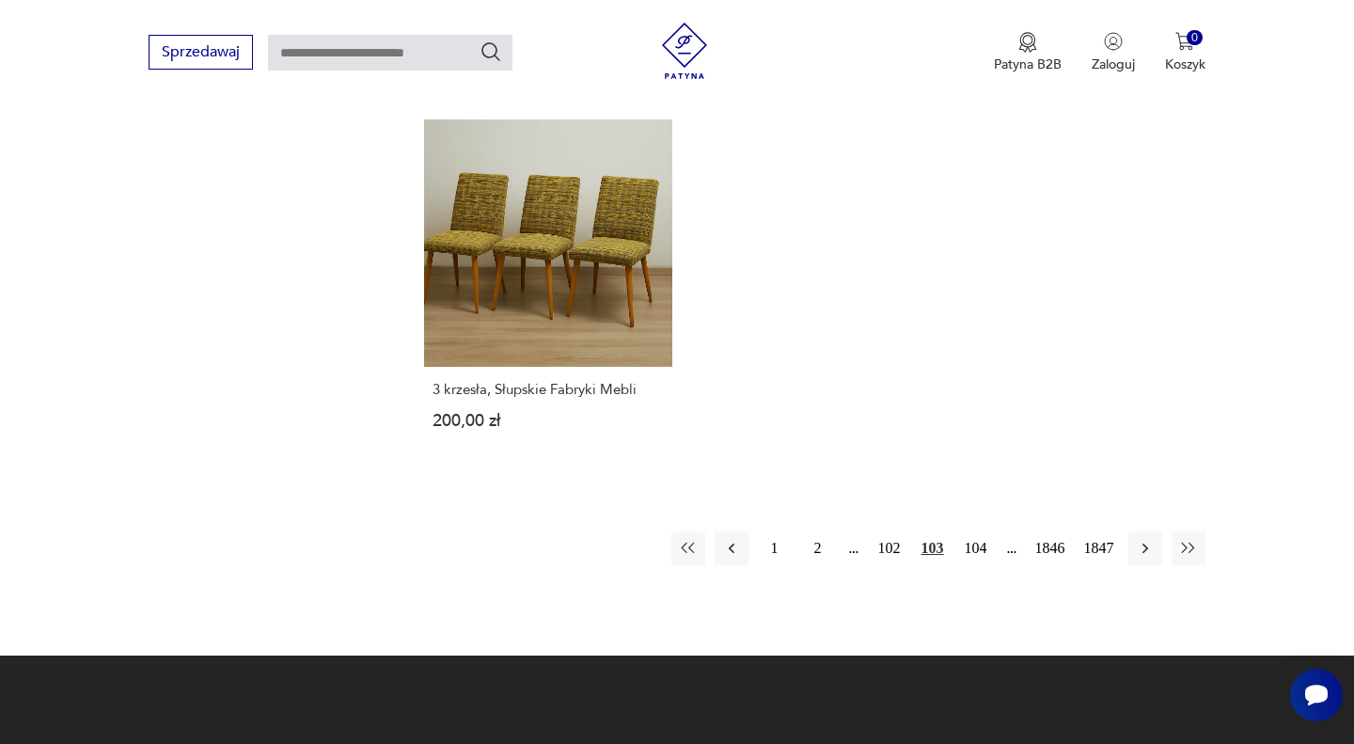
scroll to position [2456, 0]
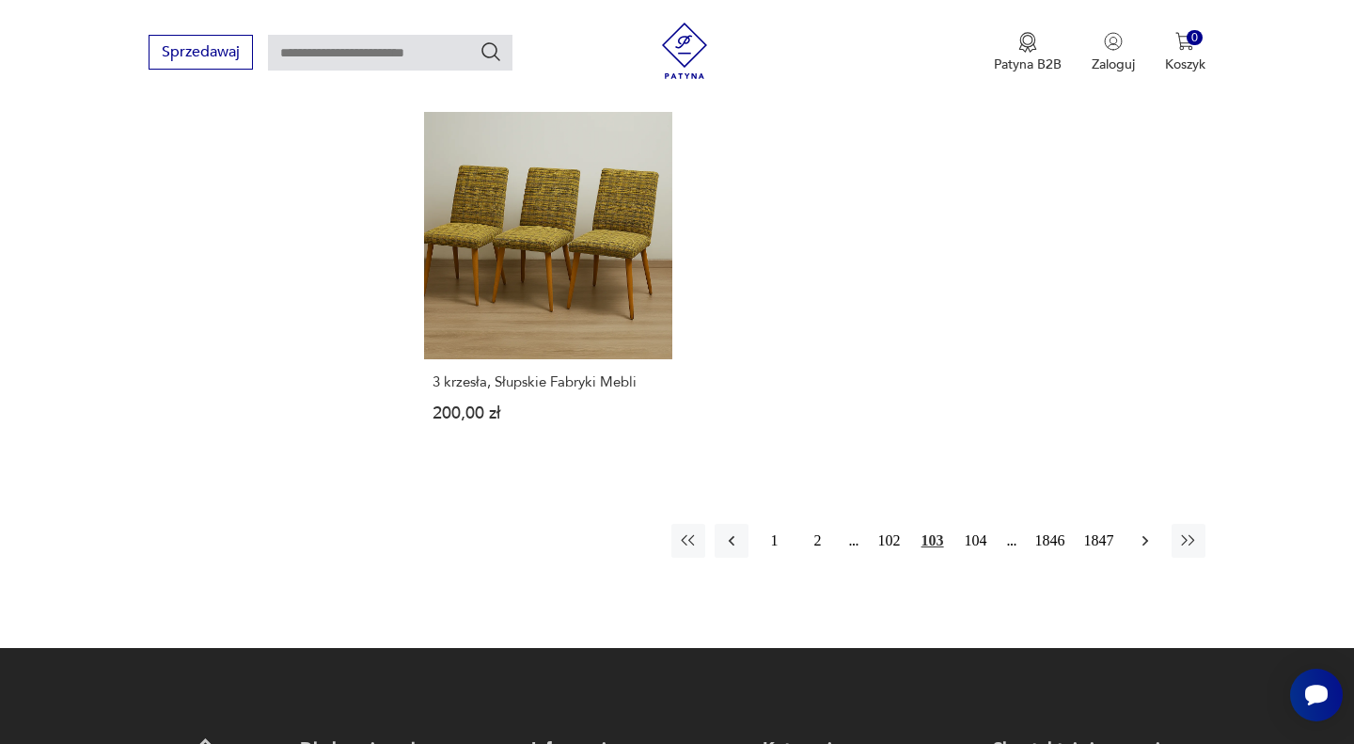
click at [1140, 531] on icon "button" at bounding box center [1145, 540] width 19 height 19
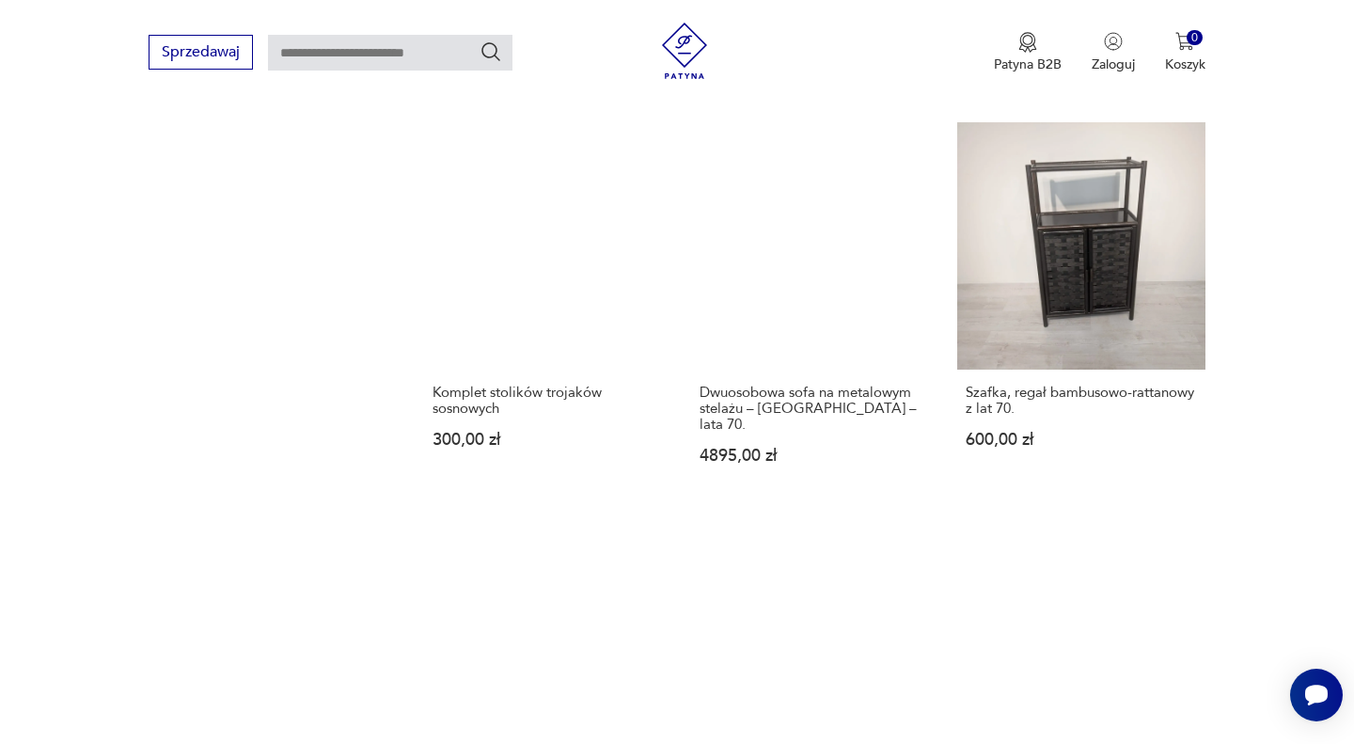
scroll to position [2100, 0]
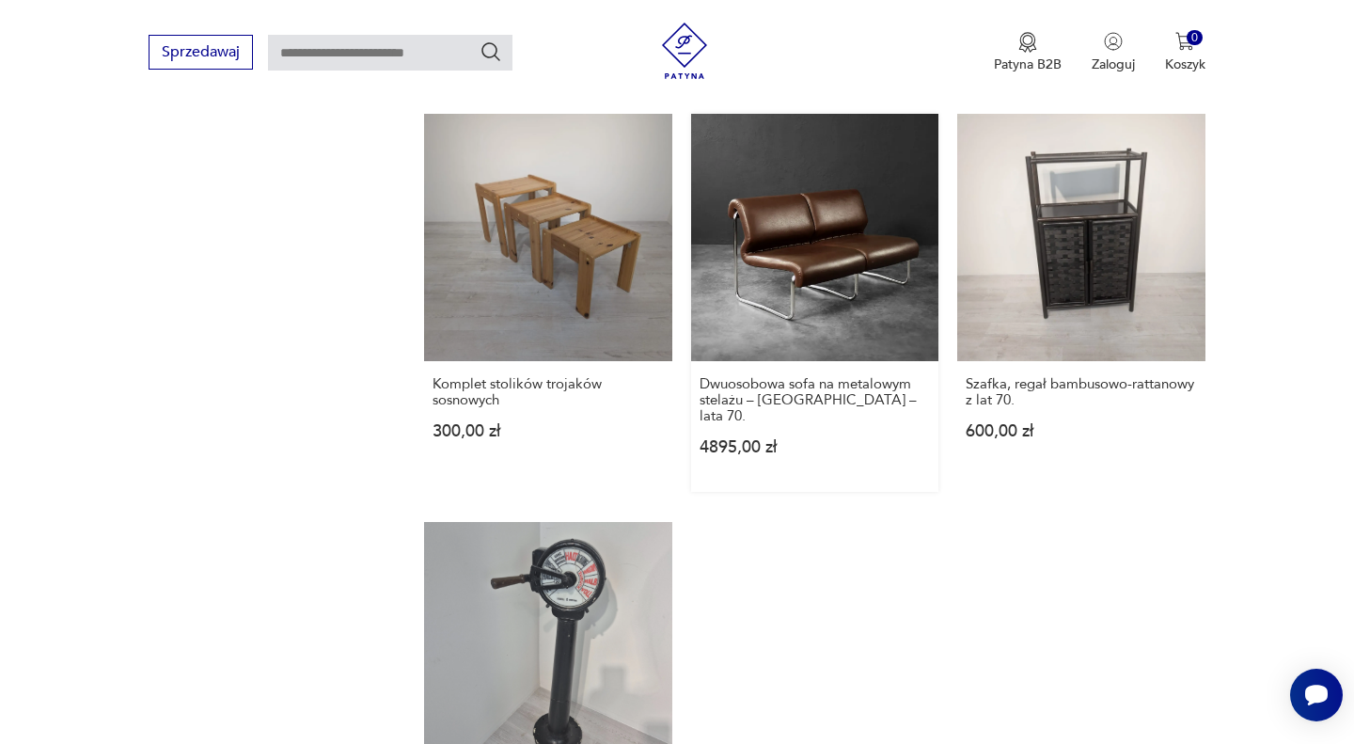
click at [849, 259] on link "Dwuosobowa sofa na metalowym stelażu – [GEOGRAPHIC_DATA] – lata 70. 4895,00 zł" at bounding box center [814, 303] width 247 height 378
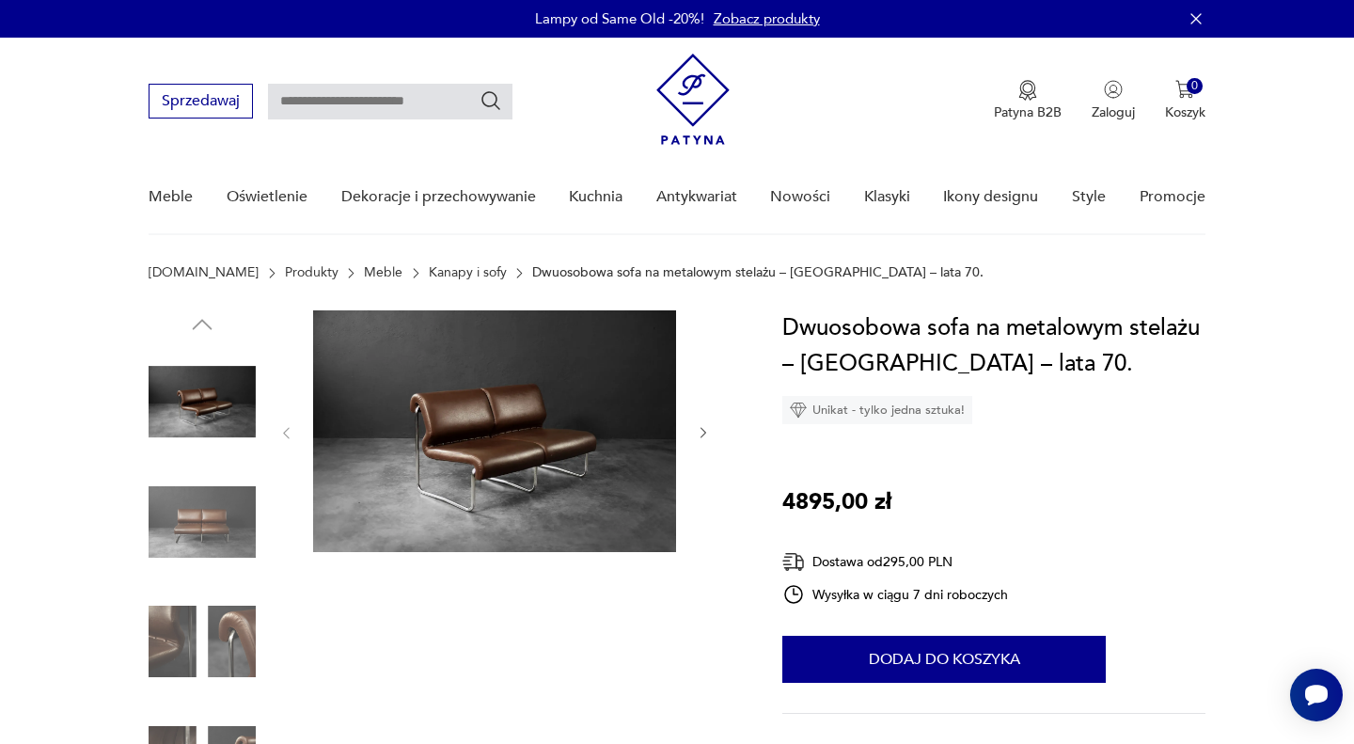
click at [215, 520] on img at bounding box center [202, 521] width 107 height 107
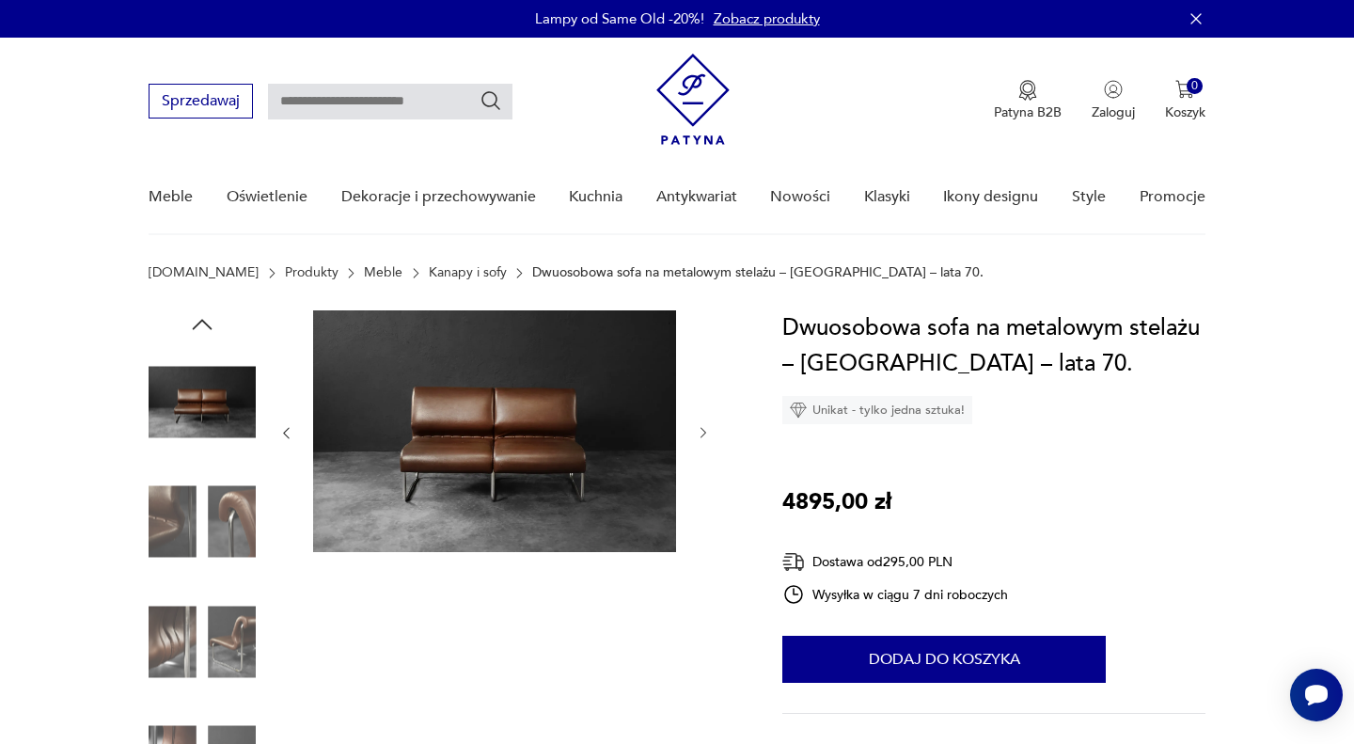
click at [222, 630] on img at bounding box center [202, 641] width 107 height 107
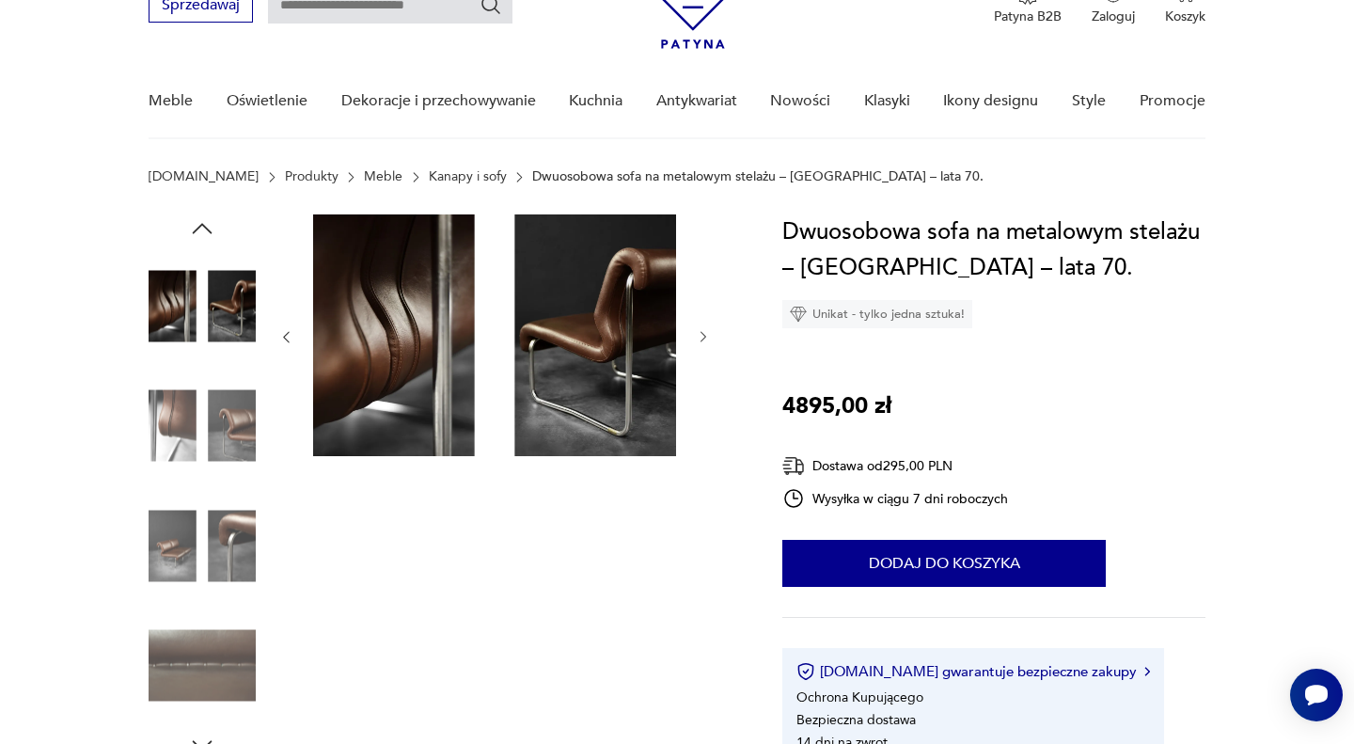
scroll to position [104, 0]
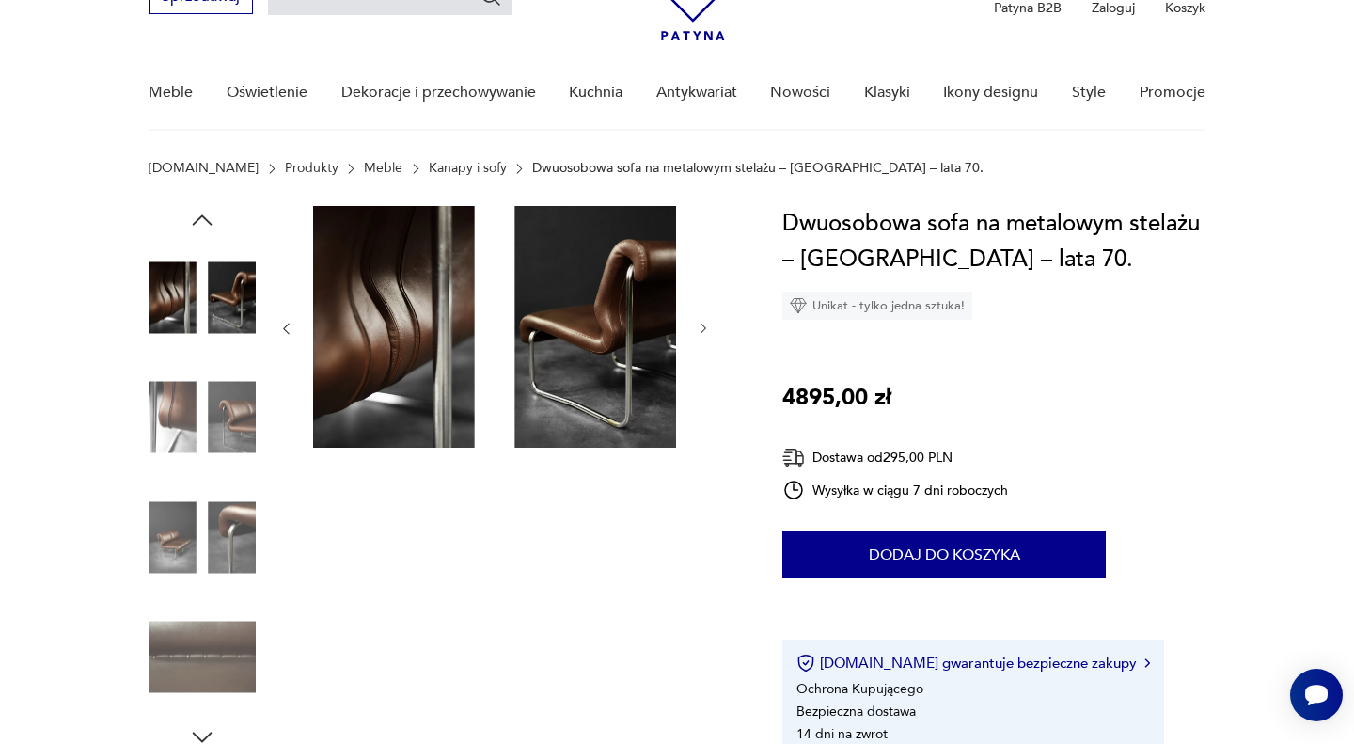
click at [237, 652] on img at bounding box center [202, 656] width 107 height 107
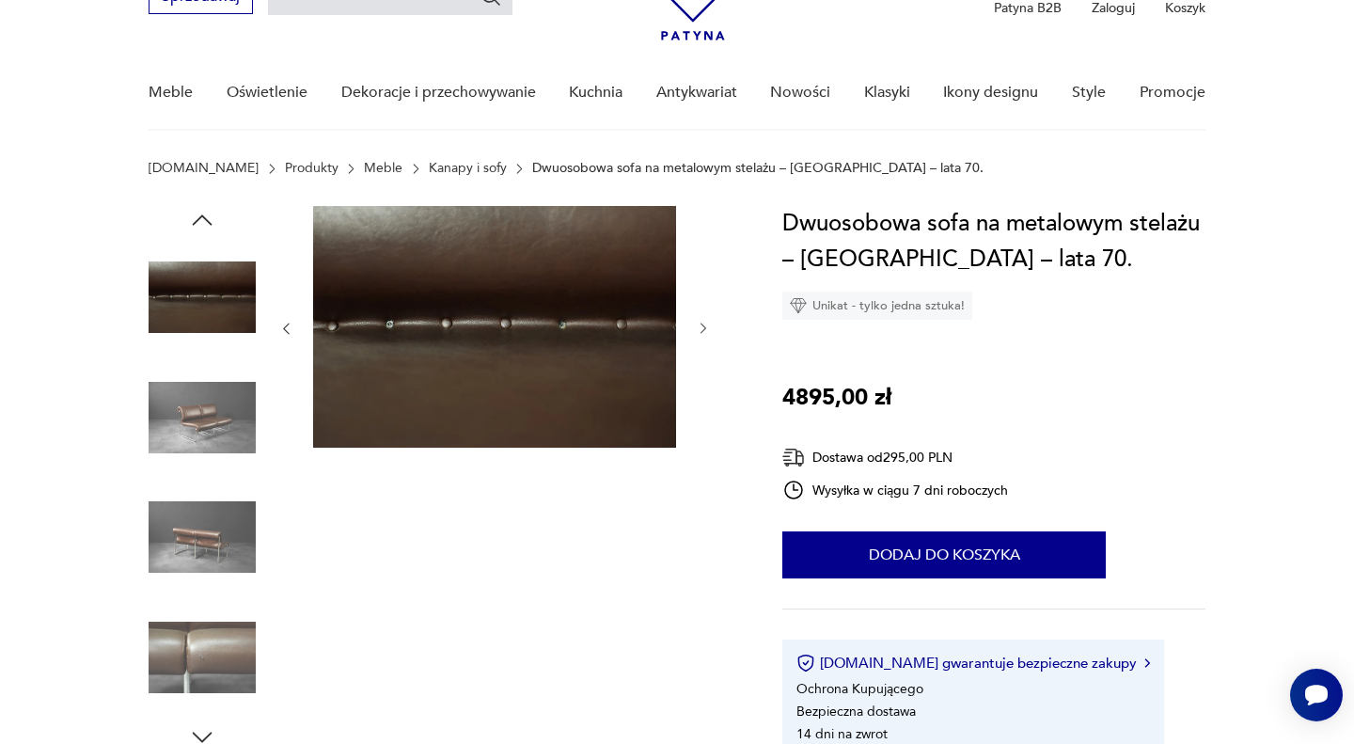
click at [213, 660] on img at bounding box center [202, 656] width 107 height 107
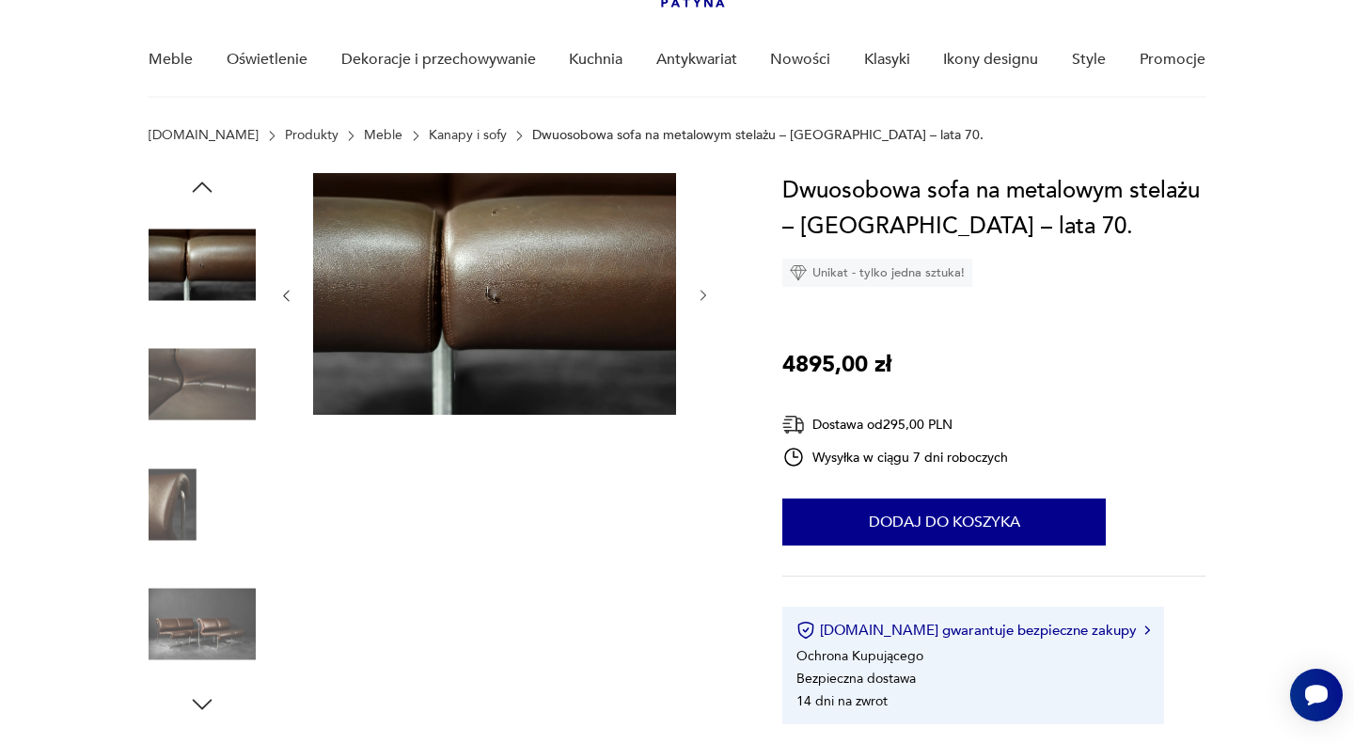
scroll to position [158, 0]
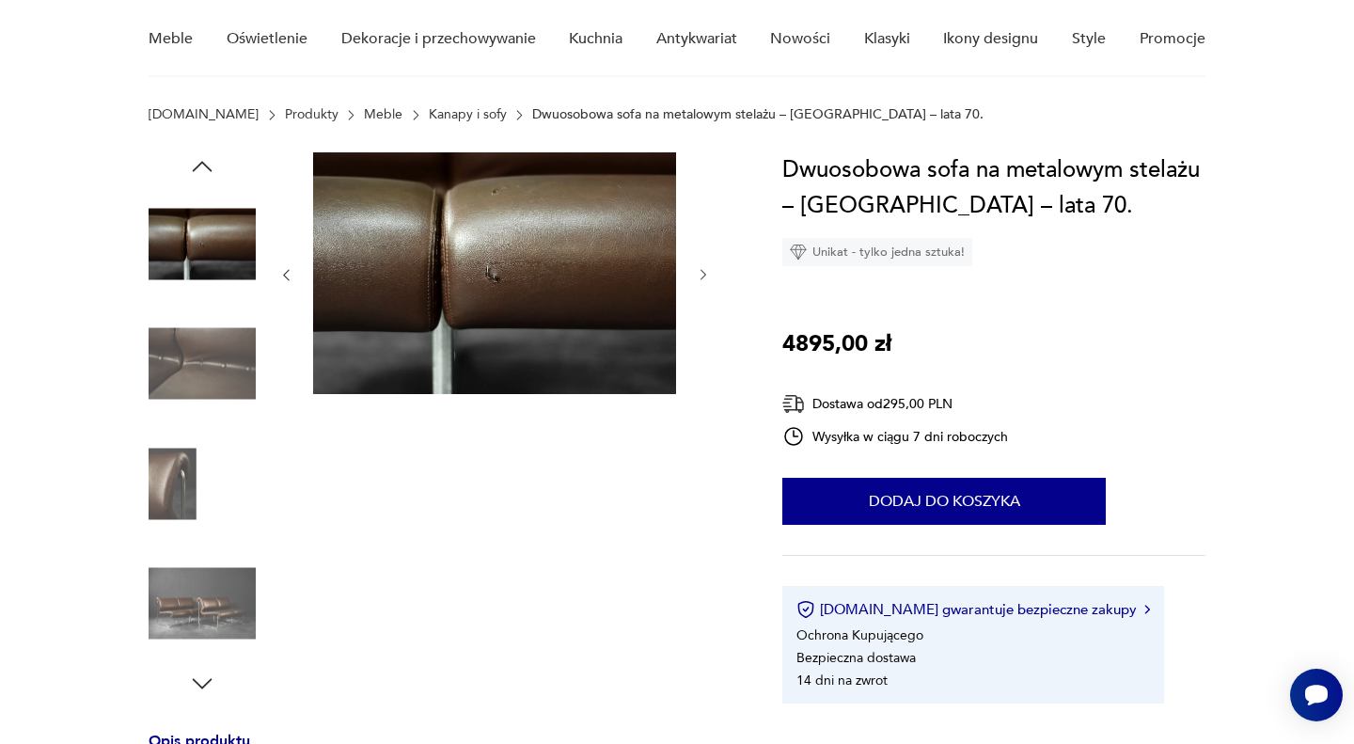
click at [204, 681] on icon "button" at bounding box center [202, 683] width 28 height 28
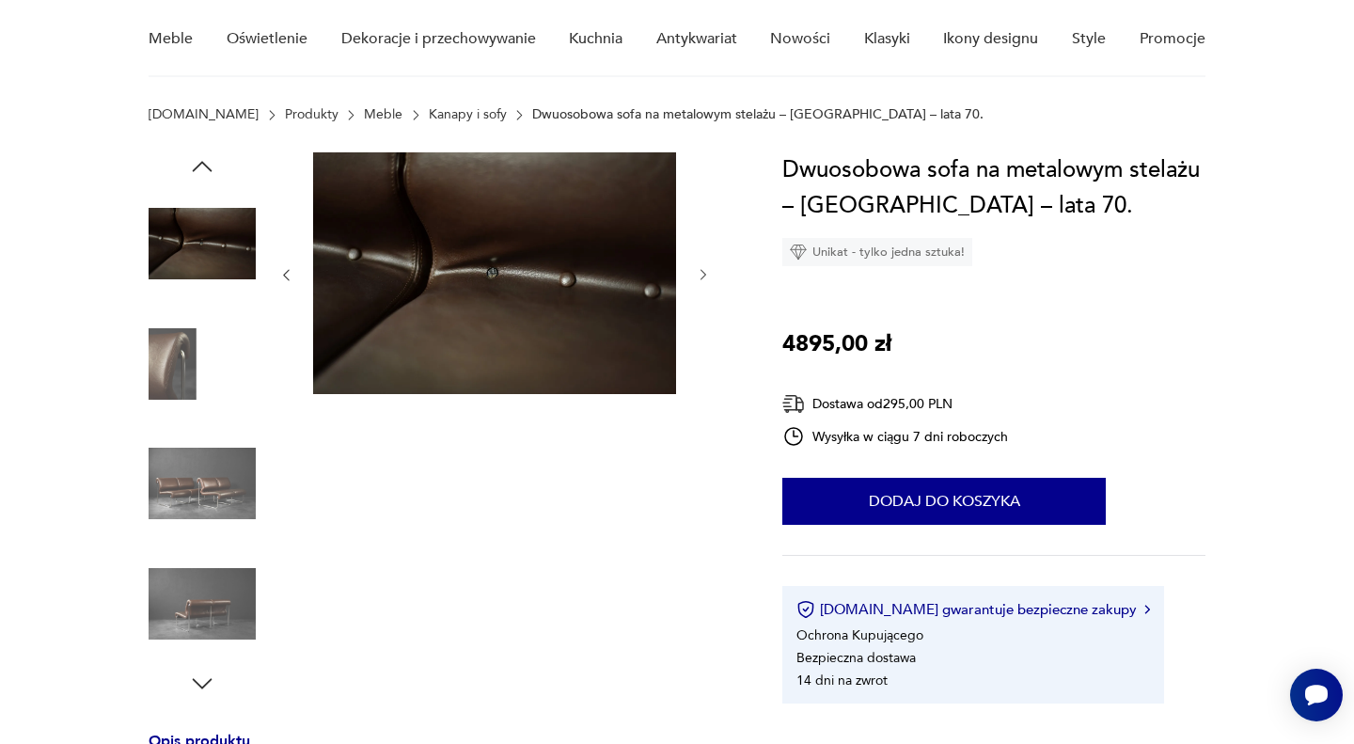
click at [204, 681] on icon "button" at bounding box center [202, 683] width 28 height 28
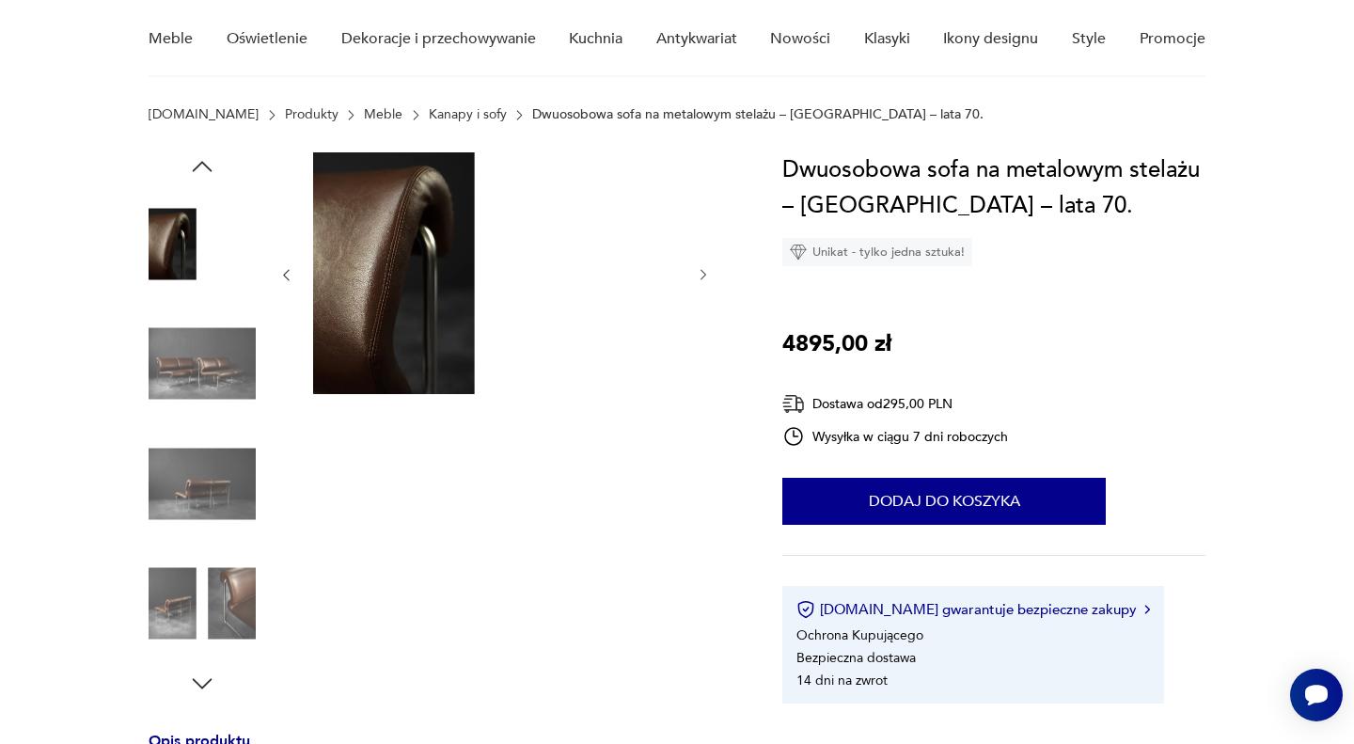
click at [204, 486] on img at bounding box center [202, 483] width 107 height 107
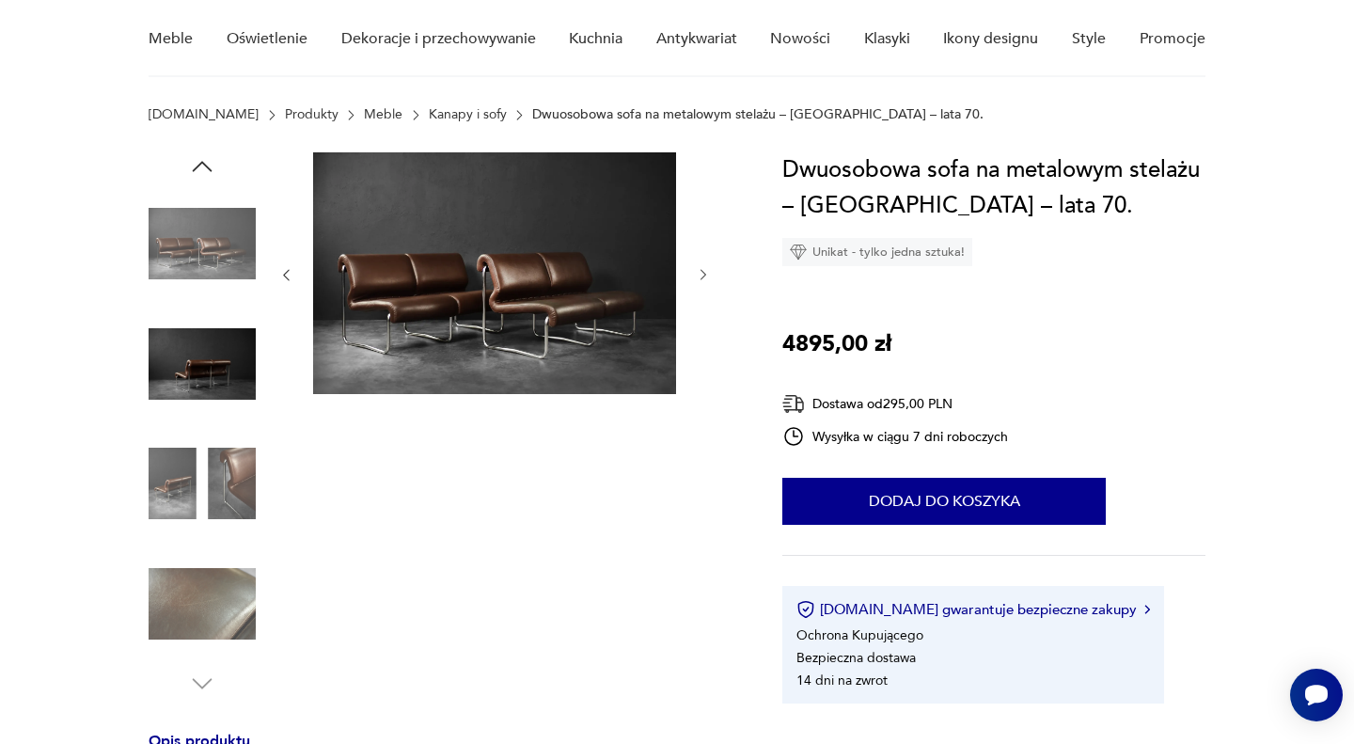
click at [204, 342] on img at bounding box center [202, 363] width 107 height 107
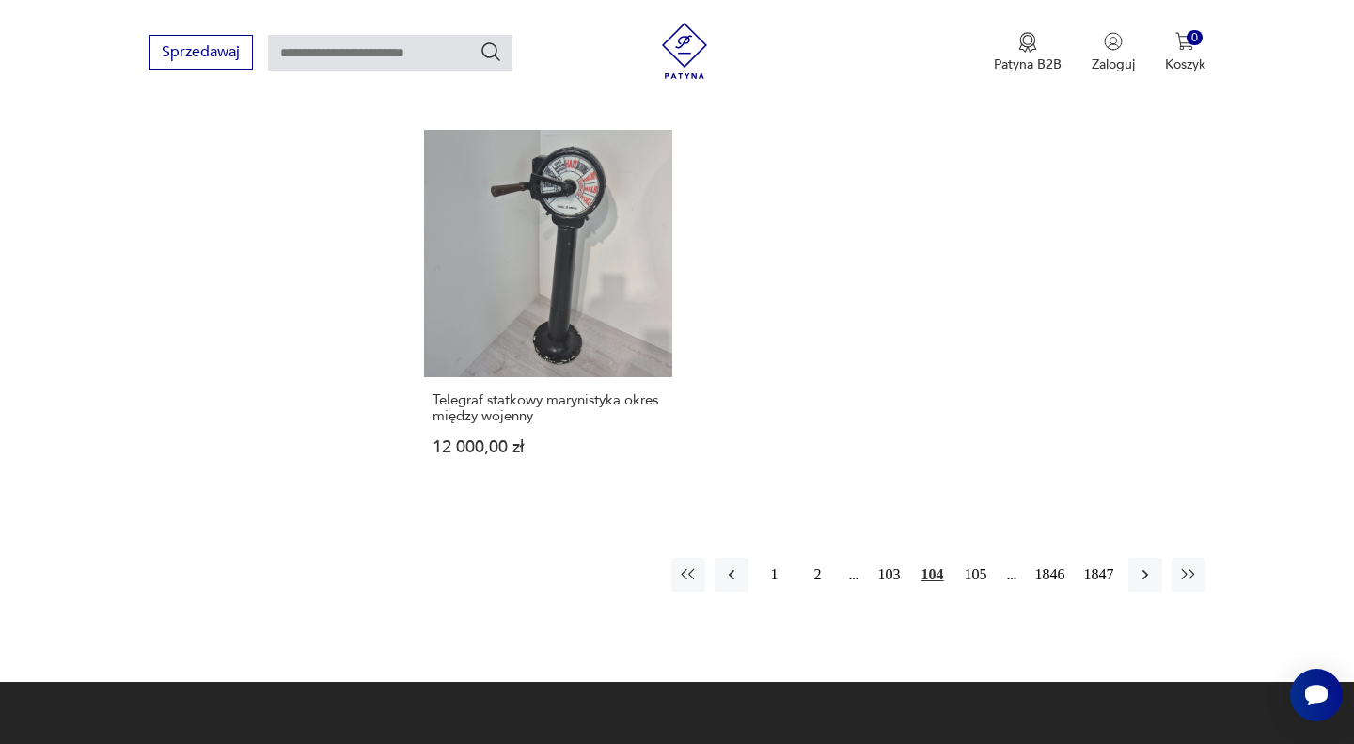
scroll to position [2556, 0]
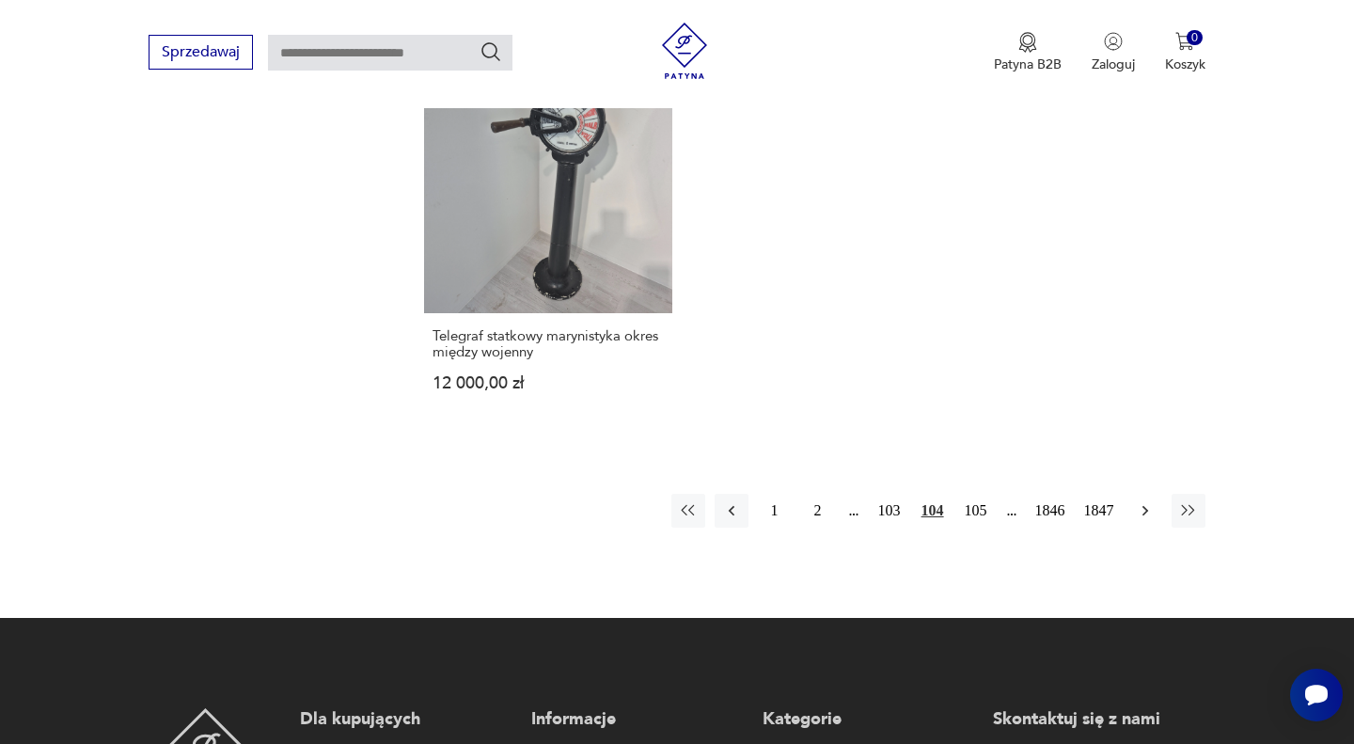
click at [1136, 501] on icon "button" at bounding box center [1145, 510] width 19 height 19
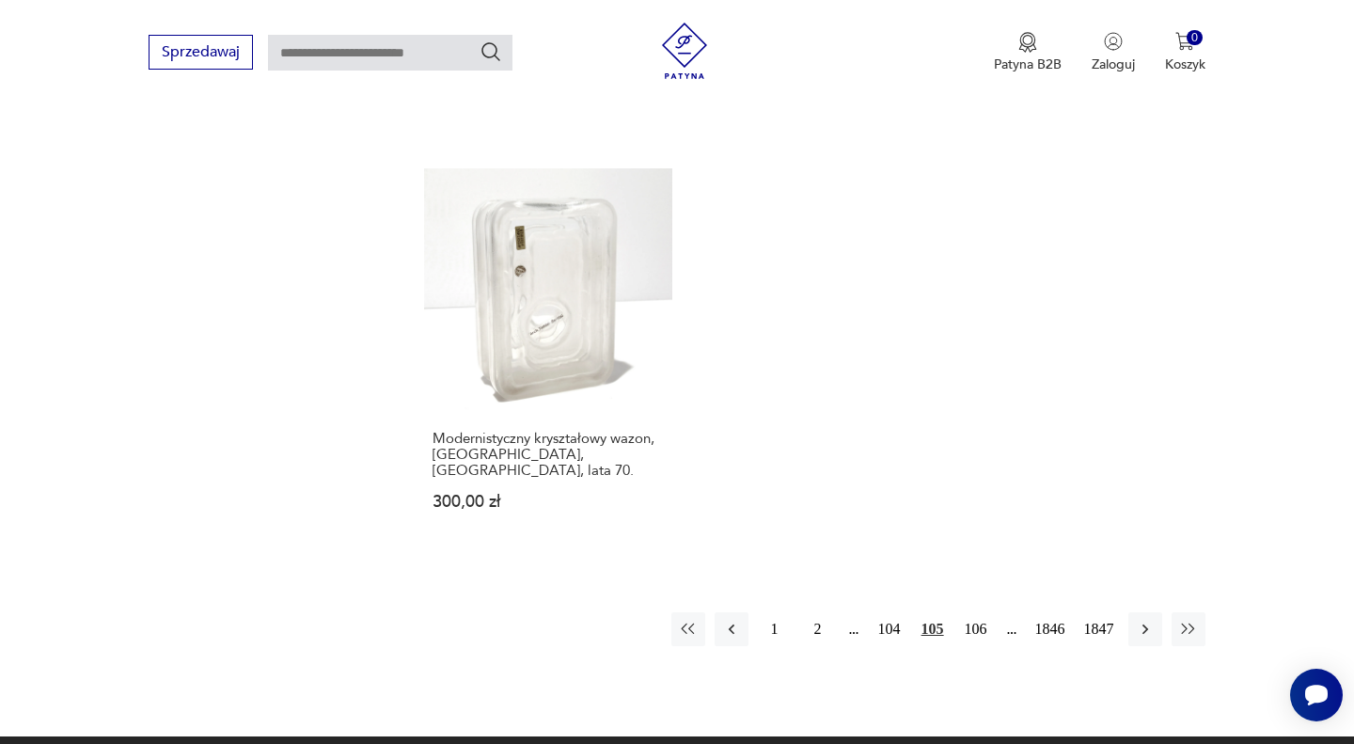
scroll to position [2471, 0]
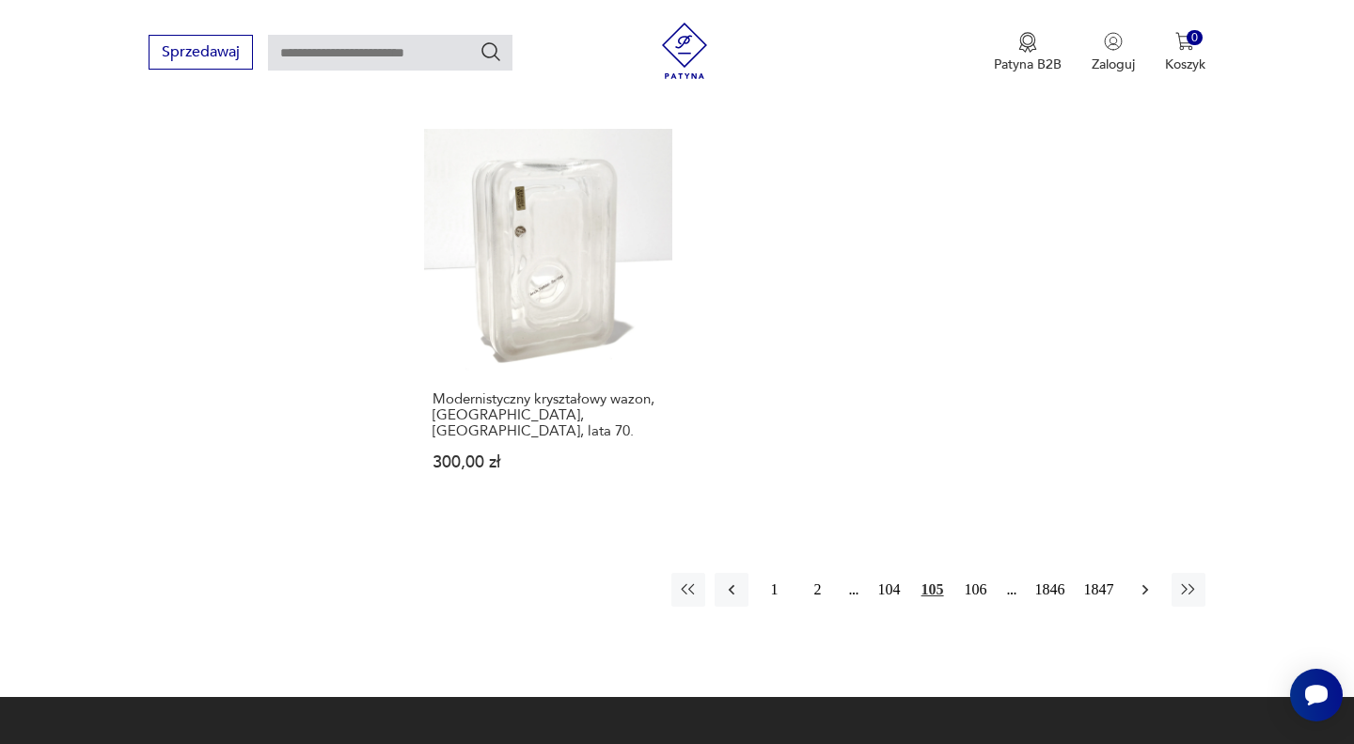
click at [1141, 580] on icon "button" at bounding box center [1145, 589] width 19 height 19
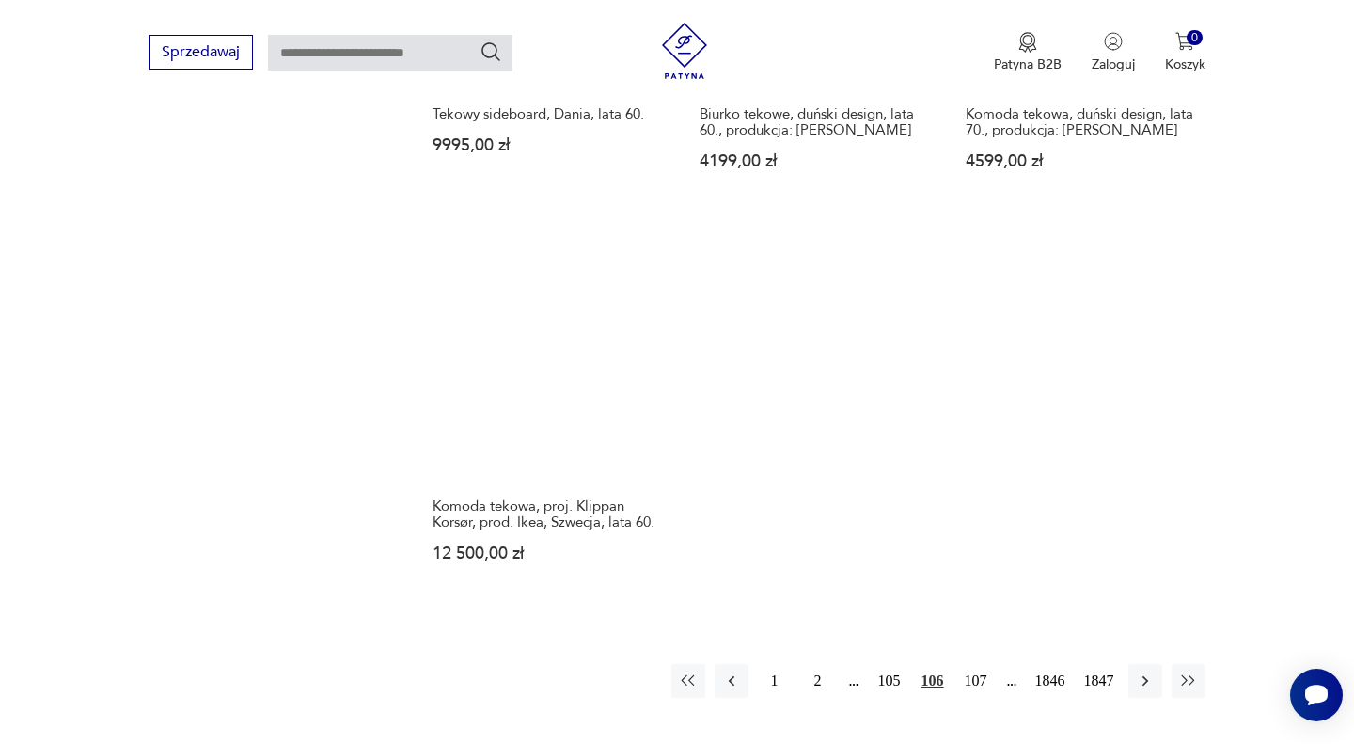
scroll to position [2384, 0]
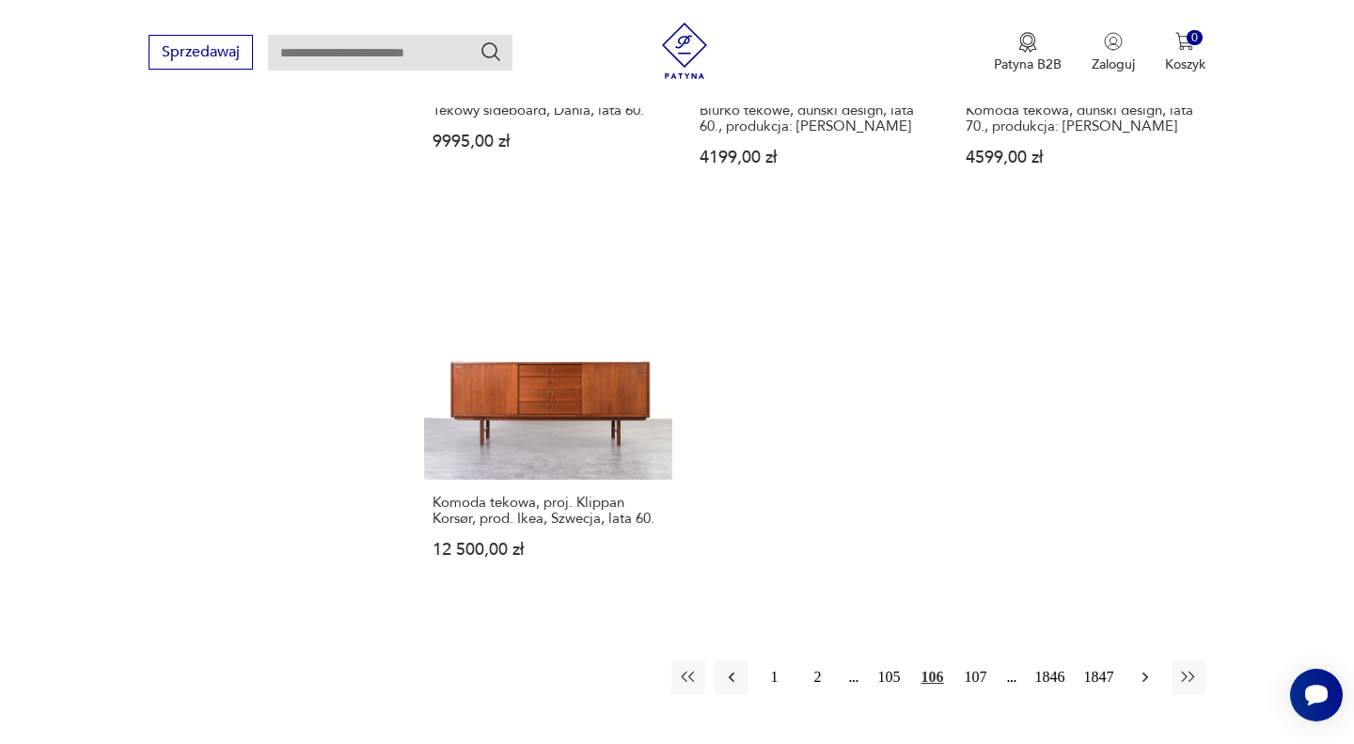
click at [1139, 667] on icon "button" at bounding box center [1145, 676] width 19 height 19
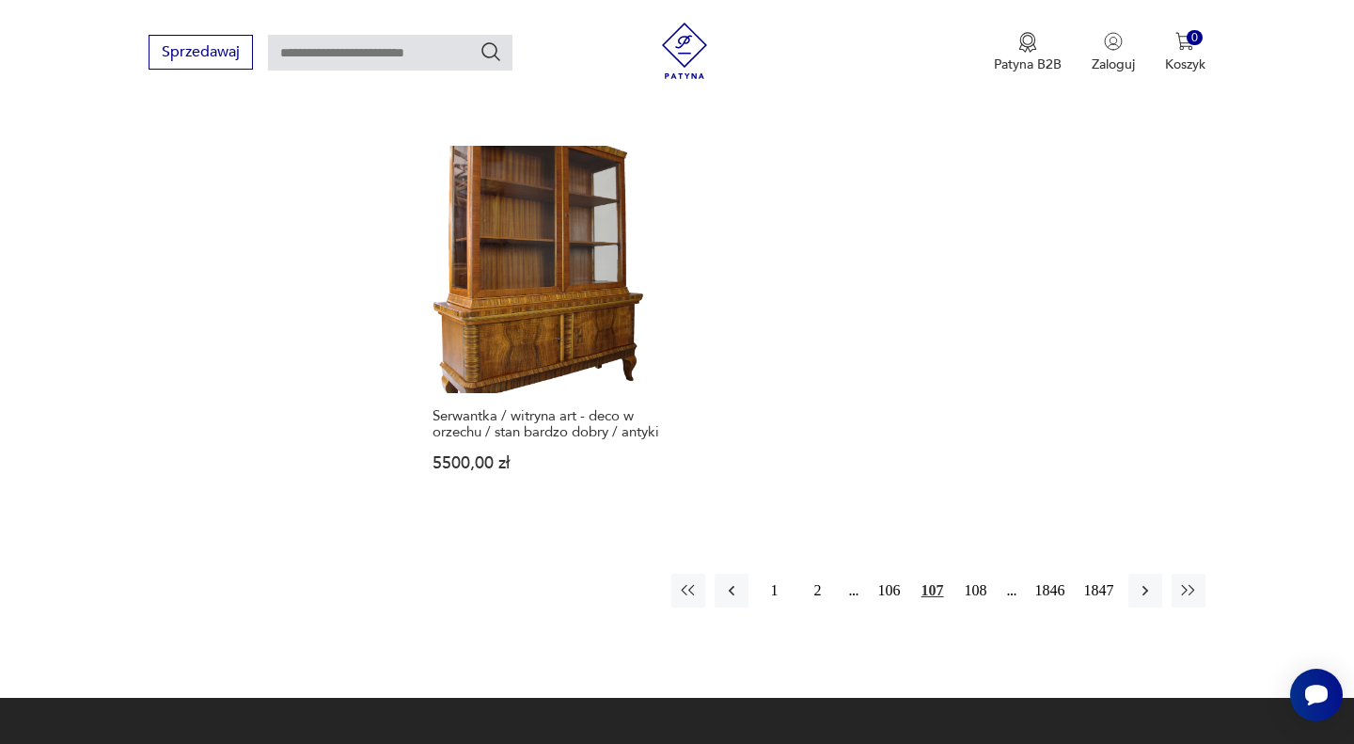
scroll to position [2501, 0]
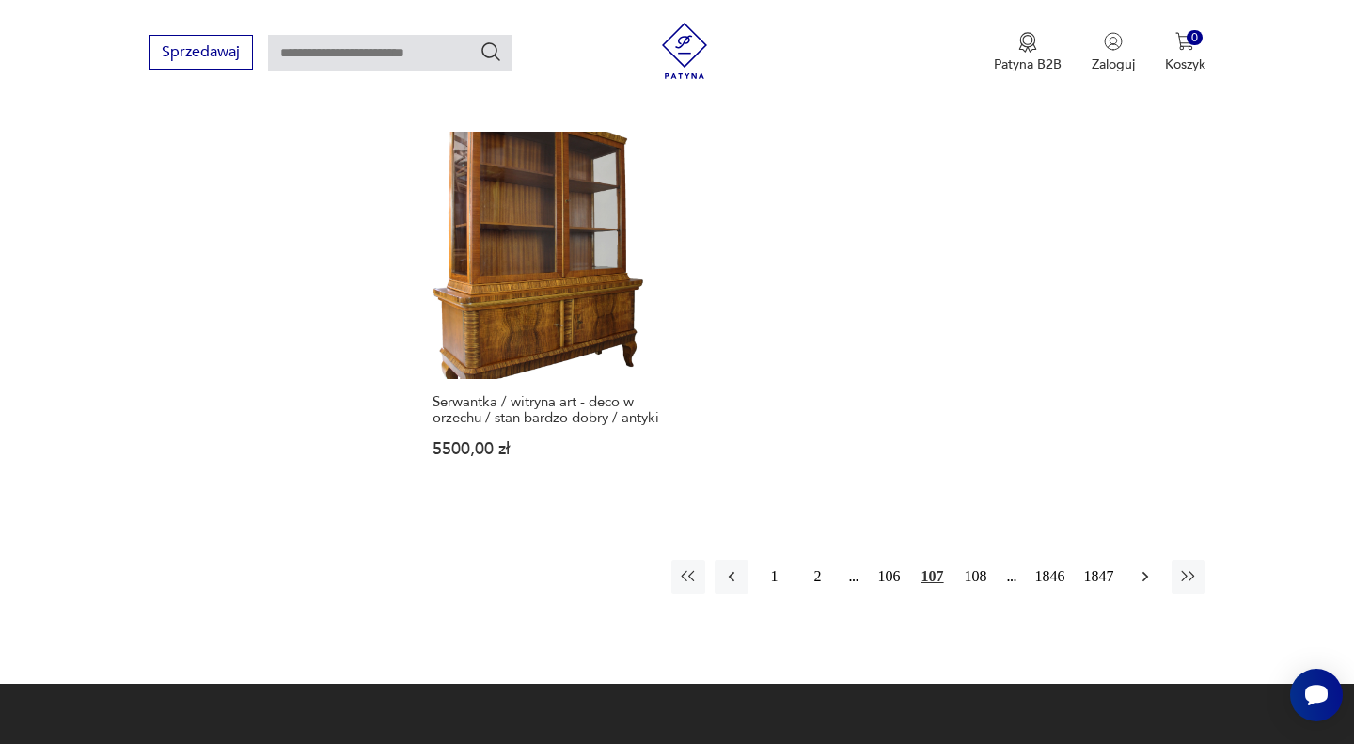
click at [1130, 560] on button "button" at bounding box center [1145, 576] width 34 height 34
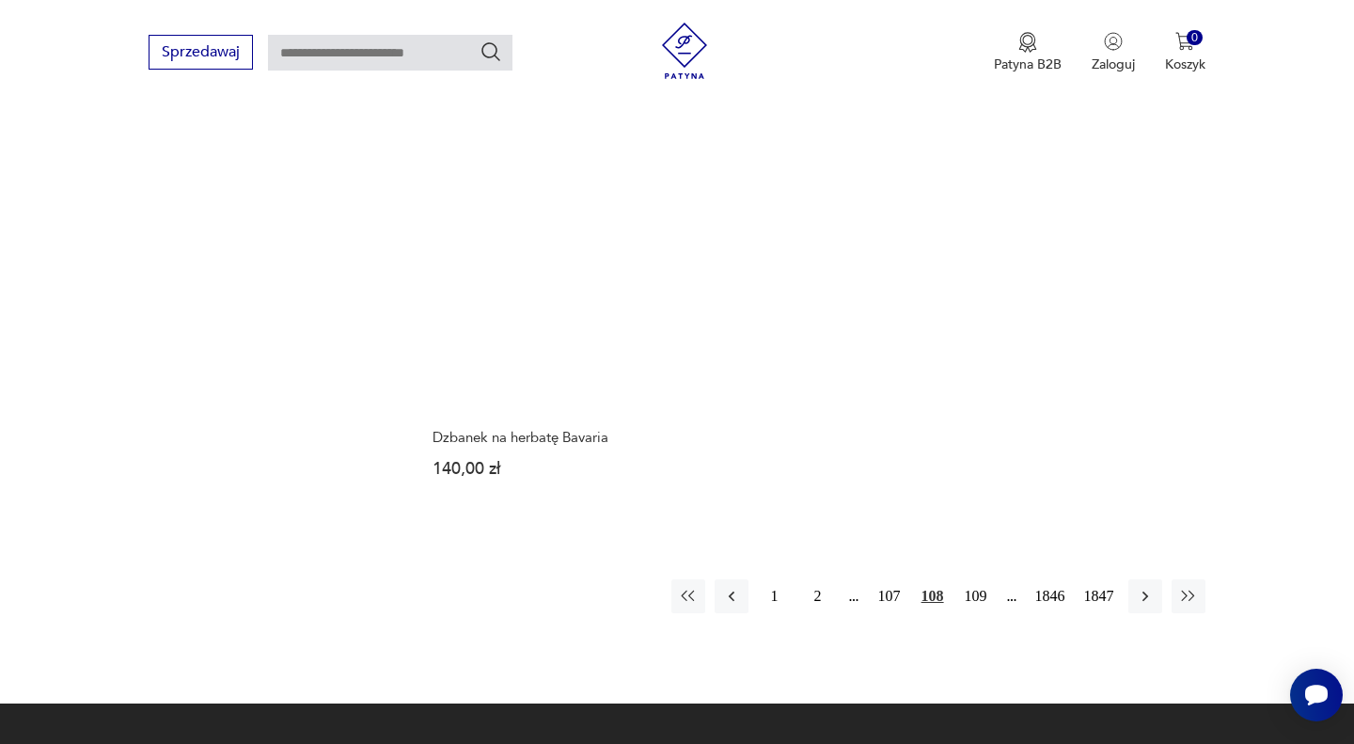
scroll to position [2422, 0]
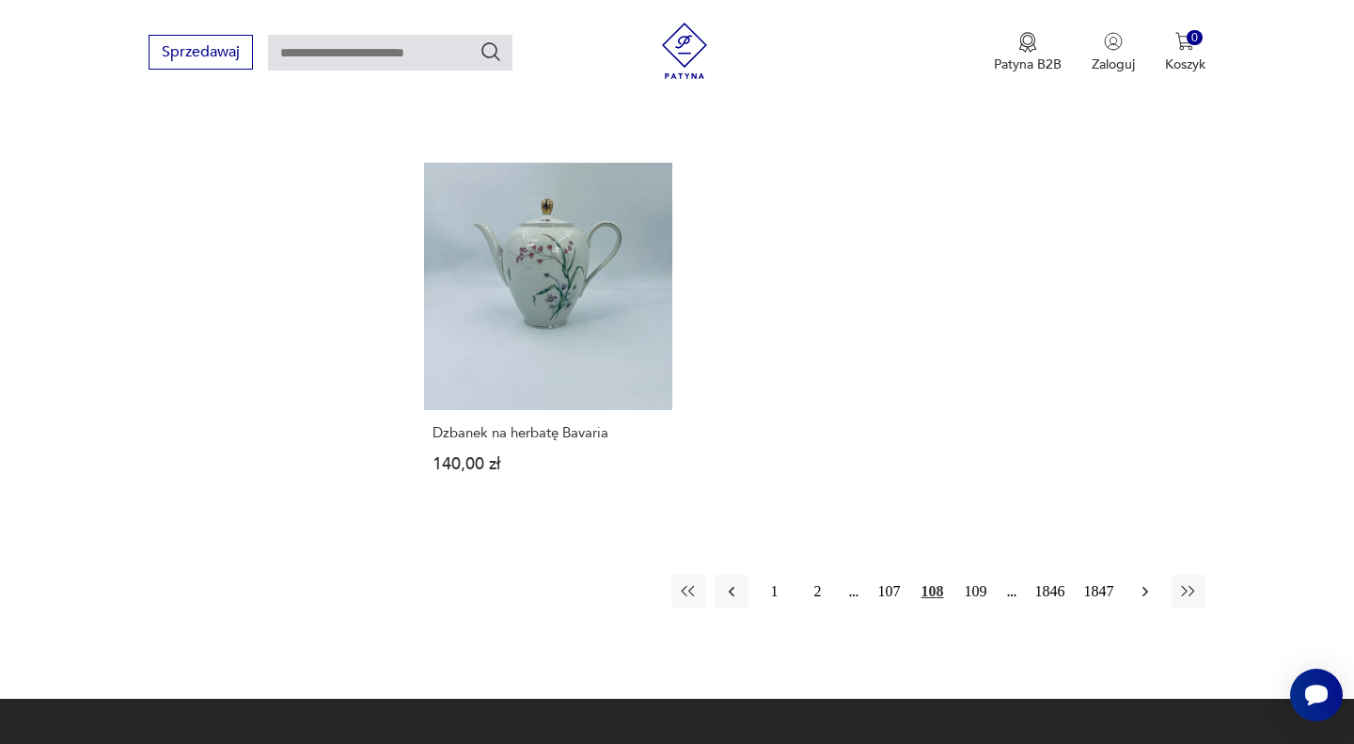
click at [1136, 582] on icon "button" at bounding box center [1145, 591] width 19 height 19
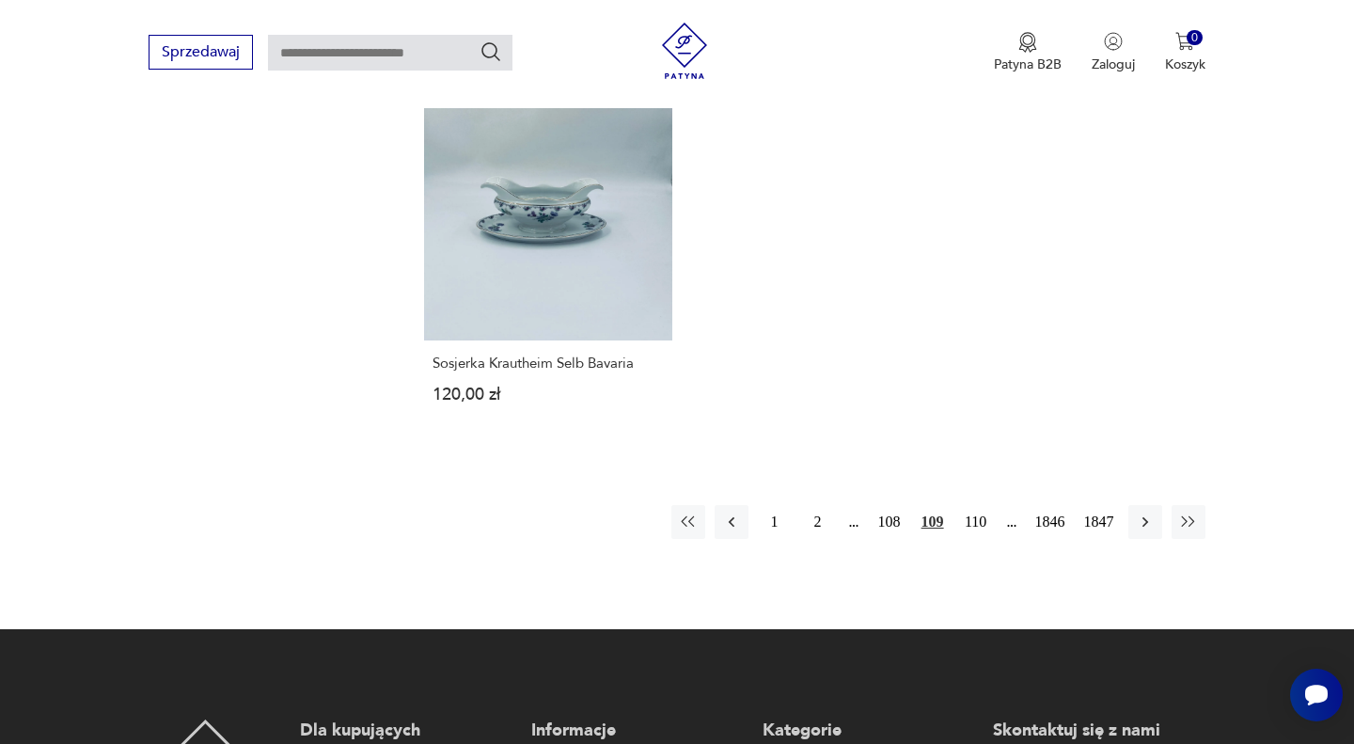
scroll to position [2466, 0]
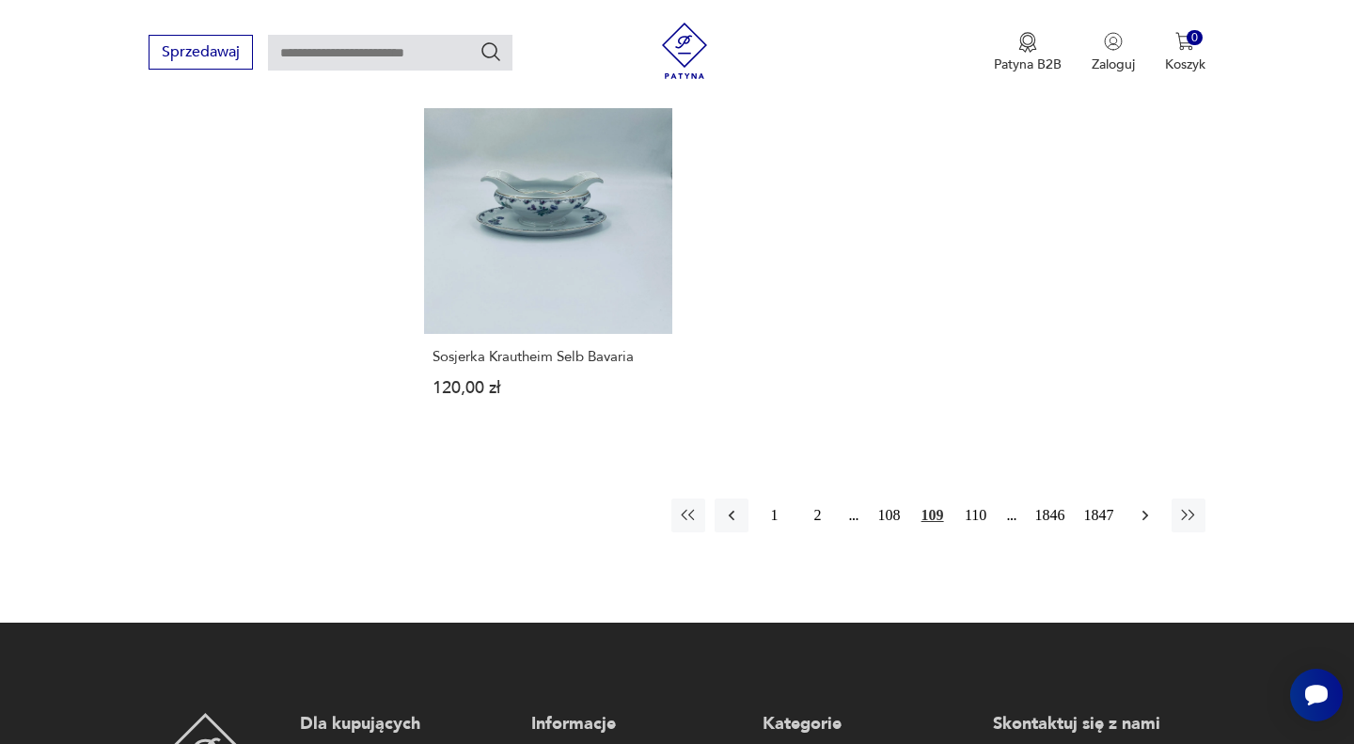
click at [1149, 506] on icon "button" at bounding box center [1145, 515] width 19 height 19
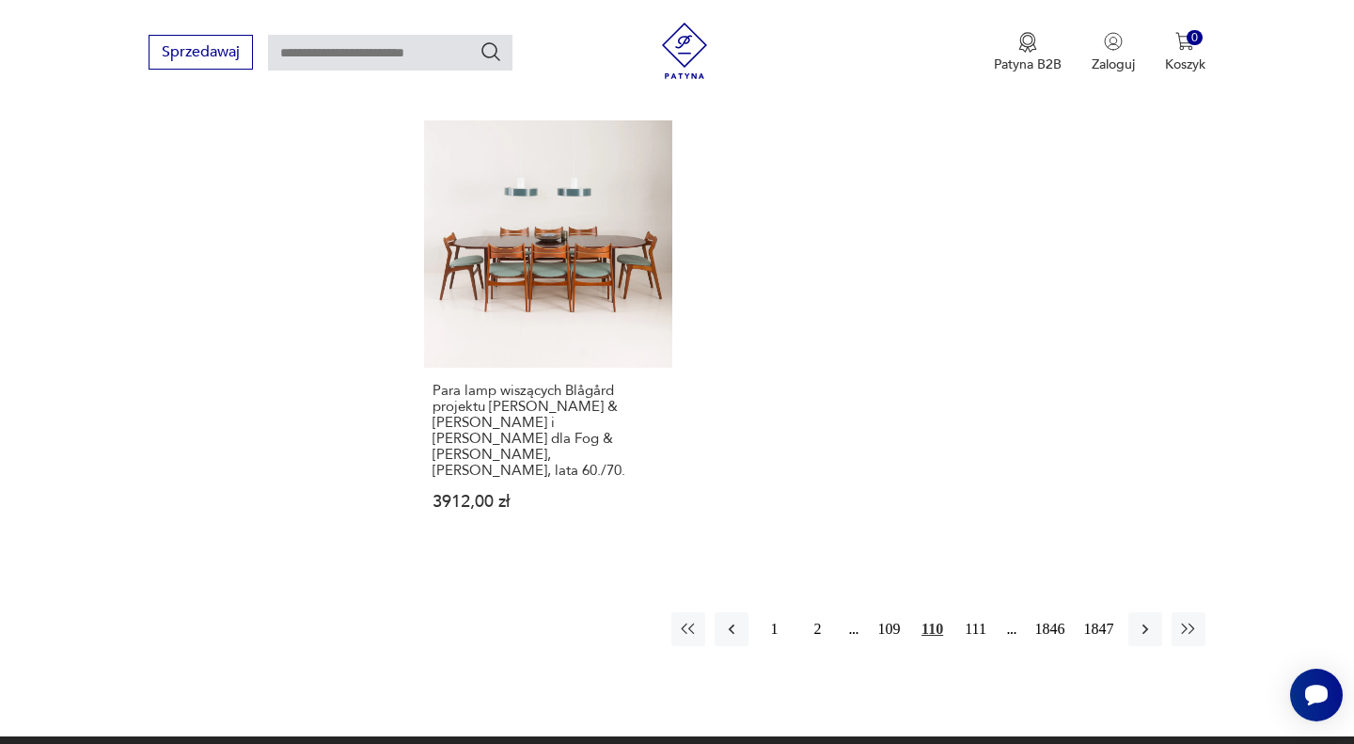
scroll to position [2418, 0]
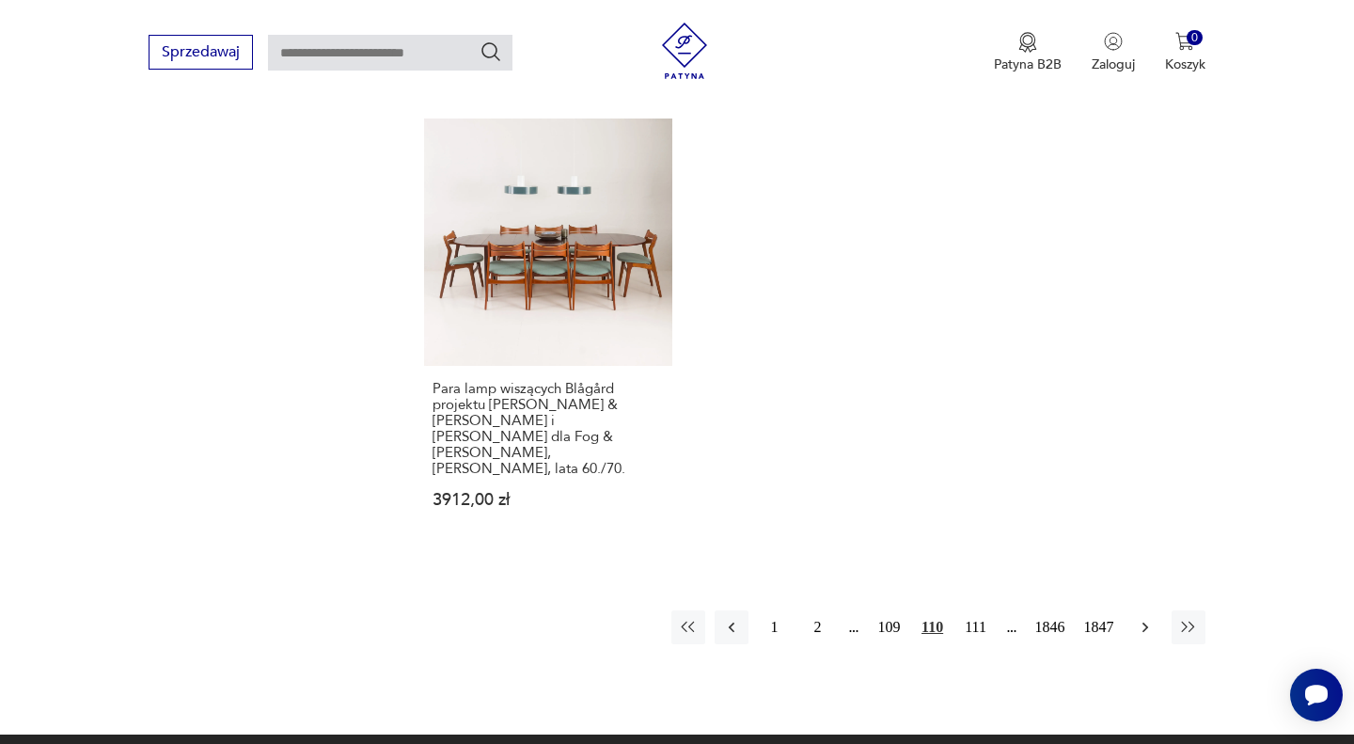
click at [1141, 610] on button "button" at bounding box center [1145, 627] width 34 height 34
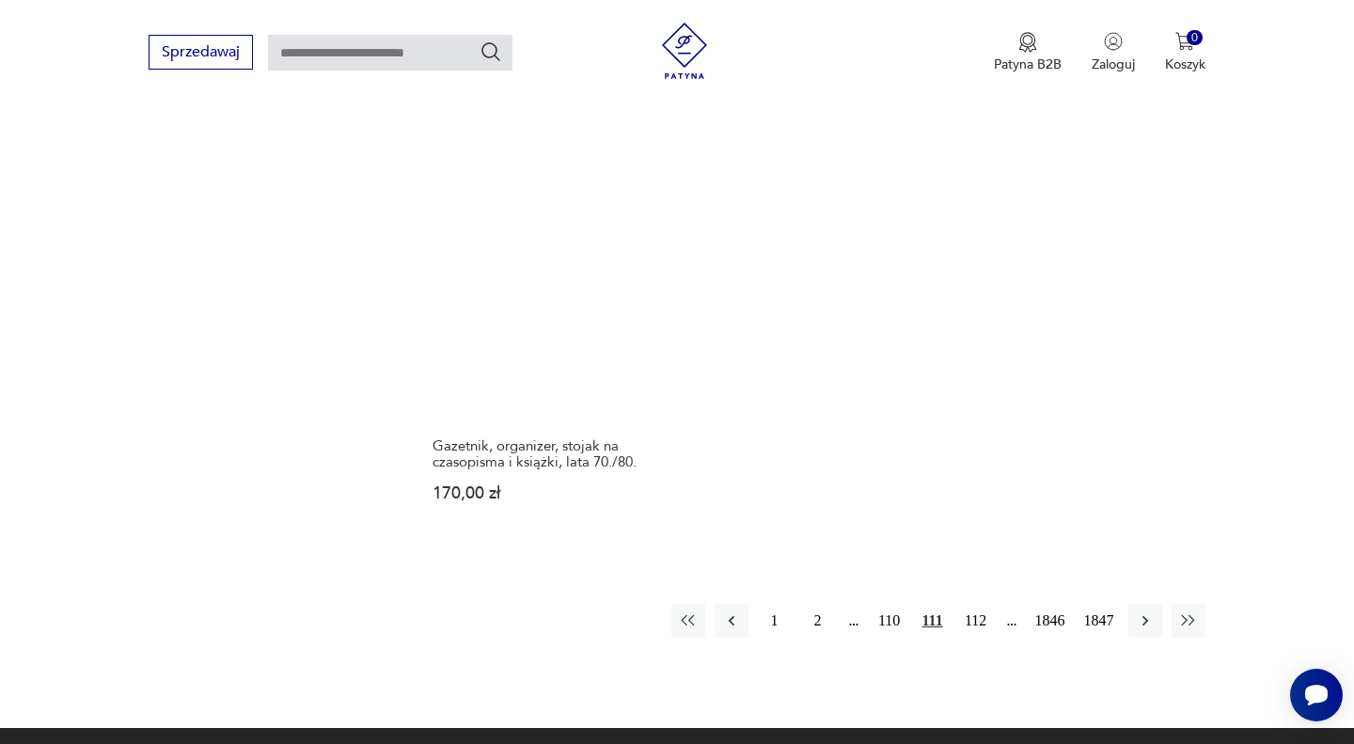
scroll to position [2563, 0]
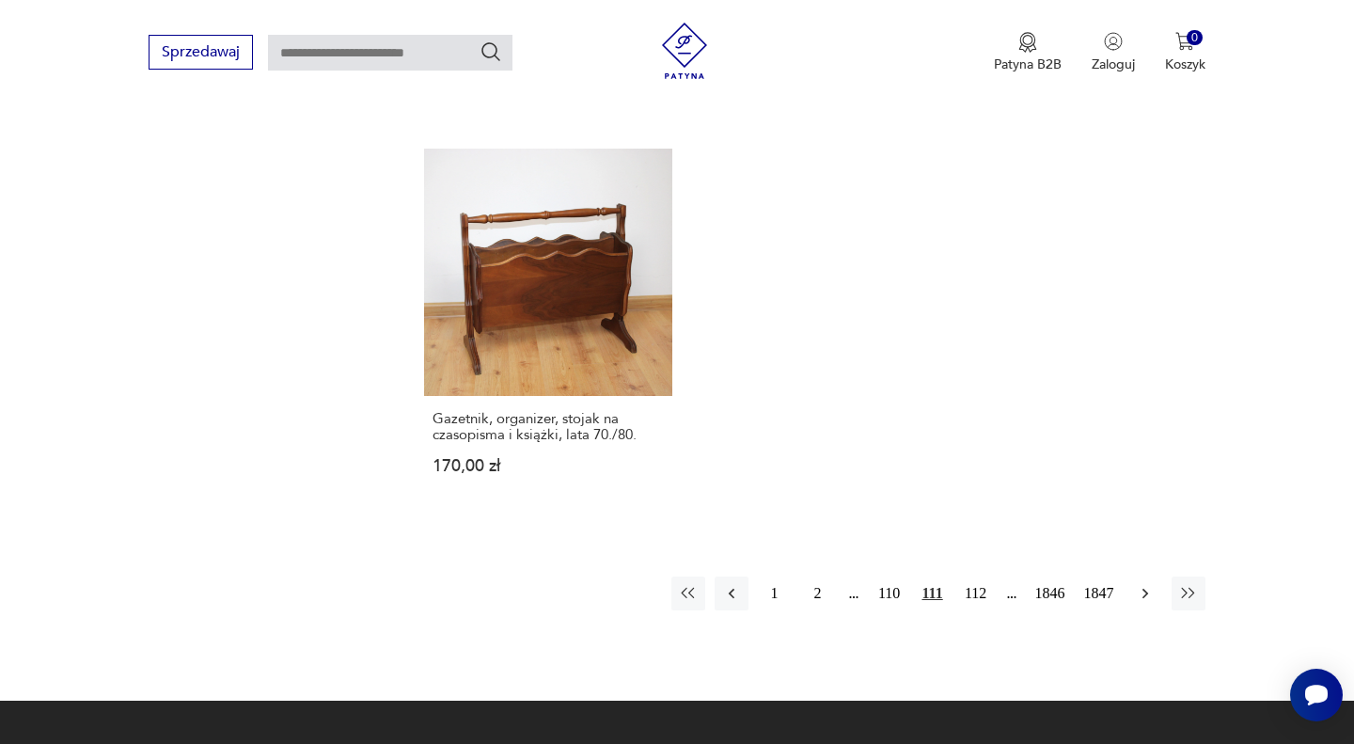
click at [1147, 584] on icon "button" at bounding box center [1145, 593] width 19 height 19
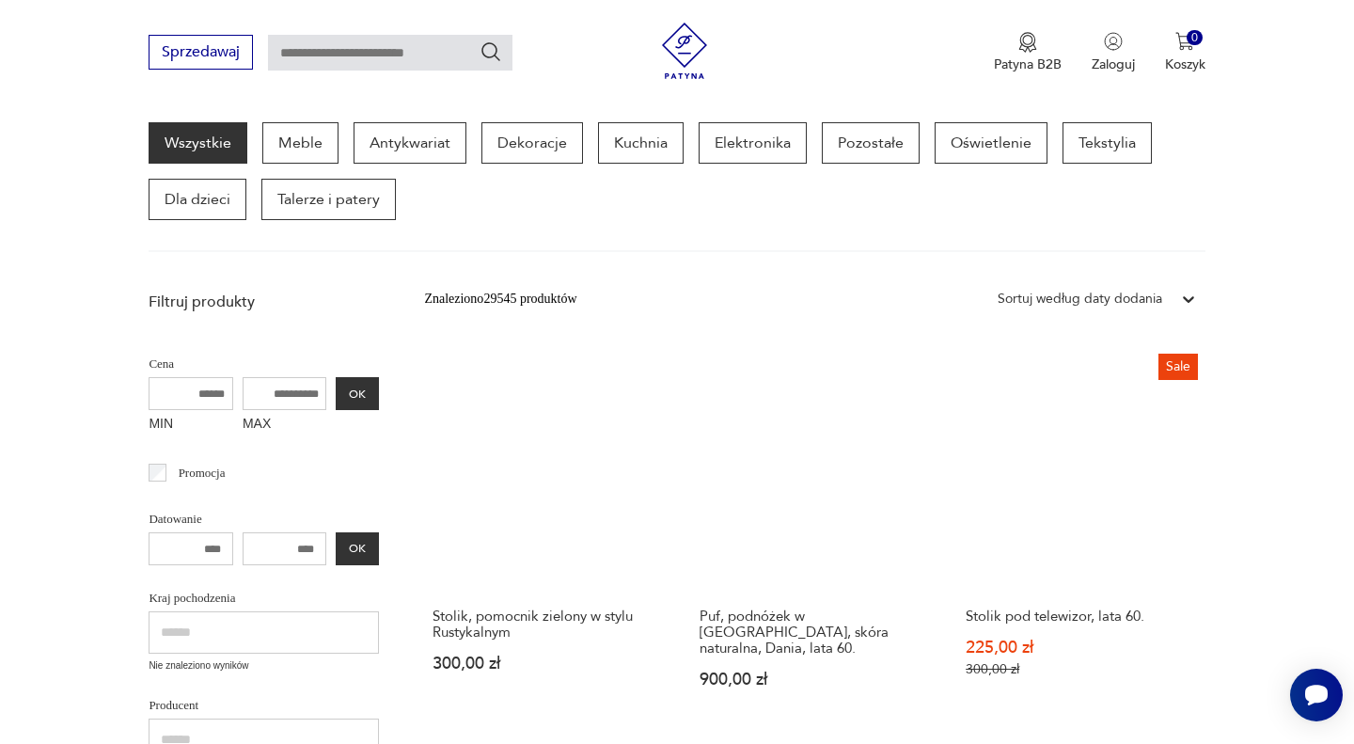
scroll to position [275, 0]
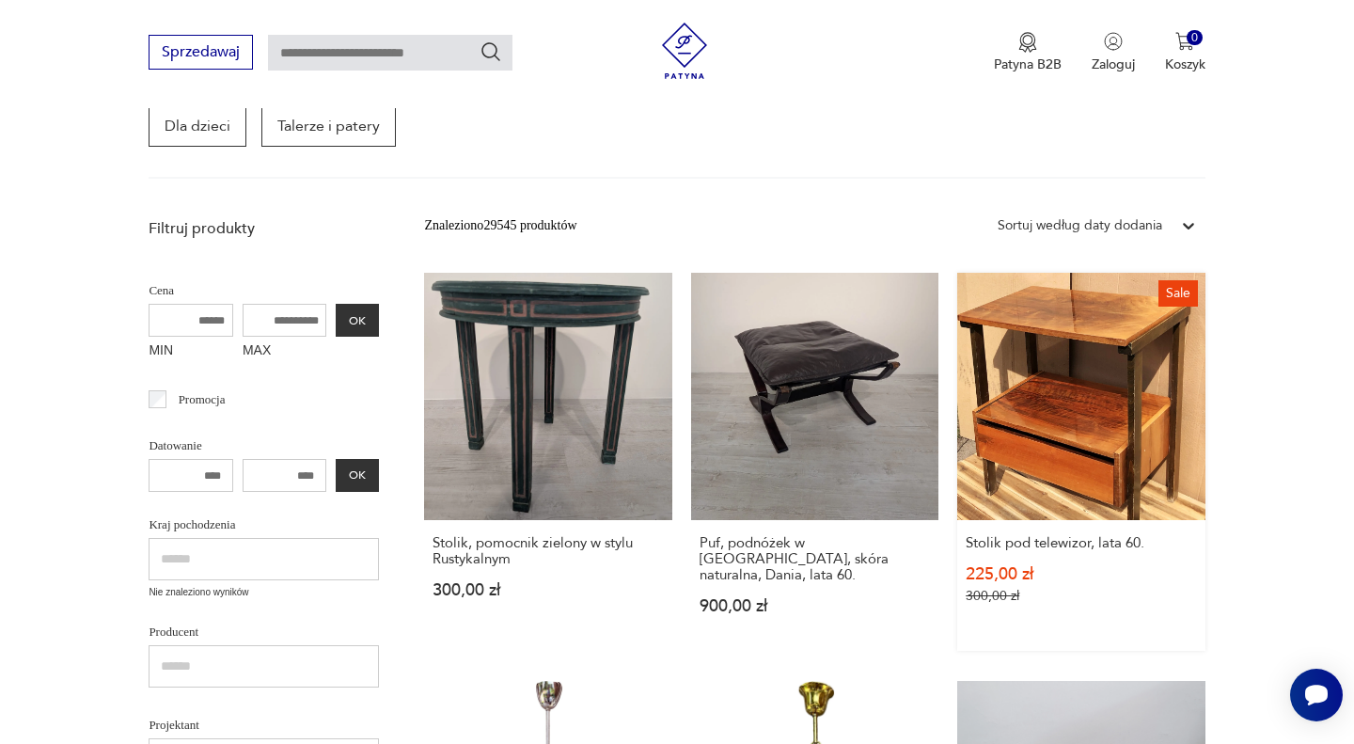
click at [1106, 483] on link "Sale Stolik pod telewizor, lata 60. 225,00 zł 300,00 zł" at bounding box center [1080, 462] width 247 height 378
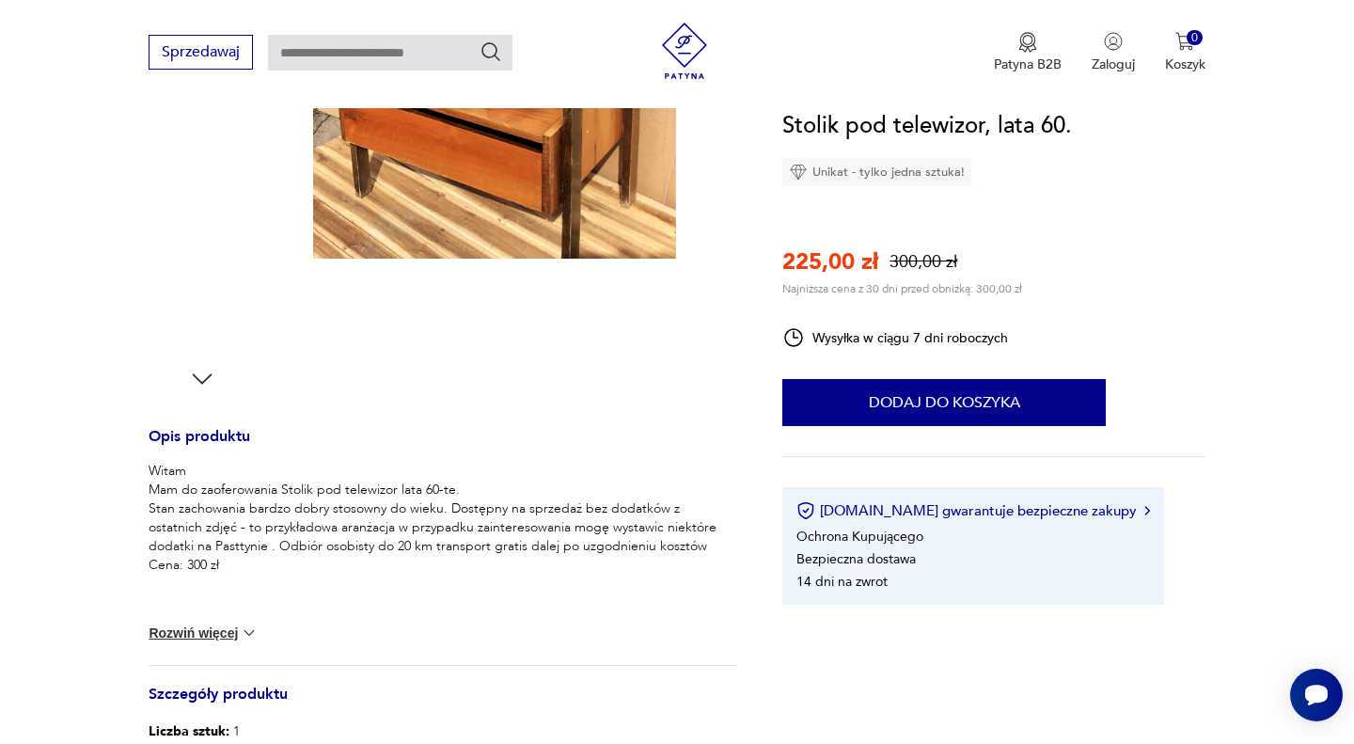
scroll to position [466, 0]
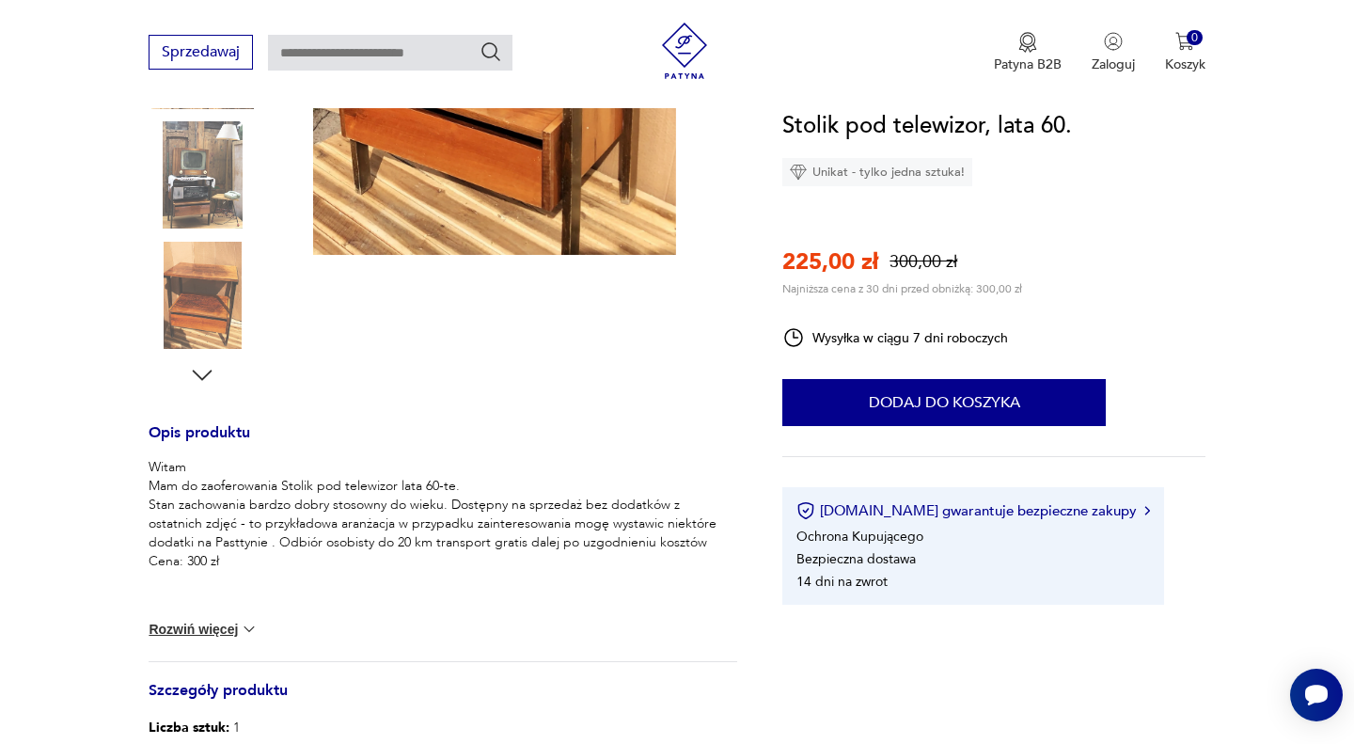
click at [217, 617] on div "Witam Mam do zaoferowania Stolik pod telewizor lata 60-te. Stan zachowania bard…" at bounding box center [443, 559] width 588 height 203
click at [219, 622] on button "Rozwiń więcej" at bounding box center [203, 628] width 109 height 19
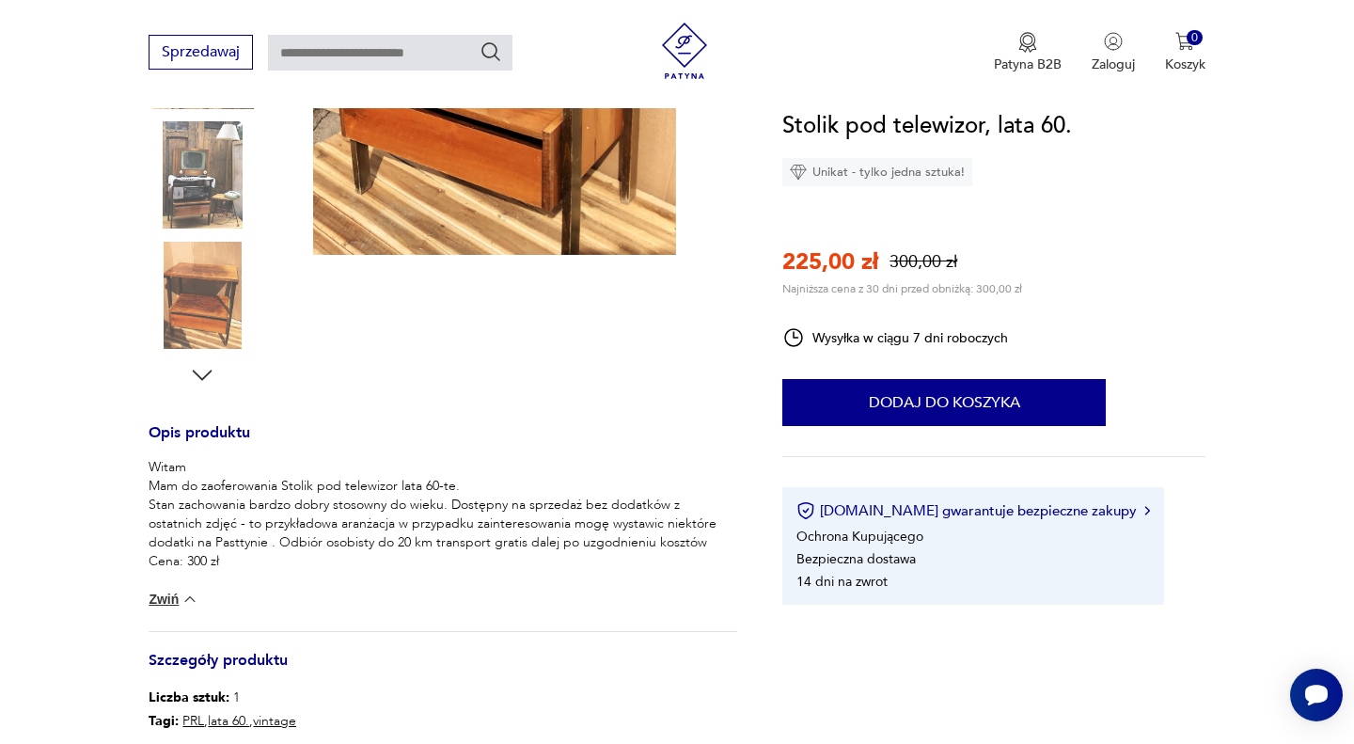
click at [219, 622] on div "Witam Mam do zaoferowania Stolik pod telewizor lata 60-te. Stan zachowania bard…" at bounding box center [443, 544] width 588 height 173
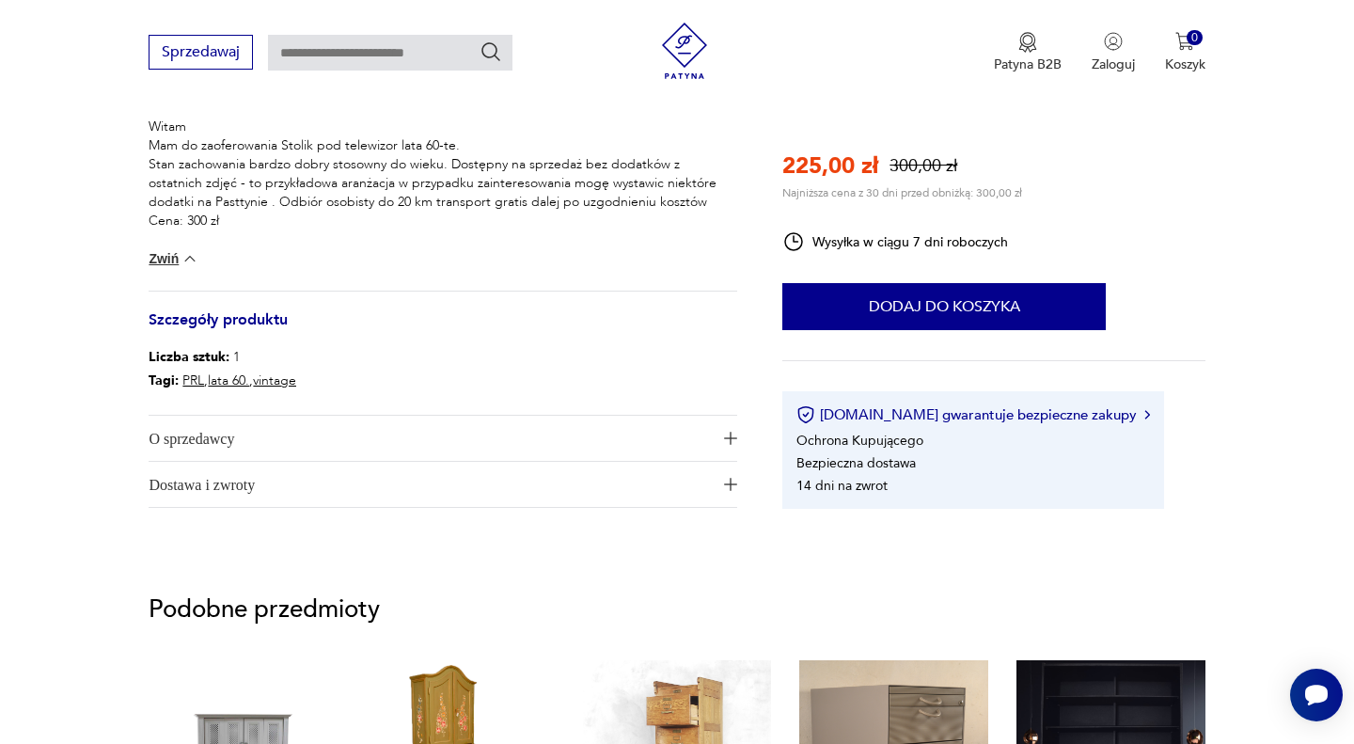
scroll to position [814, 0]
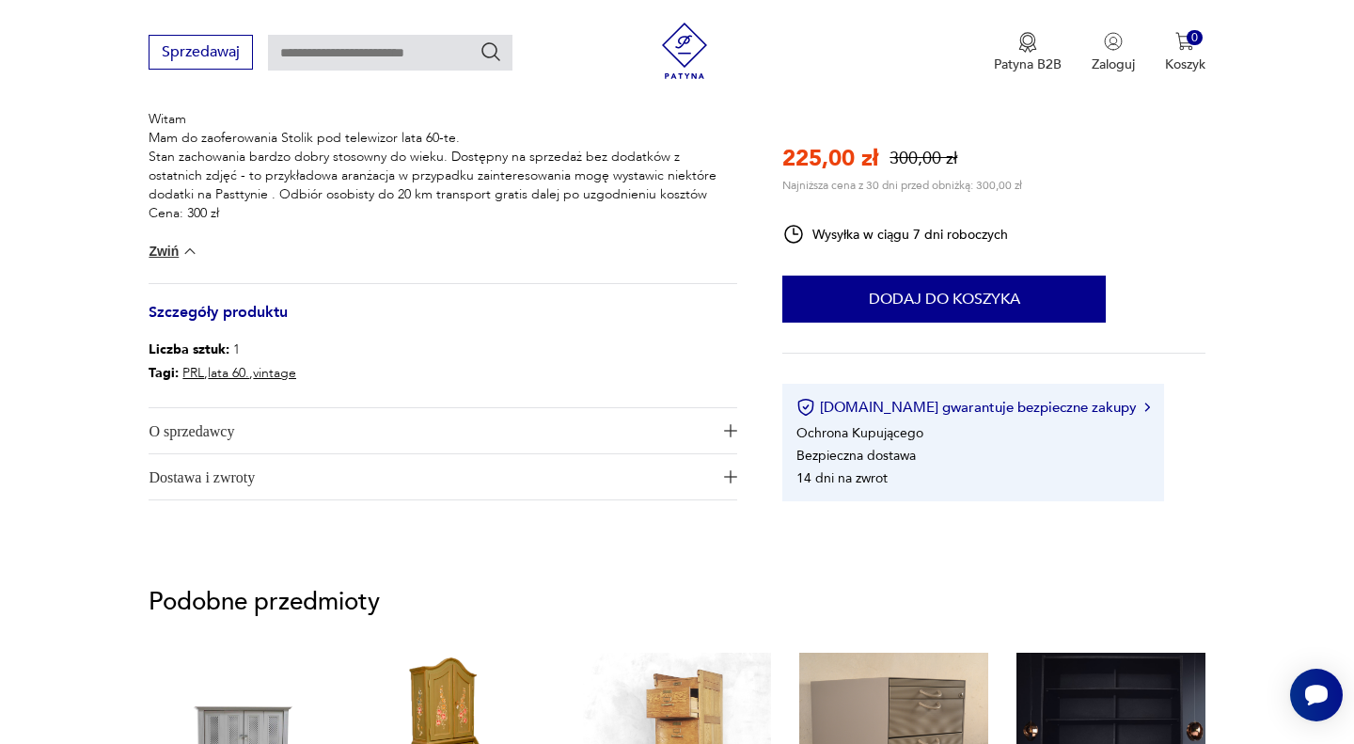
click at [178, 255] on button "Zwiń" at bounding box center [174, 251] width 50 height 19
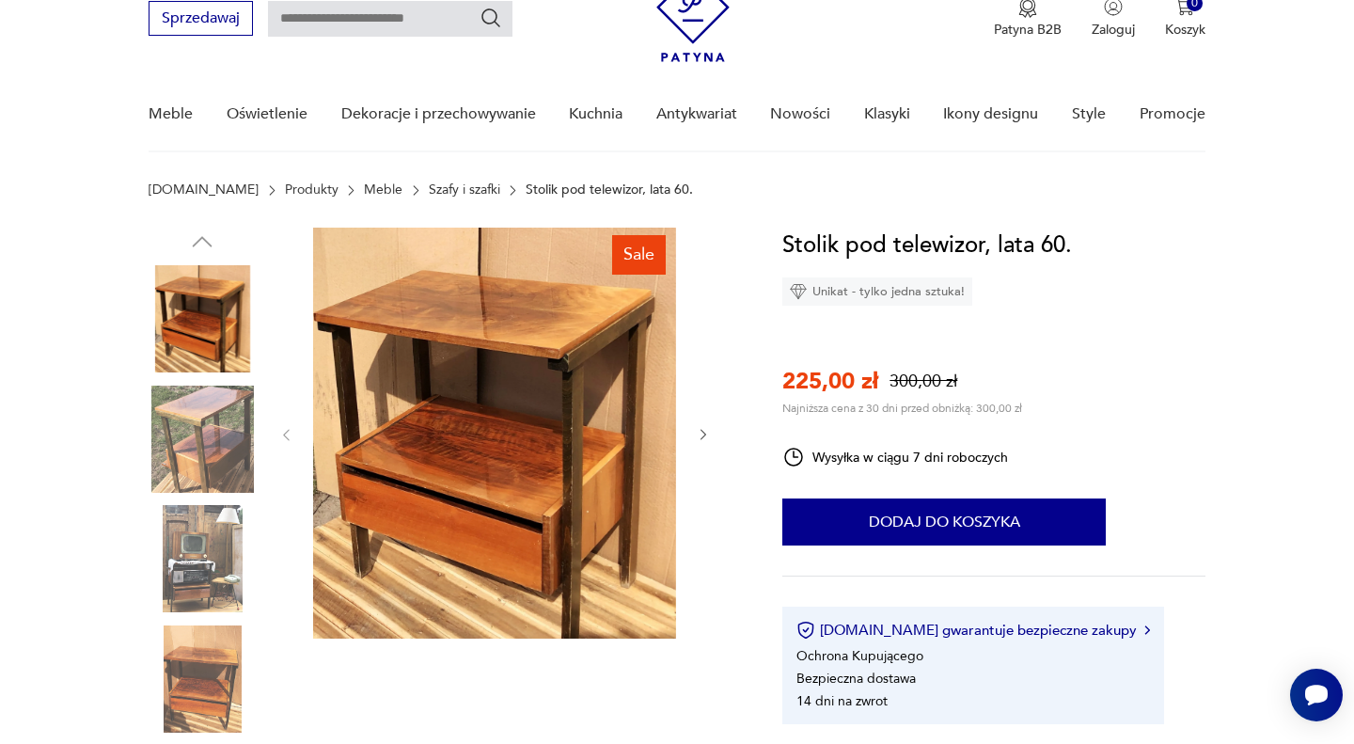
scroll to position [21, 0]
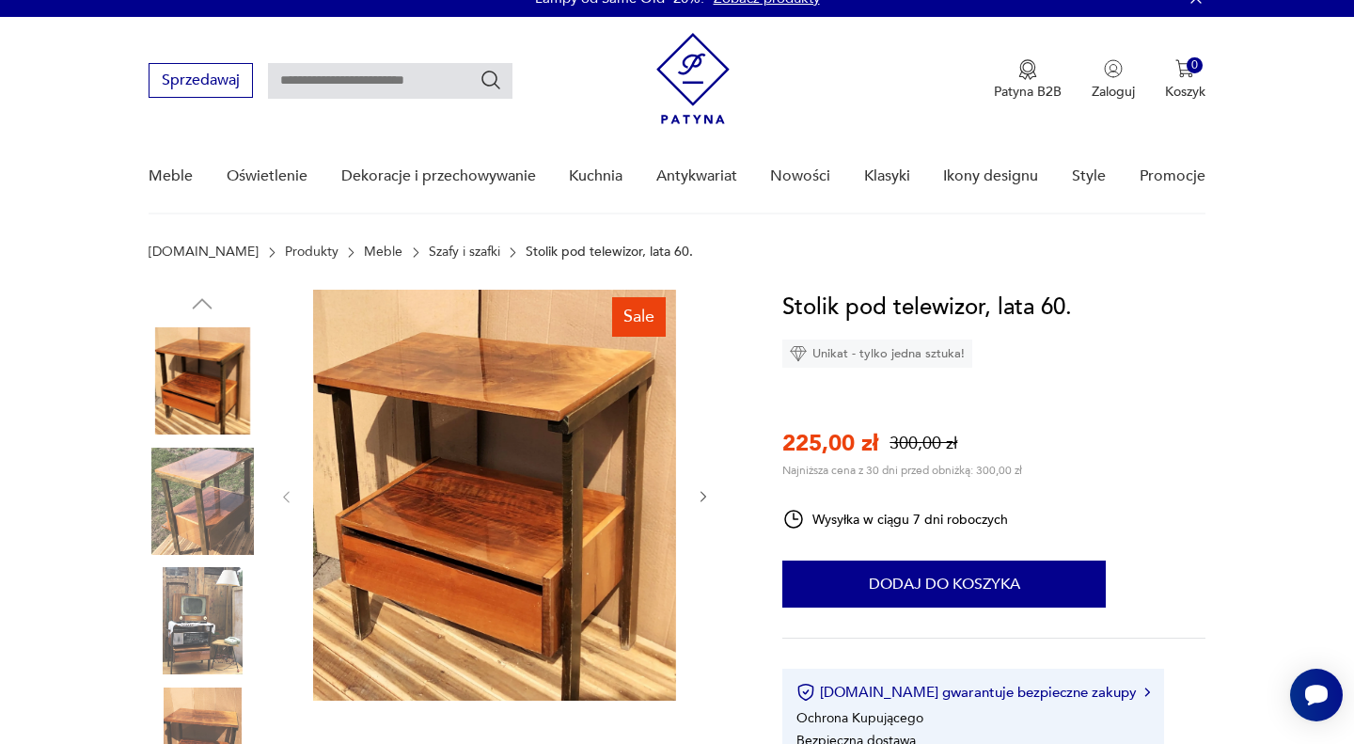
click at [698, 500] on icon "button" at bounding box center [704, 497] width 16 height 16
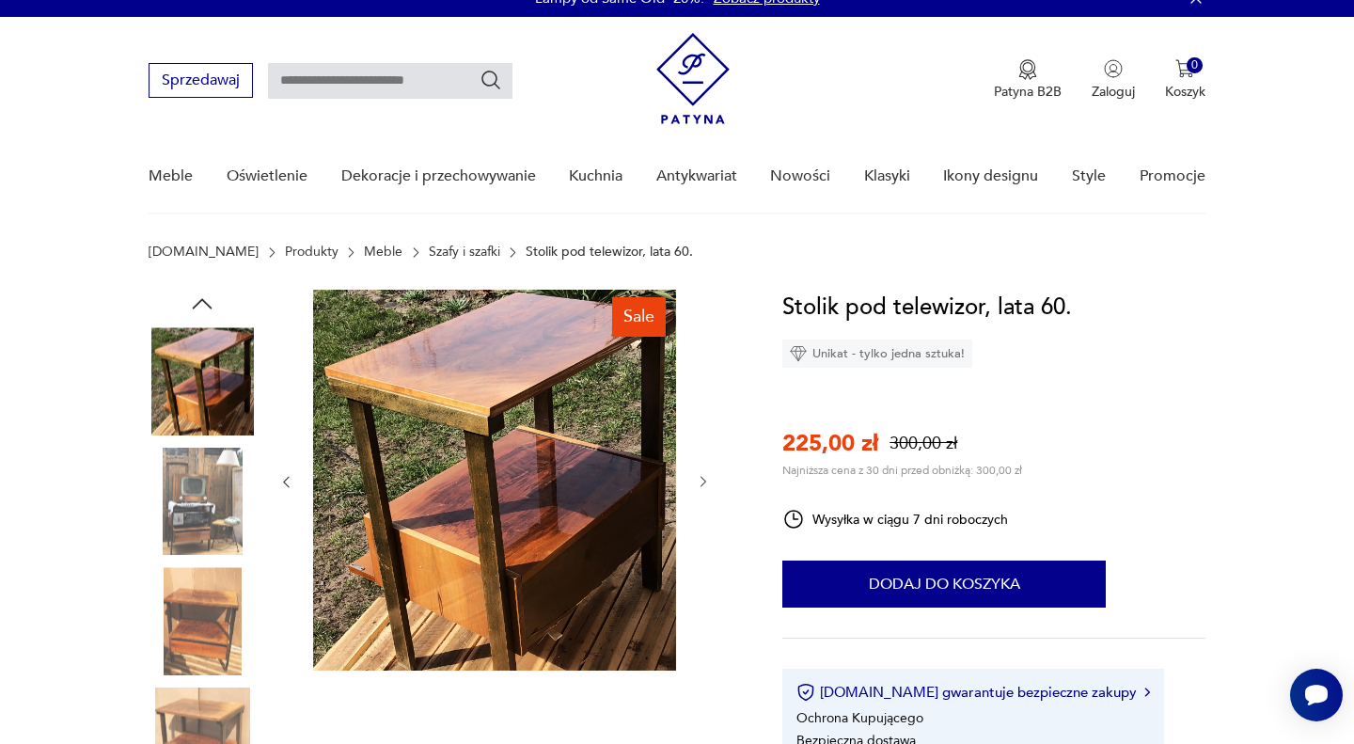
click at [698, 494] on div at bounding box center [494, 482] width 432 height 384
click at [698, 476] on icon "button" at bounding box center [704, 482] width 16 height 16
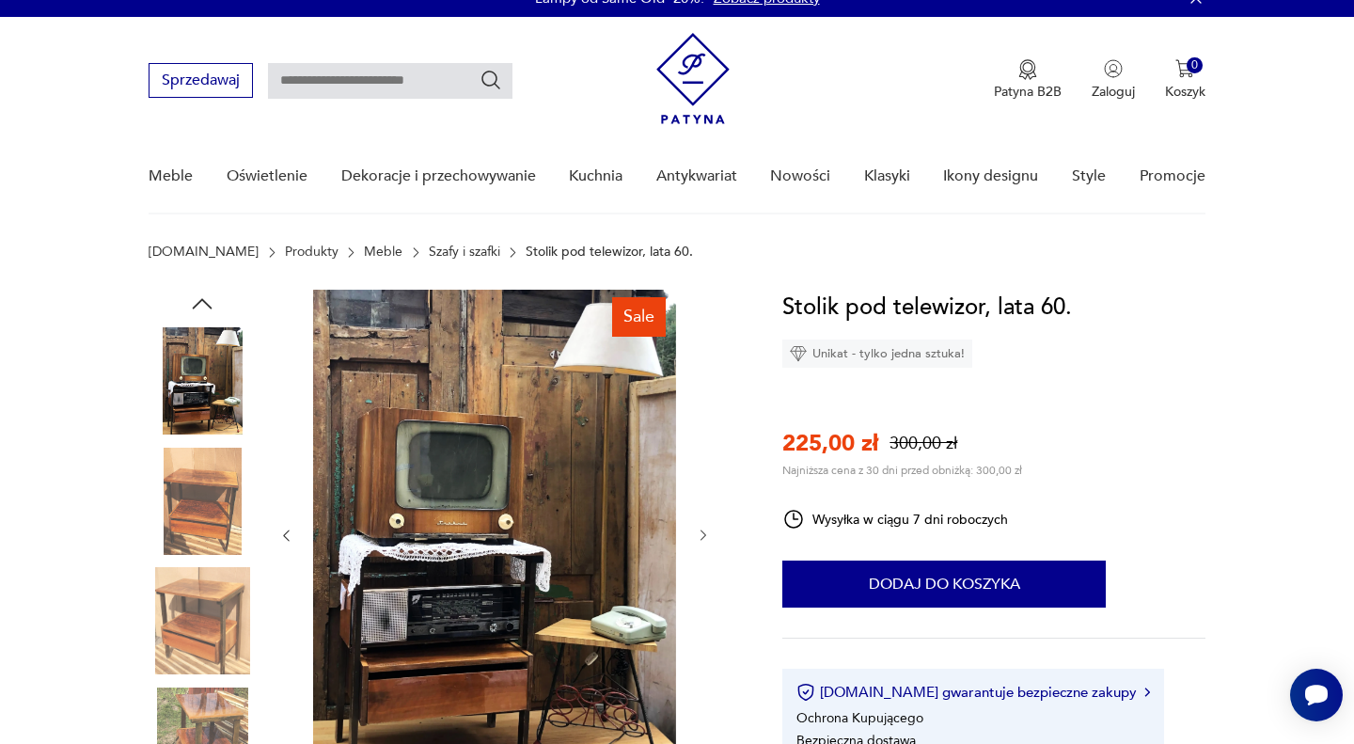
click at [698, 476] on div at bounding box center [494, 536] width 432 height 492
click at [706, 544] on button "button" at bounding box center [704, 535] width 16 height 19
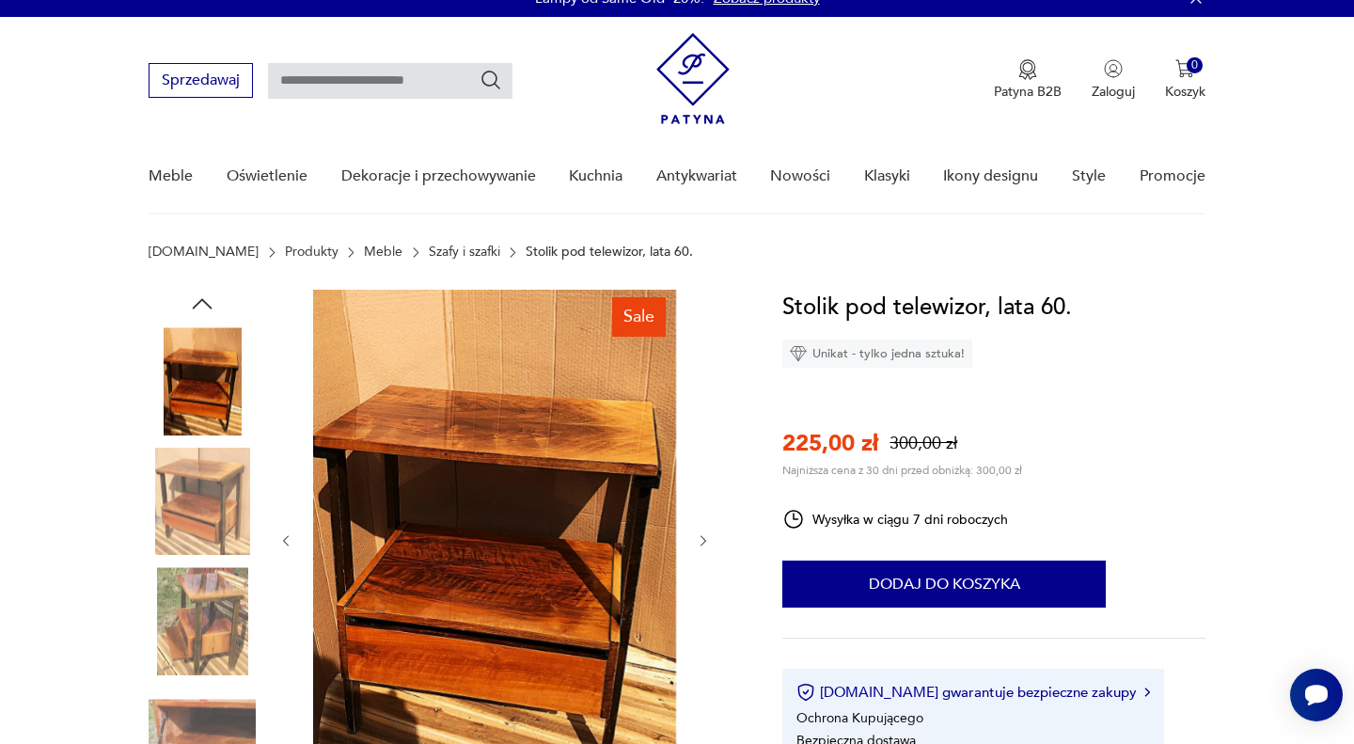
click at [706, 544] on icon "button" at bounding box center [704, 541] width 16 height 16
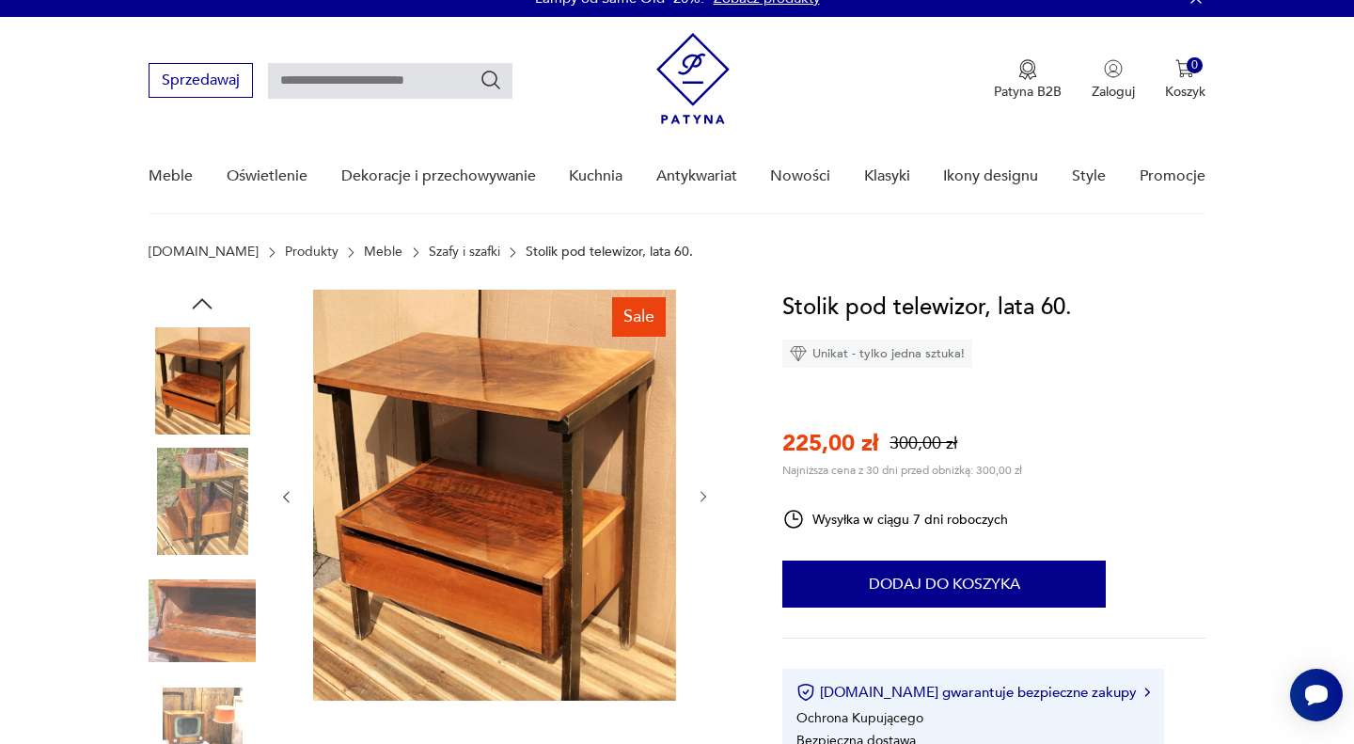
click at [706, 544] on div at bounding box center [494, 497] width 432 height 415
click at [703, 500] on icon "button" at bounding box center [704, 497] width 16 height 16
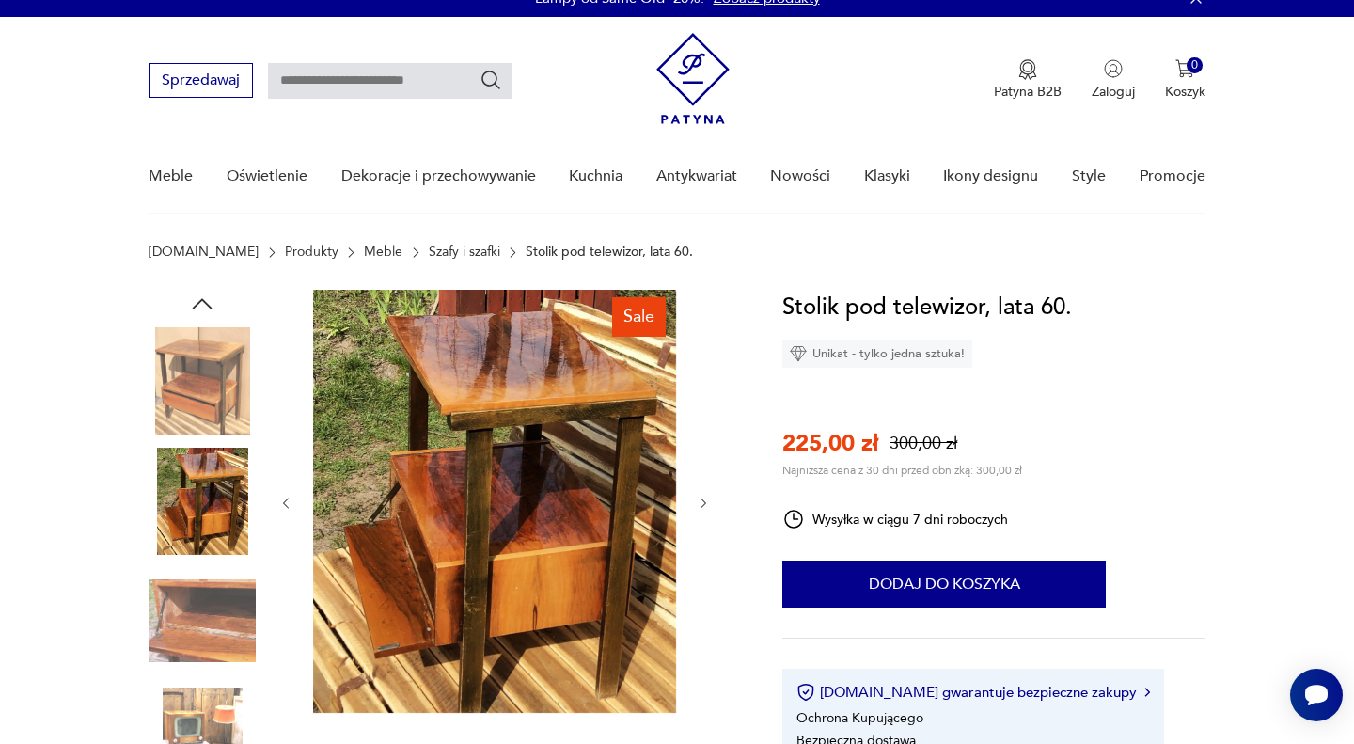
click at [703, 500] on icon "button" at bounding box center [703, 502] width 6 height 11
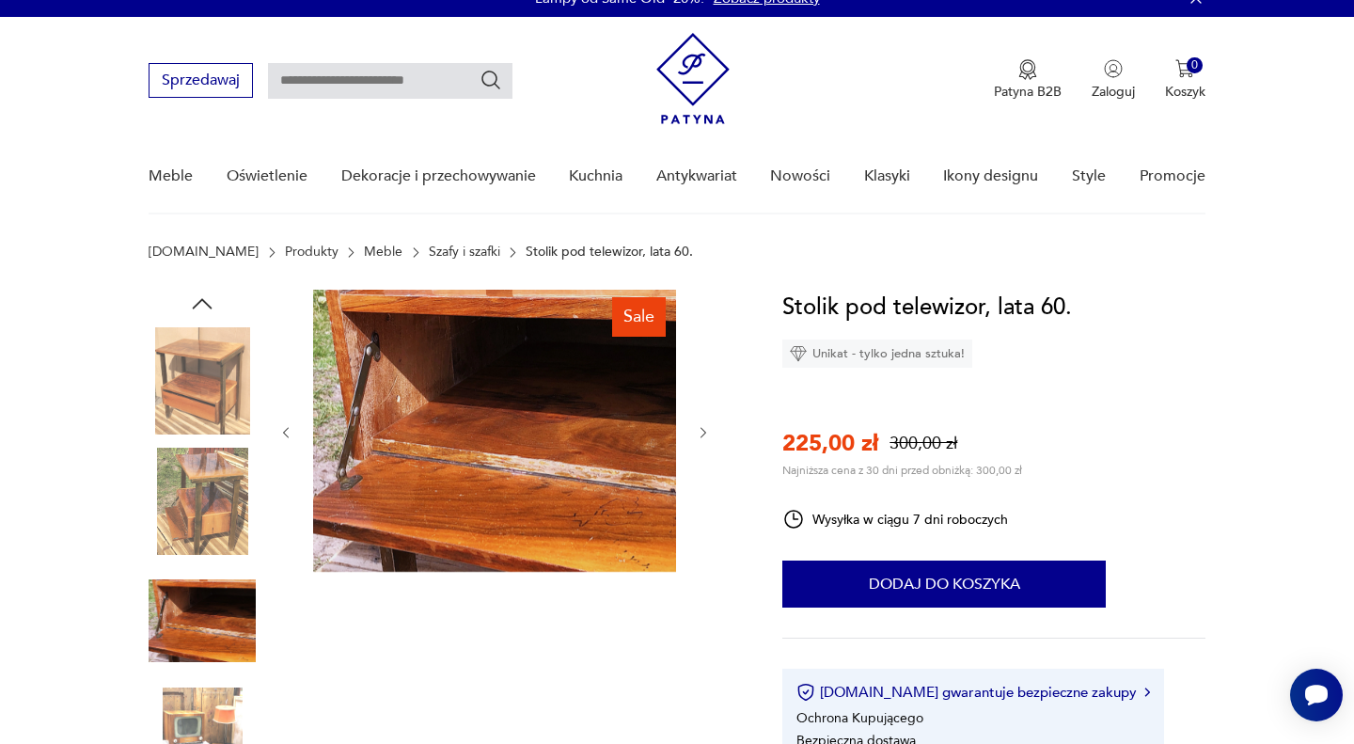
click at [703, 500] on div at bounding box center [494, 433] width 432 height 286
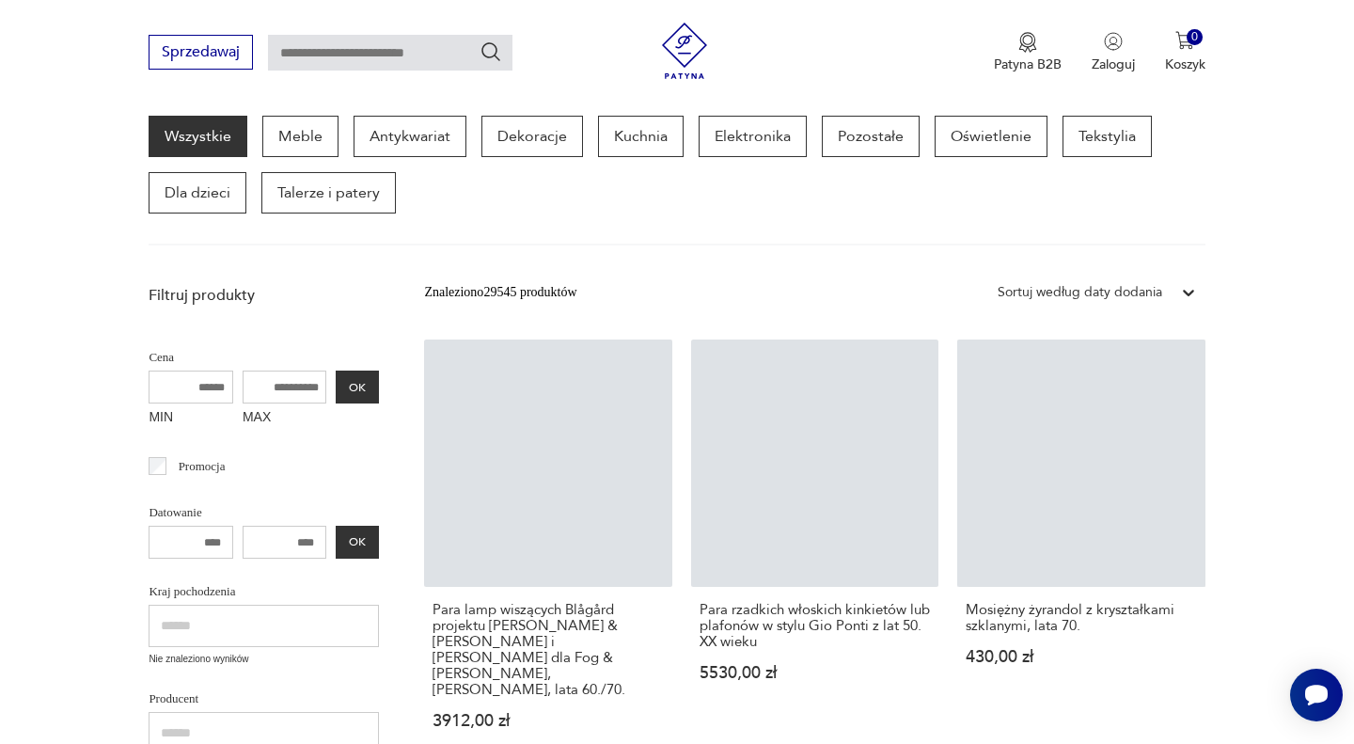
scroll to position [244, 0]
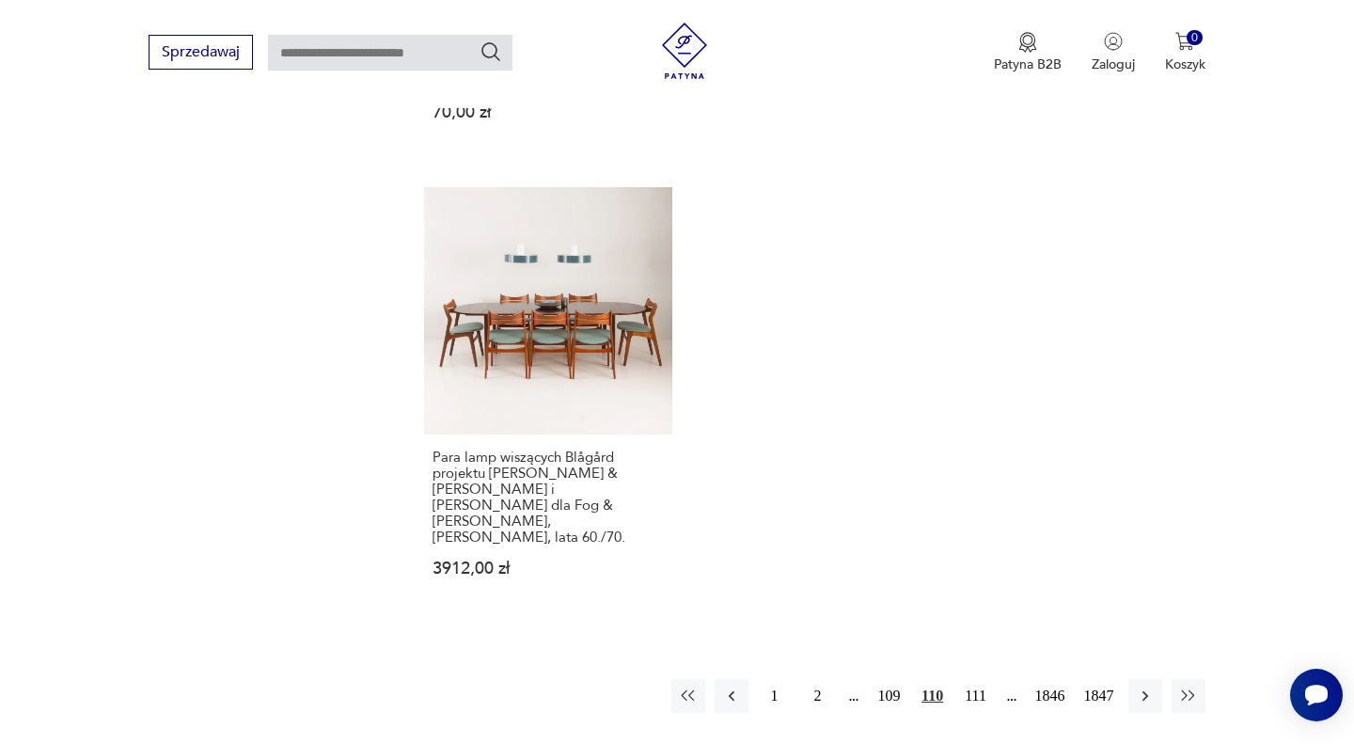
scroll to position [2350, 0]
